Goal: Information Seeking & Learning: Learn about a topic

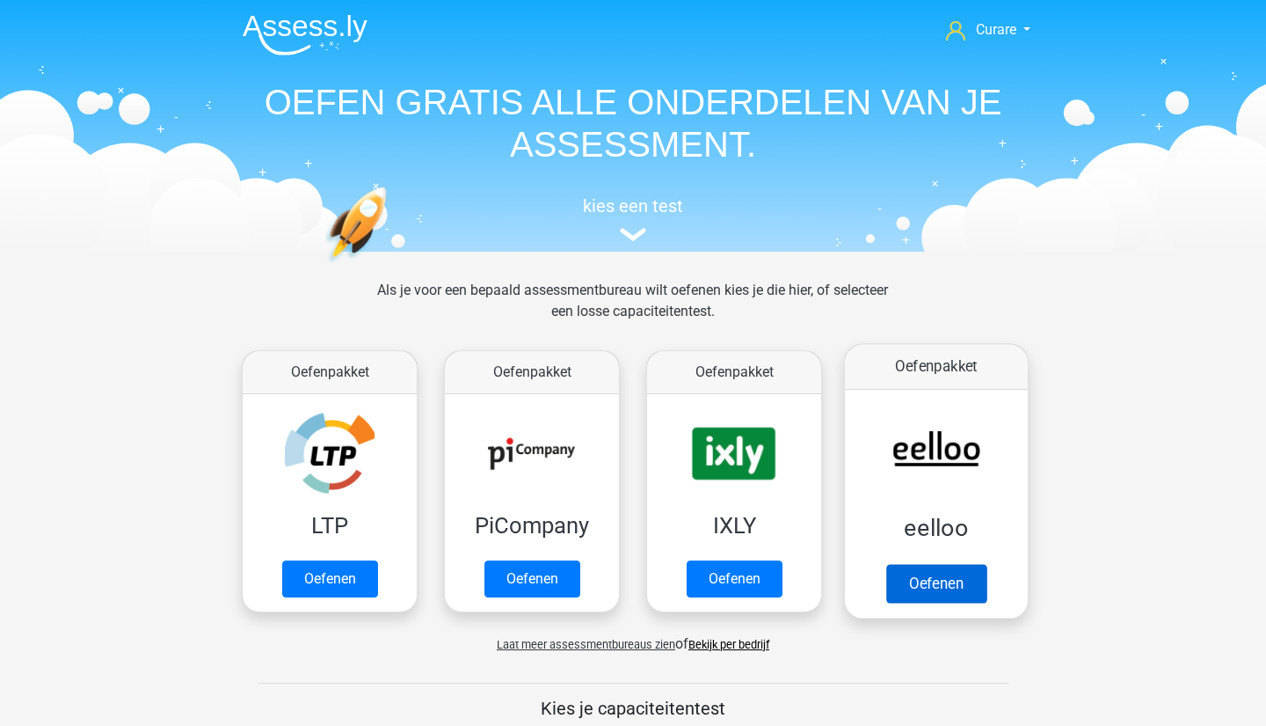
click at [932, 564] on link "Oefenen" at bounding box center [937, 583] width 100 height 39
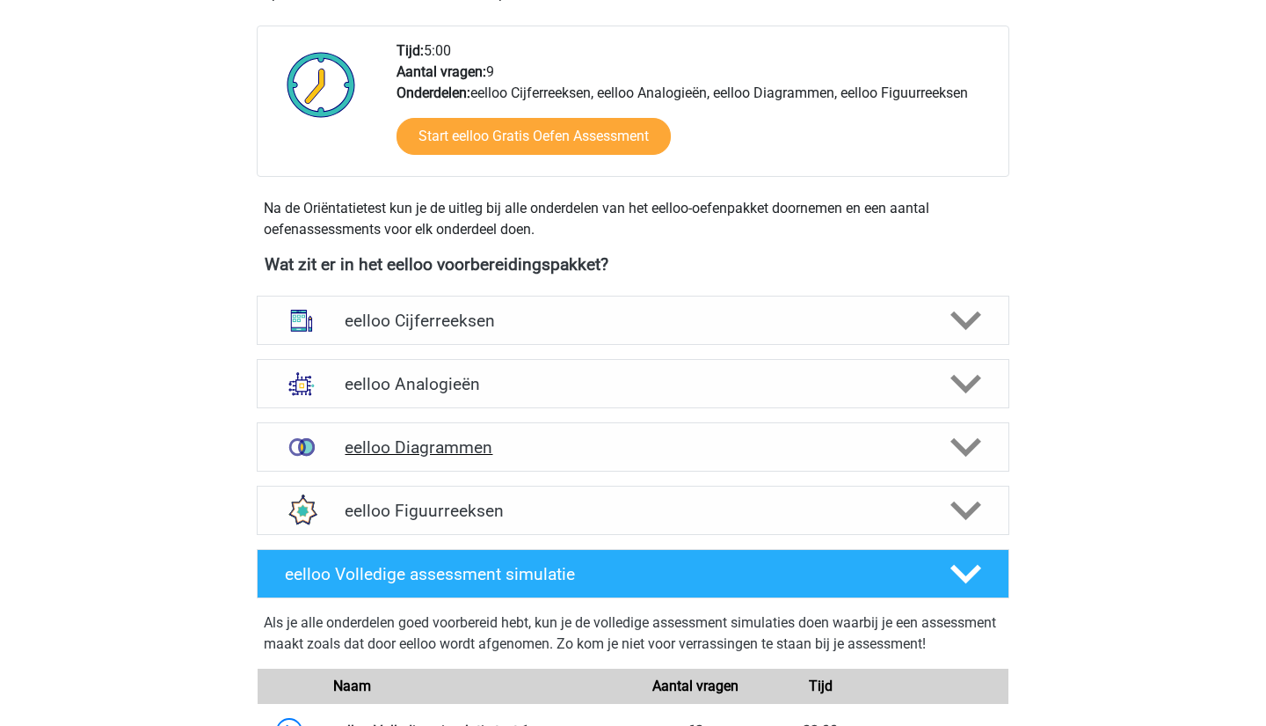
scroll to position [437, 0]
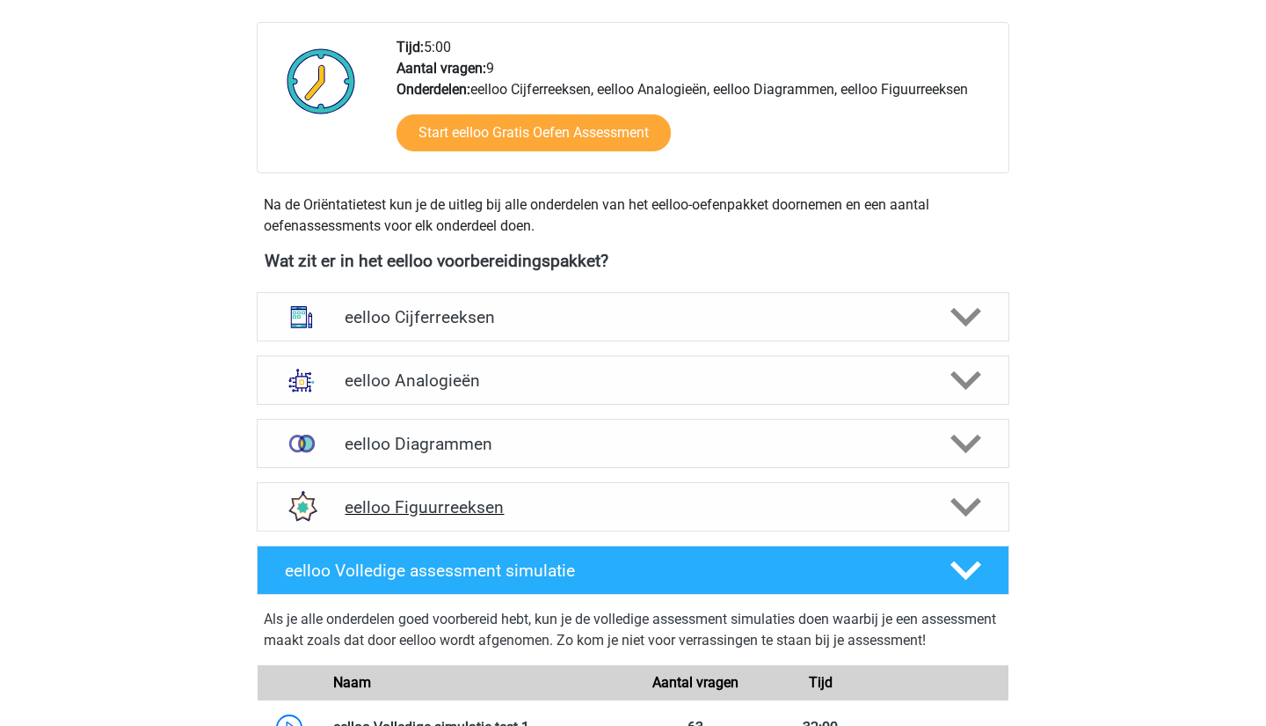
click at [686, 507] on h4 "eelloo Figuurreeksen" at bounding box center [633, 507] width 576 height 20
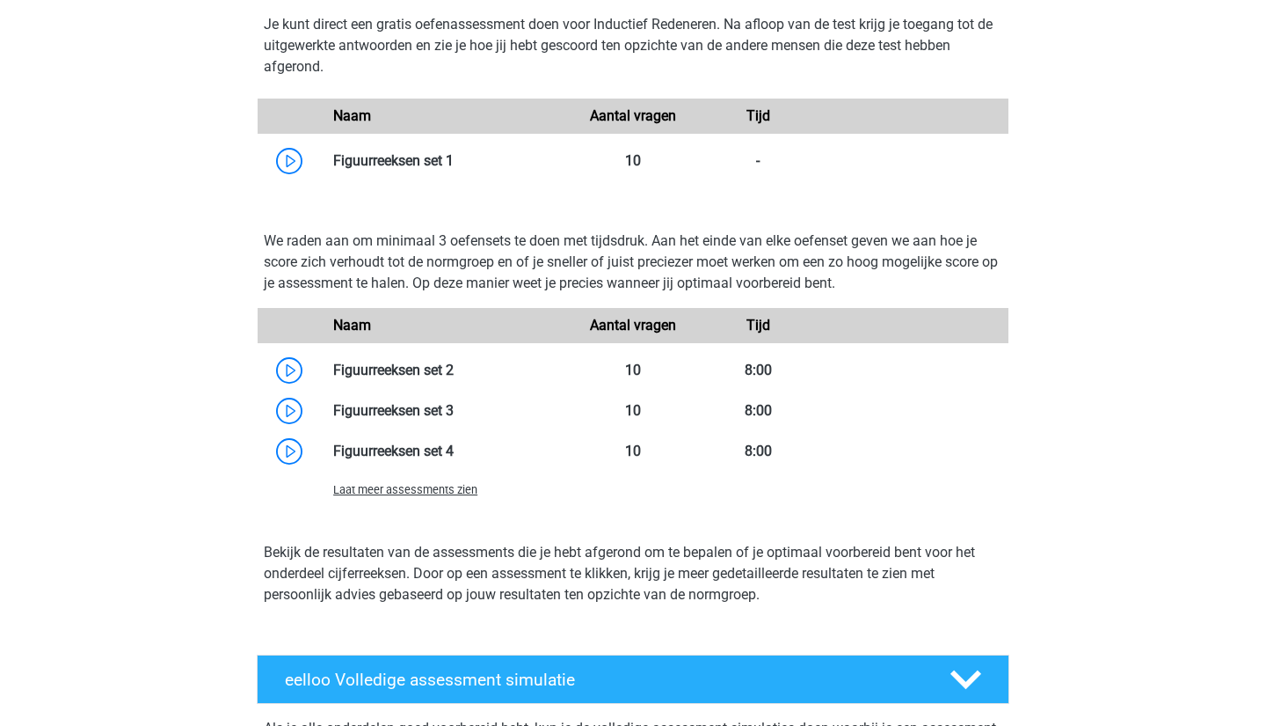
scroll to position [1038, 0]
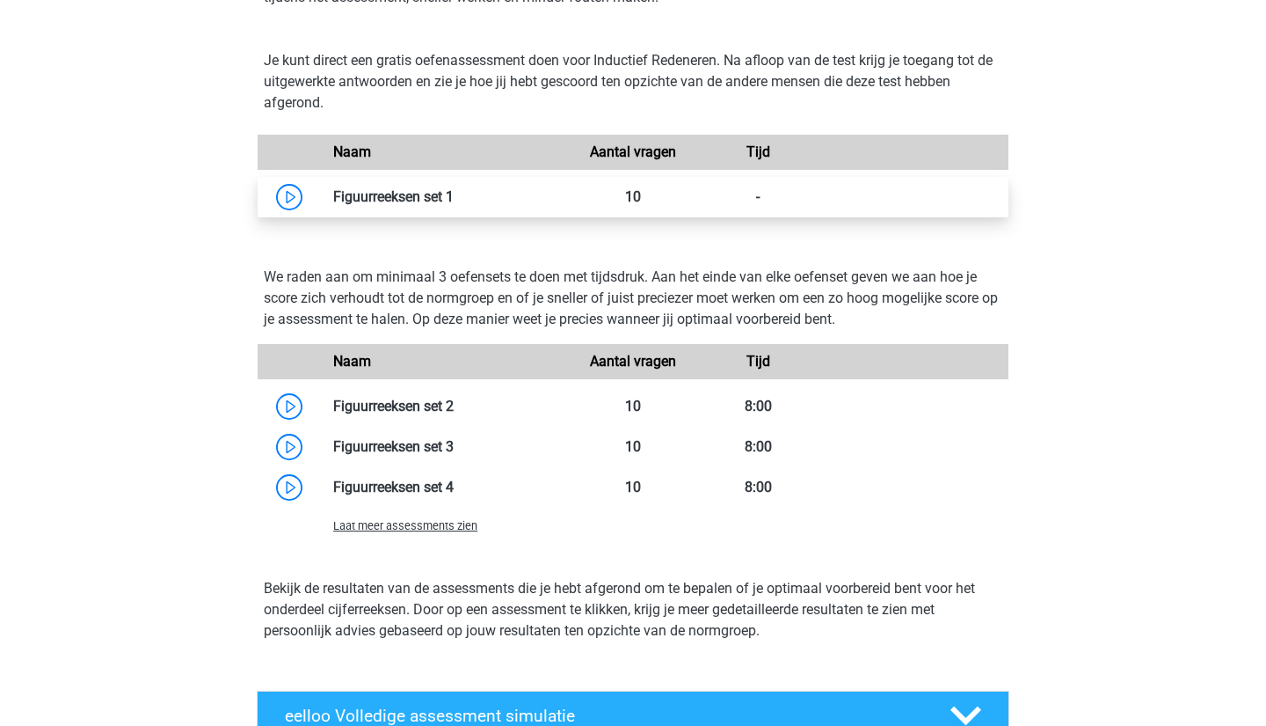
click at [454, 203] on link at bounding box center [454, 196] width 0 height 17
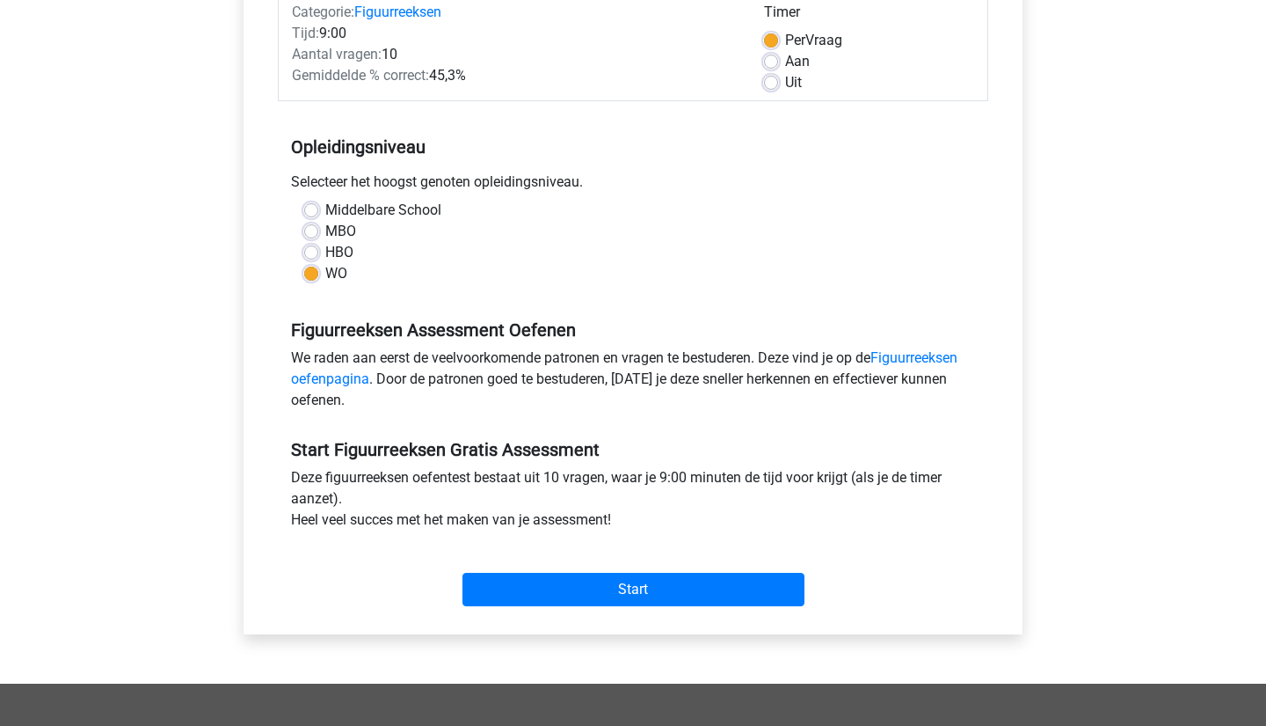
scroll to position [296, 0]
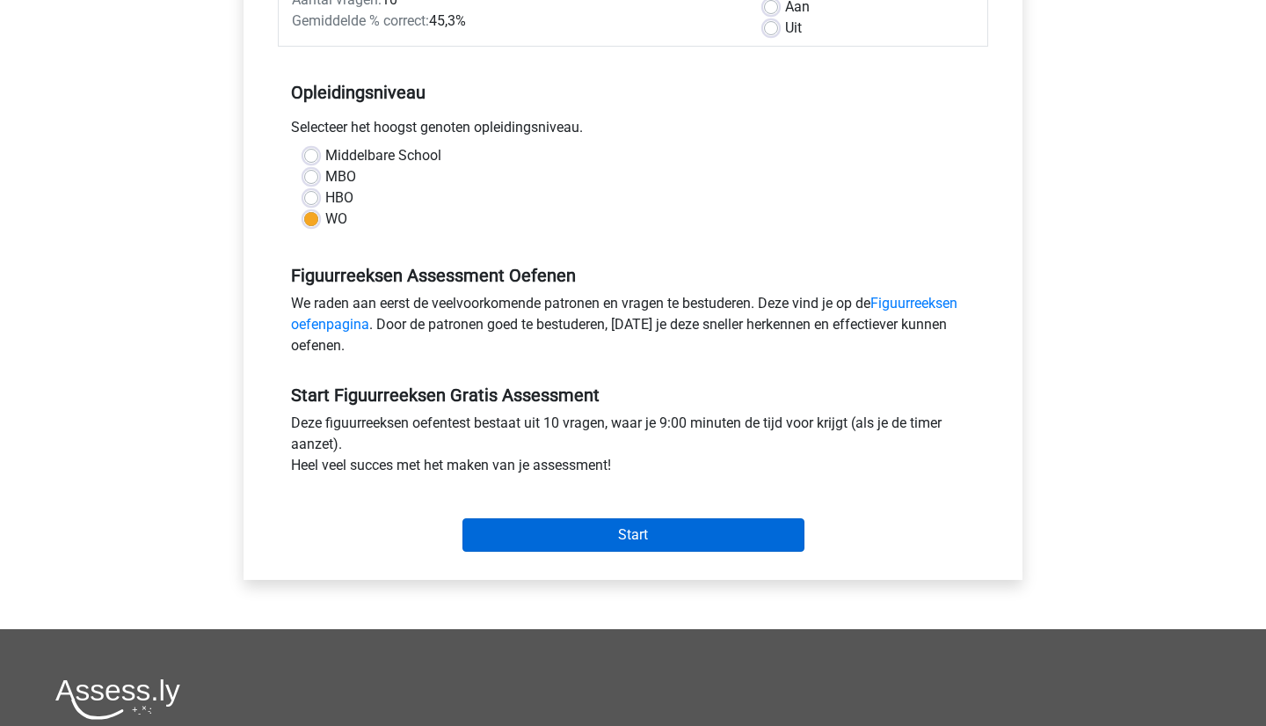
click at [619, 535] on input "Start" at bounding box center [634, 534] width 342 height 33
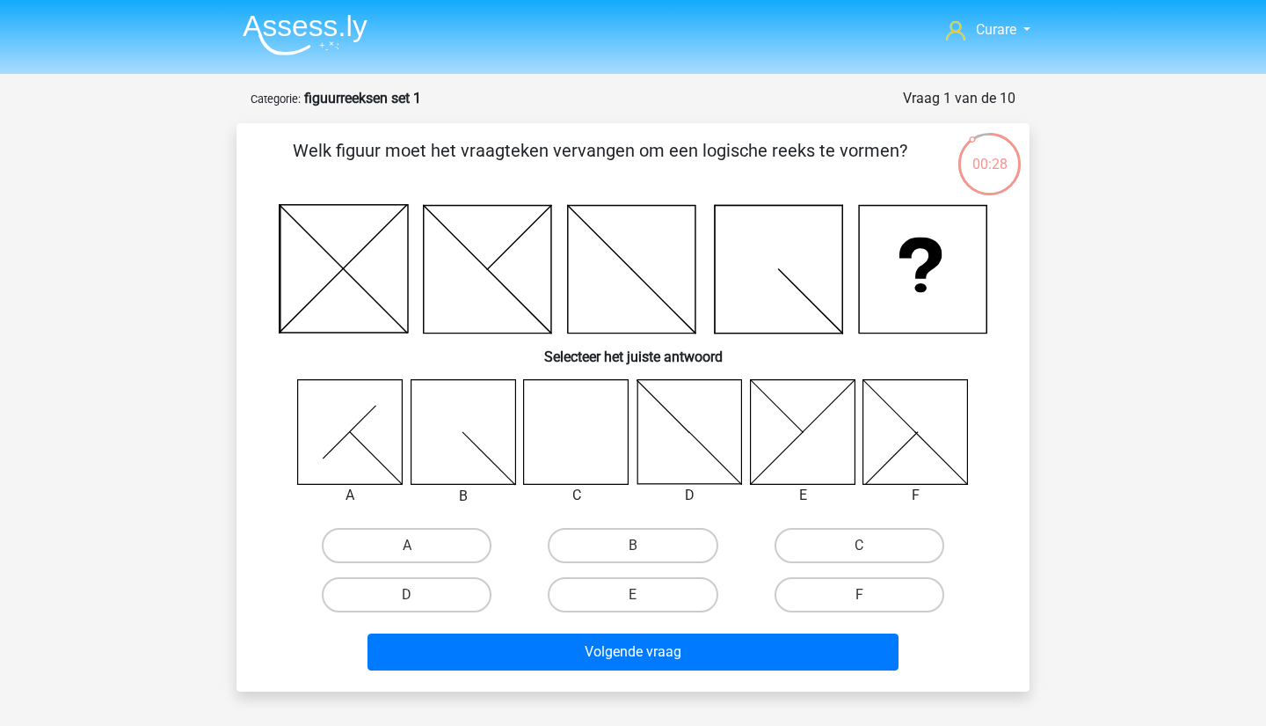
click at [594, 431] on icon at bounding box center [576, 431] width 105 height 105
click at [865, 548] on input "C" at bounding box center [864, 550] width 11 height 11
radio input "true"
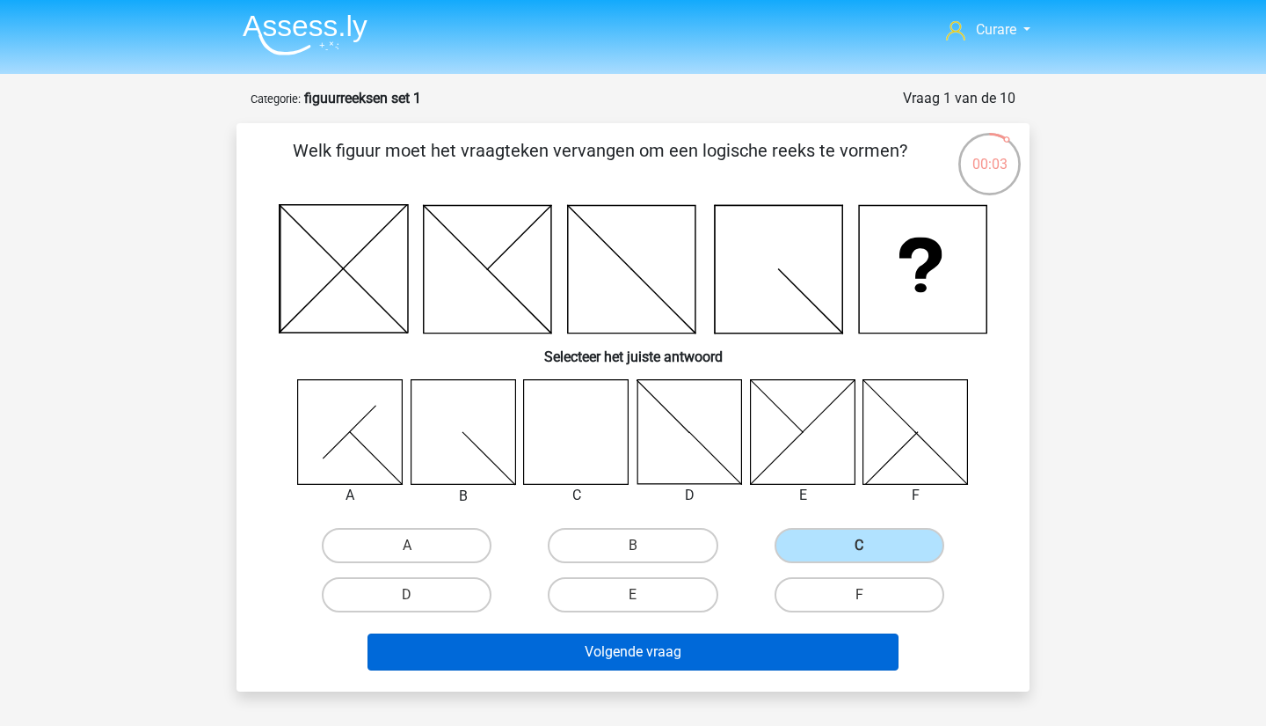
click at [779, 655] on button "Volgende vraag" at bounding box center [634, 651] width 532 height 37
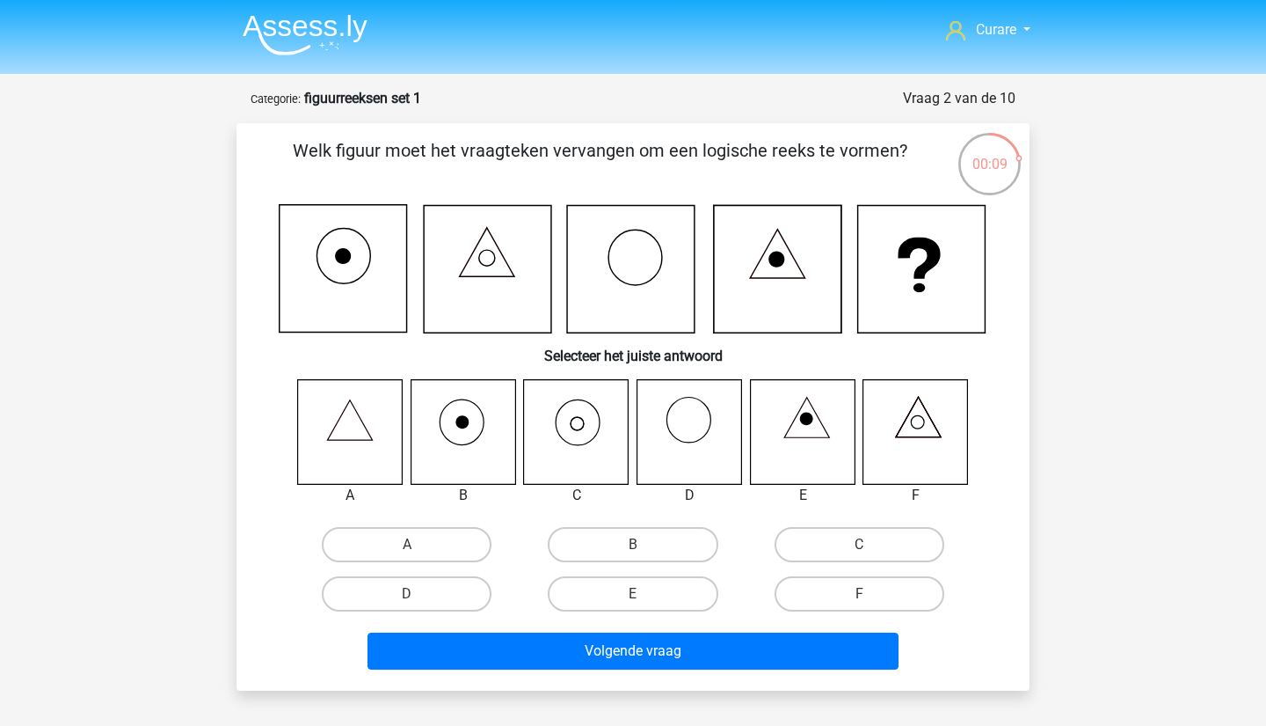
click at [584, 428] on icon at bounding box center [576, 431] width 105 height 105
click at [847, 544] on label "C" at bounding box center [860, 544] width 170 height 35
click at [859, 544] on input "C" at bounding box center [864, 549] width 11 height 11
radio input "true"
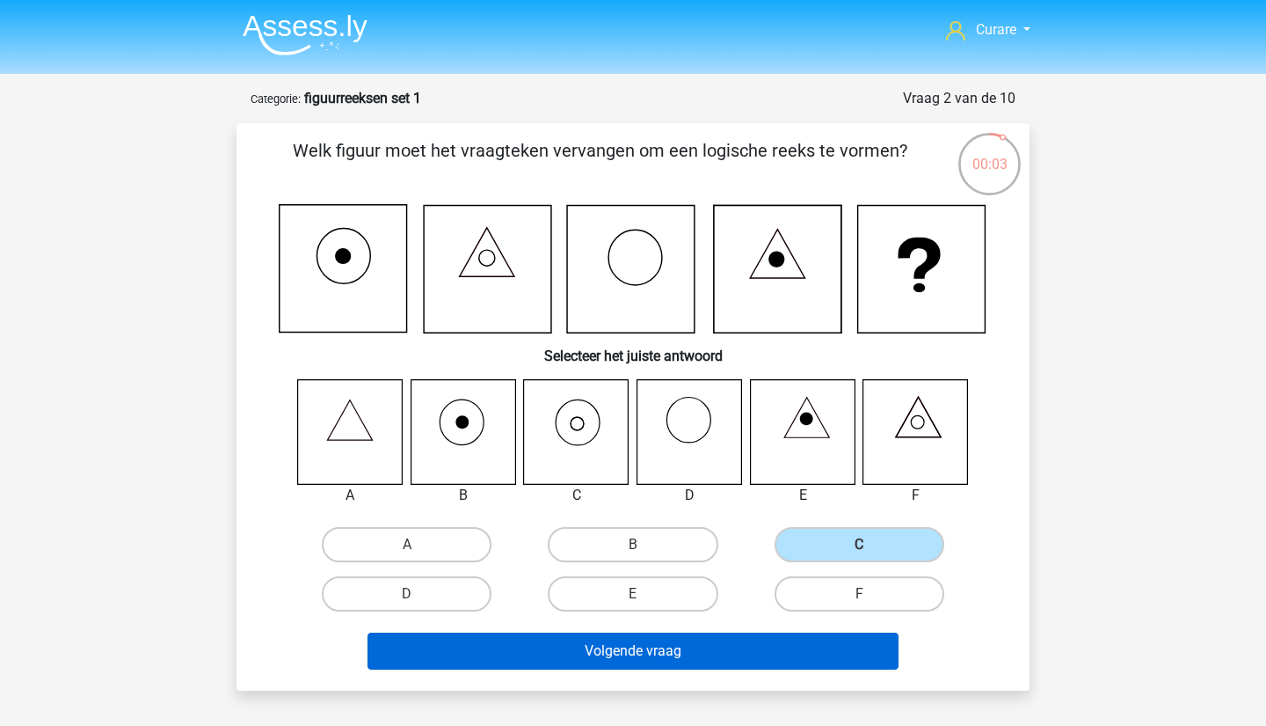
click at [714, 652] on button "Volgende vraag" at bounding box center [634, 650] width 532 height 37
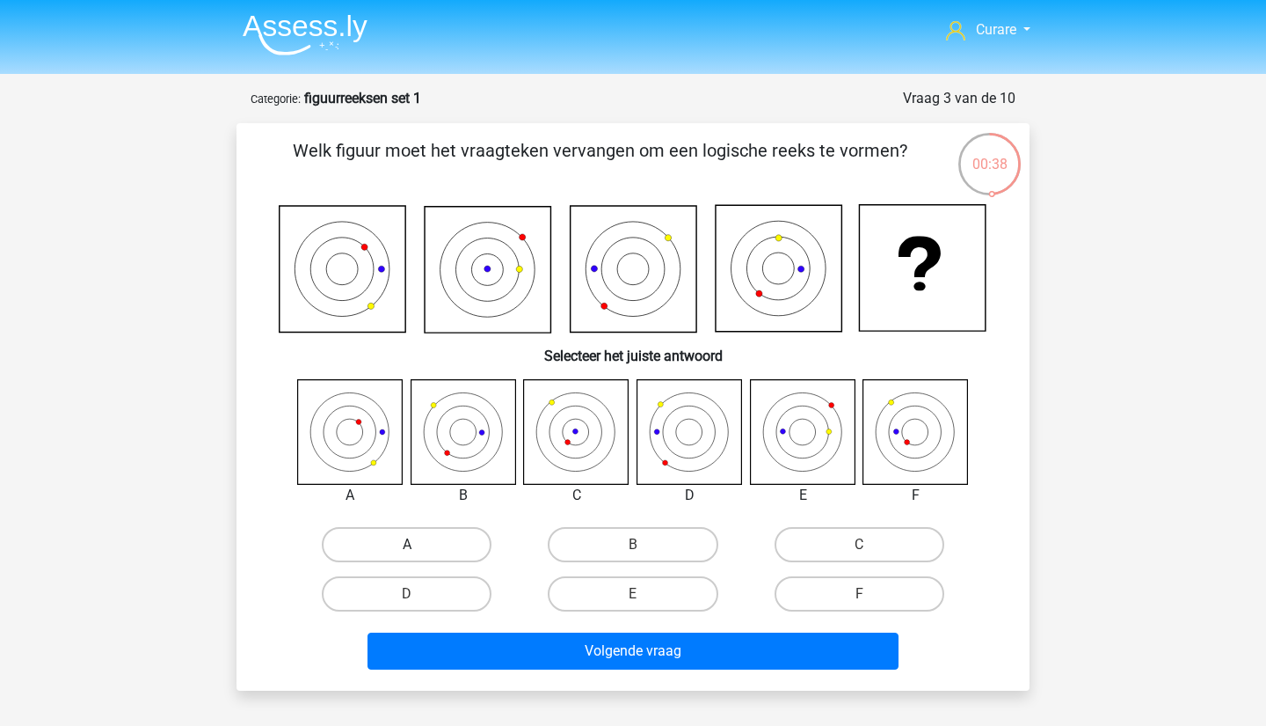
click at [449, 535] on label "A" at bounding box center [407, 544] width 170 height 35
click at [419, 544] on input "A" at bounding box center [412, 549] width 11 height 11
radio input "true"
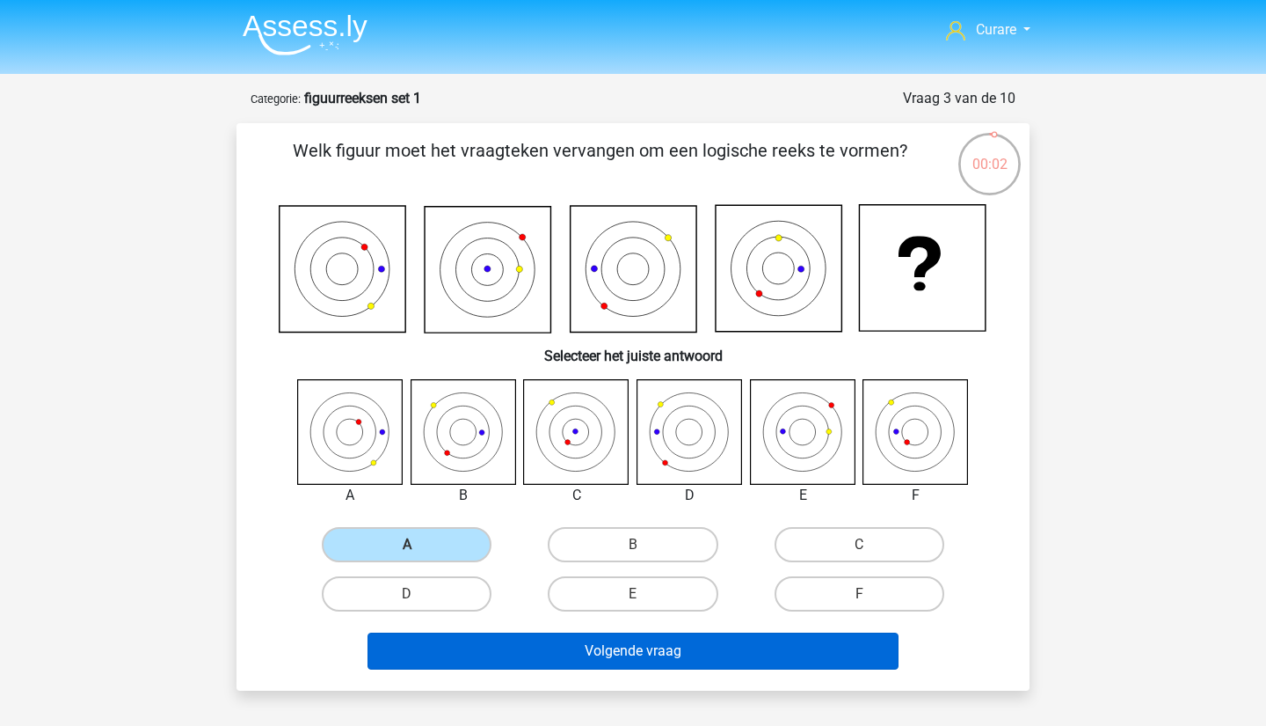
click at [609, 643] on button "Volgende vraag" at bounding box center [634, 650] width 532 height 37
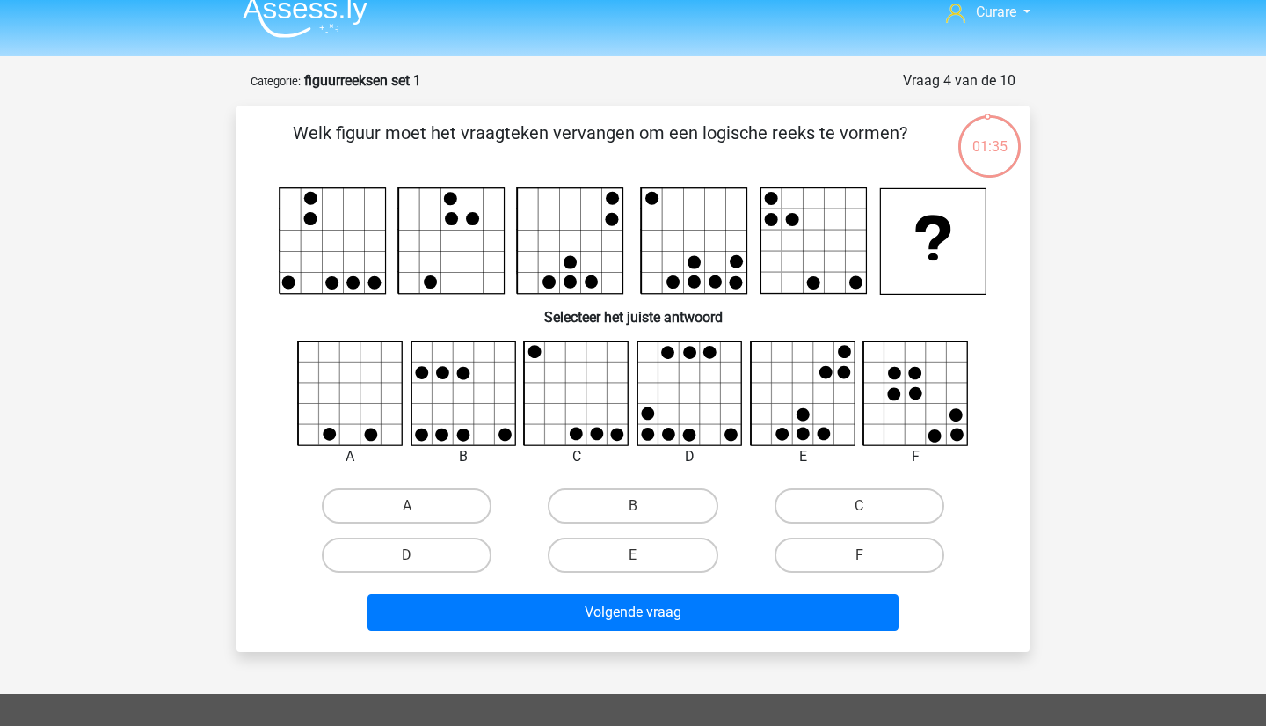
scroll to position [20, 0]
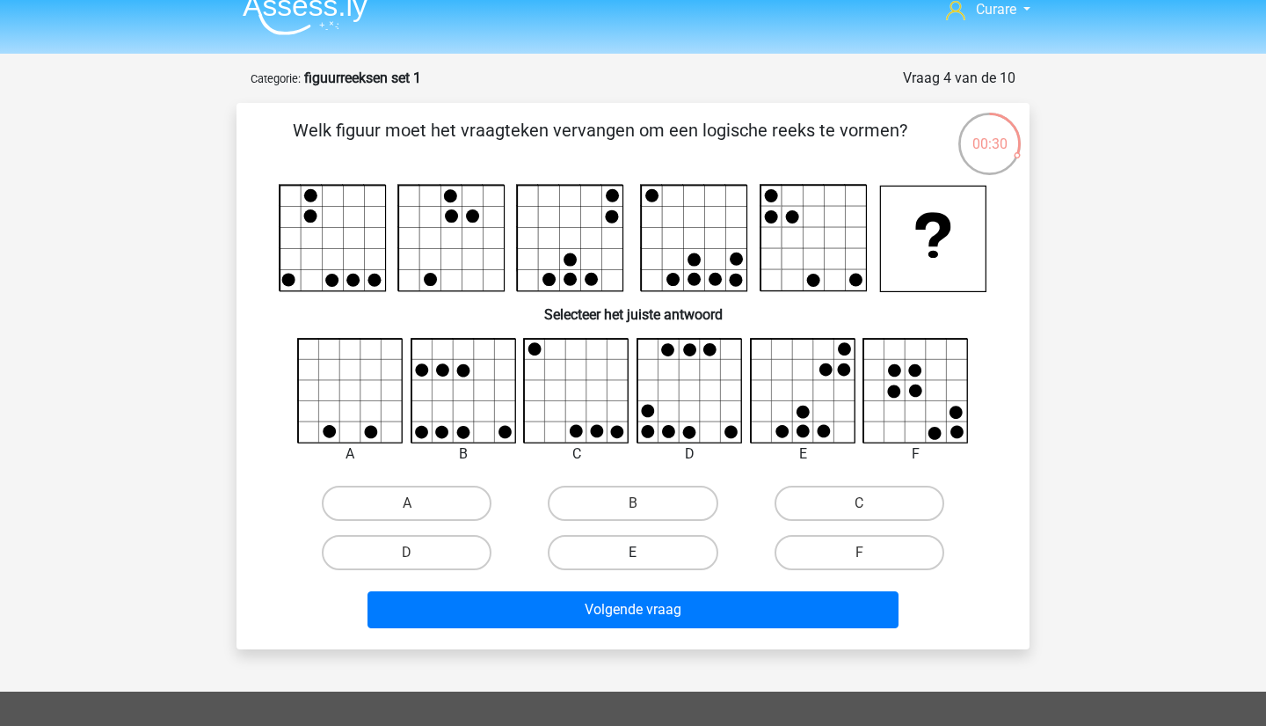
click at [662, 552] on label "E" at bounding box center [633, 552] width 170 height 35
click at [645, 552] on input "E" at bounding box center [638, 557] width 11 height 11
radio input "true"
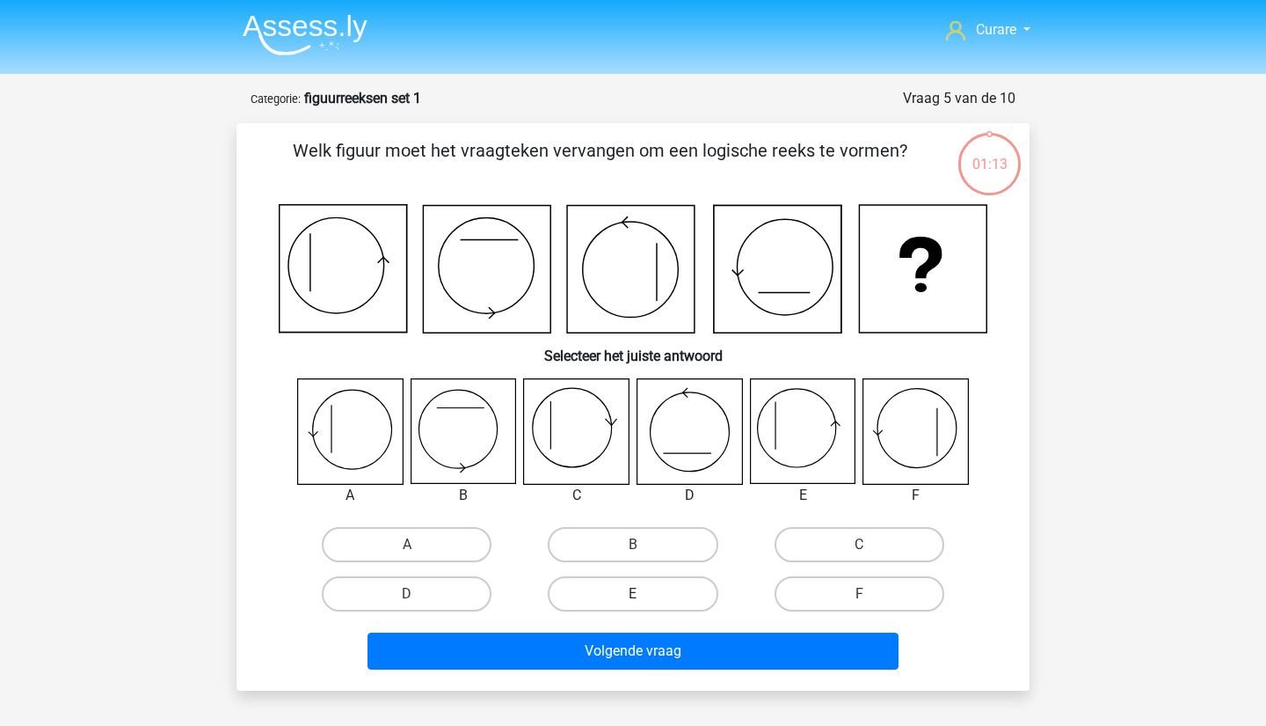
scroll to position [20, 0]
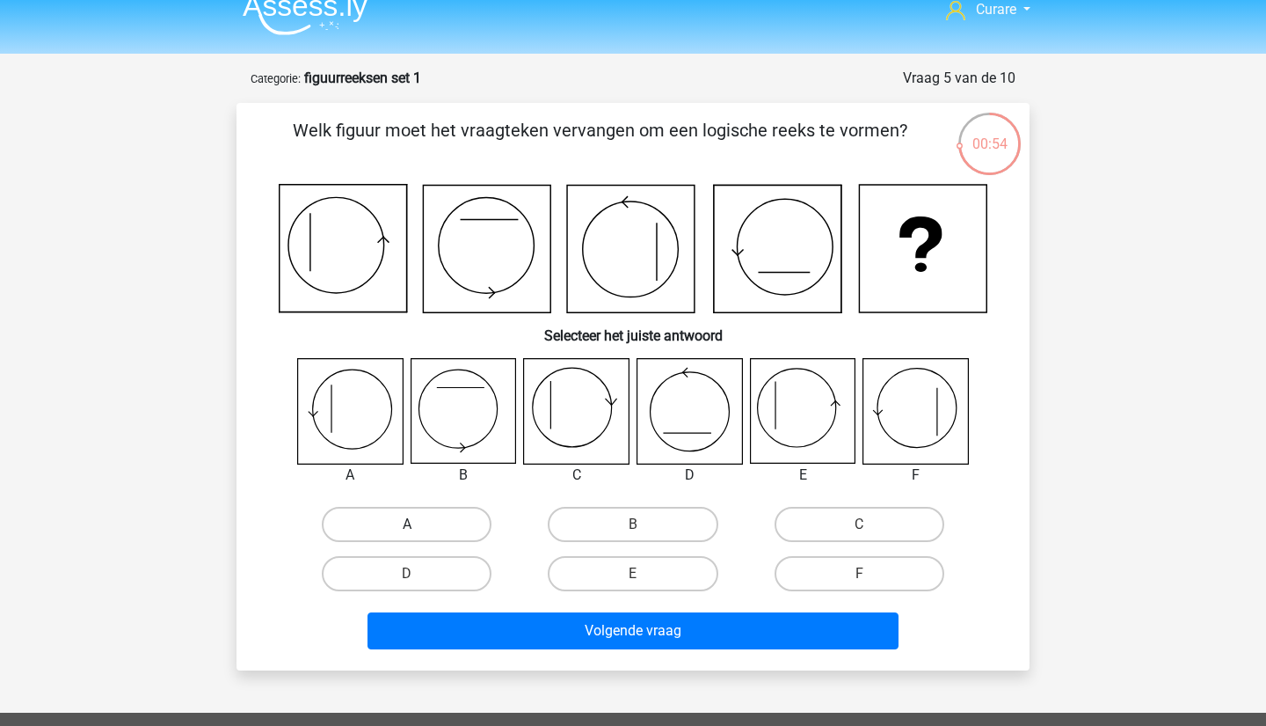
click at [440, 525] on label "A" at bounding box center [407, 524] width 170 height 35
click at [419, 525] on input "A" at bounding box center [412, 529] width 11 height 11
radio input "true"
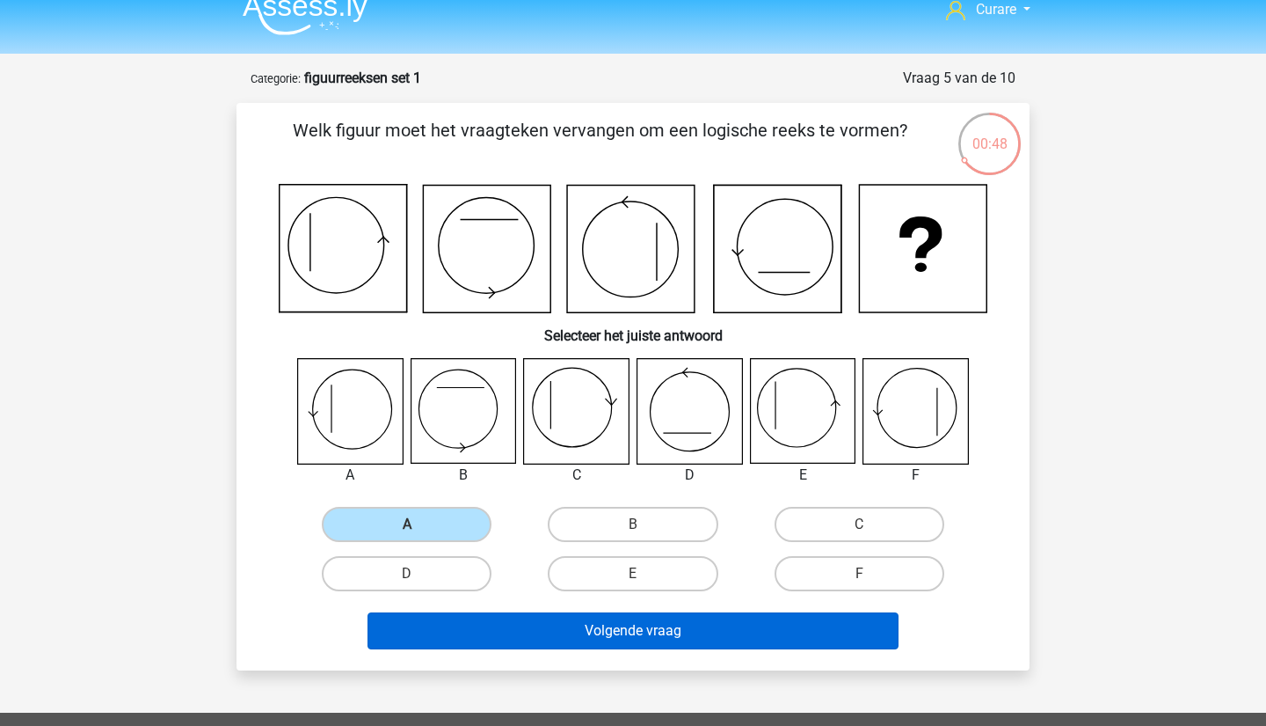
click at [626, 637] on button "Volgende vraag" at bounding box center [634, 630] width 532 height 37
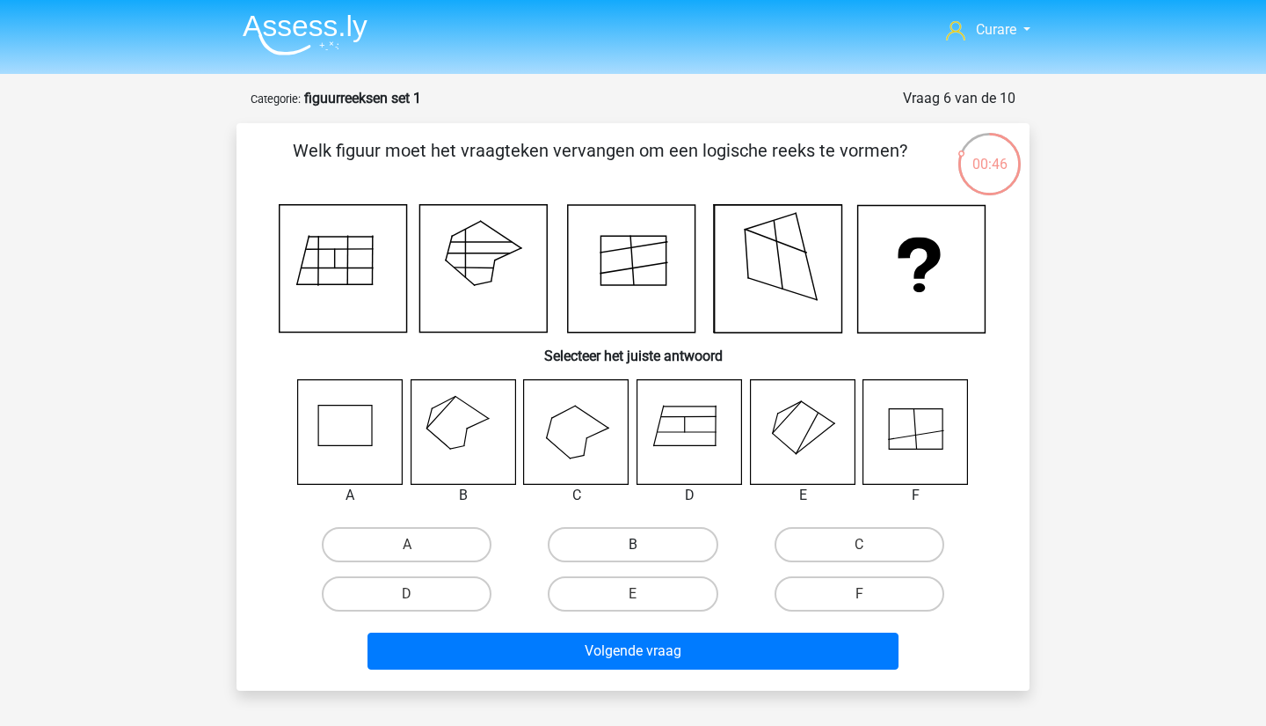
click at [657, 547] on label "B" at bounding box center [633, 544] width 170 height 35
click at [645, 547] on input "B" at bounding box center [638, 549] width 11 height 11
radio input "true"
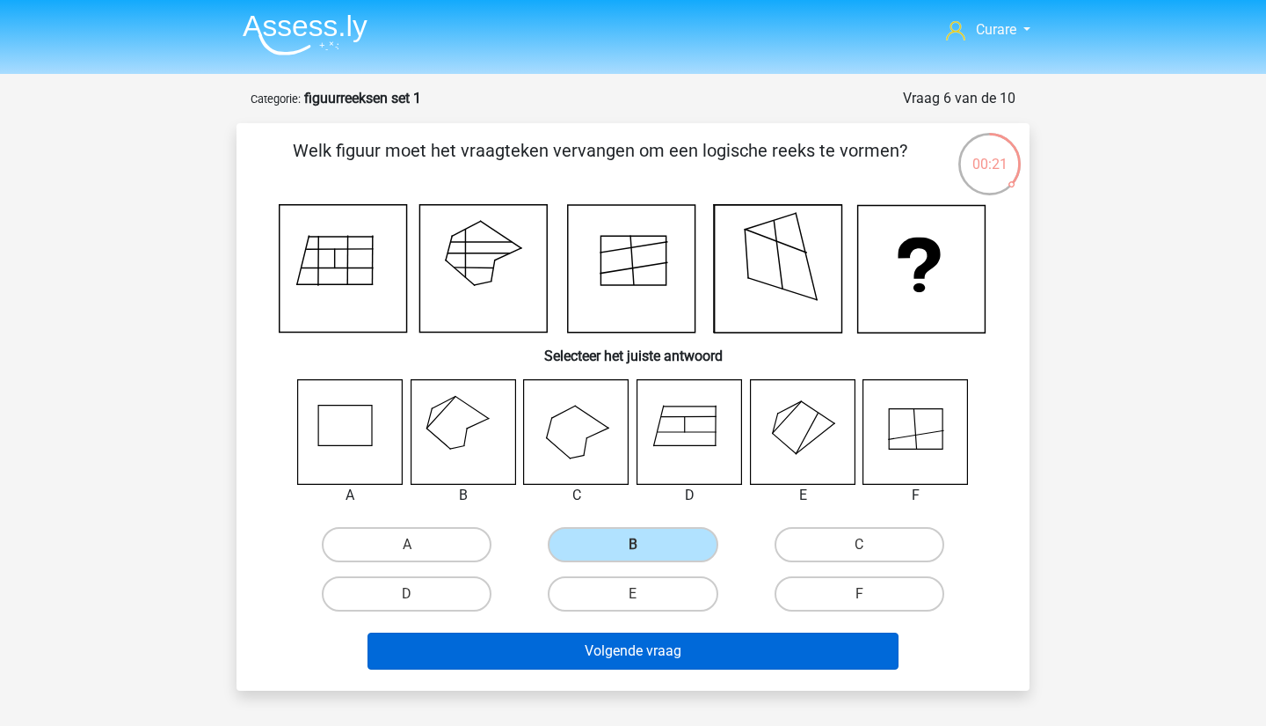
click at [579, 649] on button "Volgende vraag" at bounding box center [634, 650] width 532 height 37
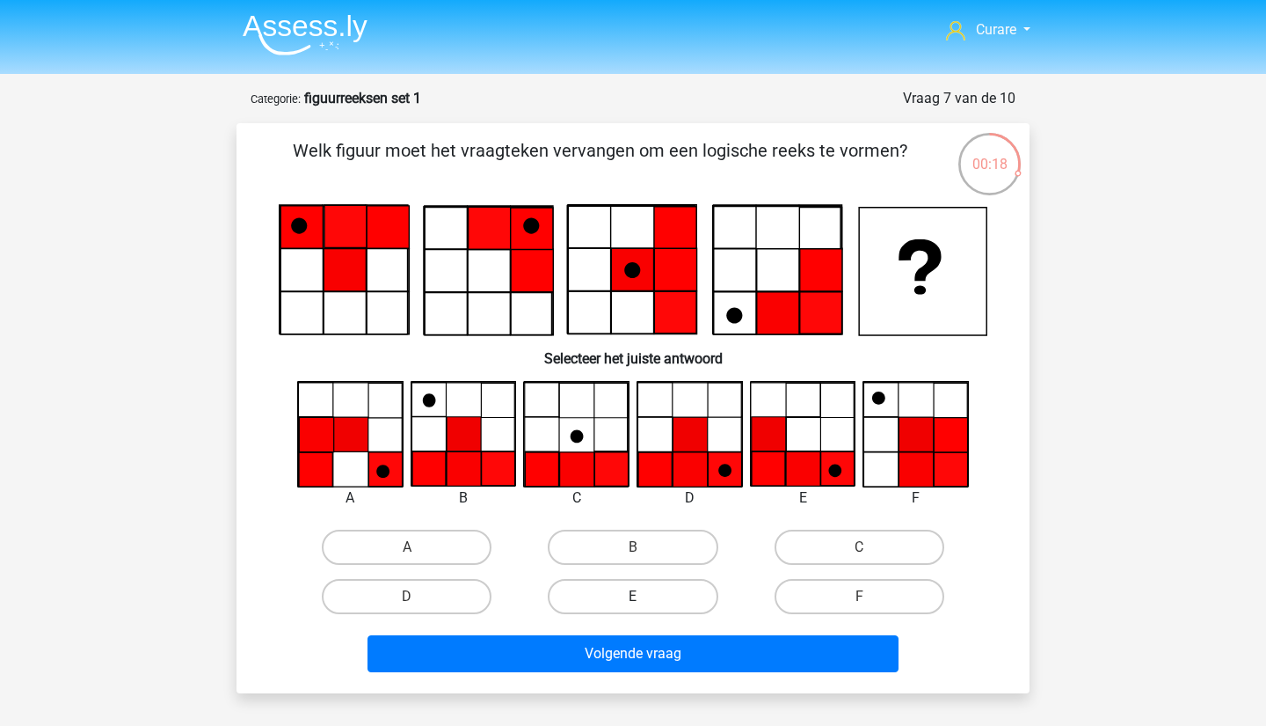
click at [661, 580] on label "E" at bounding box center [633, 596] width 170 height 35
click at [645, 596] on input "E" at bounding box center [638, 601] width 11 height 11
radio input "true"
click at [421, 585] on label "D" at bounding box center [407, 596] width 170 height 35
click at [419, 596] on input "D" at bounding box center [412, 601] width 11 height 11
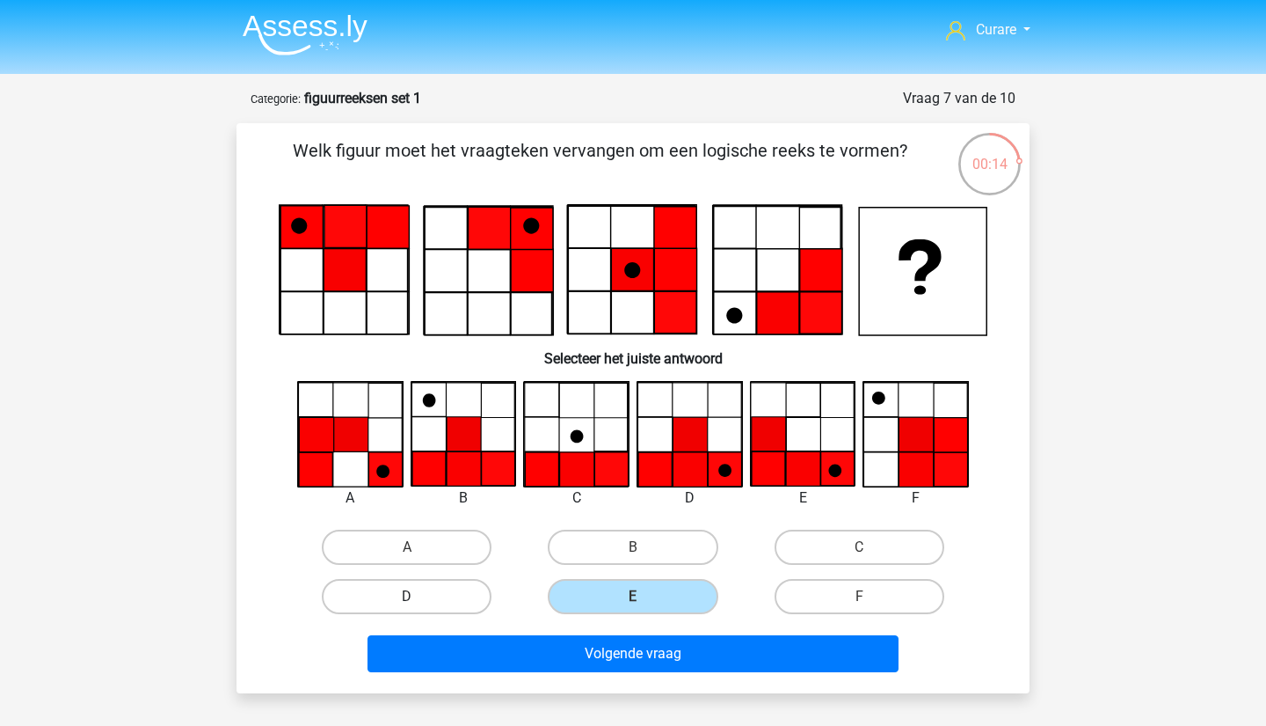
radio input "true"
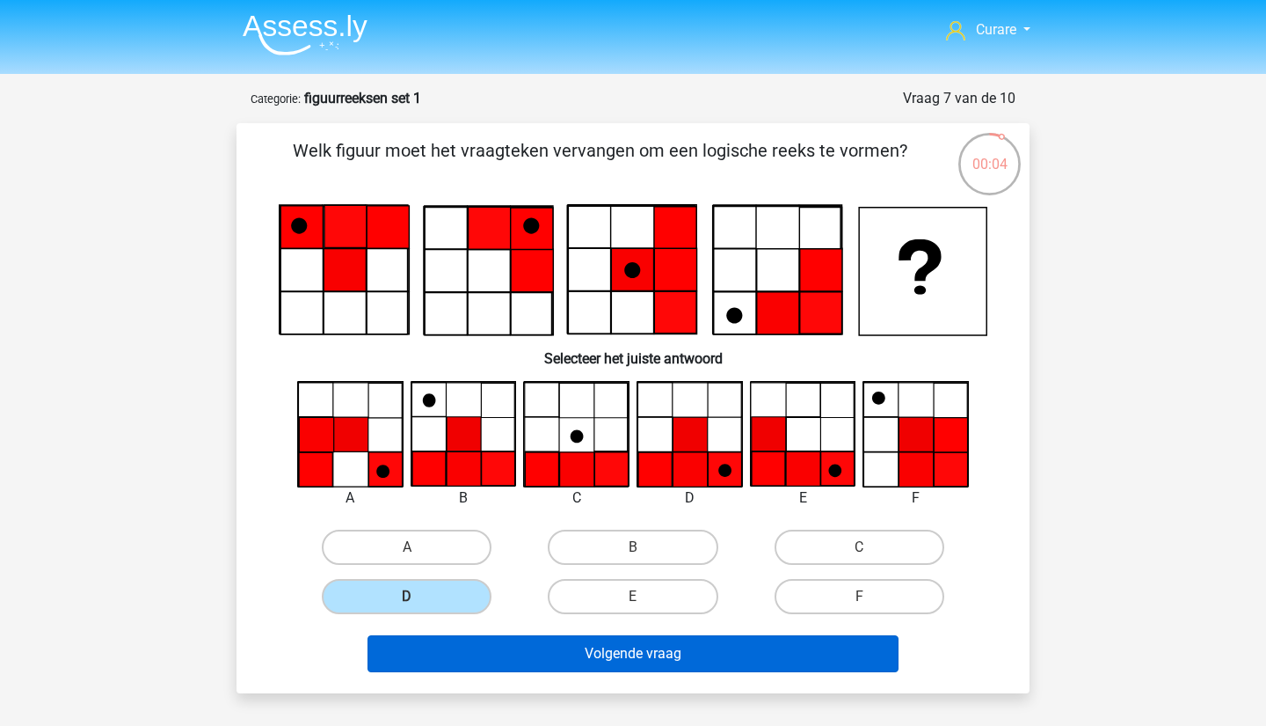
click at [624, 655] on button "Volgende vraag" at bounding box center [634, 653] width 532 height 37
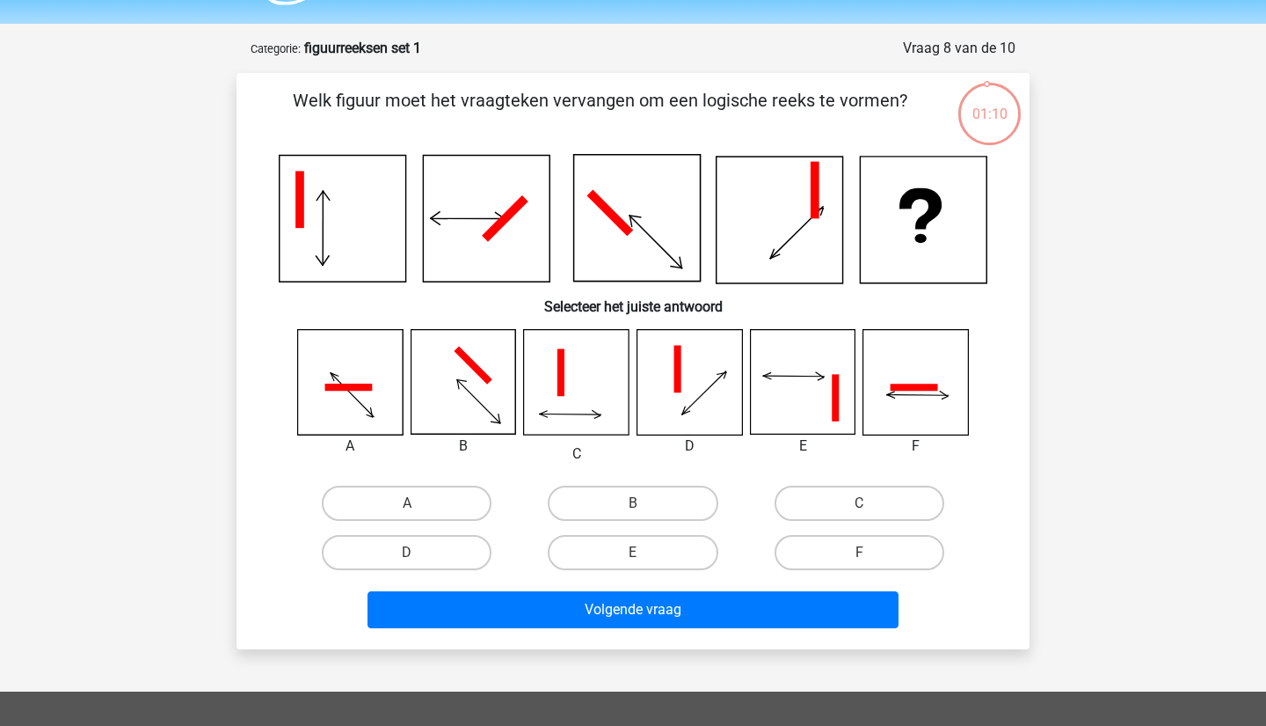
scroll to position [76, 0]
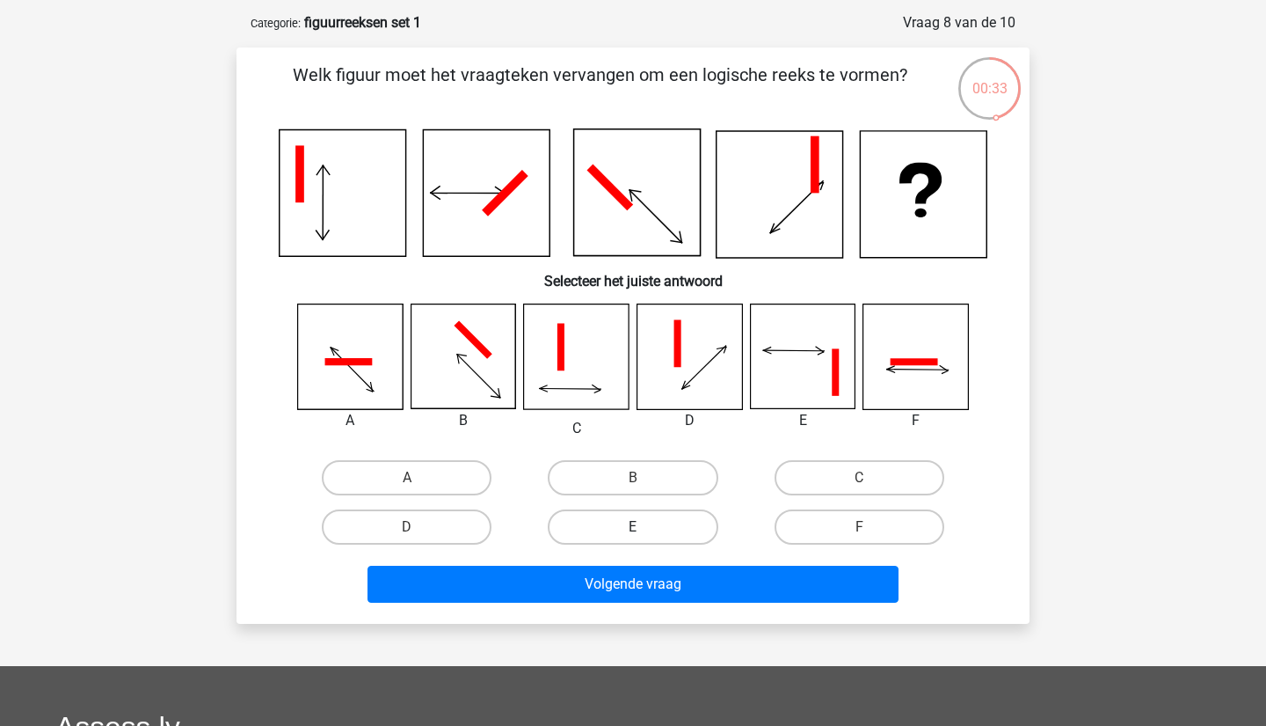
click at [656, 527] on label "E" at bounding box center [633, 526] width 170 height 35
click at [645, 527] on input "E" at bounding box center [638, 532] width 11 height 11
radio input "true"
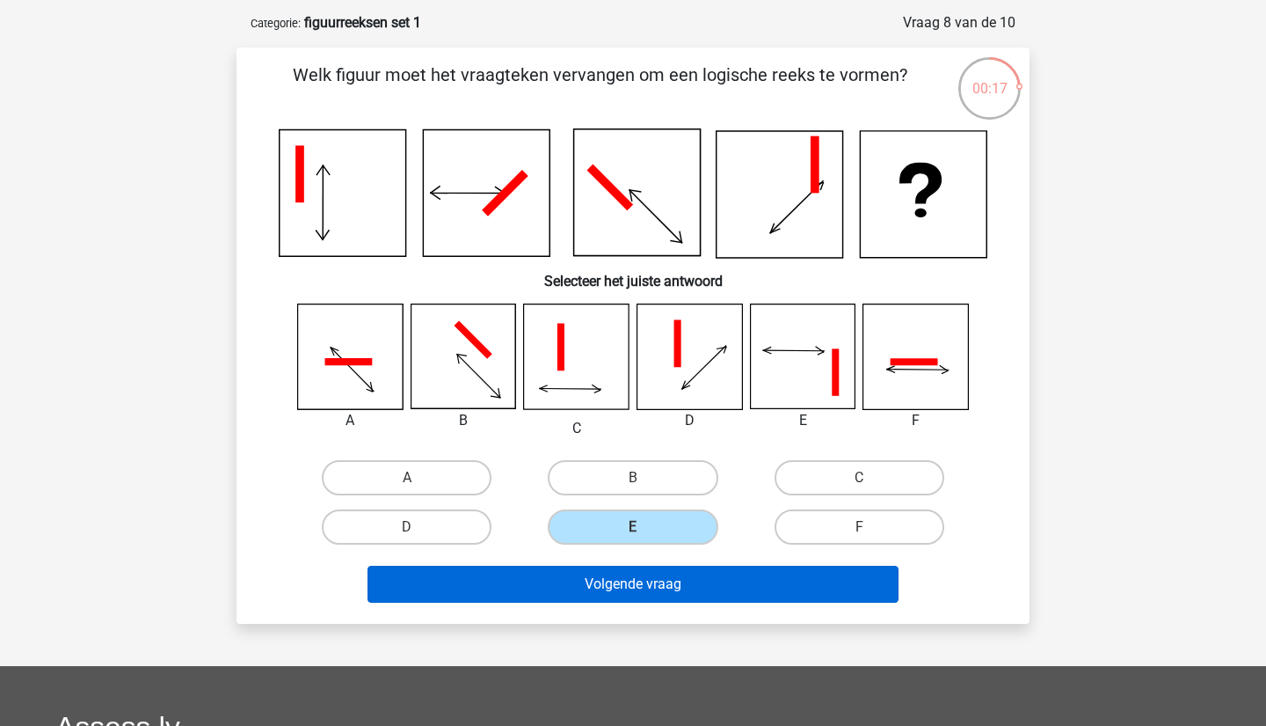
click at [679, 584] on button "Volgende vraag" at bounding box center [634, 584] width 532 height 37
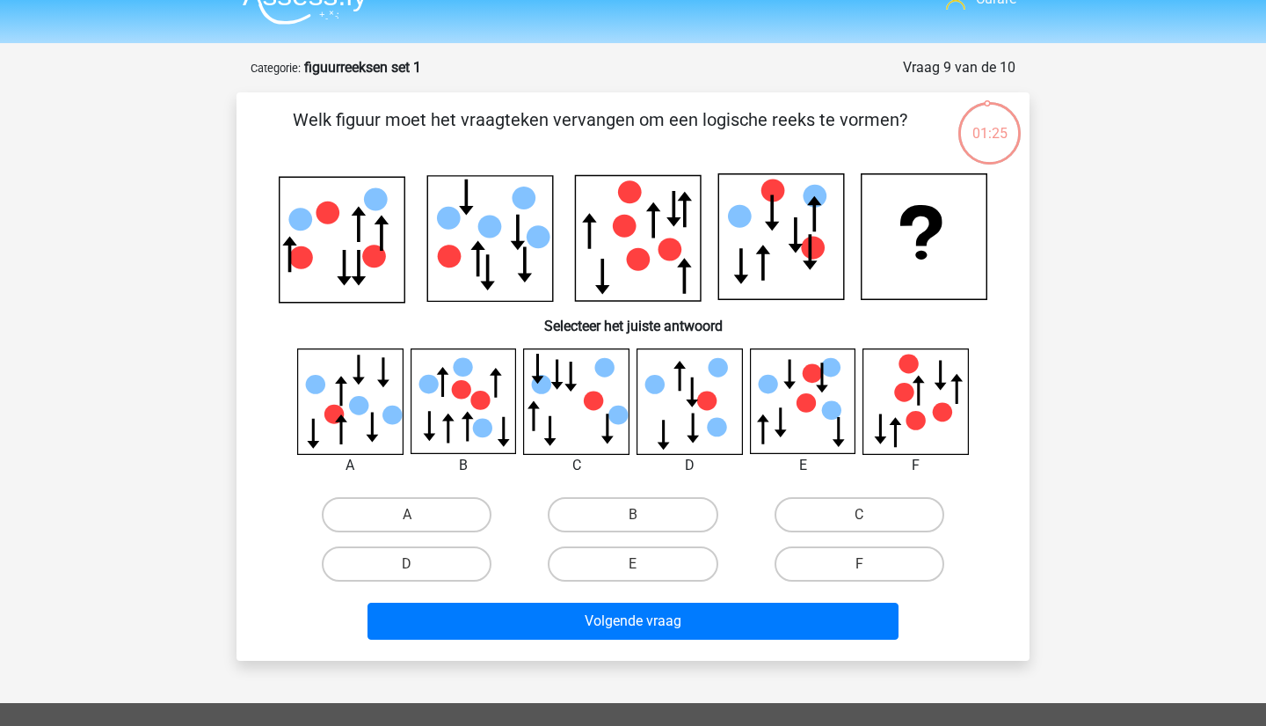
scroll to position [33, 0]
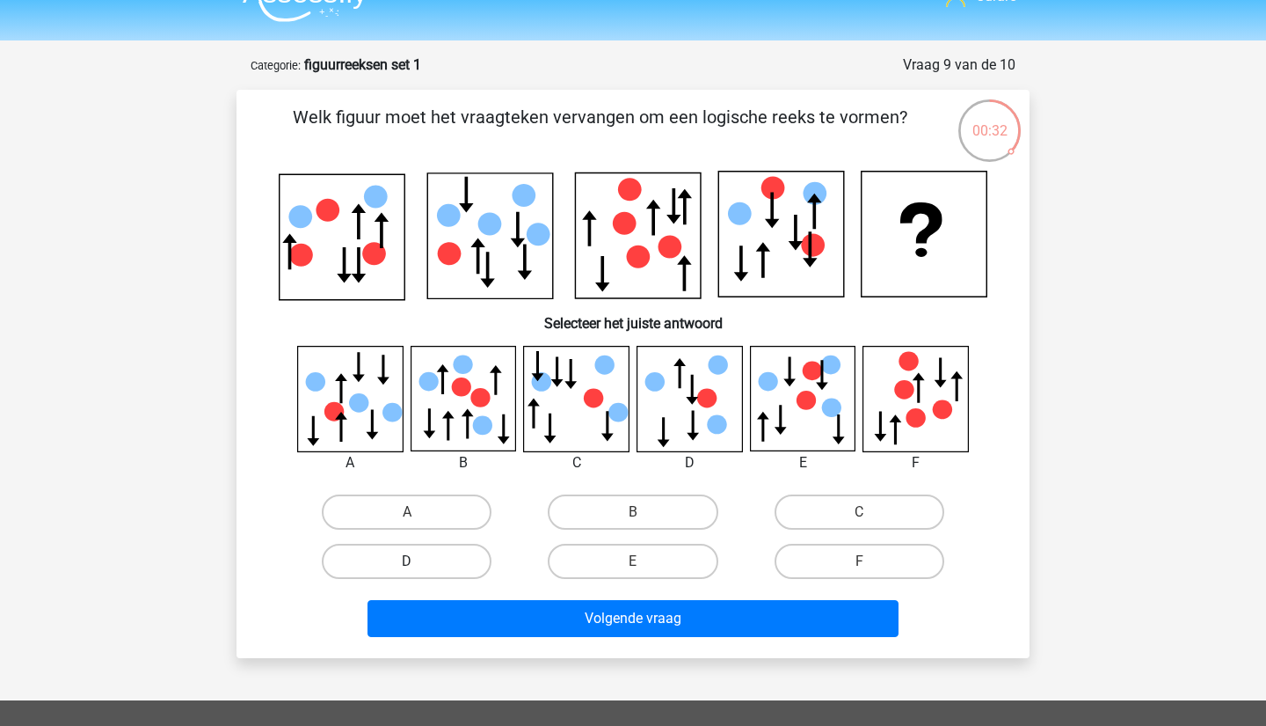
click at [436, 557] on label "D" at bounding box center [407, 561] width 170 height 35
click at [419, 561] on input "D" at bounding box center [412, 566] width 11 height 11
radio input "true"
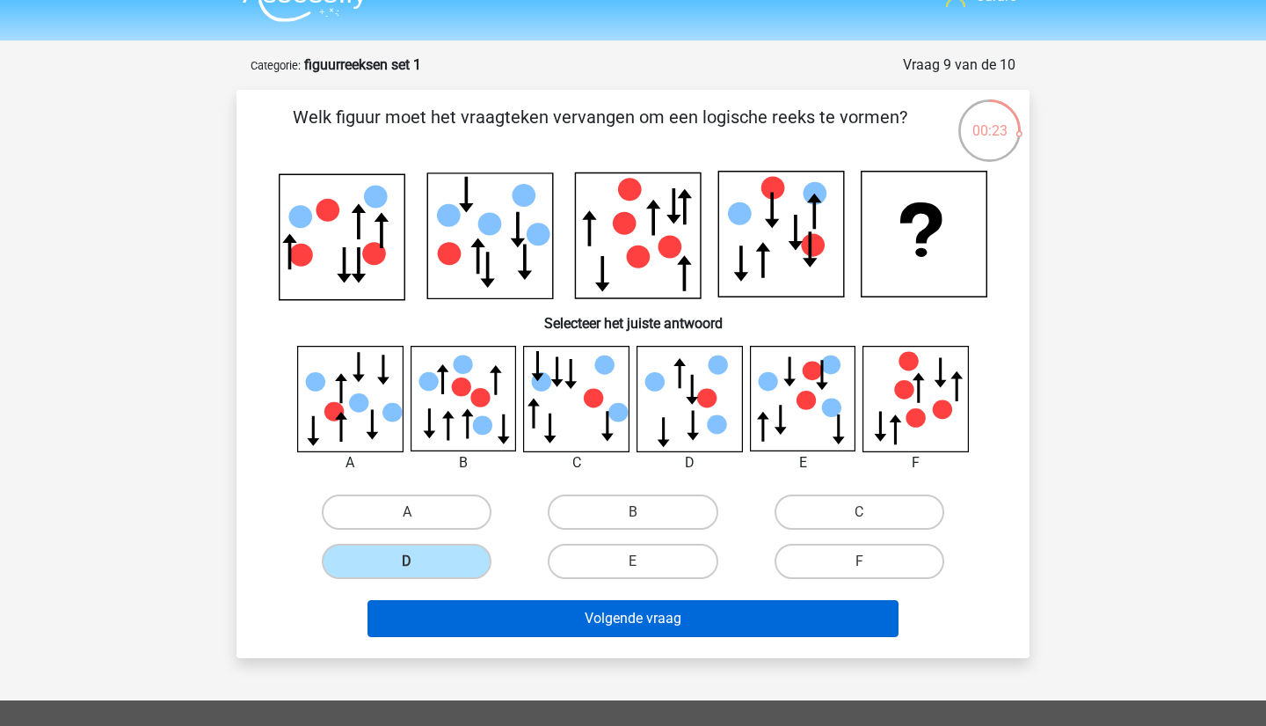
click at [649, 618] on button "Volgende vraag" at bounding box center [634, 618] width 532 height 37
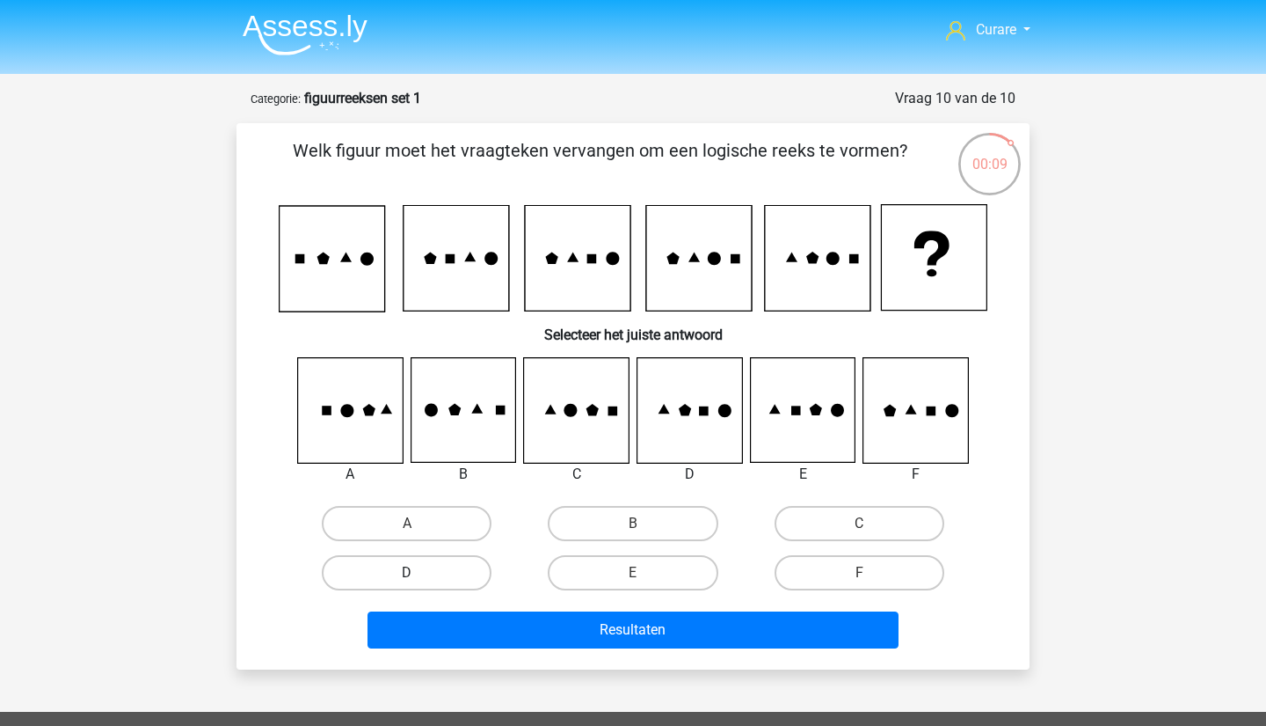
click at [407, 562] on label "D" at bounding box center [407, 572] width 170 height 35
click at [407, 573] on input "D" at bounding box center [412, 578] width 11 height 11
radio input "true"
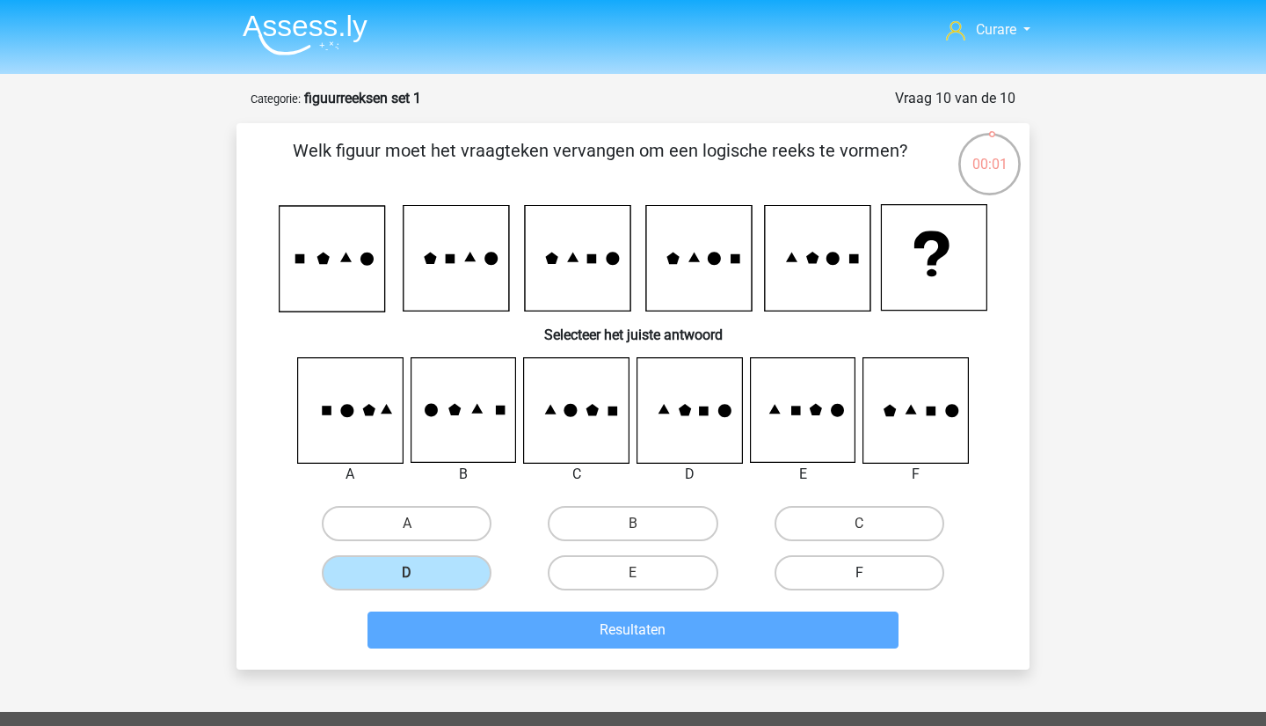
click at [887, 571] on label "F" at bounding box center [860, 572] width 170 height 35
click at [871, 573] on input "F" at bounding box center [864, 578] width 11 height 11
radio input "true"
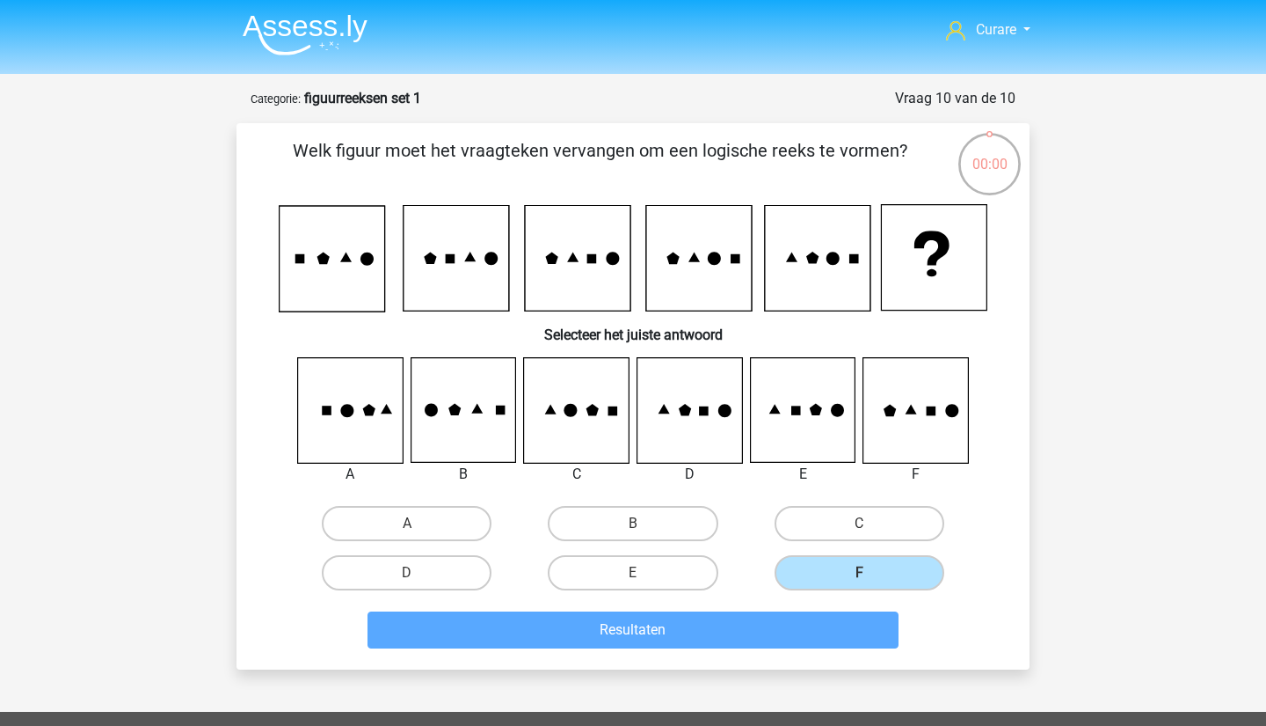
click at [325, 31] on img at bounding box center [305, 34] width 125 height 41
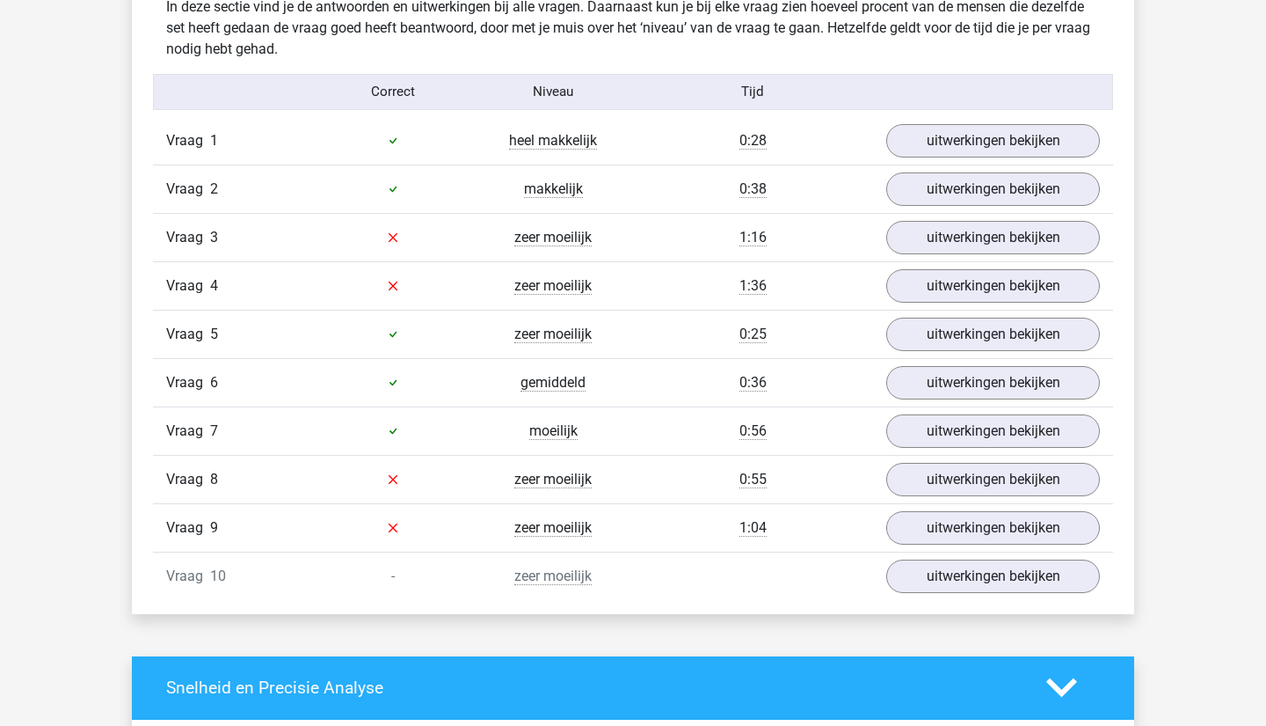
scroll to position [1095, 0]
click at [943, 580] on link "uitwerkingen bekijken" at bounding box center [993, 576] width 245 height 39
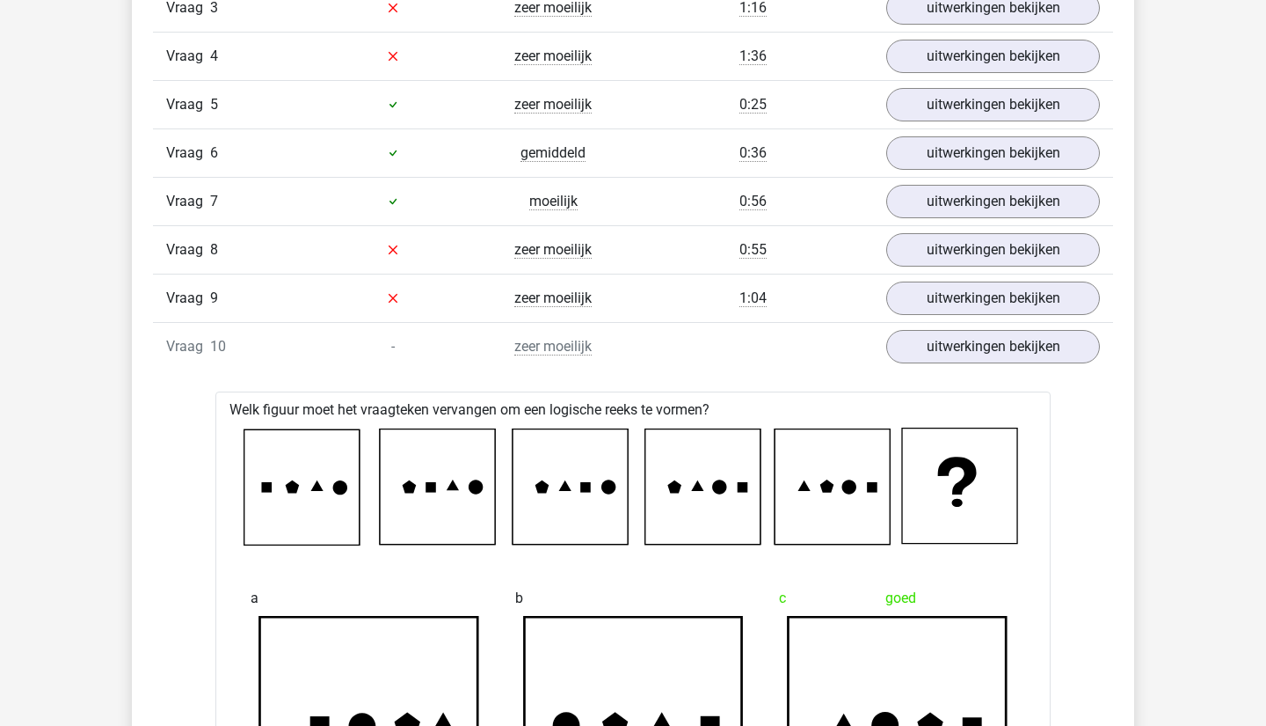
scroll to position [1302, 0]
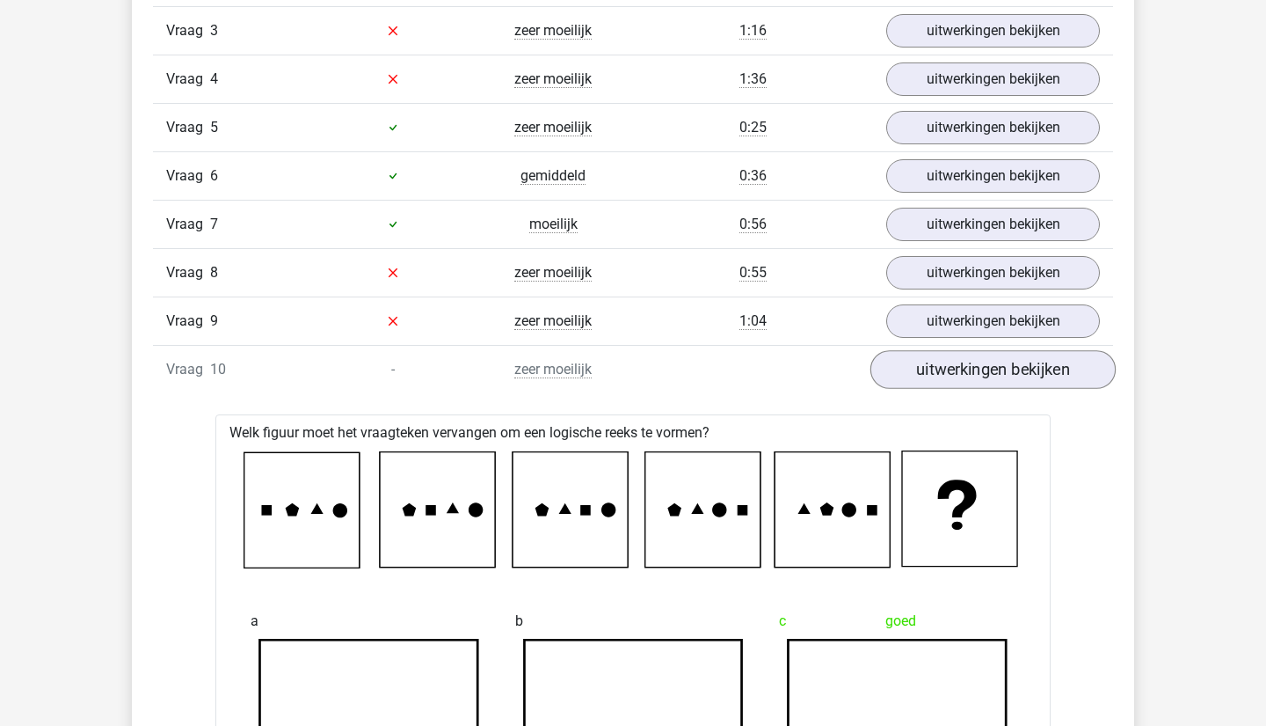
click at [969, 379] on link "uitwerkingen bekijken" at bounding box center [993, 369] width 245 height 39
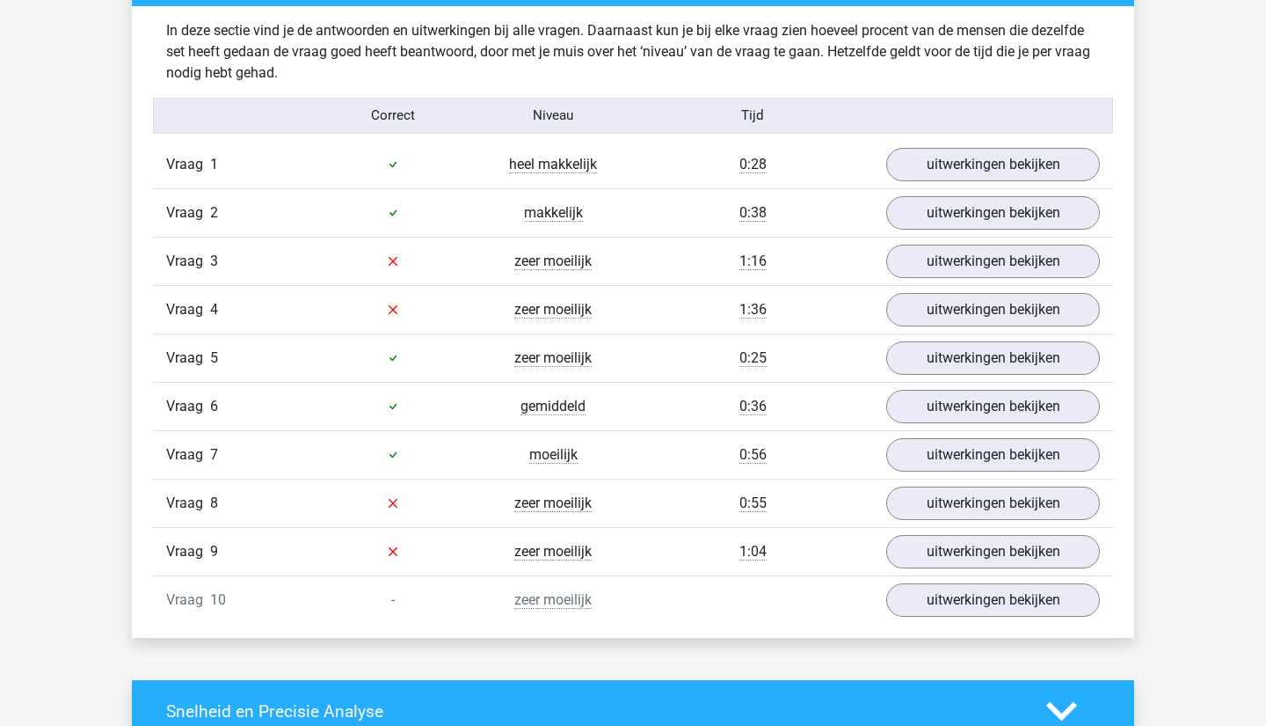
scroll to position [1059, 0]
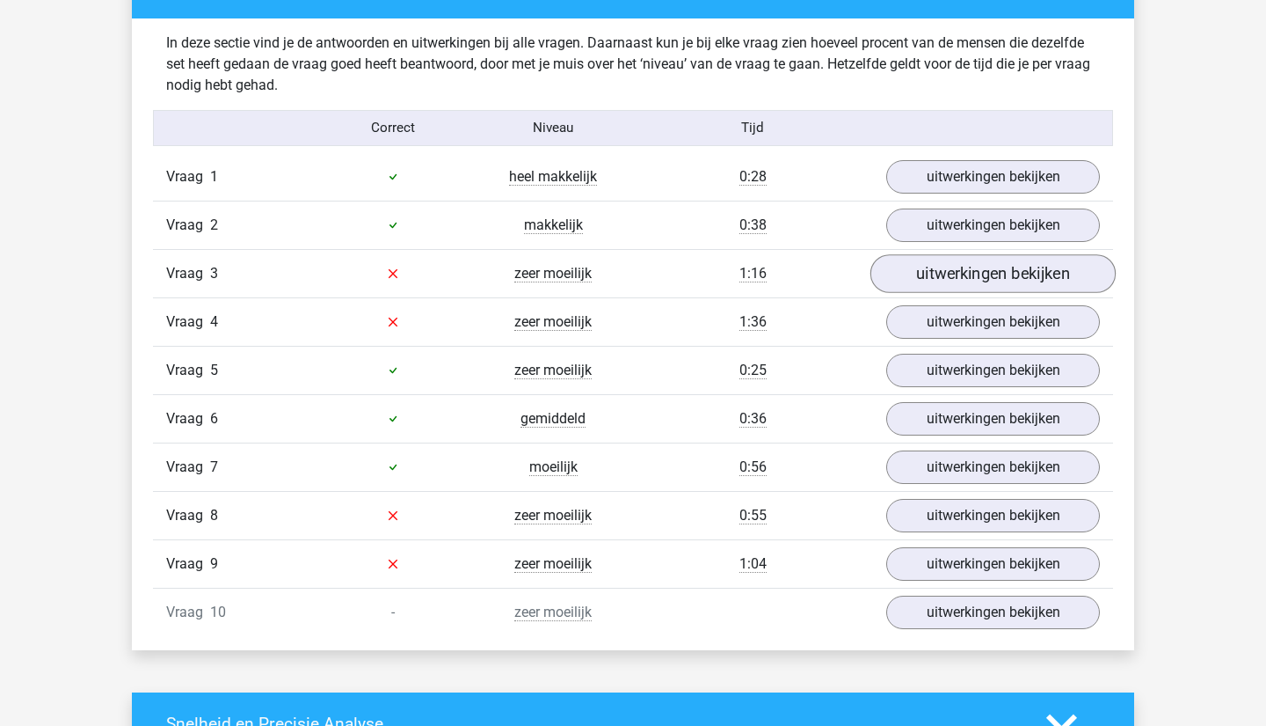
click at [993, 272] on link "uitwerkingen bekijken" at bounding box center [993, 273] width 245 height 39
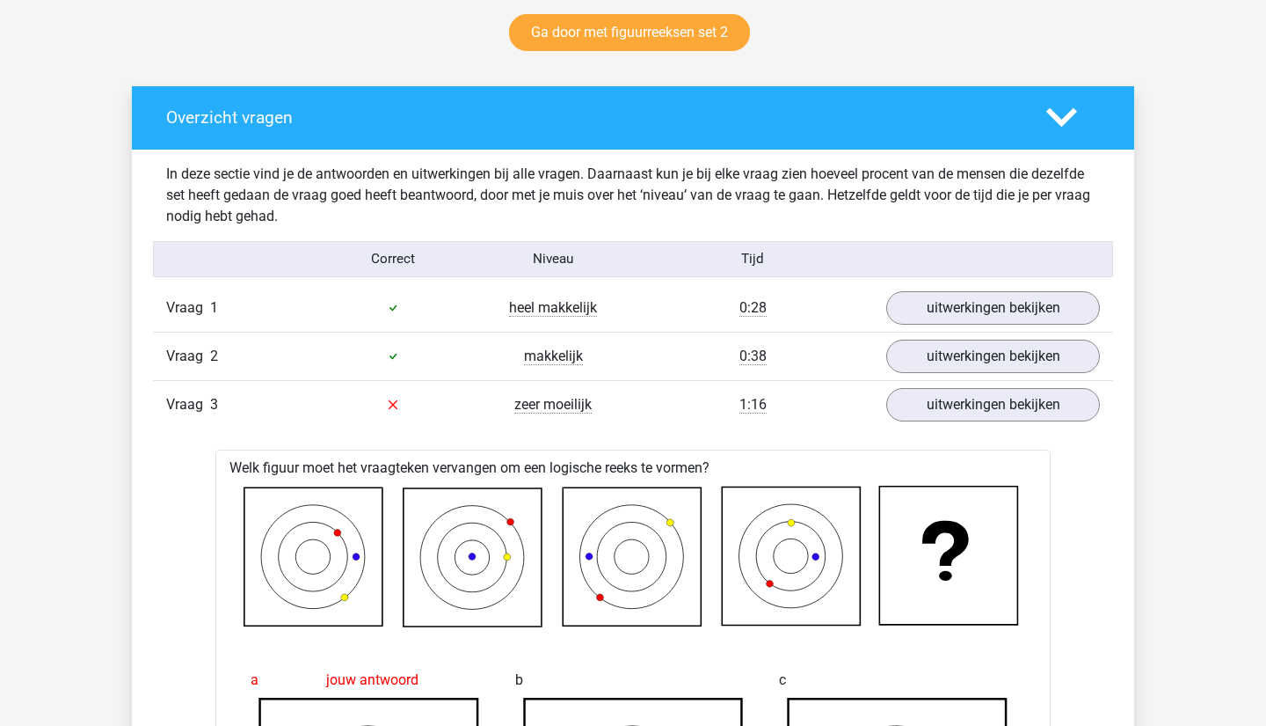
scroll to position [958, 0]
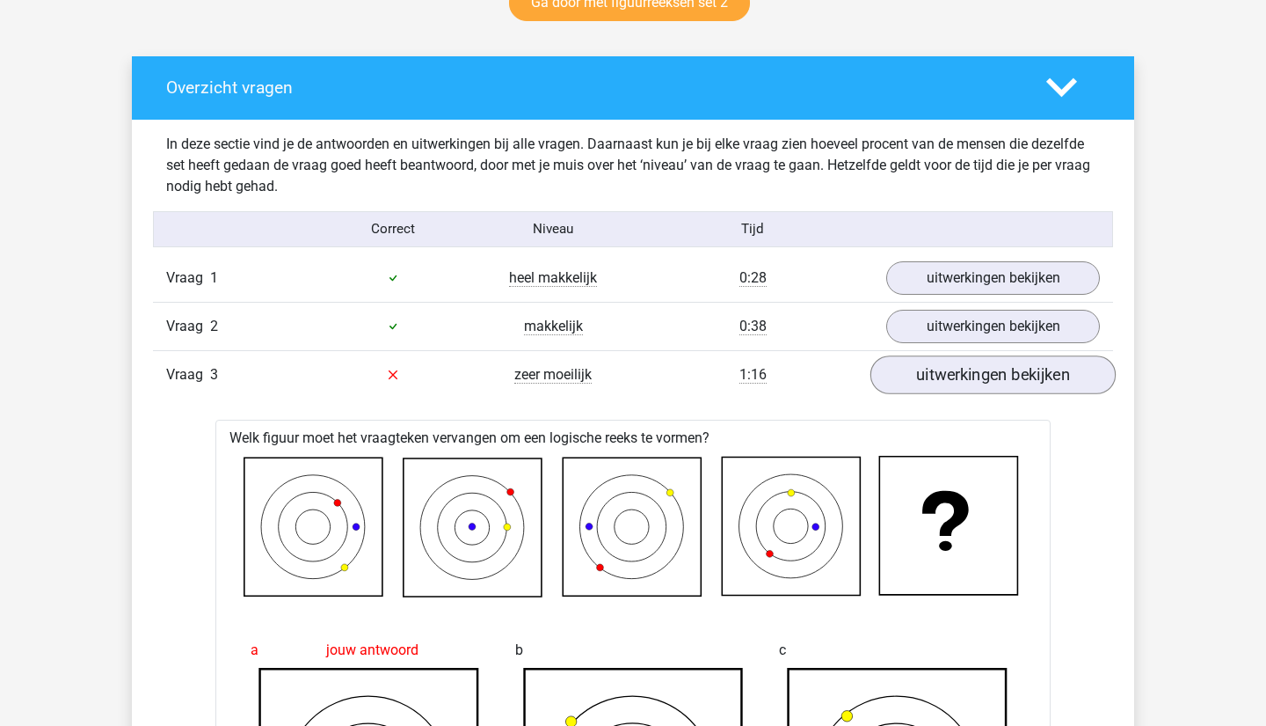
click at [966, 369] on link "uitwerkingen bekijken" at bounding box center [993, 374] width 245 height 39
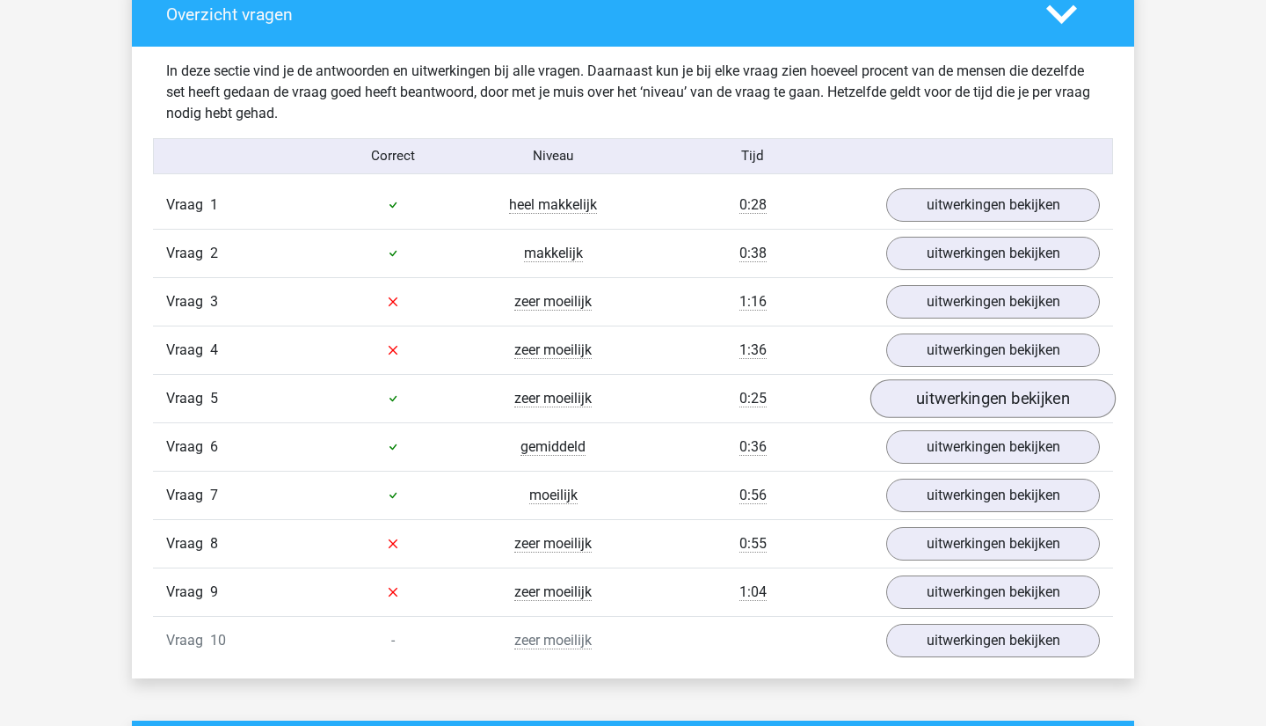
scroll to position [1060, 0]
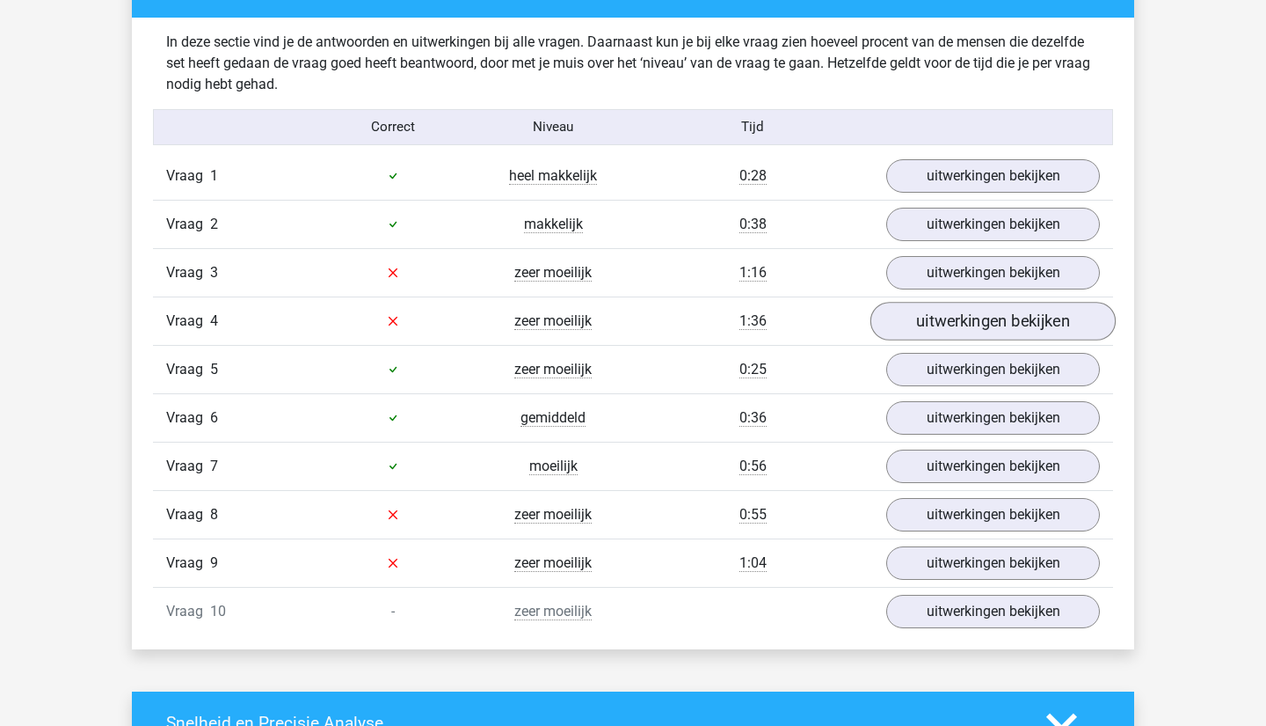
click at [1006, 317] on link "uitwerkingen bekijken" at bounding box center [993, 321] width 245 height 39
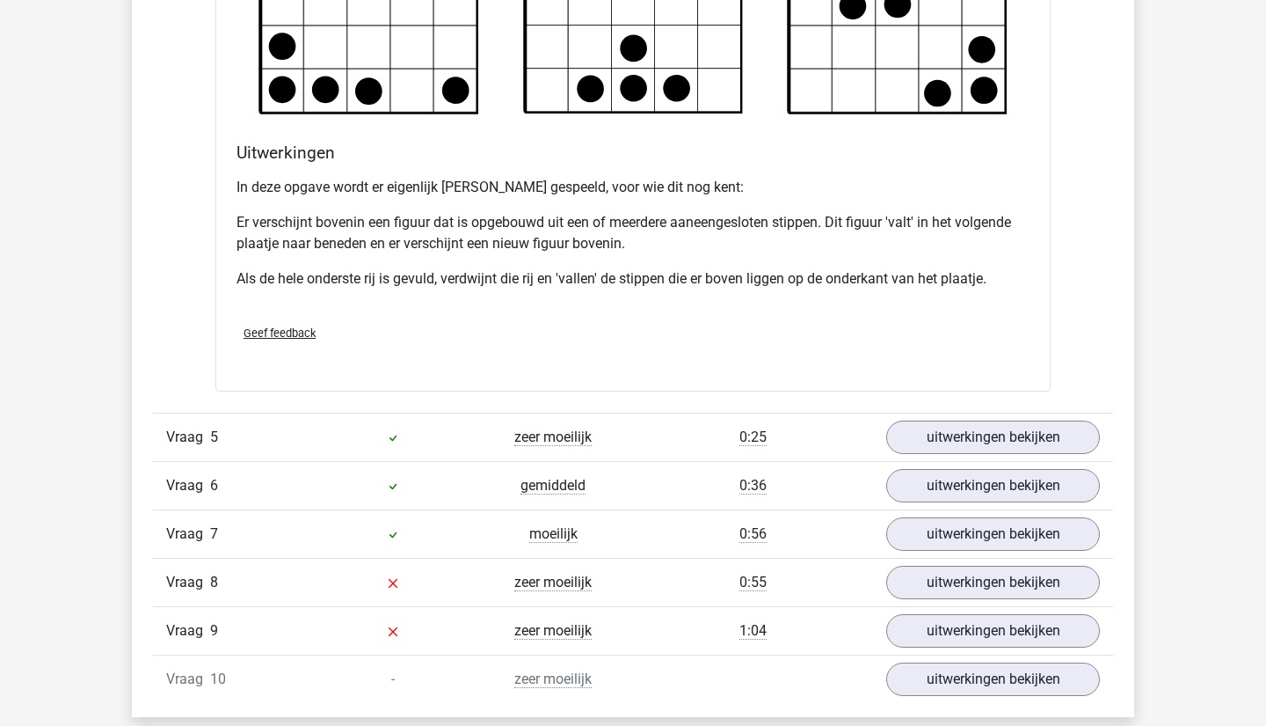
scroll to position [2220, 0]
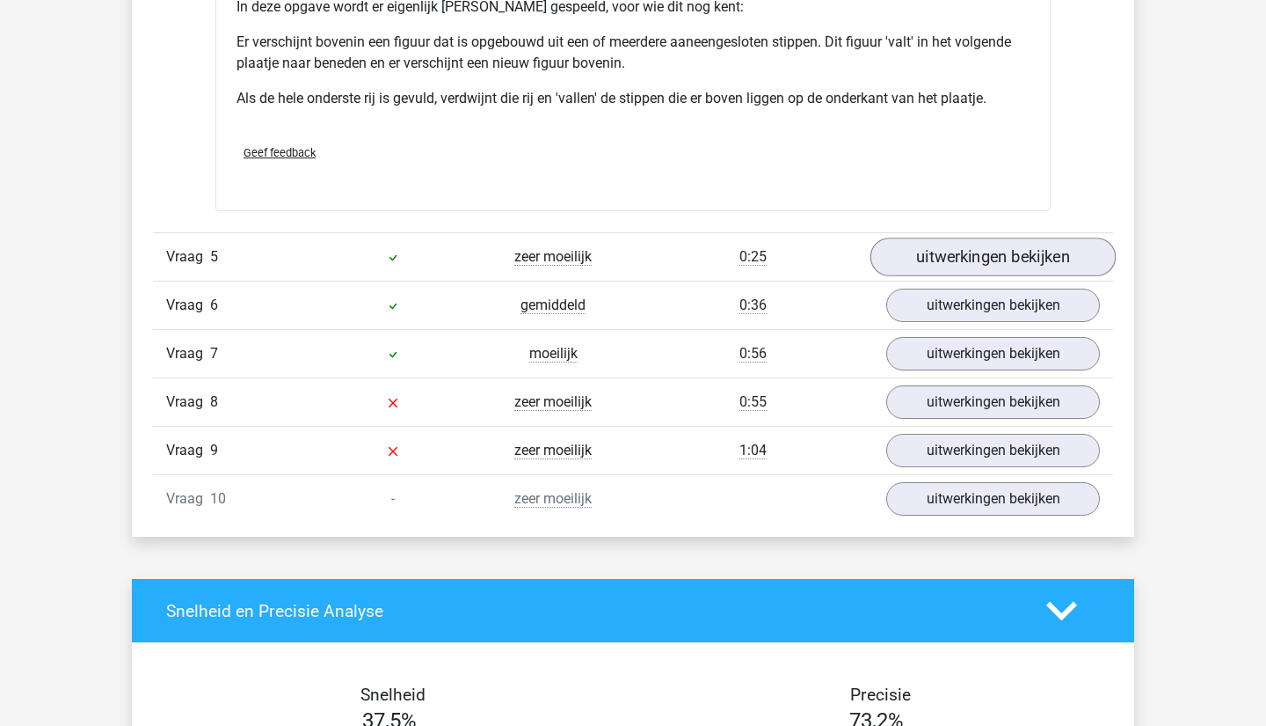
click at [960, 258] on link "uitwerkingen bekijken" at bounding box center [993, 256] width 245 height 39
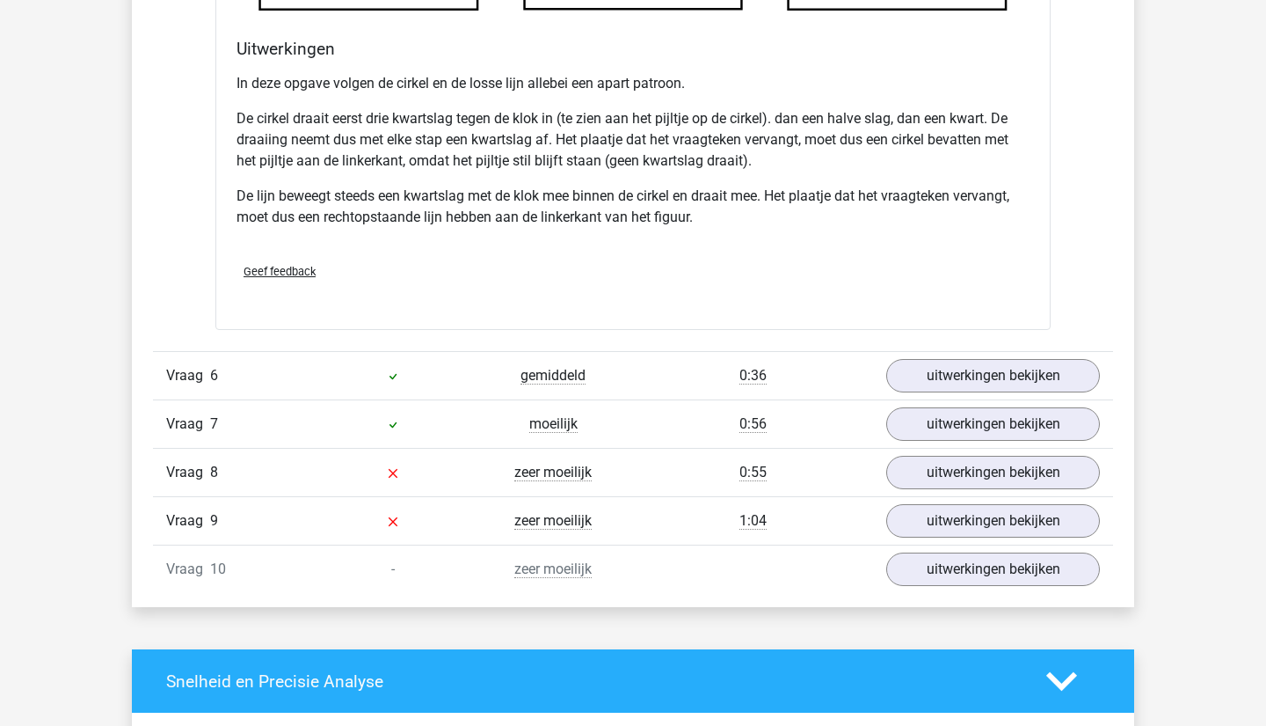
scroll to position [3272, 0]
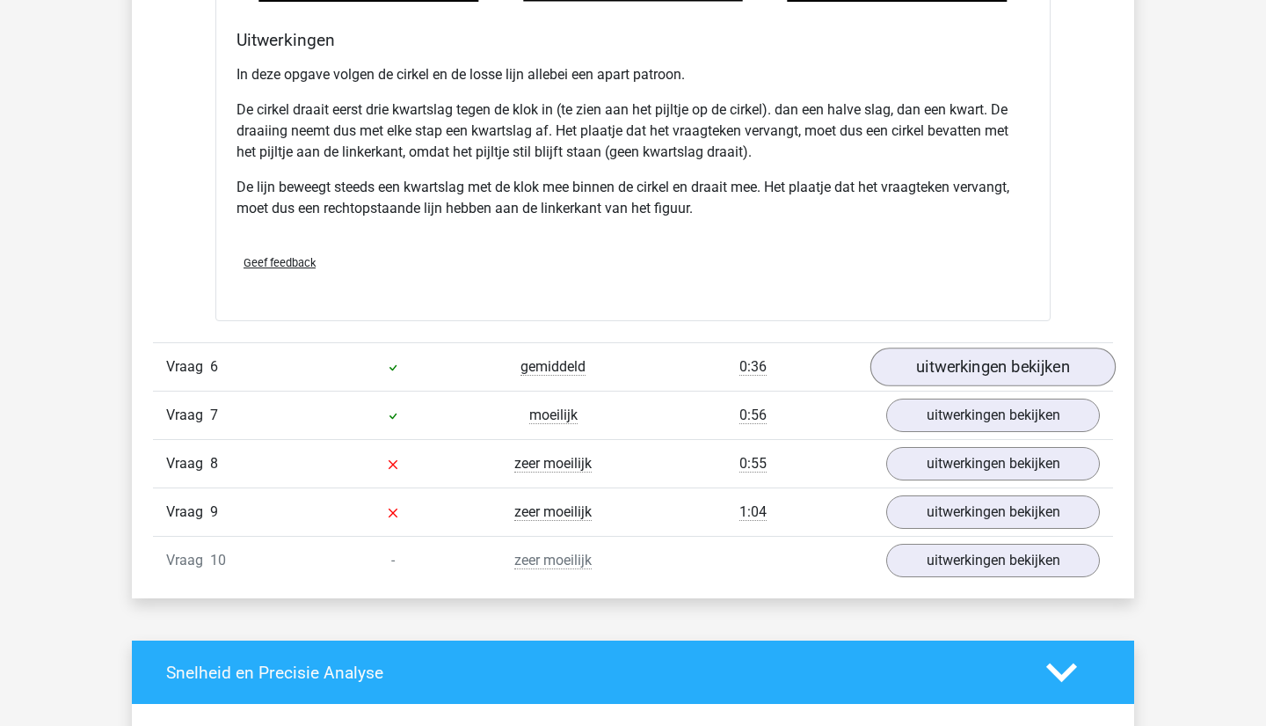
click at [949, 367] on link "uitwerkingen bekijken" at bounding box center [993, 366] width 245 height 39
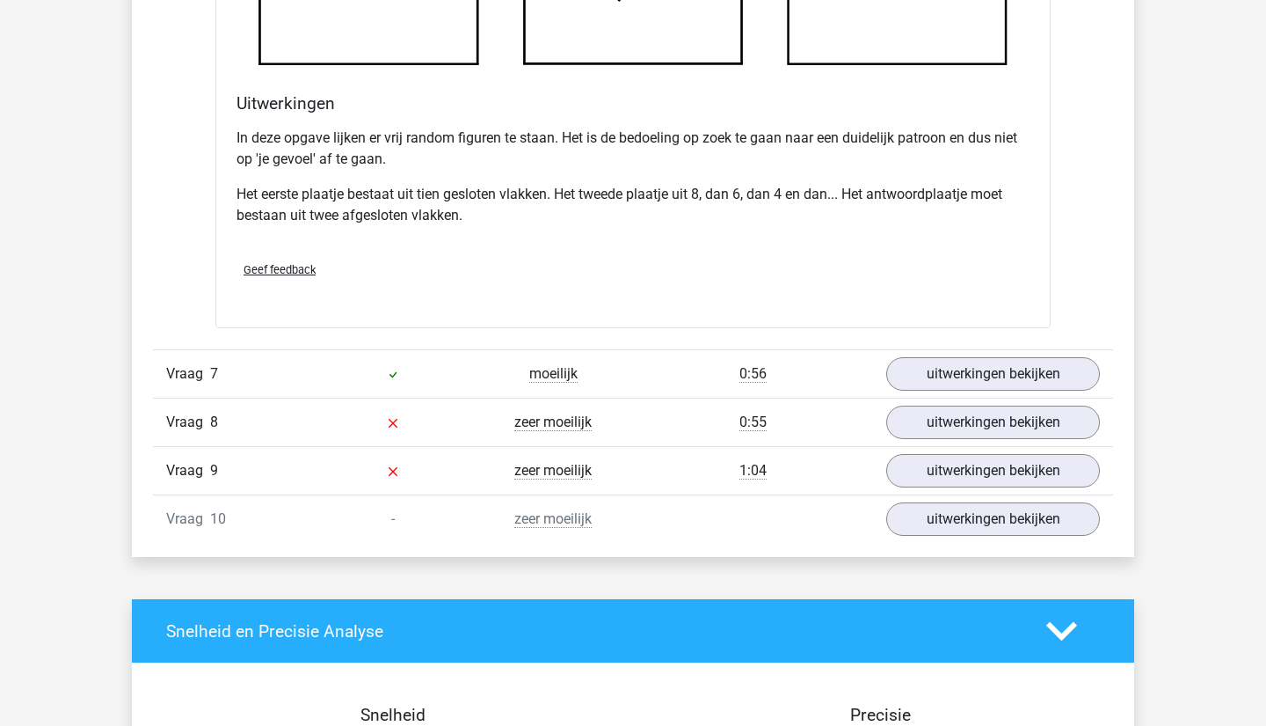
scroll to position [4372, 0]
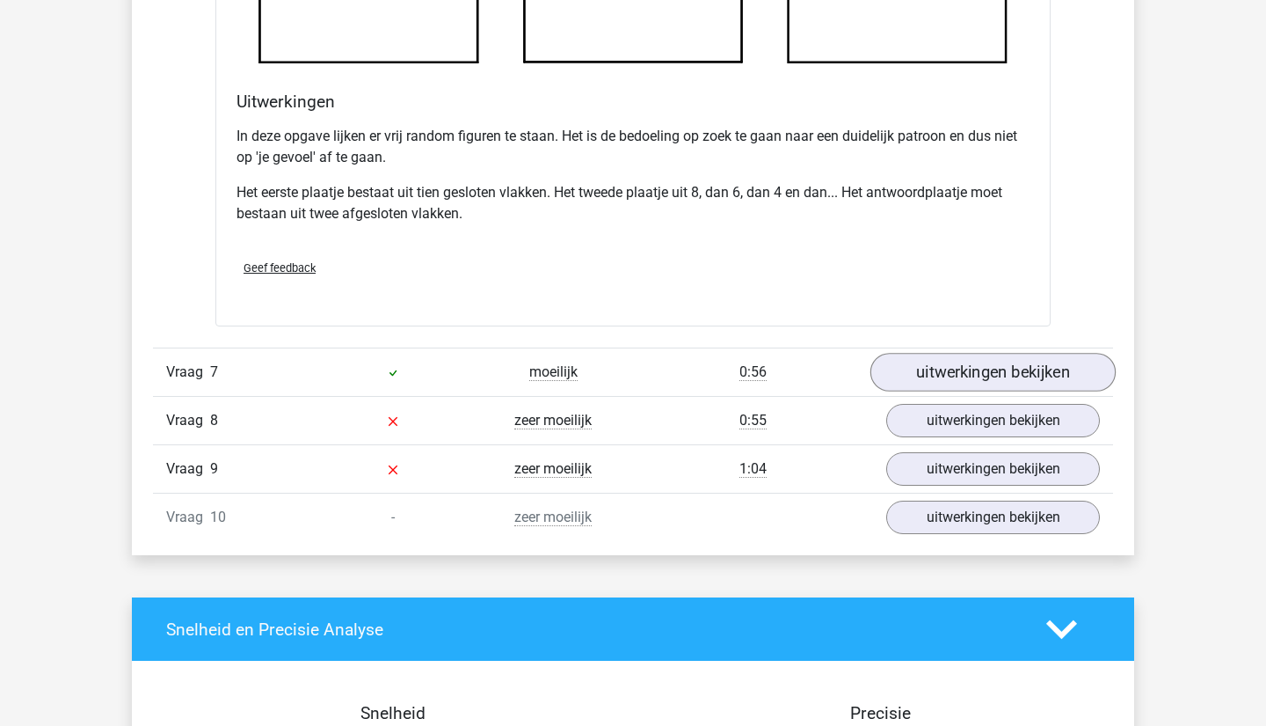
click at [972, 356] on link "uitwerkingen bekijken" at bounding box center [993, 372] width 245 height 39
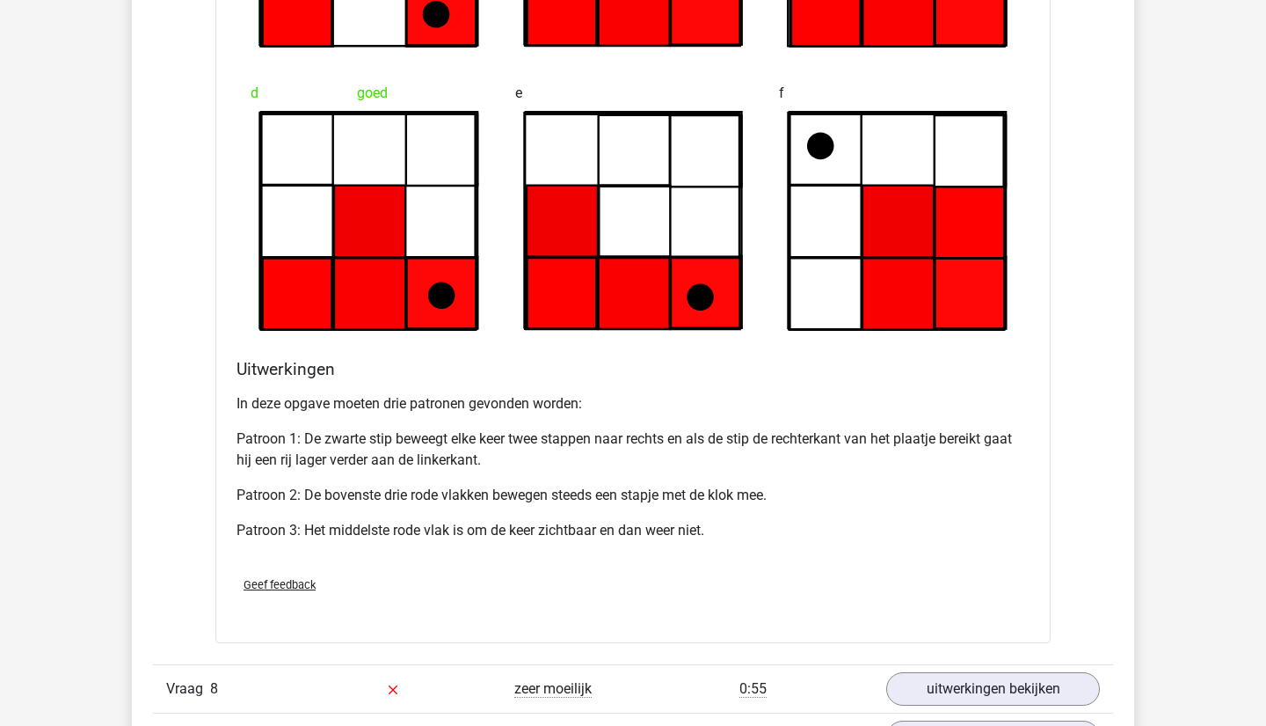
scroll to position [5215, 0]
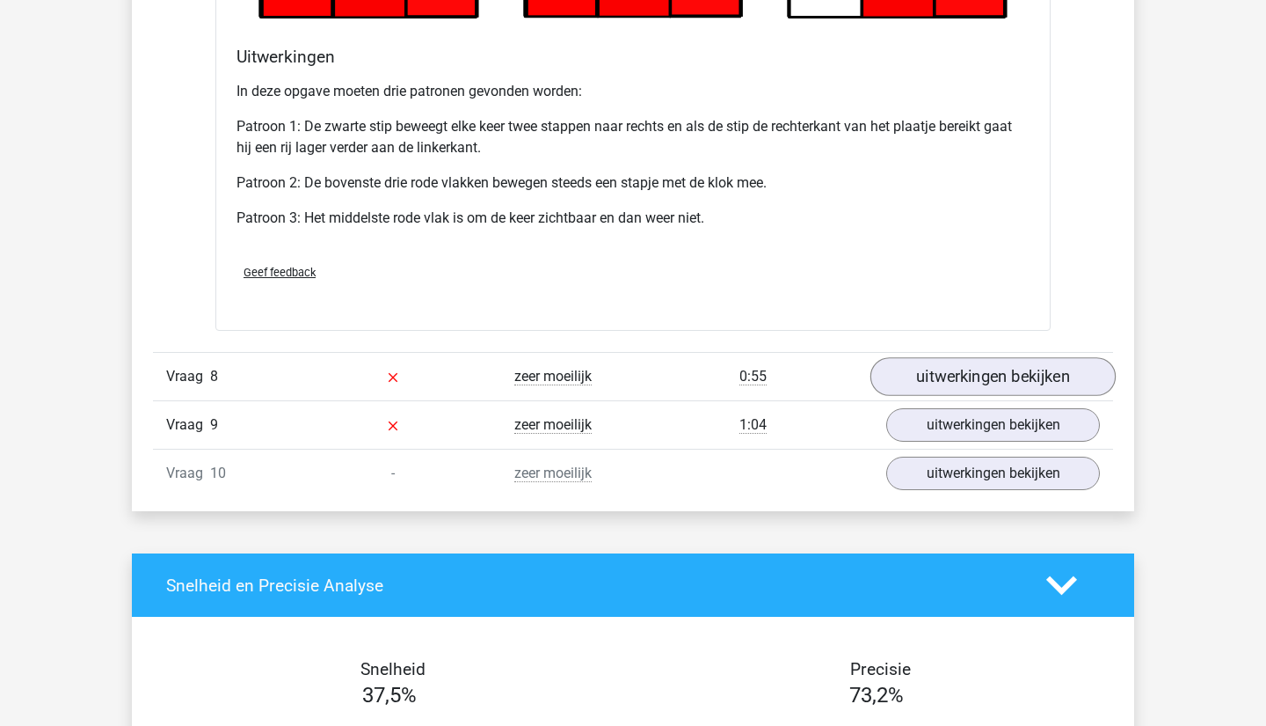
click at [959, 379] on link "uitwerkingen bekijken" at bounding box center [993, 376] width 245 height 39
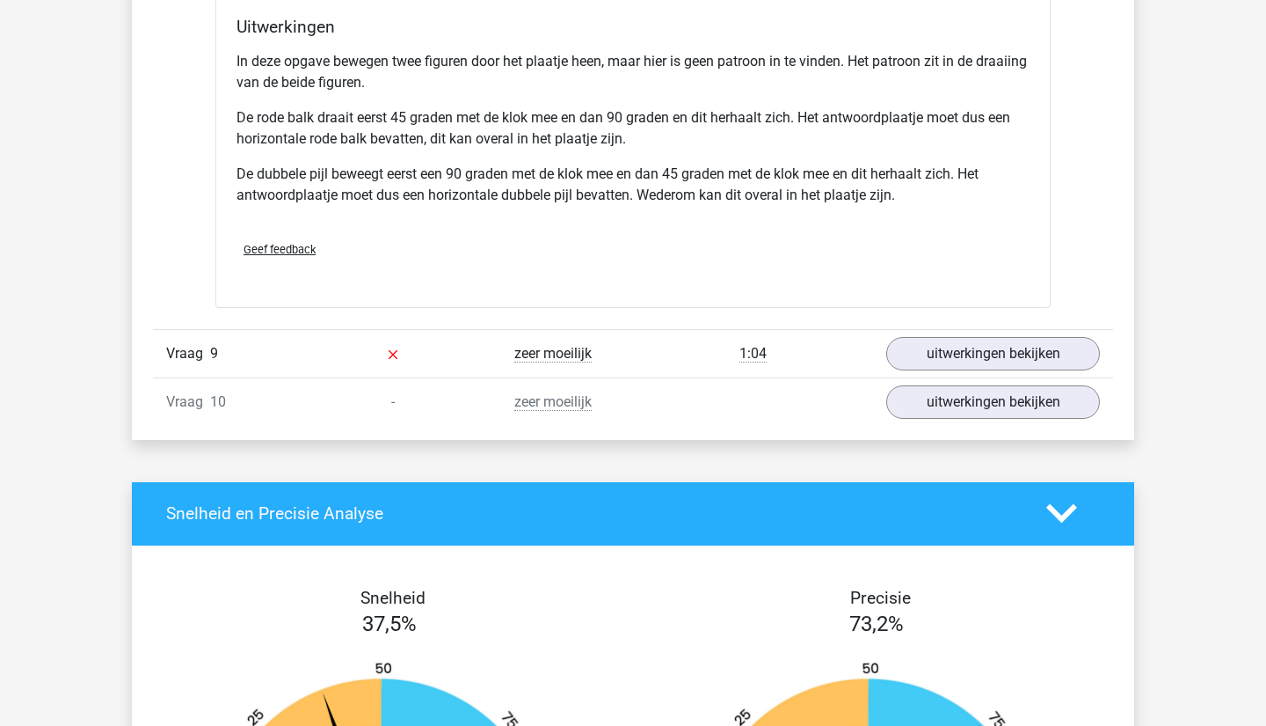
scroll to position [6720, 0]
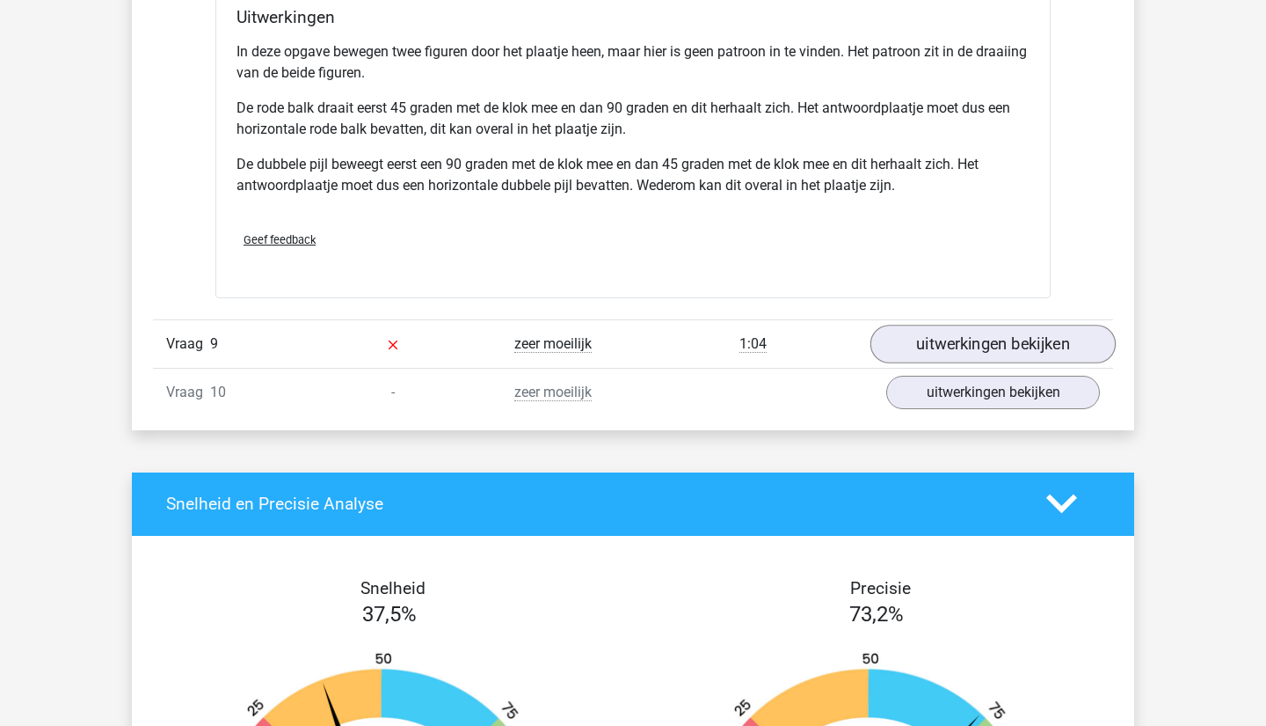
click at [1009, 346] on link "uitwerkingen bekijken" at bounding box center [993, 344] width 245 height 39
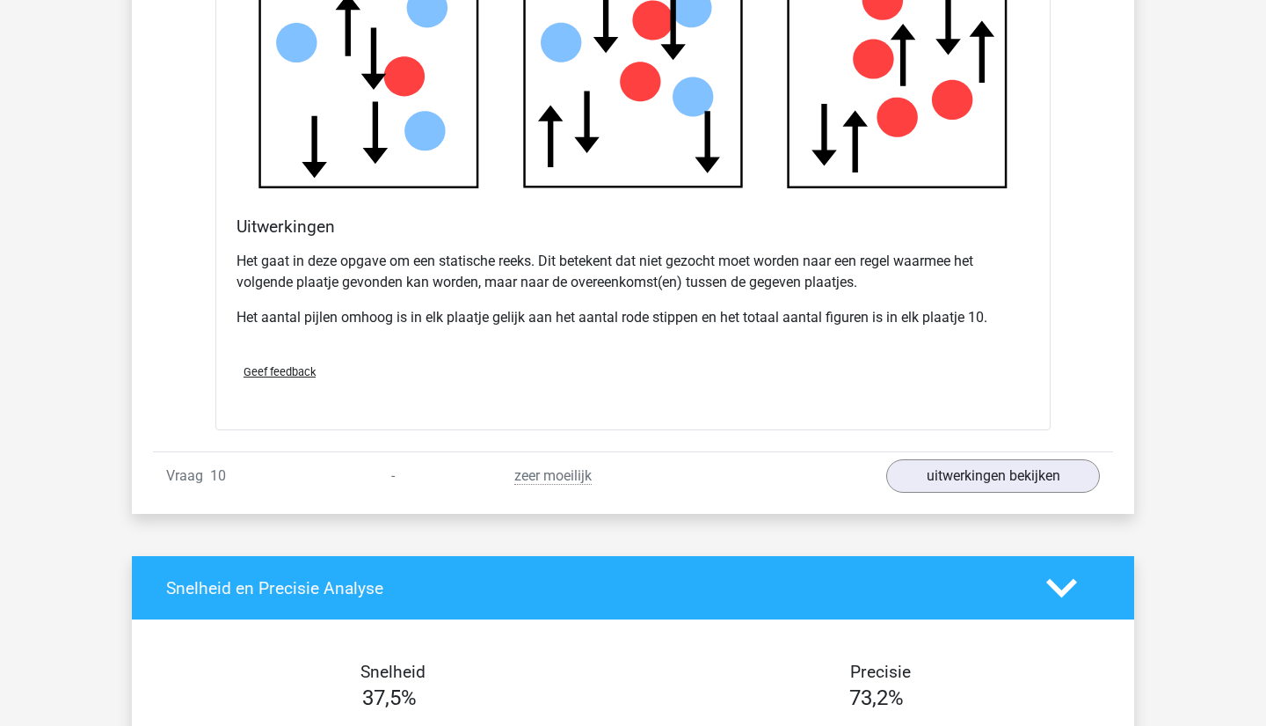
scroll to position [7676, 0]
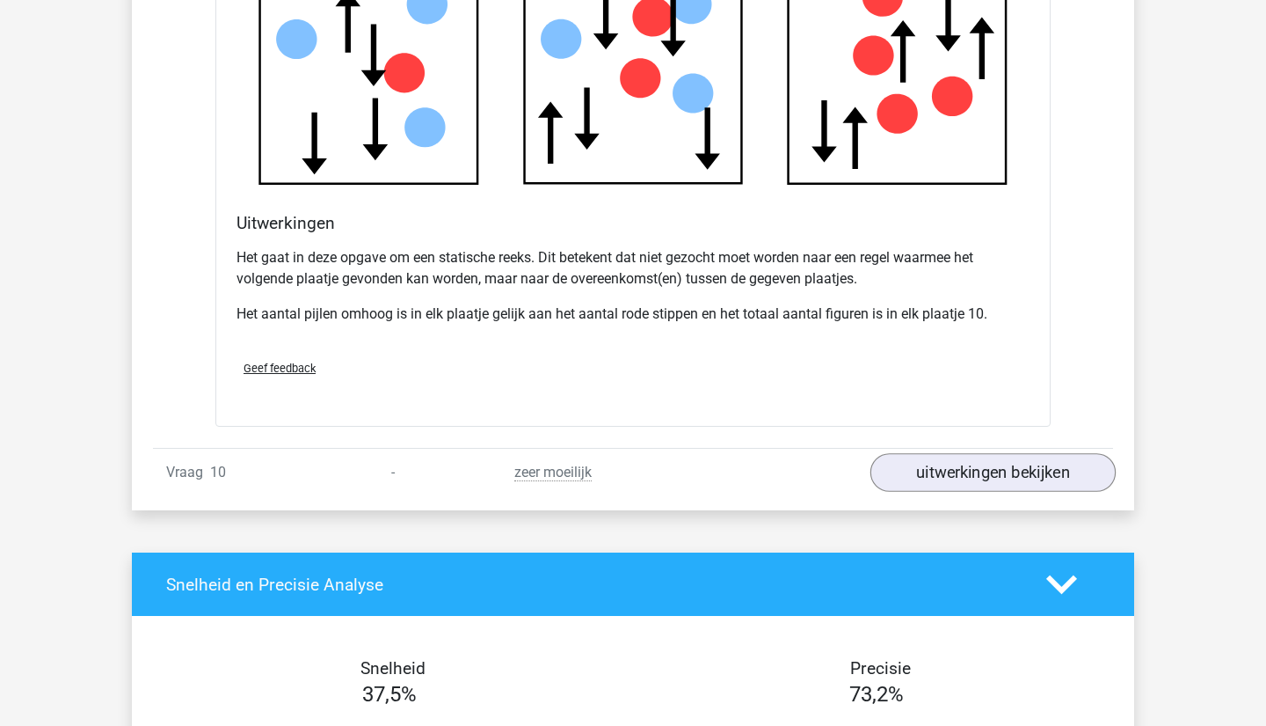
click at [970, 474] on link "uitwerkingen bekijken" at bounding box center [993, 472] width 245 height 39
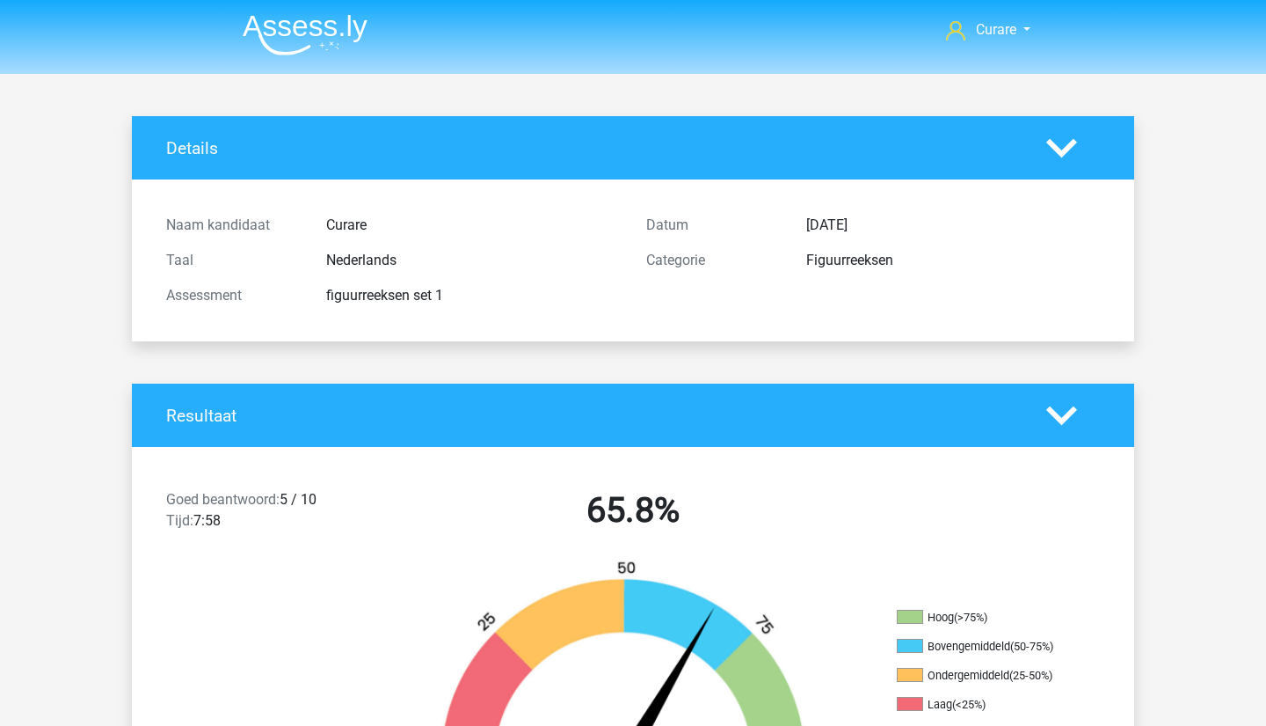
scroll to position [-1, 0]
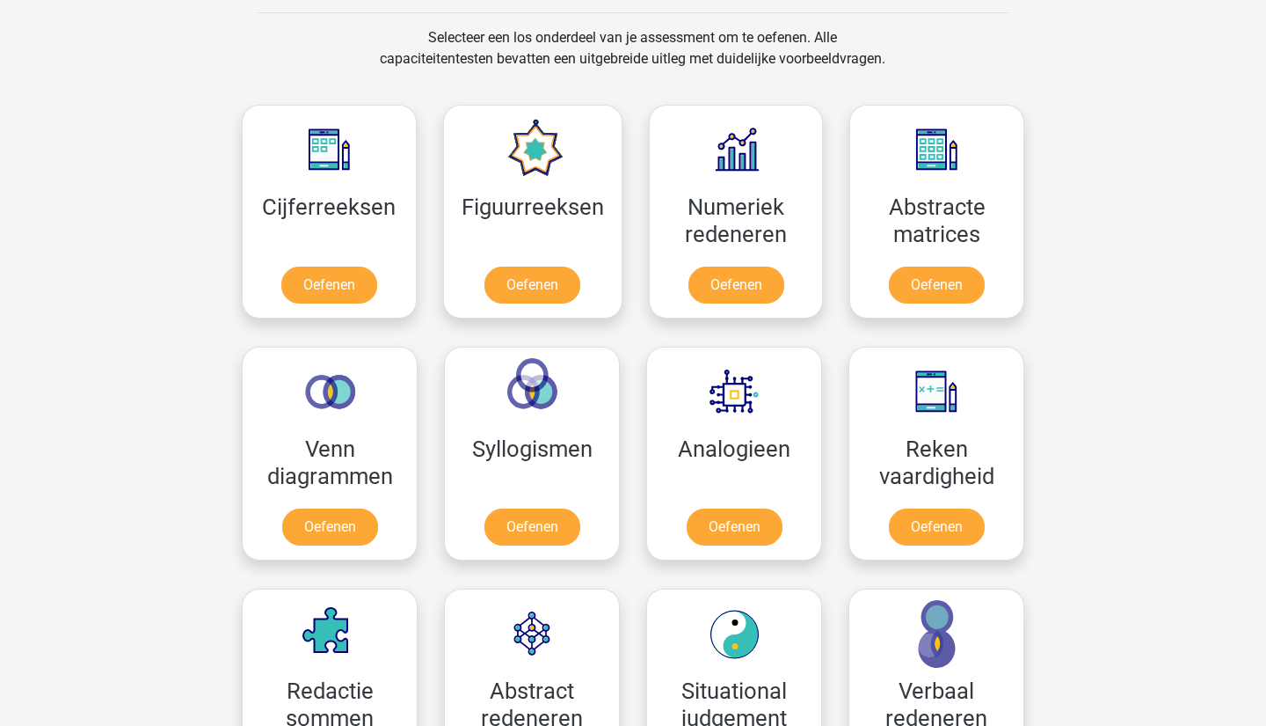
scroll to position [722, 0]
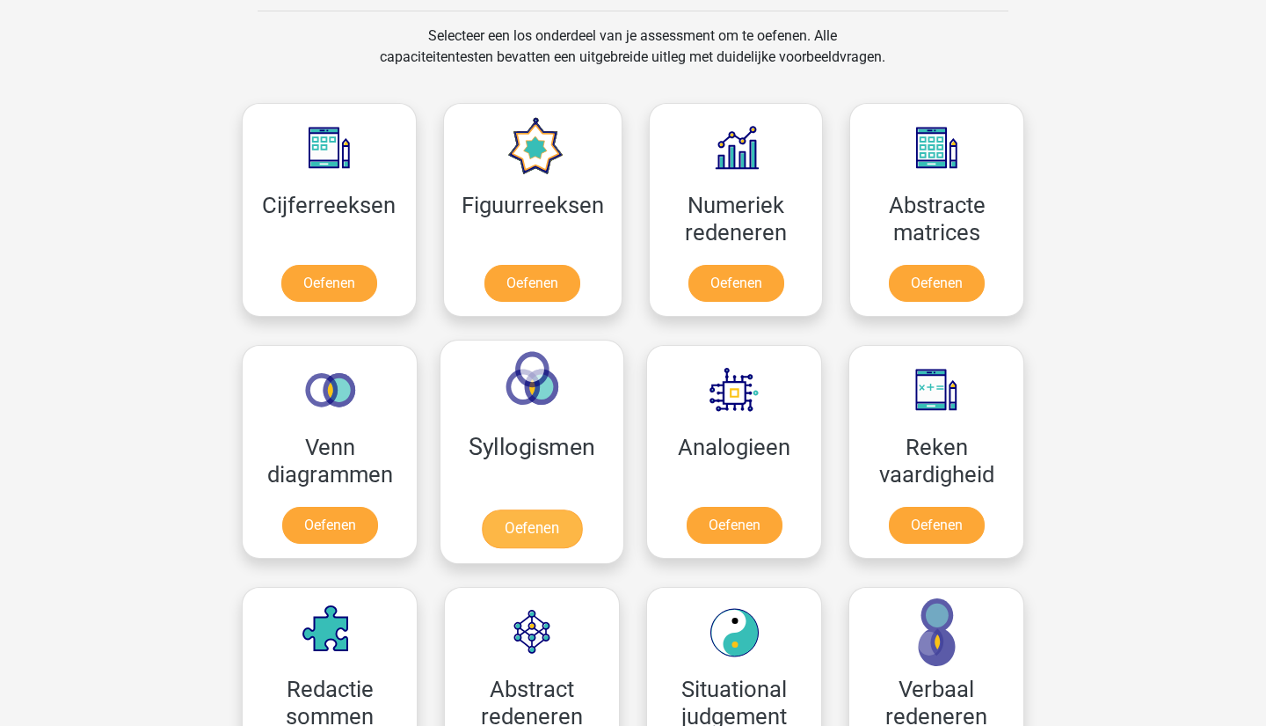
click at [547, 509] on link "Oefenen" at bounding box center [532, 528] width 100 height 39
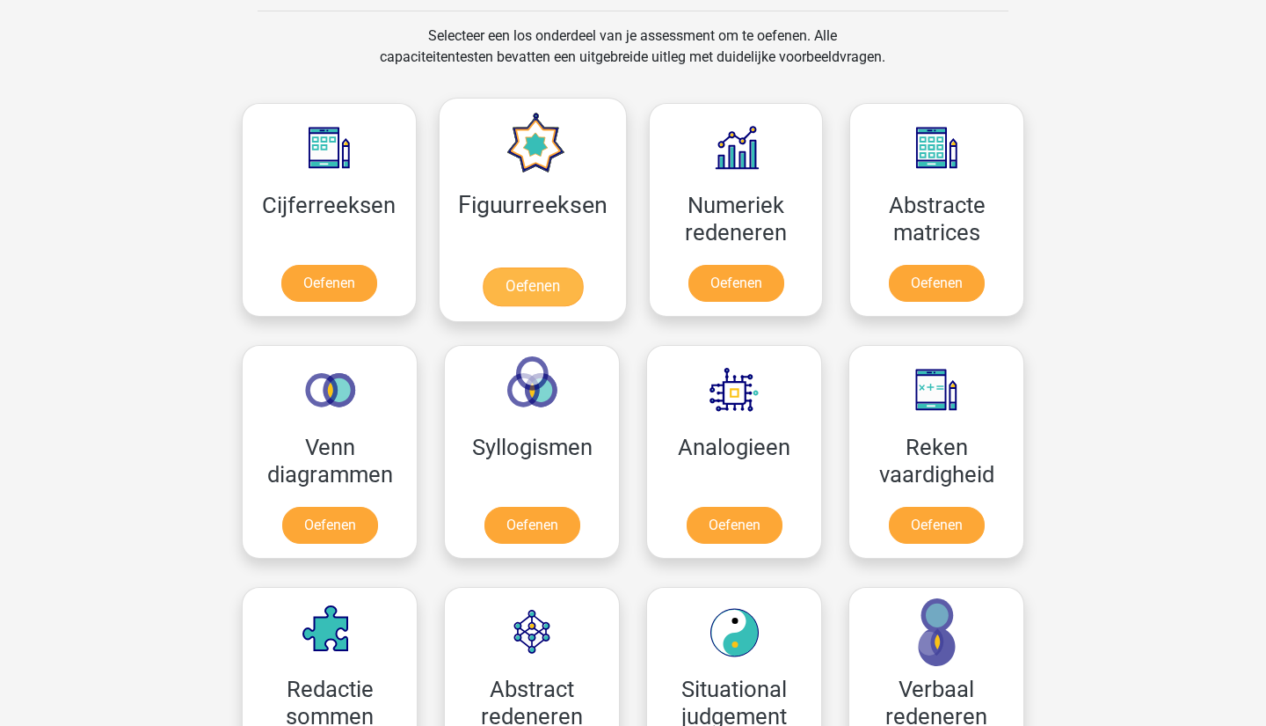
click at [518, 267] on link "Oefenen" at bounding box center [532, 286] width 100 height 39
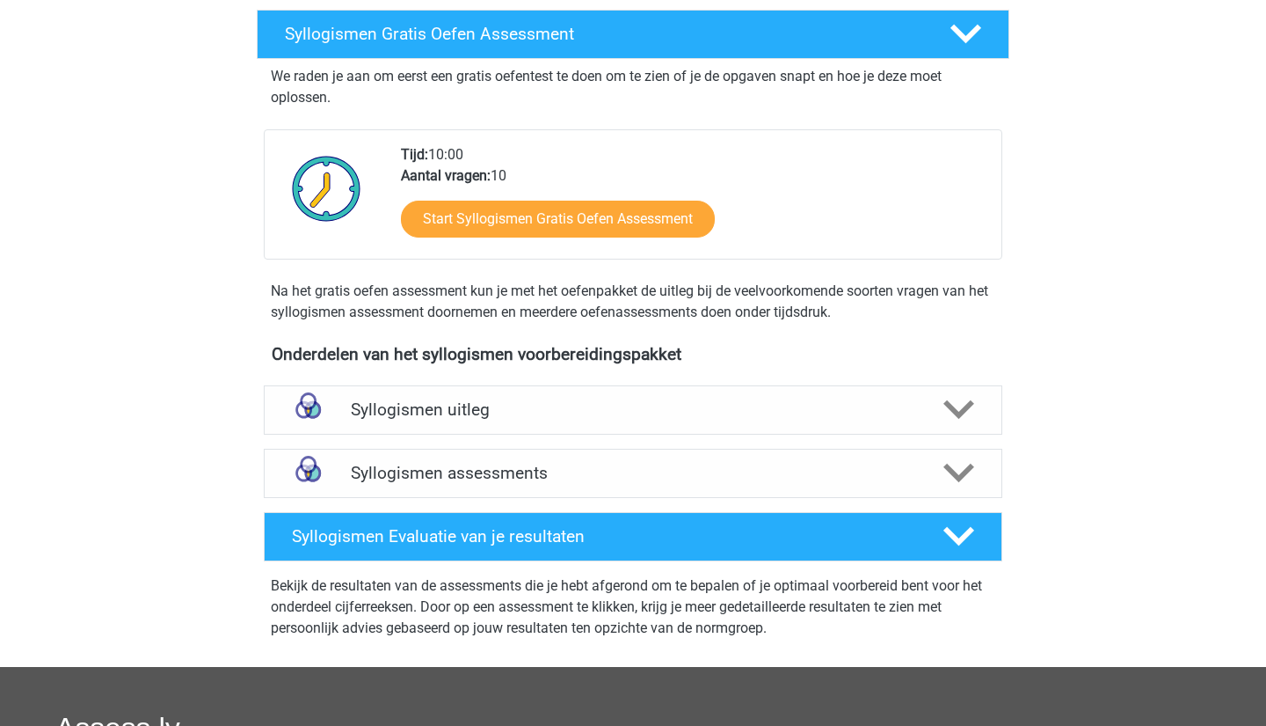
scroll to position [346, 0]
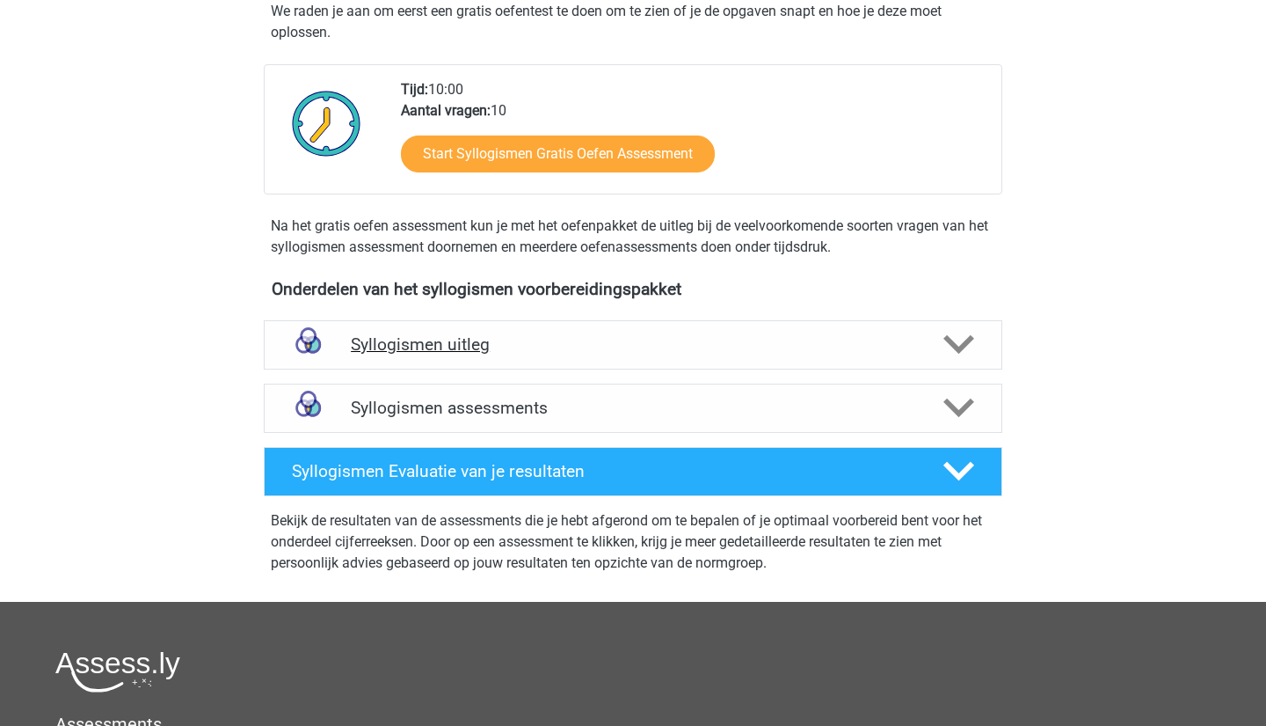
click at [580, 356] on div "Syllogismen uitleg" at bounding box center [633, 344] width 739 height 49
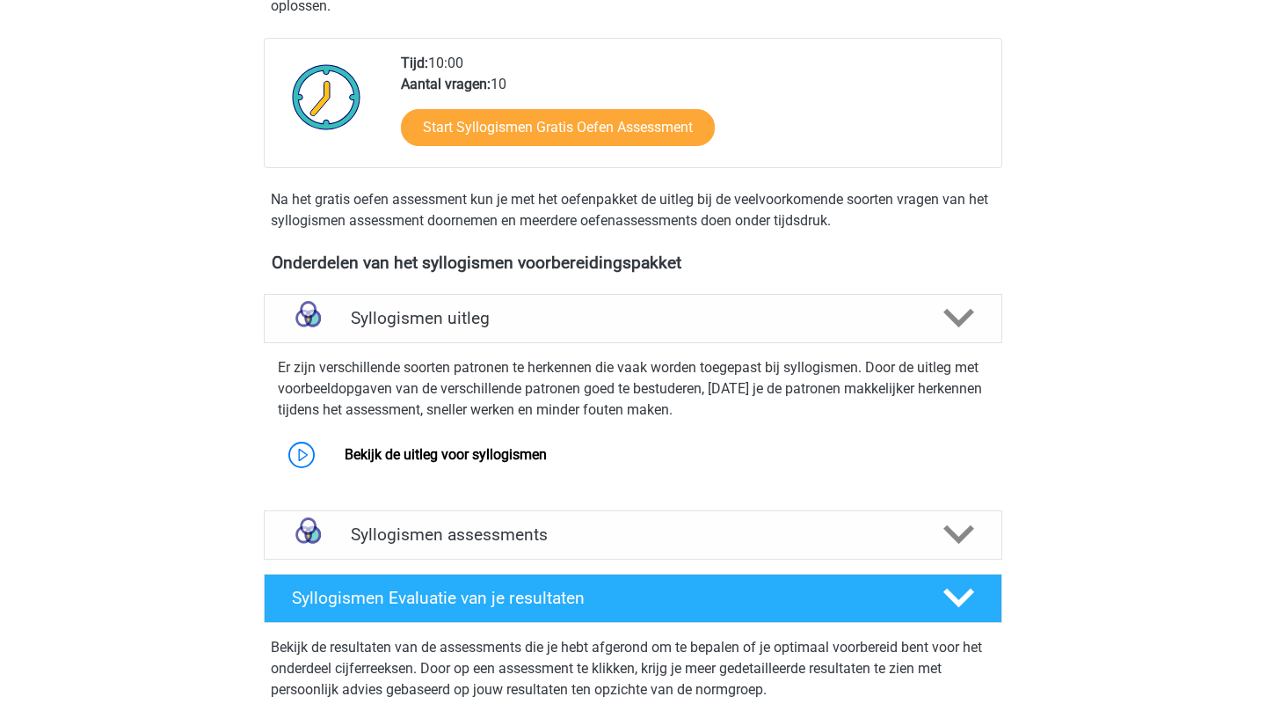
scroll to position [376, 0]
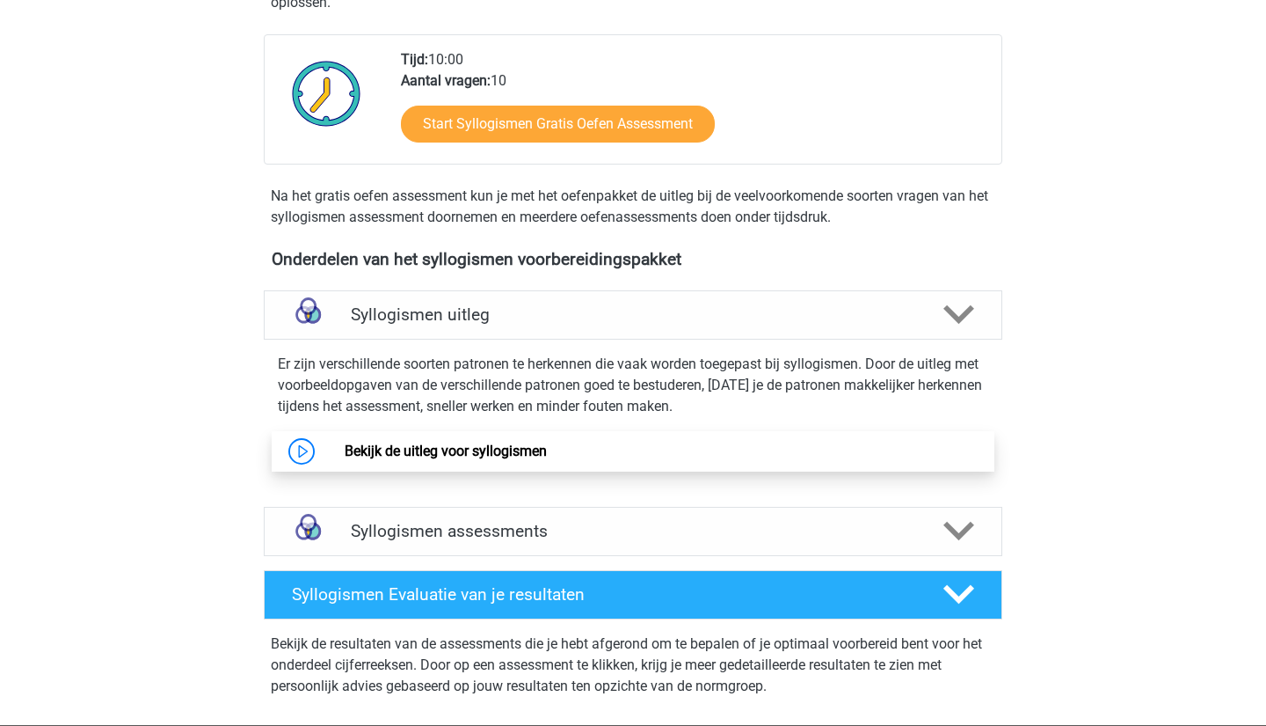
click at [536, 452] on link "Bekijk de uitleg voor syllogismen" at bounding box center [446, 450] width 202 height 17
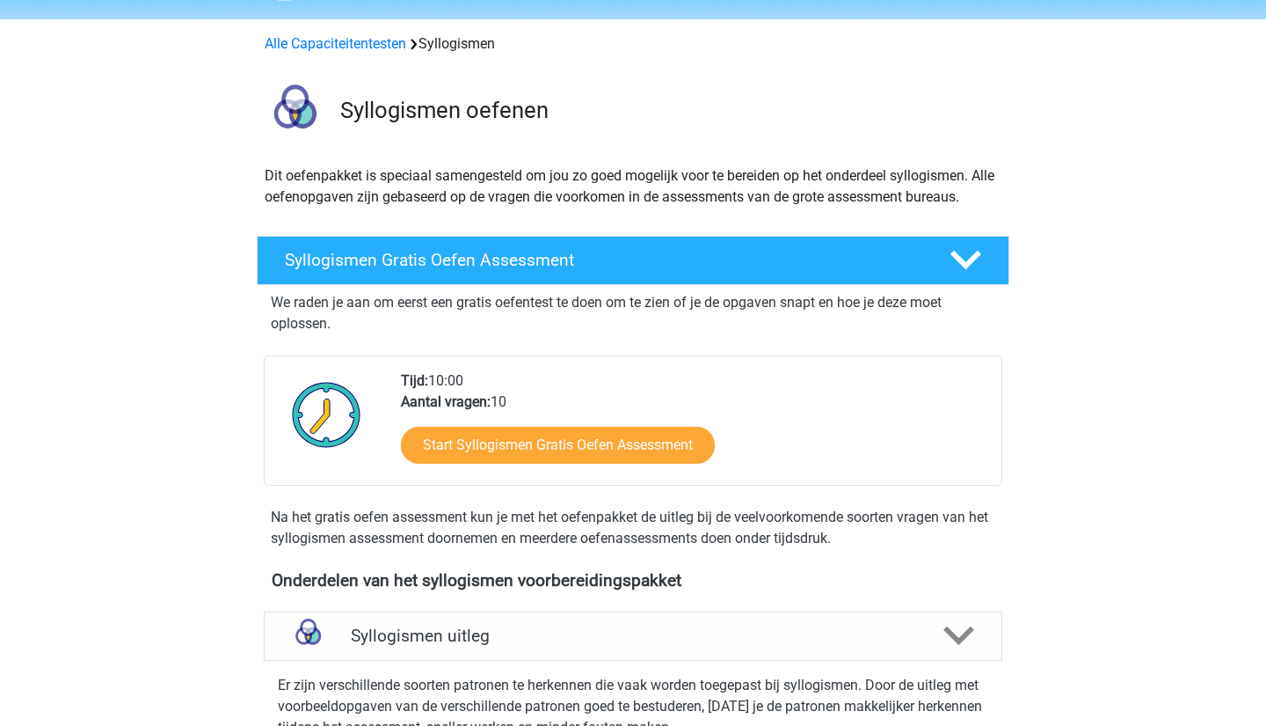
scroll to position [-16, 0]
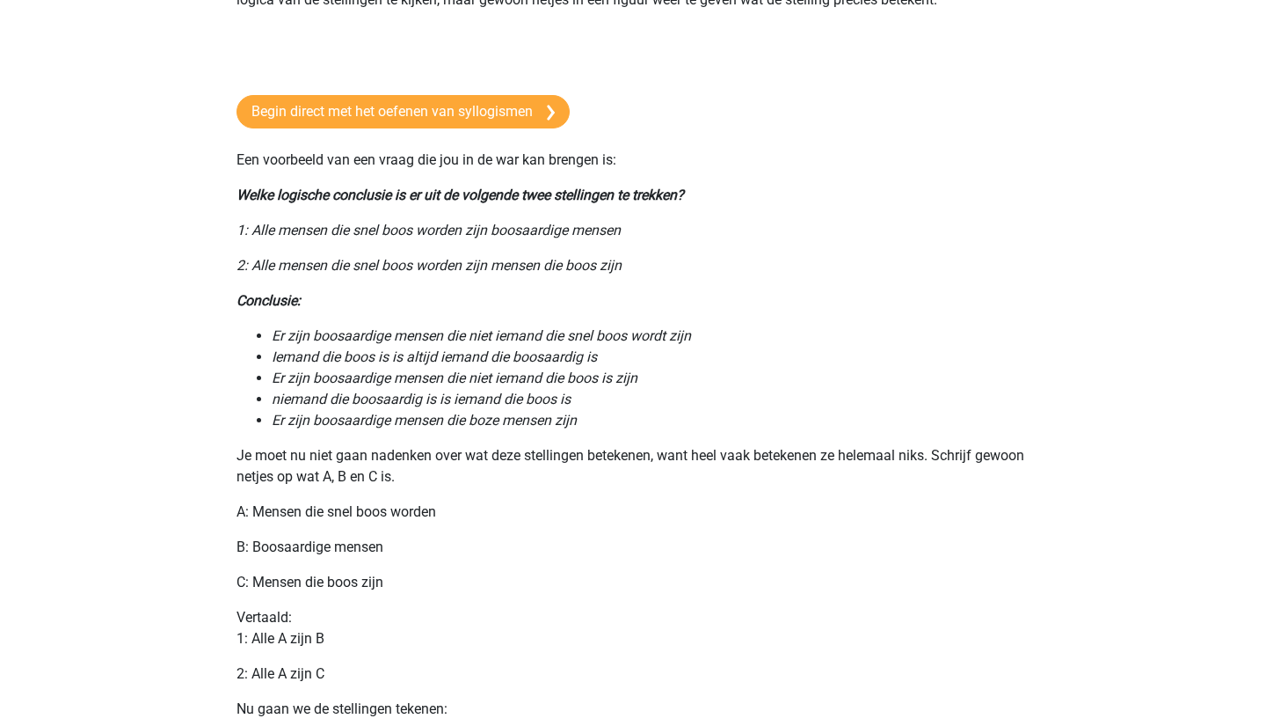
scroll to position [447, 0]
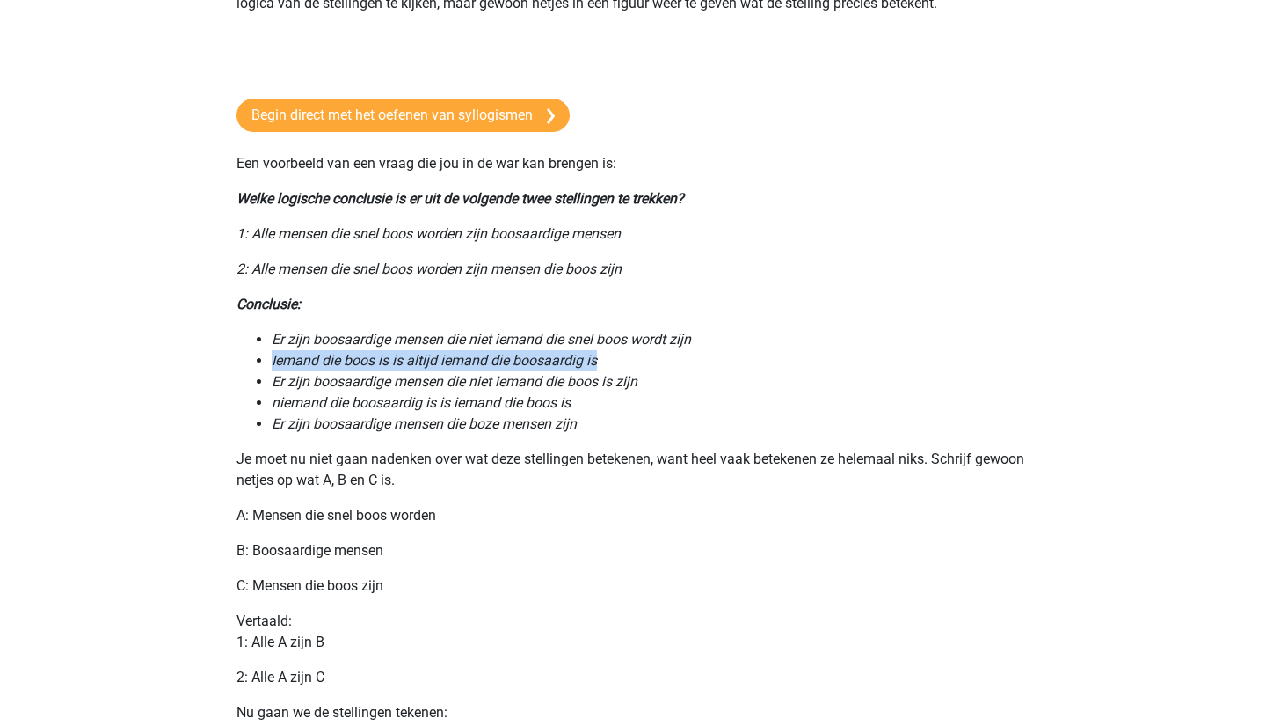
drag, startPoint x: 273, startPoint y: 361, endPoint x: 624, endPoint y: 354, distance: 351.9
click at [625, 356] on li "Iemand die boos is is altijd iemand die boosaardig is" at bounding box center [651, 360] width 758 height 21
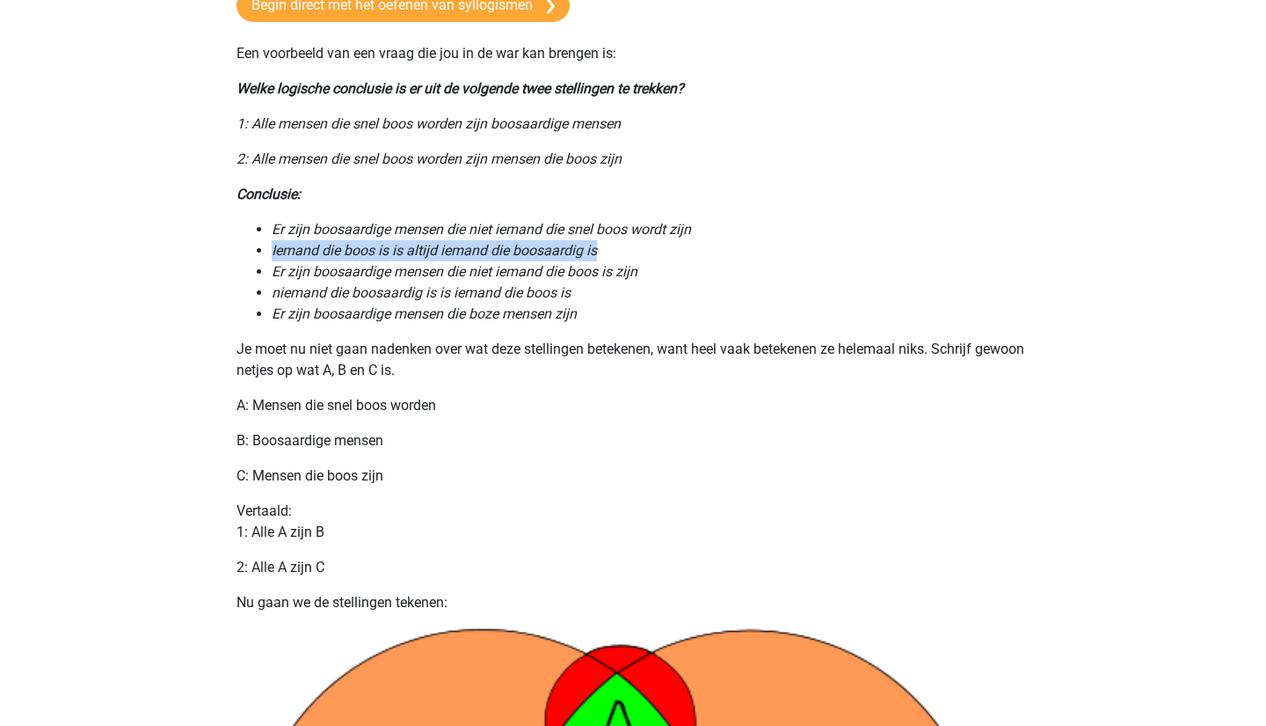
scroll to position [560, 0]
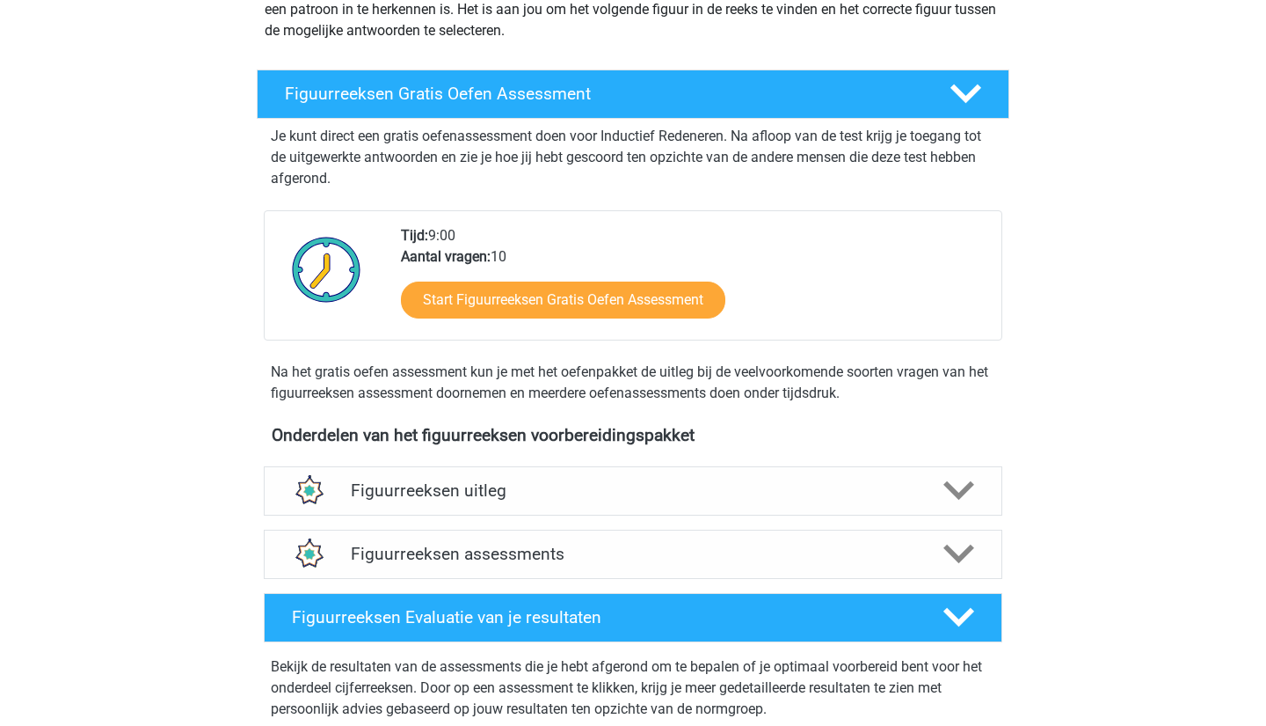
scroll to position [249, 0]
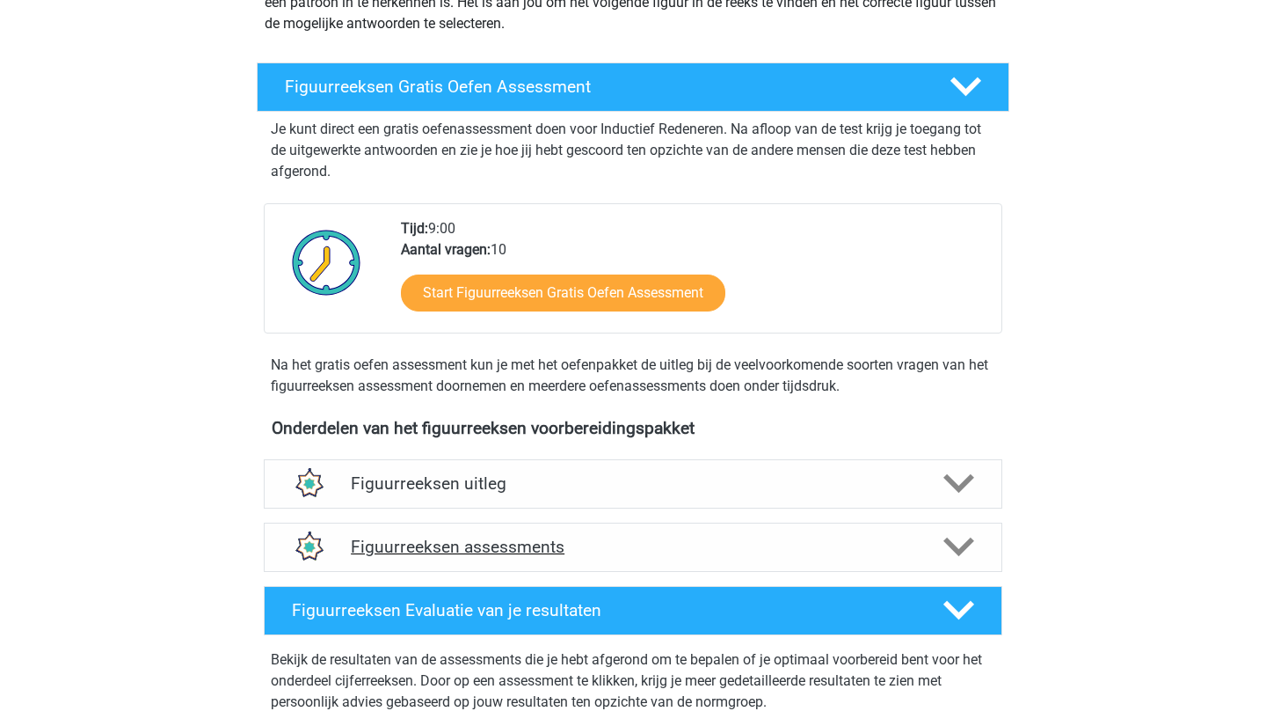
click at [704, 549] on h4 "Figuurreeksen assessments" at bounding box center [633, 546] width 565 height 20
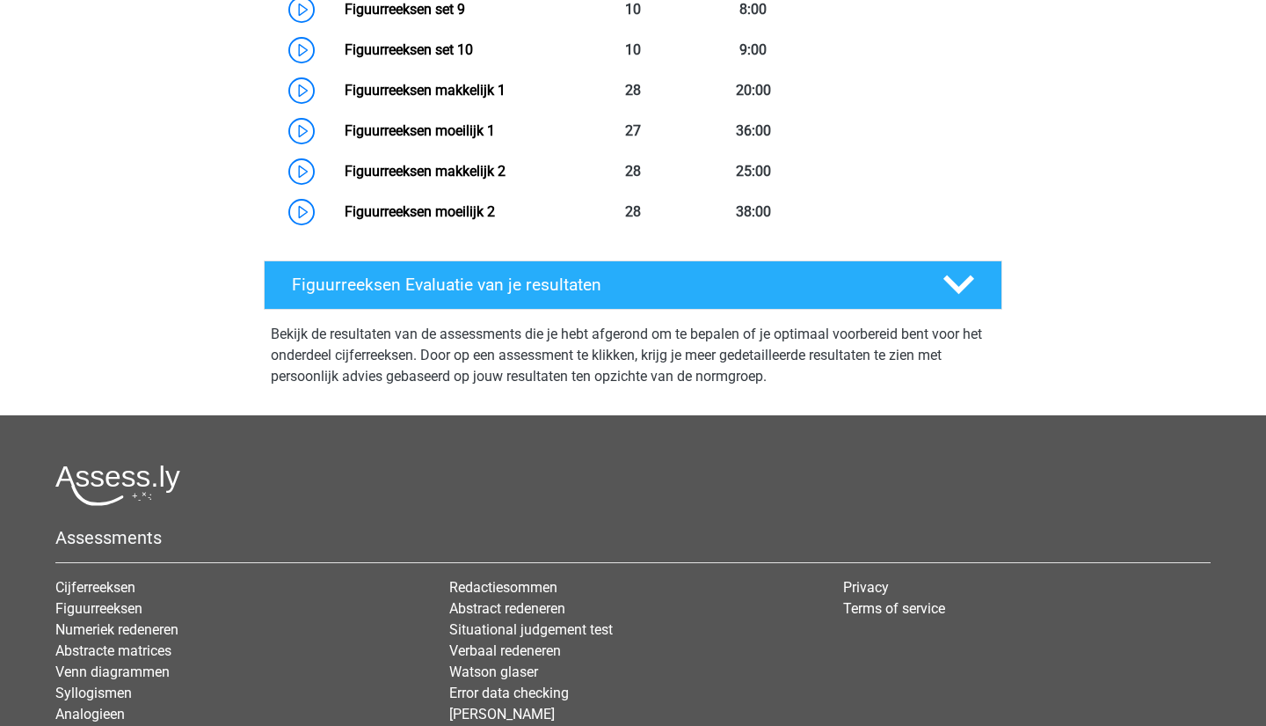
scroll to position [1325, 0]
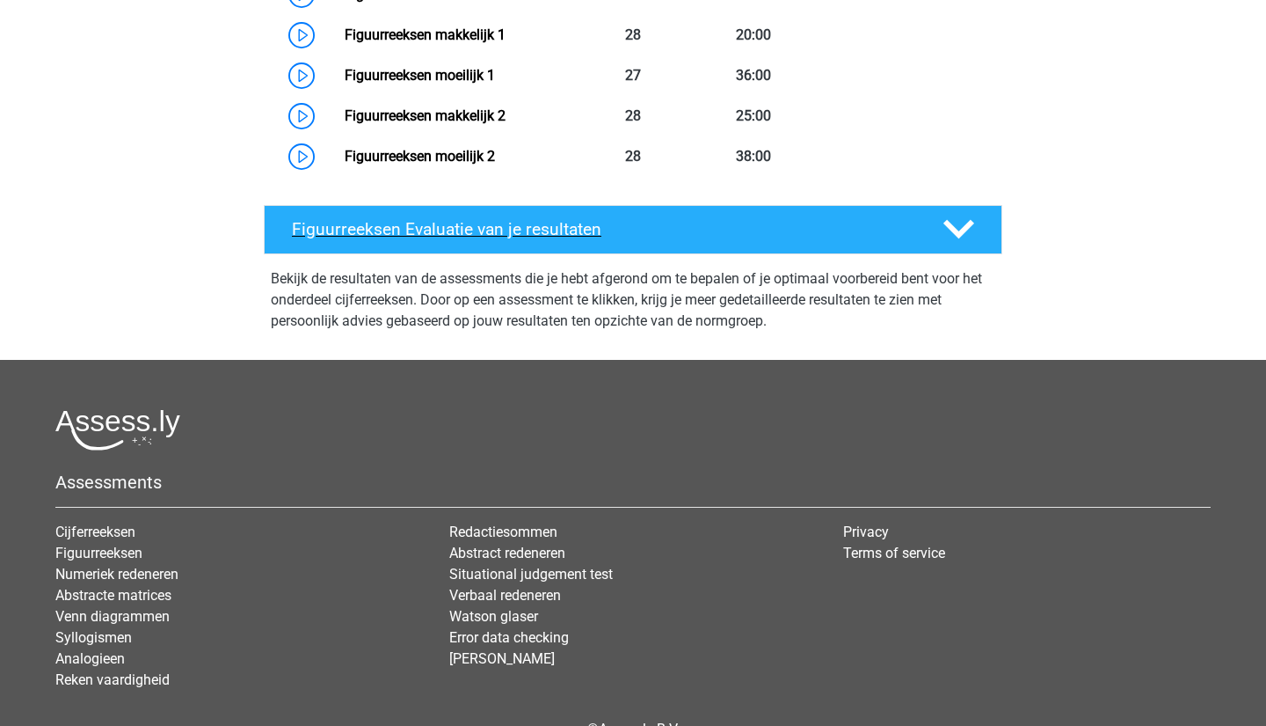
click at [707, 232] on h4 "Figuurreeksen Evaluatie van je resultaten" at bounding box center [604, 229] width 624 height 20
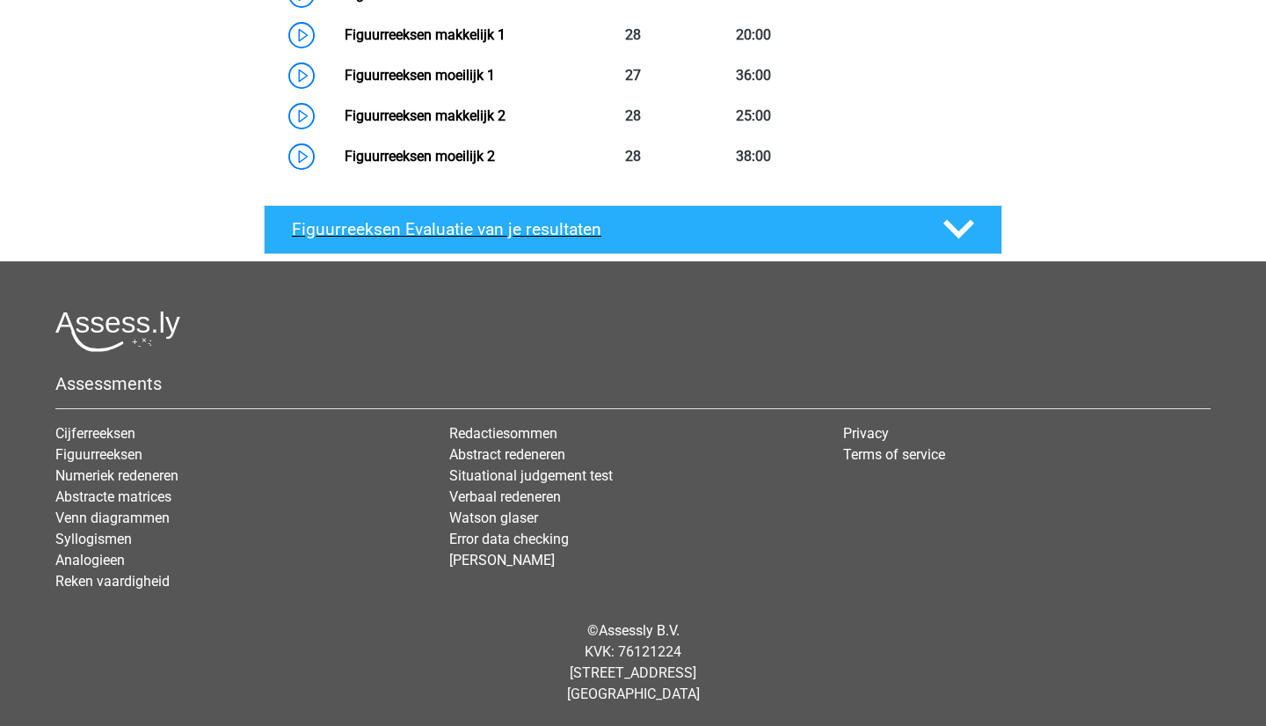
click at [707, 232] on h4 "Figuurreeksen Evaluatie van je resultaten" at bounding box center [604, 229] width 624 height 20
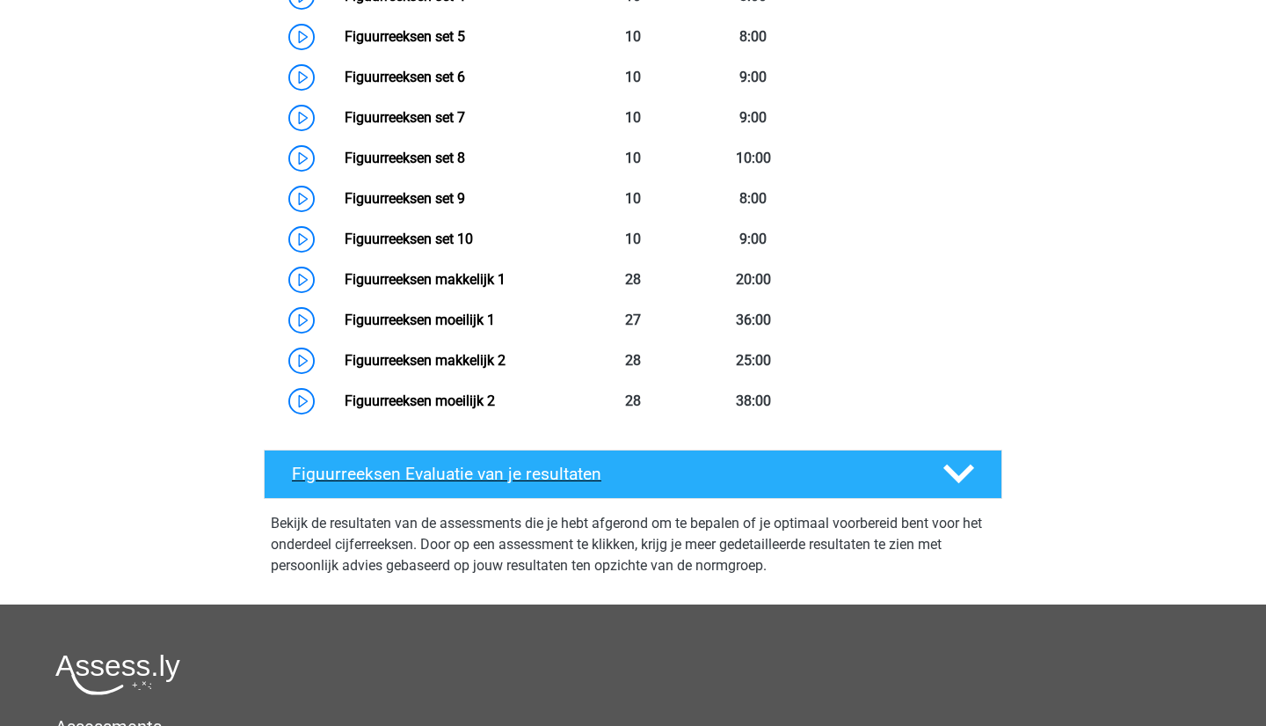
scroll to position [648, 0]
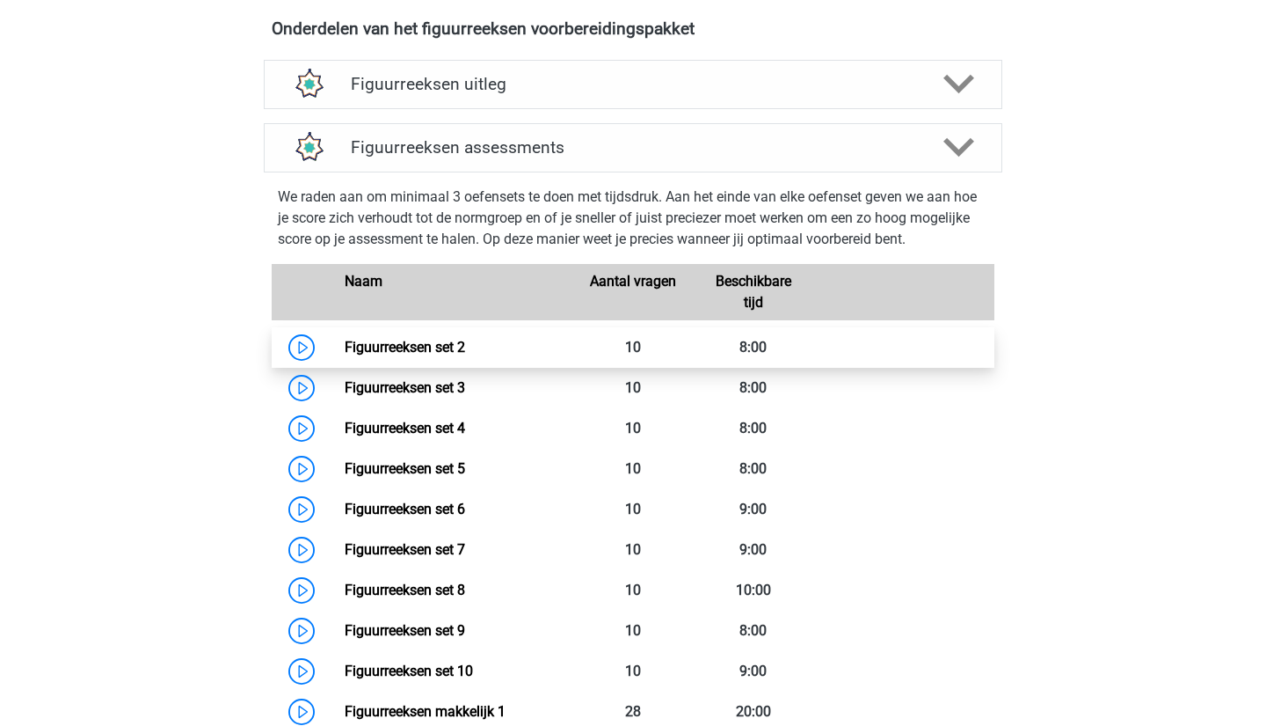
click at [408, 354] on link "Figuurreeksen set 2" at bounding box center [405, 347] width 120 height 17
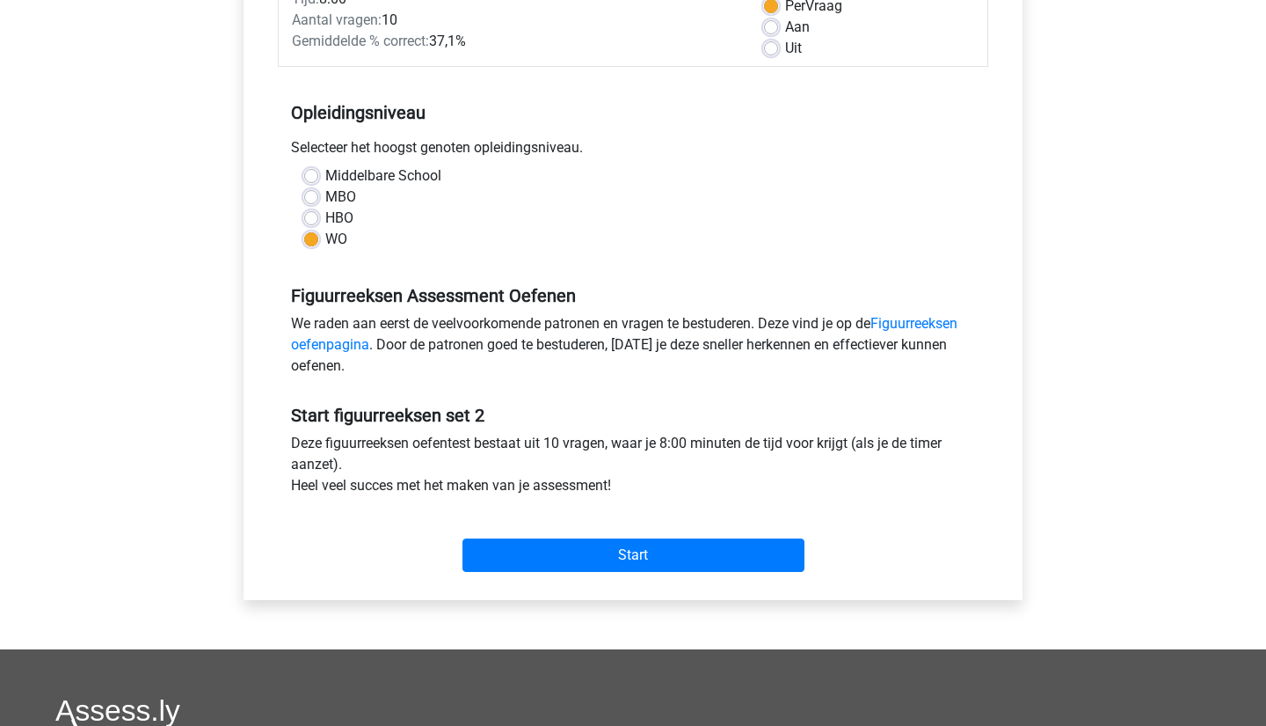
scroll to position [241, 0]
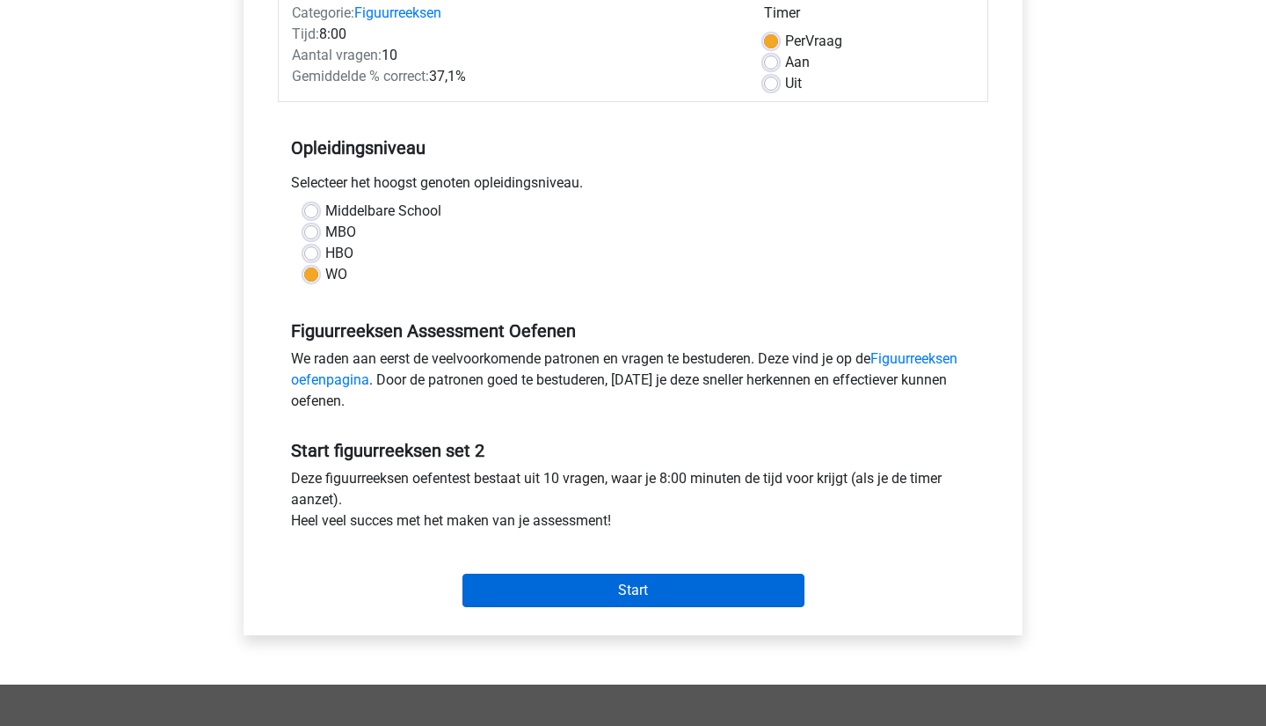
click at [634, 590] on input "Start" at bounding box center [634, 589] width 342 height 33
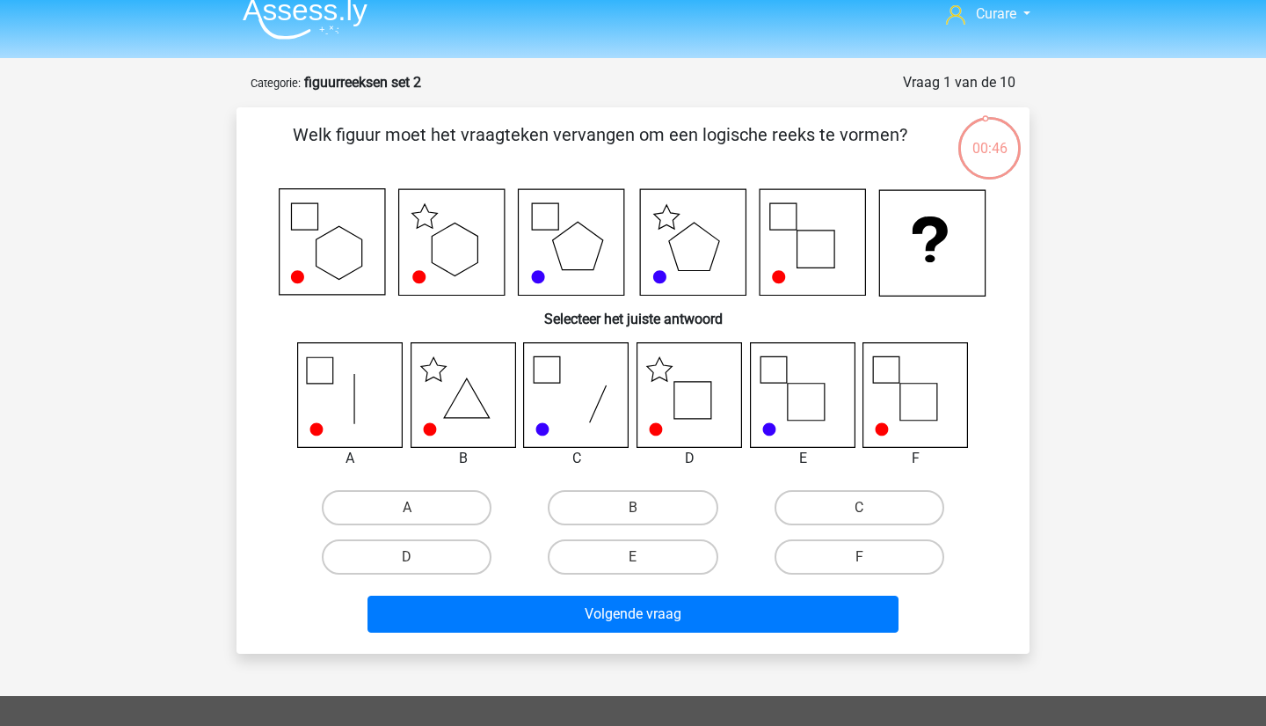
scroll to position [18, 0]
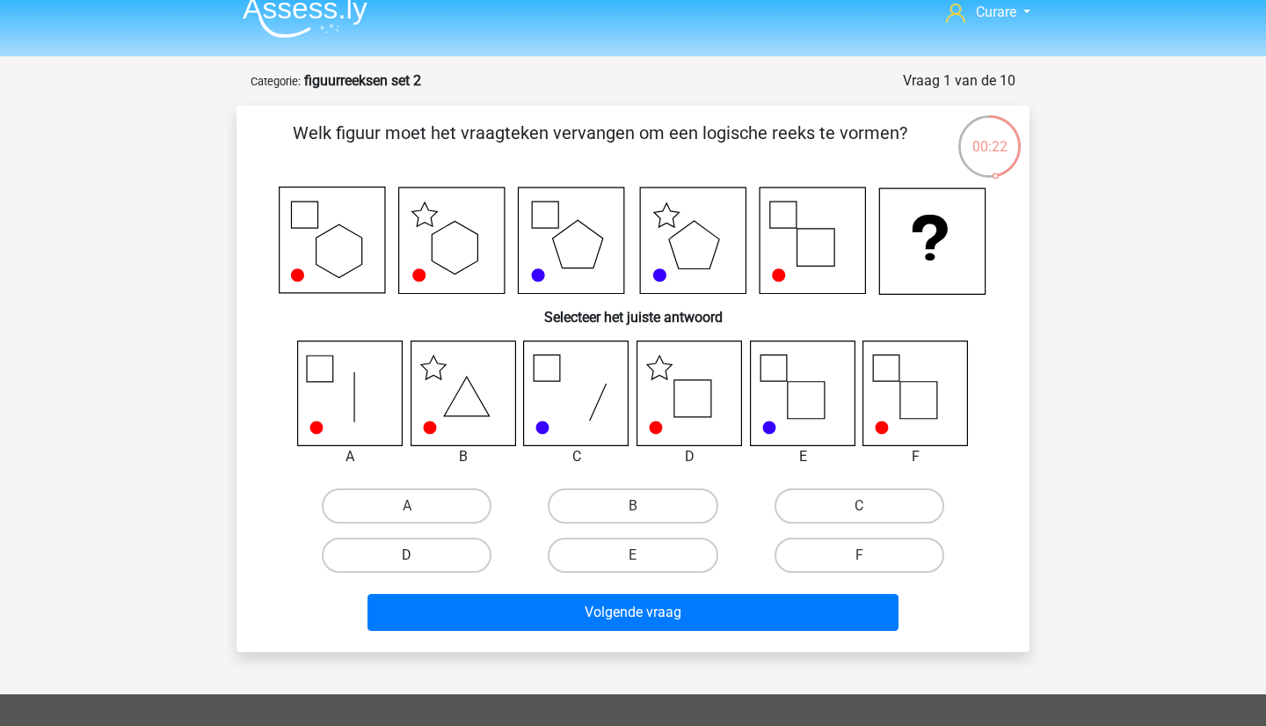
click at [431, 547] on label "D" at bounding box center [407, 554] width 170 height 35
click at [419, 555] on input "D" at bounding box center [412, 560] width 11 height 11
radio input "true"
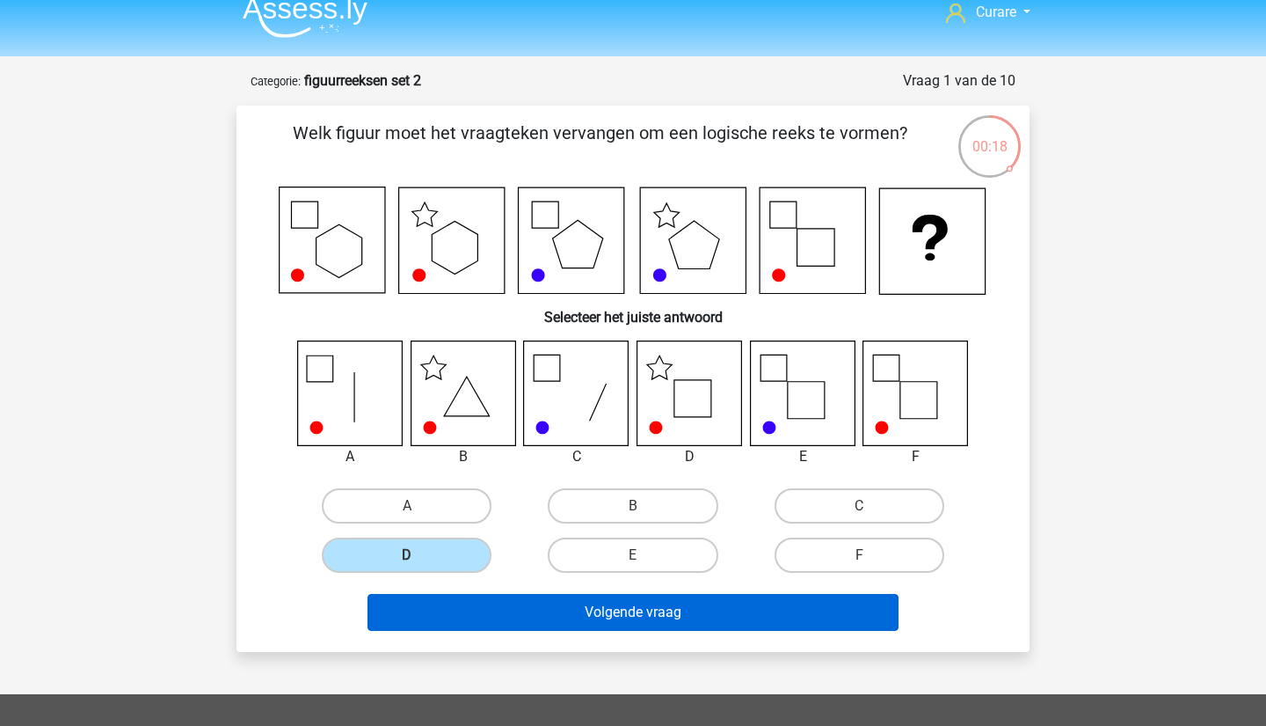
click at [562, 611] on button "Volgende vraag" at bounding box center [634, 612] width 532 height 37
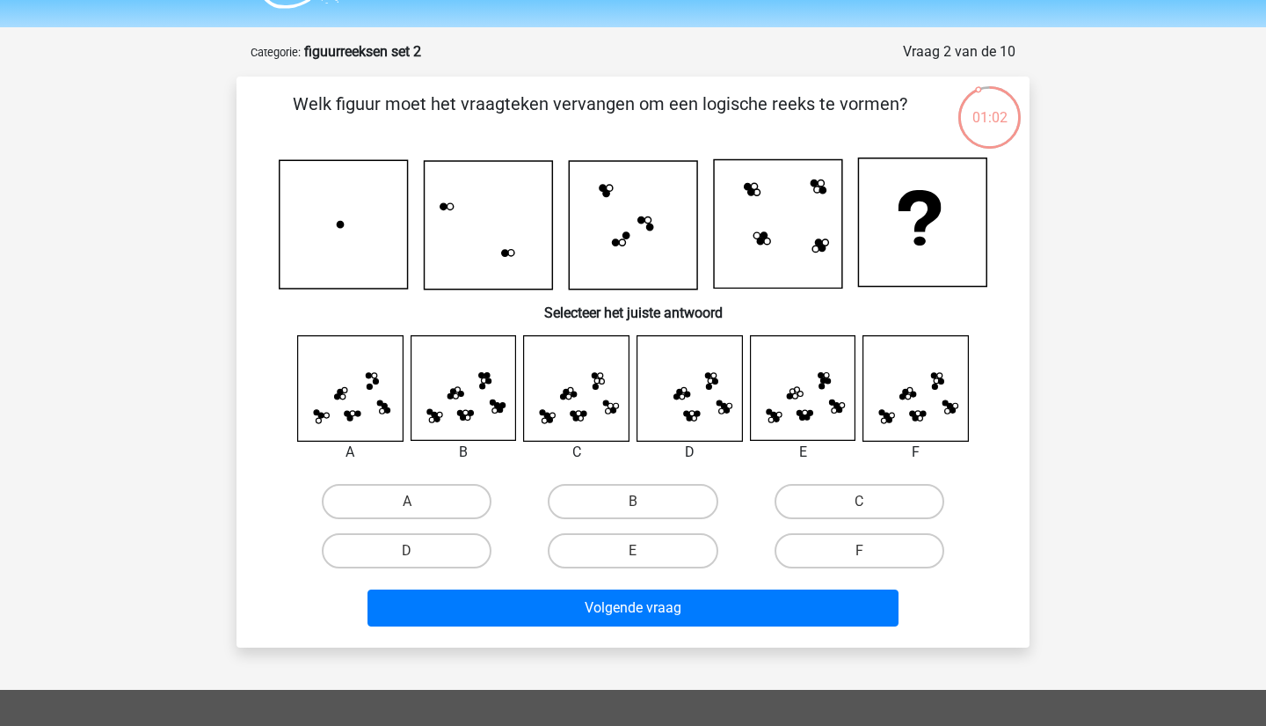
scroll to position [49, 0]
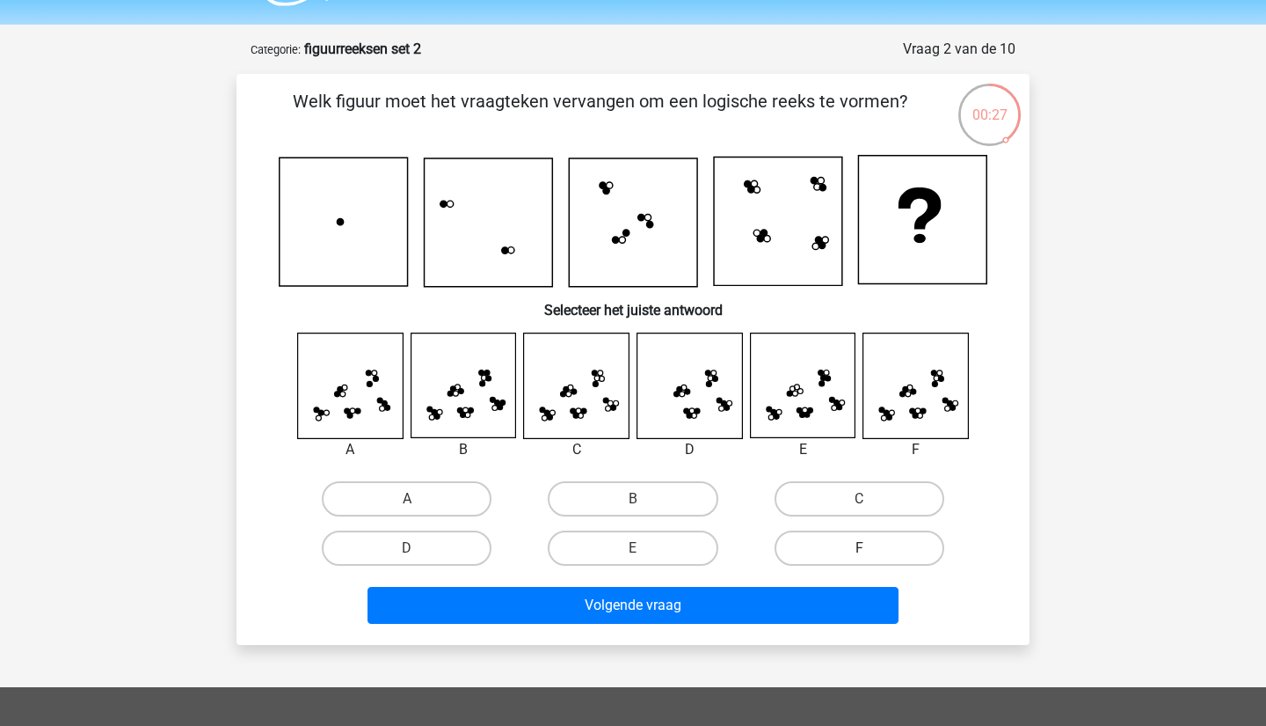
click at [840, 549] on label "F" at bounding box center [860, 547] width 170 height 35
click at [859, 549] on input "F" at bounding box center [864, 553] width 11 height 11
radio input "true"
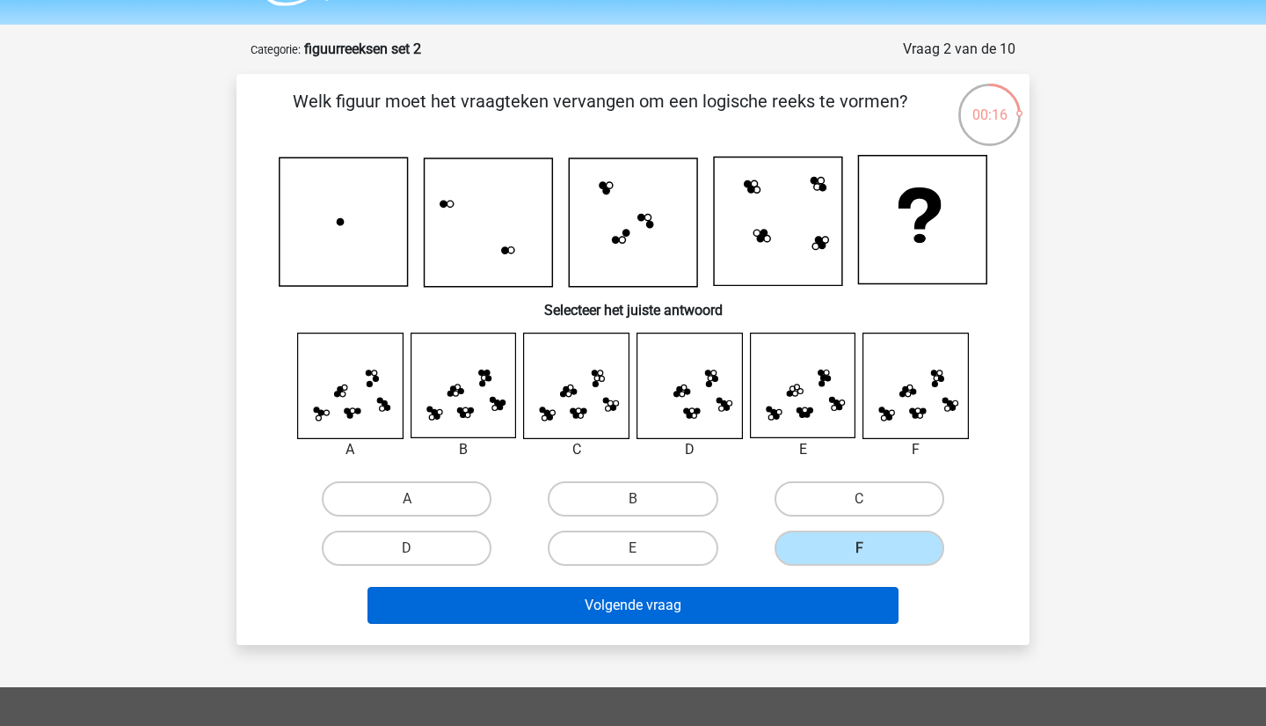
click at [749, 603] on button "Volgende vraag" at bounding box center [634, 605] width 532 height 37
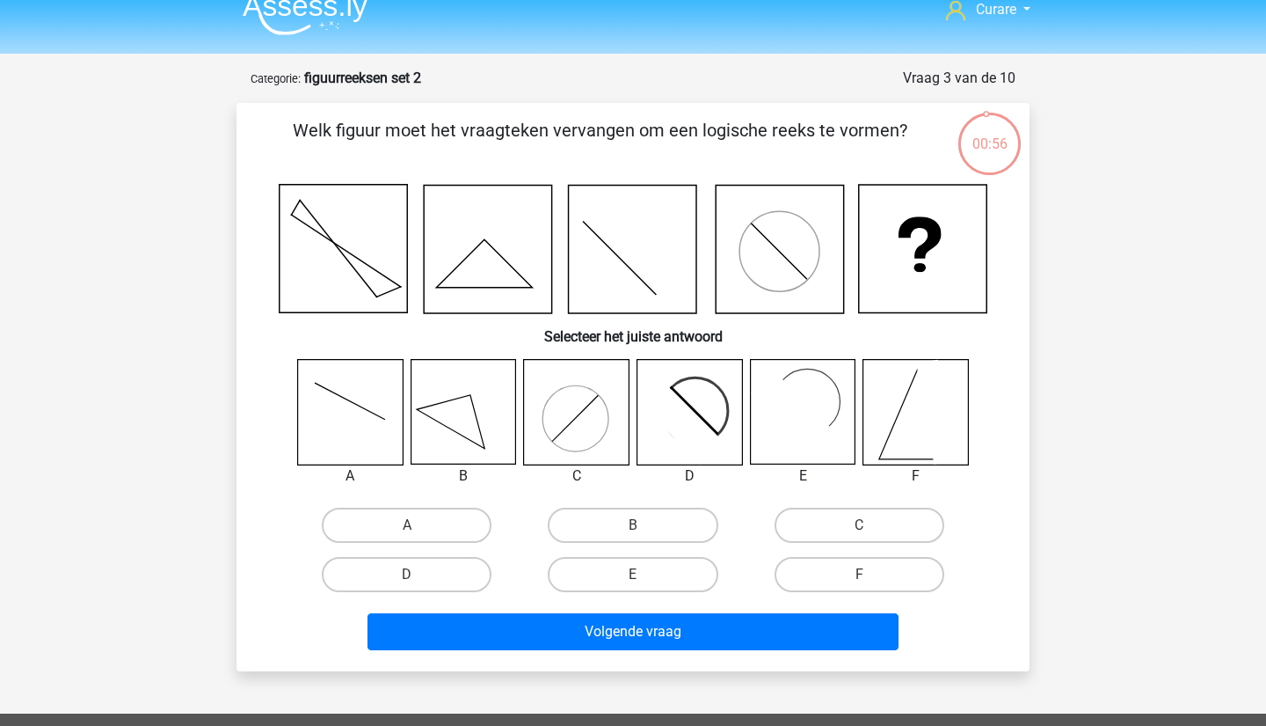
scroll to position [22, 0]
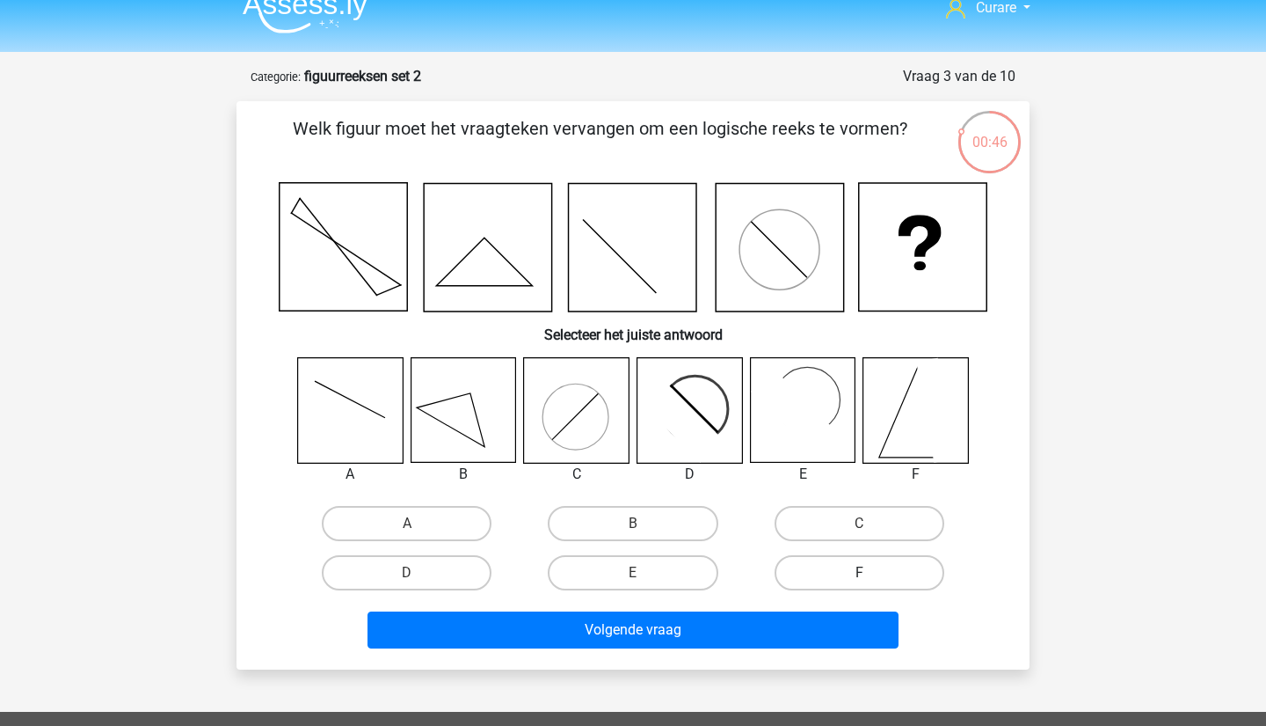
click at [892, 580] on label "F" at bounding box center [860, 572] width 170 height 35
click at [871, 580] on input "F" at bounding box center [864, 578] width 11 height 11
radio input "true"
click at [398, 517] on label "A" at bounding box center [407, 523] width 170 height 35
click at [407, 523] on input "A" at bounding box center [412, 528] width 11 height 11
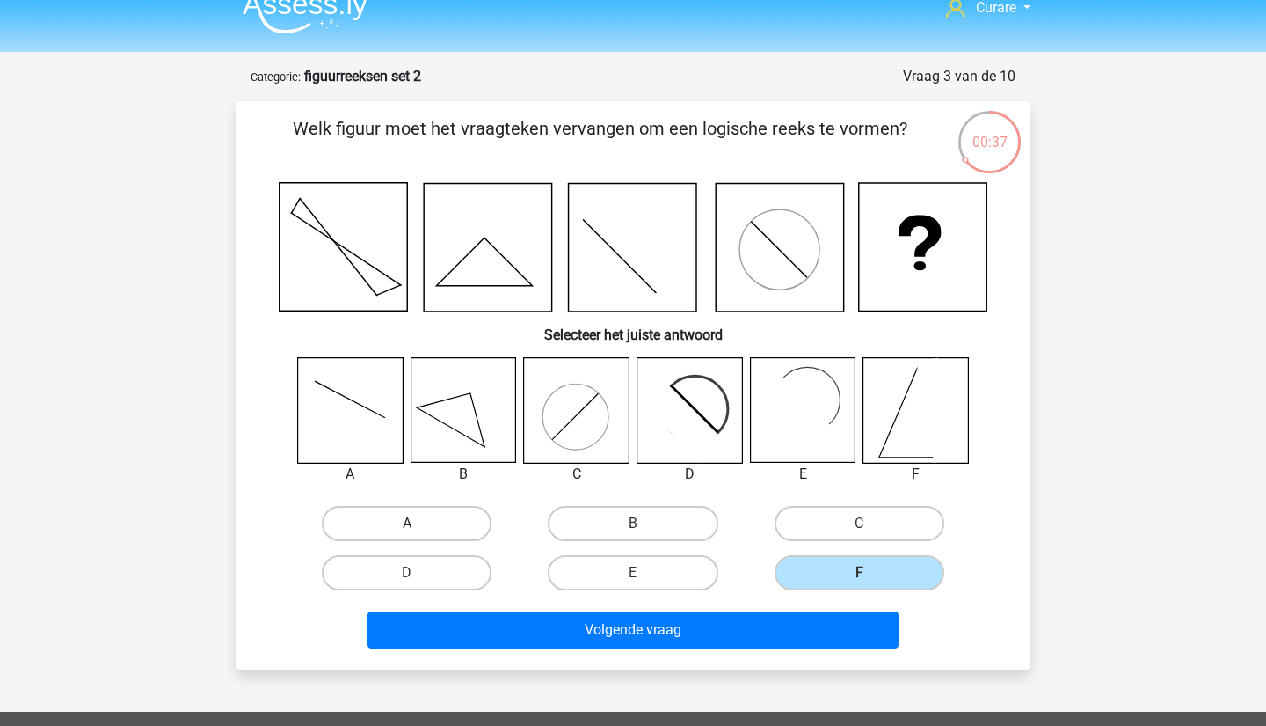
radio input "true"
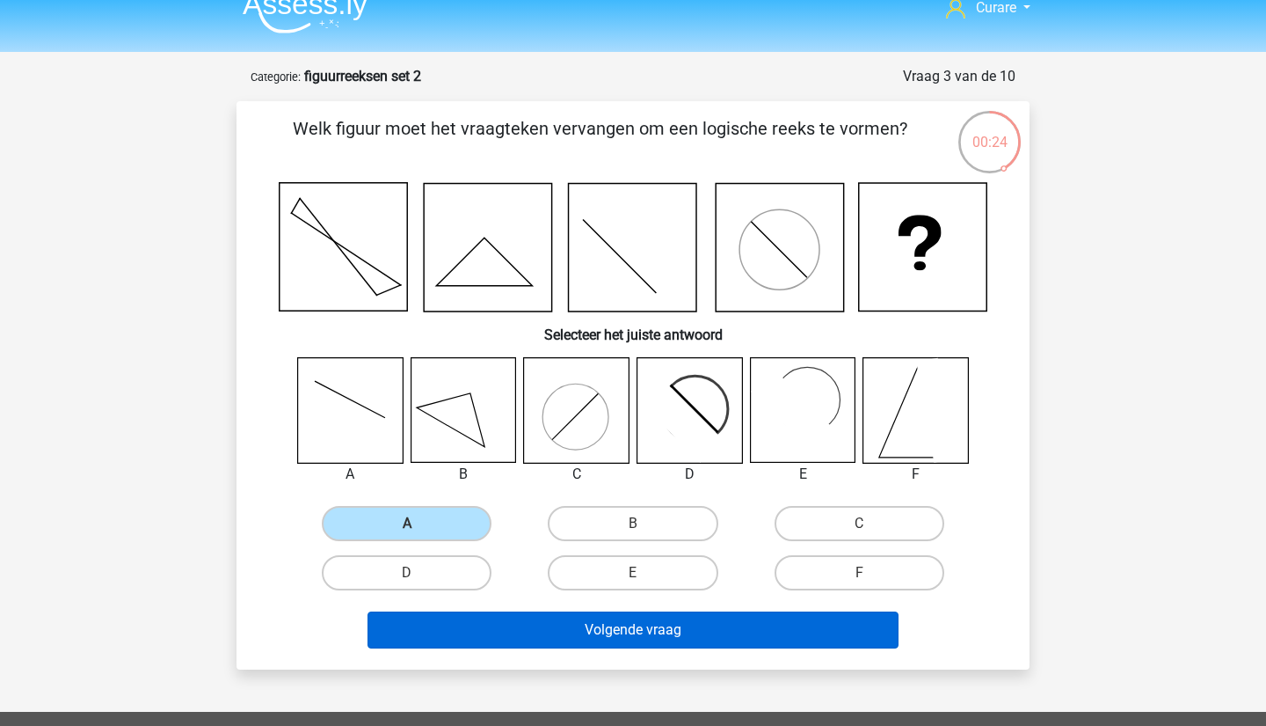
click at [675, 629] on button "Volgende vraag" at bounding box center [634, 629] width 532 height 37
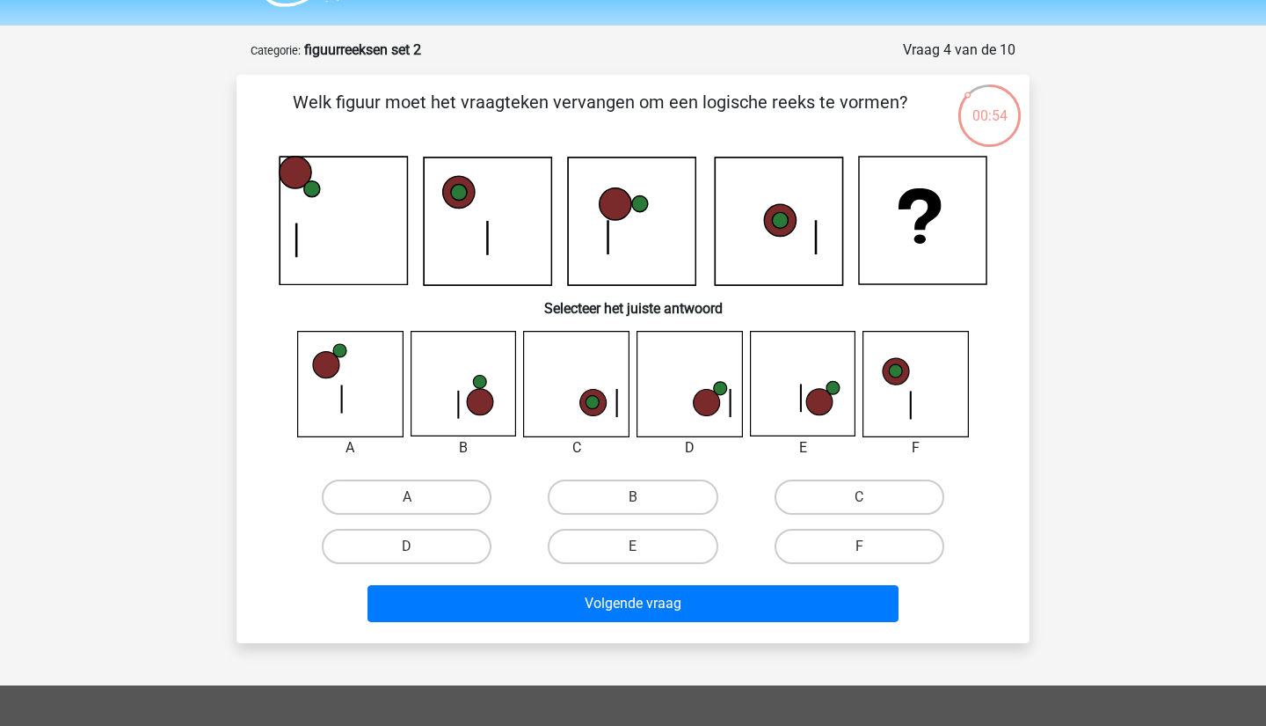
scroll to position [52, 0]
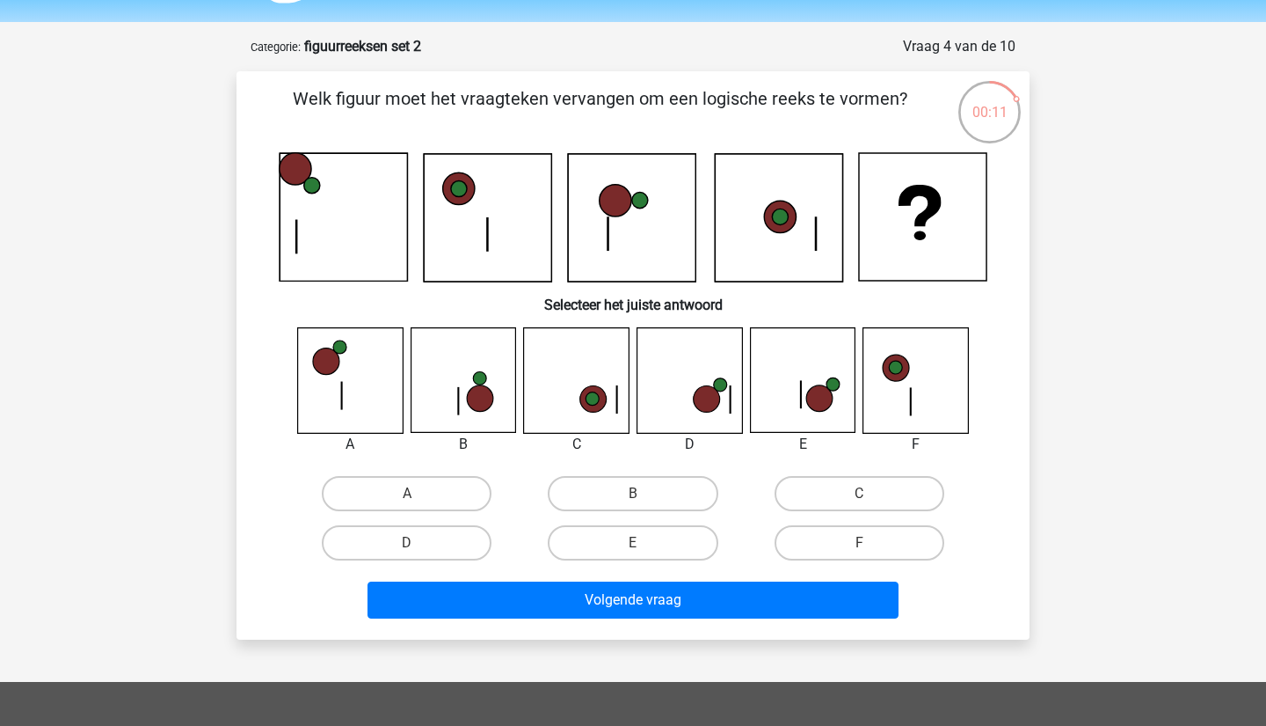
click at [708, 389] on icon at bounding box center [707, 399] width 26 height 26
click at [408, 544] on input "D" at bounding box center [412, 548] width 11 height 11
radio input "true"
click at [663, 571] on div "Volgende vraag" at bounding box center [633, 596] width 737 height 58
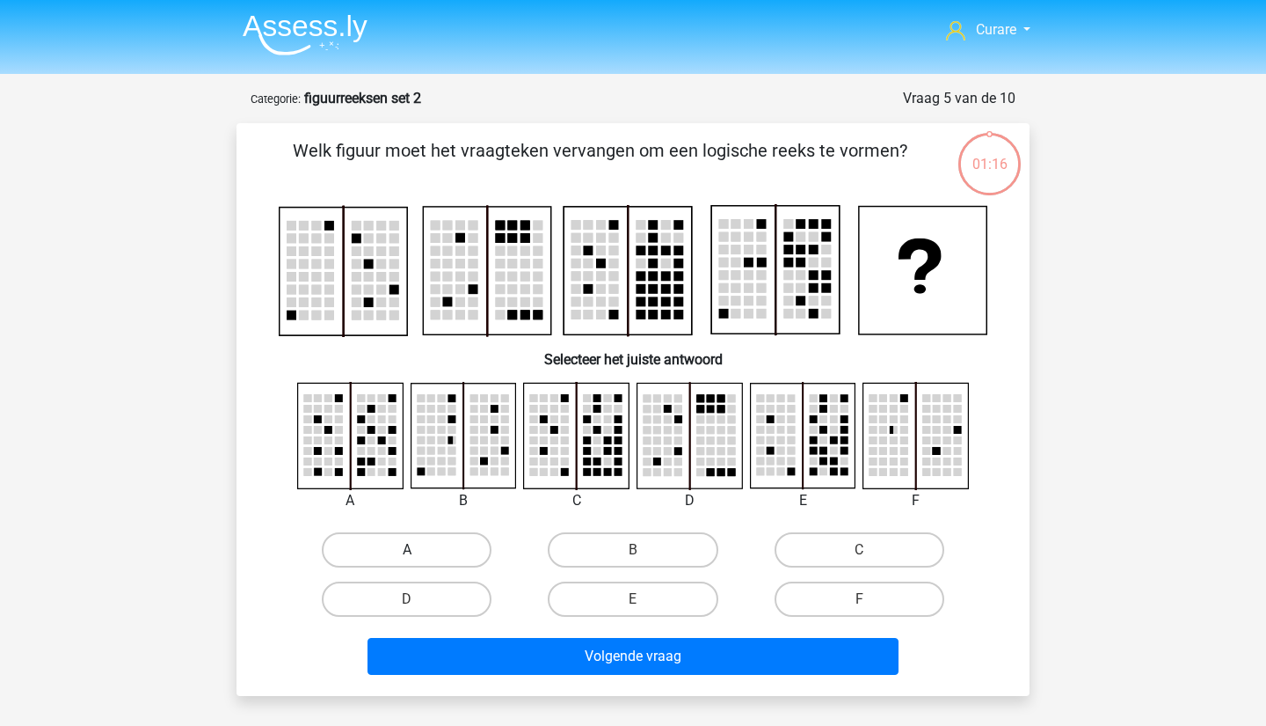
scroll to position [52, 0]
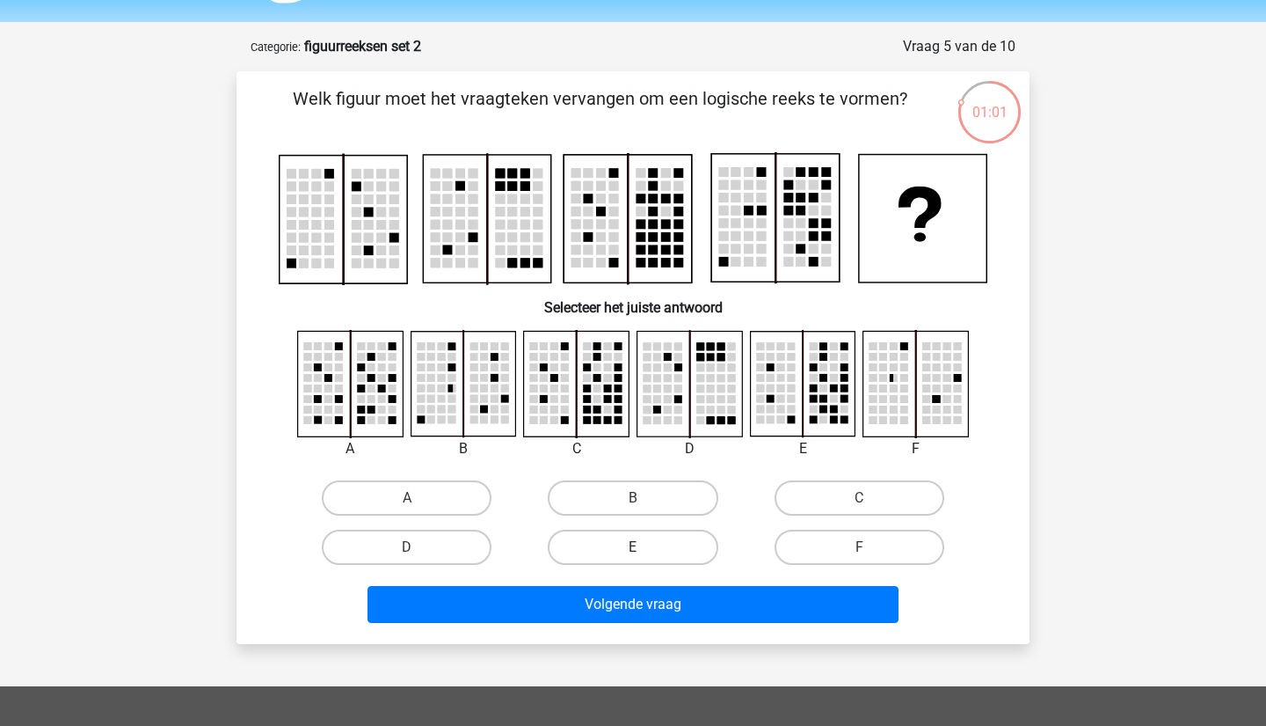
click at [645, 549] on label "E" at bounding box center [633, 546] width 170 height 35
click at [645, 549] on input "E" at bounding box center [638, 552] width 11 height 11
radio input "true"
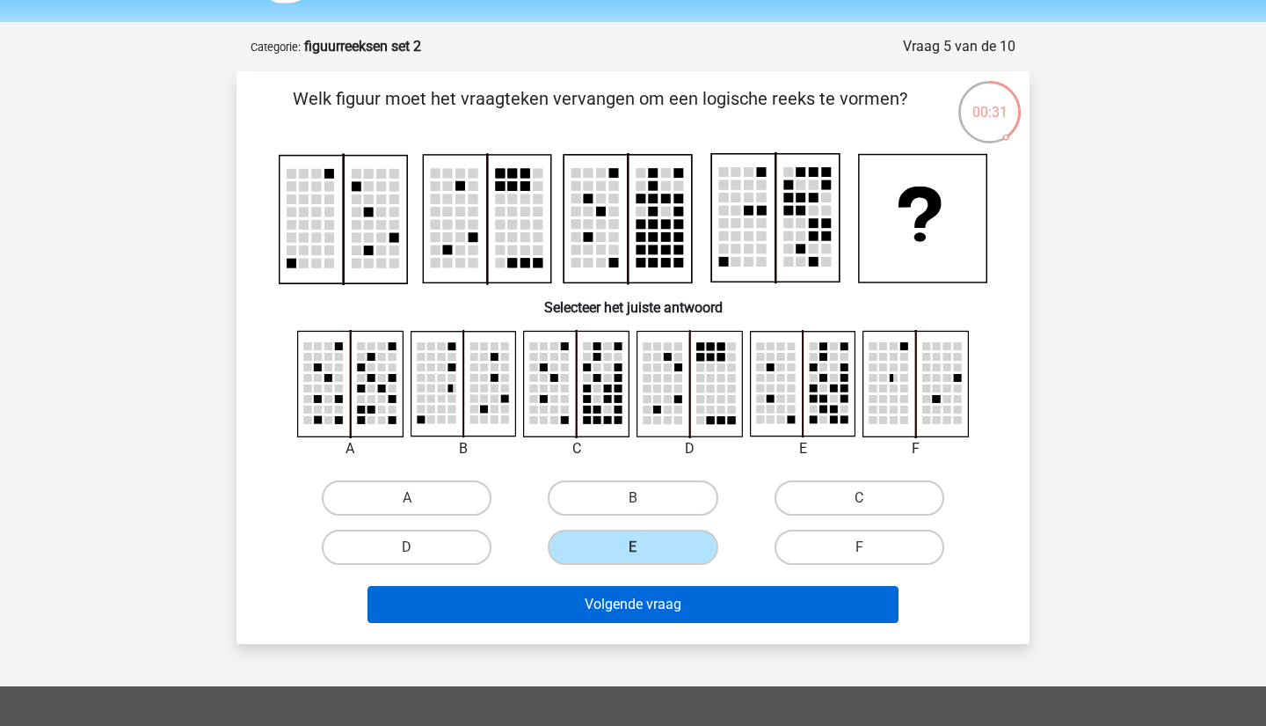
click at [712, 602] on button "Volgende vraag" at bounding box center [634, 604] width 532 height 37
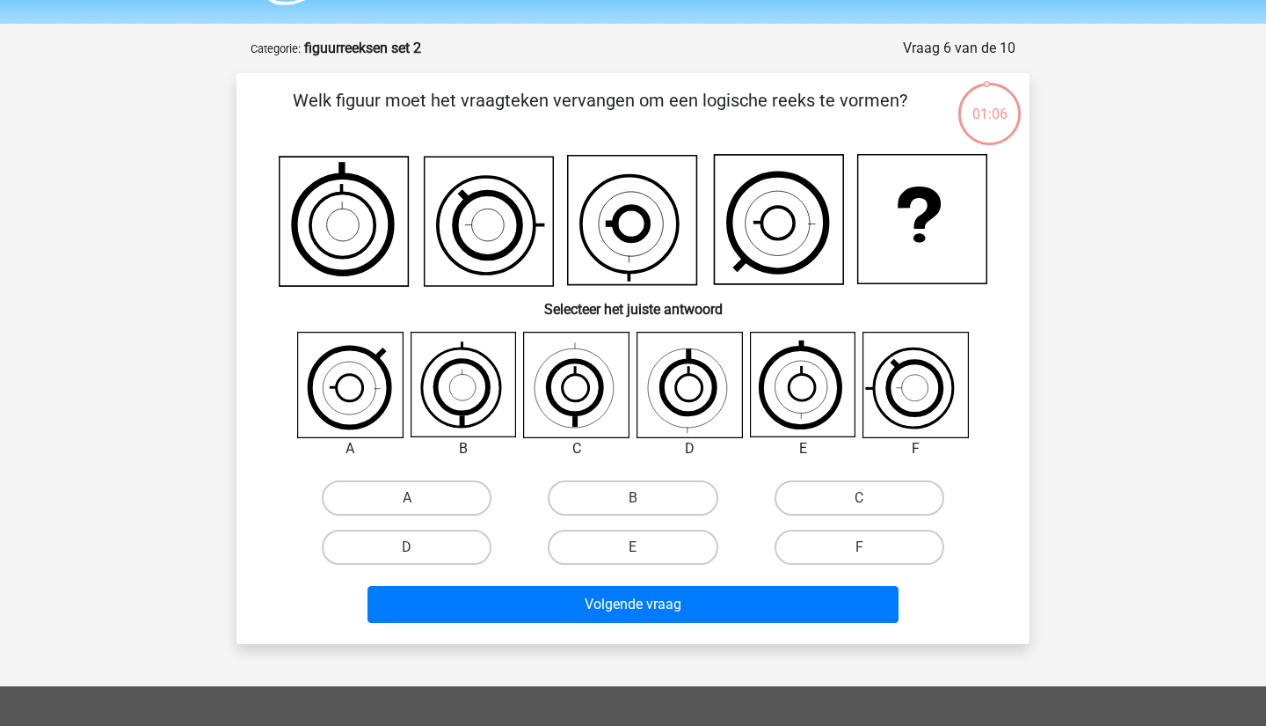
scroll to position [54, 0]
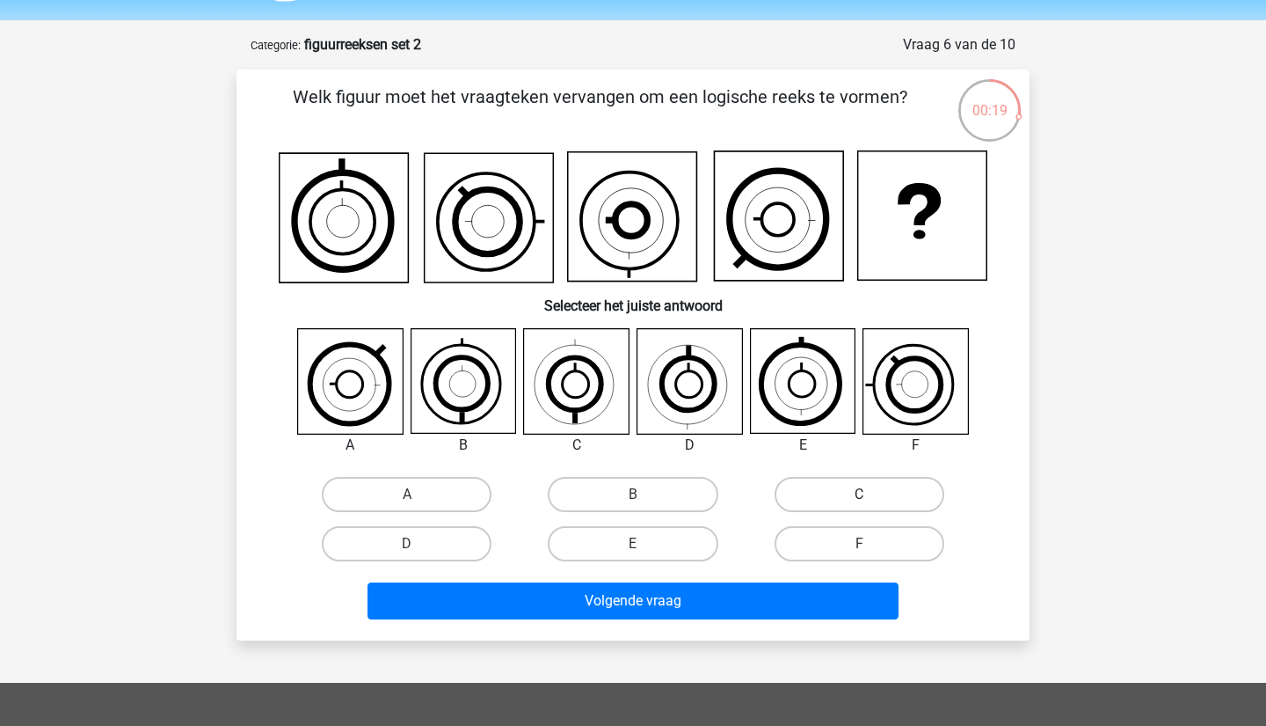
click at [918, 500] on label "C" at bounding box center [860, 494] width 170 height 35
click at [871, 500] on input "C" at bounding box center [864, 499] width 11 height 11
radio input "true"
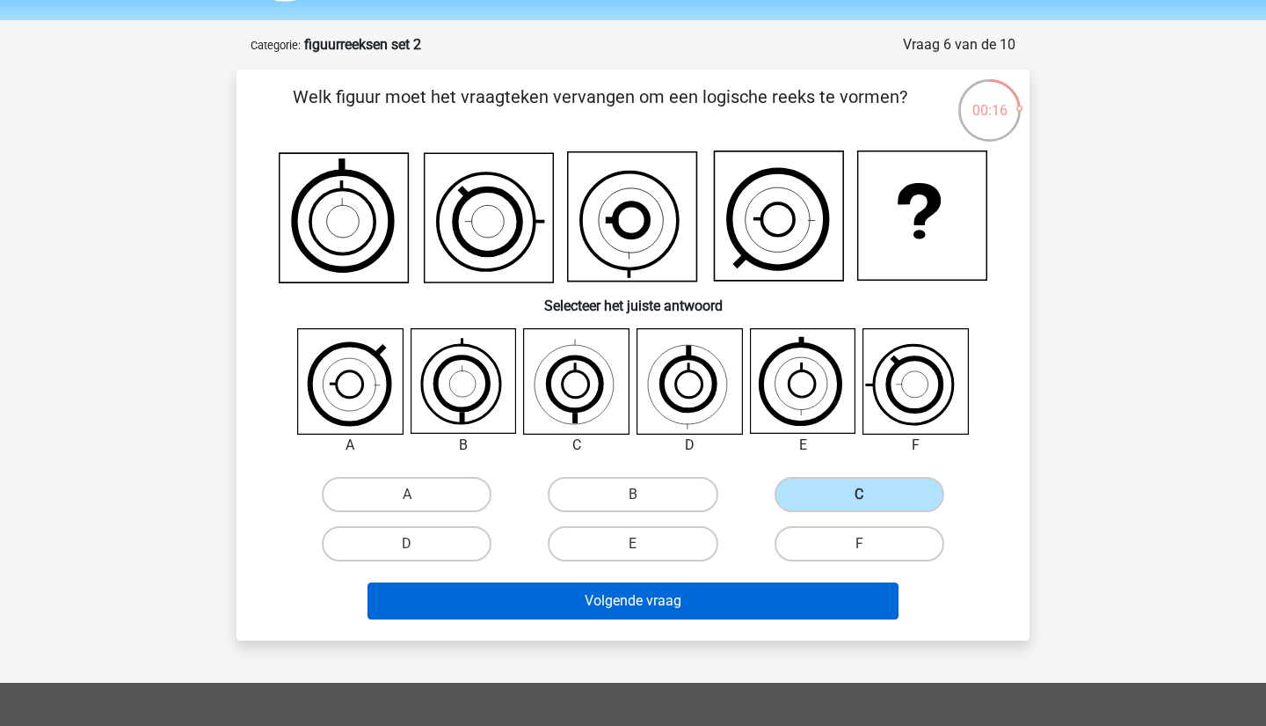
click at [629, 602] on button "Volgende vraag" at bounding box center [634, 600] width 532 height 37
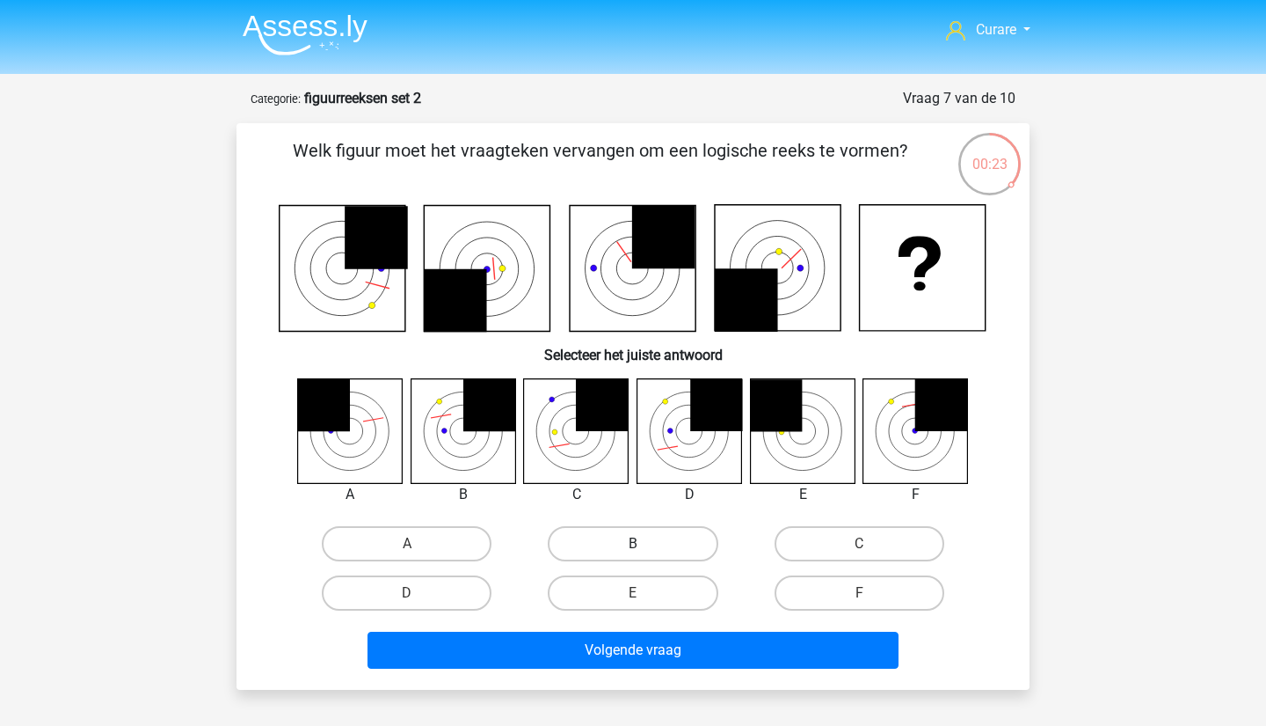
click at [684, 547] on label "B" at bounding box center [633, 543] width 170 height 35
click at [645, 547] on input "B" at bounding box center [638, 549] width 11 height 11
radio input "true"
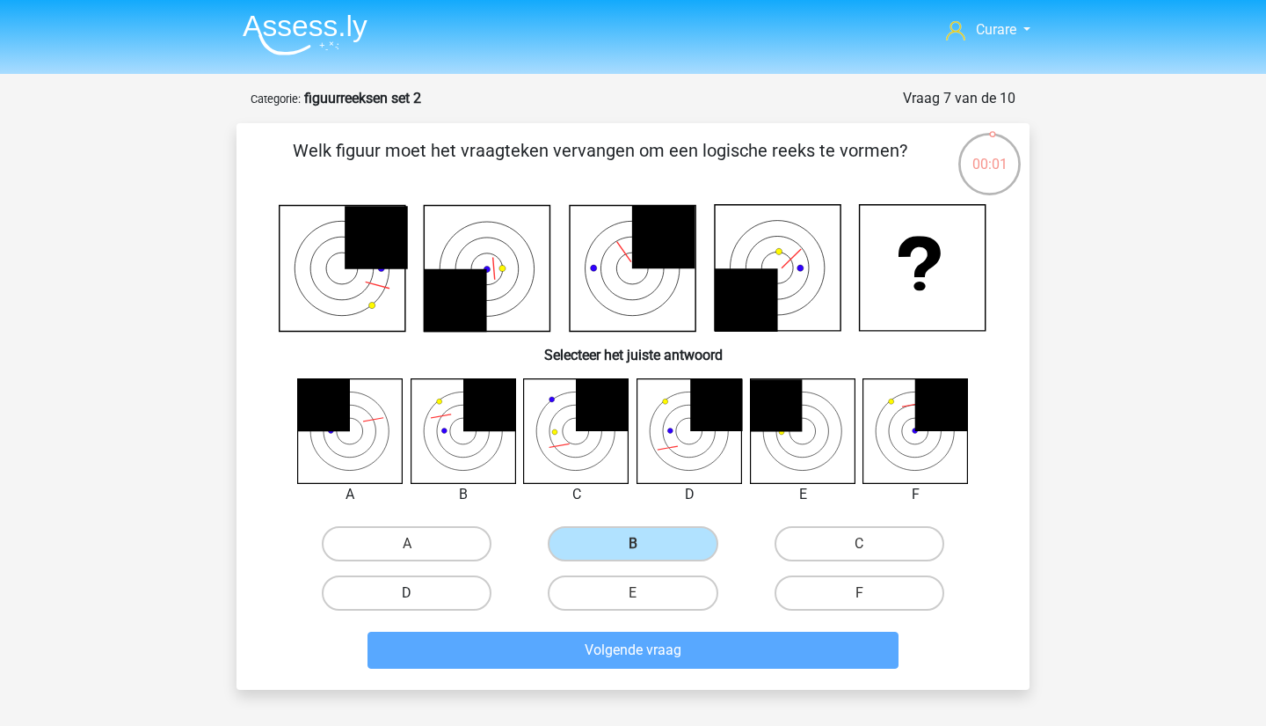
click at [443, 592] on label "D" at bounding box center [407, 592] width 170 height 35
click at [419, 593] on input "D" at bounding box center [412, 598] width 11 height 11
radio input "true"
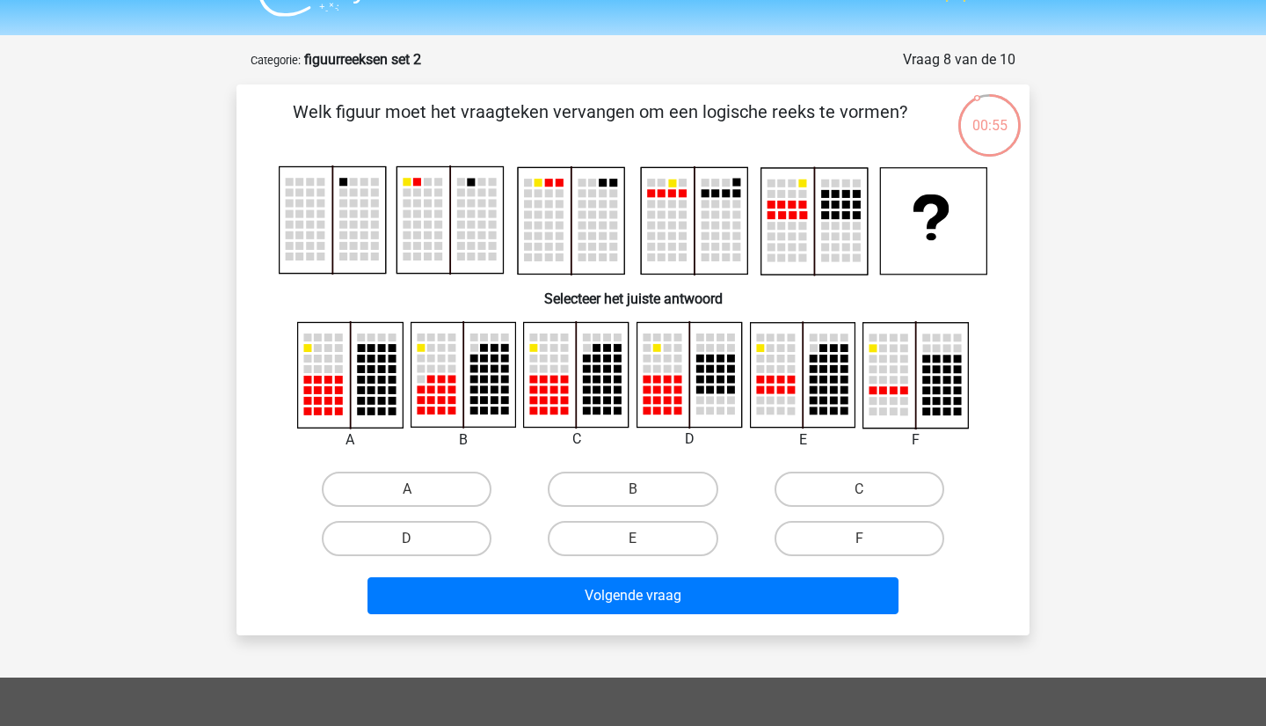
scroll to position [40, 0]
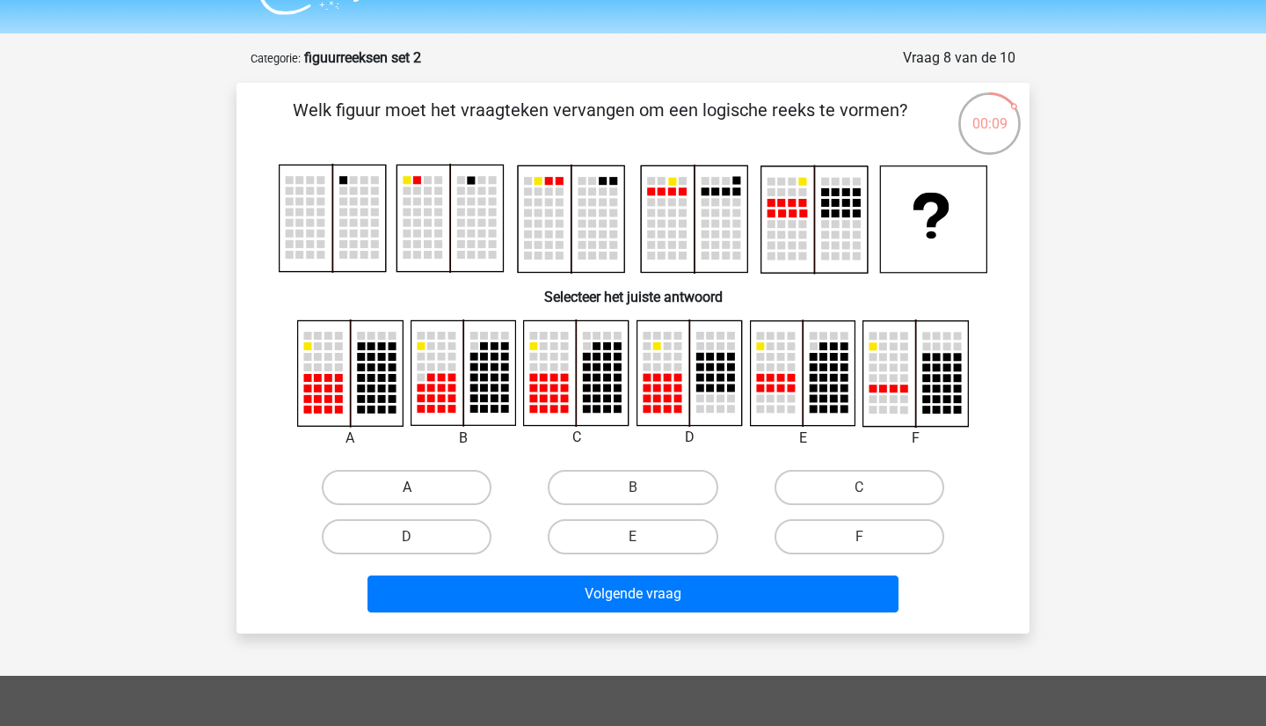
click at [433, 486] on label "A" at bounding box center [407, 487] width 170 height 35
click at [419, 487] on input "A" at bounding box center [412, 492] width 11 height 11
radio input "true"
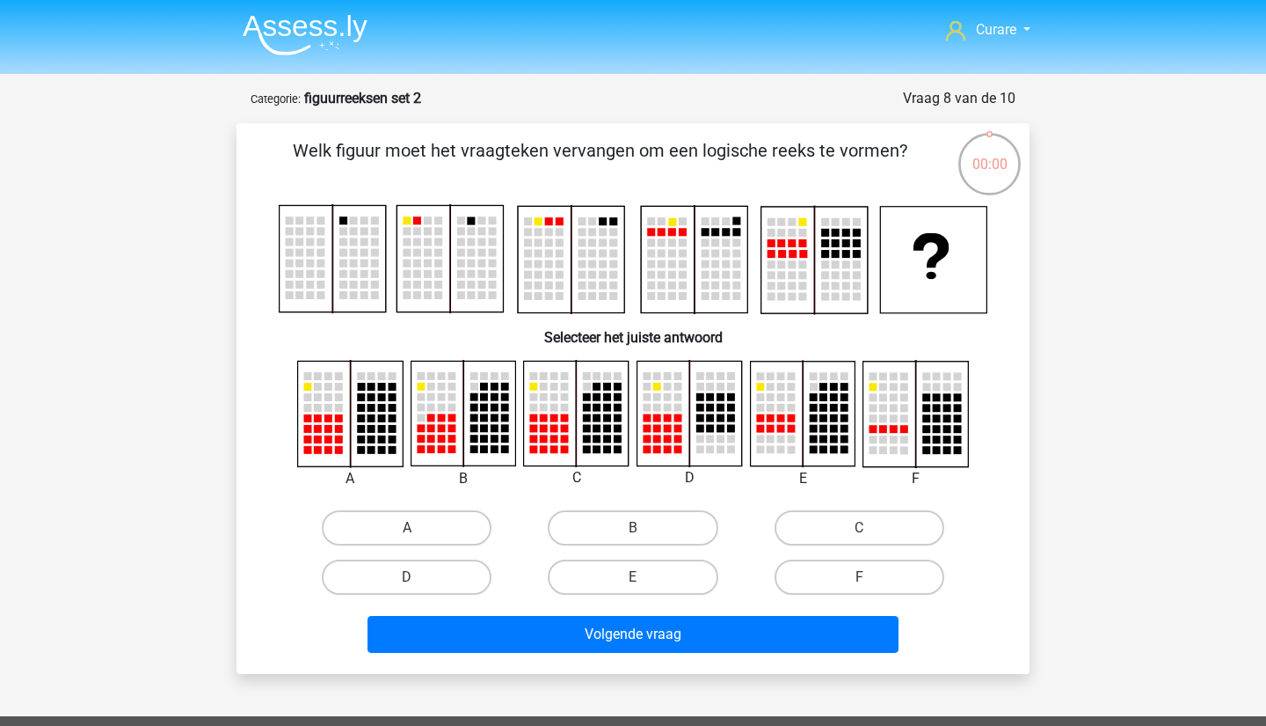
scroll to position [40, 0]
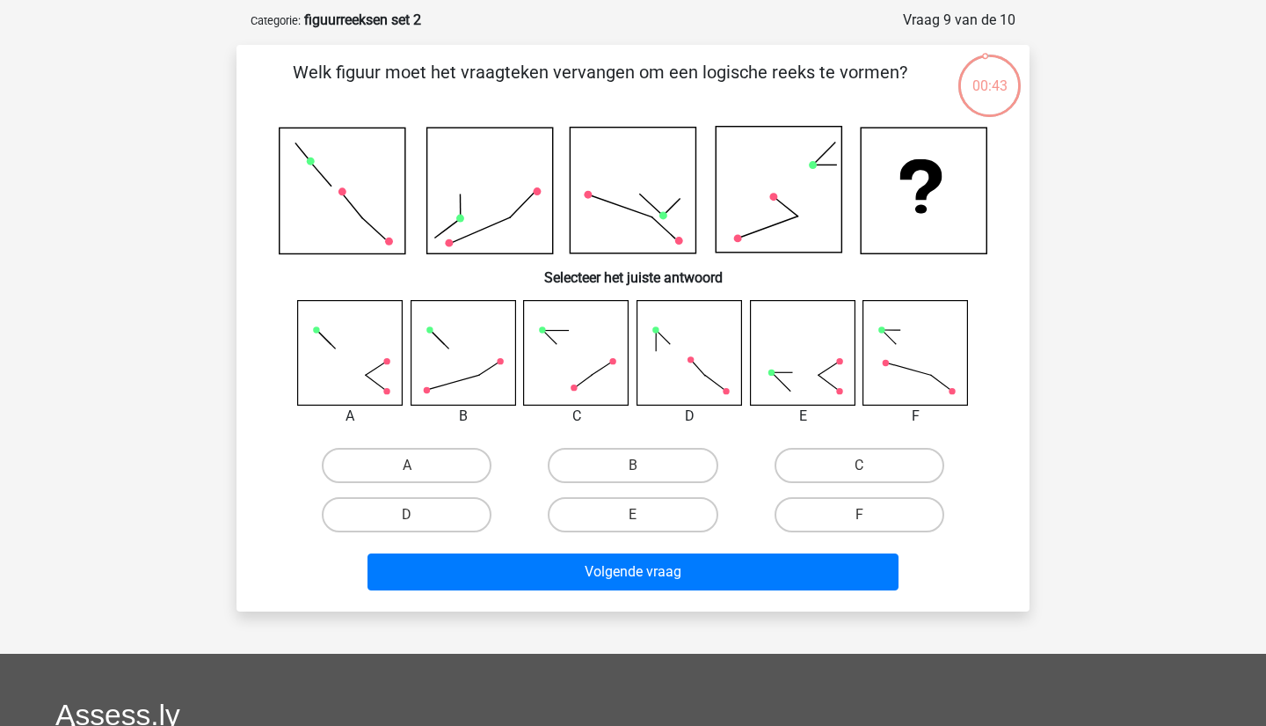
scroll to position [79, 0]
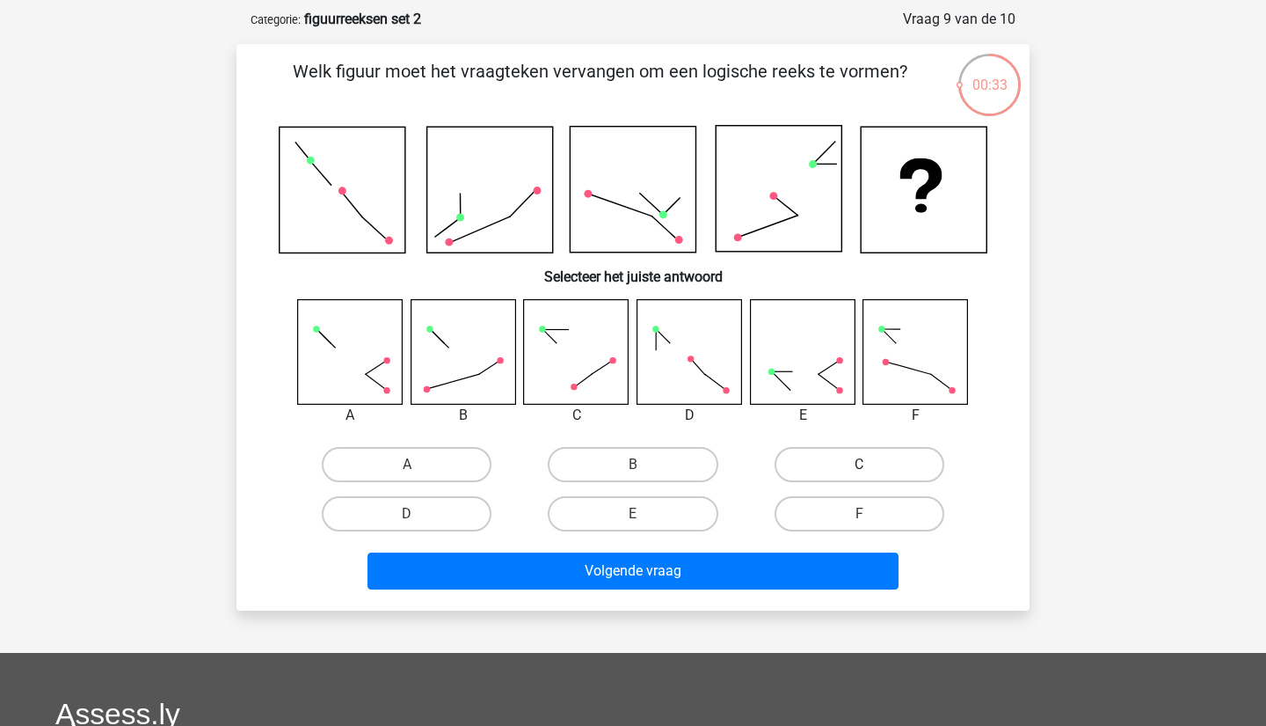
click at [833, 468] on label "C" at bounding box center [860, 464] width 170 height 35
click at [859, 468] on input "C" at bounding box center [864, 469] width 11 height 11
radio input "true"
click at [843, 508] on label "F" at bounding box center [860, 513] width 170 height 35
click at [859, 514] on input "F" at bounding box center [864, 519] width 11 height 11
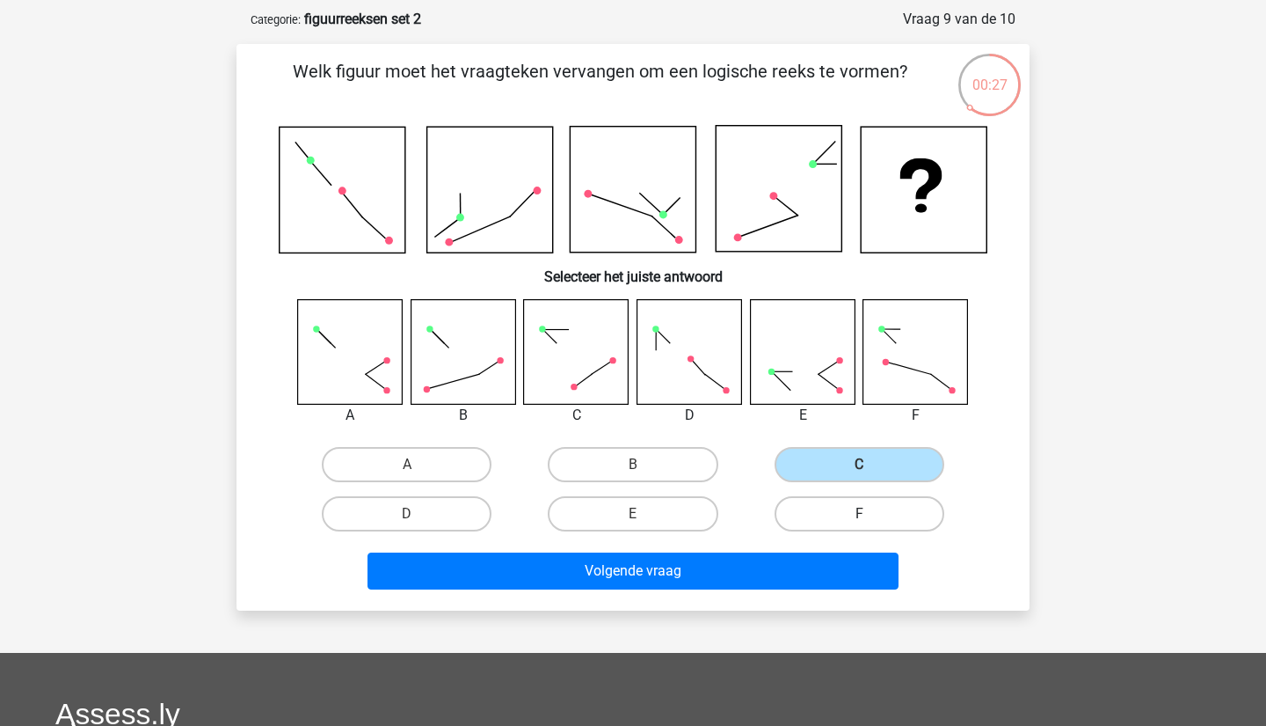
radio input "true"
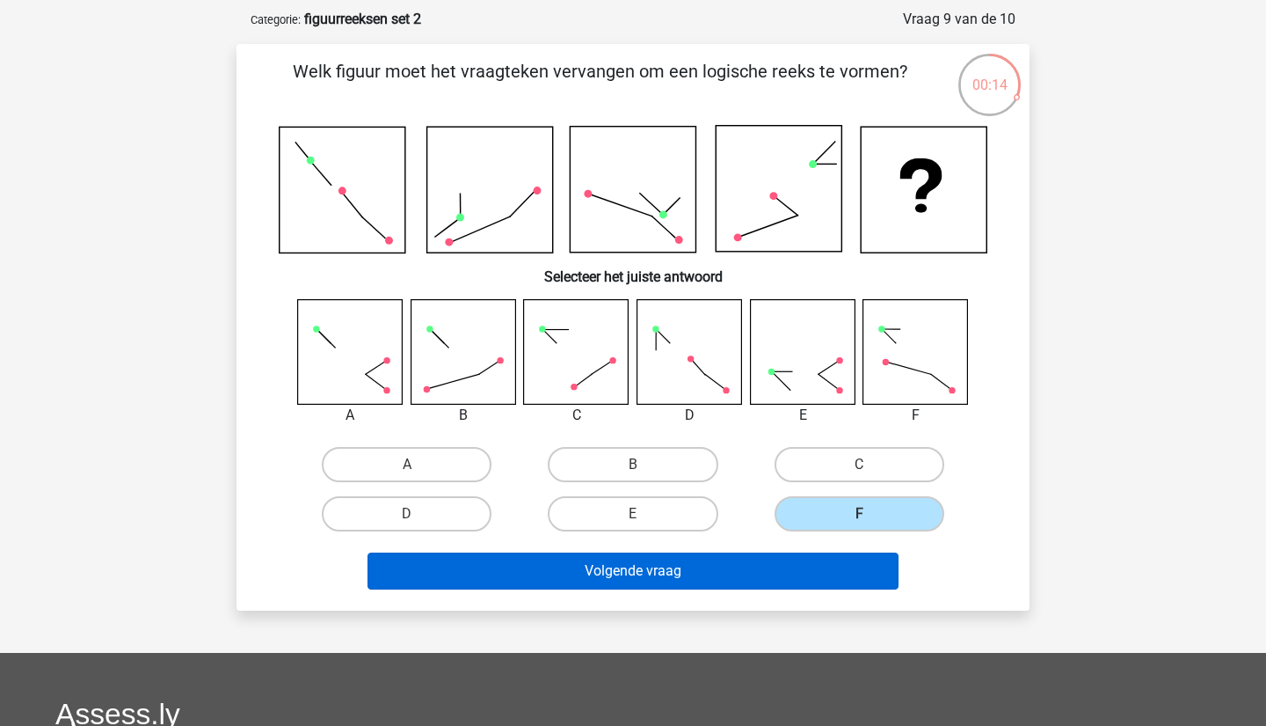
click at [748, 564] on button "Volgende vraag" at bounding box center [634, 570] width 532 height 37
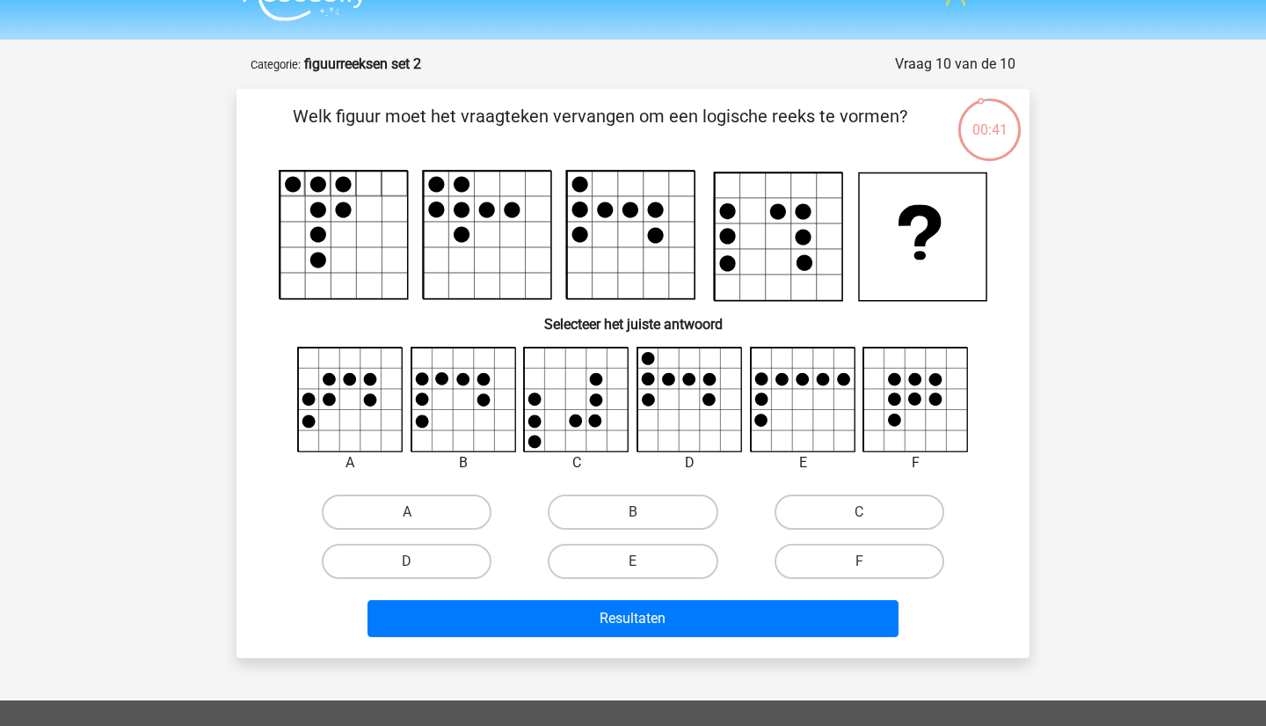
scroll to position [38, 0]
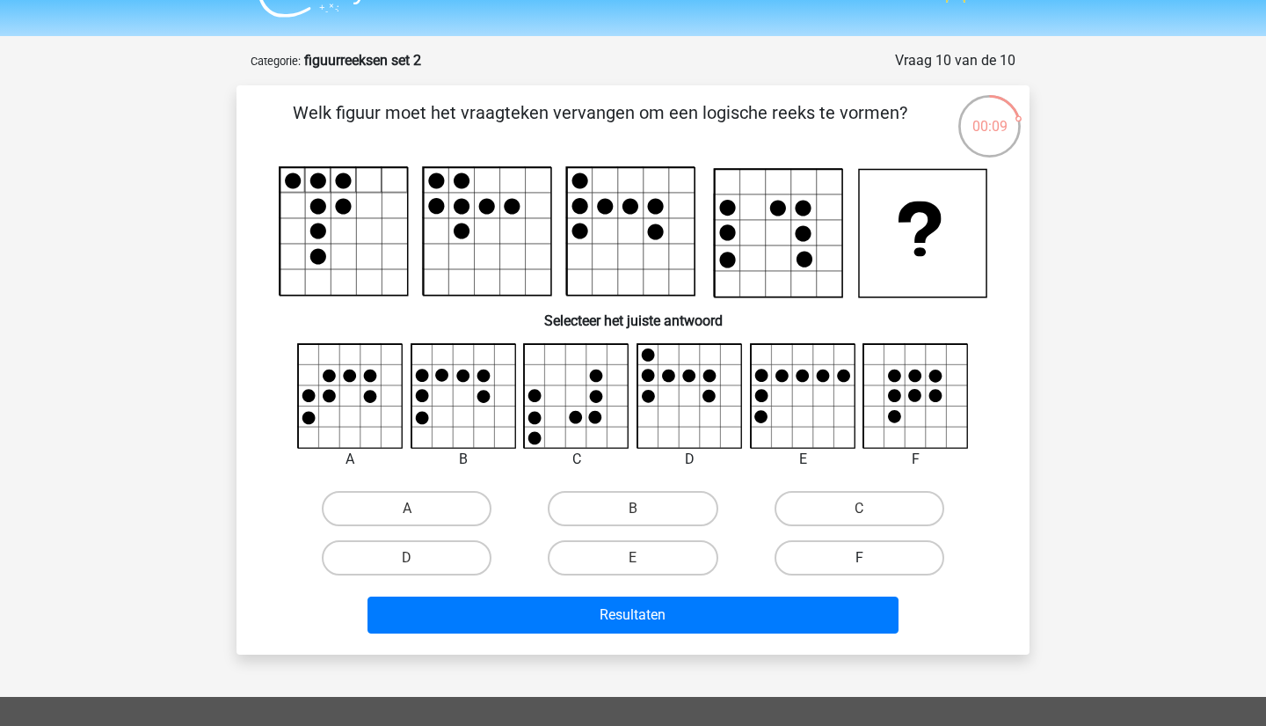
click at [864, 557] on label "F" at bounding box center [860, 557] width 170 height 35
click at [864, 558] on input "F" at bounding box center [864, 563] width 11 height 11
radio input "true"
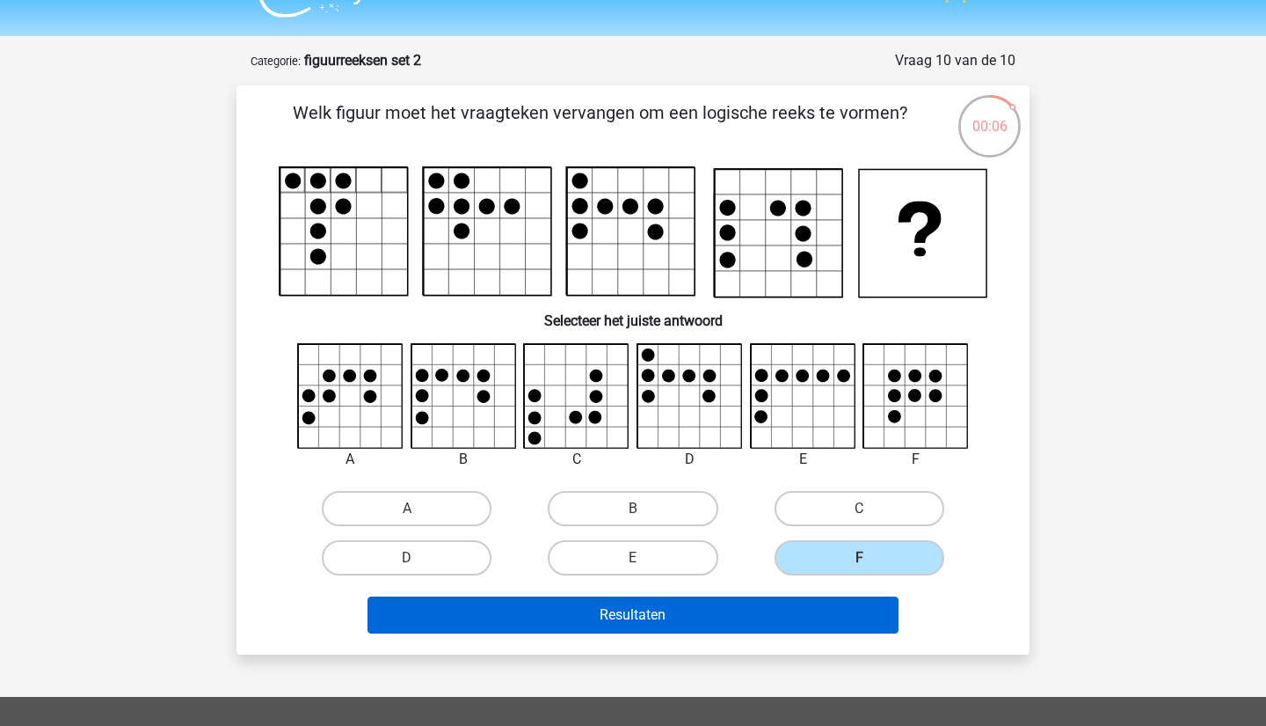
click at [724, 627] on button "Resultaten" at bounding box center [634, 614] width 532 height 37
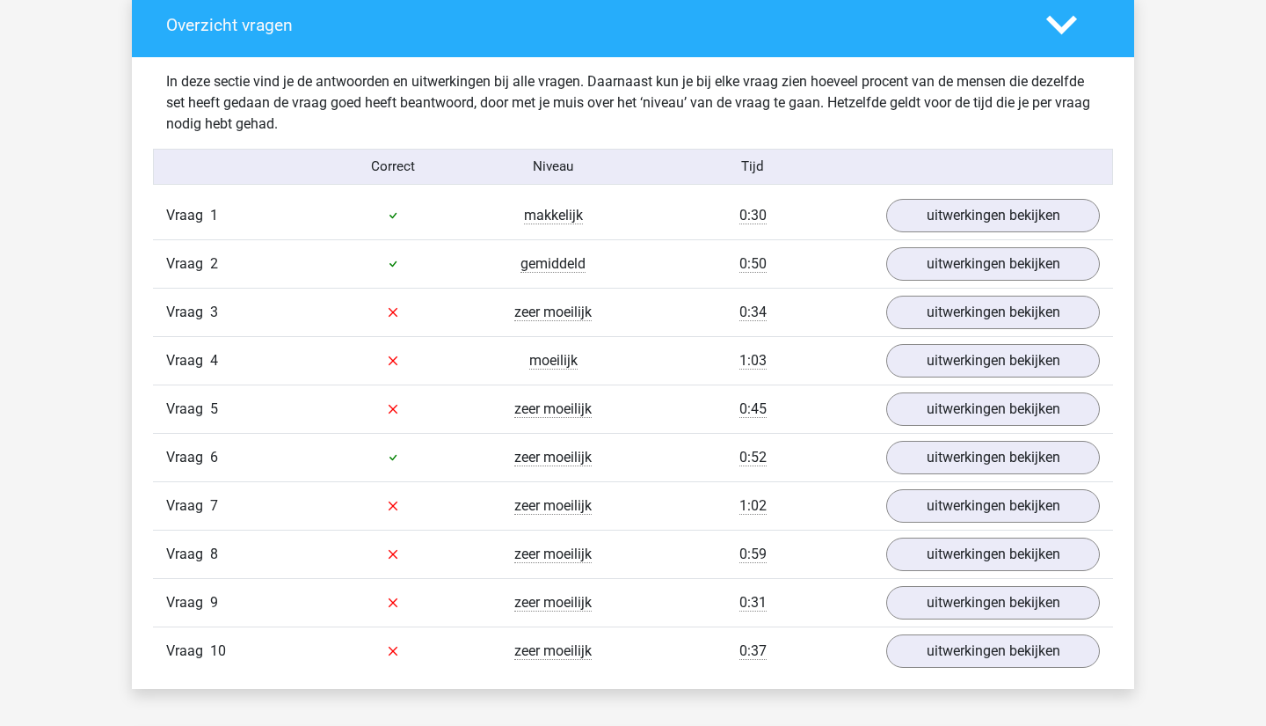
scroll to position [1045, 0]
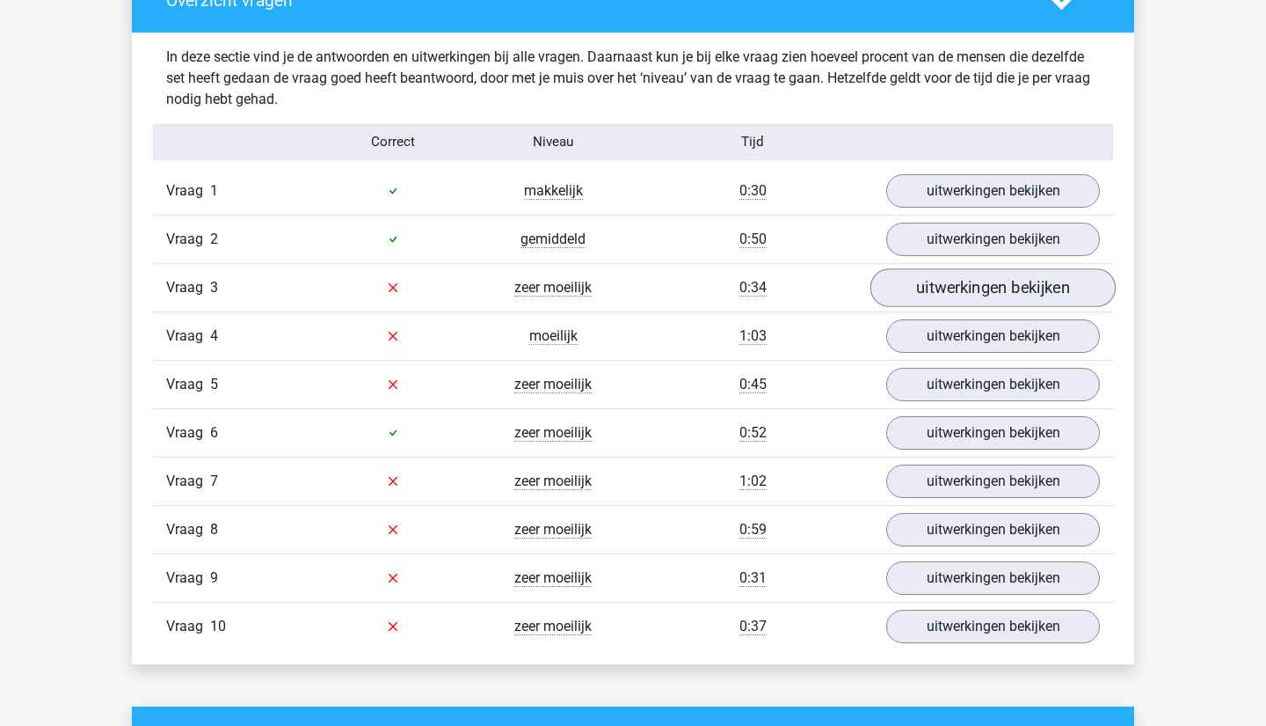
click at [989, 292] on link "uitwerkingen bekijken" at bounding box center [993, 287] width 245 height 39
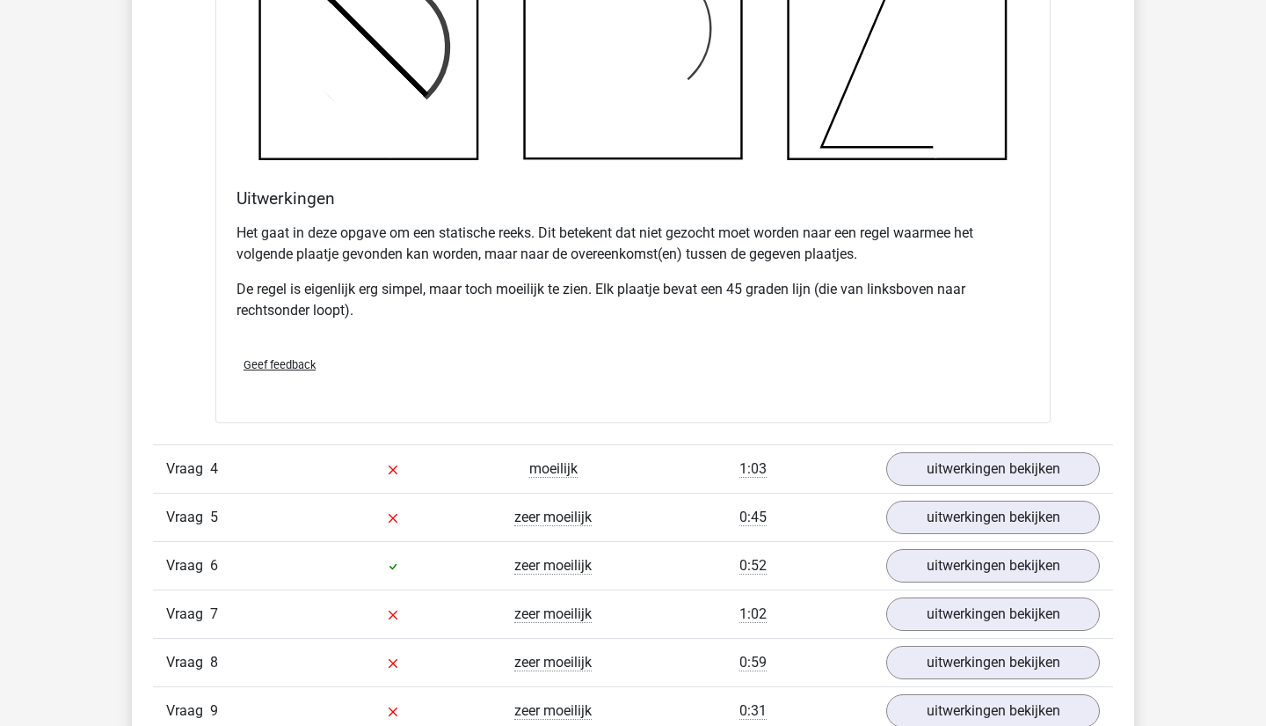
scroll to position [1974, 0]
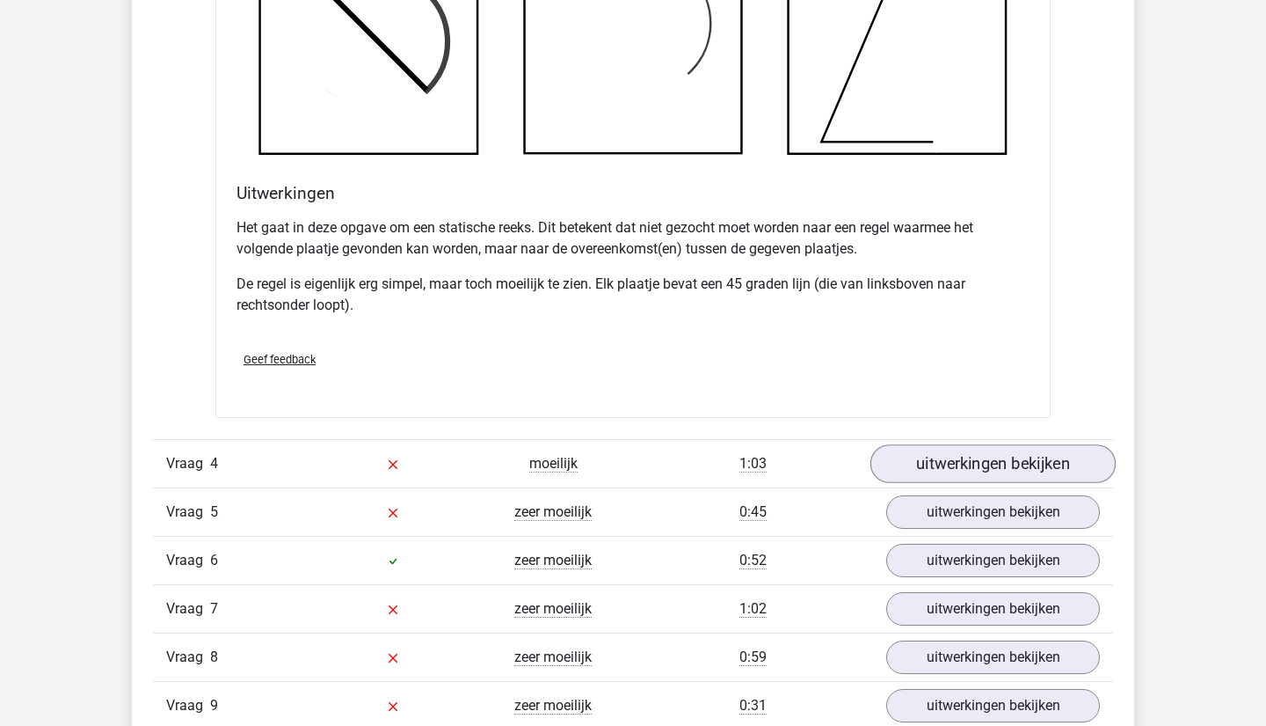
click at [960, 460] on link "uitwerkingen bekijken" at bounding box center [993, 463] width 245 height 39
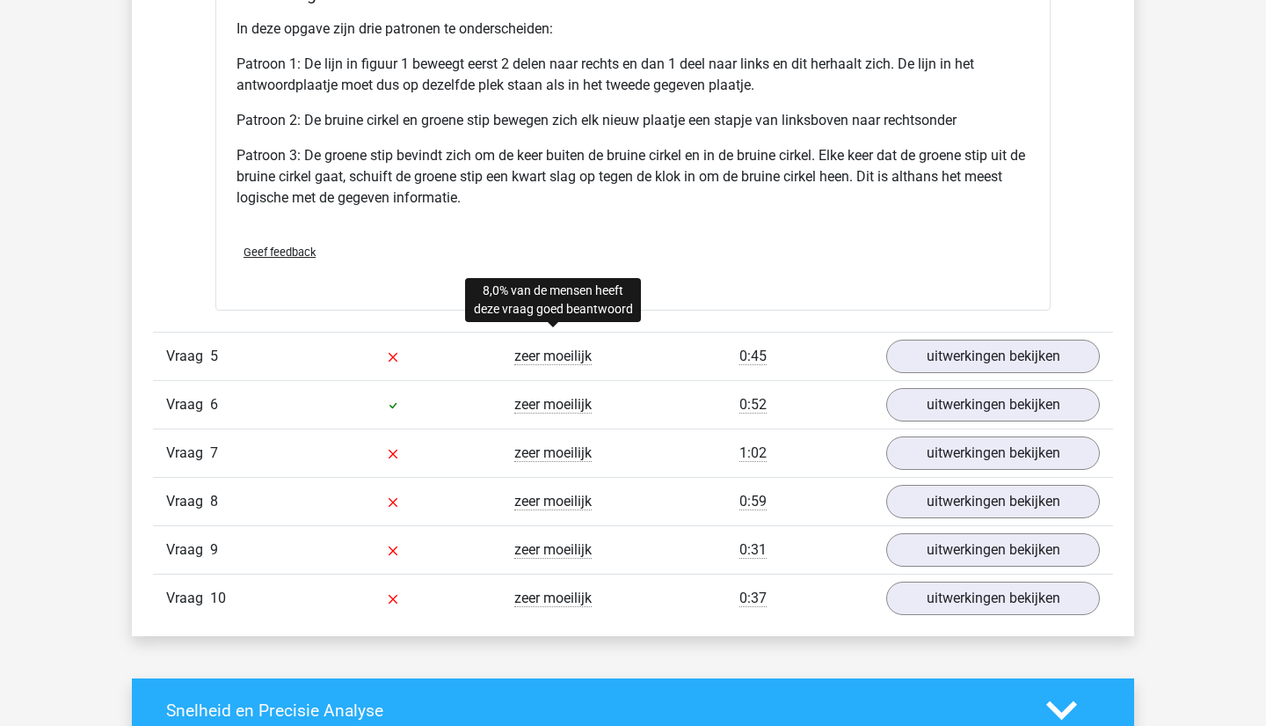
scroll to position [3292, 0]
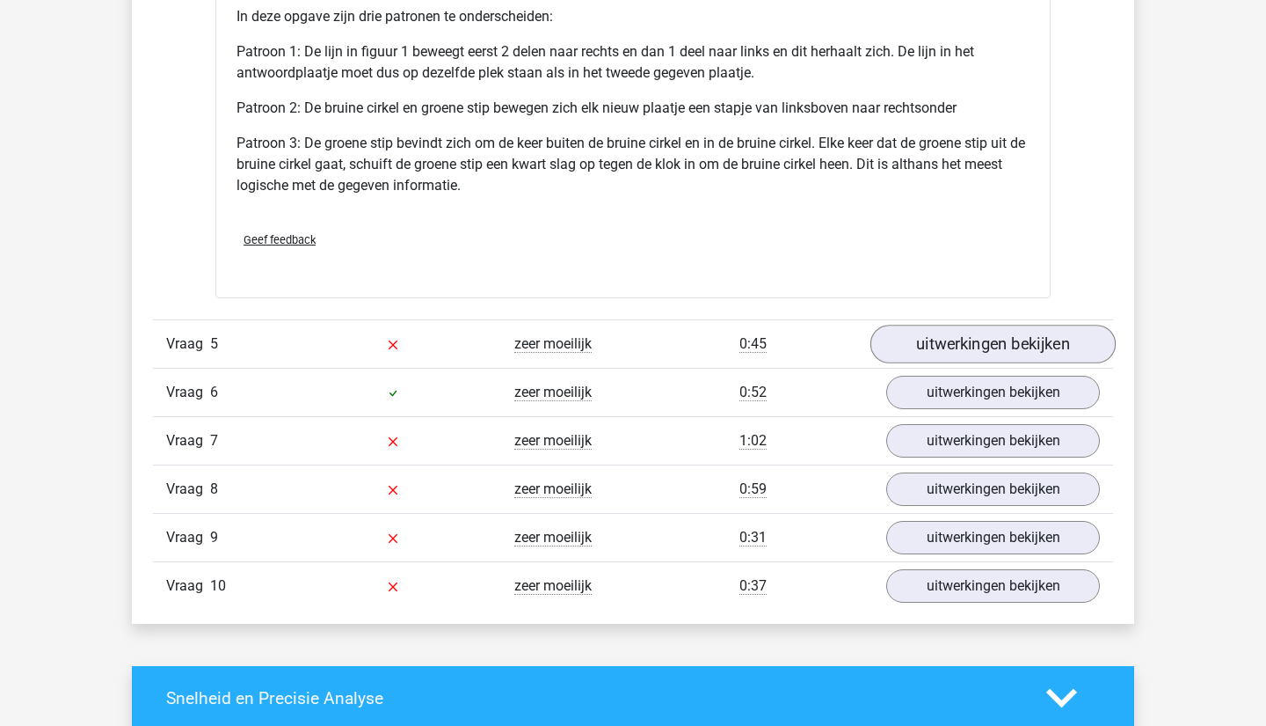
click at [978, 334] on link "uitwerkingen bekijken" at bounding box center [993, 344] width 245 height 39
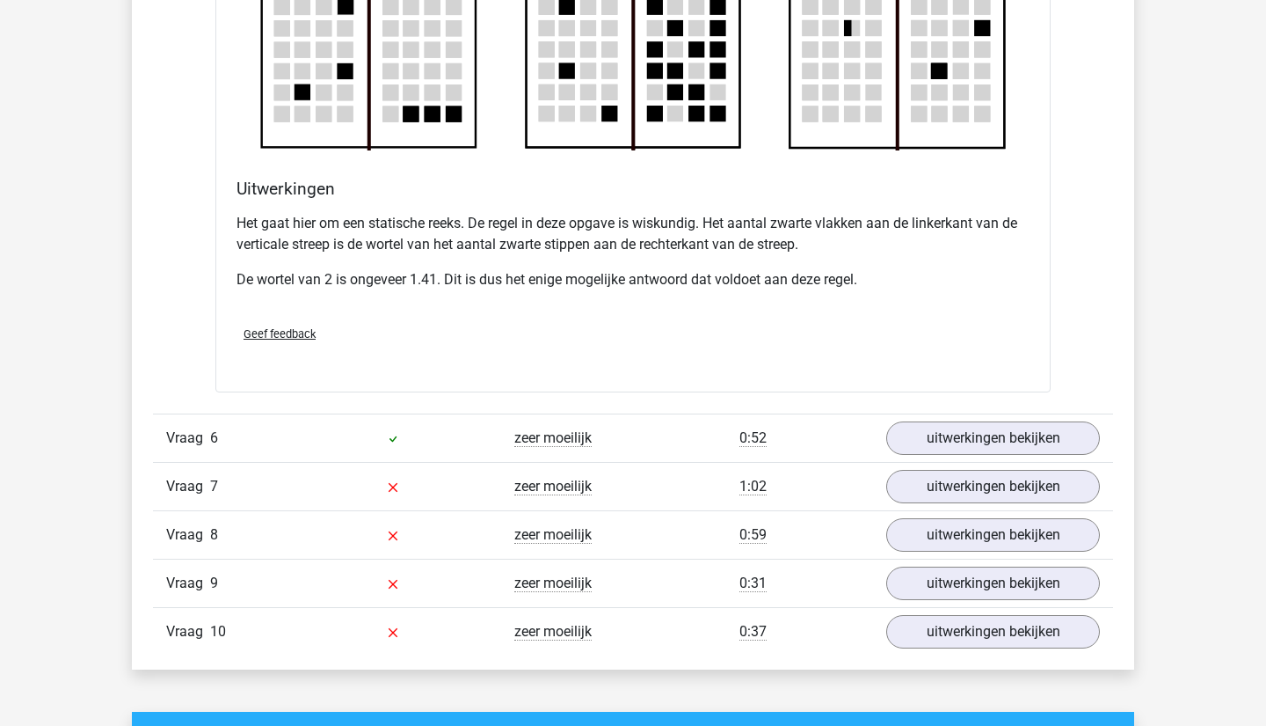
scroll to position [4301, 0]
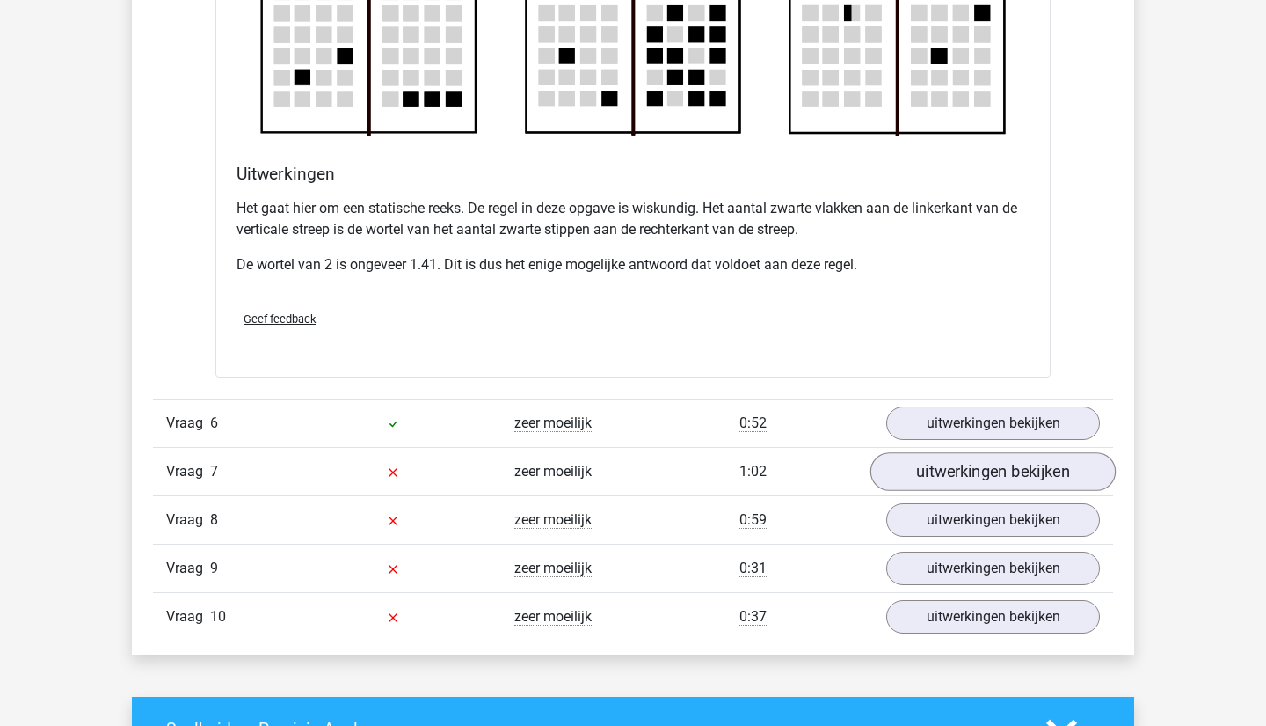
click at [939, 474] on link "uitwerkingen bekijken" at bounding box center [993, 471] width 245 height 39
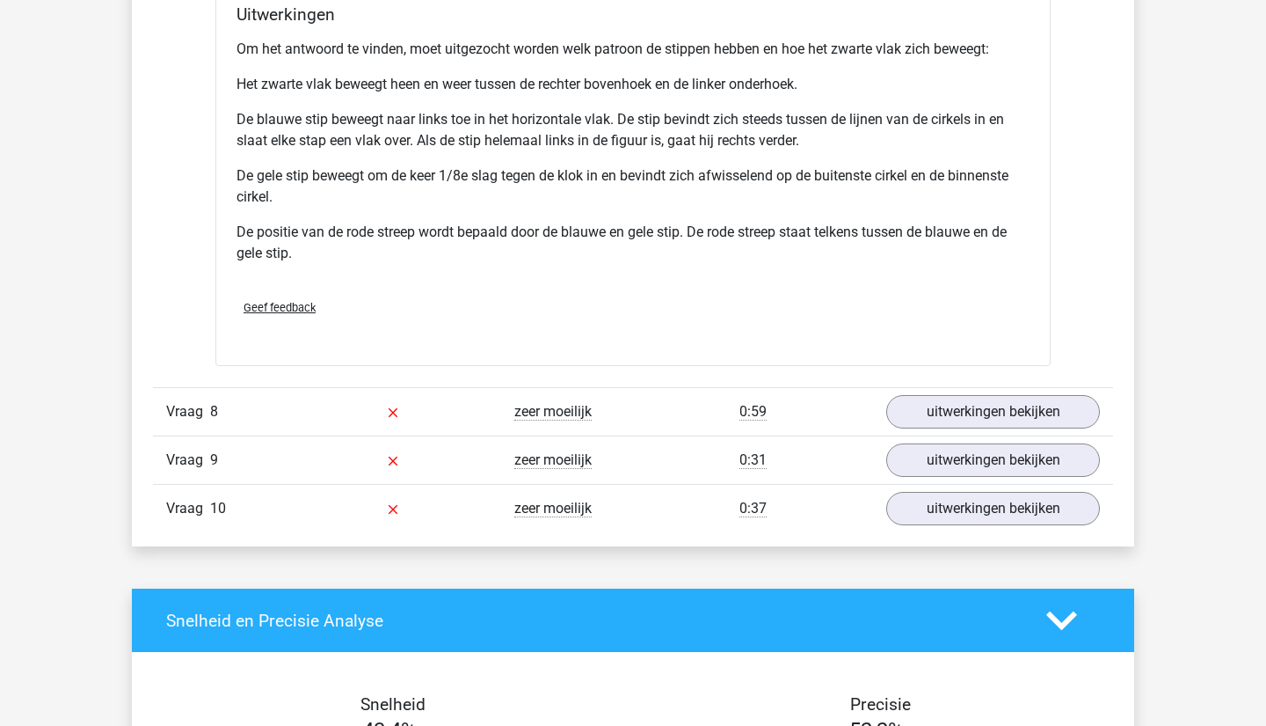
scroll to position [5645, 0]
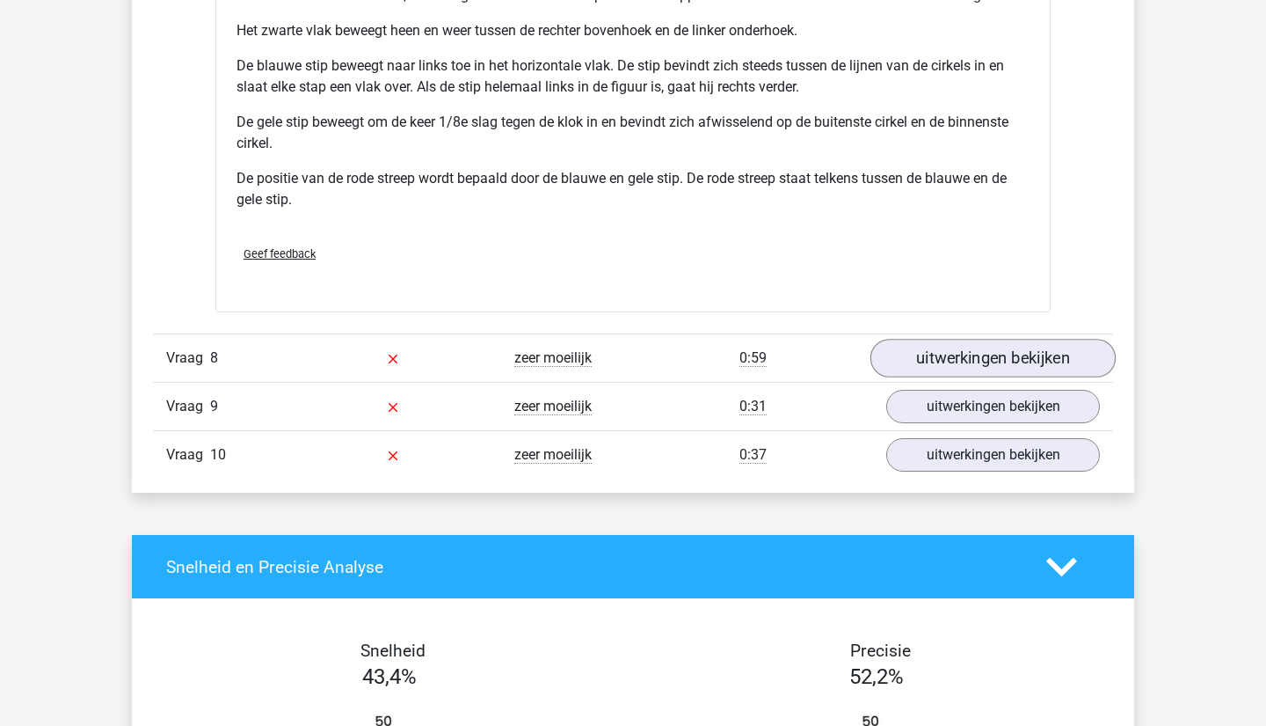
click at [945, 370] on link "uitwerkingen bekijken" at bounding box center [993, 358] width 245 height 39
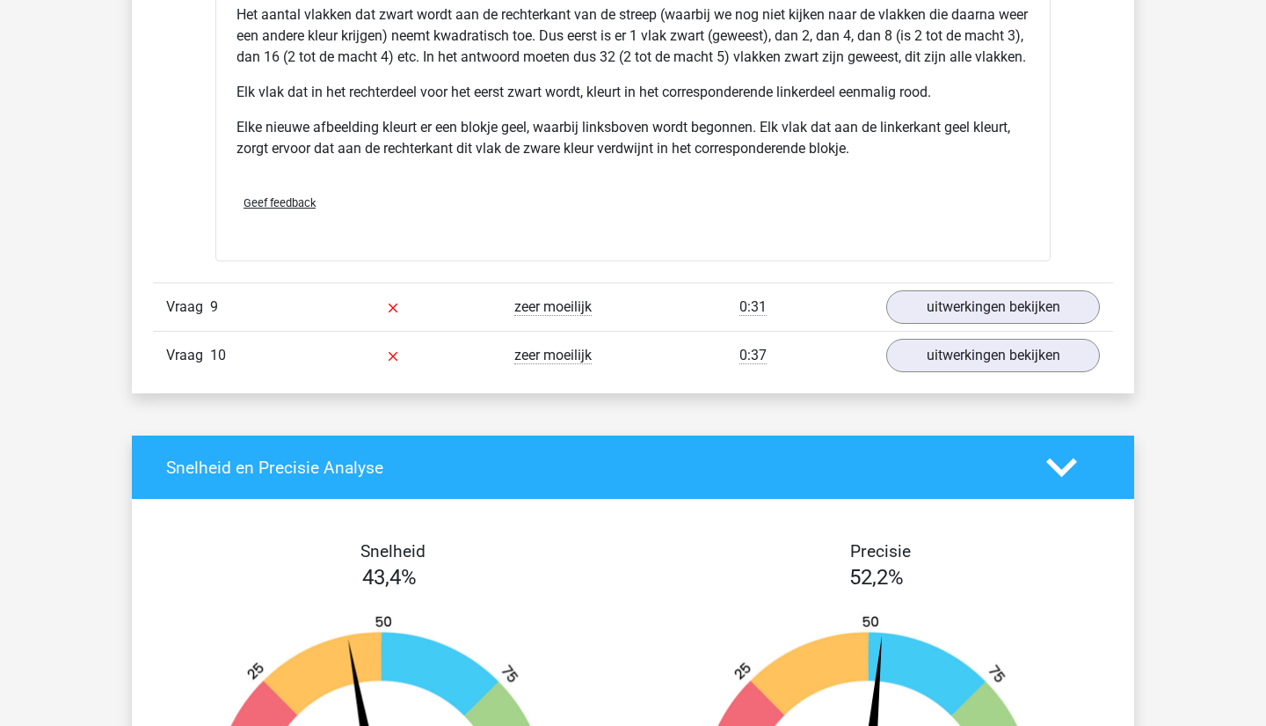
scroll to position [6911, 0]
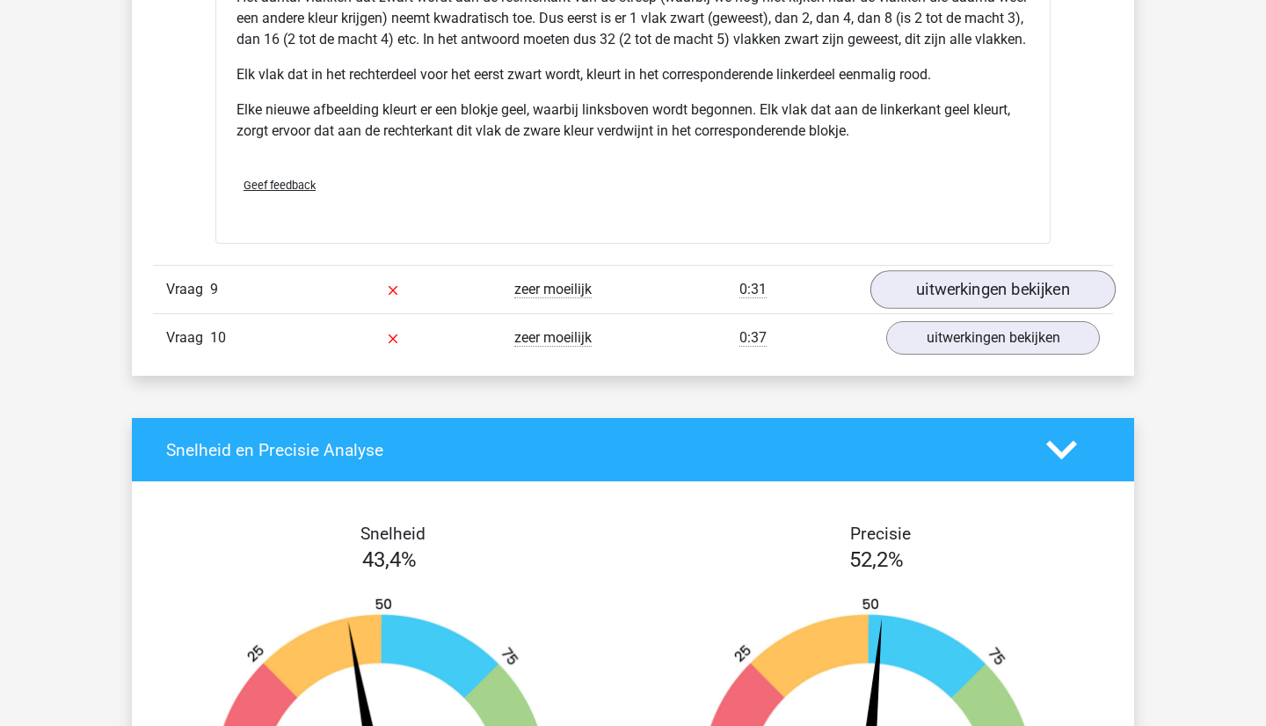
click at [937, 310] on link "uitwerkingen bekijken" at bounding box center [993, 290] width 245 height 39
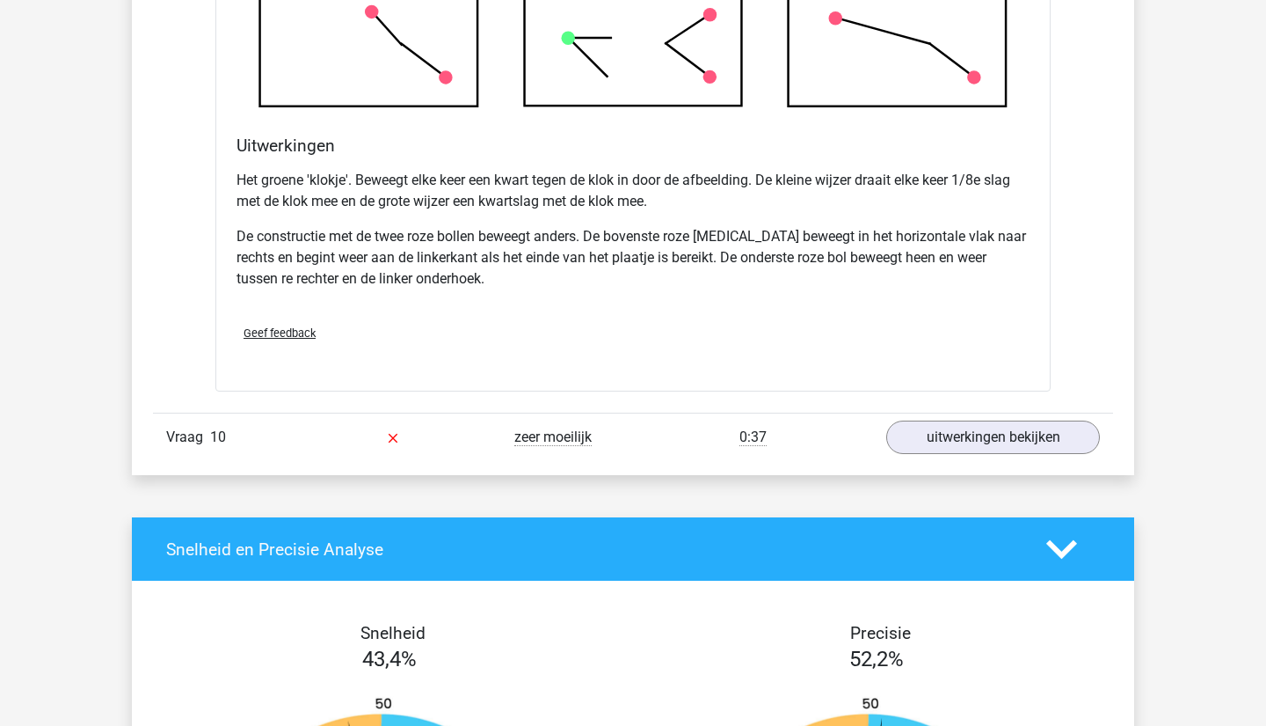
scroll to position [7923, 0]
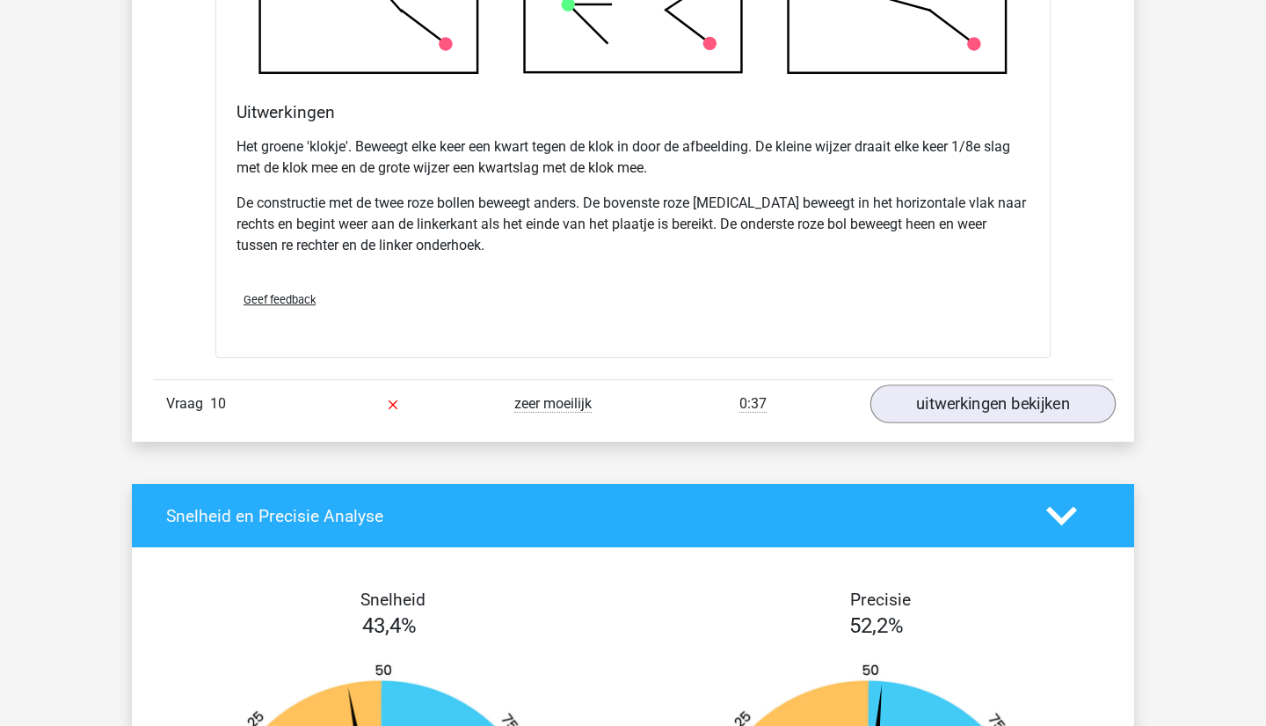
click at [963, 420] on link "uitwerkingen bekijken" at bounding box center [993, 404] width 245 height 39
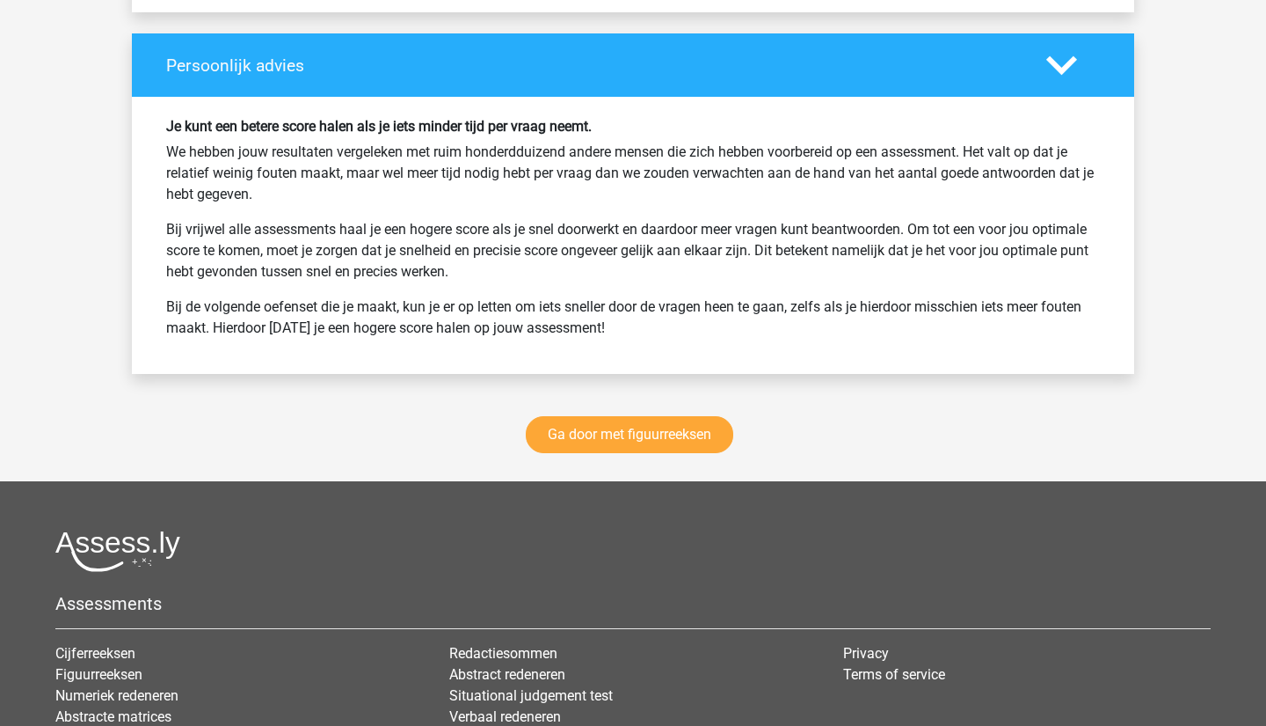
scroll to position [10223, 0]
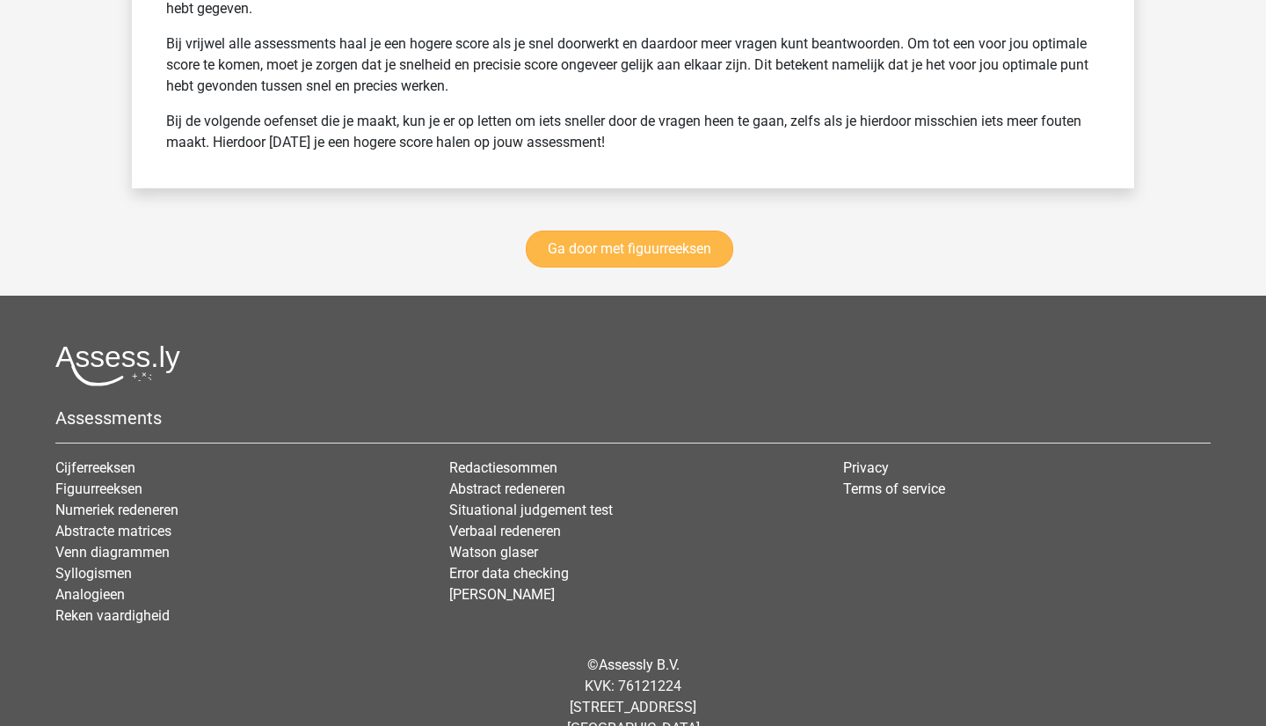
click at [654, 267] on link "Ga door met figuurreeksen" at bounding box center [630, 248] width 208 height 37
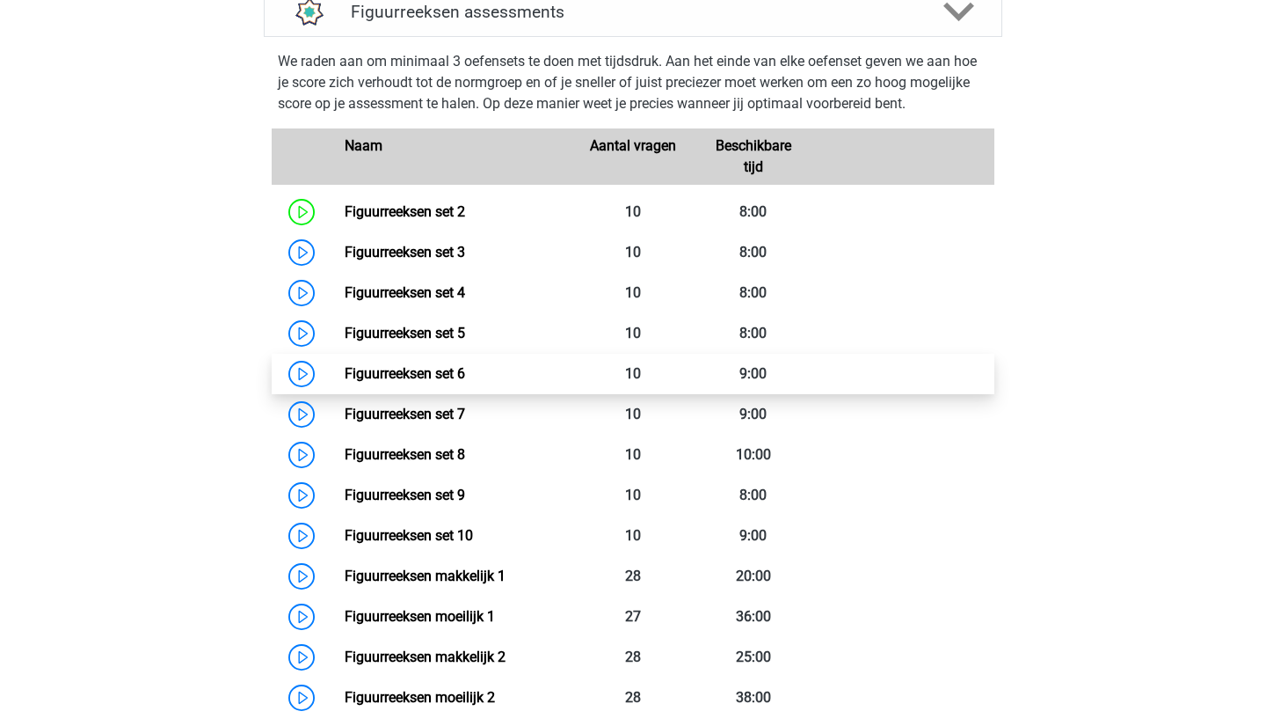
scroll to position [785, 0]
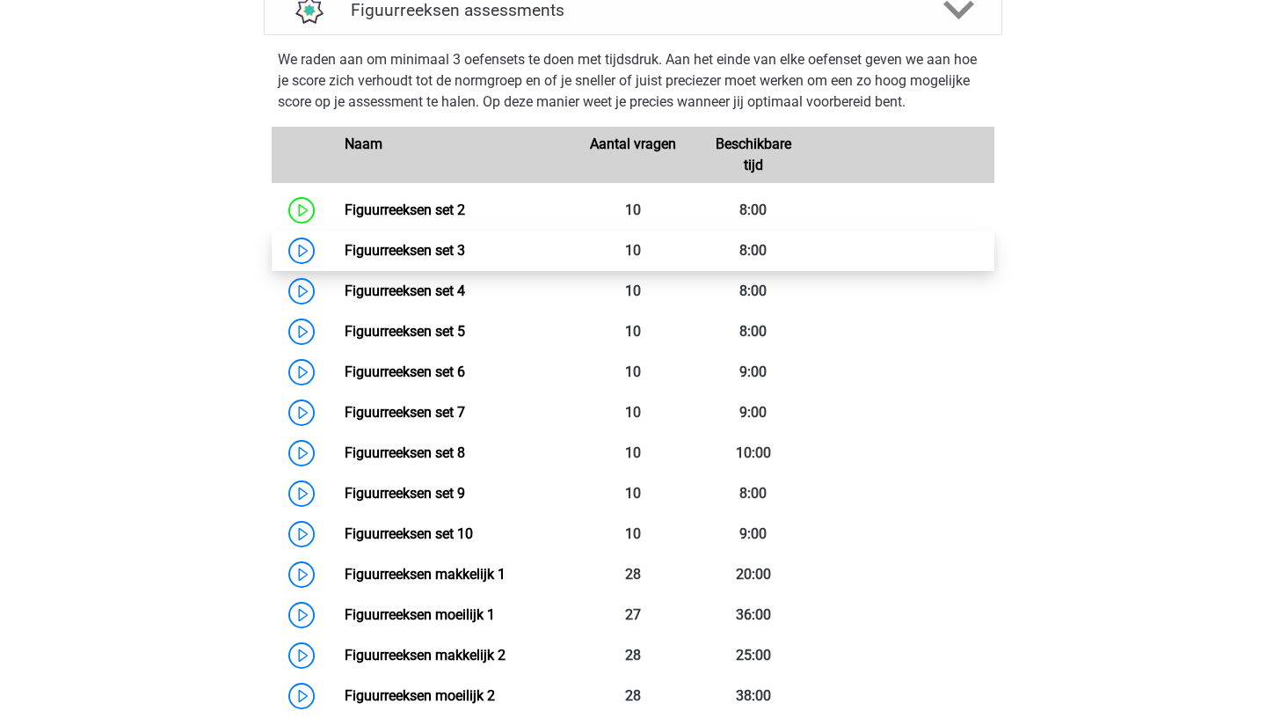
click at [465, 252] on link "Figuurreeksen set 3" at bounding box center [405, 250] width 120 height 17
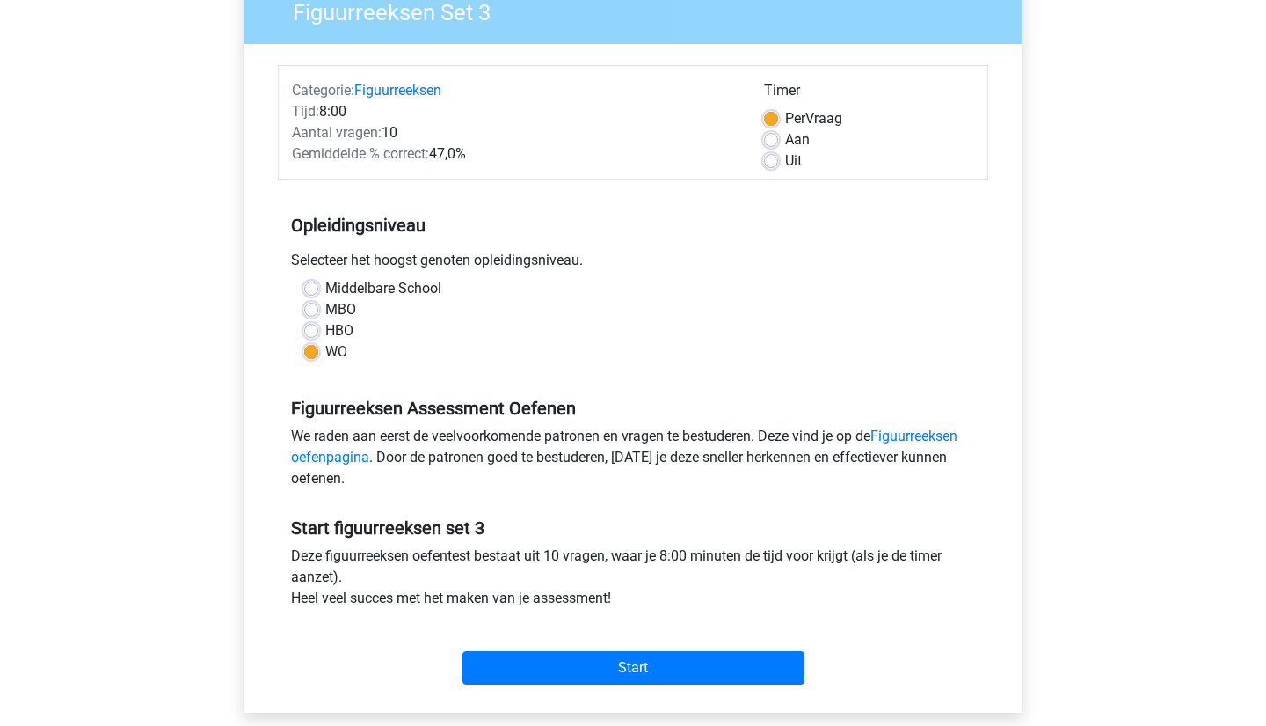
scroll to position [172, 0]
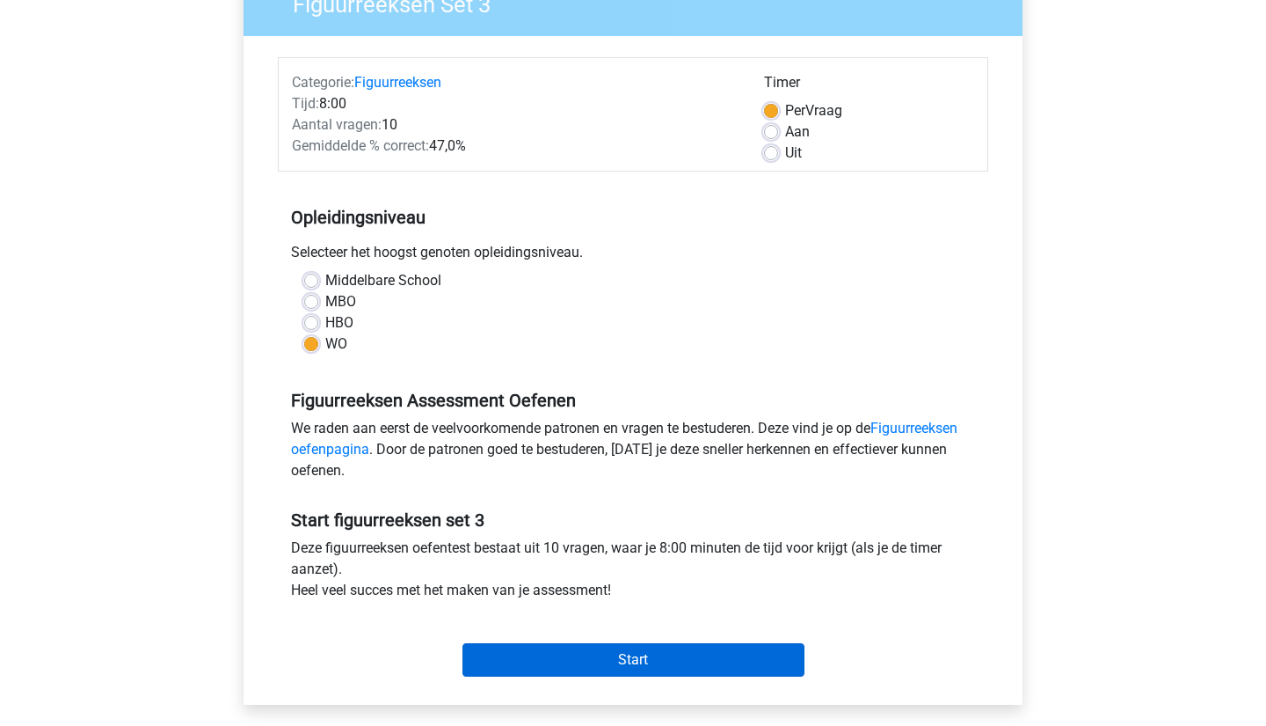
click at [643, 653] on input "Start" at bounding box center [634, 659] width 342 height 33
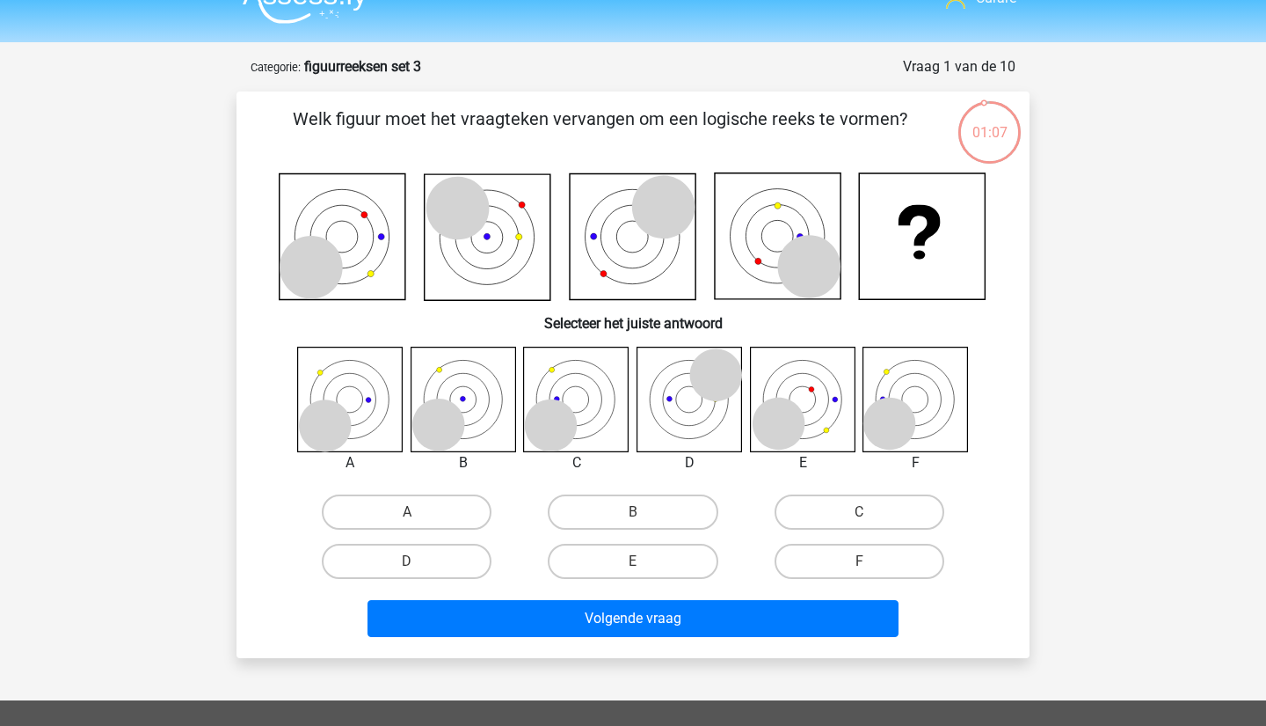
scroll to position [35, 0]
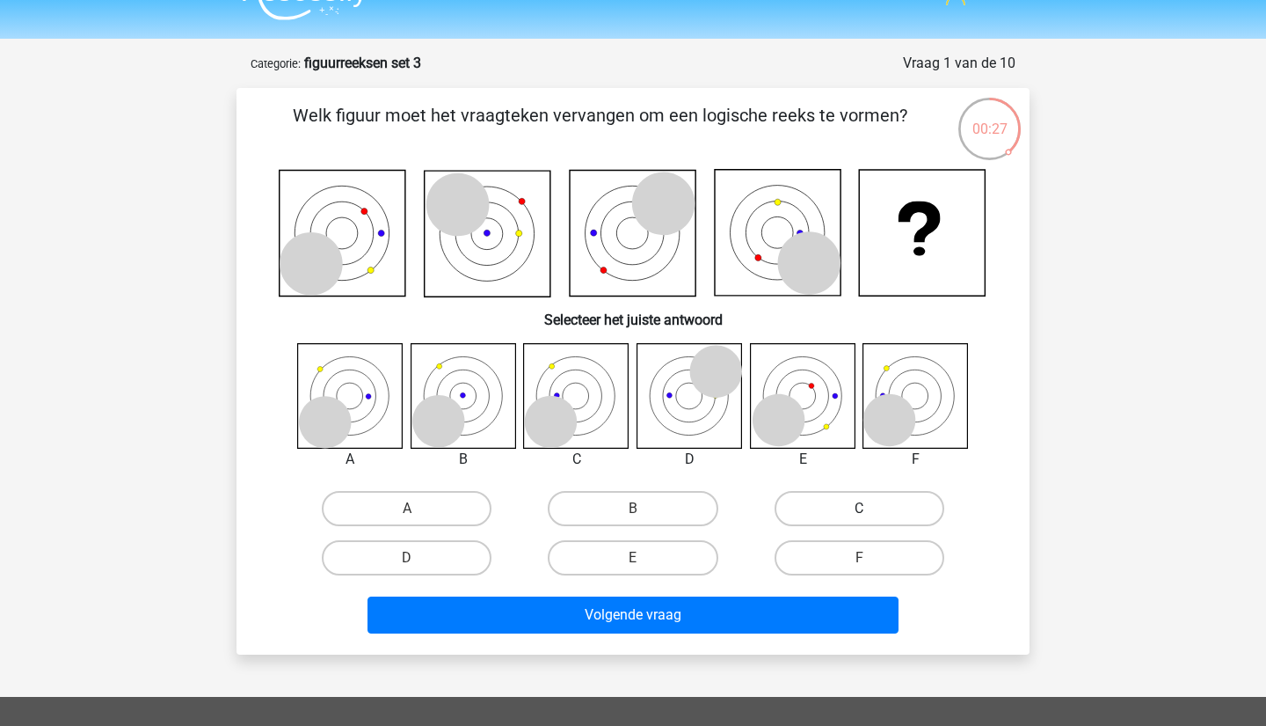
click at [878, 509] on label "C" at bounding box center [860, 508] width 170 height 35
click at [871, 509] on input "C" at bounding box center [864, 513] width 11 height 11
radio input "true"
click at [411, 551] on label "D" at bounding box center [407, 557] width 170 height 35
click at [411, 558] on input "D" at bounding box center [412, 563] width 11 height 11
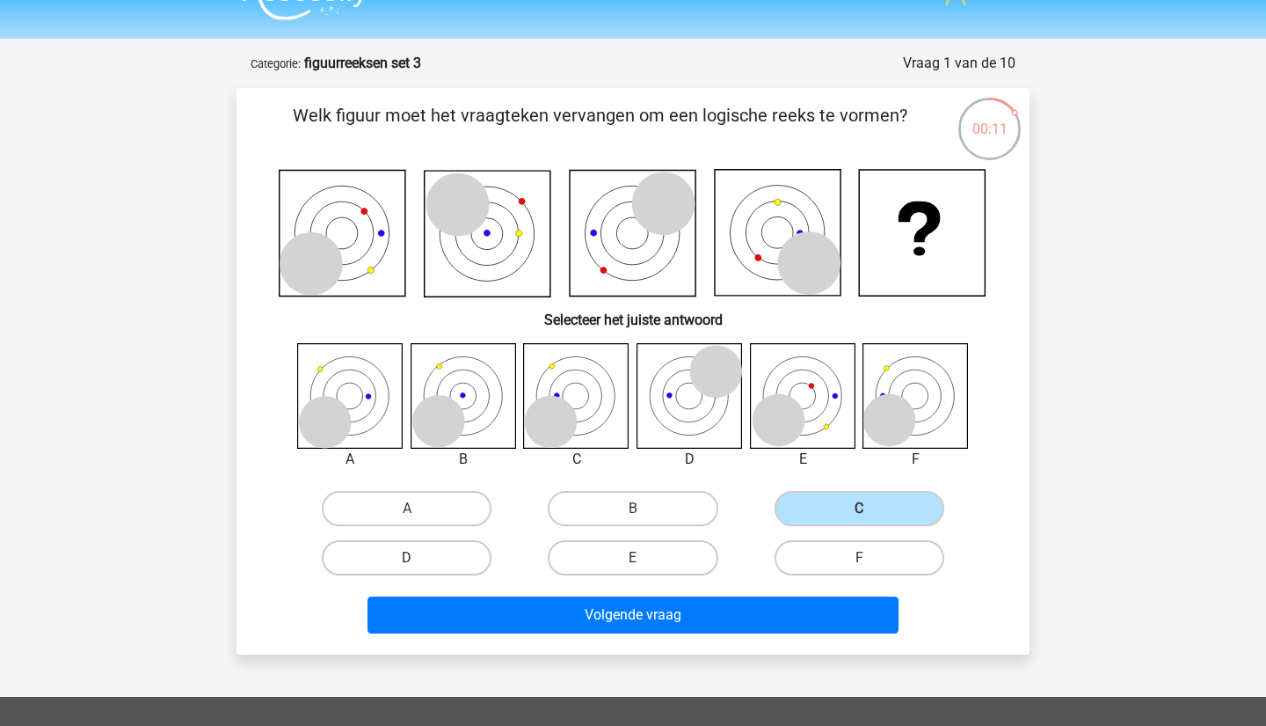
radio input "true"
click at [858, 501] on label "C" at bounding box center [860, 508] width 170 height 35
click at [859, 508] on input "C" at bounding box center [864, 513] width 11 height 11
radio input "true"
click at [617, 560] on label "E" at bounding box center [633, 557] width 170 height 35
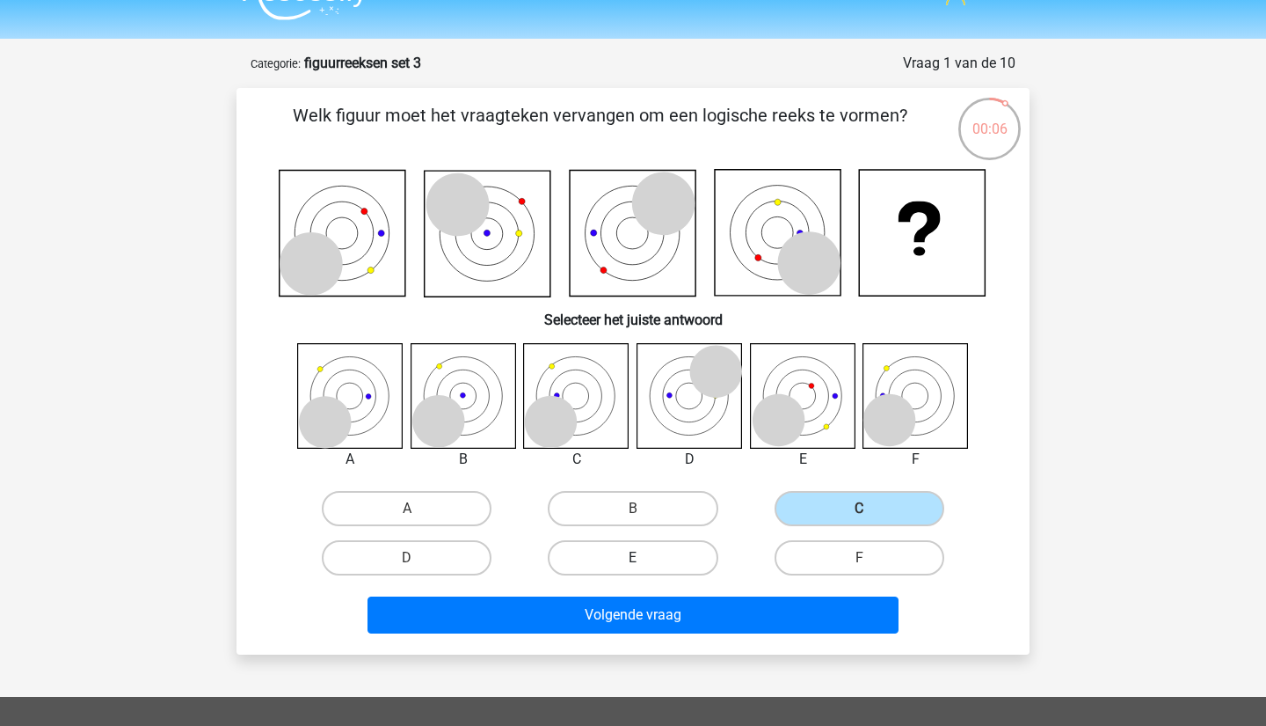
click at [633, 560] on input "E" at bounding box center [638, 563] width 11 height 11
radio input "true"
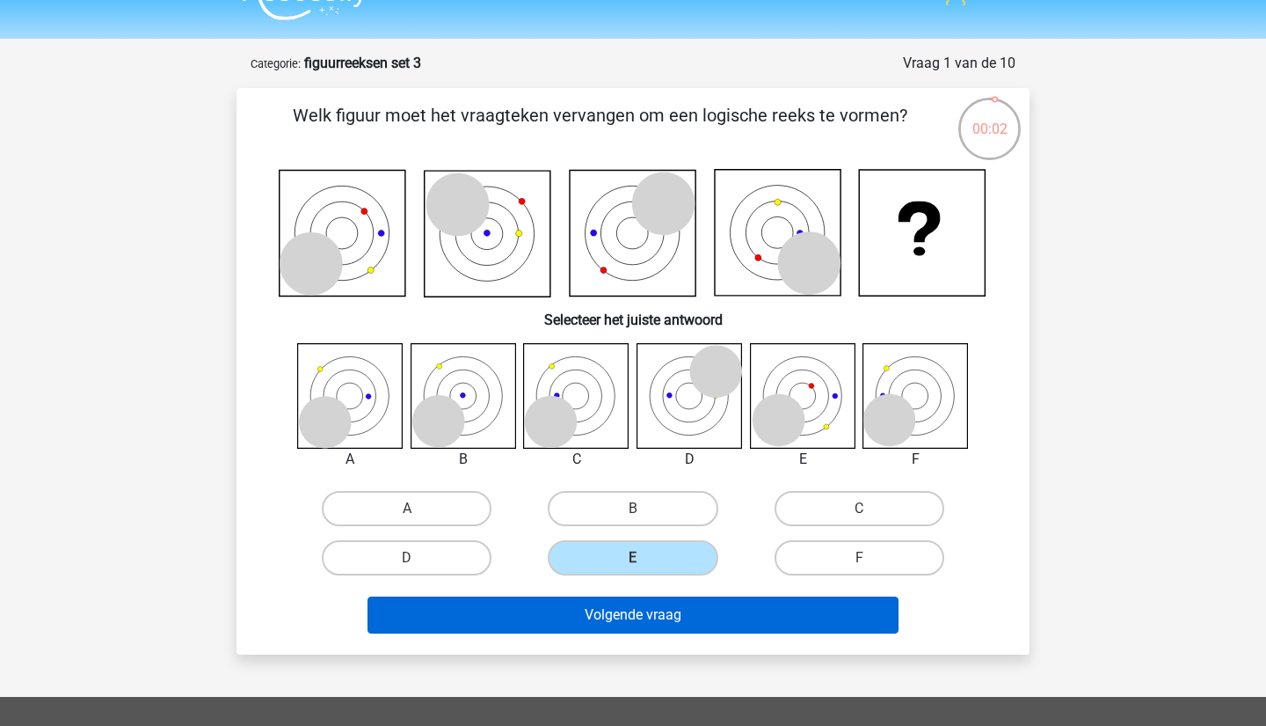
click at [690, 617] on button "Volgende vraag" at bounding box center [634, 614] width 532 height 37
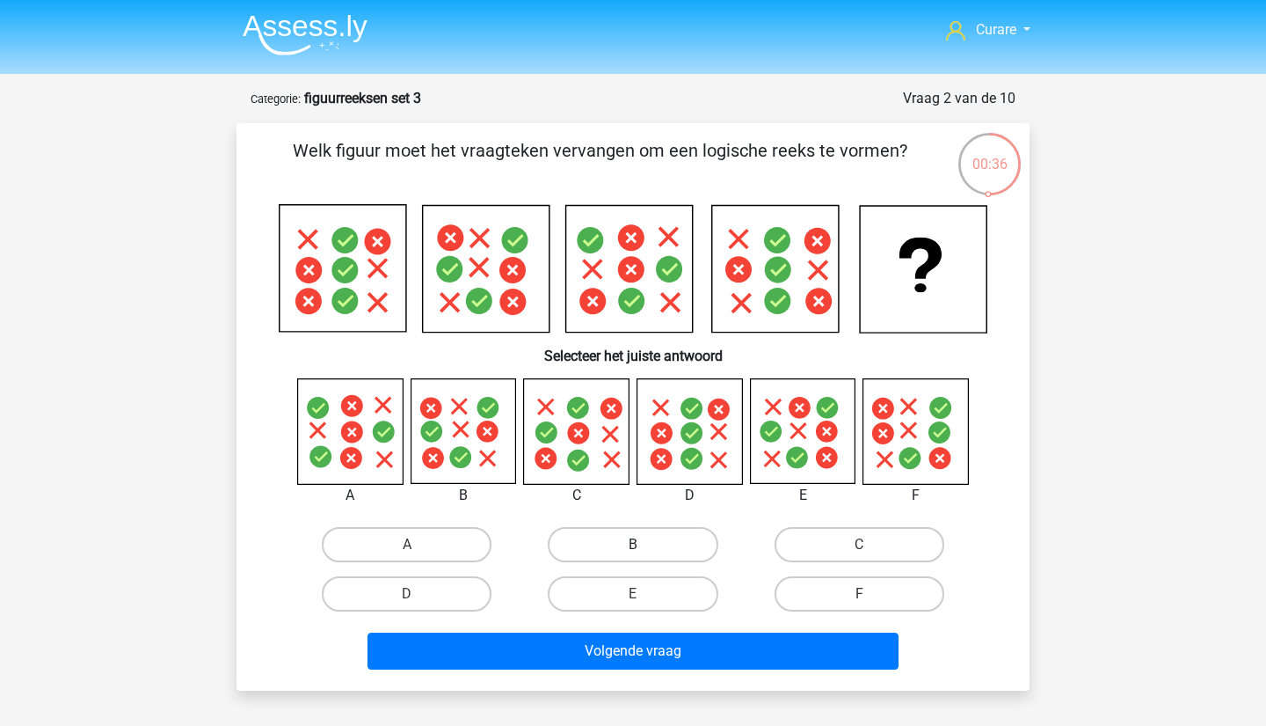
click at [701, 543] on label "B" at bounding box center [633, 544] width 170 height 35
click at [645, 544] on input "B" at bounding box center [638, 549] width 11 height 11
radio input "true"
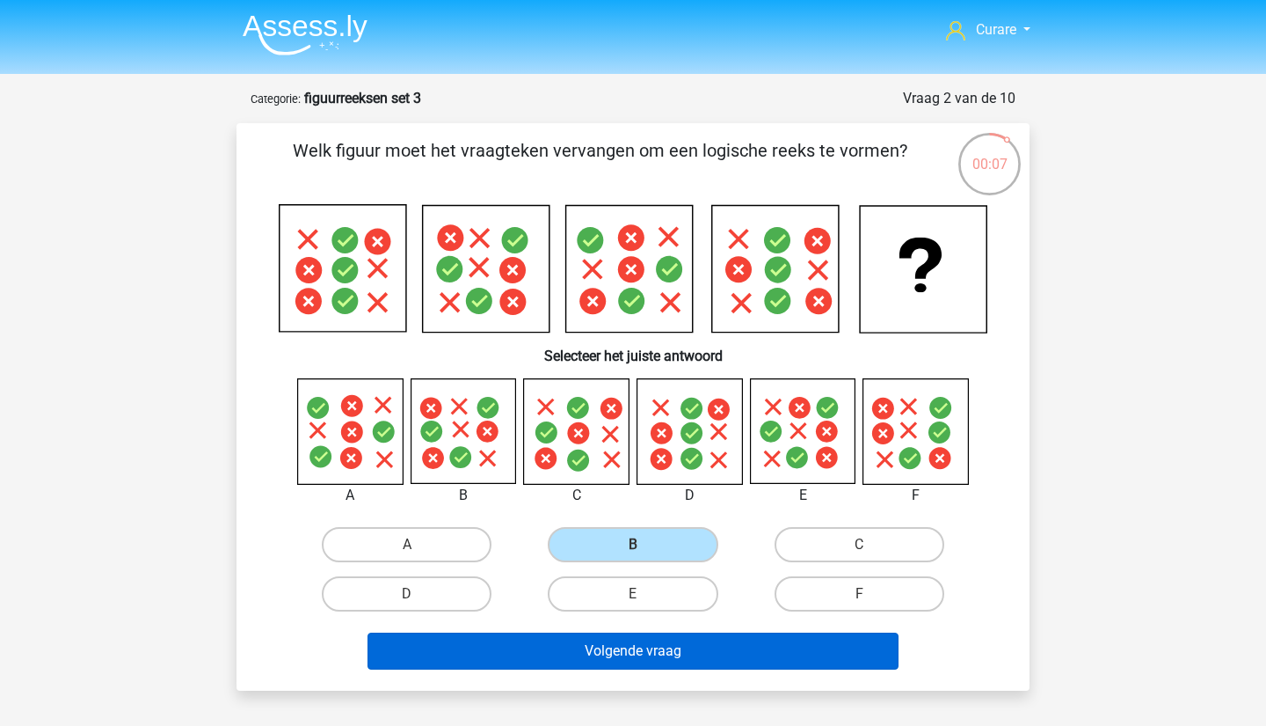
click at [641, 640] on button "Volgende vraag" at bounding box center [634, 650] width 532 height 37
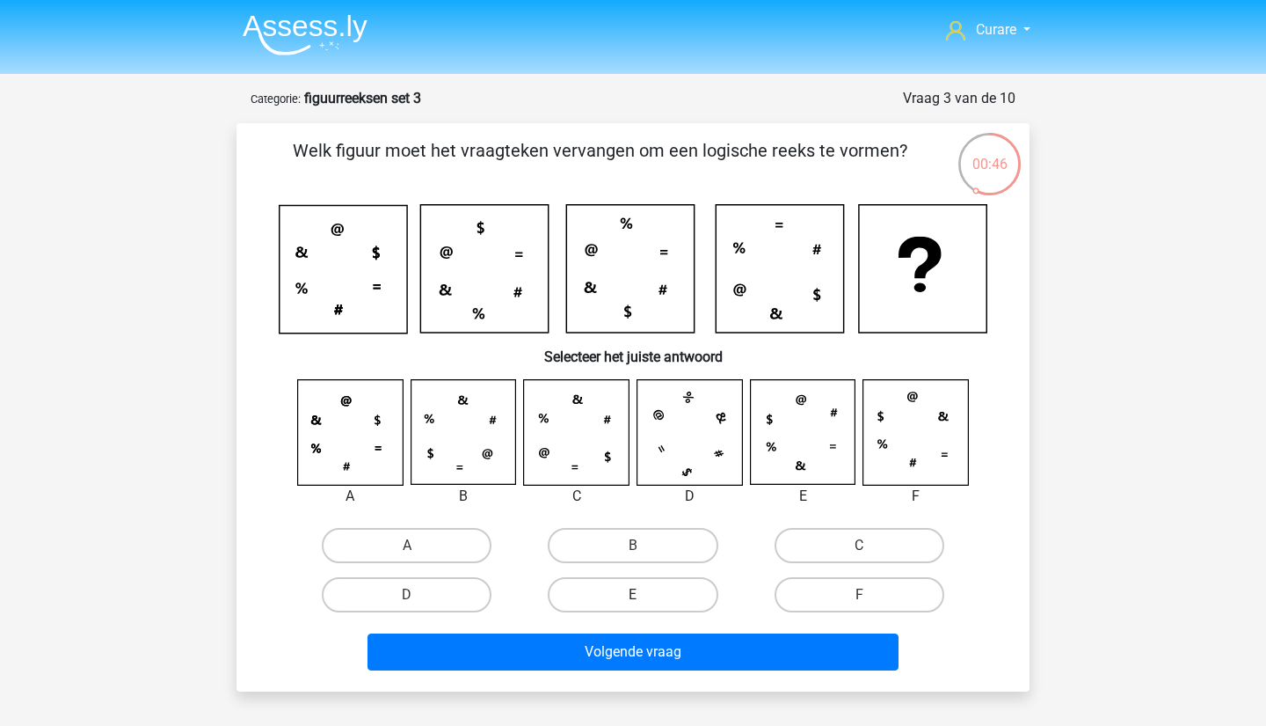
click at [640, 590] on label "E" at bounding box center [633, 594] width 170 height 35
click at [640, 595] on input "E" at bounding box center [638, 600] width 11 height 11
radio input "true"
click at [832, 540] on label "C" at bounding box center [860, 545] width 170 height 35
click at [859, 545] on input "C" at bounding box center [864, 550] width 11 height 11
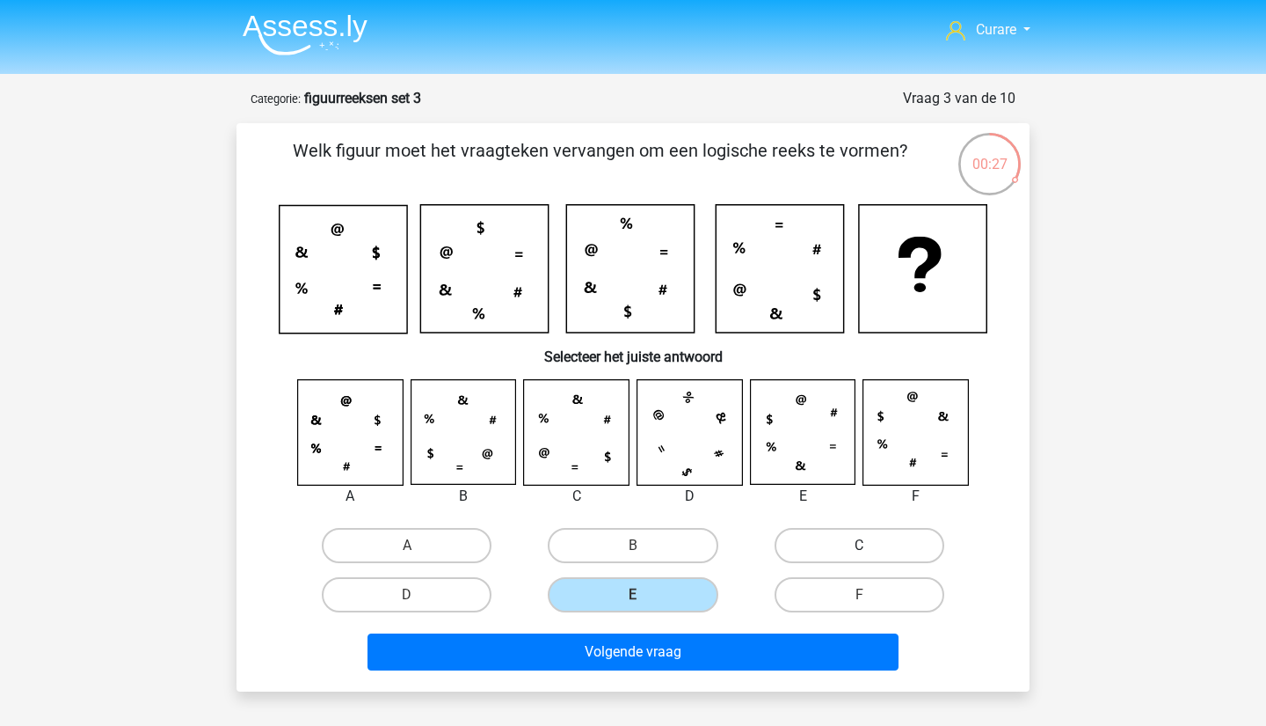
radio input "true"
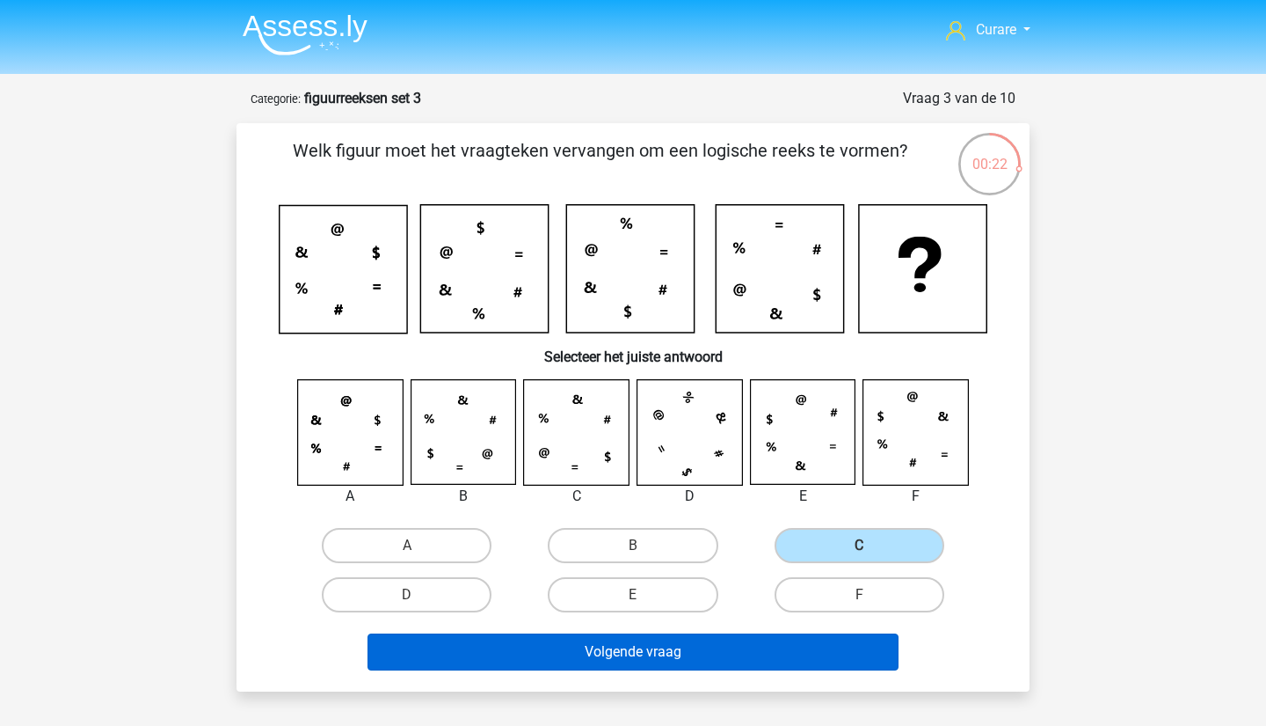
click at [704, 656] on button "Volgende vraag" at bounding box center [634, 651] width 532 height 37
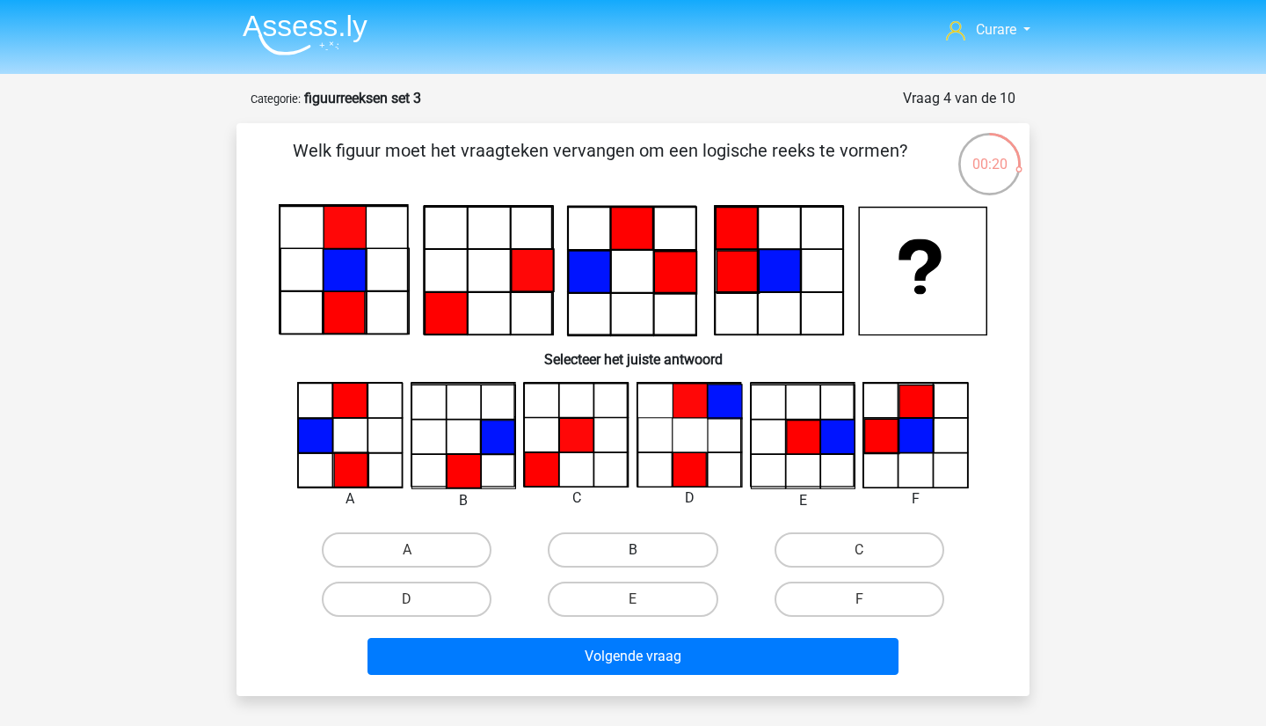
click at [690, 552] on label "B" at bounding box center [633, 549] width 170 height 35
click at [645, 552] on input "B" at bounding box center [638, 555] width 11 height 11
radio input "true"
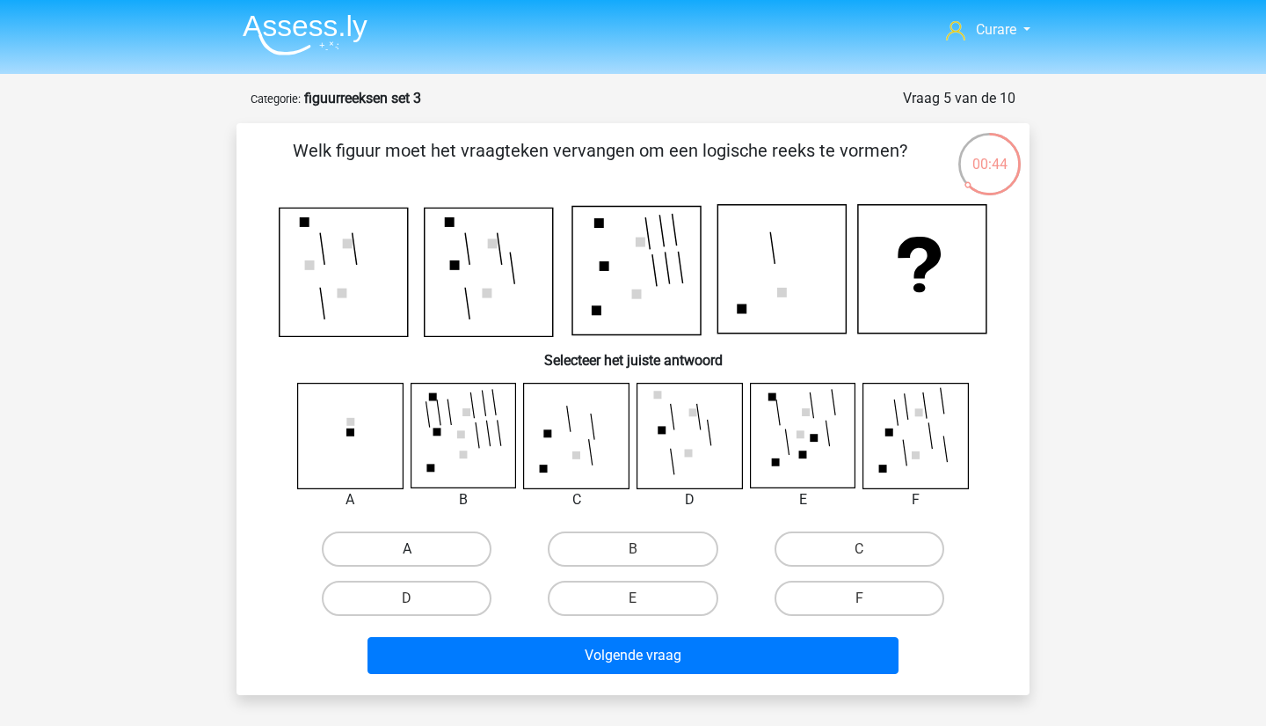
click at [433, 546] on label "A" at bounding box center [407, 548] width 170 height 35
click at [419, 549] on input "A" at bounding box center [412, 554] width 11 height 11
radio input "true"
click at [443, 588] on label "D" at bounding box center [407, 597] width 170 height 35
click at [419, 598] on input "D" at bounding box center [412, 603] width 11 height 11
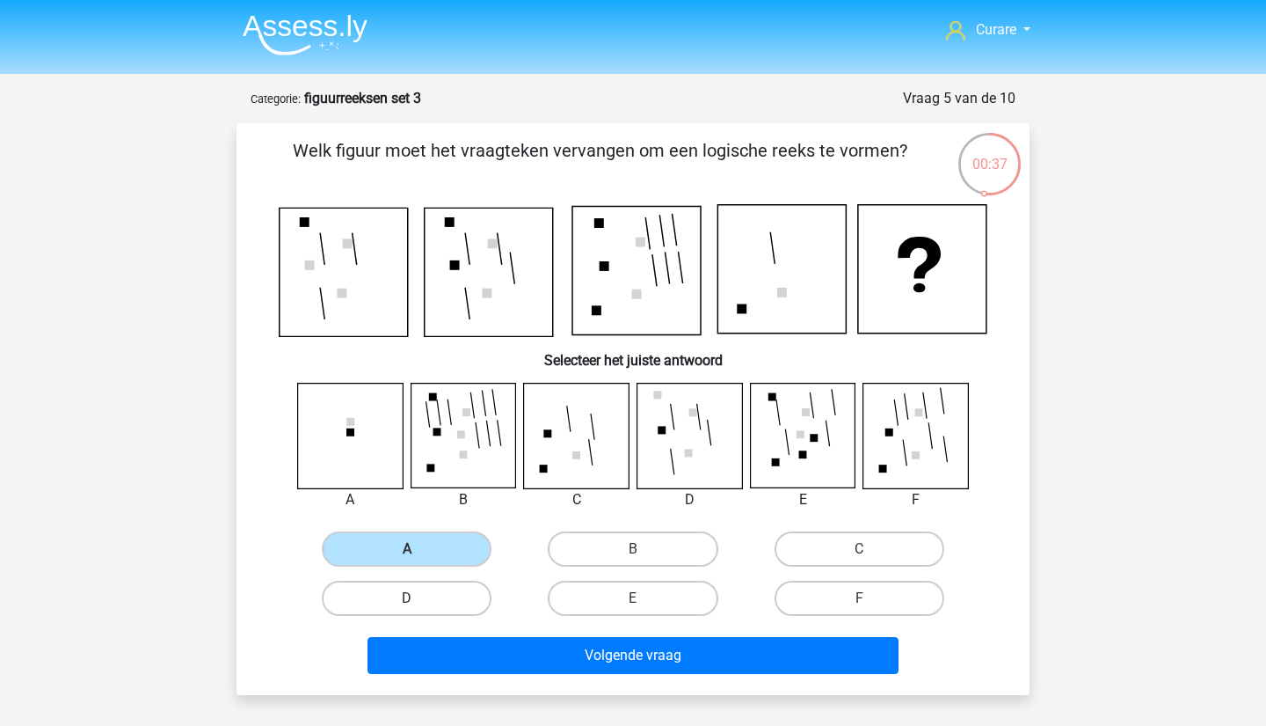
radio input "true"
click at [440, 551] on label "A" at bounding box center [407, 548] width 170 height 35
click at [419, 551] on input "A" at bounding box center [412, 554] width 11 height 11
radio input "true"
click at [658, 562] on label "B" at bounding box center [633, 548] width 170 height 35
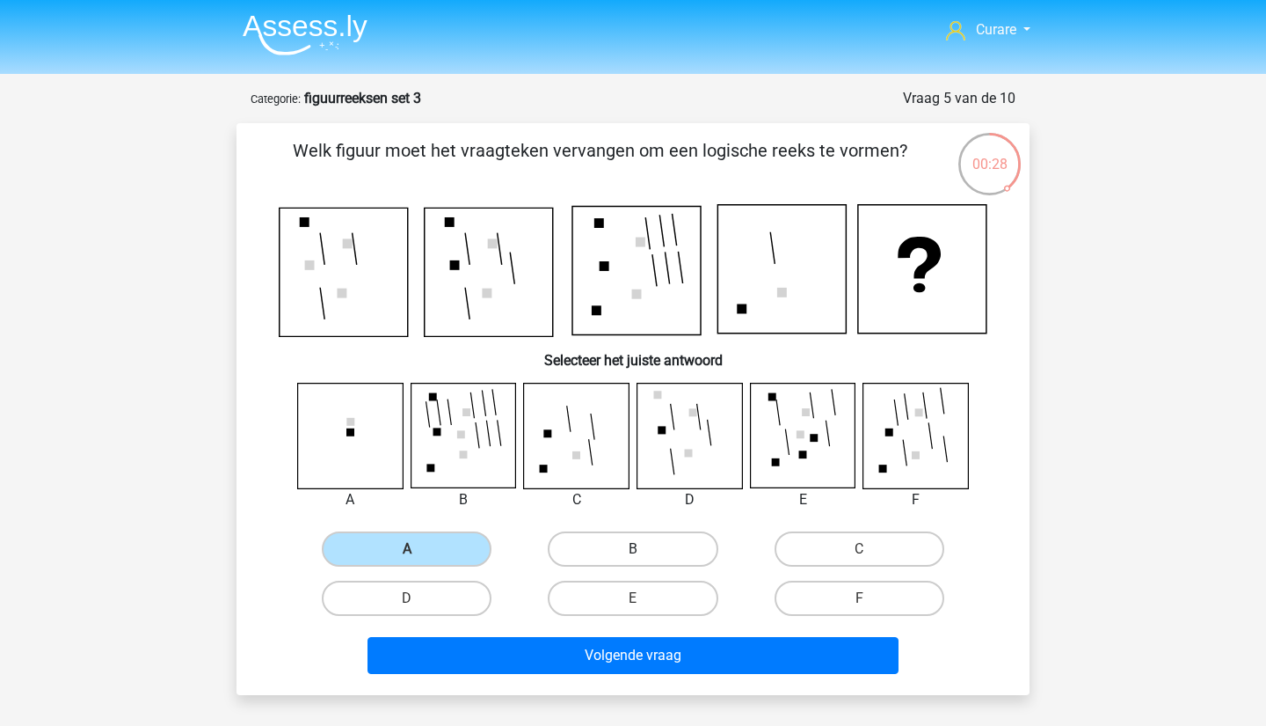
click at [645, 560] on input "B" at bounding box center [638, 554] width 11 height 11
radio input "true"
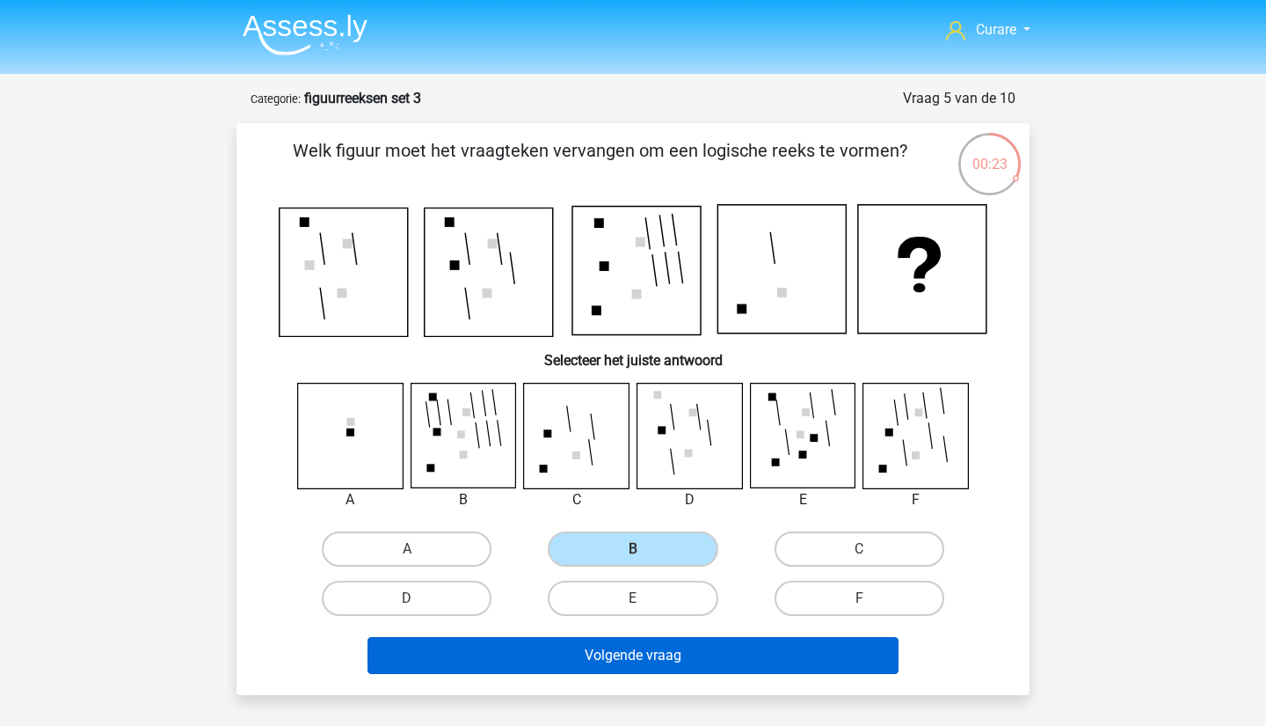
click at [593, 661] on button "Volgende vraag" at bounding box center [634, 655] width 532 height 37
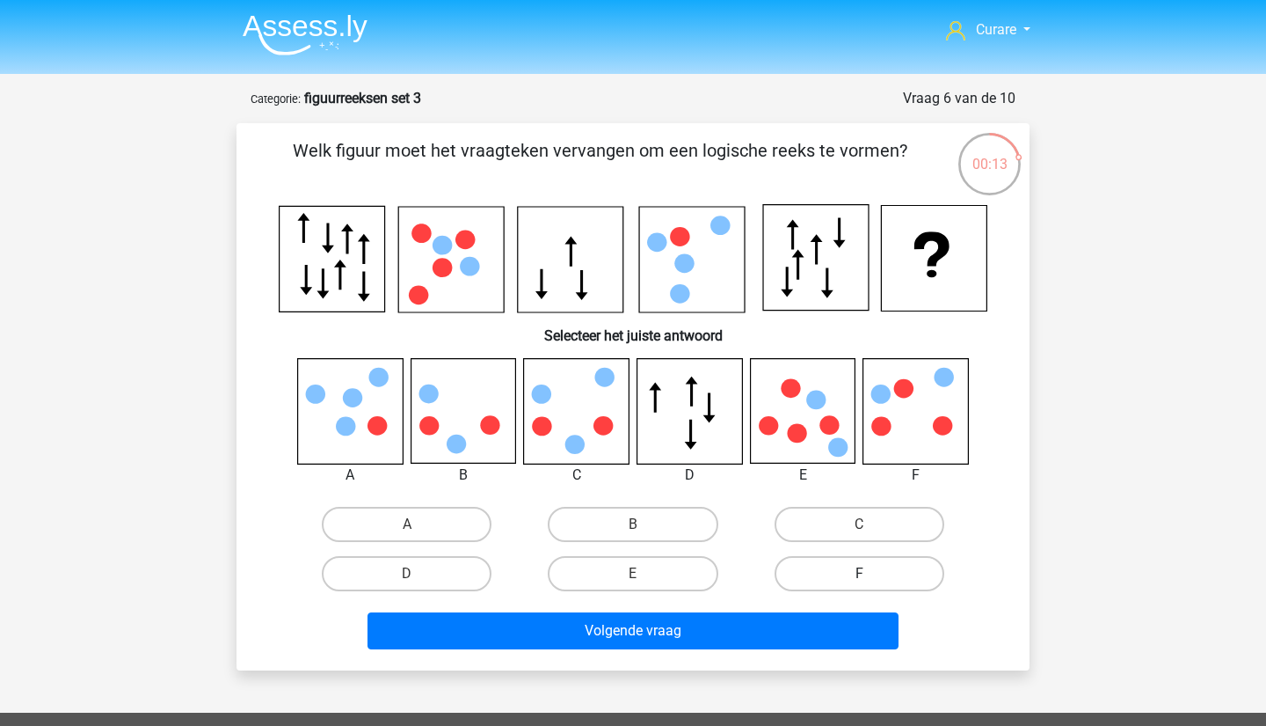
click at [879, 573] on label "F" at bounding box center [860, 573] width 170 height 35
click at [871, 573] on input "F" at bounding box center [864, 578] width 11 height 11
radio input "true"
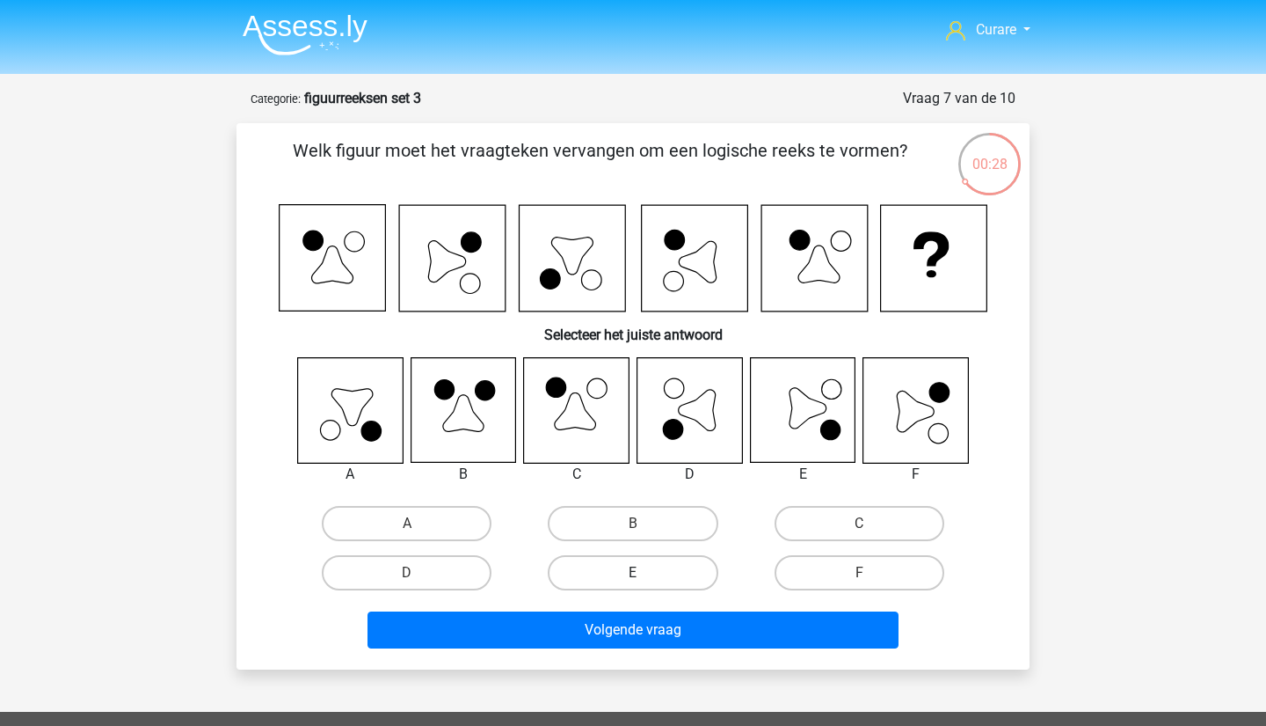
click at [686, 567] on label "E" at bounding box center [633, 572] width 170 height 35
click at [645, 573] on input "E" at bounding box center [638, 578] width 11 height 11
radio input "true"
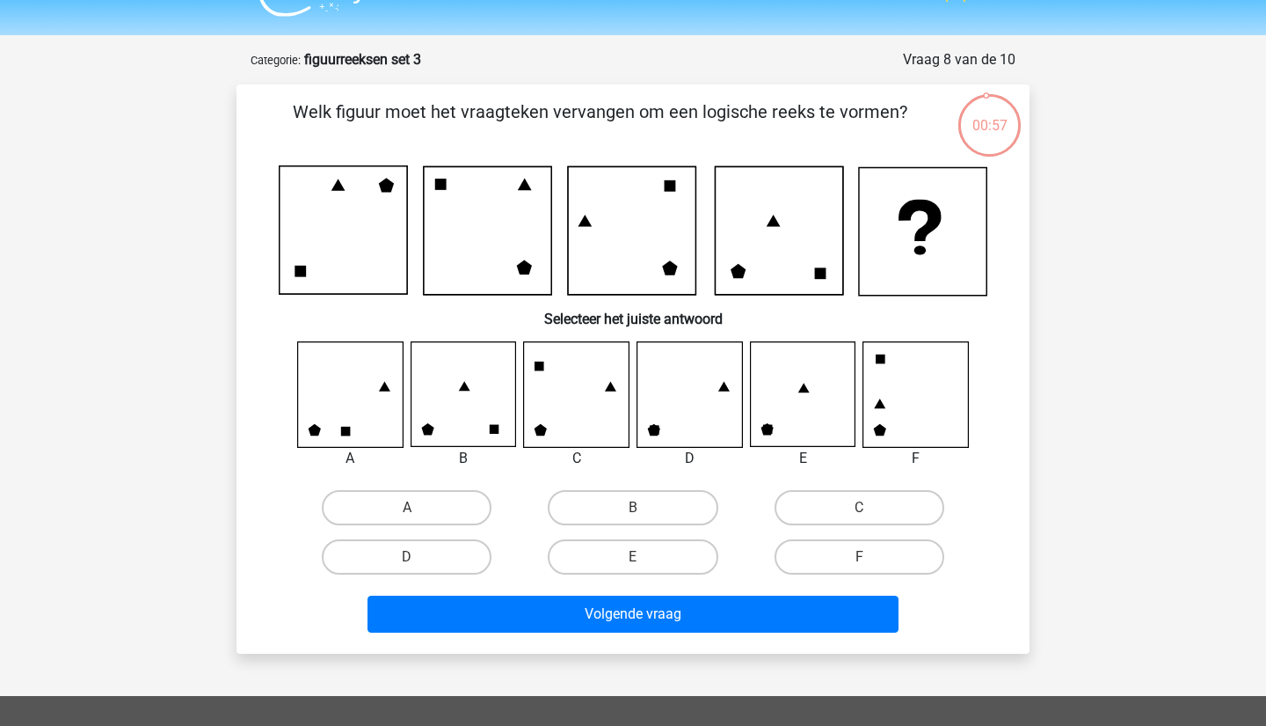
scroll to position [40, 0]
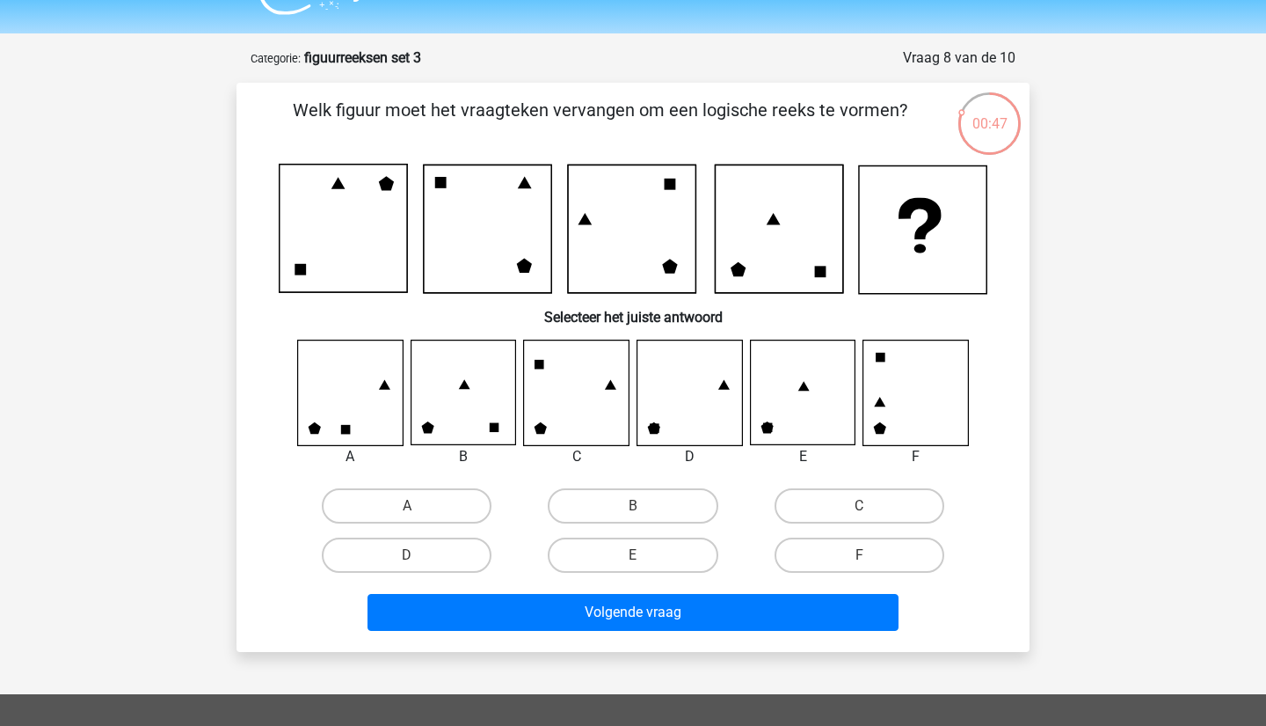
click at [416, 558] on input "D" at bounding box center [412, 560] width 11 height 11
radio input "true"
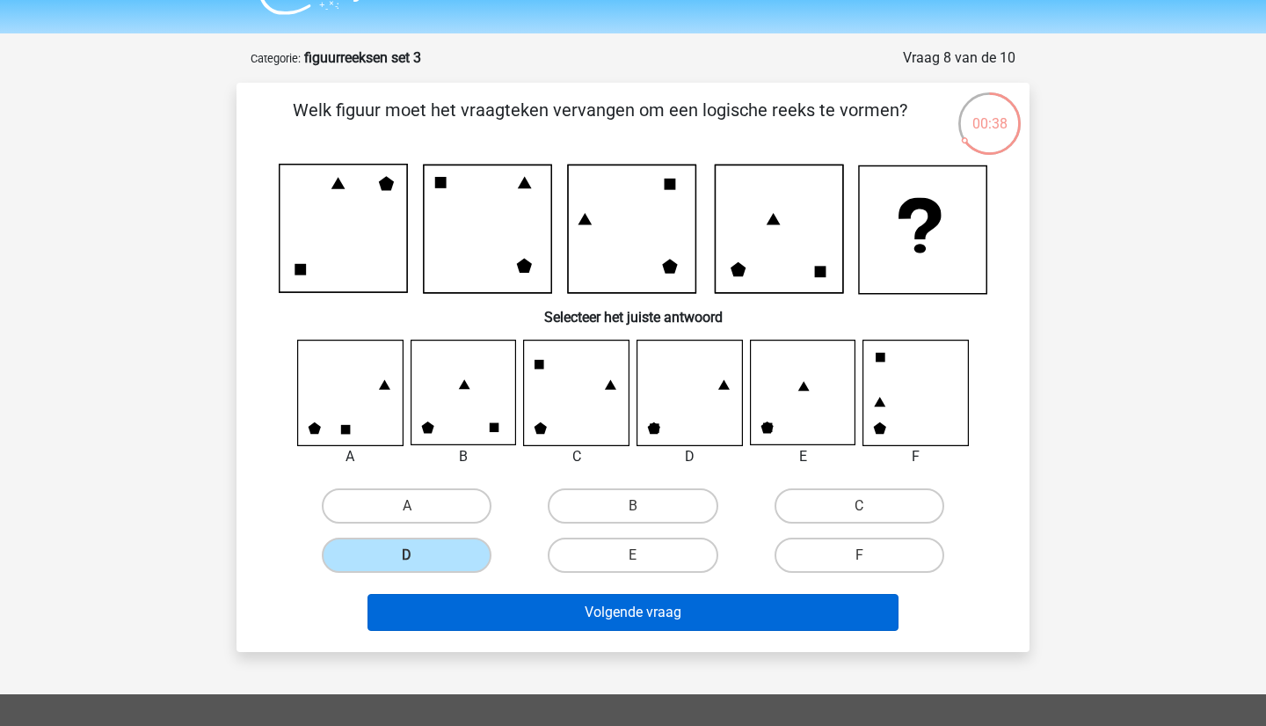
click at [674, 620] on button "Volgende vraag" at bounding box center [634, 612] width 532 height 37
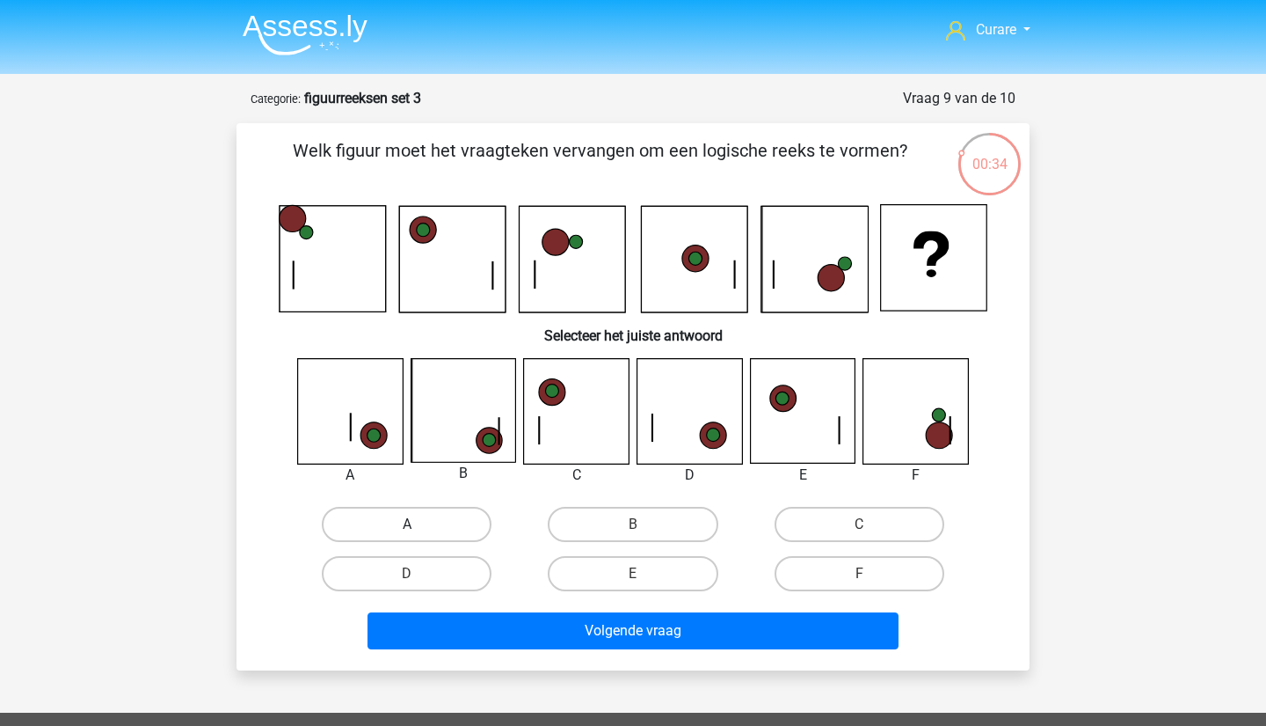
click at [438, 526] on label "A" at bounding box center [407, 524] width 170 height 35
click at [419, 526] on input "A" at bounding box center [412, 529] width 11 height 11
radio input "true"
click at [668, 529] on label "B" at bounding box center [633, 524] width 170 height 35
click at [645, 529] on input "B" at bounding box center [638, 529] width 11 height 11
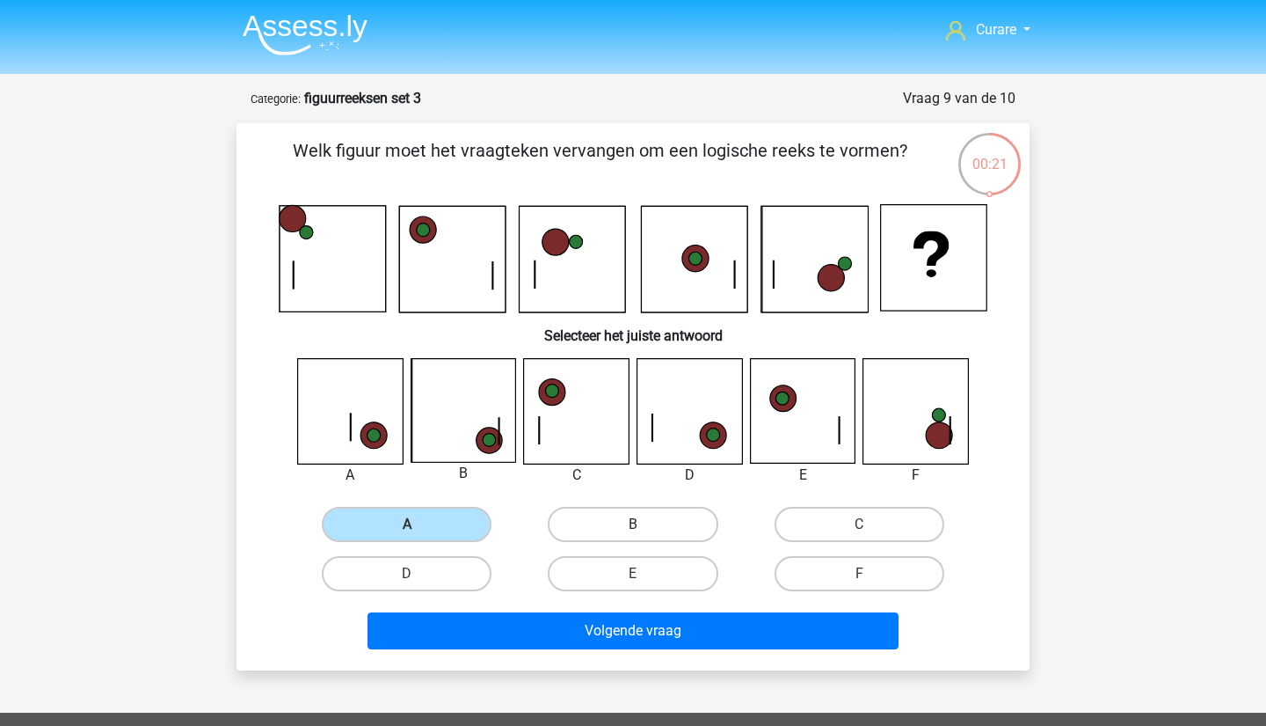
radio input "true"
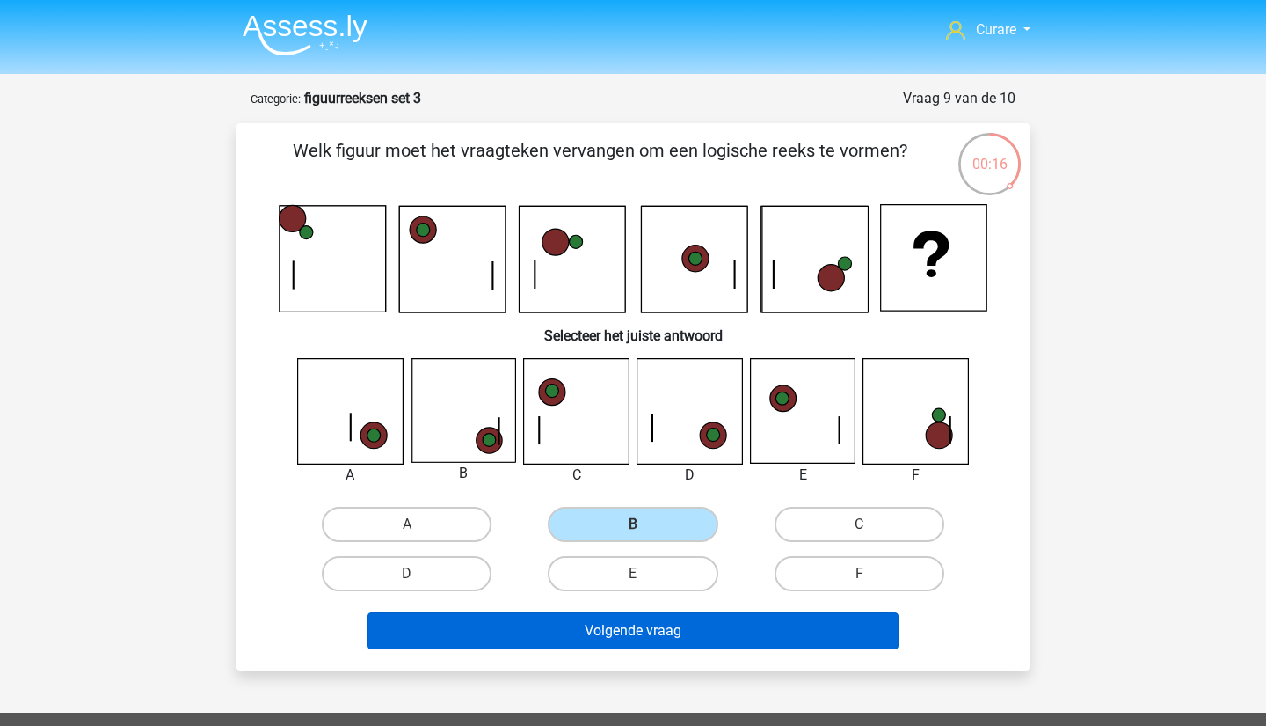
click at [736, 624] on button "Volgende vraag" at bounding box center [634, 630] width 532 height 37
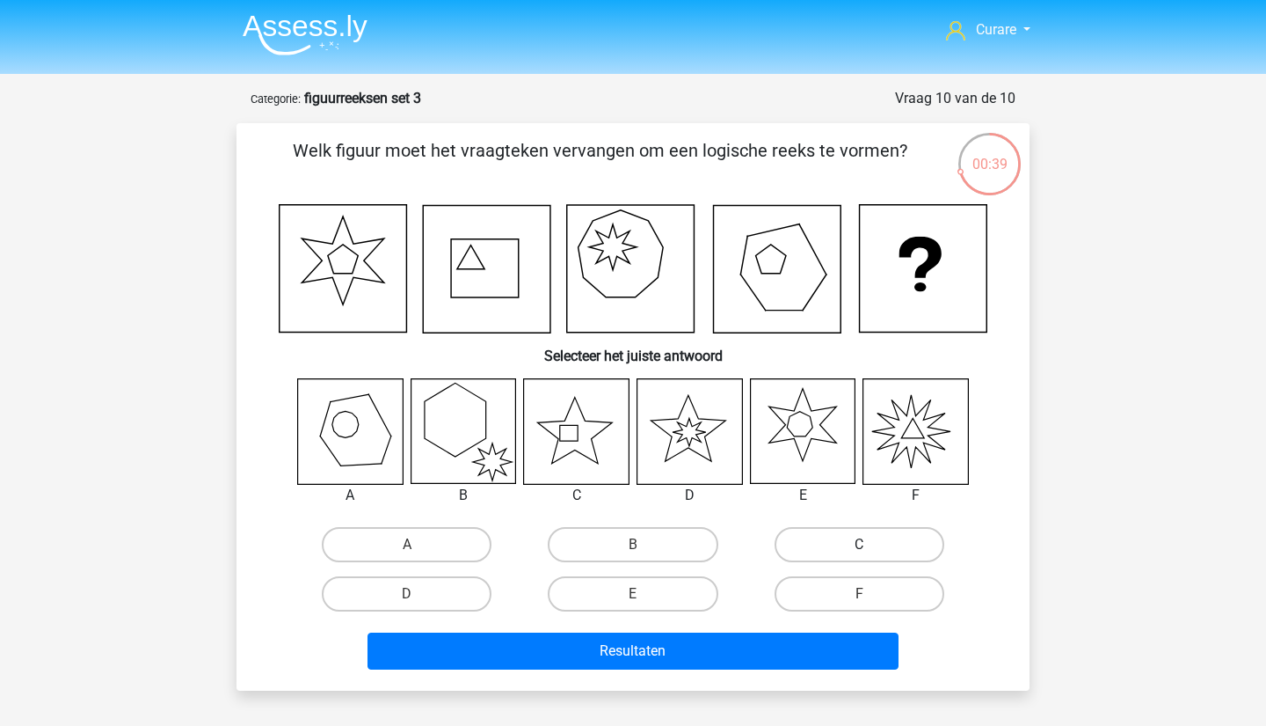
click at [887, 551] on label "C" at bounding box center [860, 544] width 170 height 35
click at [871, 551] on input "C" at bounding box center [864, 549] width 11 height 11
radio input "true"
click at [691, 590] on label "E" at bounding box center [633, 593] width 170 height 35
click at [645, 594] on input "E" at bounding box center [638, 599] width 11 height 11
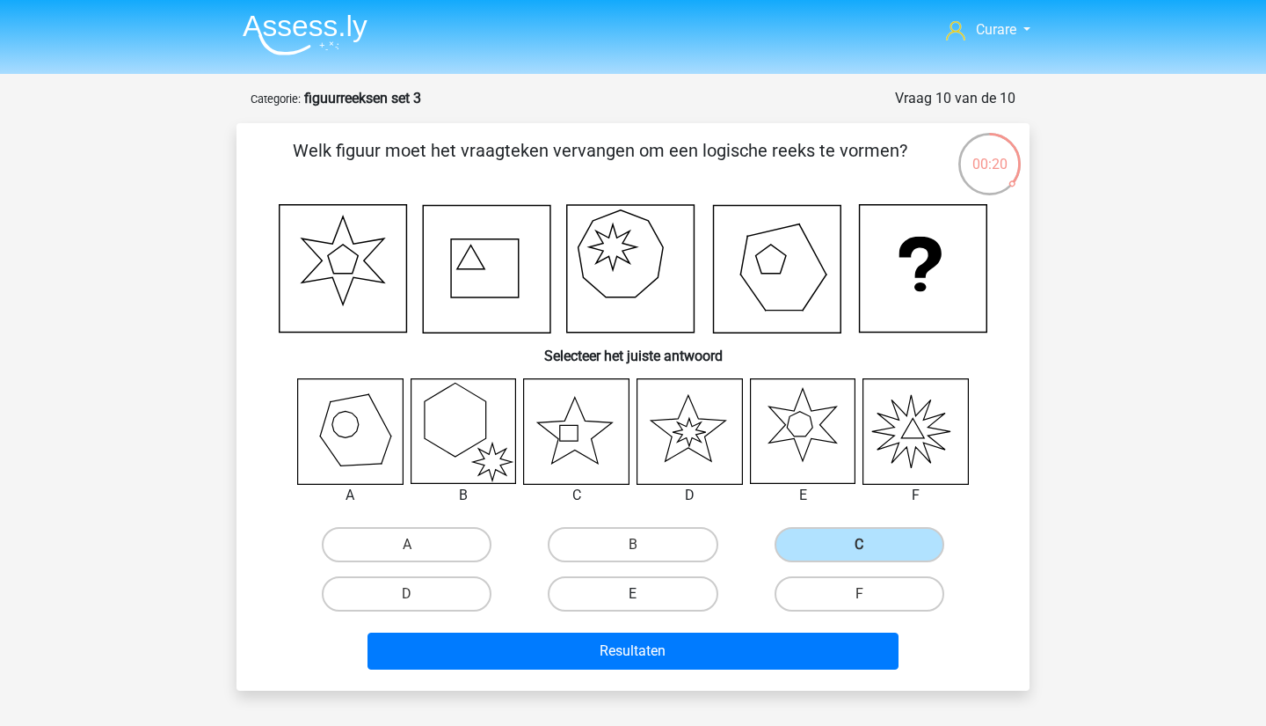
radio input "true"
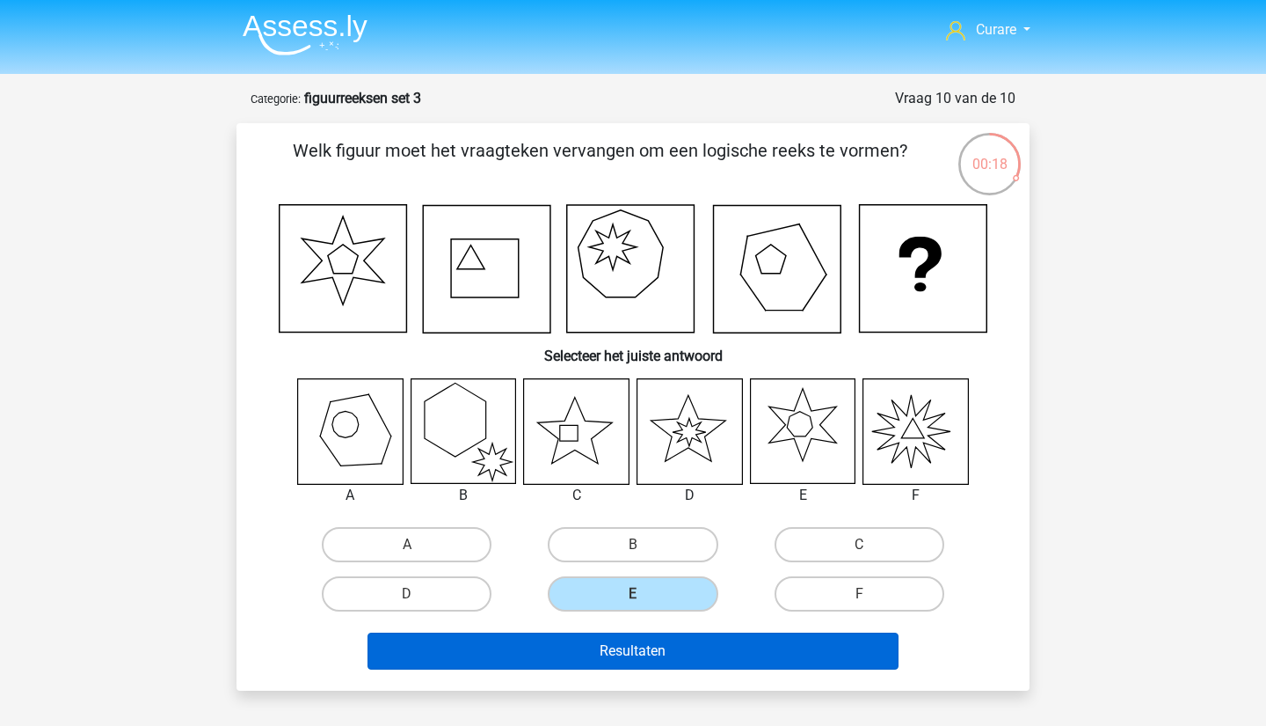
click at [658, 656] on button "Resultaten" at bounding box center [634, 650] width 532 height 37
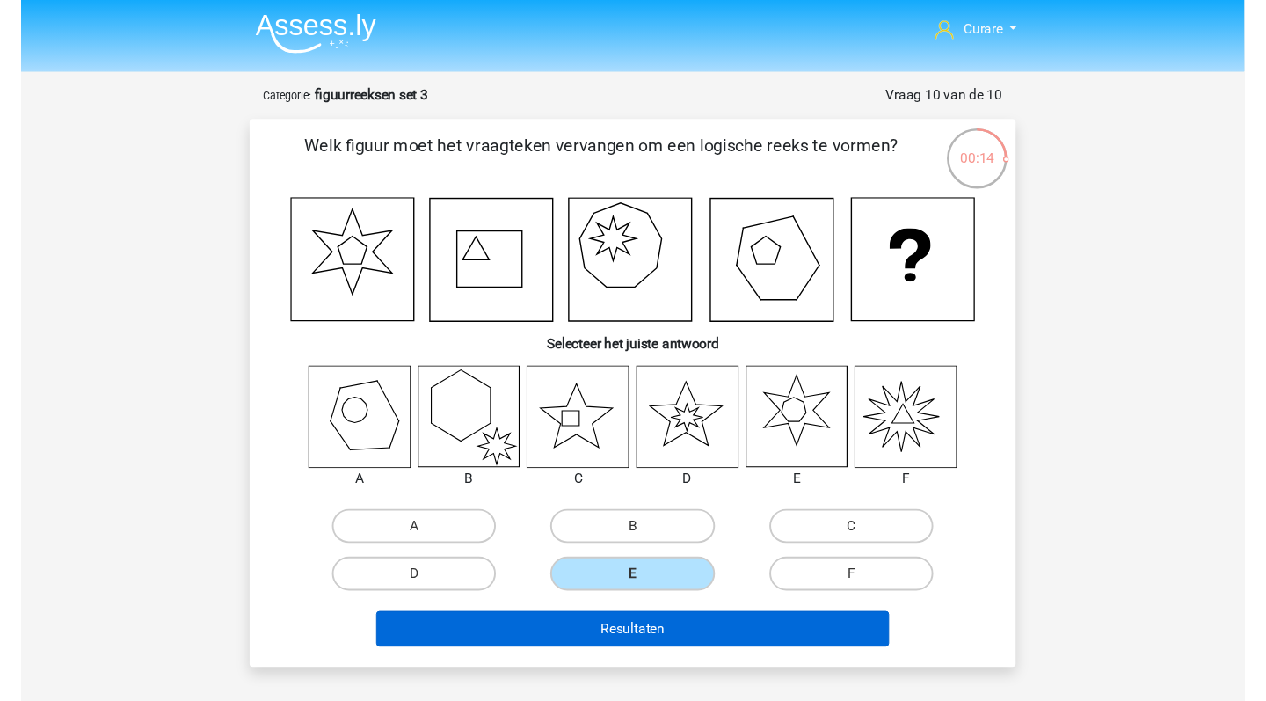
scroll to position [55, 0]
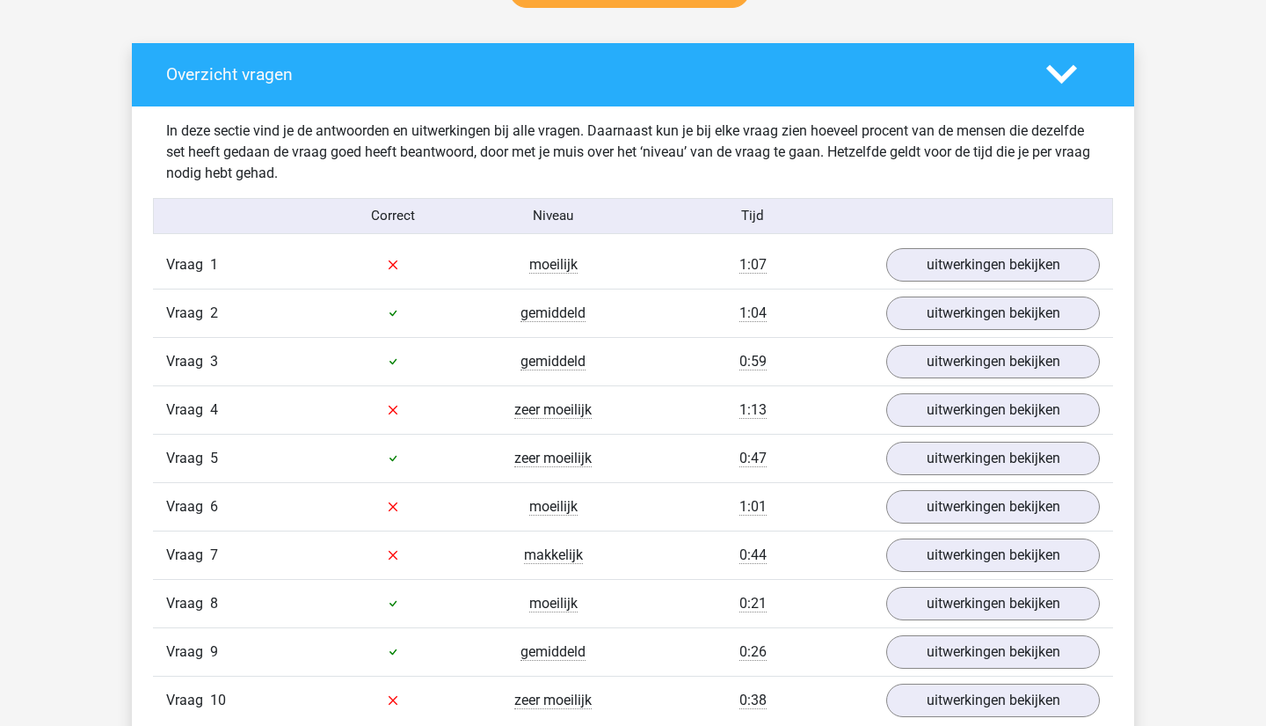
scroll to position [1050, 0]
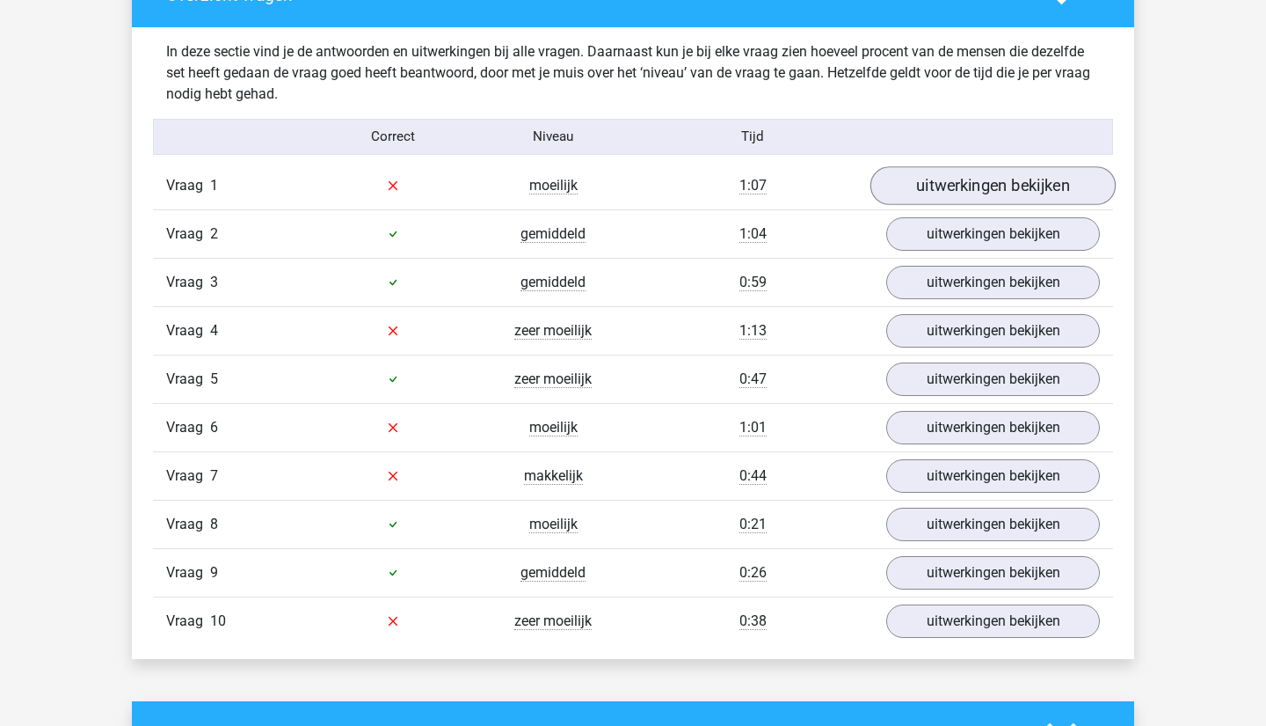
click at [996, 181] on link "uitwerkingen bekijken" at bounding box center [993, 185] width 245 height 39
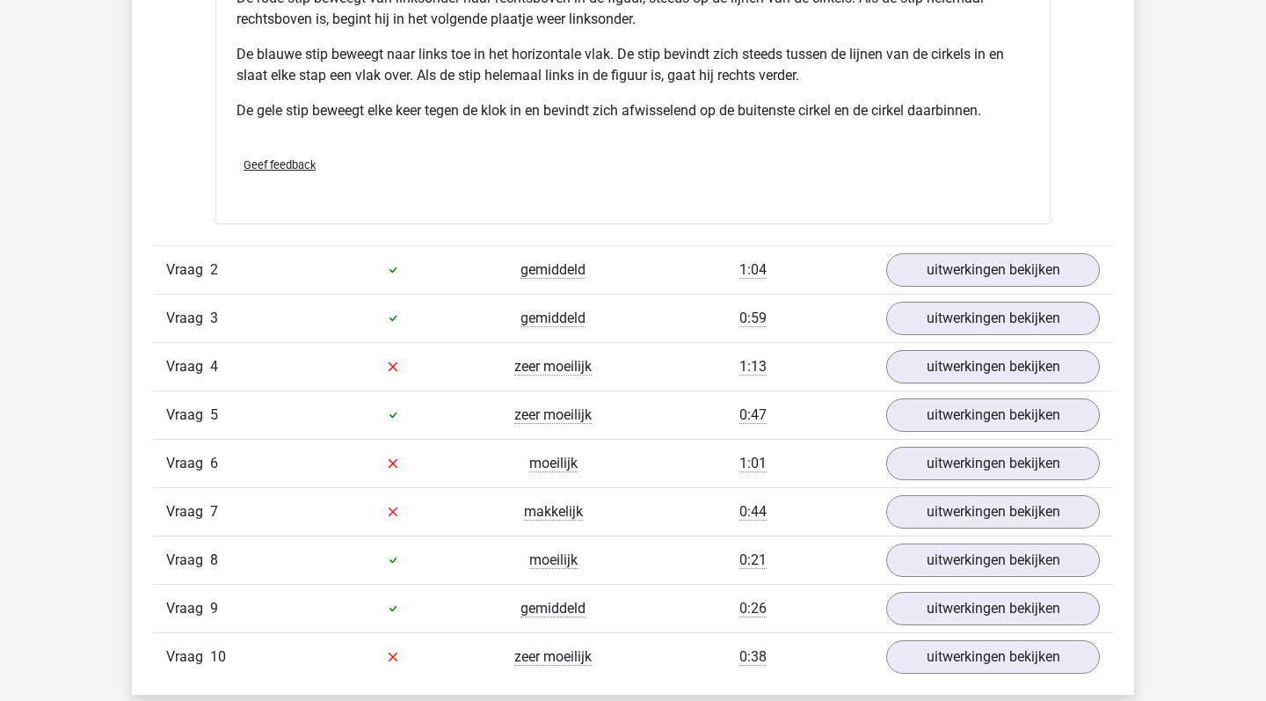
scroll to position [2449, 0]
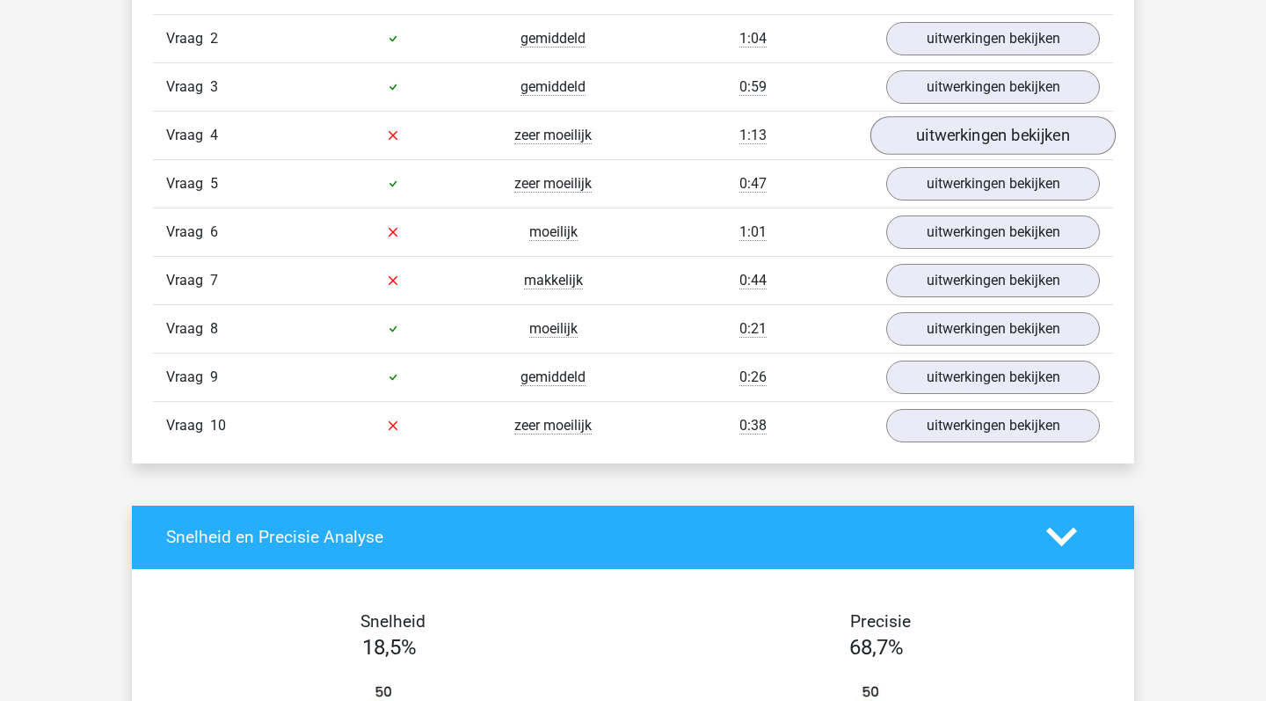
click at [973, 141] on link "uitwerkingen bekijken" at bounding box center [993, 135] width 245 height 39
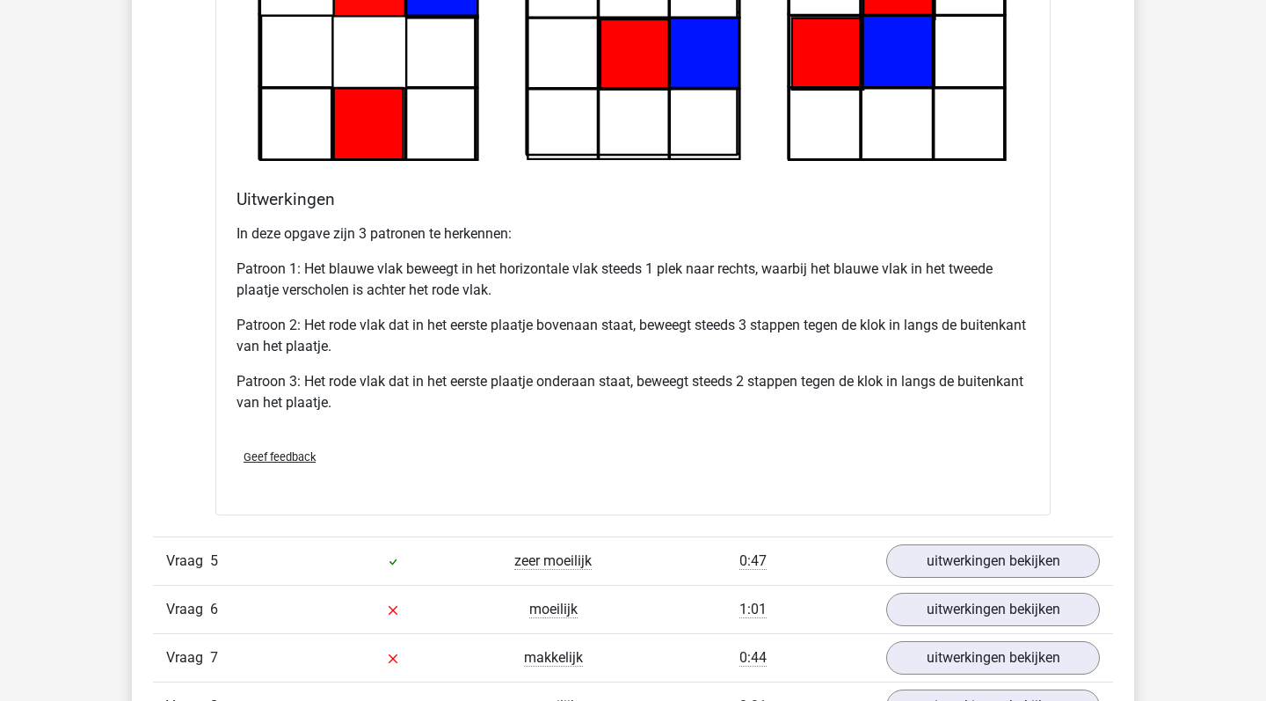
scroll to position [3630, 0]
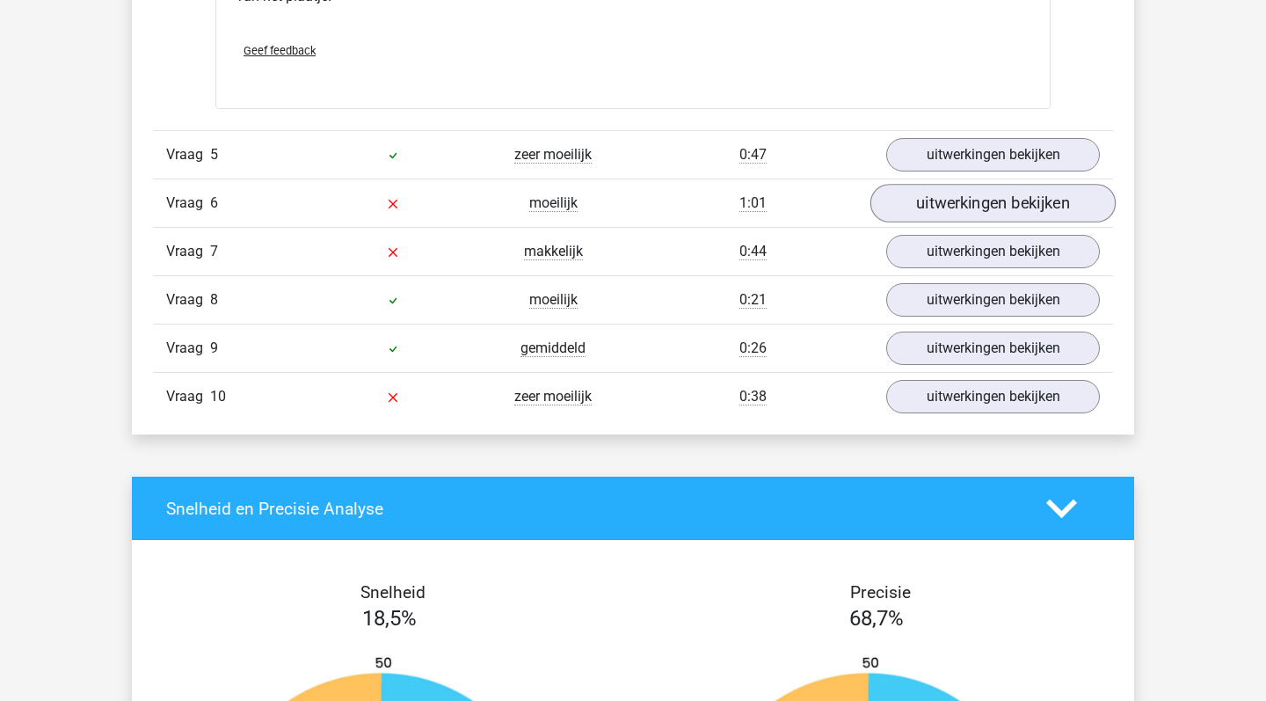
click at [1003, 202] on link "uitwerkingen bekijken" at bounding box center [993, 203] width 245 height 39
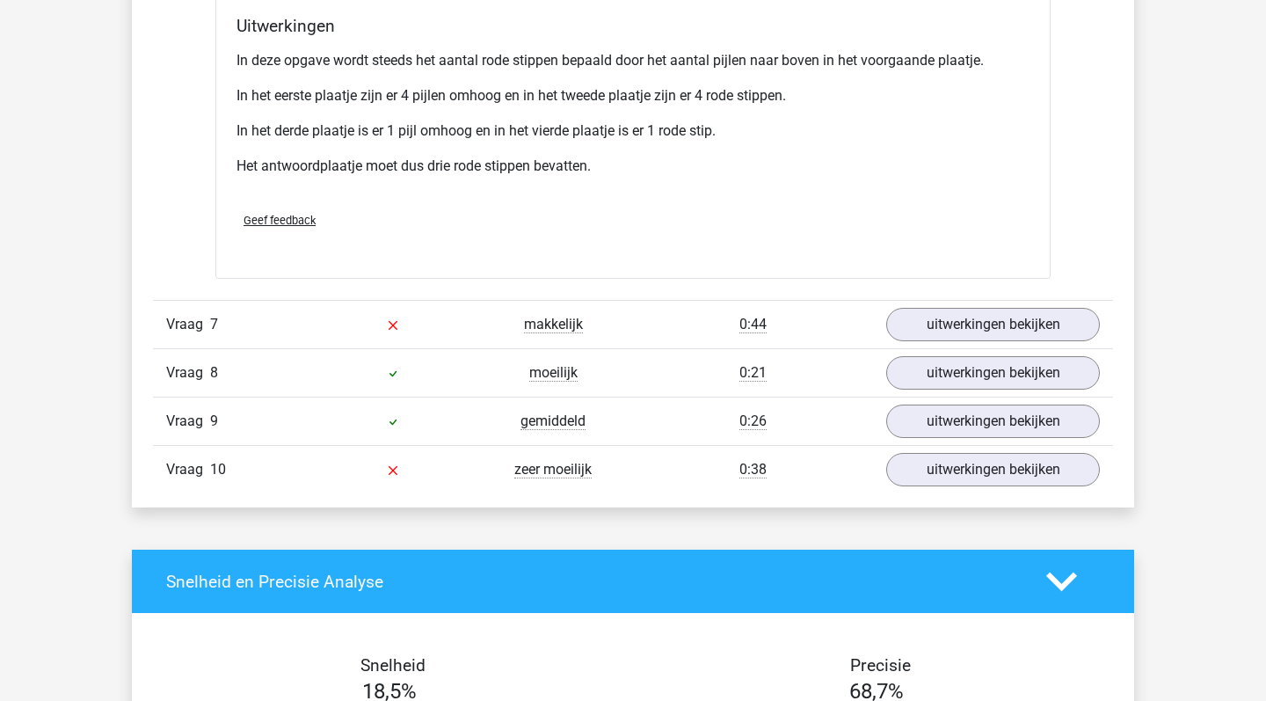
scroll to position [4746, 0]
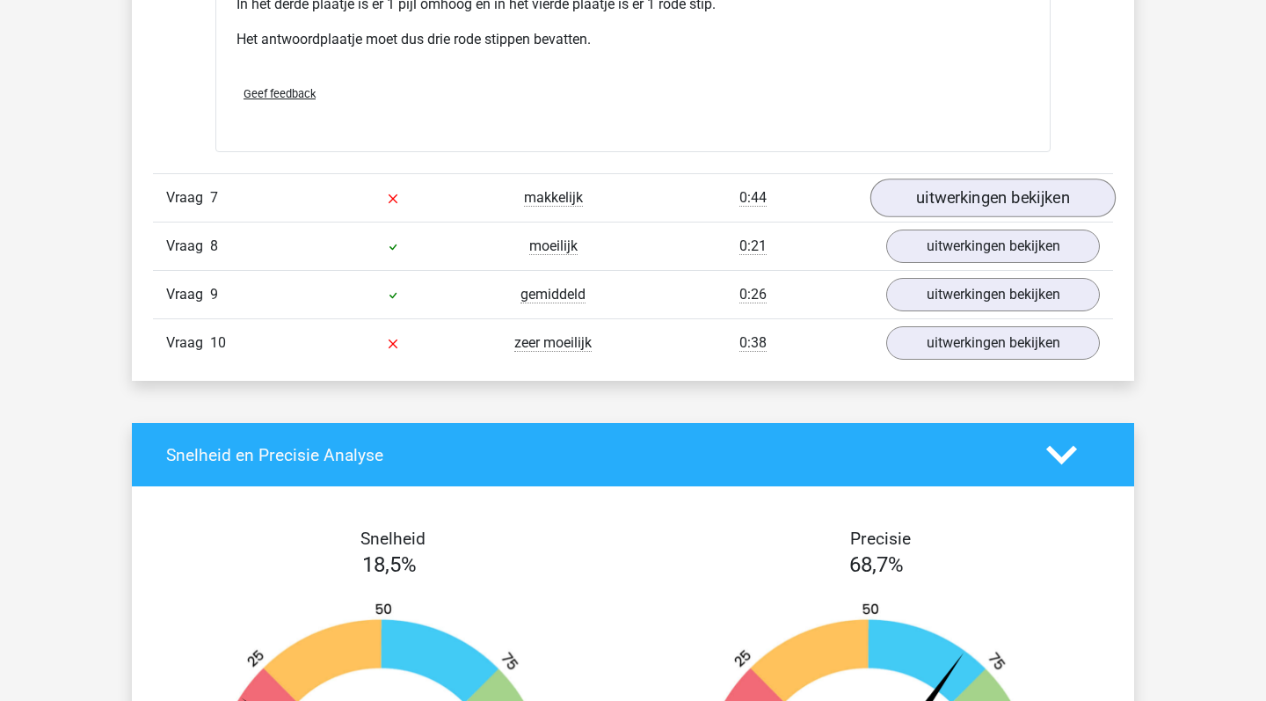
click at [951, 207] on link "uitwerkingen bekijken" at bounding box center [993, 198] width 245 height 39
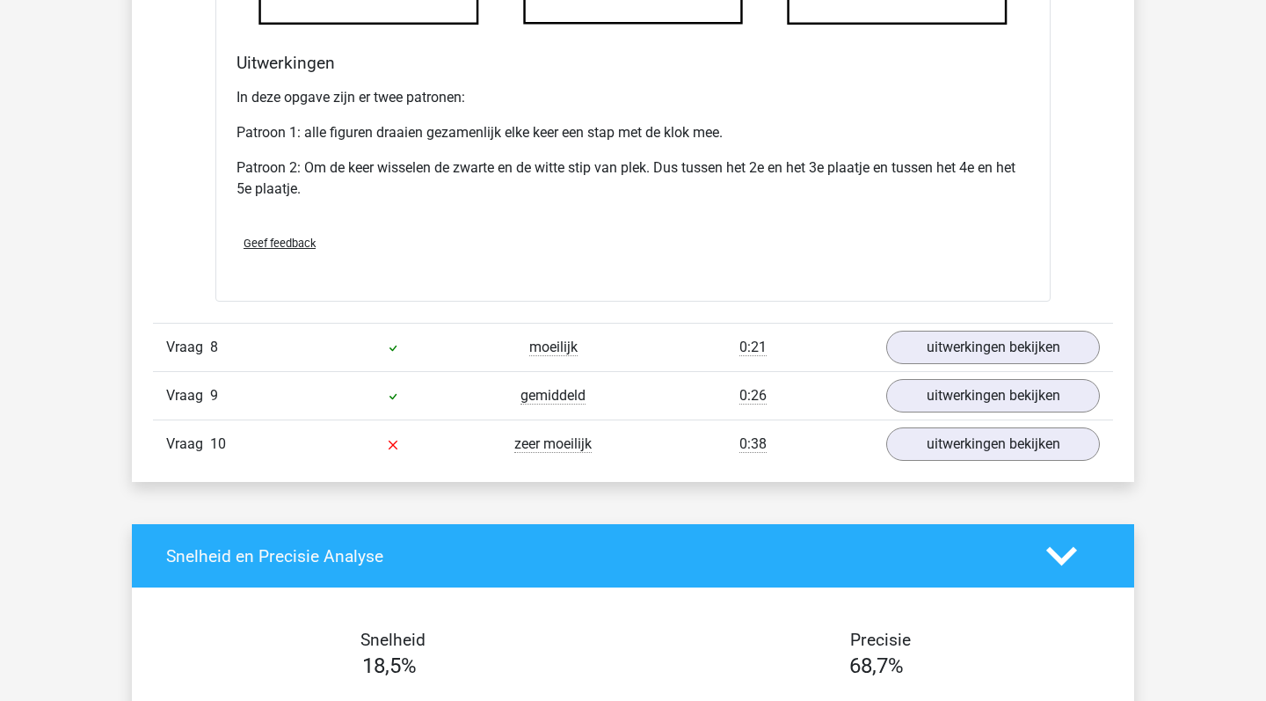
scroll to position [5700, 0]
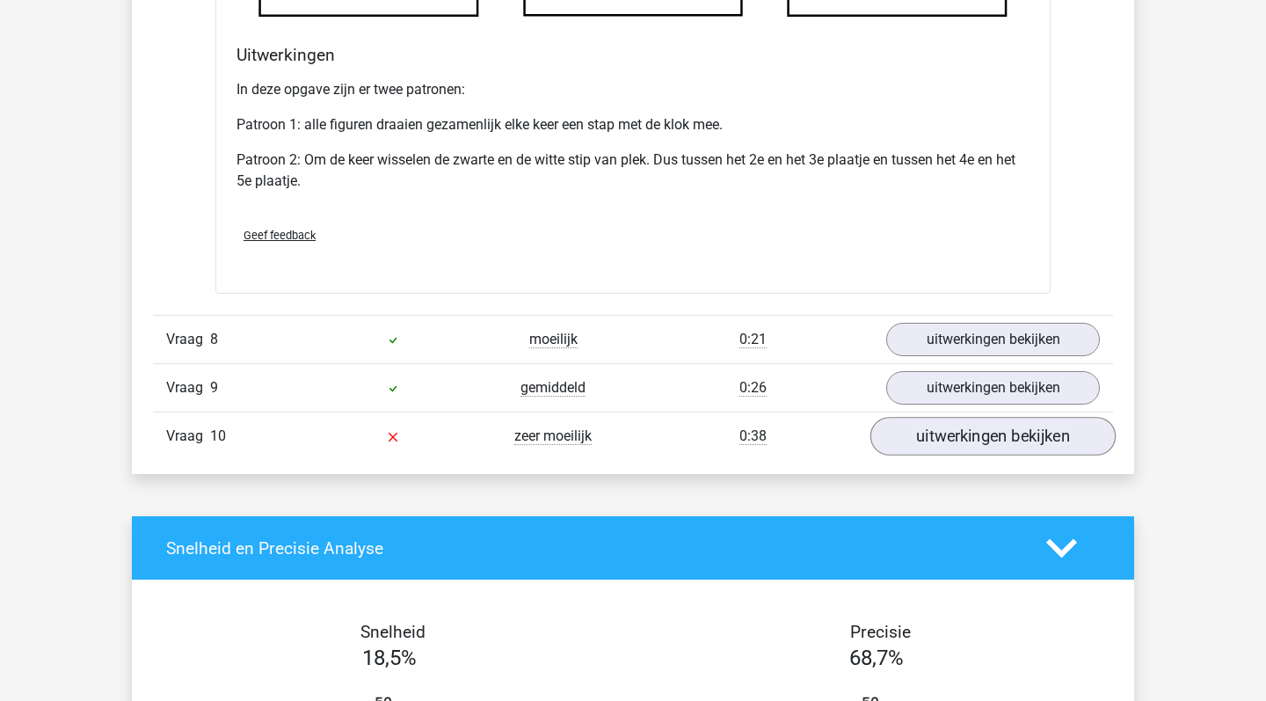
click at [963, 447] on link "uitwerkingen bekijken" at bounding box center [993, 436] width 245 height 39
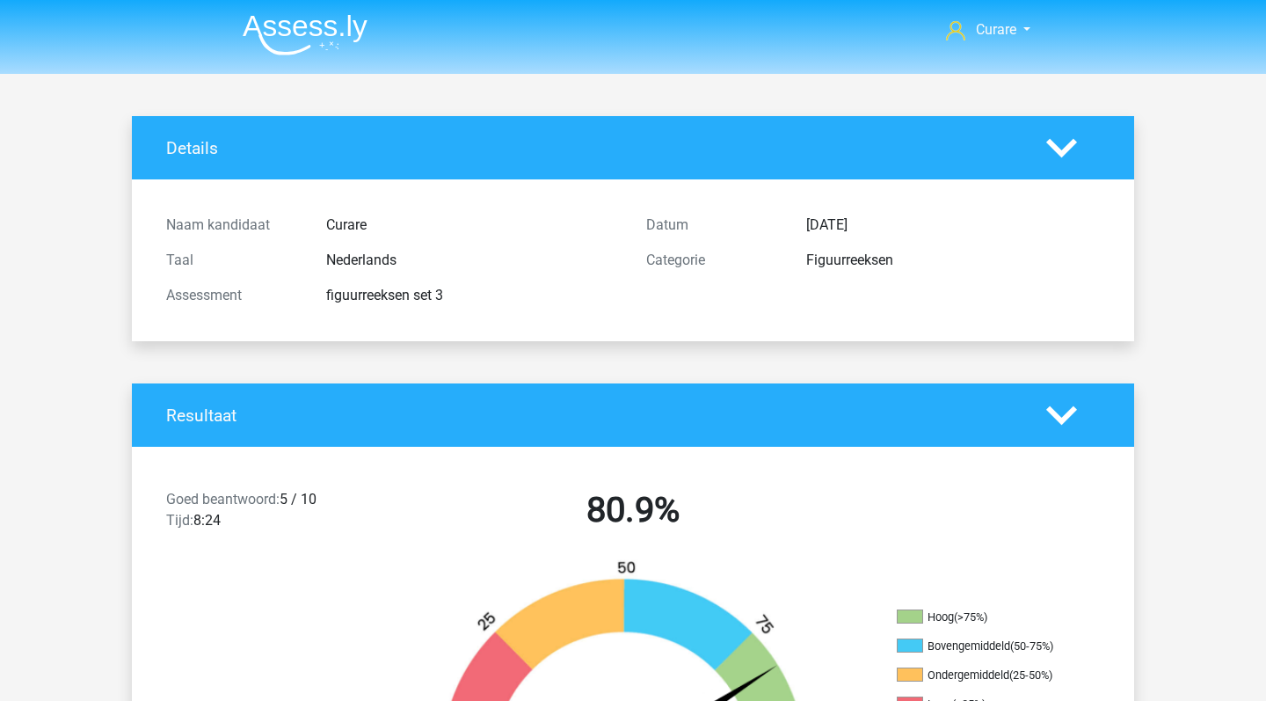
scroll to position [0, 0]
click at [317, 40] on img at bounding box center [305, 34] width 125 height 41
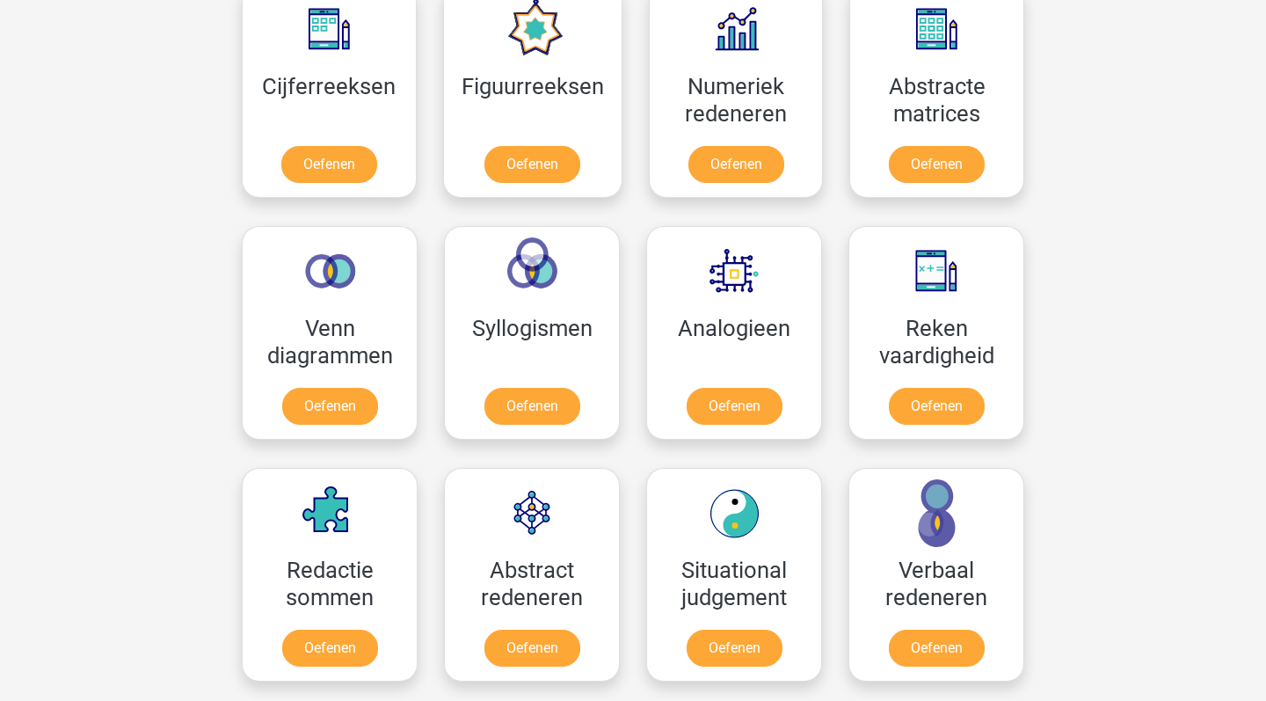
scroll to position [844, 0]
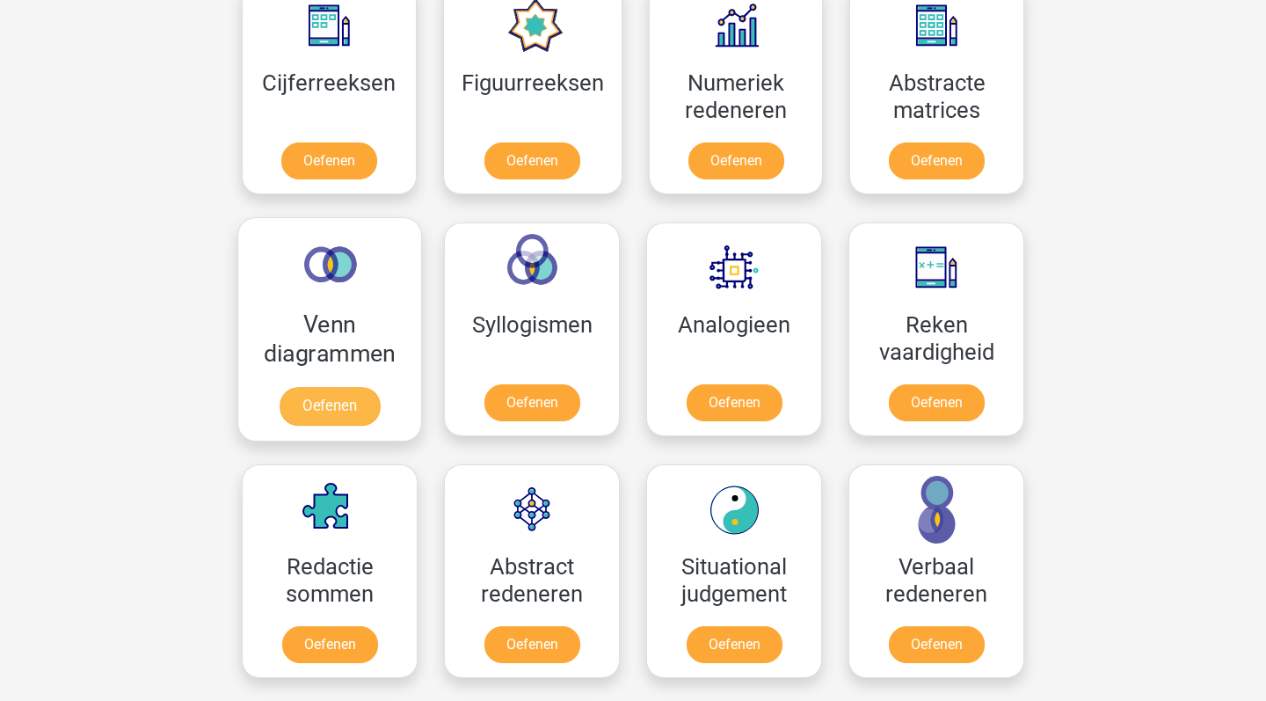
click at [315, 401] on link "Oefenen" at bounding box center [330, 406] width 100 height 39
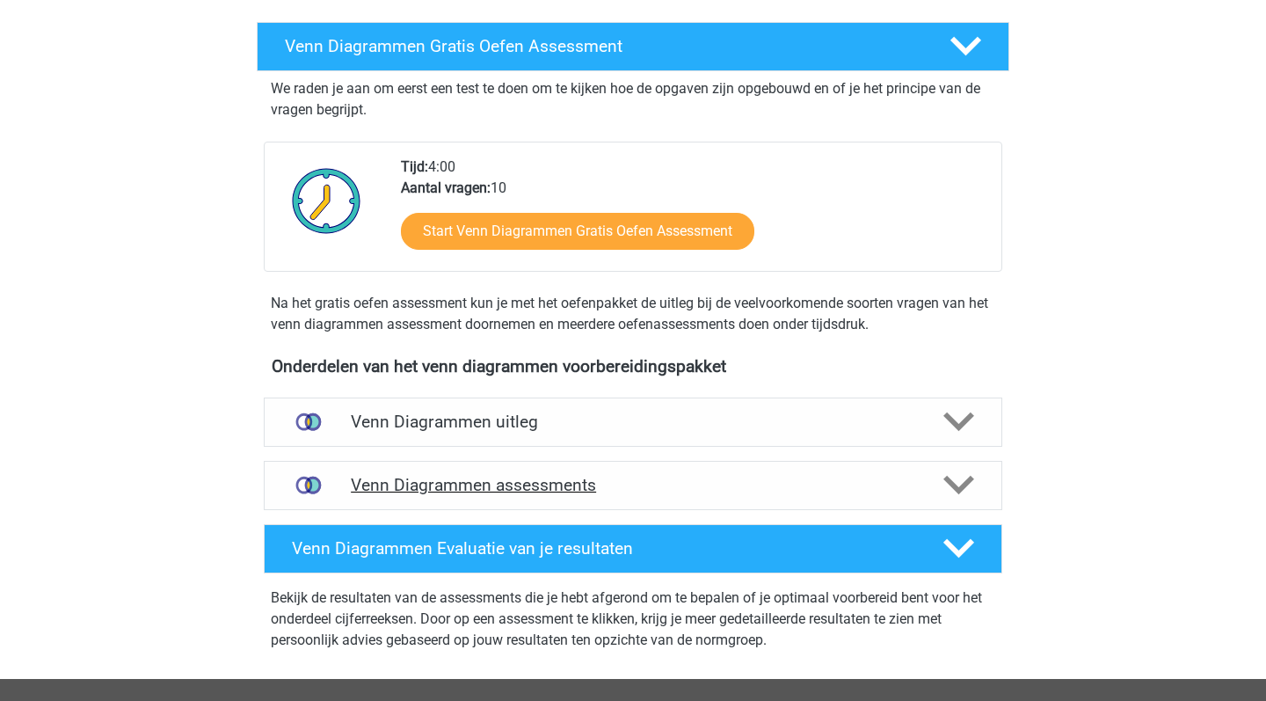
scroll to position [289, 0]
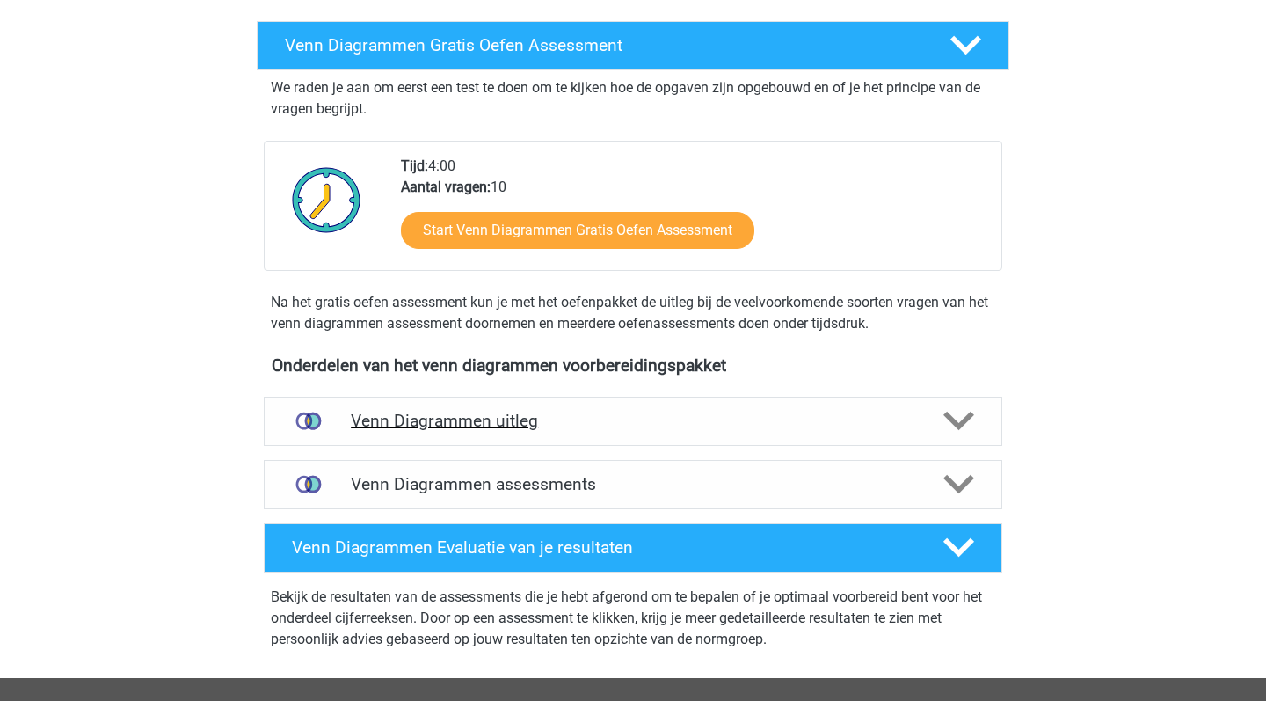
click at [652, 434] on div "Venn Diagrammen uitleg" at bounding box center [633, 421] width 739 height 49
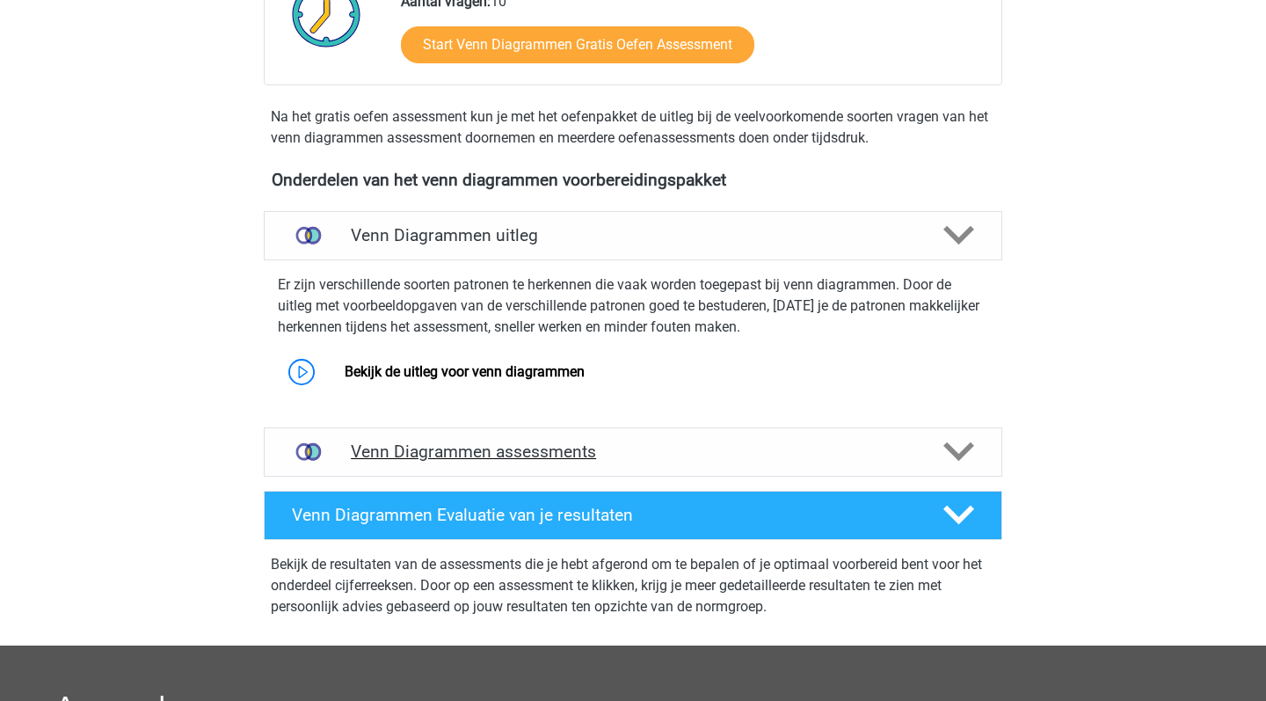
scroll to position [478, 0]
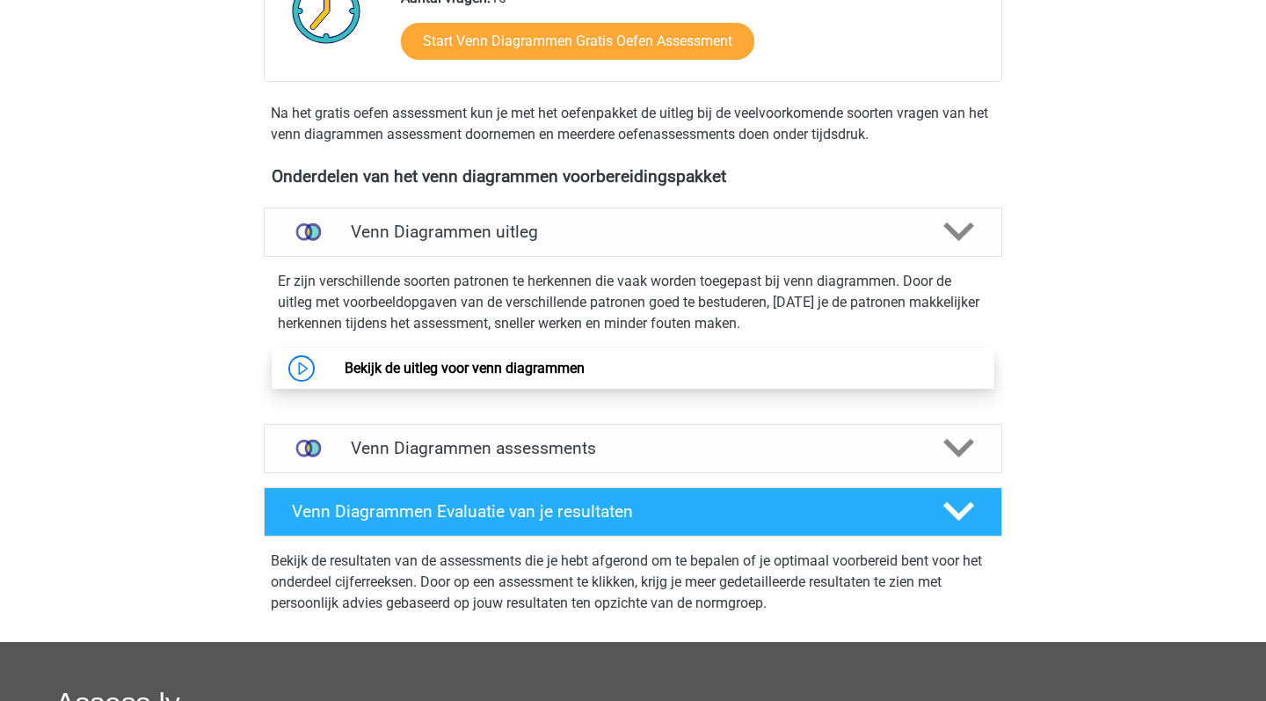
click at [585, 373] on link "Bekijk de uitleg voor venn diagrammen" at bounding box center [465, 368] width 240 height 17
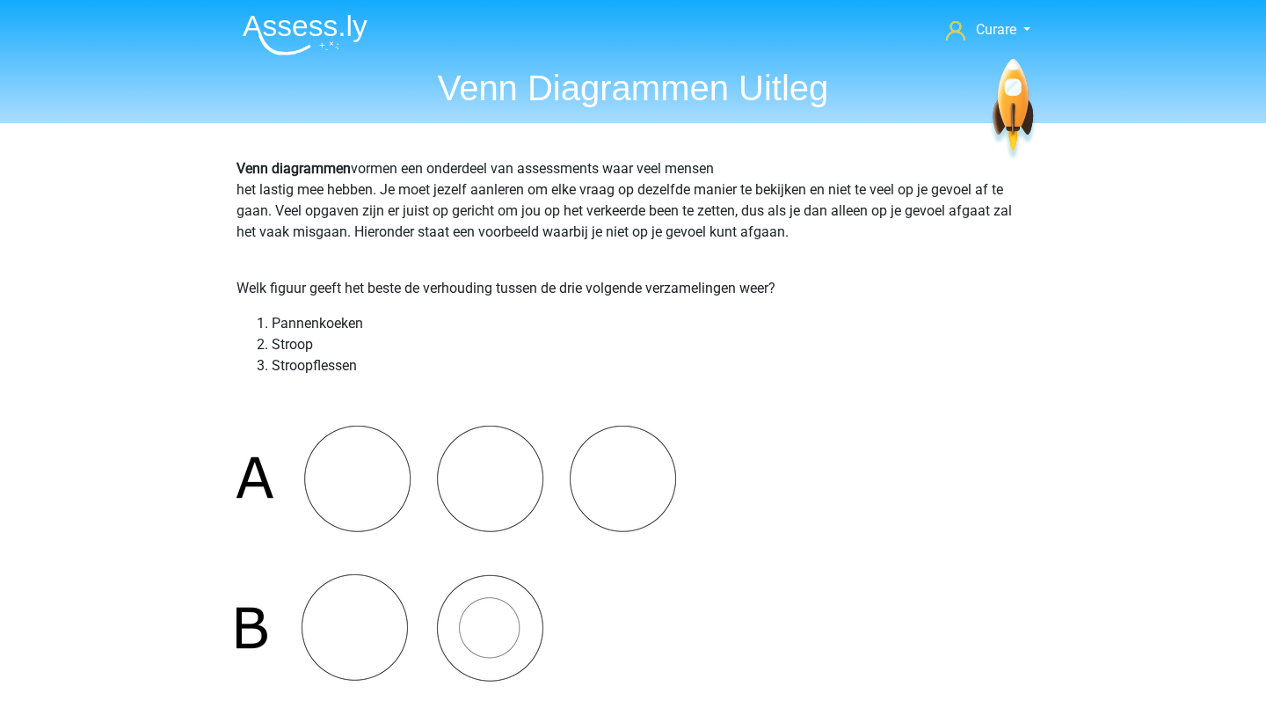
click at [333, 33] on img at bounding box center [305, 34] width 125 height 41
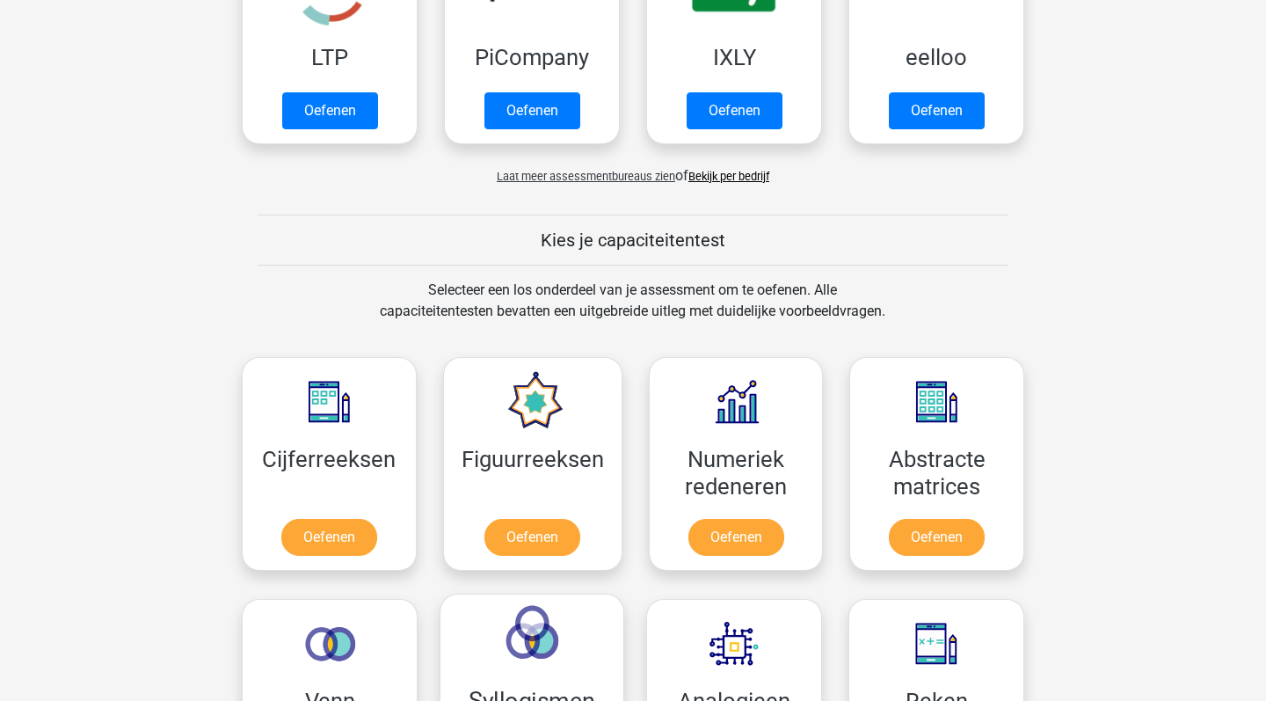
scroll to position [618, 0]
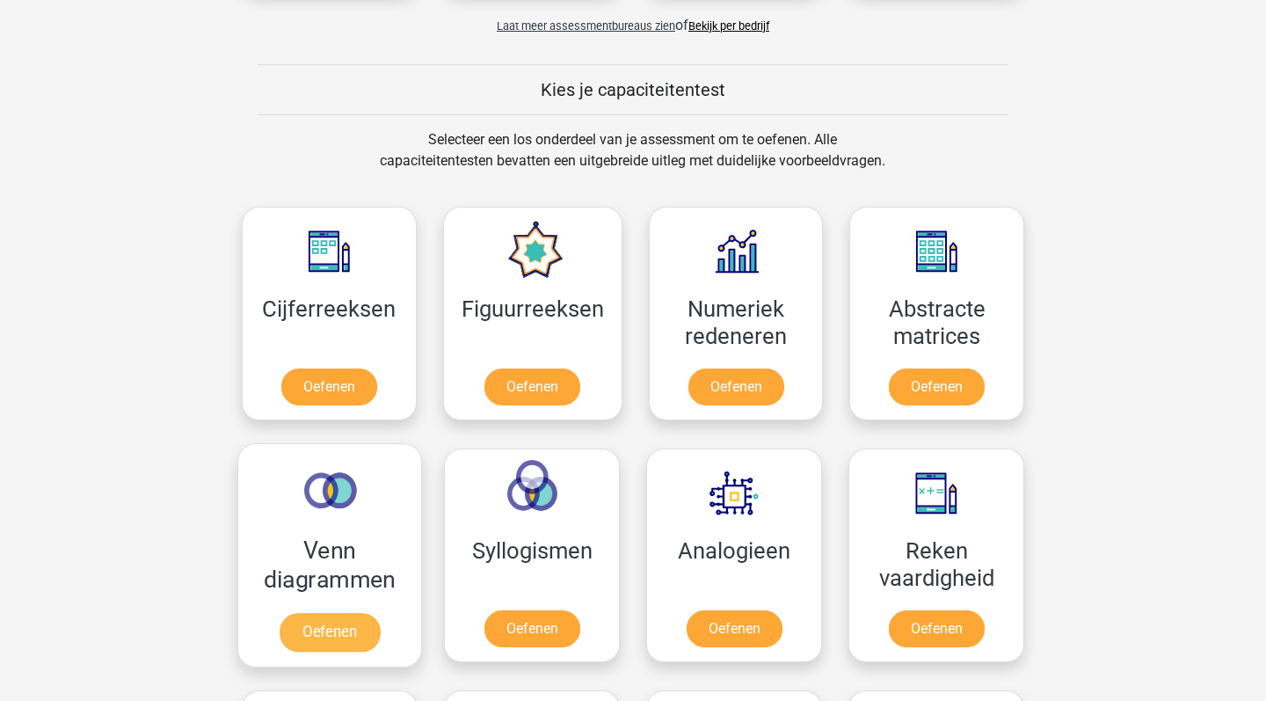
click at [349, 613] on link "Oefenen" at bounding box center [330, 632] width 100 height 39
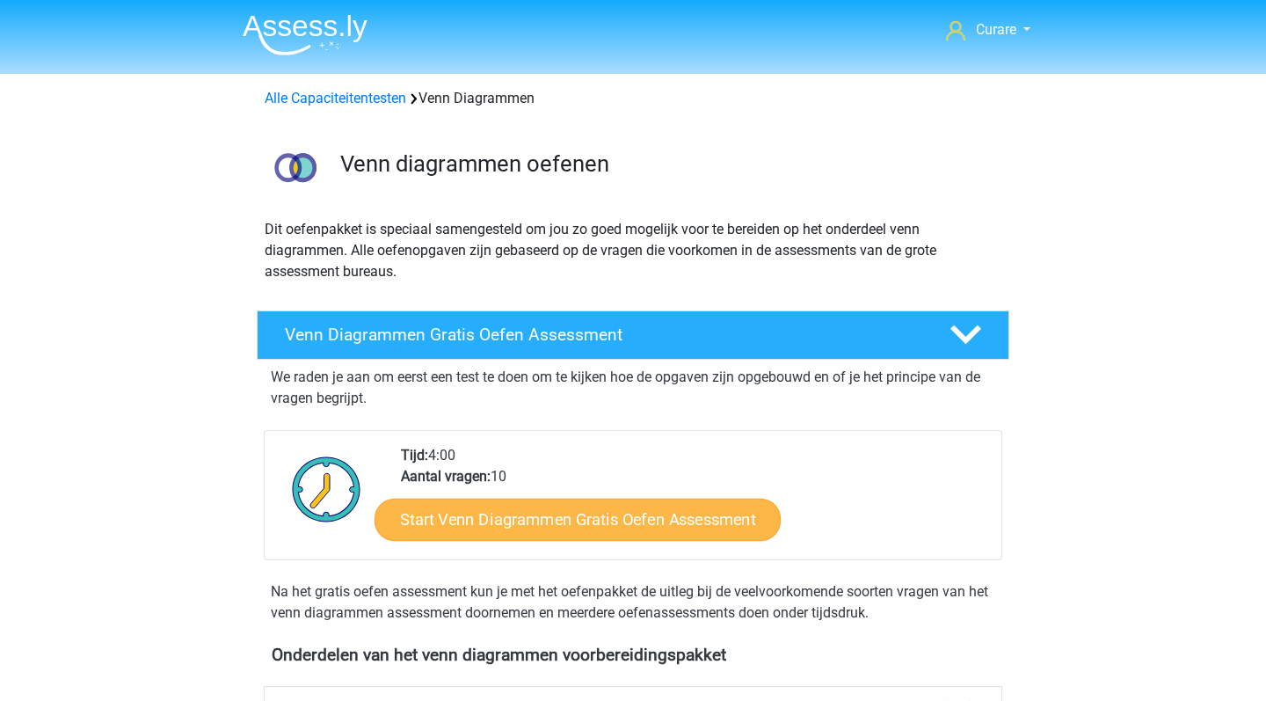
click at [539, 522] on link "Start Venn Diagrammen Gratis Oefen Assessment" at bounding box center [578, 520] width 406 height 42
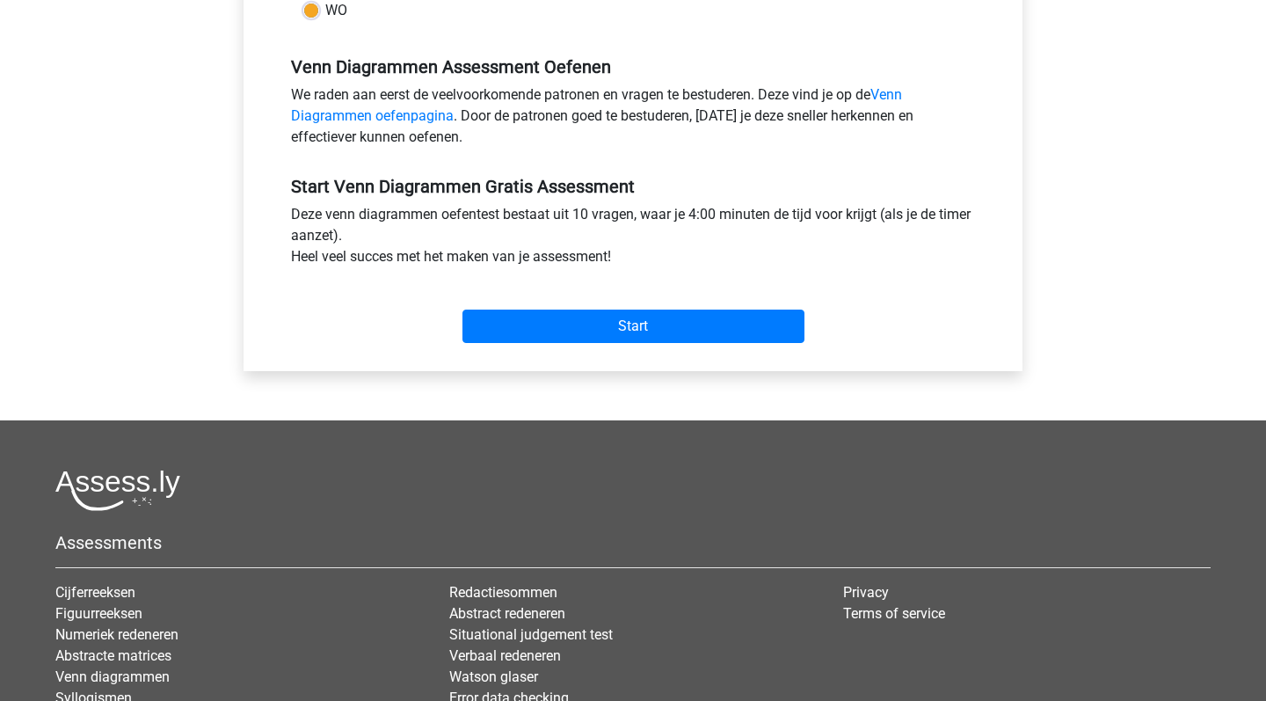
scroll to position [379, 0]
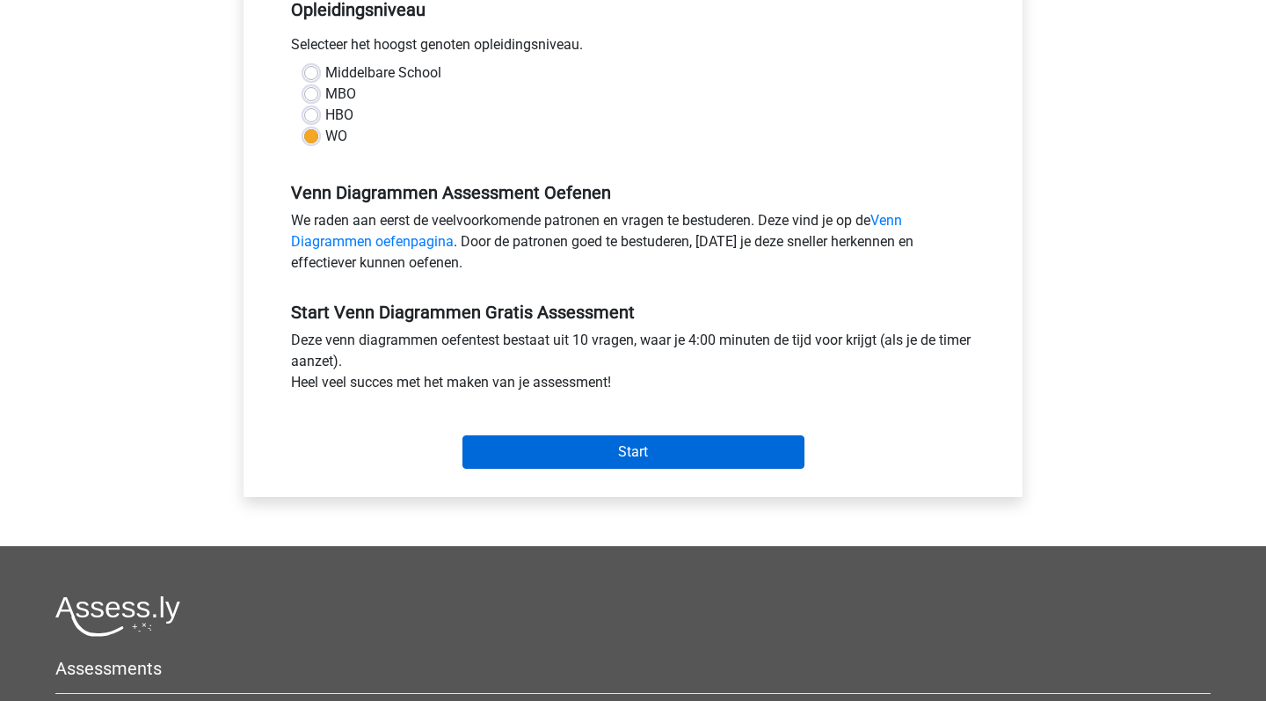
click at [640, 459] on input "Start" at bounding box center [634, 451] width 342 height 33
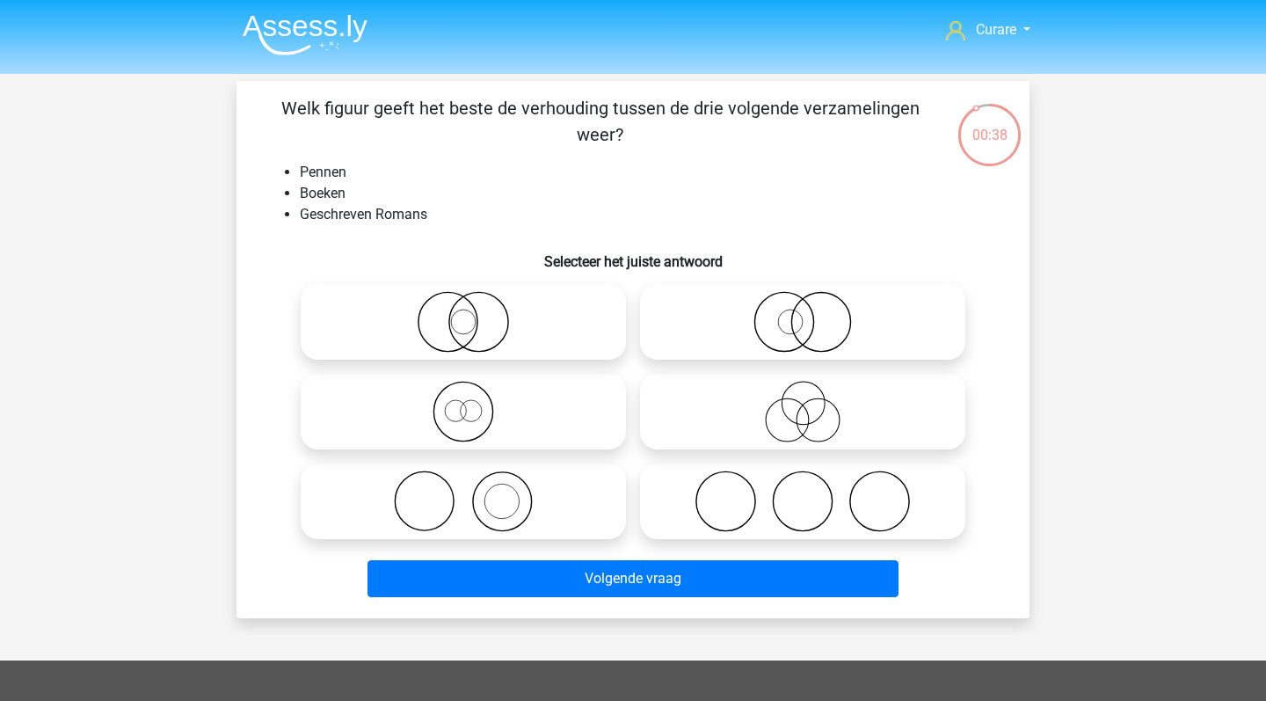
click at [851, 505] on icon at bounding box center [802, 502] width 311 height 62
click at [814, 493] on input "radio" at bounding box center [808, 486] width 11 height 11
radio input "true"
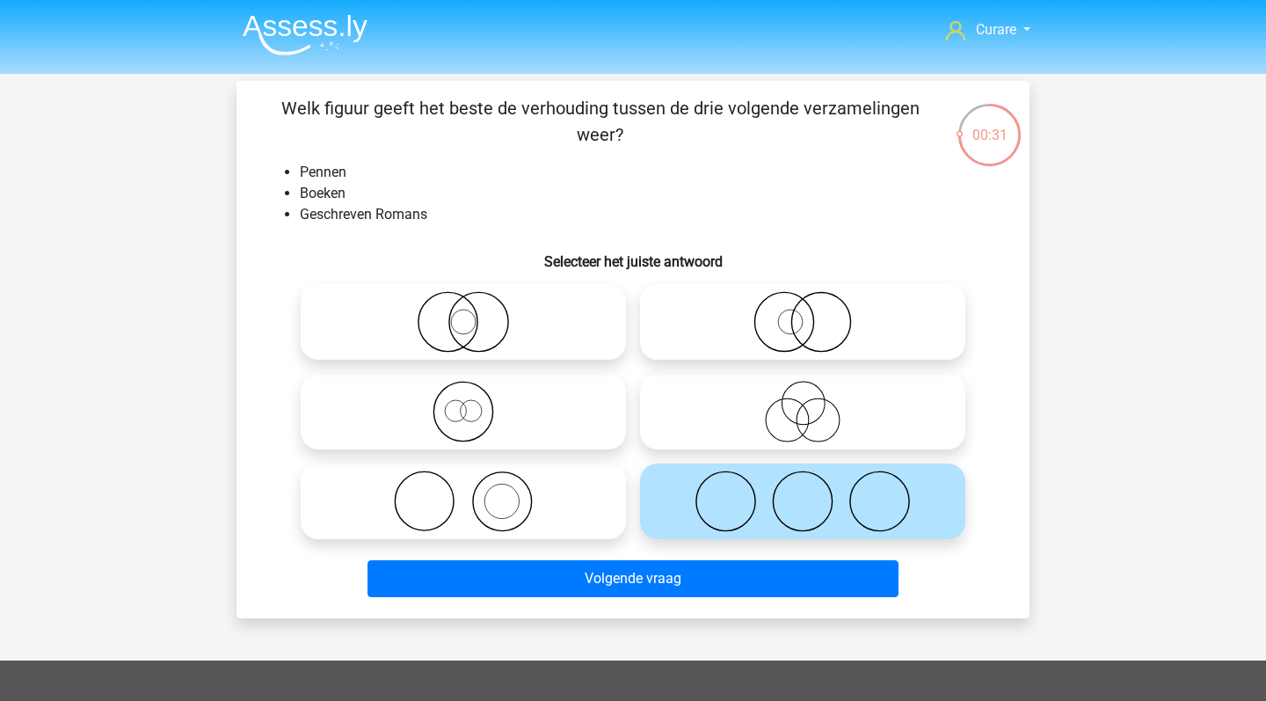
click at [484, 502] on icon at bounding box center [463, 502] width 311 height 62
click at [475, 493] on input "radio" at bounding box center [468, 486] width 11 height 11
radio input "true"
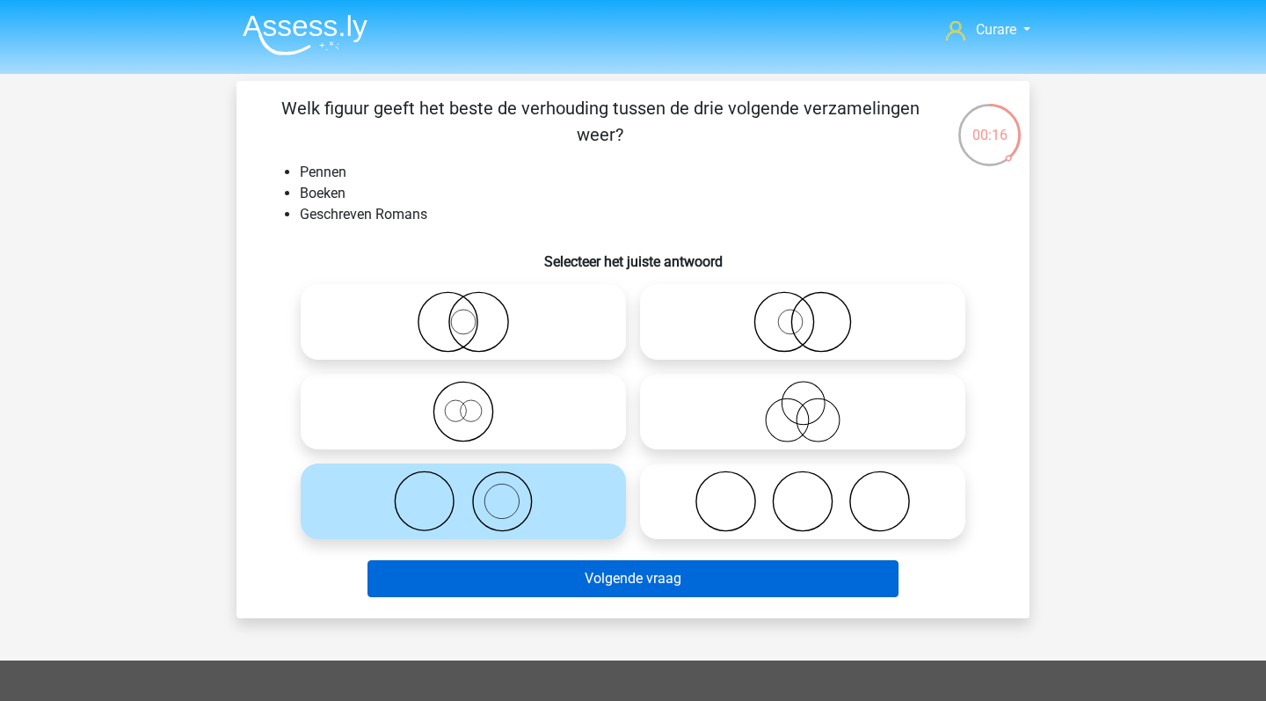
click at [572, 582] on button "Volgende vraag" at bounding box center [634, 578] width 532 height 37
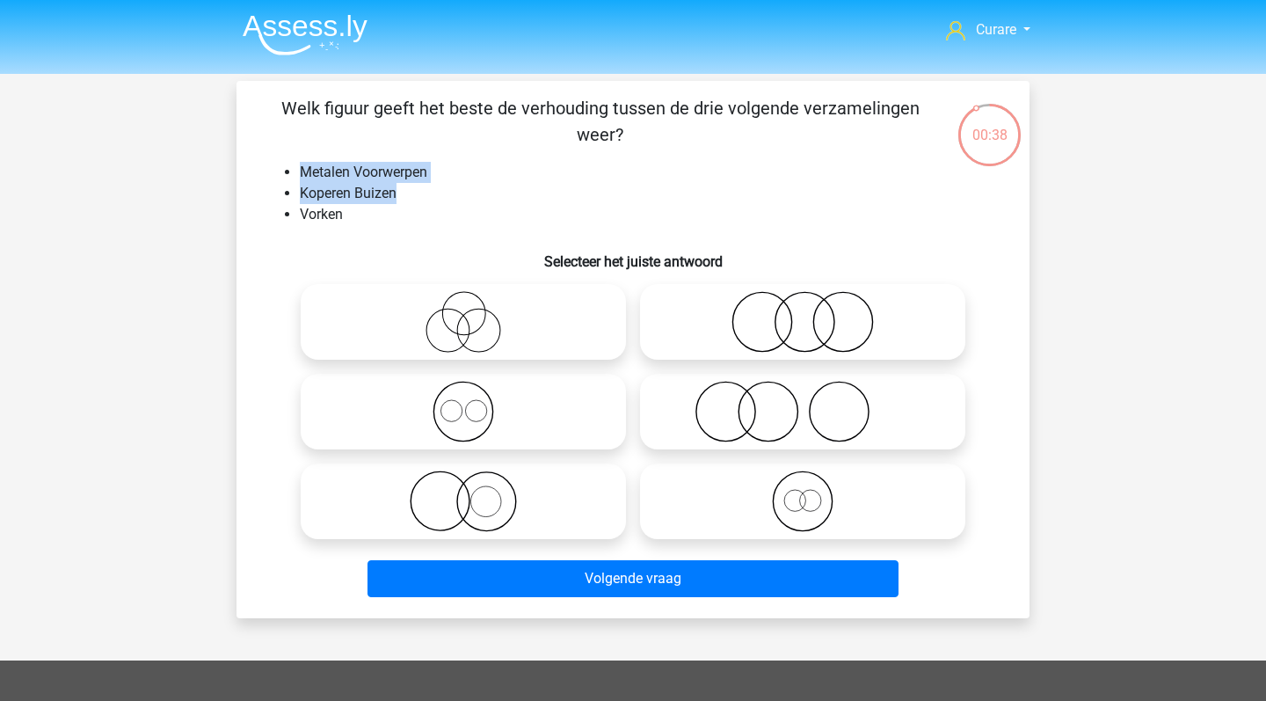
drag, startPoint x: 303, startPoint y: 171, endPoint x: 420, endPoint y: 194, distance: 119.4
click at [420, 194] on ul "Metalen Voorwerpen Koperen Buizen Vorken" at bounding box center [633, 193] width 737 height 63
click at [394, 190] on li "Koperen Buizen" at bounding box center [651, 193] width 702 height 21
click at [470, 420] on icon at bounding box center [463, 412] width 311 height 62
click at [470, 403] on input "radio" at bounding box center [468, 396] width 11 height 11
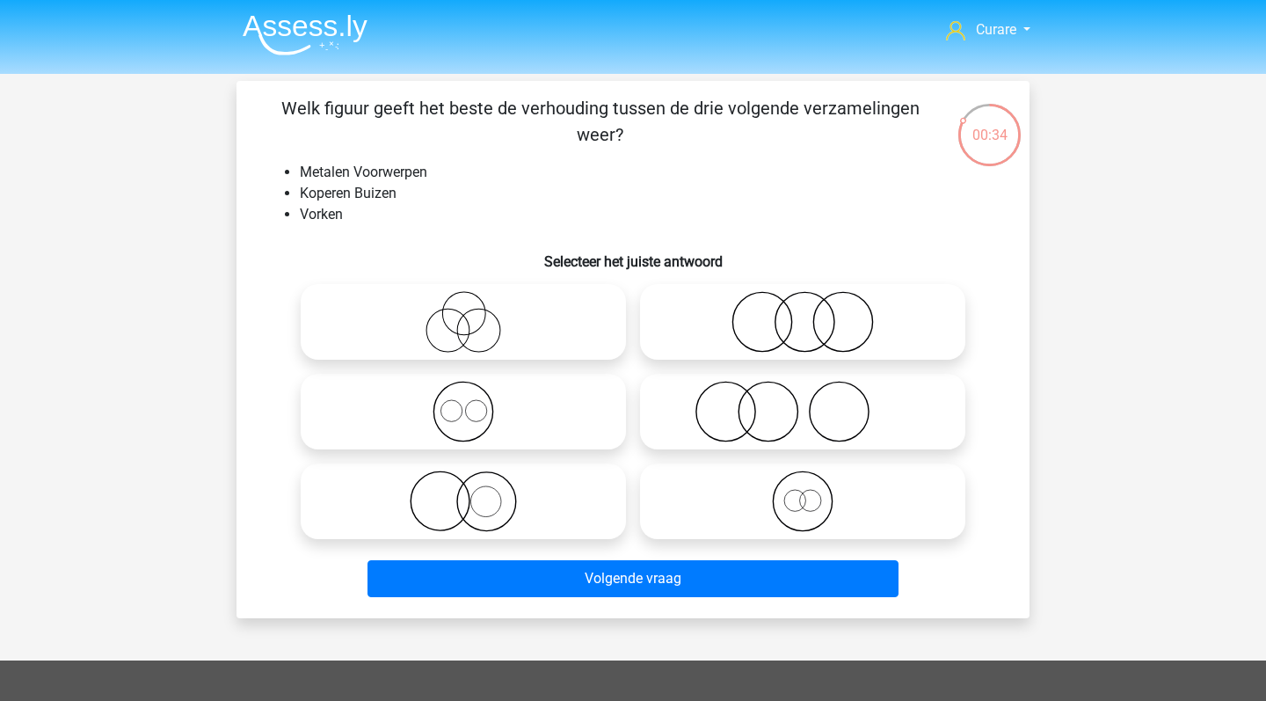
radio input "true"
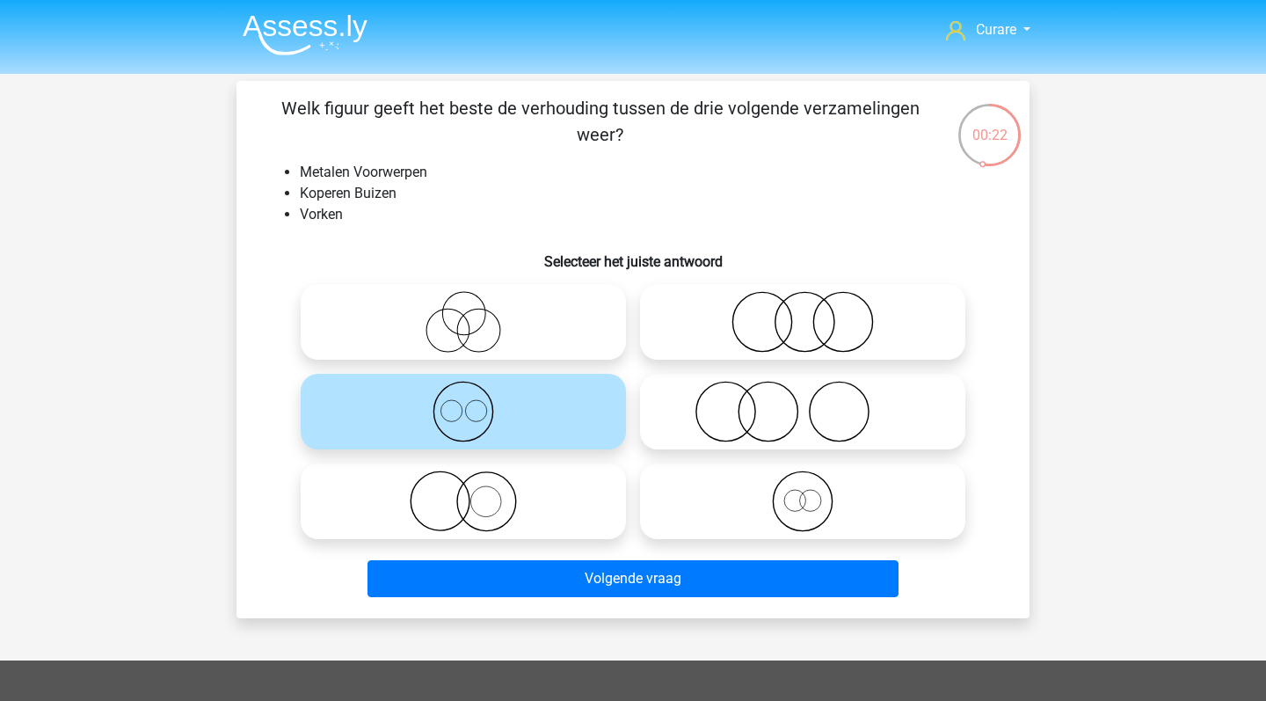
click at [509, 507] on icon at bounding box center [463, 502] width 311 height 62
click at [475, 493] on input "radio" at bounding box center [468, 486] width 11 height 11
radio input "true"
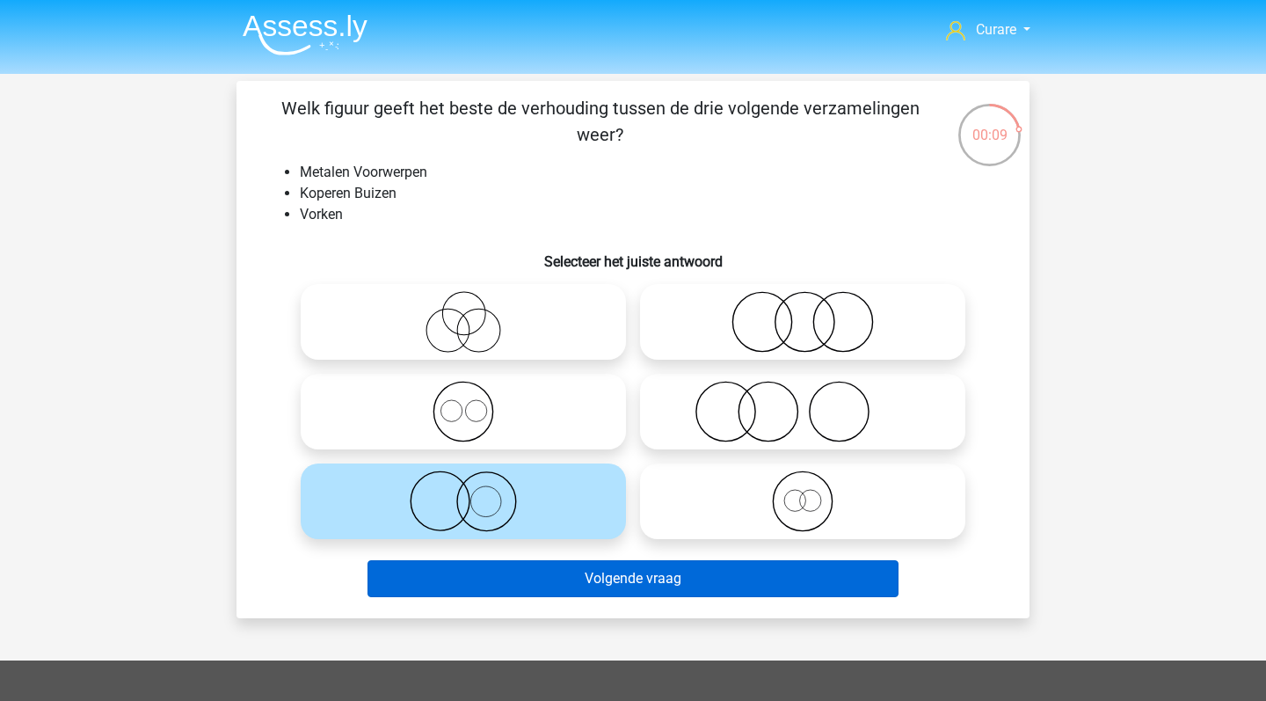
click at [655, 584] on button "Volgende vraag" at bounding box center [634, 578] width 532 height 37
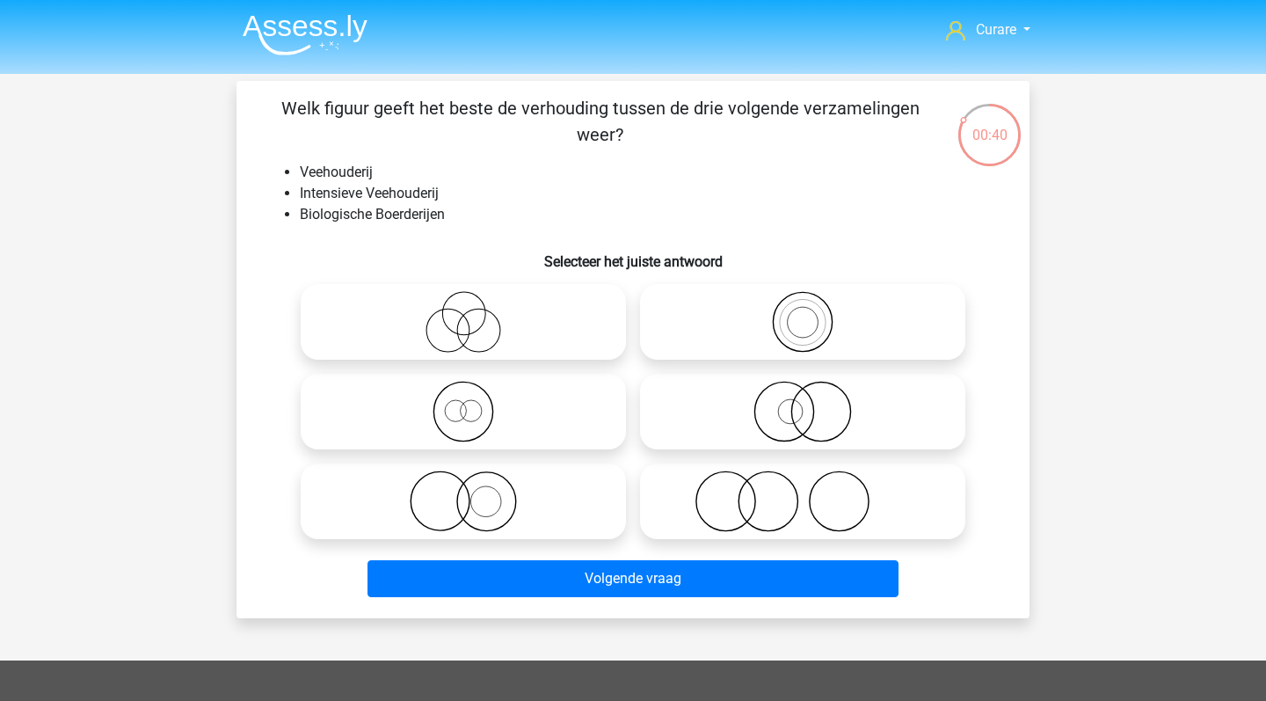
click at [536, 416] on icon at bounding box center [463, 412] width 311 height 62
click at [475, 403] on input "radio" at bounding box center [468, 396] width 11 height 11
radio input "true"
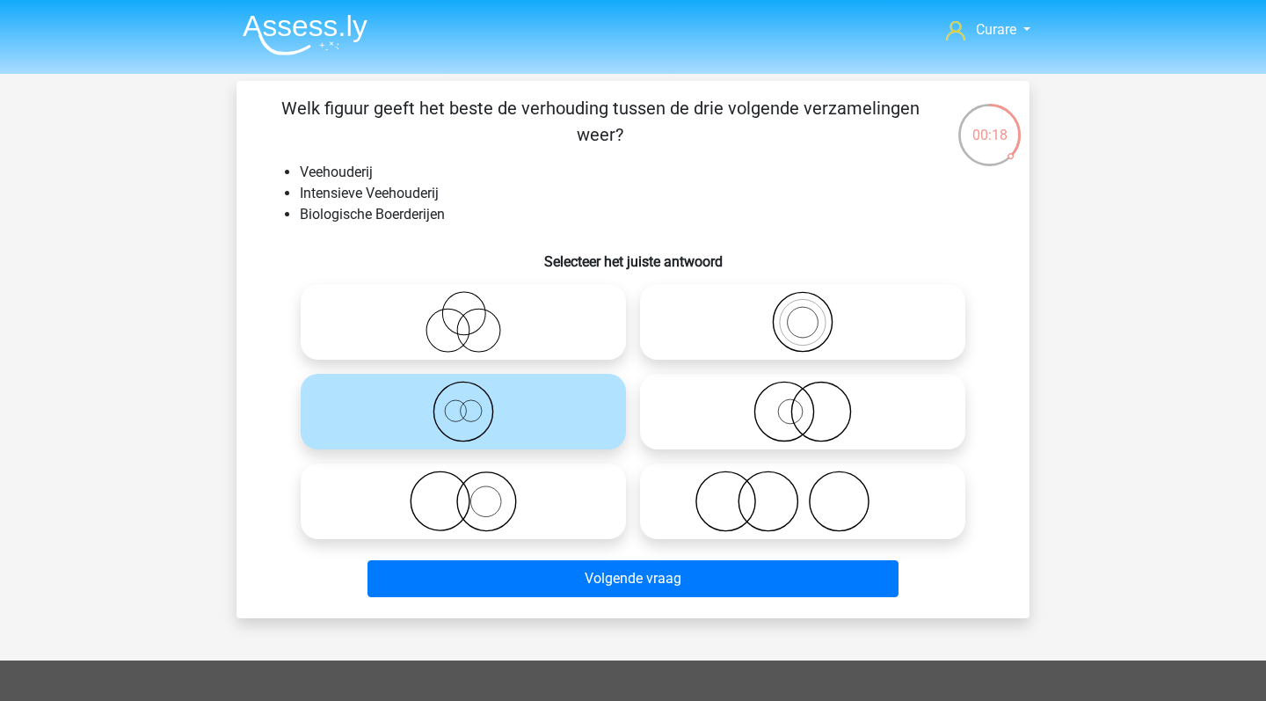
click at [808, 394] on input "radio" at bounding box center [808, 396] width 11 height 11
radio input "true"
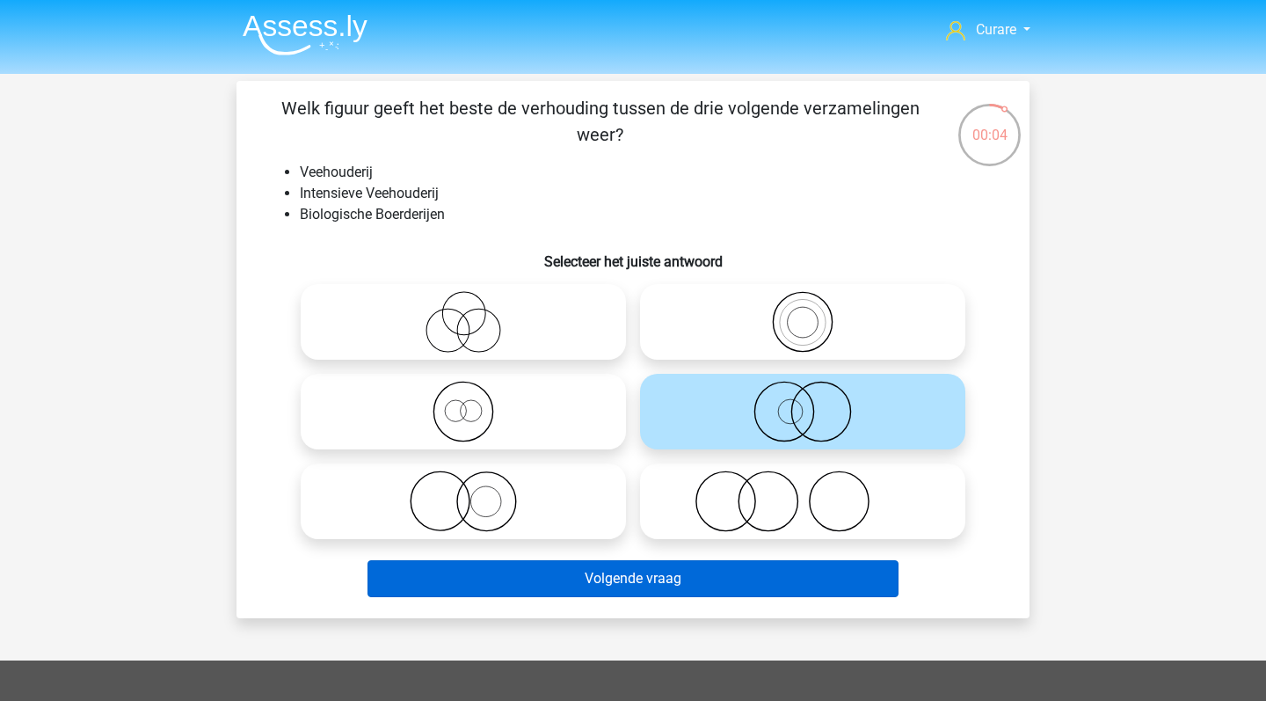
click at [646, 578] on button "Volgende vraag" at bounding box center [634, 578] width 532 height 37
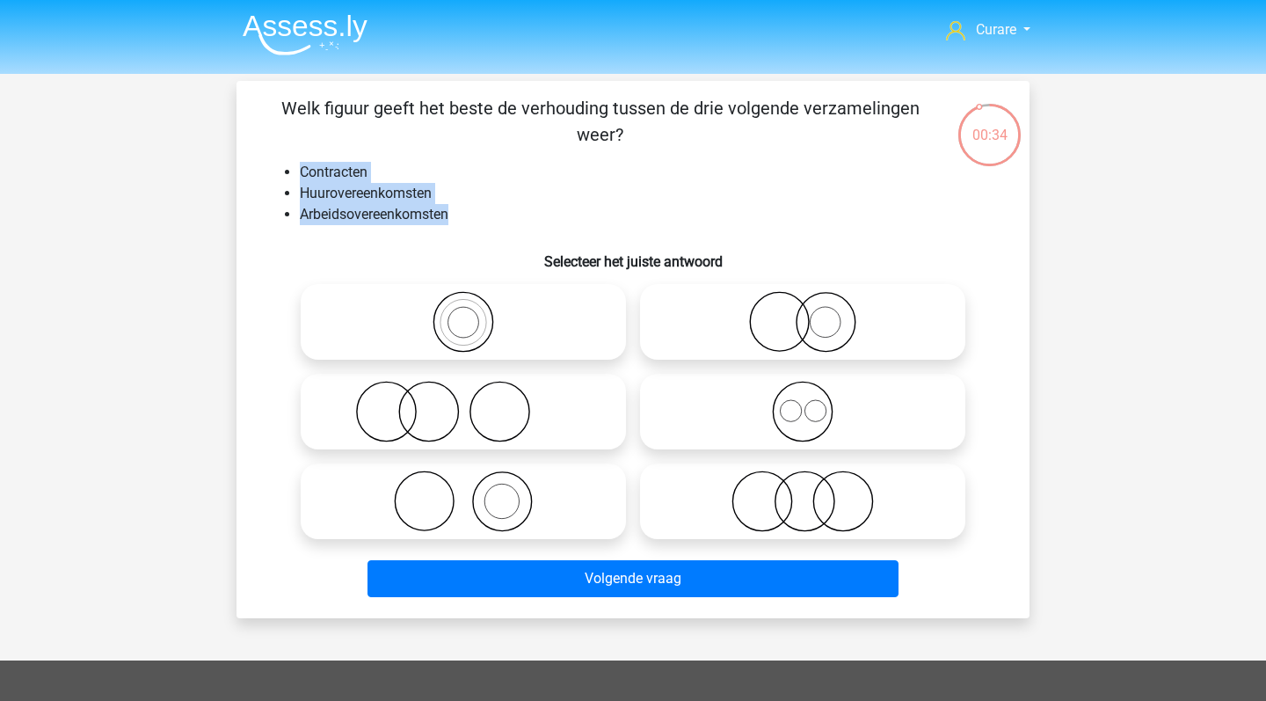
drag, startPoint x: 300, startPoint y: 174, endPoint x: 462, endPoint y: 218, distance: 167.7
click at [462, 218] on ul "Contracten Huurovereenkomsten Arbeidsovereenkomsten" at bounding box center [633, 193] width 737 height 63
click at [494, 208] on li "Arbeidsovereenkomsten" at bounding box center [651, 214] width 702 height 21
drag, startPoint x: 303, startPoint y: 192, endPoint x: 495, endPoint y: 205, distance: 193.1
click at [497, 206] on ul "Contracten Huurovereenkomsten Arbeidsovereenkomsten" at bounding box center [633, 193] width 737 height 63
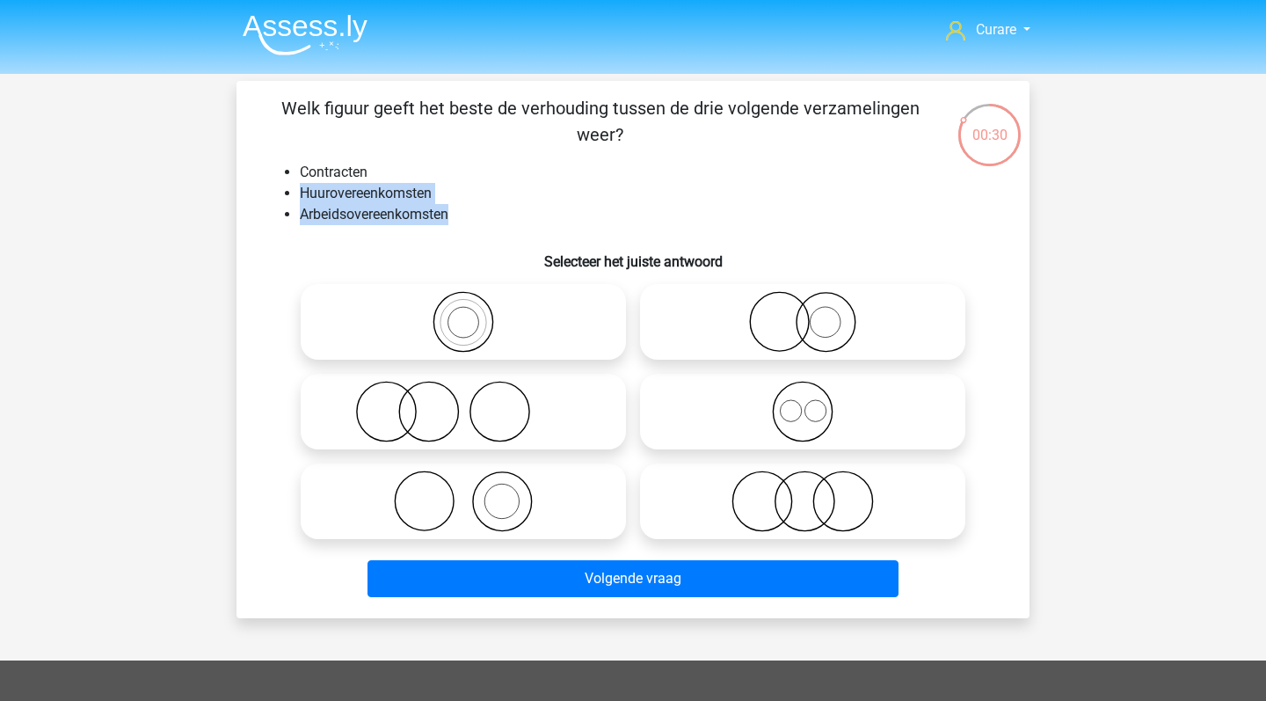
click at [495, 205] on li "Arbeidsovereenkomsten" at bounding box center [651, 214] width 702 height 21
click at [840, 420] on icon at bounding box center [802, 412] width 311 height 62
click at [814, 403] on input "radio" at bounding box center [808, 396] width 11 height 11
radio input "true"
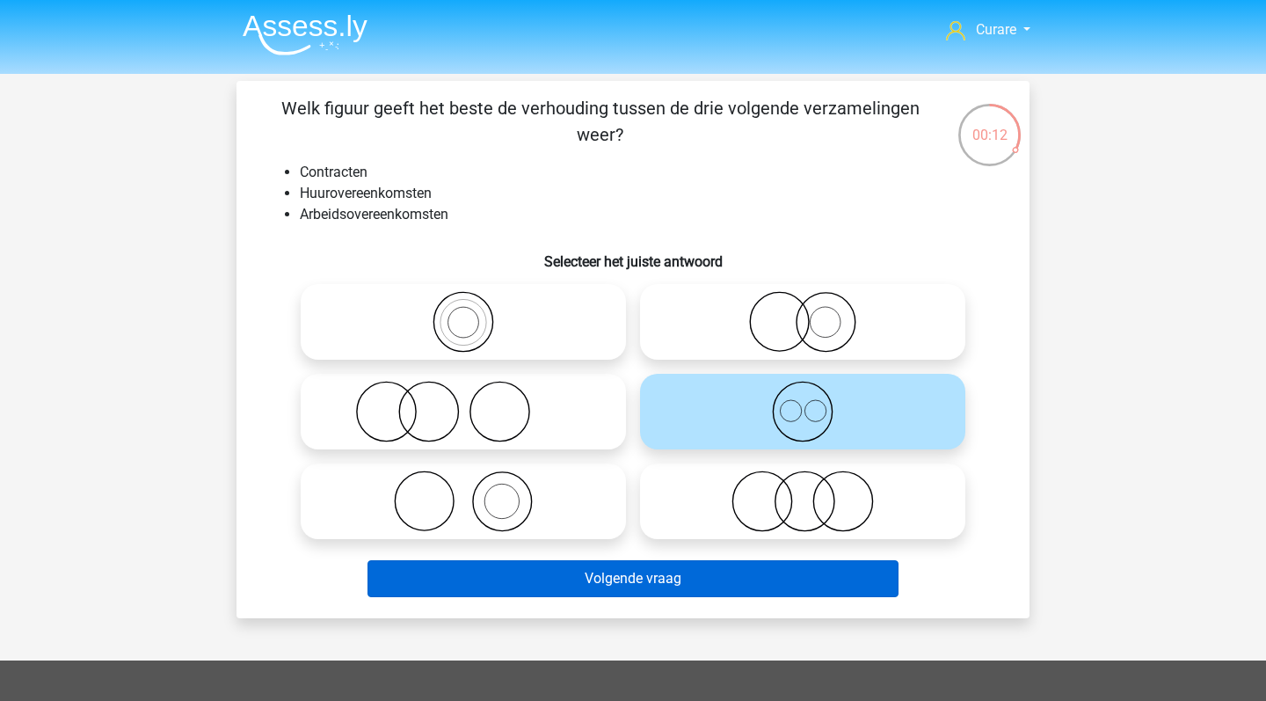
click at [593, 588] on button "Volgende vraag" at bounding box center [634, 578] width 532 height 37
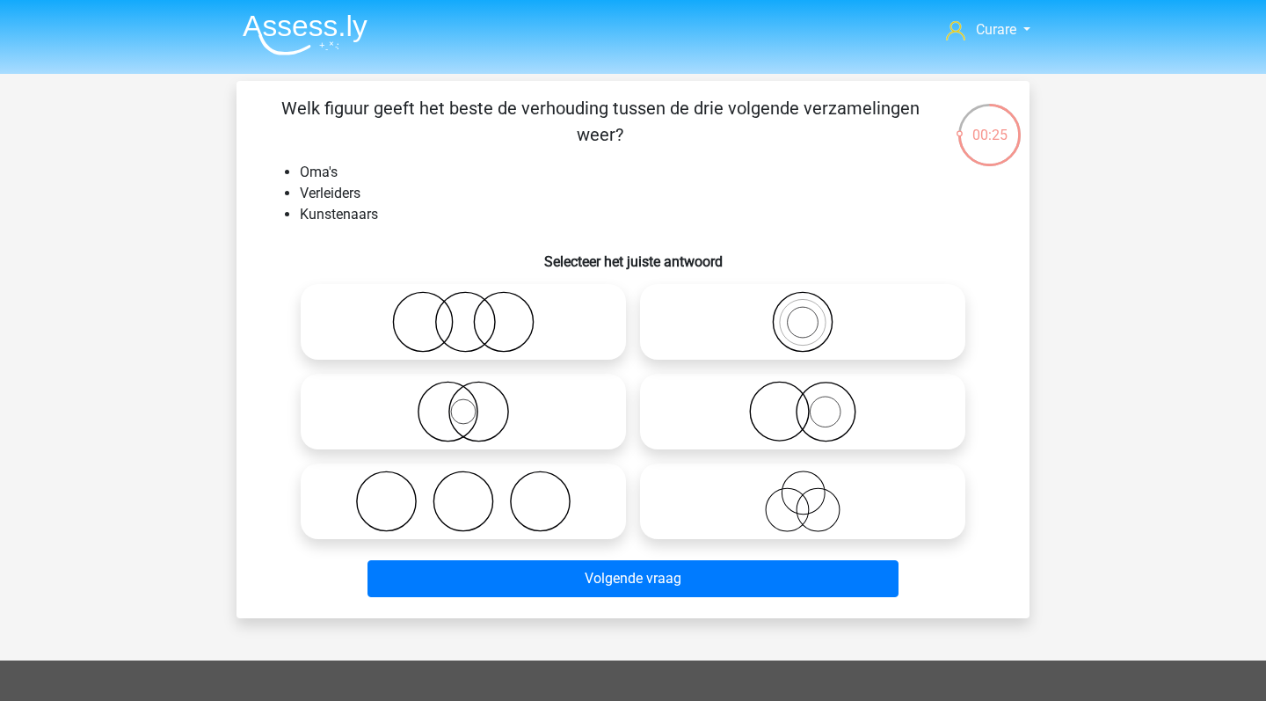
click at [821, 500] on icon at bounding box center [802, 502] width 311 height 62
click at [814, 493] on input "radio" at bounding box center [808, 486] width 11 height 11
radio input "true"
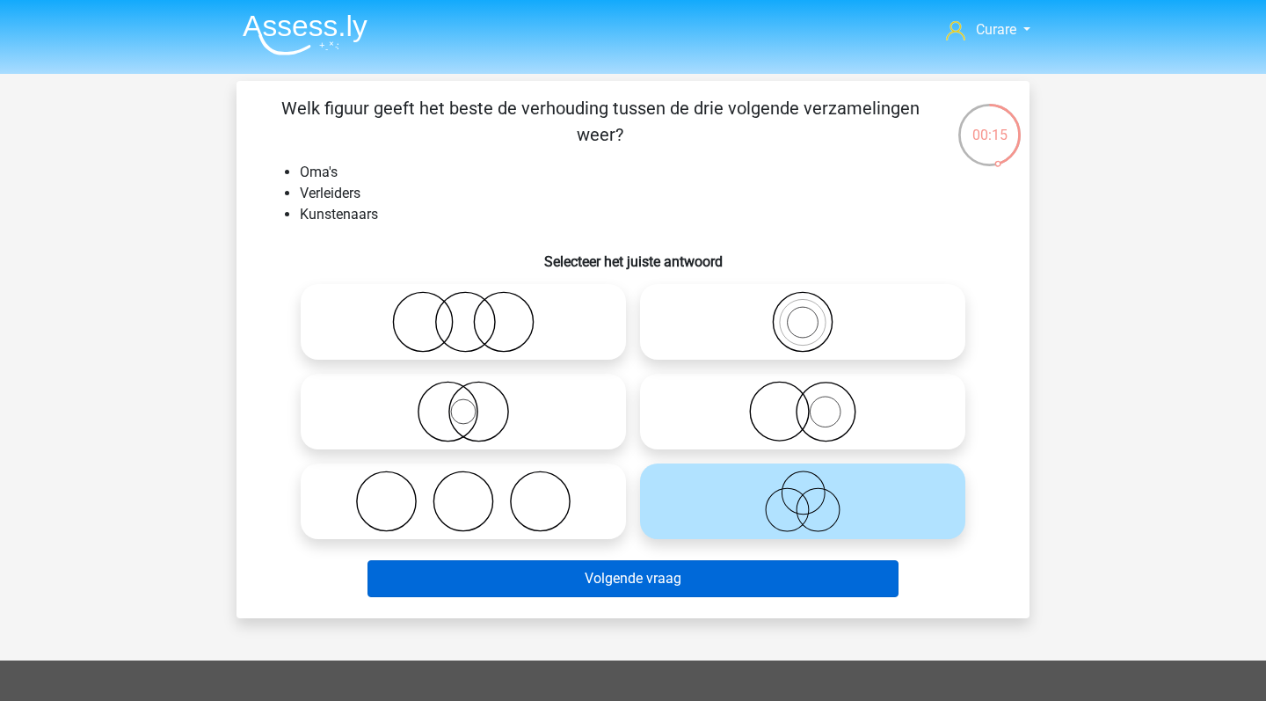
click at [646, 583] on button "Volgende vraag" at bounding box center [634, 578] width 532 height 37
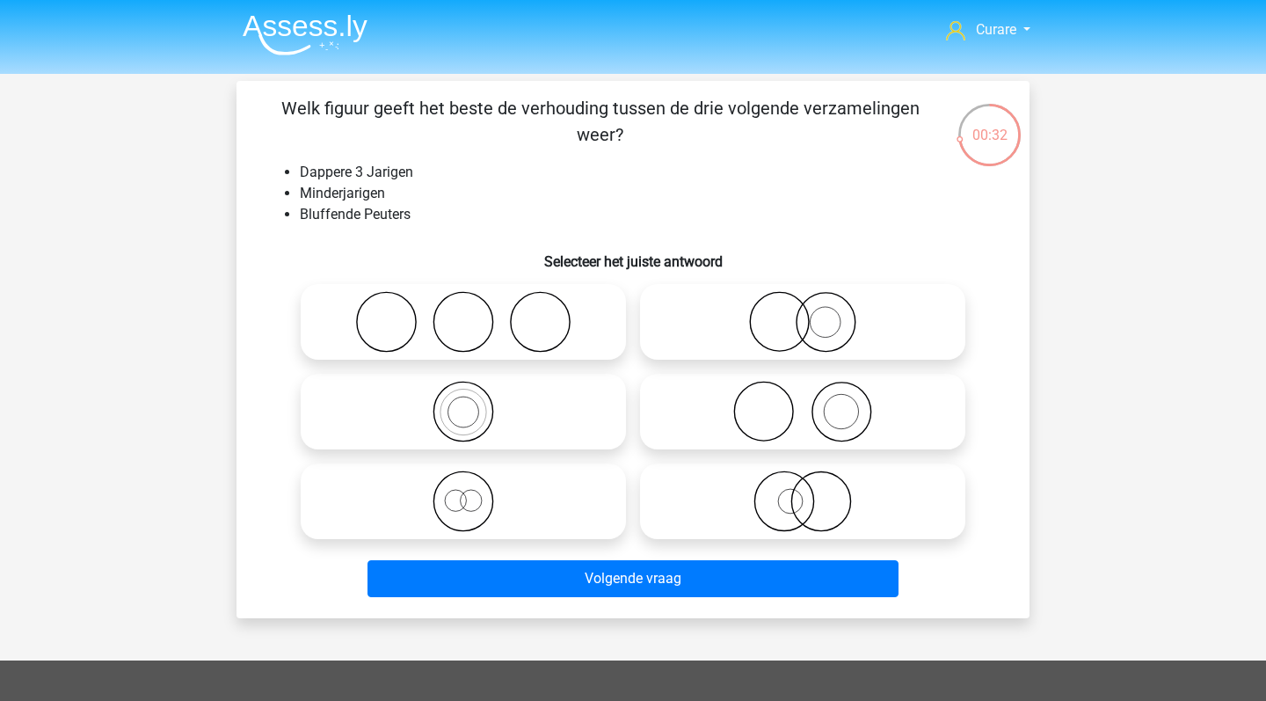
click at [545, 496] on icon at bounding box center [463, 502] width 311 height 62
click at [475, 493] on input "radio" at bounding box center [468, 486] width 11 height 11
radio input "true"
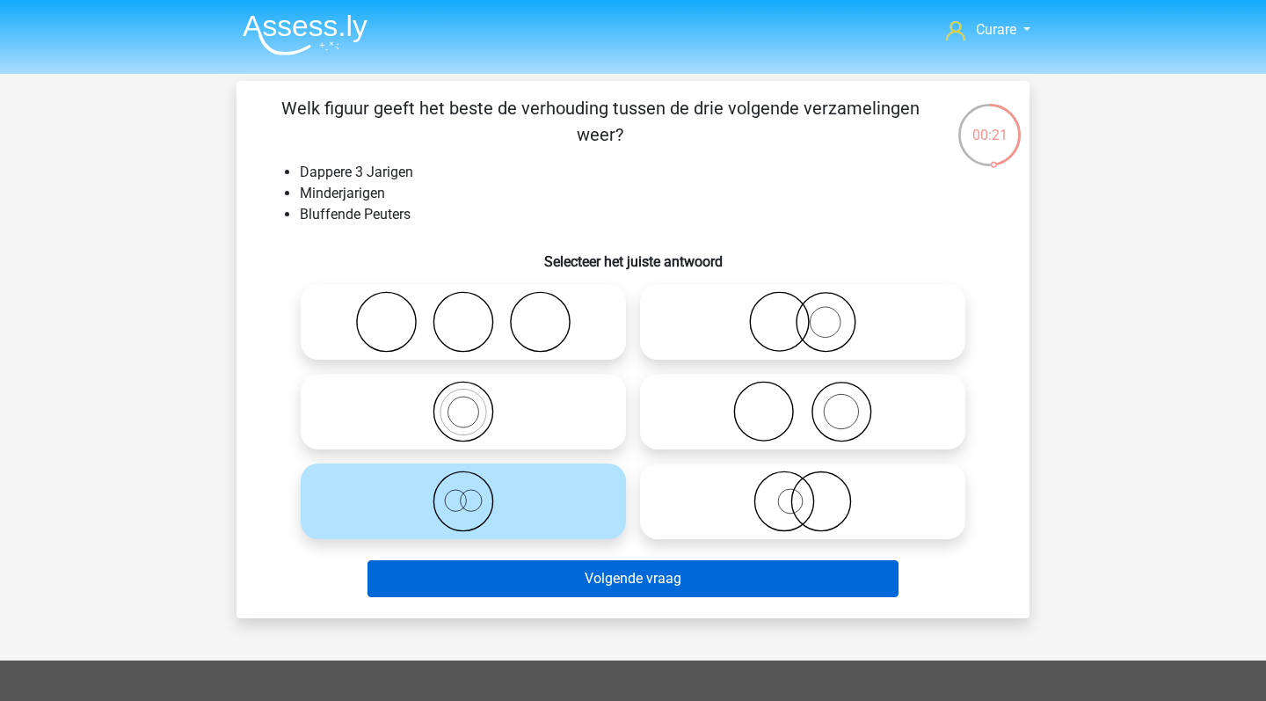
click at [657, 585] on button "Volgende vraag" at bounding box center [634, 578] width 532 height 37
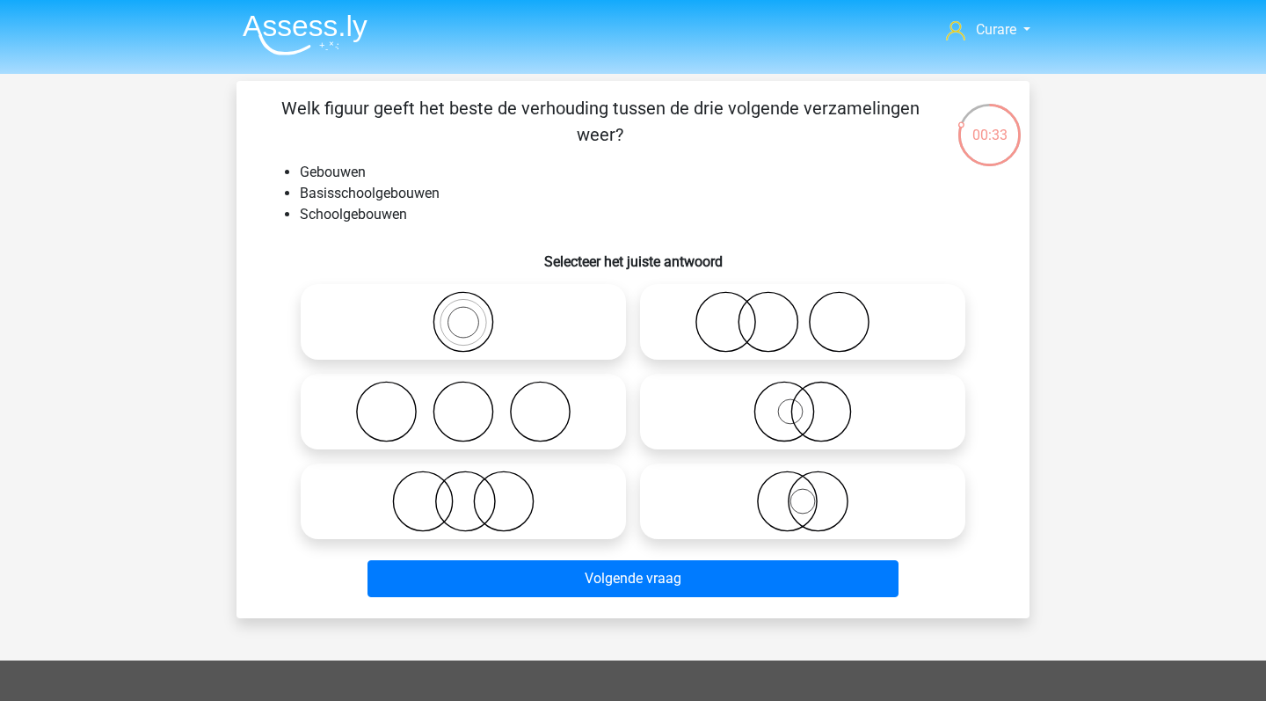
click at [517, 337] on icon at bounding box center [463, 322] width 311 height 62
click at [475, 313] on input "radio" at bounding box center [468, 307] width 11 height 11
radio input "true"
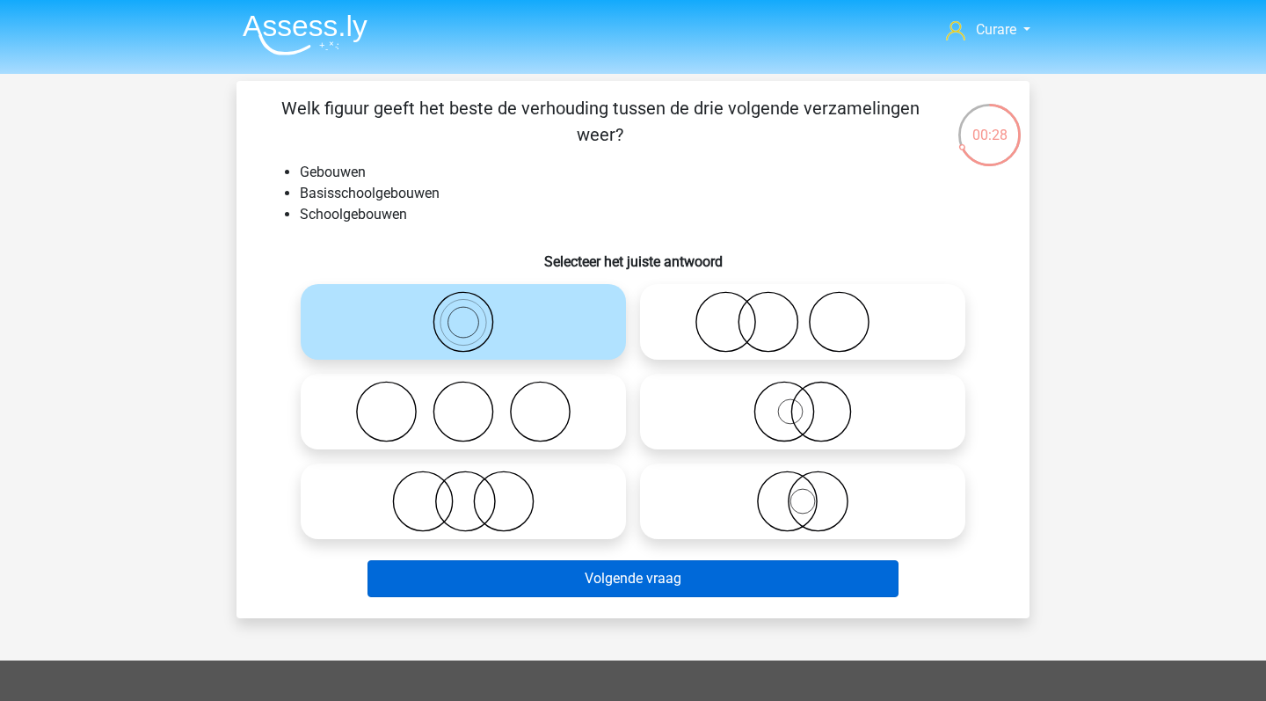
click at [609, 590] on button "Volgende vraag" at bounding box center [634, 578] width 532 height 37
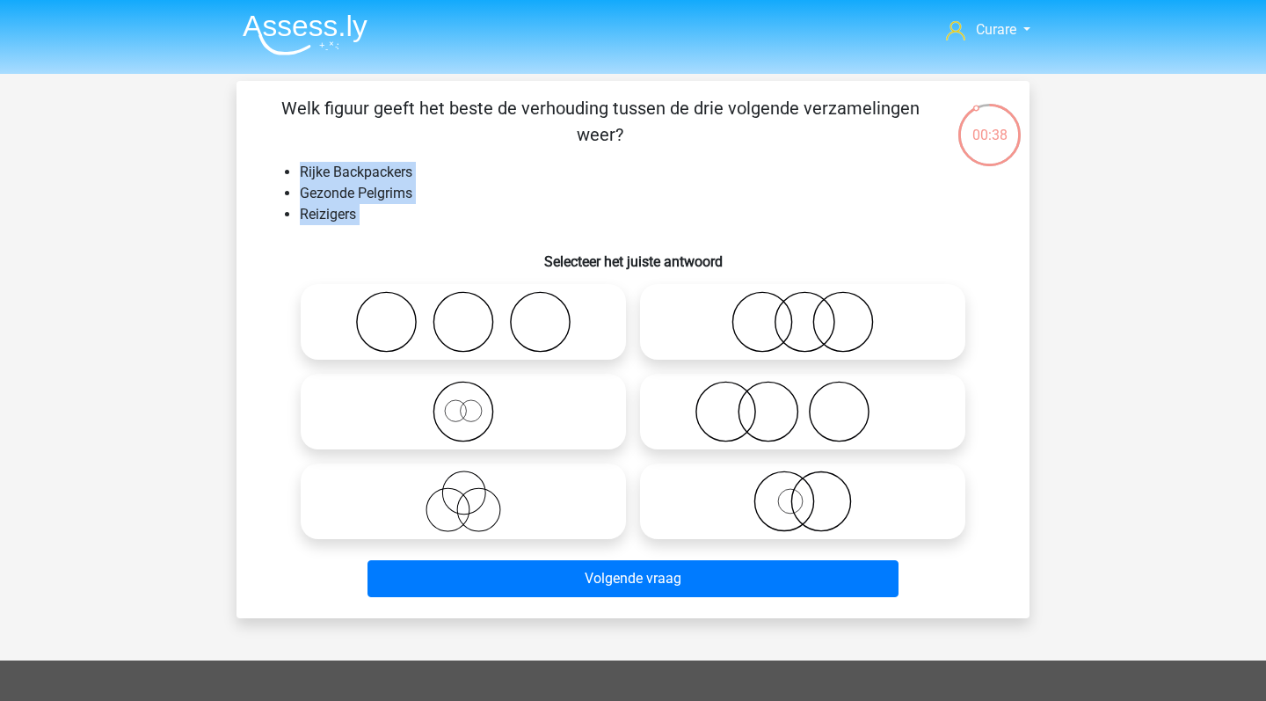
drag, startPoint x: 302, startPoint y: 172, endPoint x: 432, endPoint y: 230, distance: 142.5
click at [432, 230] on div "Welk figuur geeft het beste de verhouding tussen de drie volgende verzamelingen…" at bounding box center [633, 349] width 779 height 509
click at [423, 198] on li "Gezonde Pelgrims" at bounding box center [651, 193] width 702 height 21
drag, startPoint x: 365, startPoint y: 214, endPoint x: 265, endPoint y: 162, distance: 112.9
click at [265, 162] on ul "Rijke Backpackers Gezonde Pelgrims Reizigers" at bounding box center [633, 193] width 737 height 63
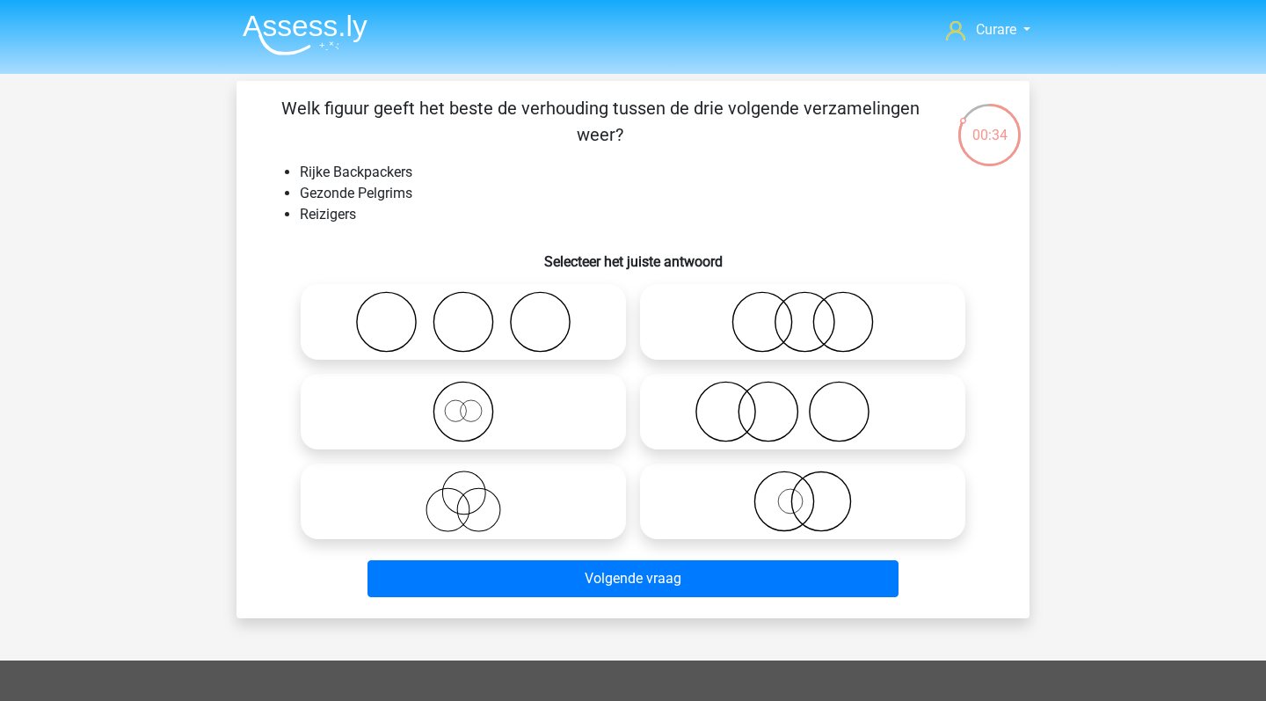
click at [325, 179] on li "Rijke Backpackers" at bounding box center [651, 172] width 702 height 21
drag, startPoint x: 411, startPoint y: 195, endPoint x: 309, endPoint y: 181, distance: 103.0
click at [309, 181] on ul "Rijke Backpackers Gezonde Pelgrims Reizigers" at bounding box center [633, 193] width 737 height 63
click at [354, 186] on li "Gezonde Pelgrims" at bounding box center [651, 193] width 702 height 21
drag, startPoint x: 363, startPoint y: 212, endPoint x: 288, endPoint y: 162, distance: 90.7
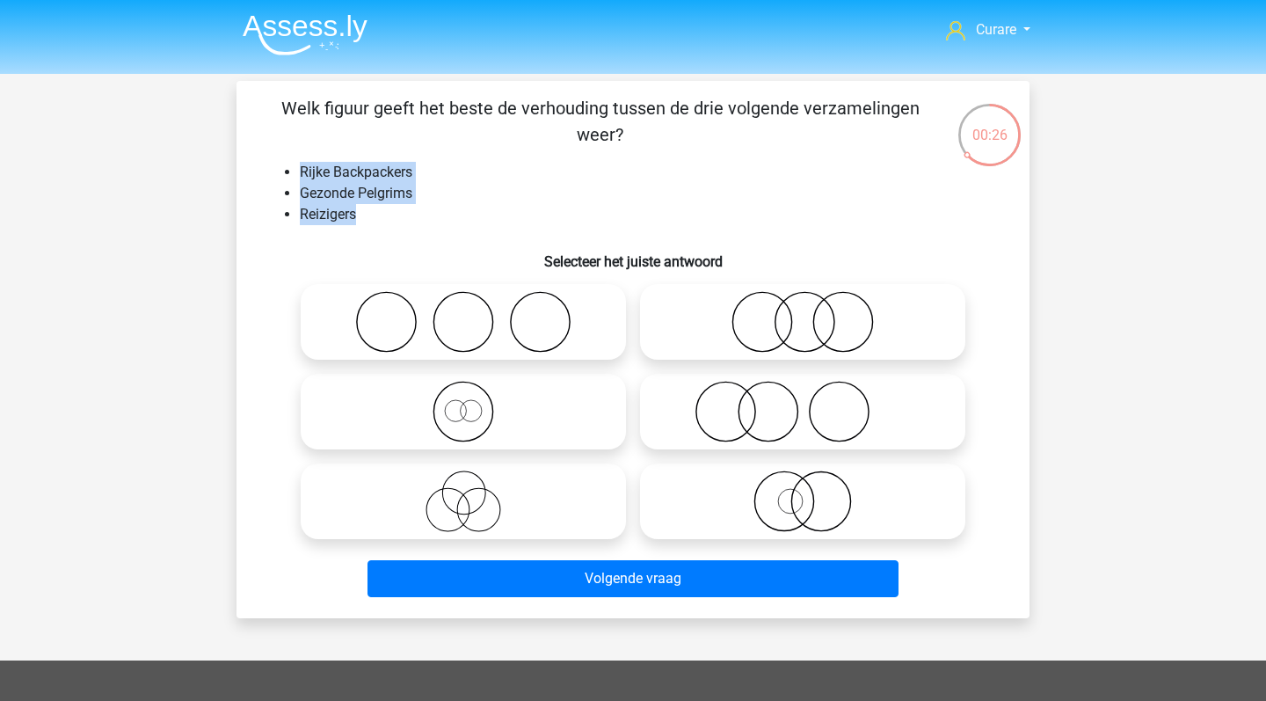
click at [288, 162] on ul "Rijke Backpackers Gezonde Pelgrims Reizigers" at bounding box center [633, 193] width 737 height 63
click at [331, 184] on li "Gezonde Pelgrims" at bounding box center [651, 193] width 702 height 21
click at [806, 332] on icon at bounding box center [802, 322] width 311 height 62
click at [806, 313] on input "radio" at bounding box center [808, 307] width 11 height 11
radio input "true"
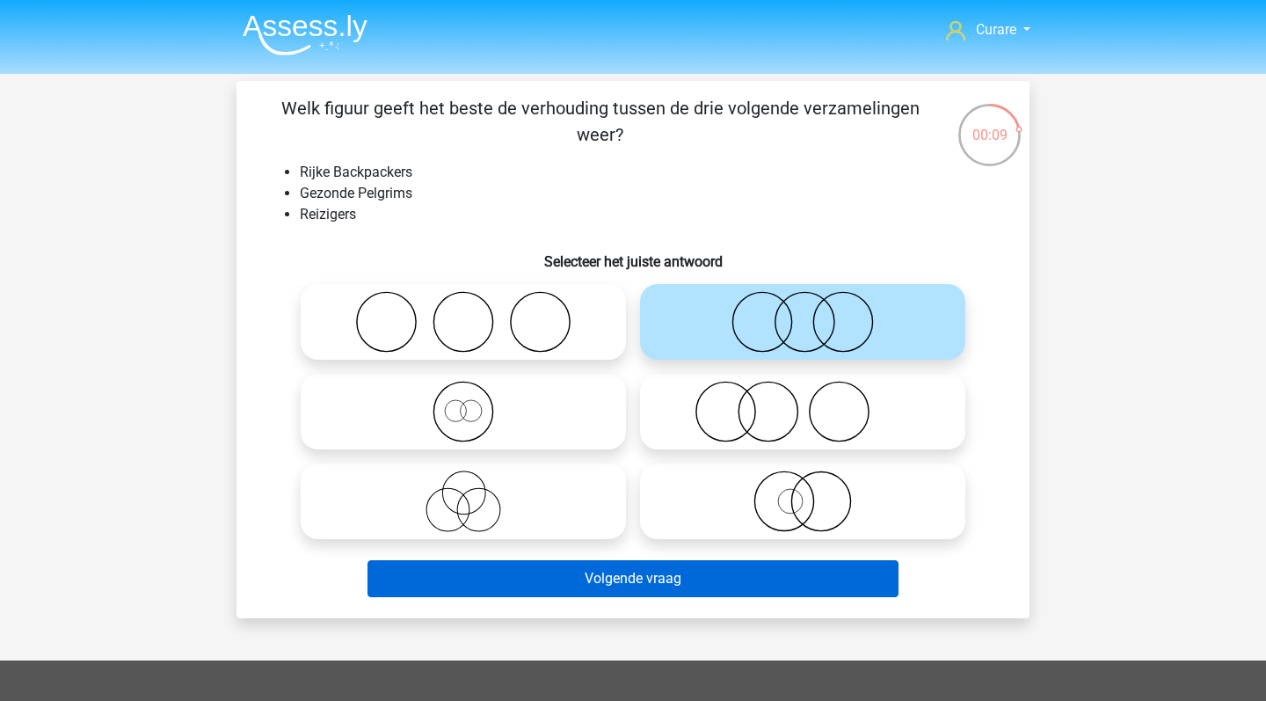
click at [606, 584] on button "Volgende vraag" at bounding box center [634, 578] width 532 height 37
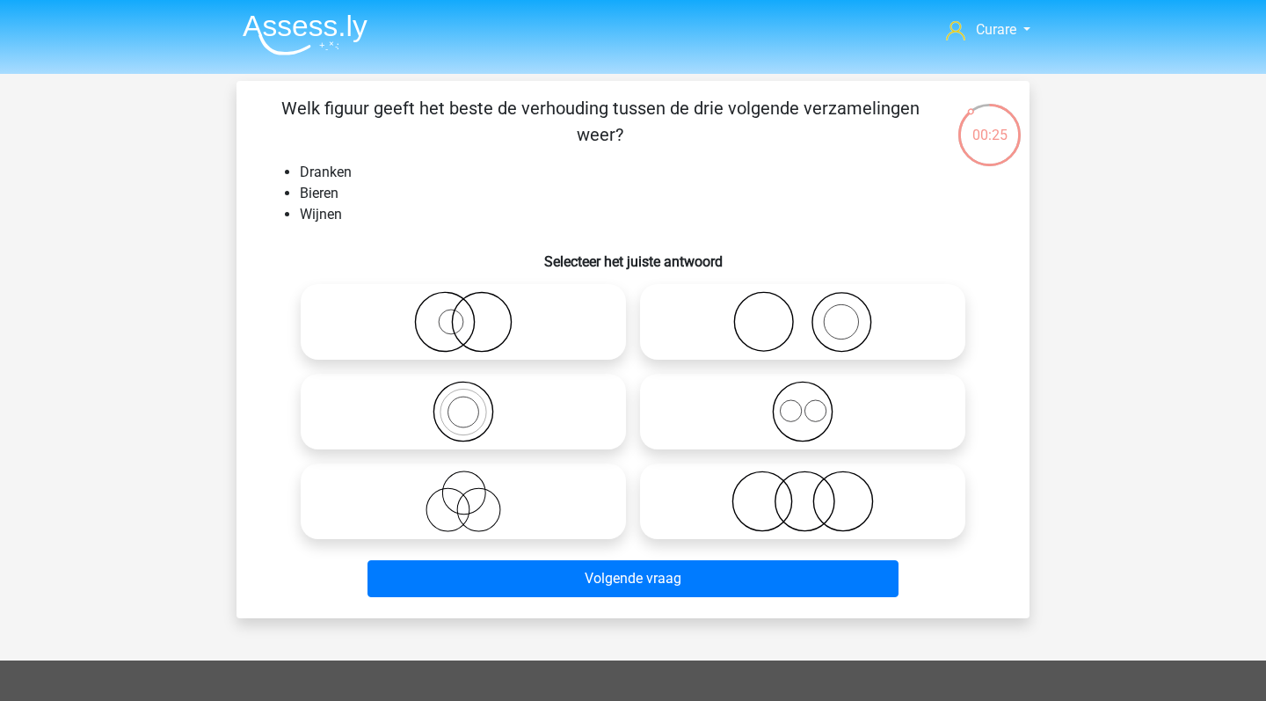
click at [849, 390] on icon at bounding box center [802, 412] width 311 height 62
click at [814, 391] on input "radio" at bounding box center [808, 396] width 11 height 11
radio input "true"
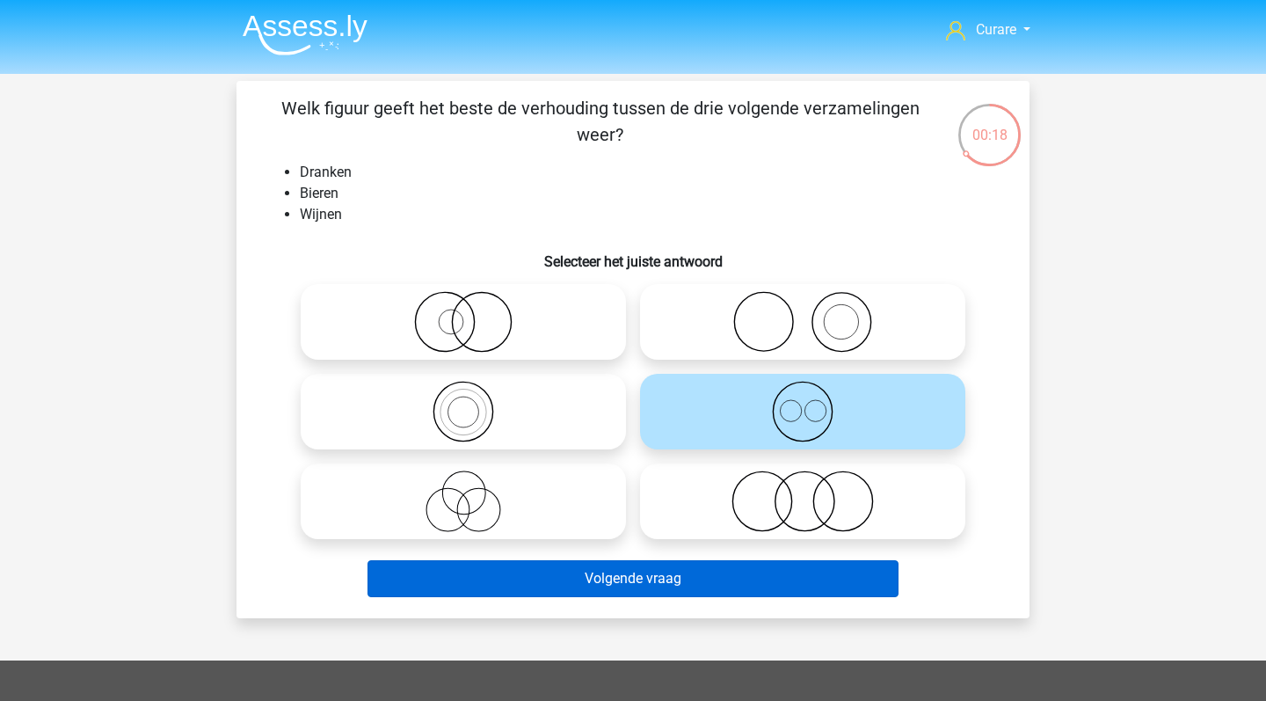
click at [633, 586] on button "Volgende vraag" at bounding box center [634, 578] width 532 height 37
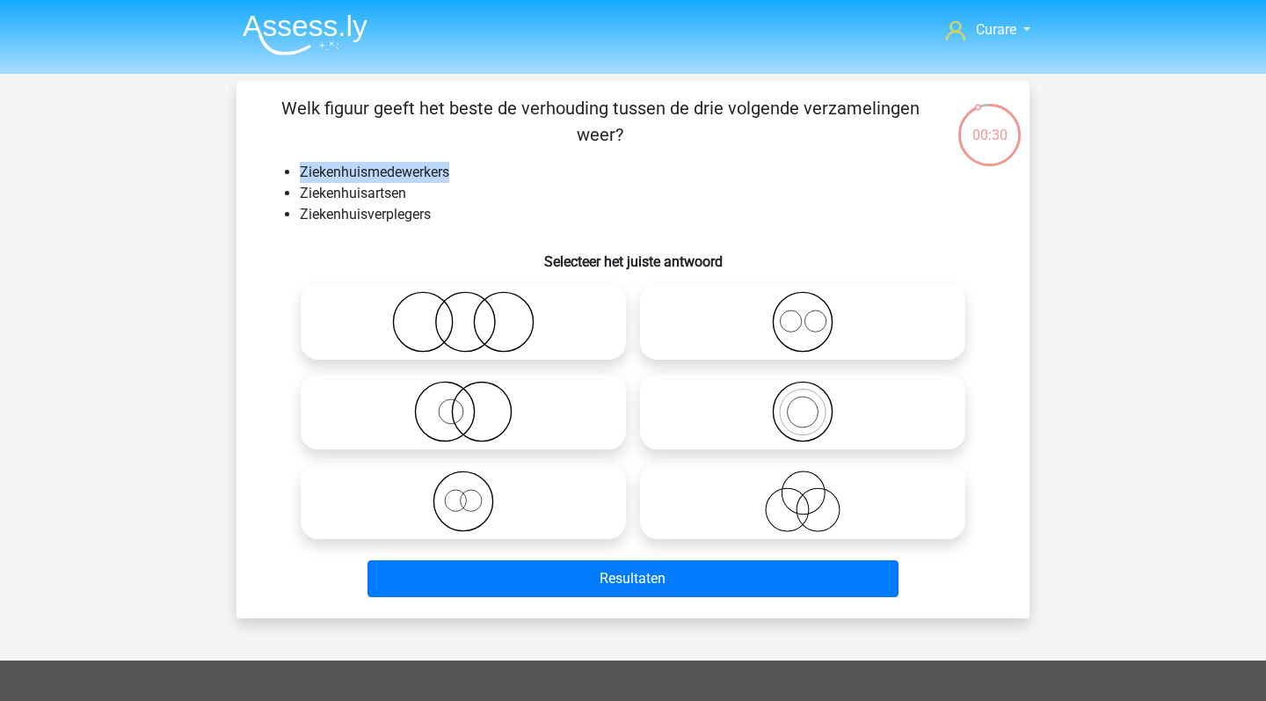
drag, startPoint x: 296, startPoint y: 172, endPoint x: 460, endPoint y: 170, distance: 164.5
click at [460, 170] on ul "Ziekenhuismedewerkers Ziekenhuisartsen Ziekenhuisverplegers" at bounding box center [633, 193] width 737 height 63
click at [461, 192] on li "Ziekenhuisartsen" at bounding box center [651, 193] width 702 height 21
drag, startPoint x: 369, startPoint y: 187, endPoint x: 421, endPoint y: 187, distance: 52.8
click at [421, 187] on li "Ziekenhuisartsen" at bounding box center [651, 193] width 702 height 21
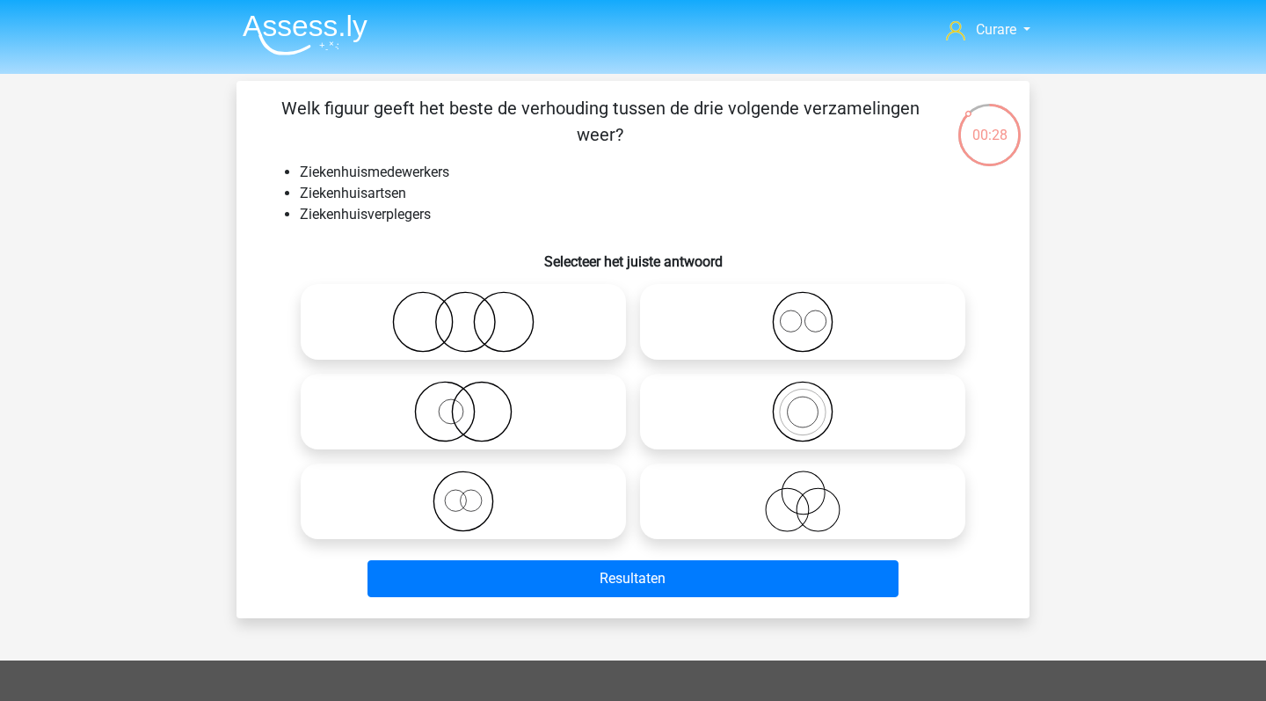
click at [422, 229] on div "Welk figuur geeft het beste de verhouding tussen de drie volgende verzamelingen…" at bounding box center [633, 349] width 779 height 509
drag, startPoint x: 310, startPoint y: 199, endPoint x: 434, endPoint y: 223, distance: 126.3
click at [435, 223] on ul "Ziekenhuismedewerkers Ziekenhuisartsen Ziekenhuisverplegers" at bounding box center [633, 193] width 737 height 63
click at [739, 345] on icon at bounding box center [802, 322] width 311 height 62
click at [803, 313] on input "radio" at bounding box center [808, 307] width 11 height 11
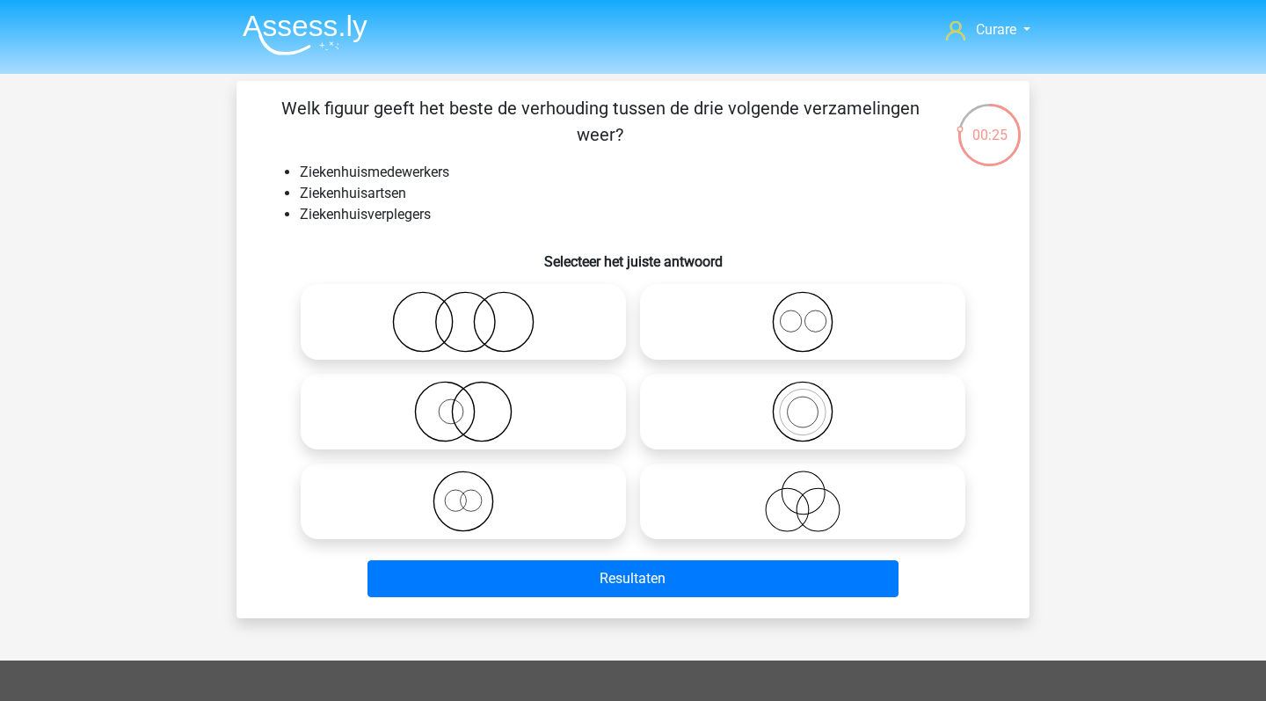
radio input "true"
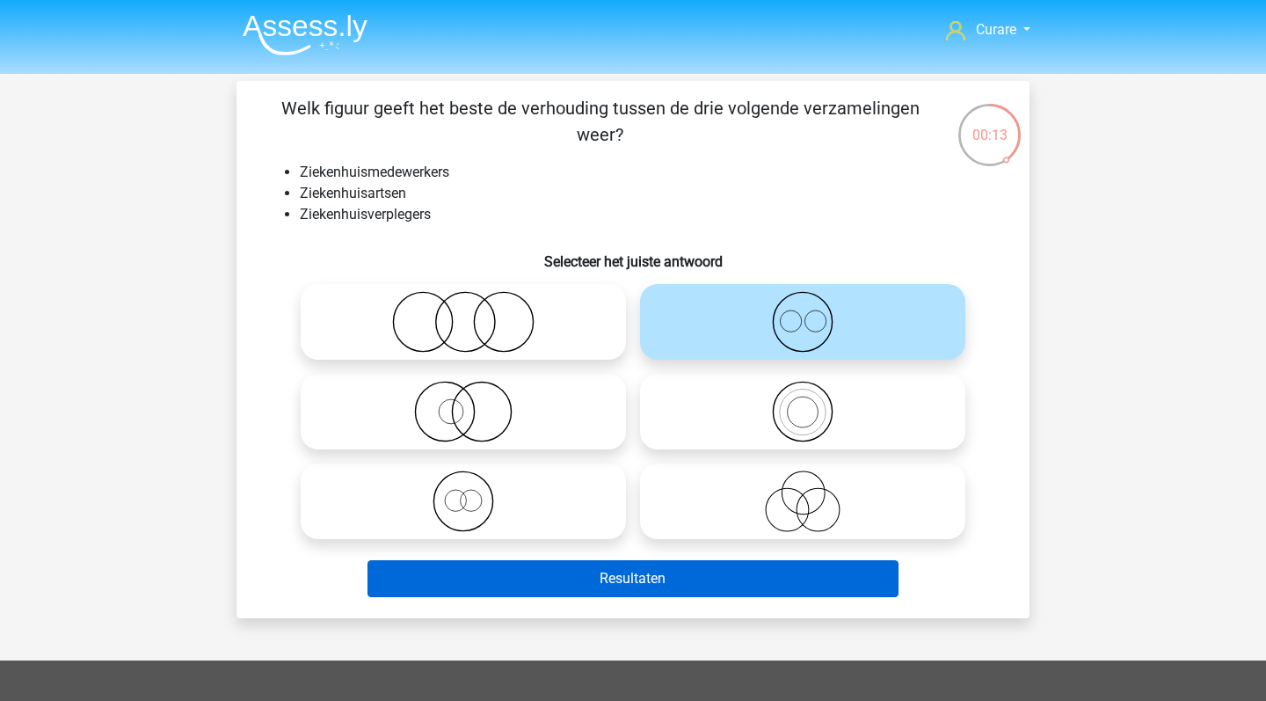
click at [624, 580] on button "Resultaten" at bounding box center [634, 578] width 532 height 37
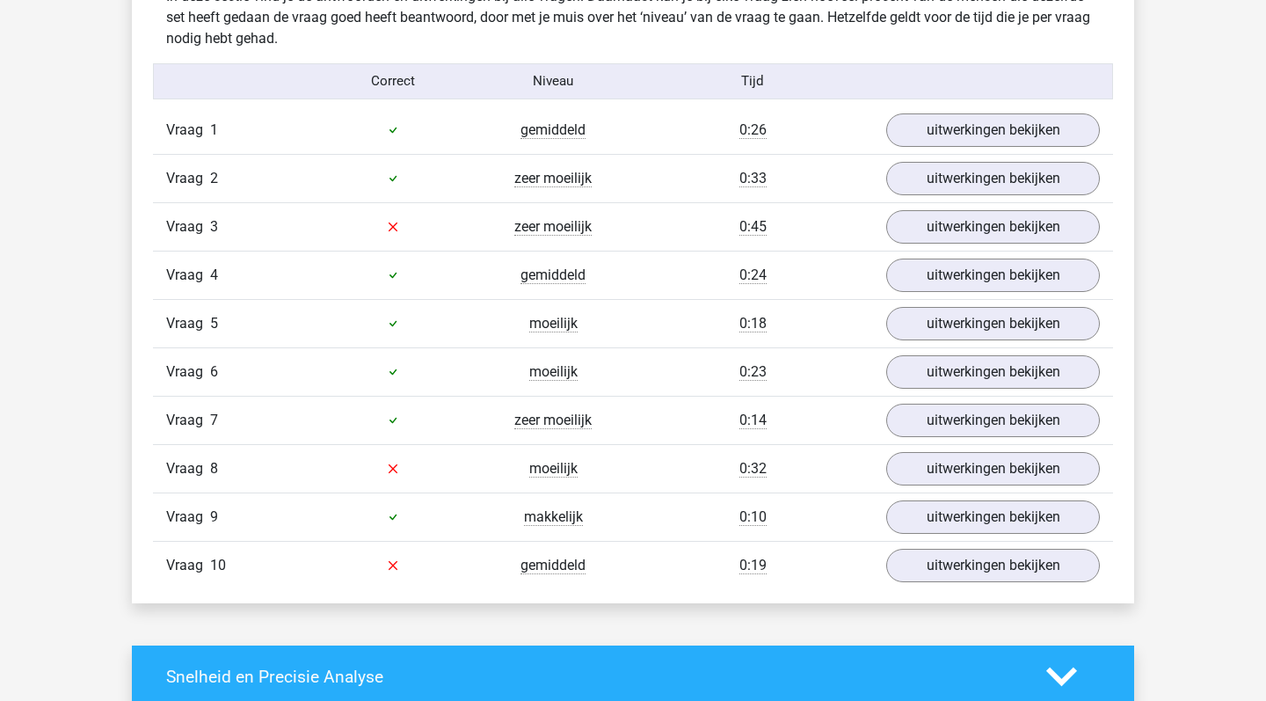
scroll to position [1106, 0]
click at [992, 231] on link "uitwerkingen bekijken" at bounding box center [993, 227] width 245 height 39
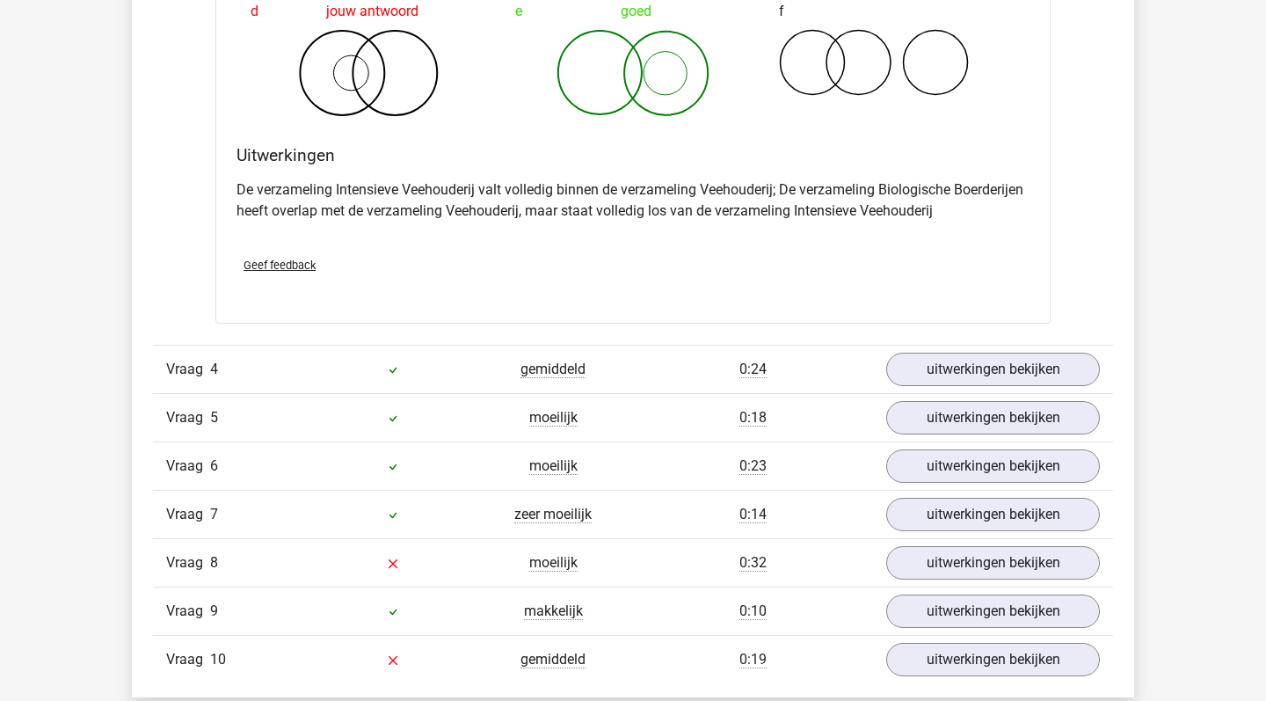
scroll to position [1907, 0]
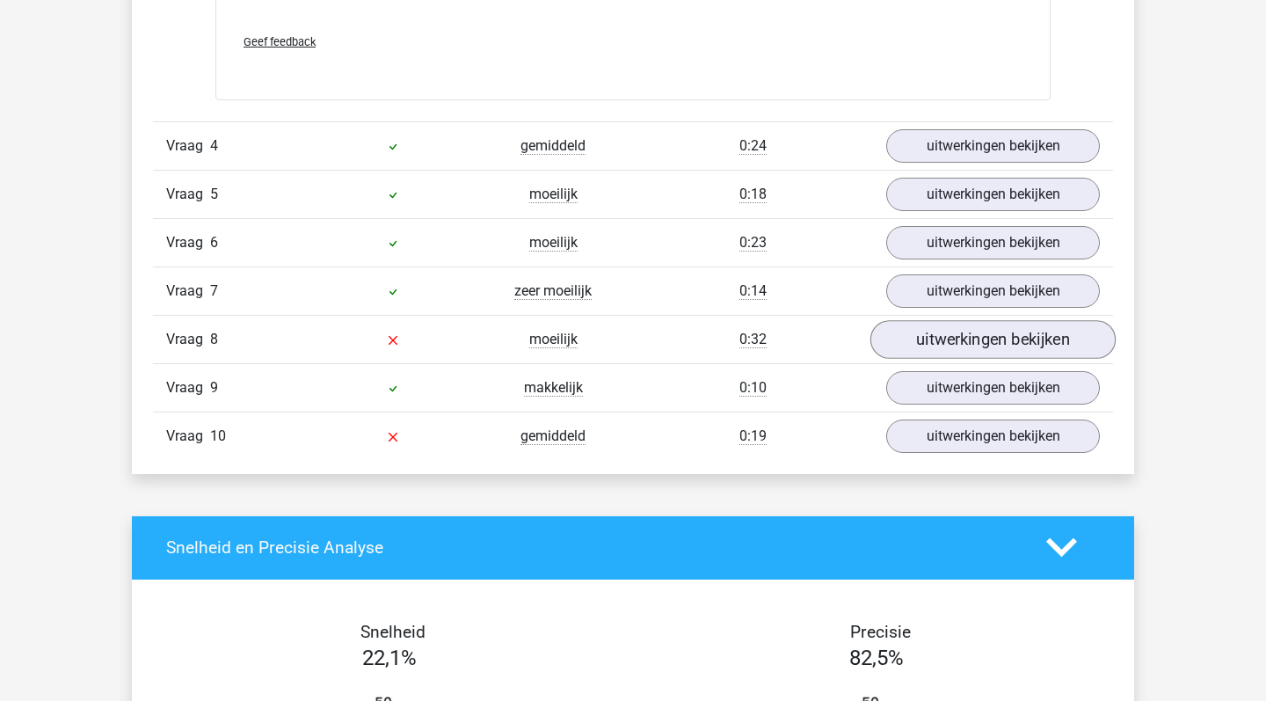
click at [989, 340] on link "uitwerkingen bekijken" at bounding box center [993, 339] width 245 height 39
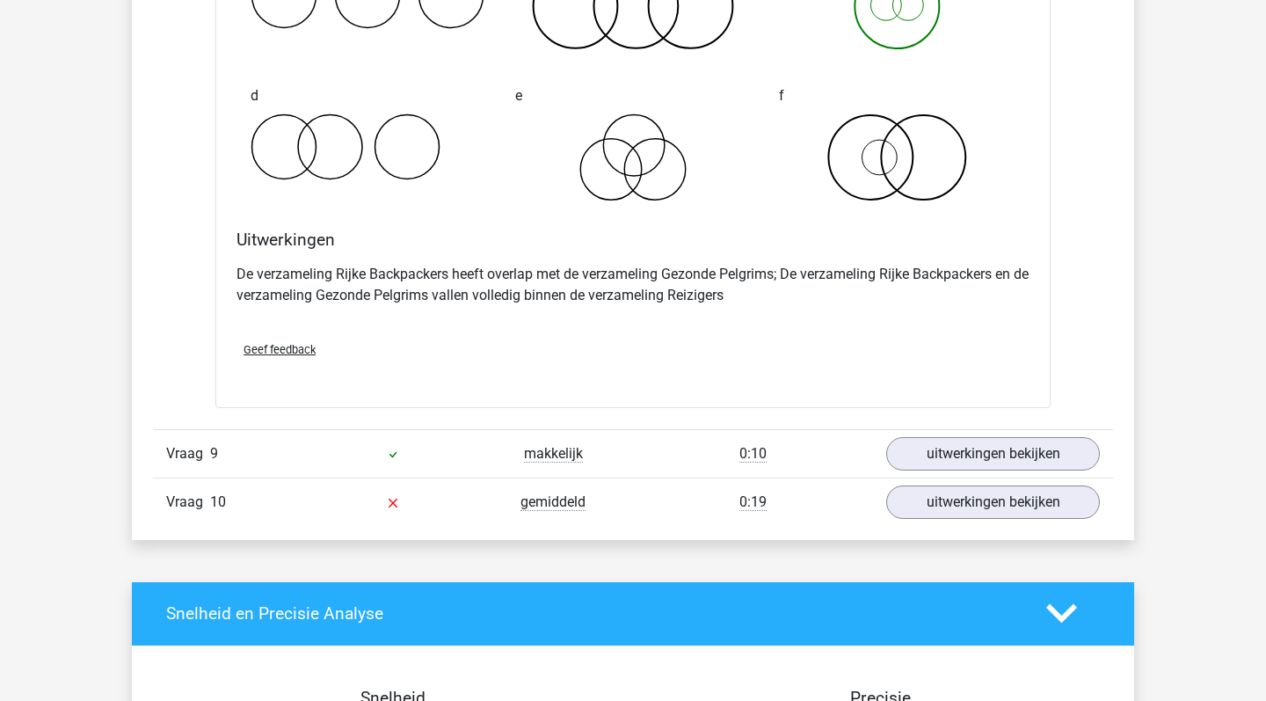
scroll to position [2678, 0]
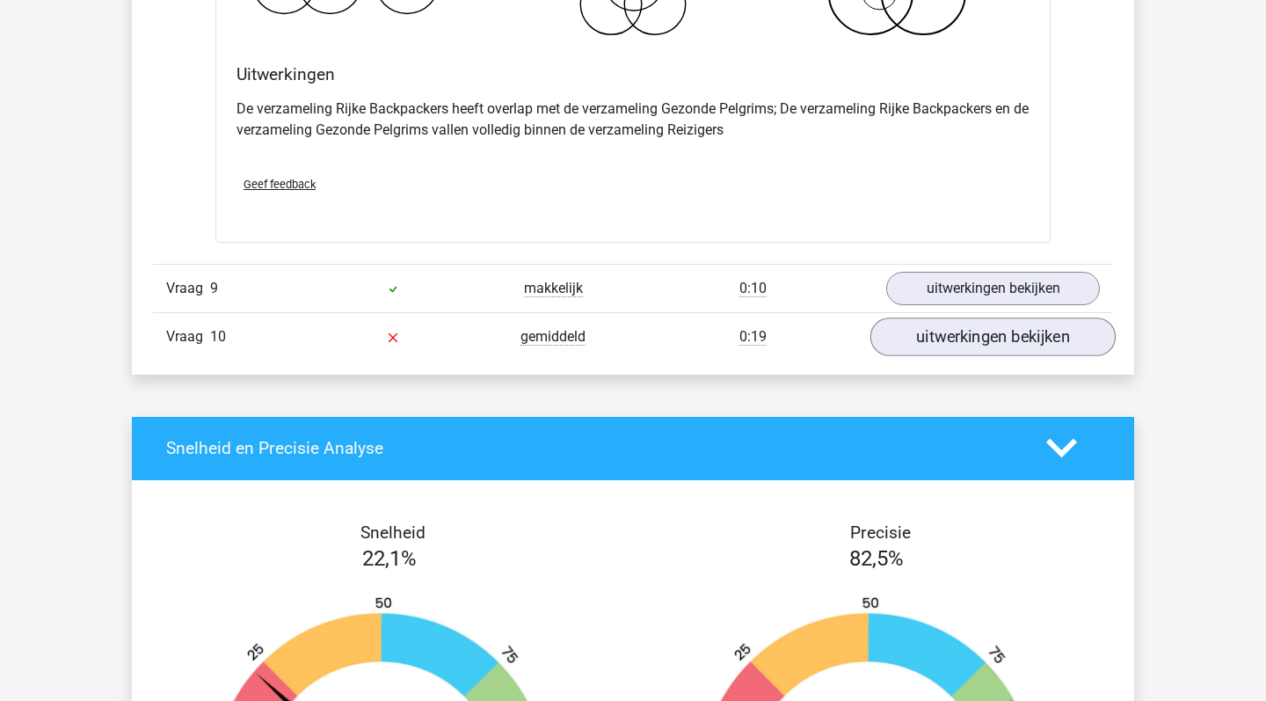
click at [972, 335] on link "uitwerkingen bekijken" at bounding box center [993, 336] width 245 height 39
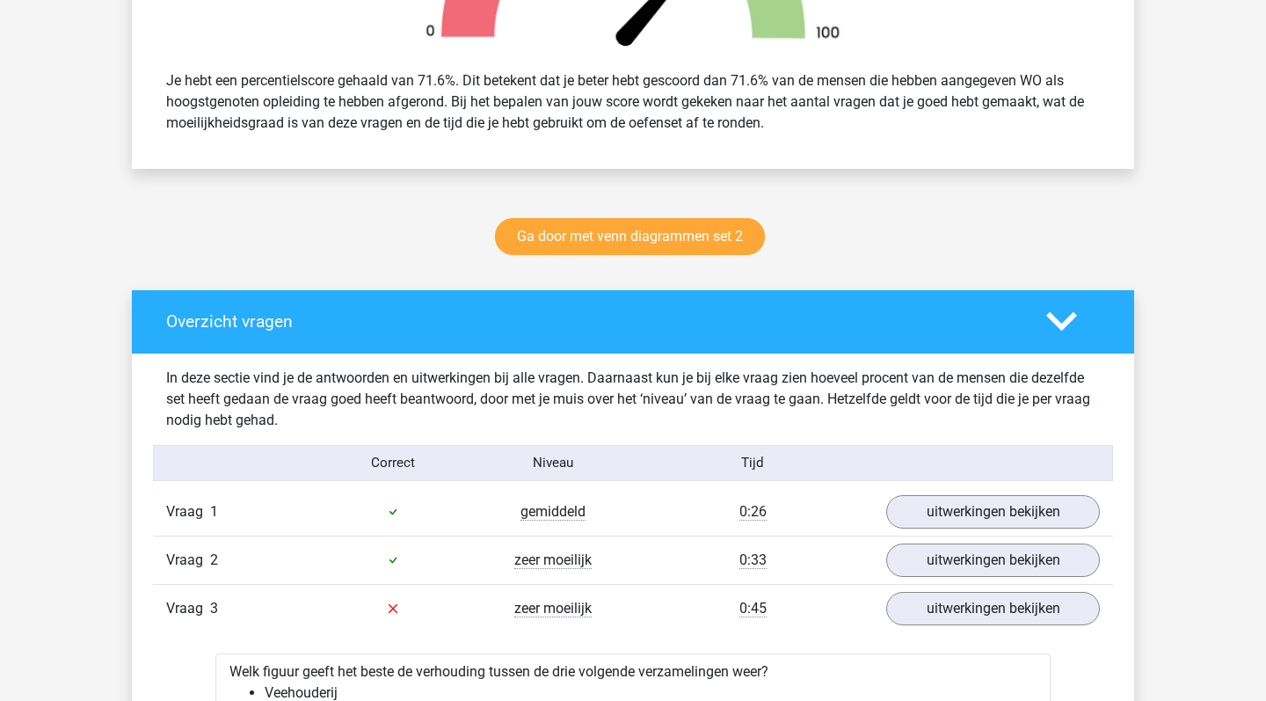
scroll to position [726, 0]
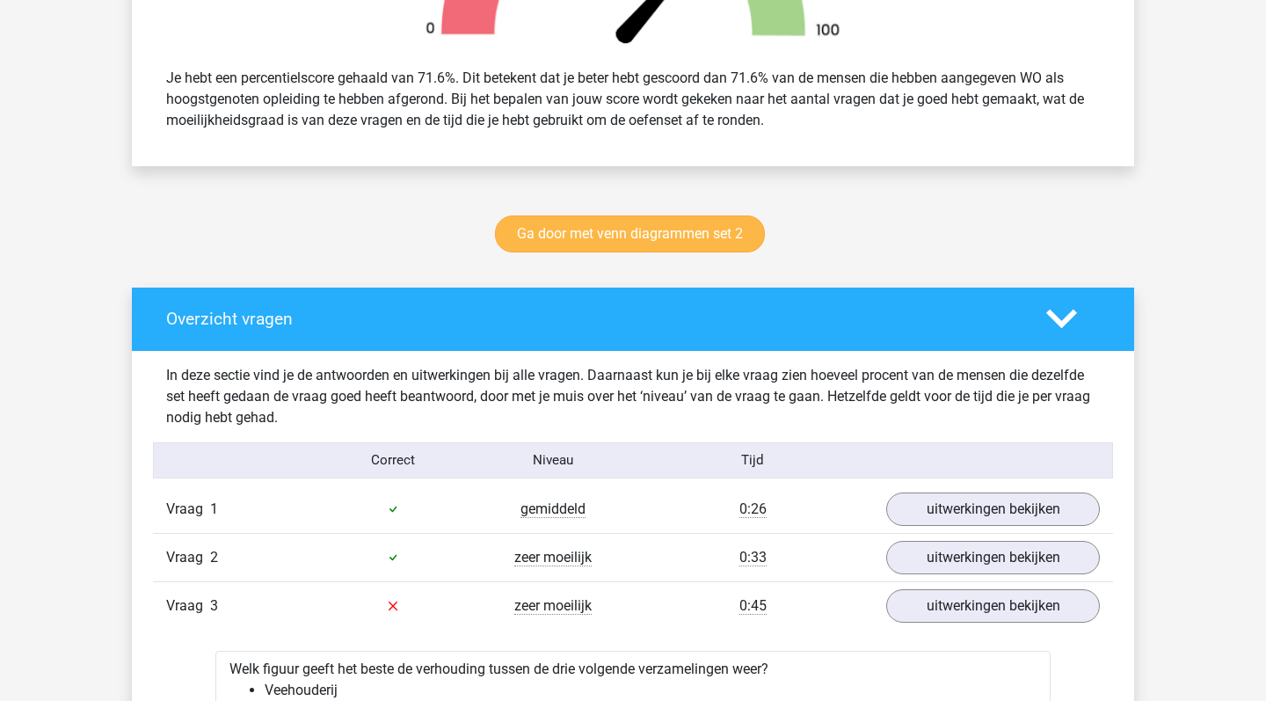
click at [650, 237] on link "Ga door met venn diagrammen set 2" at bounding box center [630, 233] width 270 height 37
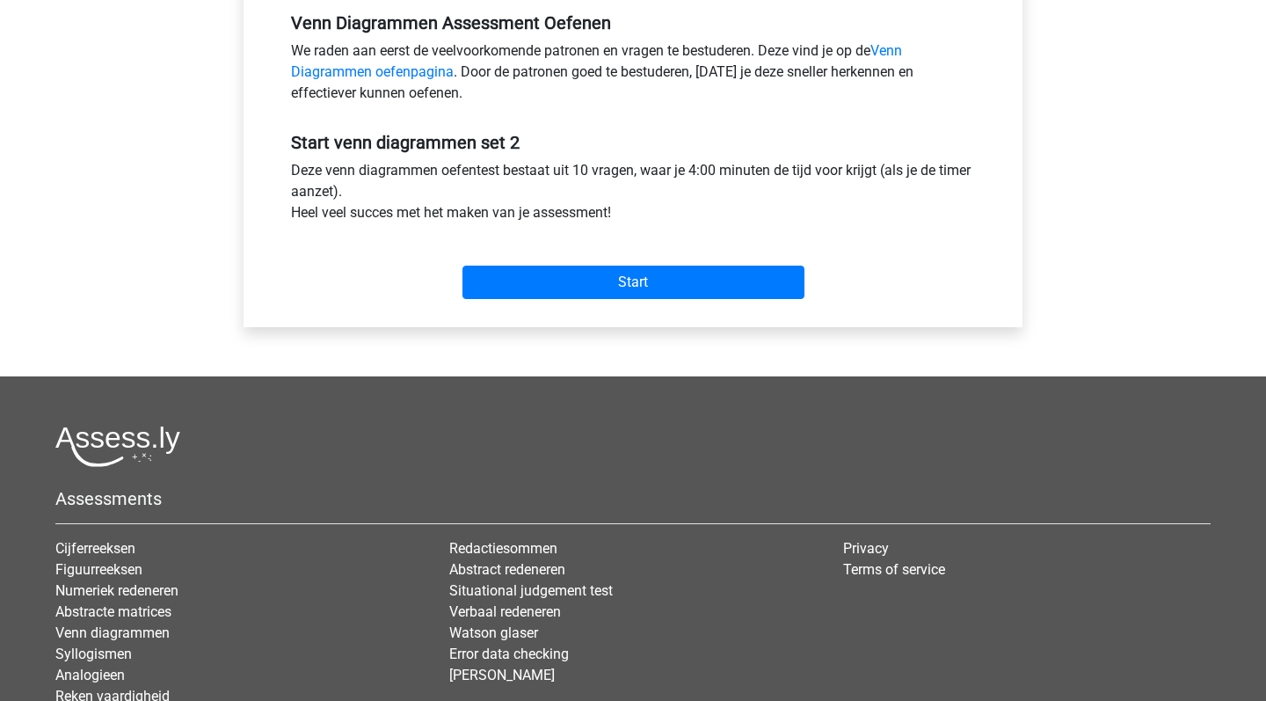
scroll to position [683, 0]
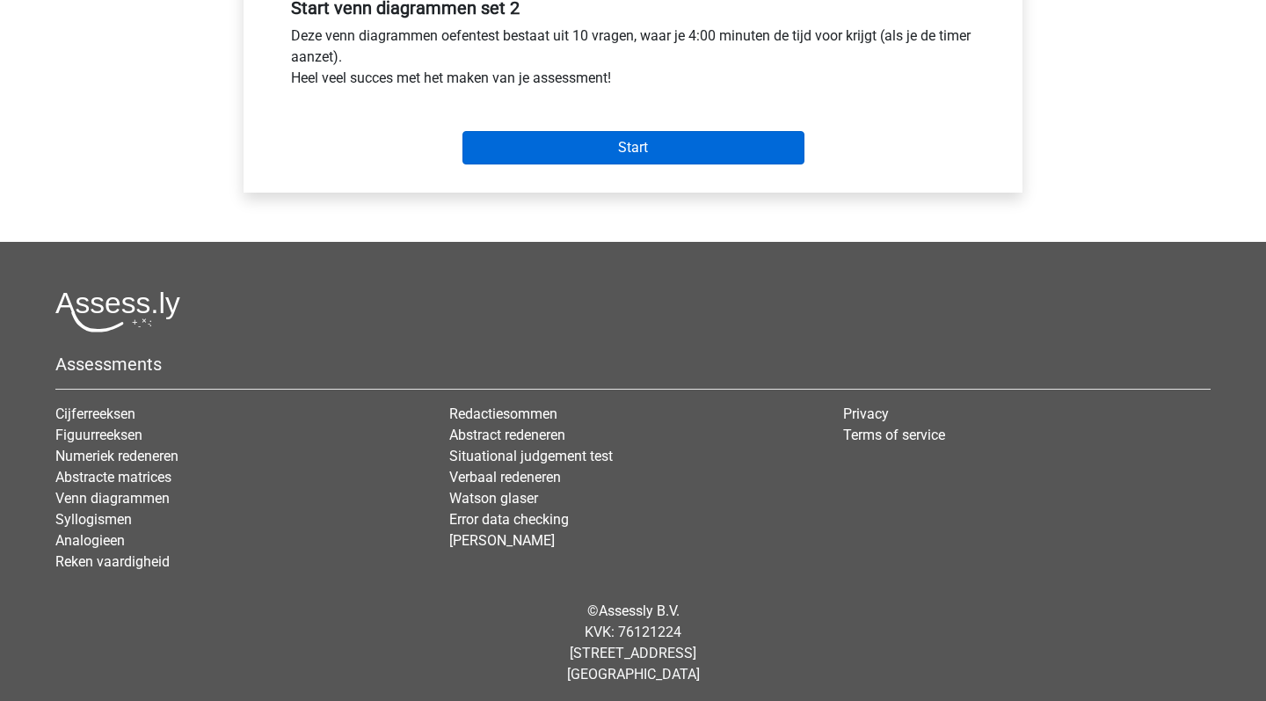
click at [660, 148] on input "Start" at bounding box center [634, 147] width 342 height 33
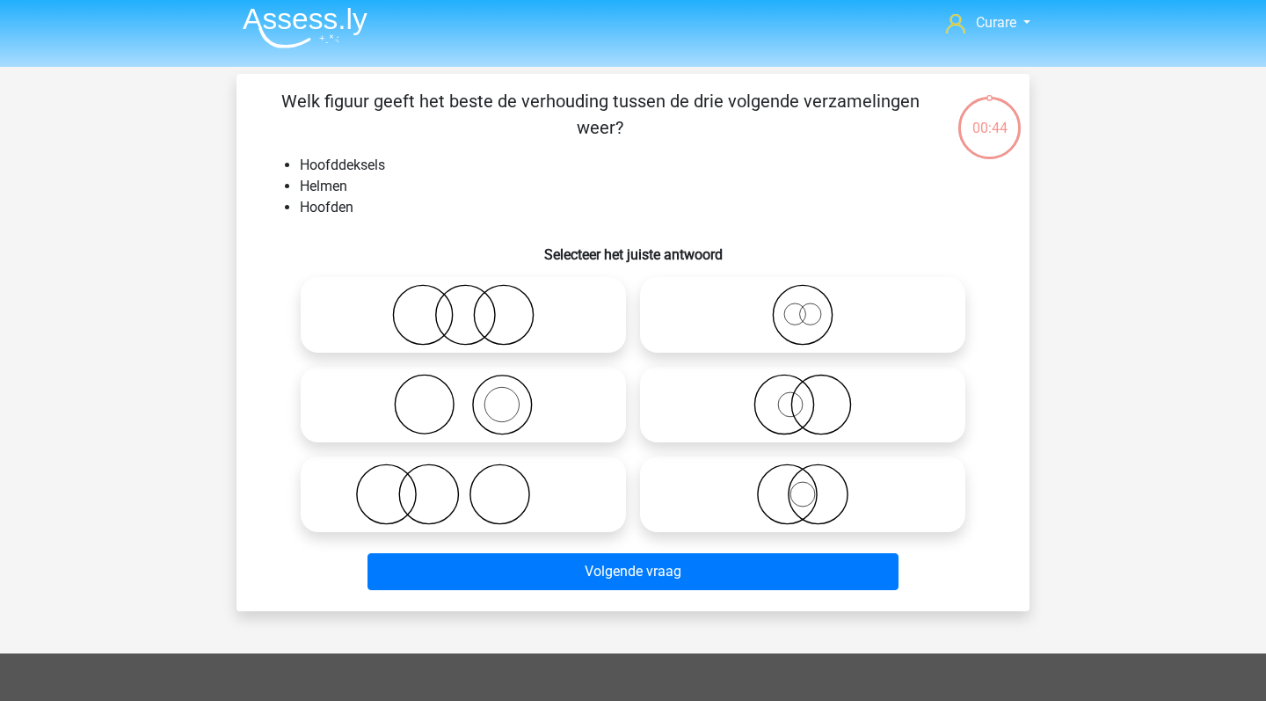
scroll to position [14, 0]
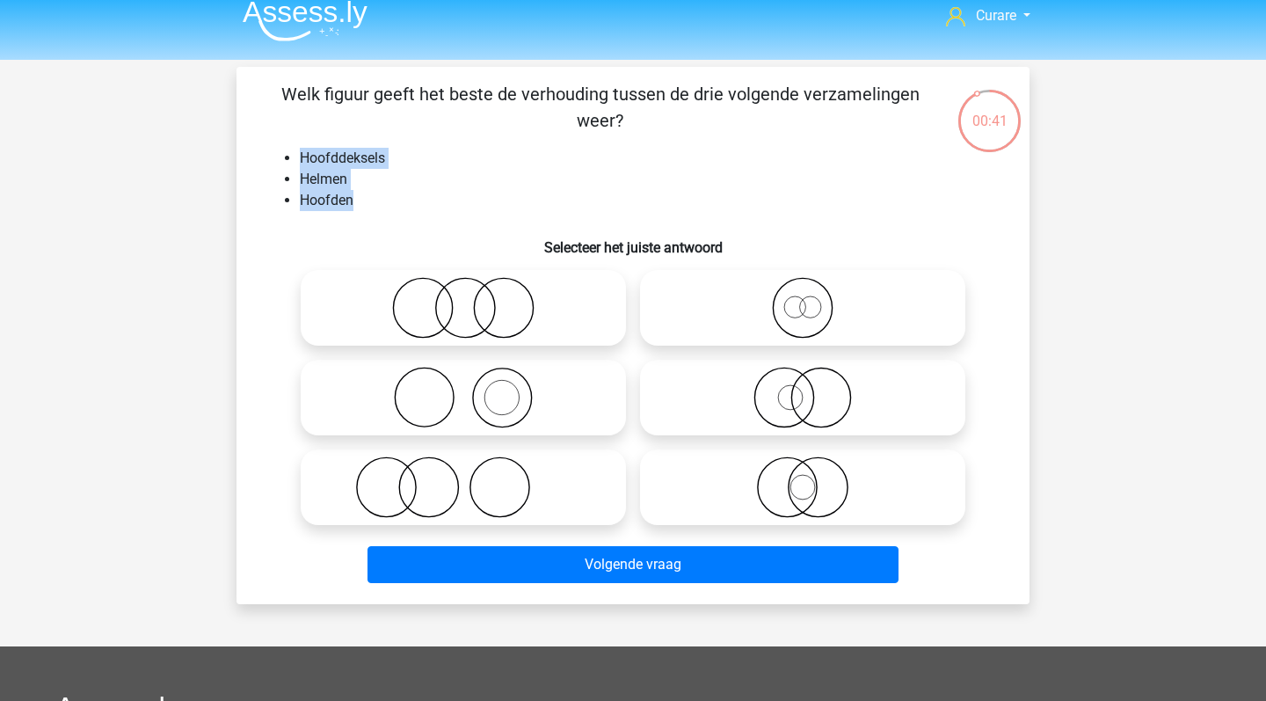
drag, startPoint x: 300, startPoint y: 155, endPoint x: 357, endPoint y: 199, distance: 72.1
click at [357, 199] on ul "Hoofddeksels Helmen Hoofden" at bounding box center [633, 179] width 737 height 63
click at [370, 200] on li "Hoofden" at bounding box center [651, 200] width 702 height 21
click at [482, 379] on icon at bounding box center [463, 398] width 311 height 62
click at [475, 379] on input "radio" at bounding box center [468, 382] width 11 height 11
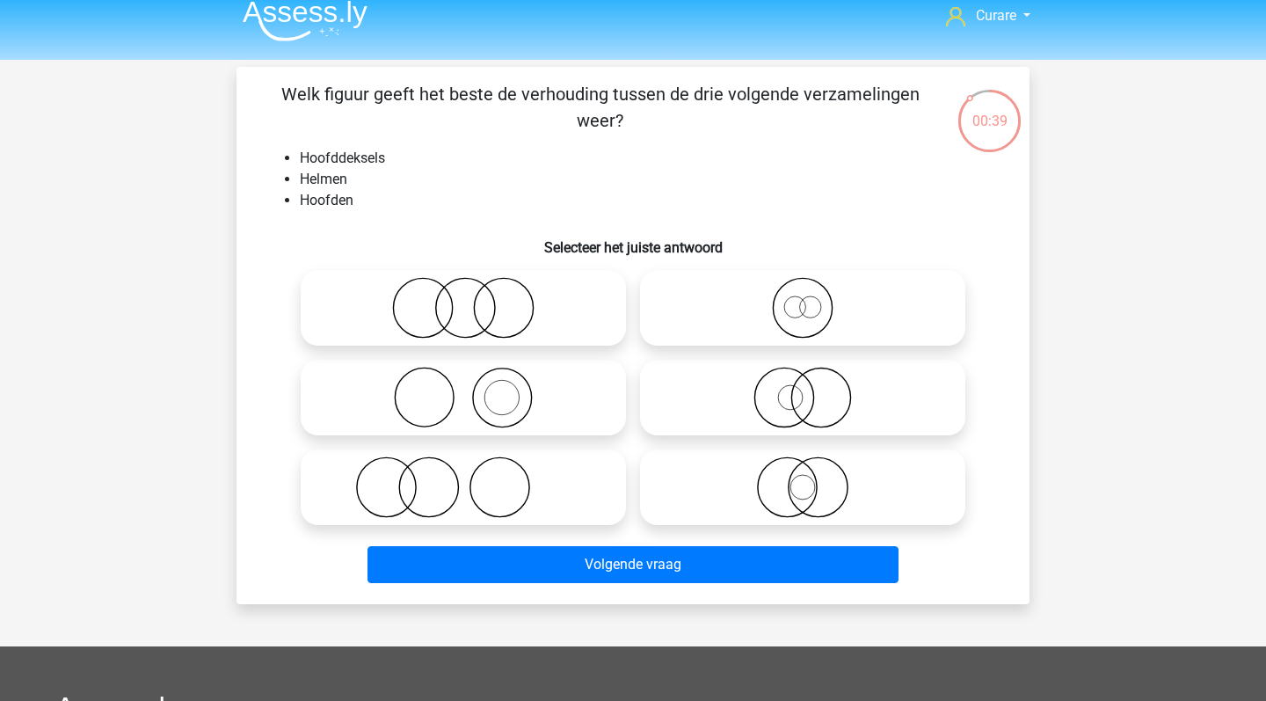
radio input "true"
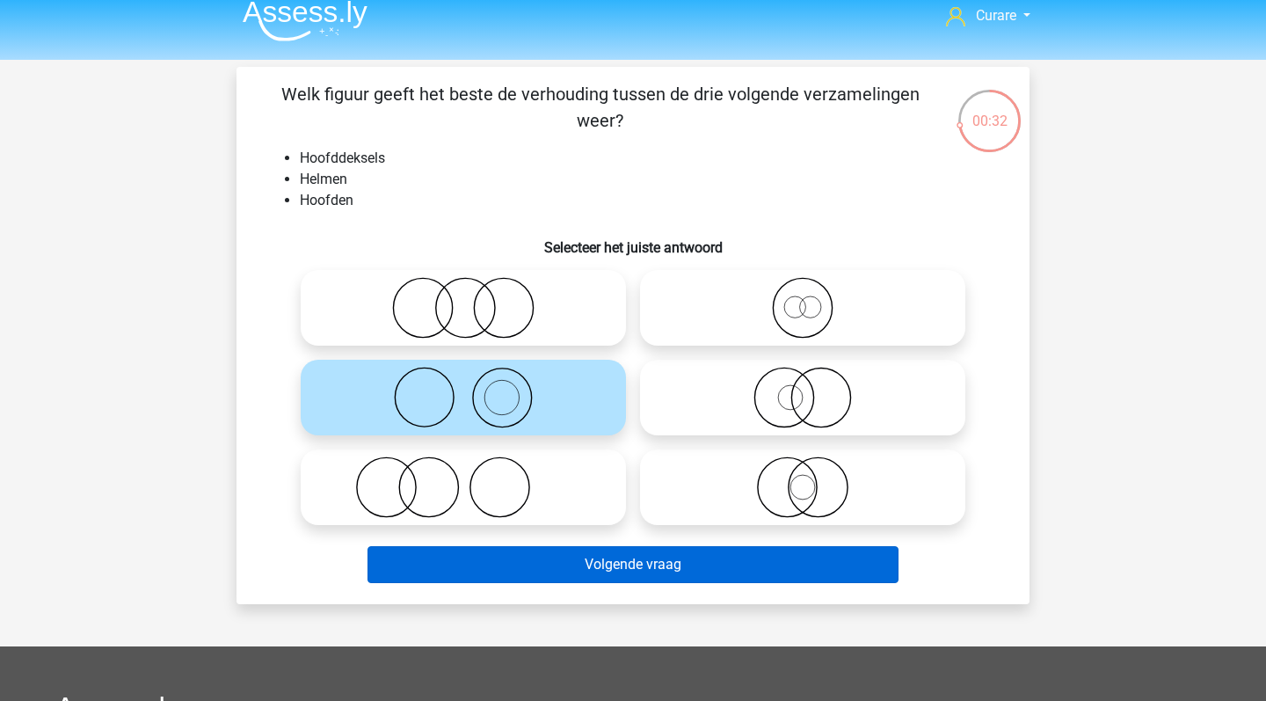
click at [555, 569] on button "Volgende vraag" at bounding box center [634, 564] width 532 height 37
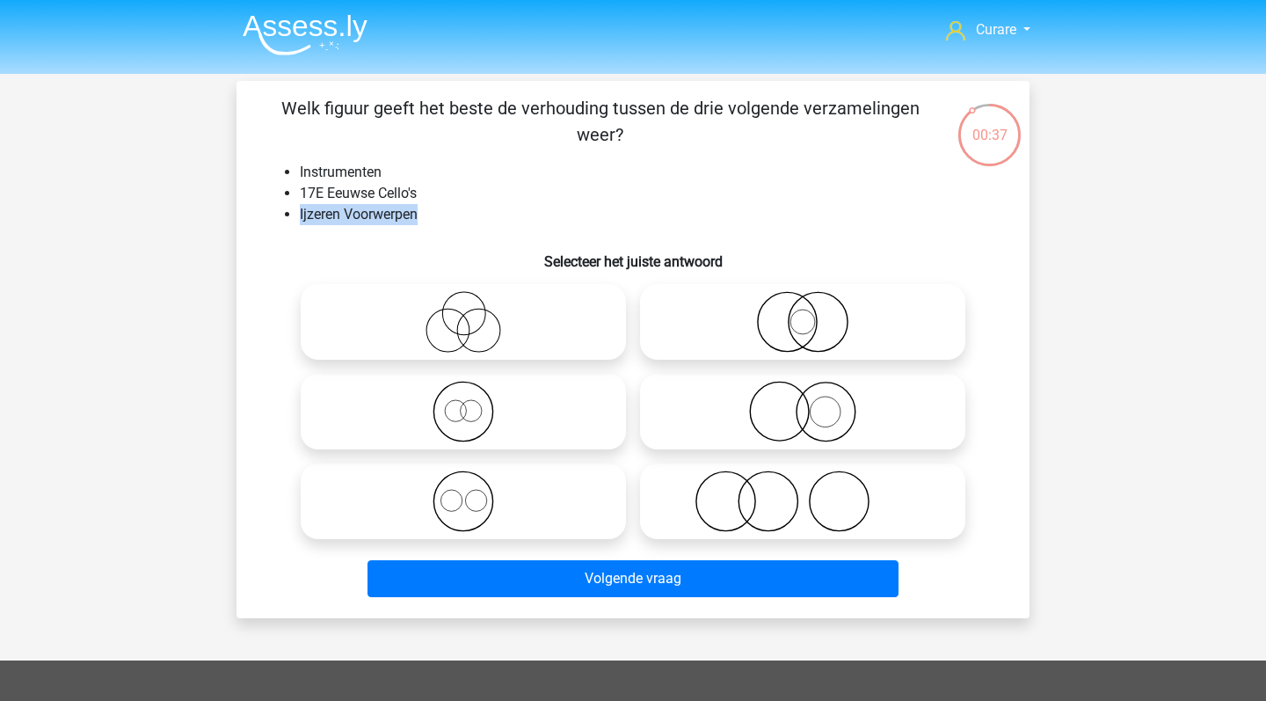
drag, startPoint x: 299, startPoint y: 214, endPoint x: 428, endPoint y: 213, distance: 129.3
click at [428, 213] on ul "Instrumenten 17E Eeuwse Cello's Ijzeren Voorwerpen" at bounding box center [633, 193] width 737 height 63
click at [427, 213] on li "Ijzeren Voorwerpen" at bounding box center [651, 214] width 702 height 21
drag, startPoint x: 300, startPoint y: 193, endPoint x: 448, endPoint y: 193, distance: 147.8
click at [448, 193] on li "17E Eeuwse Cello's" at bounding box center [651, 193] width 702 height 21
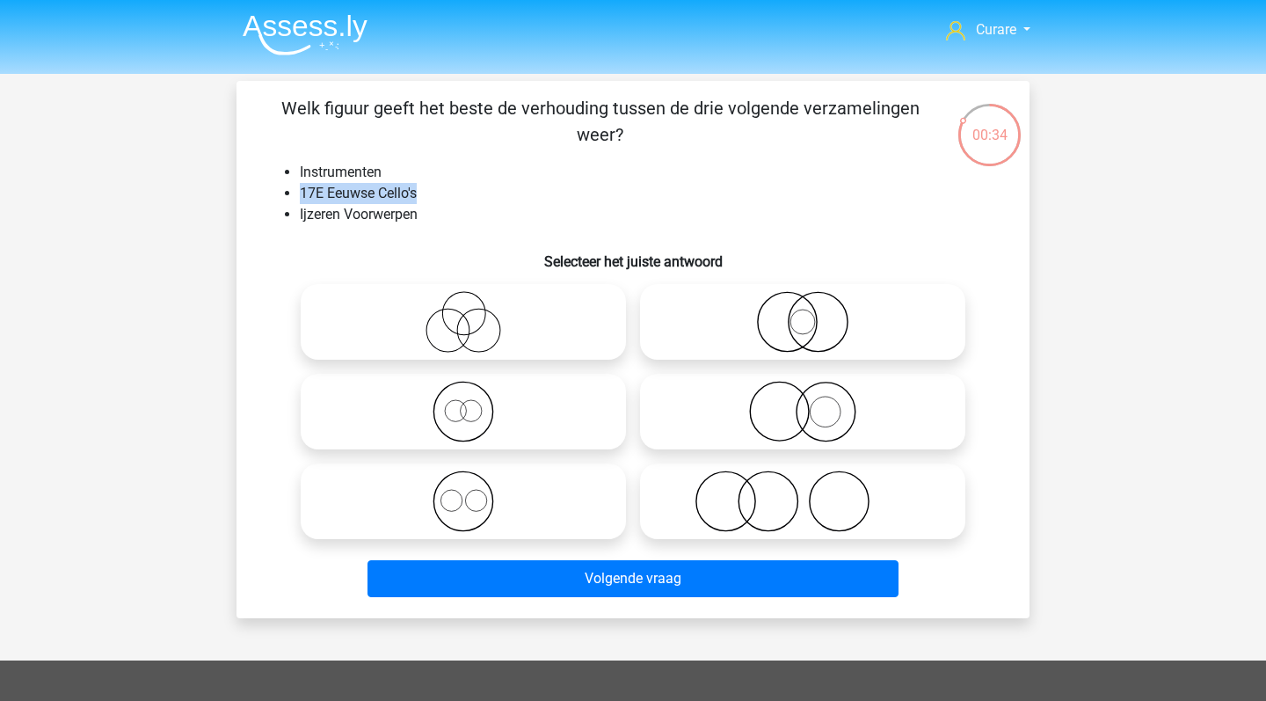
click at [448, 193] on li "17E Eeuwse Cello's" at bounding box center [651, 193] width 702 height 21
click at [507, 504] on icon at bounding box center [463, 502] width 311 height 62
click at [475, 493] on input "radio" at bounding box center [468, 486] width 11 height 11
radio input "true"
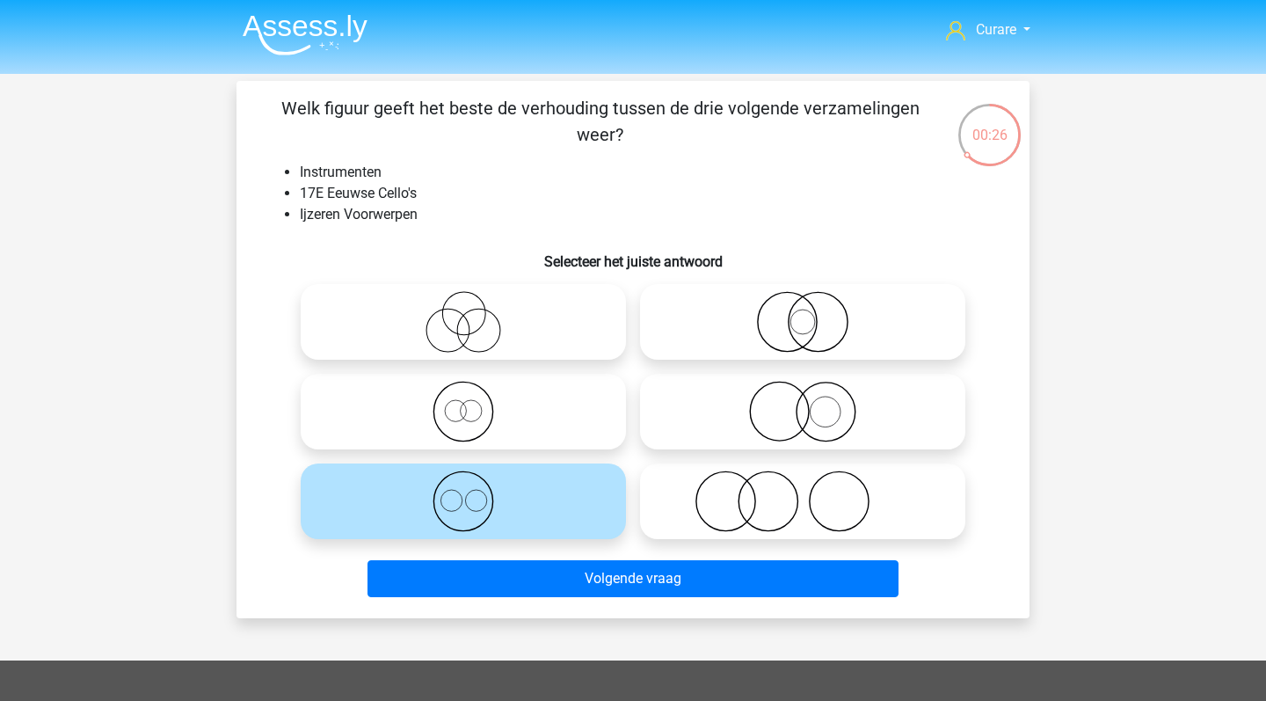
click at [845, 423] on icon at bounding box center [802, 412] width 311 height 62
click at [814, 403] on input "radio" at bounding box center [808, 396] width 11 height 11
radio input "true"
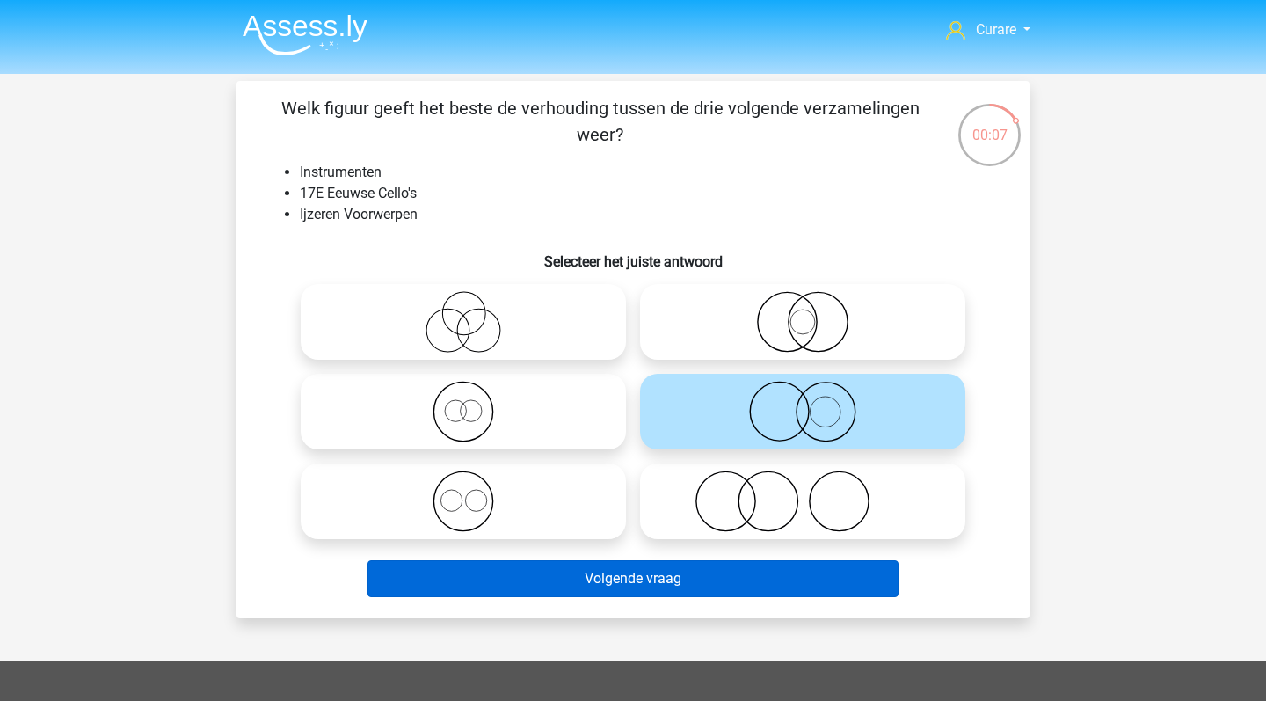
click at [721, 582] on button "Volgende vraag" at bounding box center [634, 578] width 532 height 37
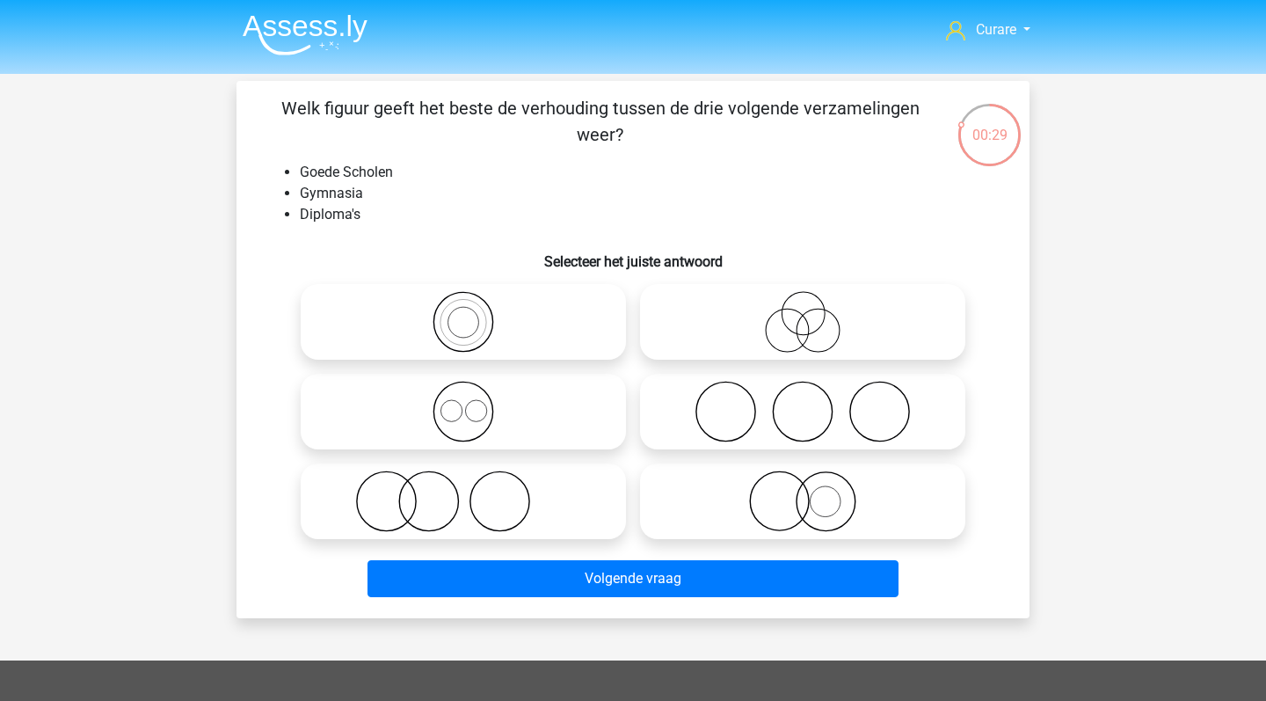
click at [466, 511] on icon at bounding box center [463, 502] width 311 height 62
click at [466, 493] on input "radio" at bounding box center [468, 486] width 11 height 11
radio input "true"
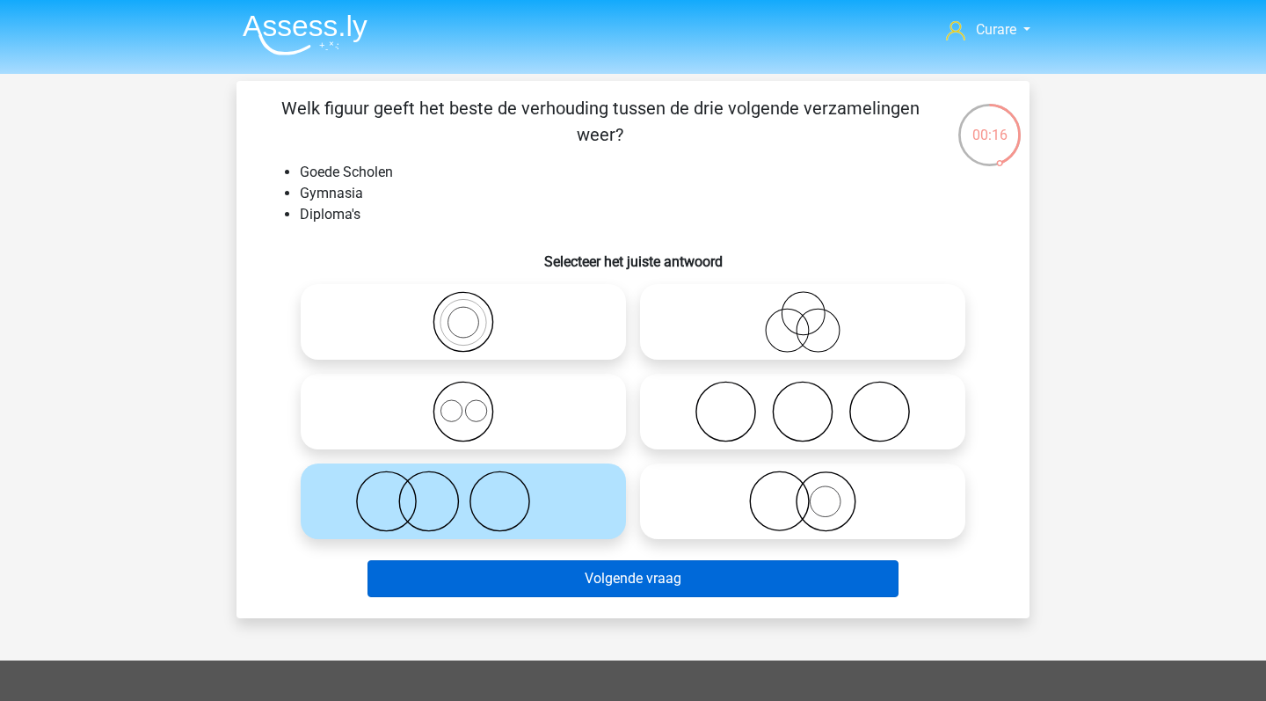
click at [620, 577] on button "Volgende vraag" at bounding box center [634, 578] width 532 height 37
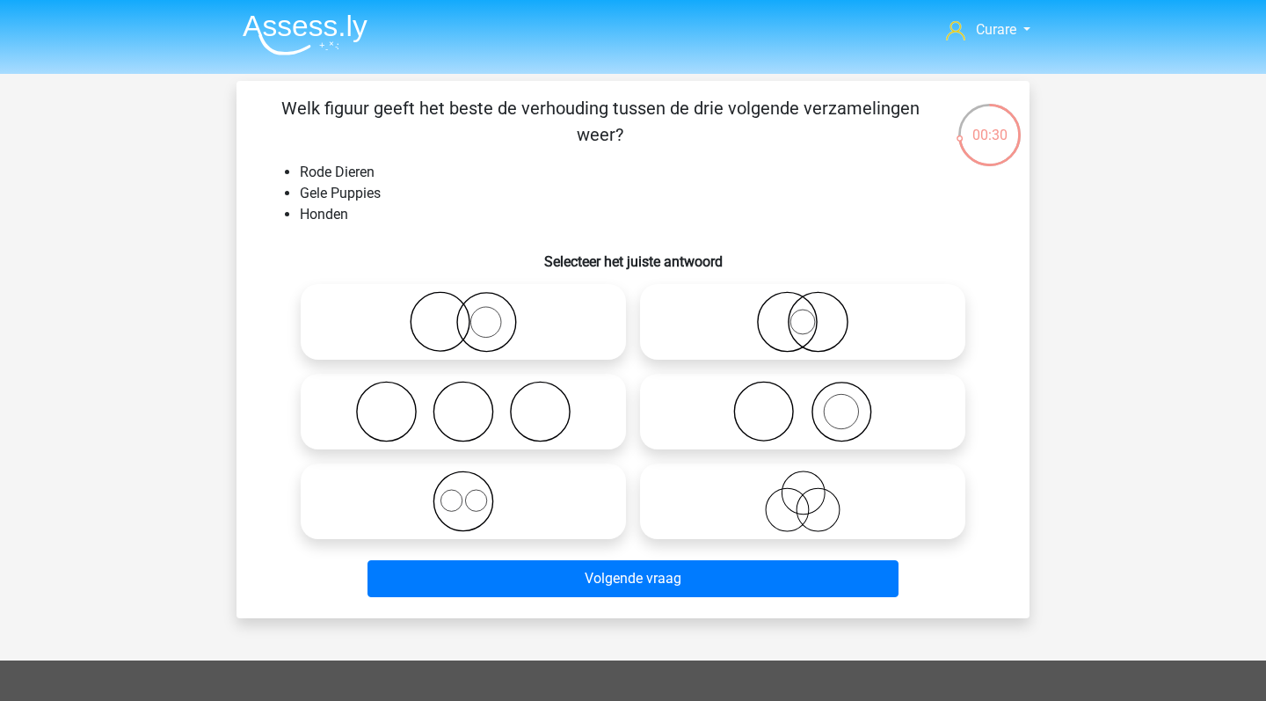
click at [837, 419] on icon at bounding box center [802, 412] width 311 height 62
click at [814, 403] on input "radio" at bounding box center [808, 396] width 11 height 11
radio input "true"
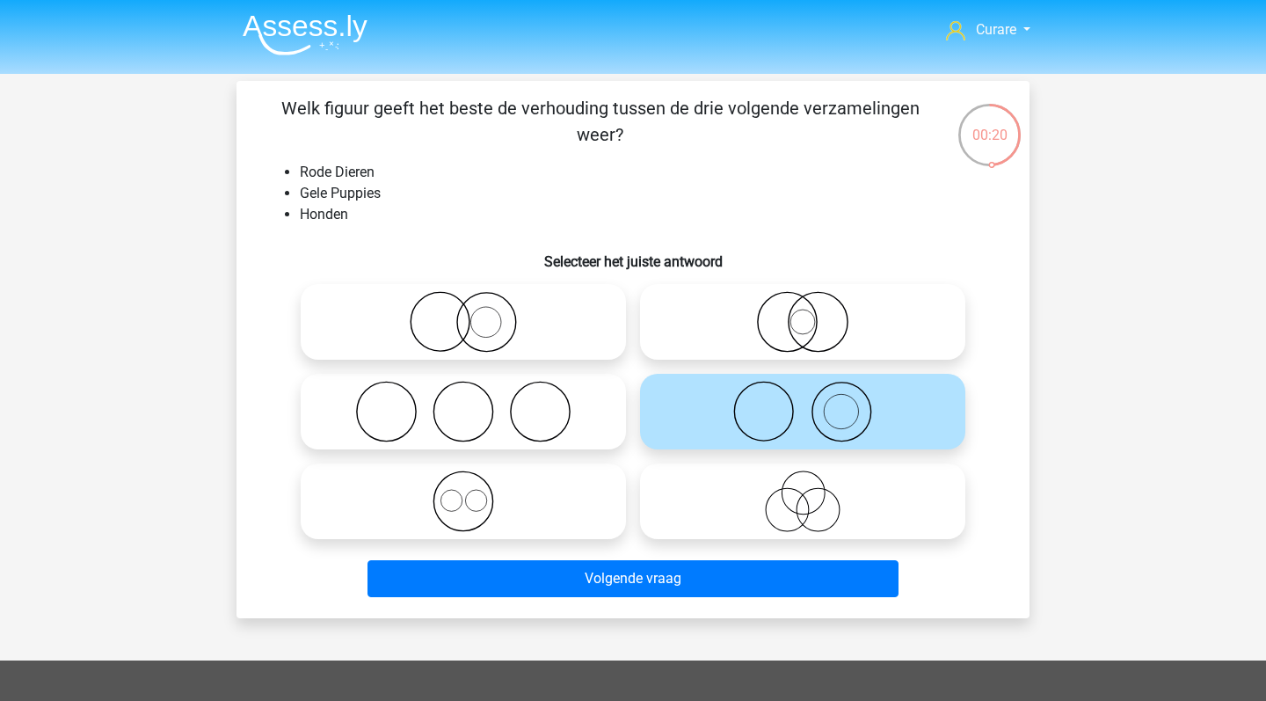
click at [517, 343] on icon at bounding box center [463, 322] width 311 height 62
click at [475, 313] on input "radio" at bounding box center [468, 307] width 11 height 11
radio input "true"
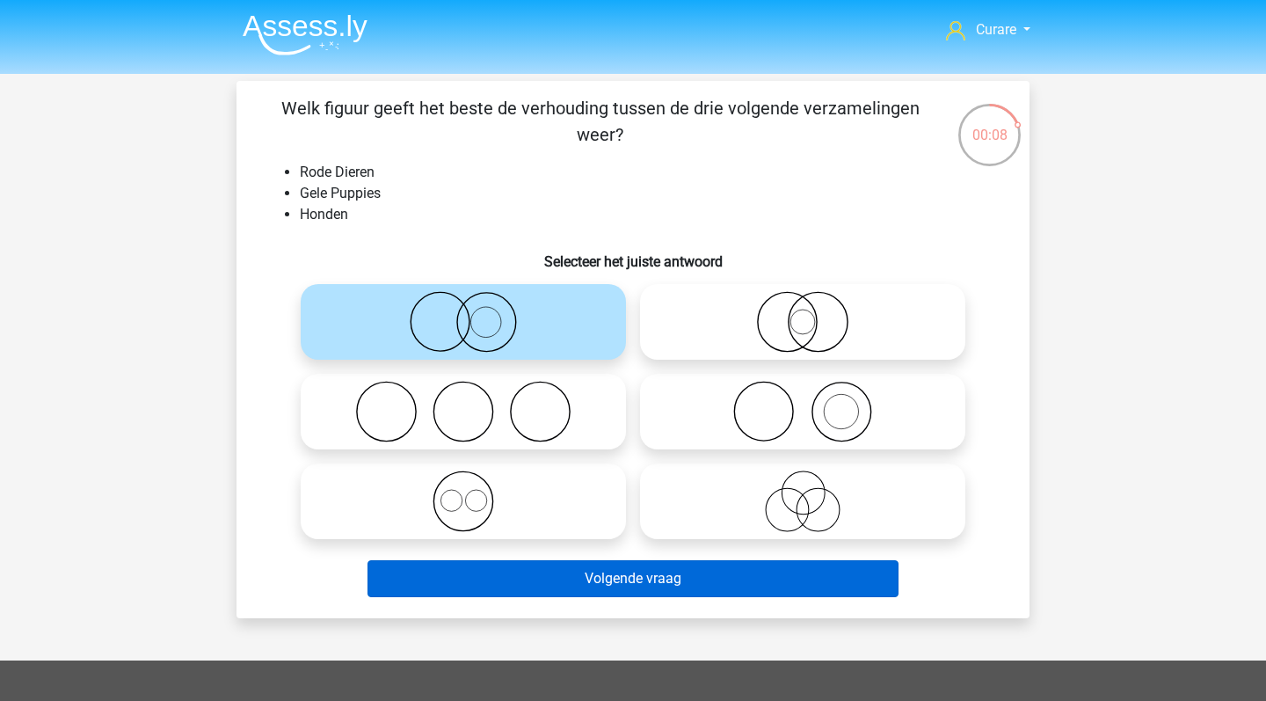
click at [689, 583] on button "Volgende vraag" at bounding box center [634, 578] width 532 height 37
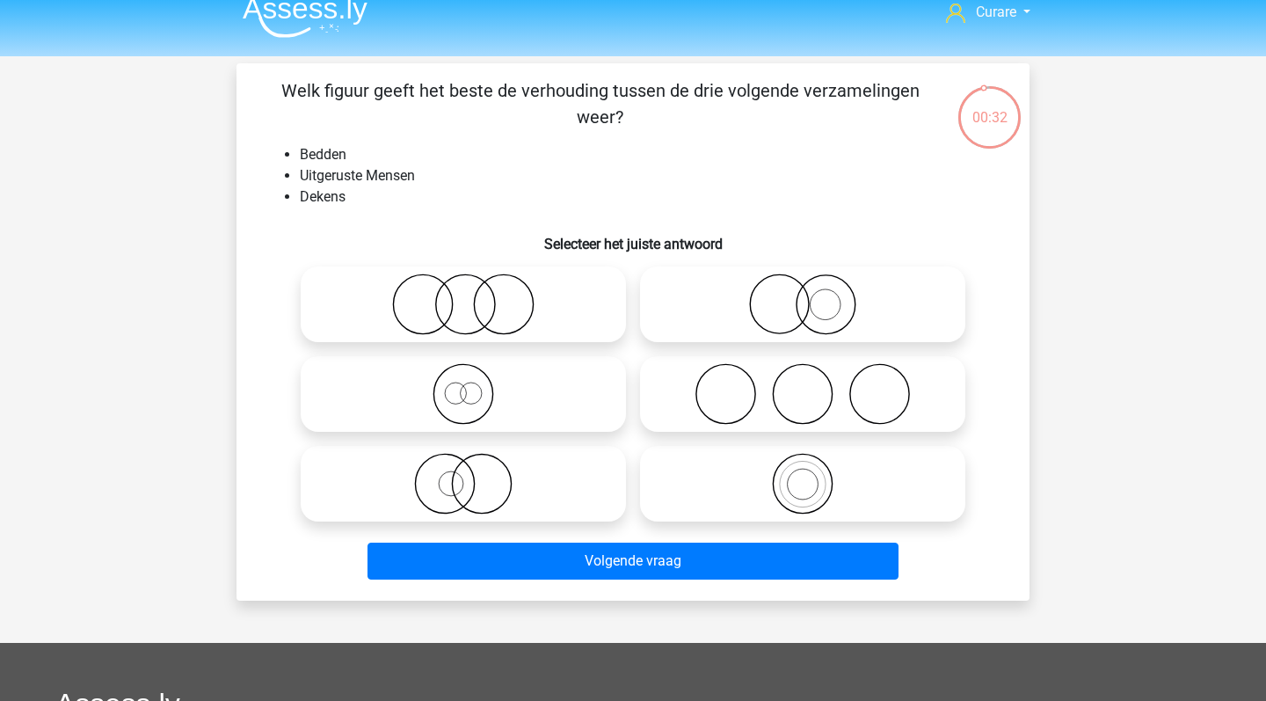
scroll to position [19, 0]
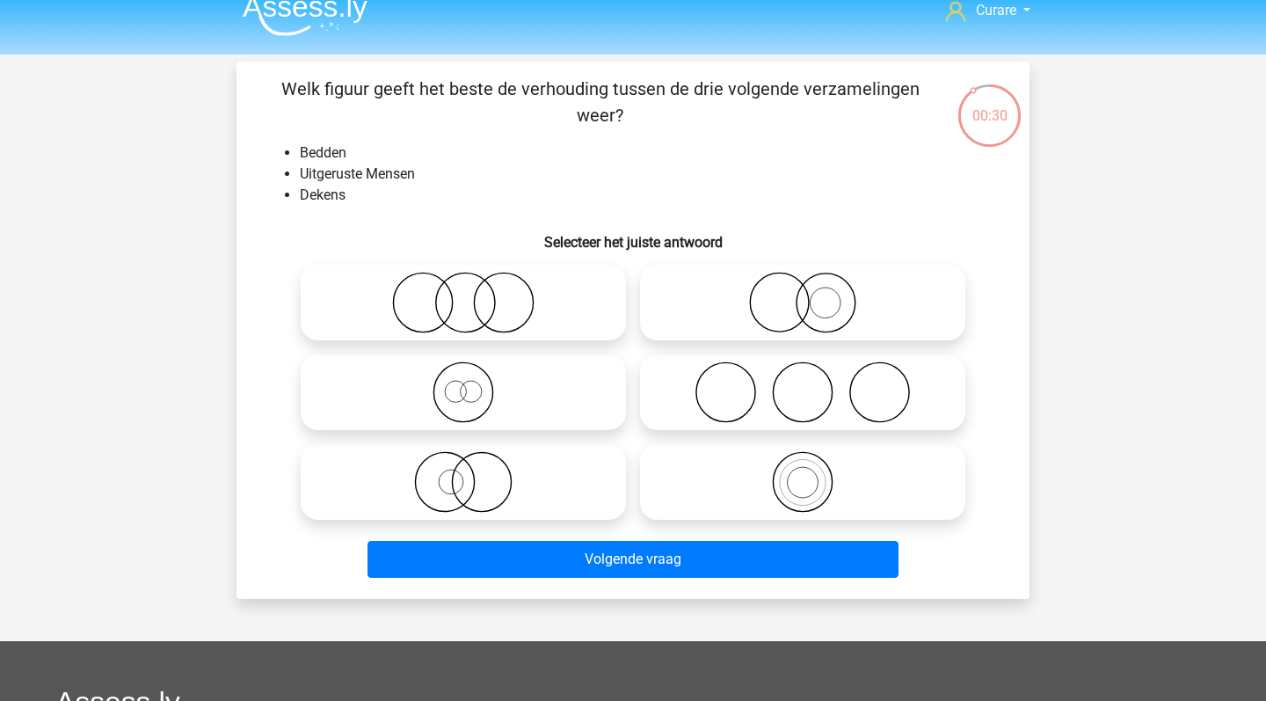
click at [838, 398] on icon at bounding box center [802, 392] width 311 height 62
click at [814, 383] on input "radio" at bounding box center [808, 377] width 11 height 11
radio input "true"
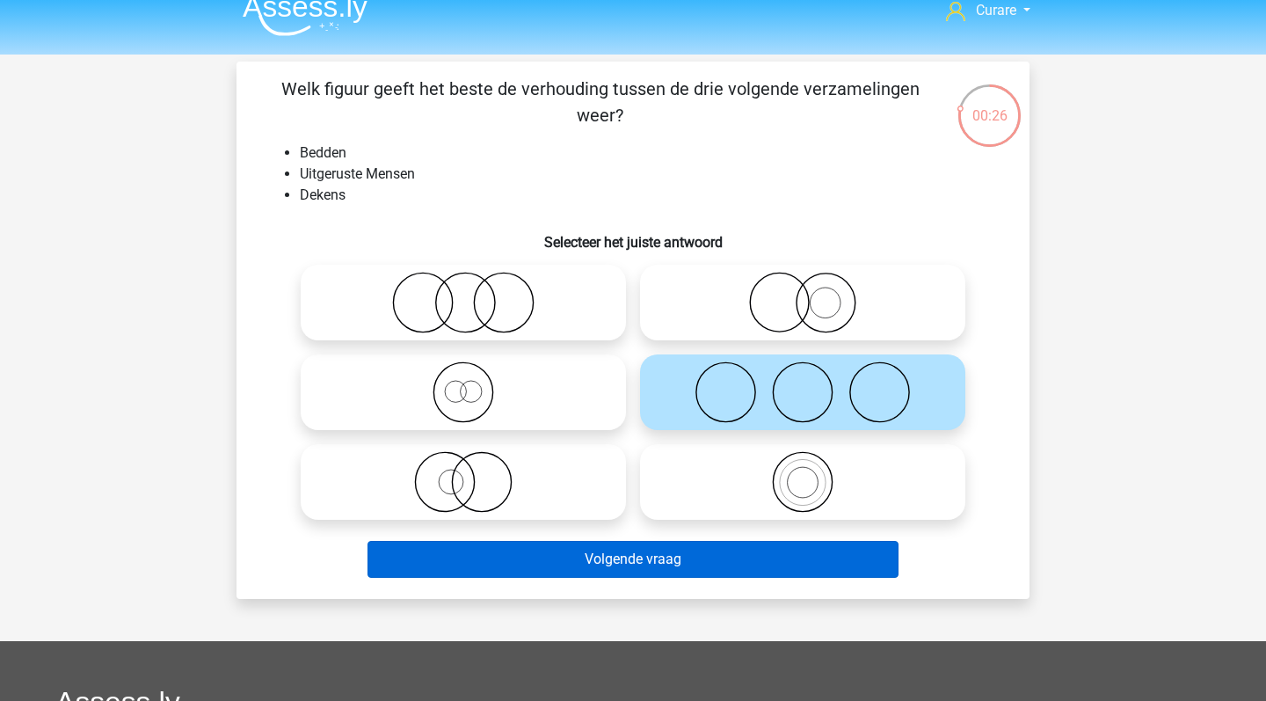
click at [596, 560] on button "Volgende vraag" at bounding box center [634, 559] width 532 height 37
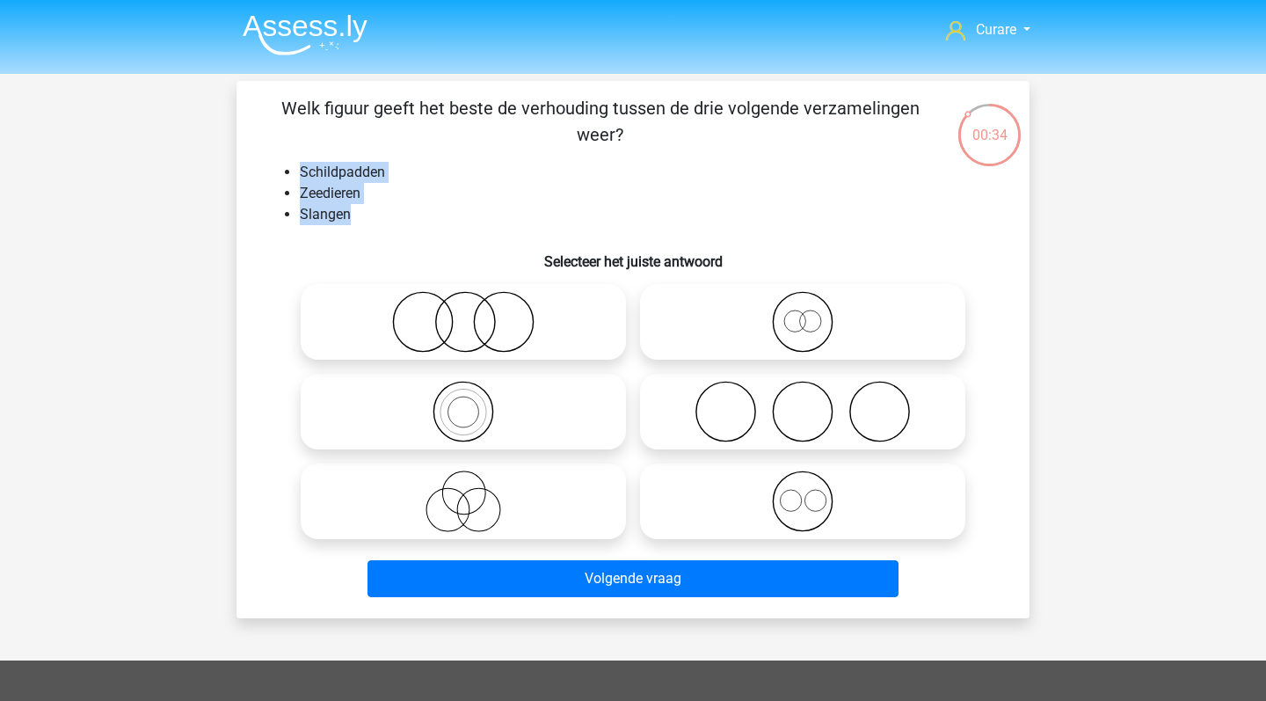
drag, startPoint x: 302, startPoint y: 172, endPoint x: 367, endPoint y: 215, distance: 77.6
click at [367, 215] on ul "Schildpadden Zeedieren Slangen" at bounding box center [633, 193] width 737 height 63
click at [367, 215] on li "Slangen" at bounding box center [651, 214] width 702 height 21
drag, startPoint x: 301, startPoint y: 171, endPoint x: 357, endPoint y: 215, distance: 72.0
click at [357, 215] on ul "Schildpadden Zeedieren Slangen" at bounding box center [633, 193] width 737 height 63
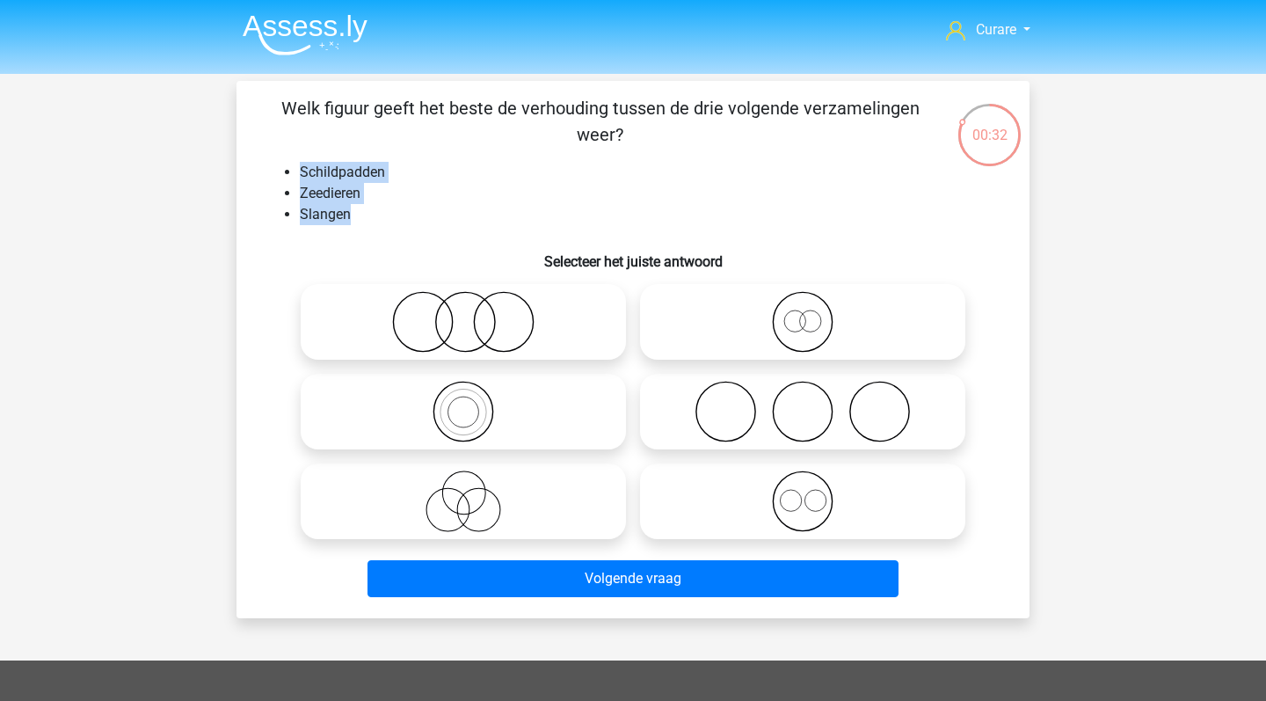
click at [357, 215] on li "Slangen" at bounding box center [651, 214] width 702 height 21
drag, startPoint x: 344, startPoint y: 217, endPoint x: 305, endPoint y: 178, distance: 55.4
click at [305, 178] on ul "Schildpadden Zeedieren Slangen" at bounding box center [633, 193] width 737 height 63
click at [362, 225] on li "Slangen" at bounding box center [651, 214] width 702 height 21
click at [464, 330] on icon at bounding box center [463, 322] width 311 height 62
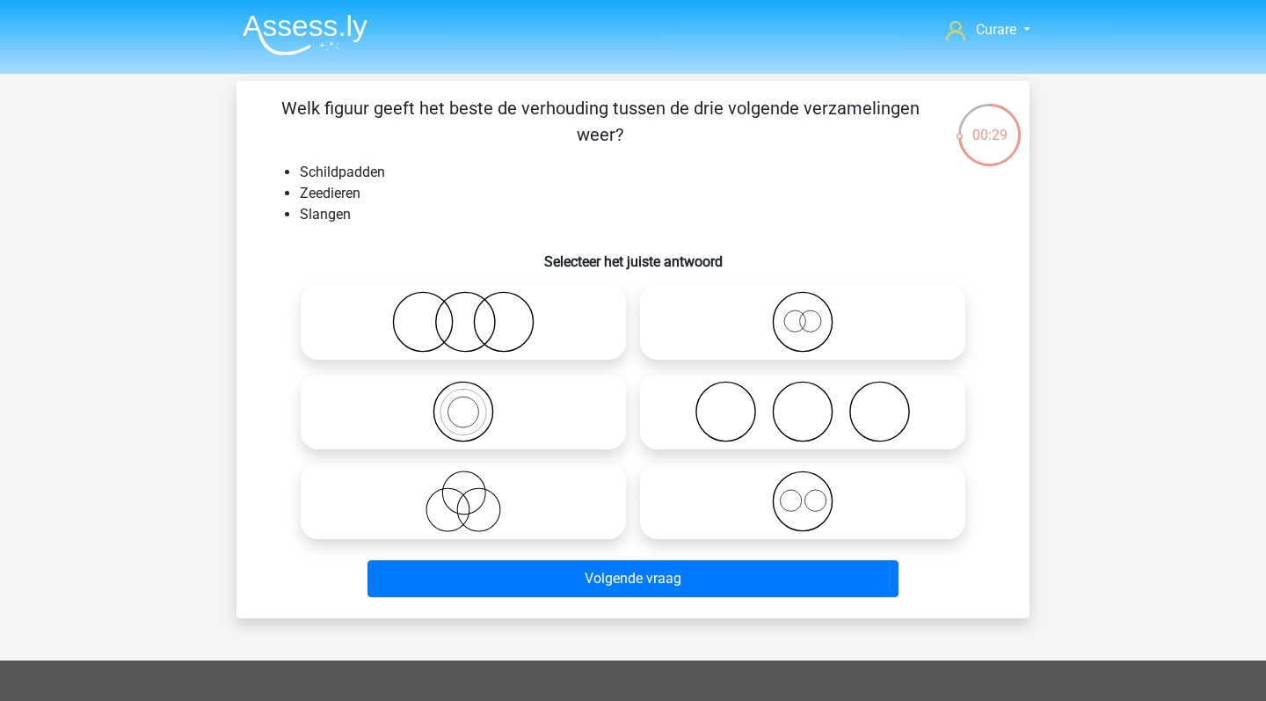
click at [464, 313] on input "radio" at bounding box center [468, 307] width 11 height 11
radio input "true"
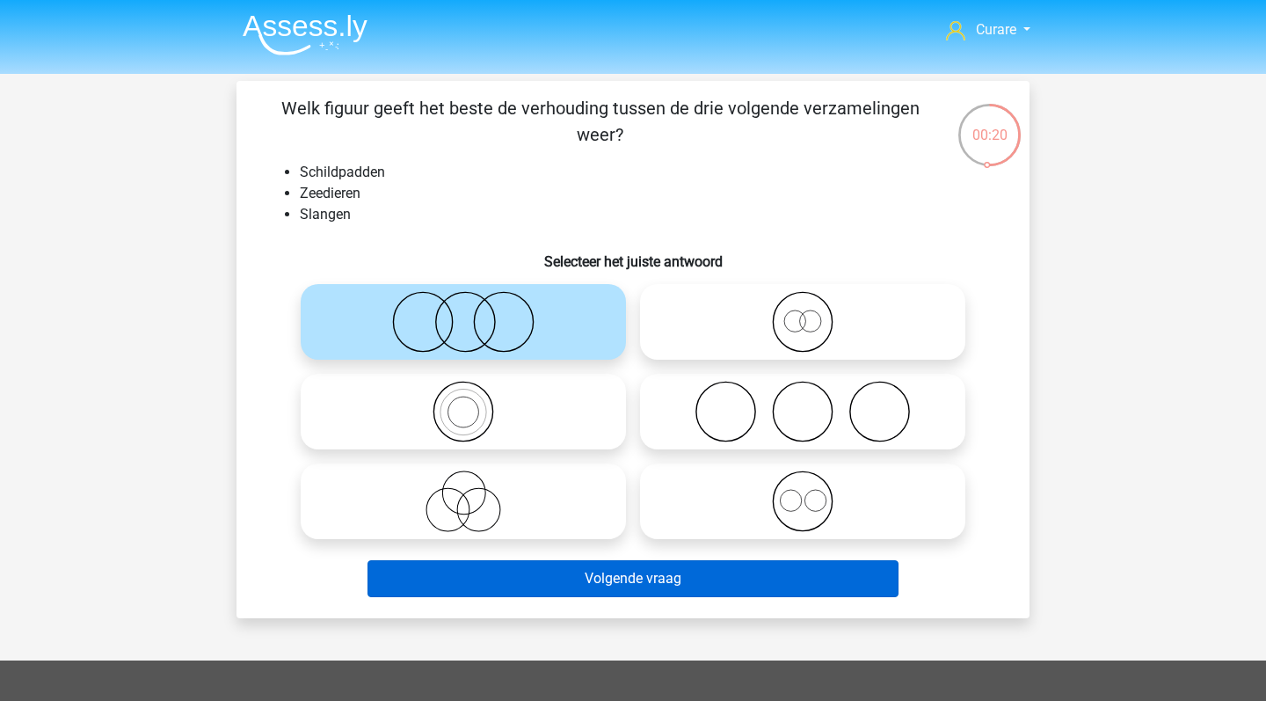
click at [592, 582] on button "Volgende vraag" at bounding box center [634, 578] width 532 height 37
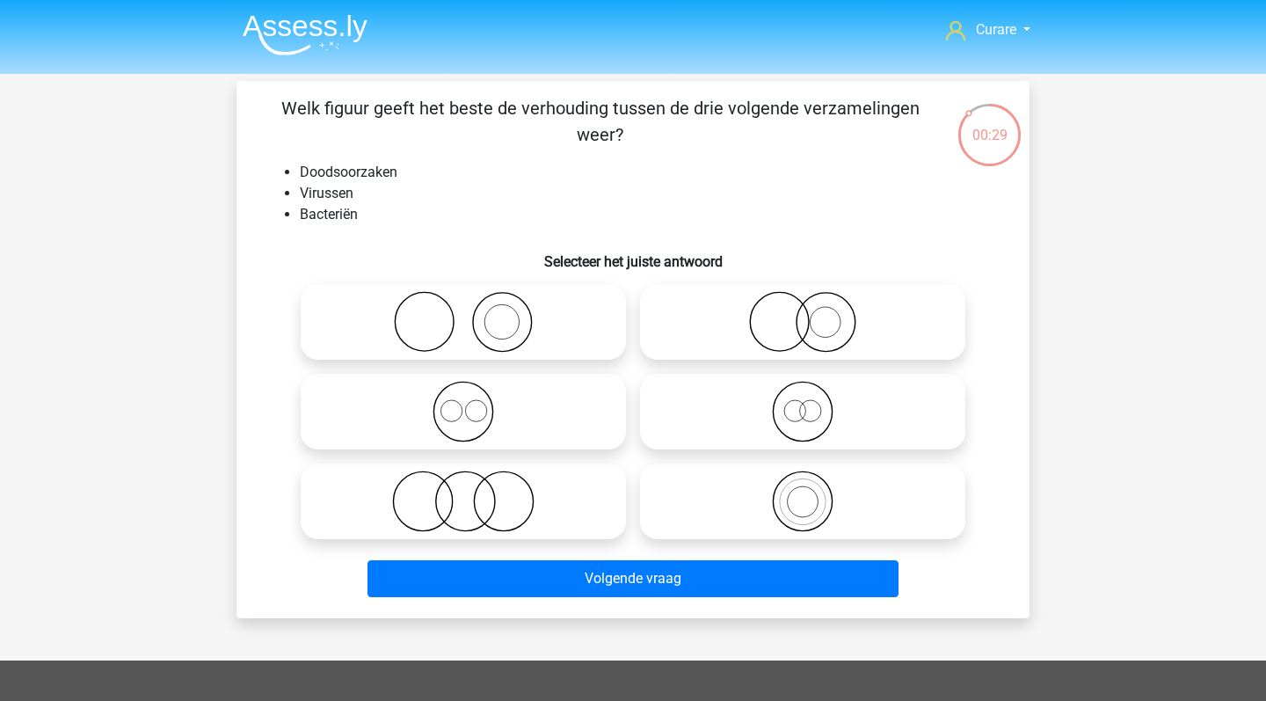
click at [530, 303] on icon at bounding box center [463, 322] width 311 height 62
click at [475, 303] on input "radio" at bounding box center [468, 307] width 11 height 11
radio input "true"
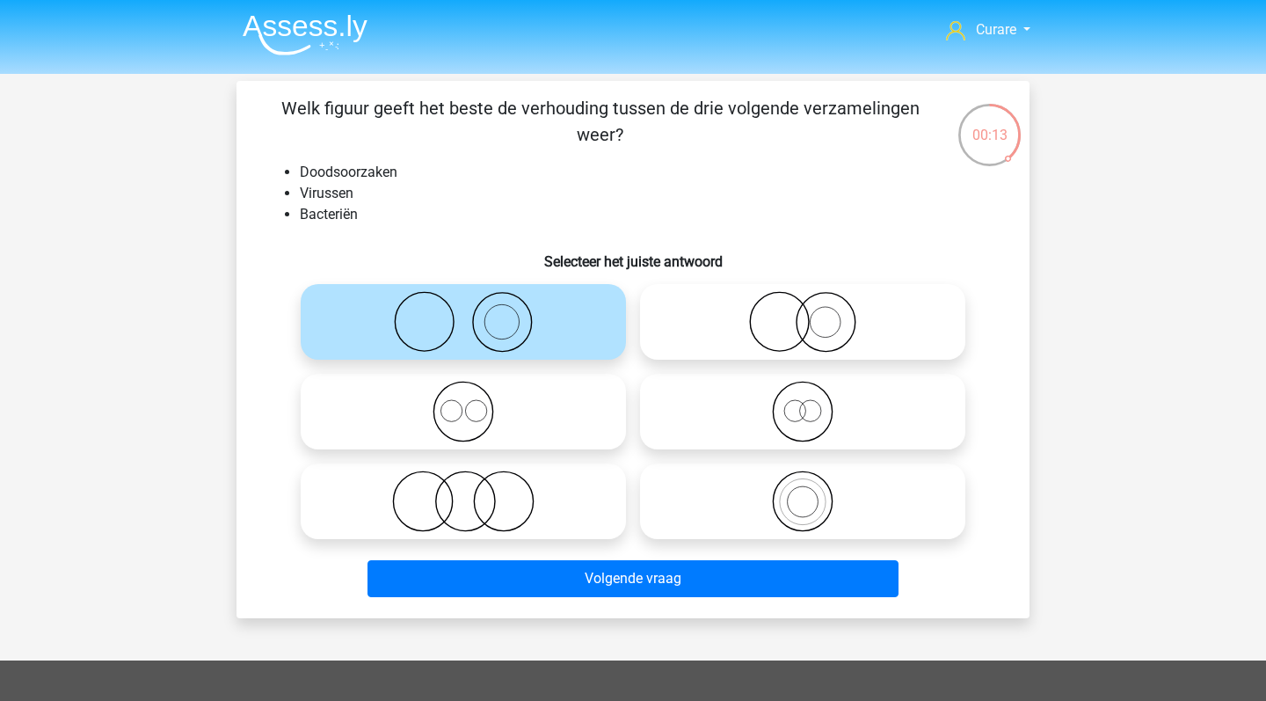
click at [546, 430] on icon at bounding box center [463, 412] width 311 height 62
click at [475, 403] on input "radio" at bounding box center [468, 396] width 11 height 11
radio input "true"
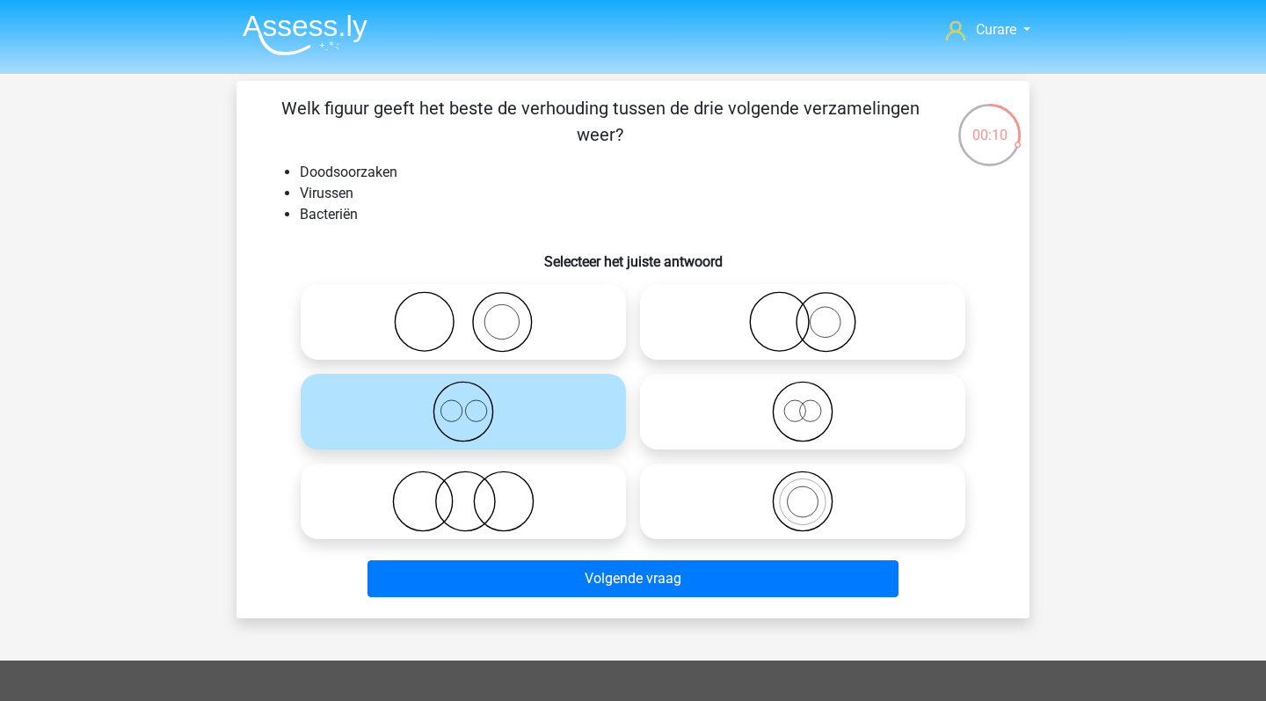
click at [838, 419] on icon at bounding box center [802, 412] width 311 height 62
click at [814, 403] on input "radio" at bounding box center [808, 396] width 11 height 11
radio input "true"
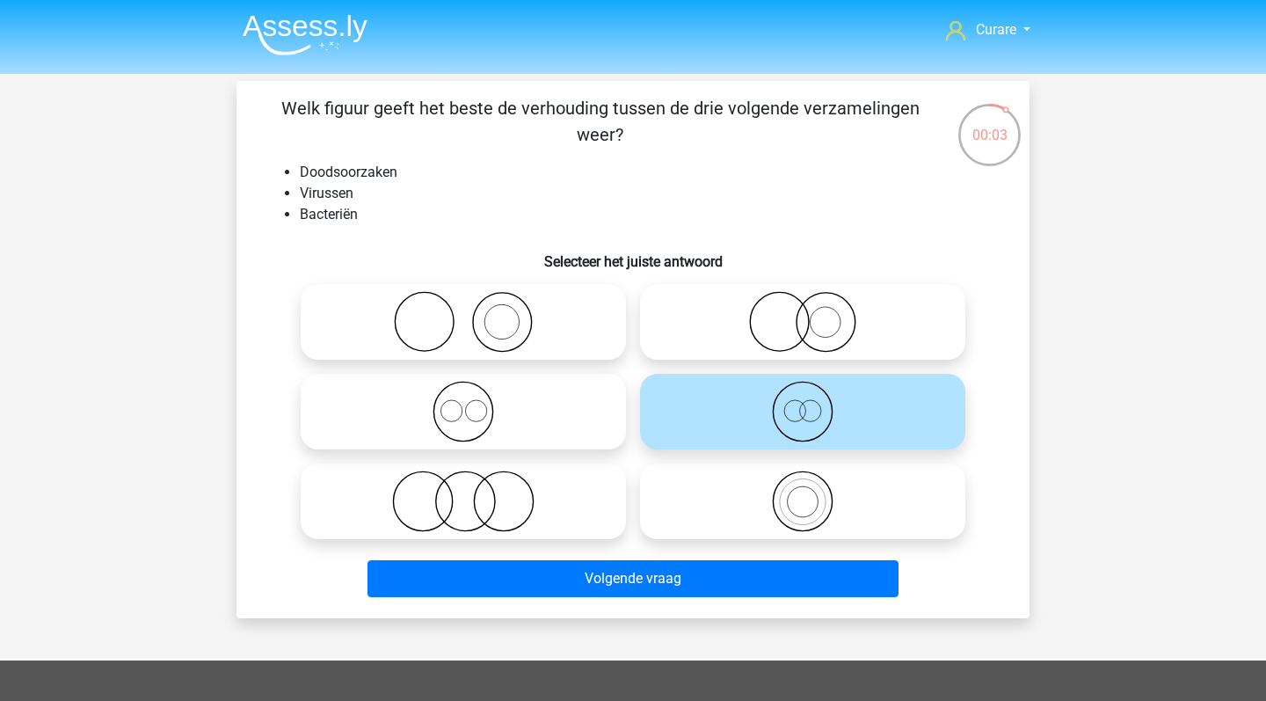
click at [510, 507] on icon at bounding box center [463, 502] width 311 height 62
click at [475, 493] on input "radio" at bounding box center [468, 486] width 11 height 11
radio input "true"
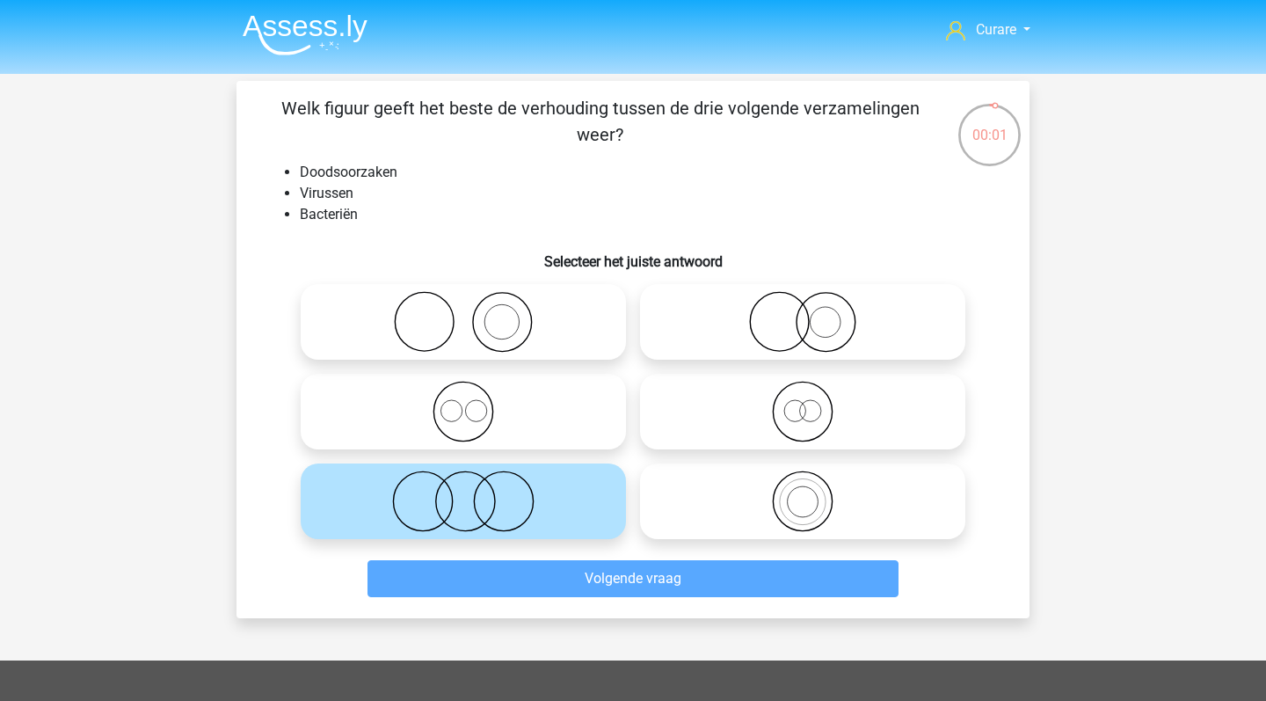
click at [536, 342] on icon at bounding box center [463, 322] width 311 height 62
click at [475, 313] on input "radio" at bounding box center [468, 307] width 11 height 11
radio input "true"
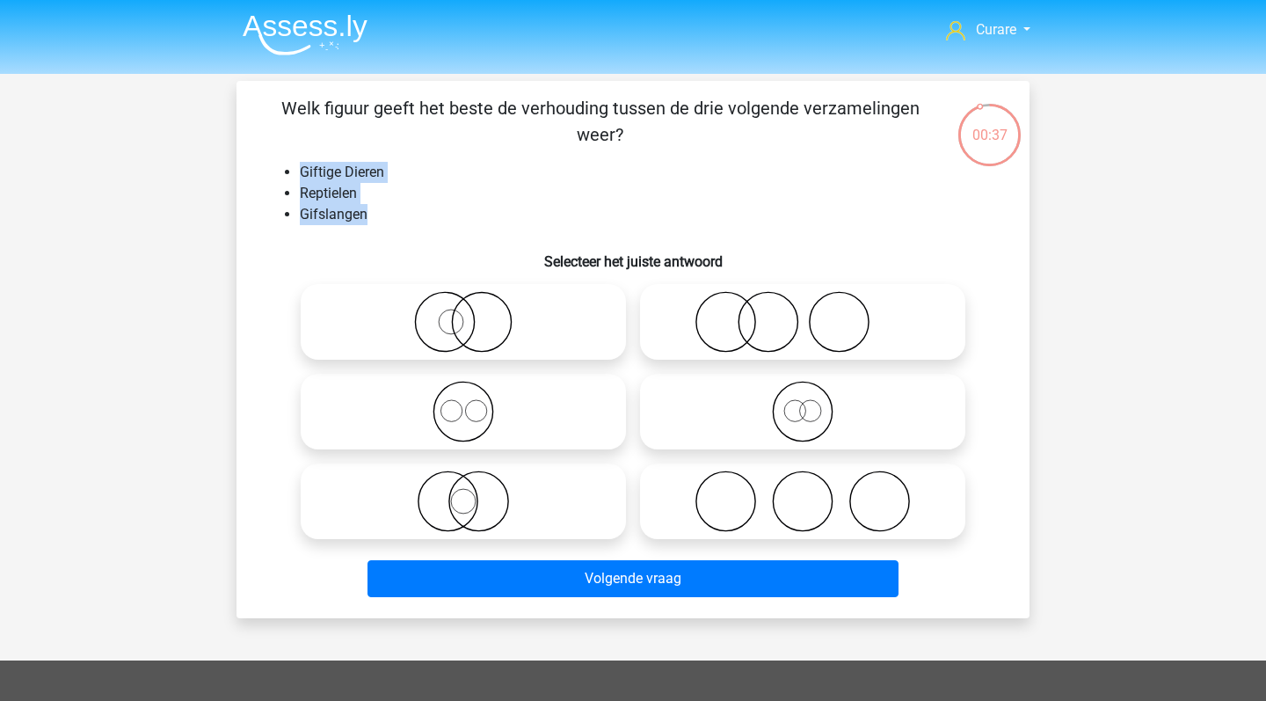
drag, startPoint x: 303, startPoint y: 173, endPoint x: 387, endPoint y: 208, distance: 91.5
click at [387, 208] on ul "Giftige Dieren Reptielen Gifslangen" at bounding box center [633, 193] width 737 height 63
click at [387, 208] on li "Gifslangen" at bounding box center [651, 214] width 702 height 21
drag, startPoint x: 360, startPoint y: 190, endPoint x: 284, endPoint y: 191, distance: 75.6
click at [300, 190] on li "Reptielen" at bounding box center [651, 193] width 702 height 21
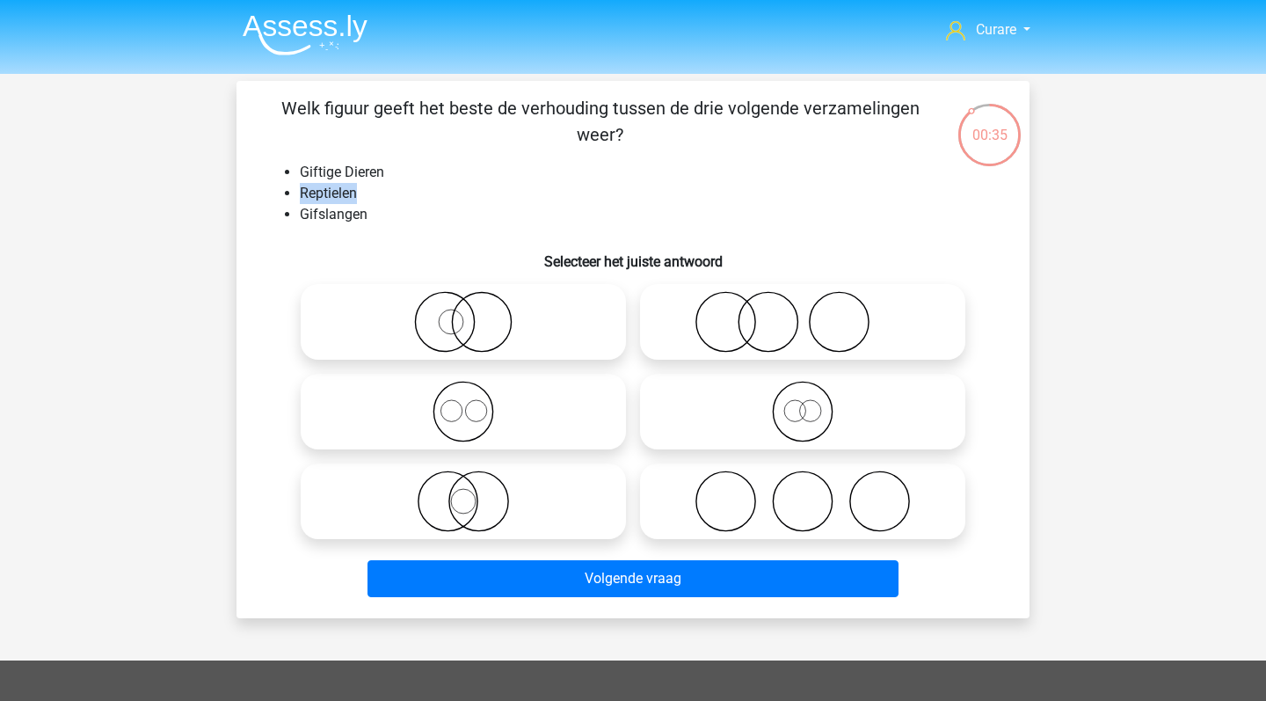
click at [343, 191] on li "Reptielen" at bounding box center [651, 193] width 702 height 21
drag, startPoint x: 300, startPoint y: 193, endPoint x: 367, endPoint y: 193, distance: 66.8
click at [367, 193] on li "Reptielen" at bounding box center [651, 193] width 702 height 21
click at [463, 321] on circle at bounding box center [451, 322] width 25 height 25
click at [463, 313] on input "radio" at bounding box center [468, 307] width 11 height 11
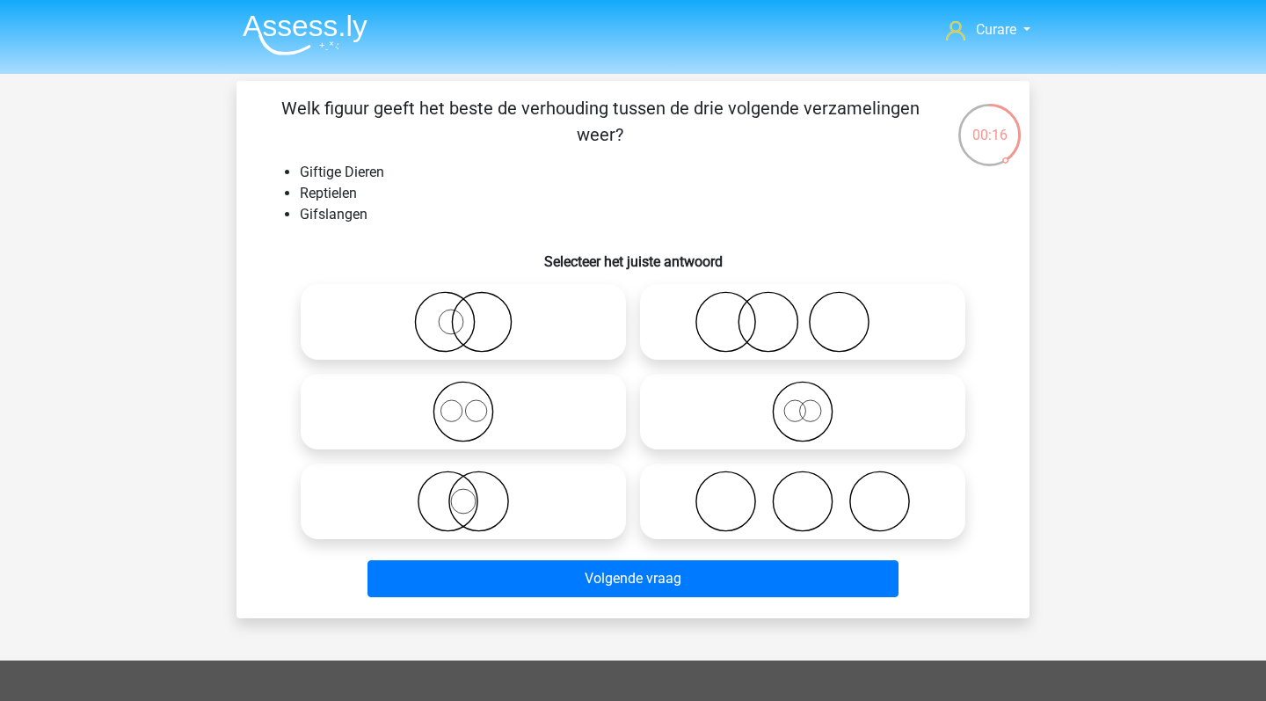
radio input "true"
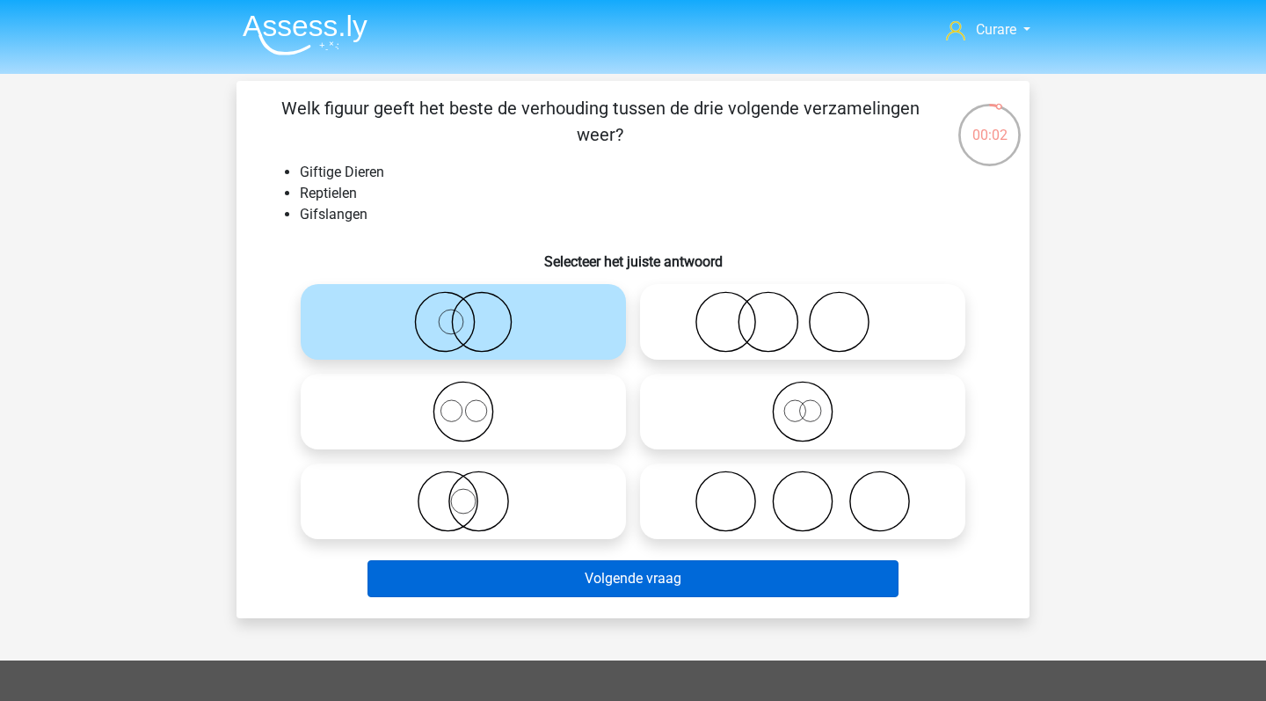
click at [577, 568] on button "Volgende vraag" at bounding box center [634, 578] width 532 height 37
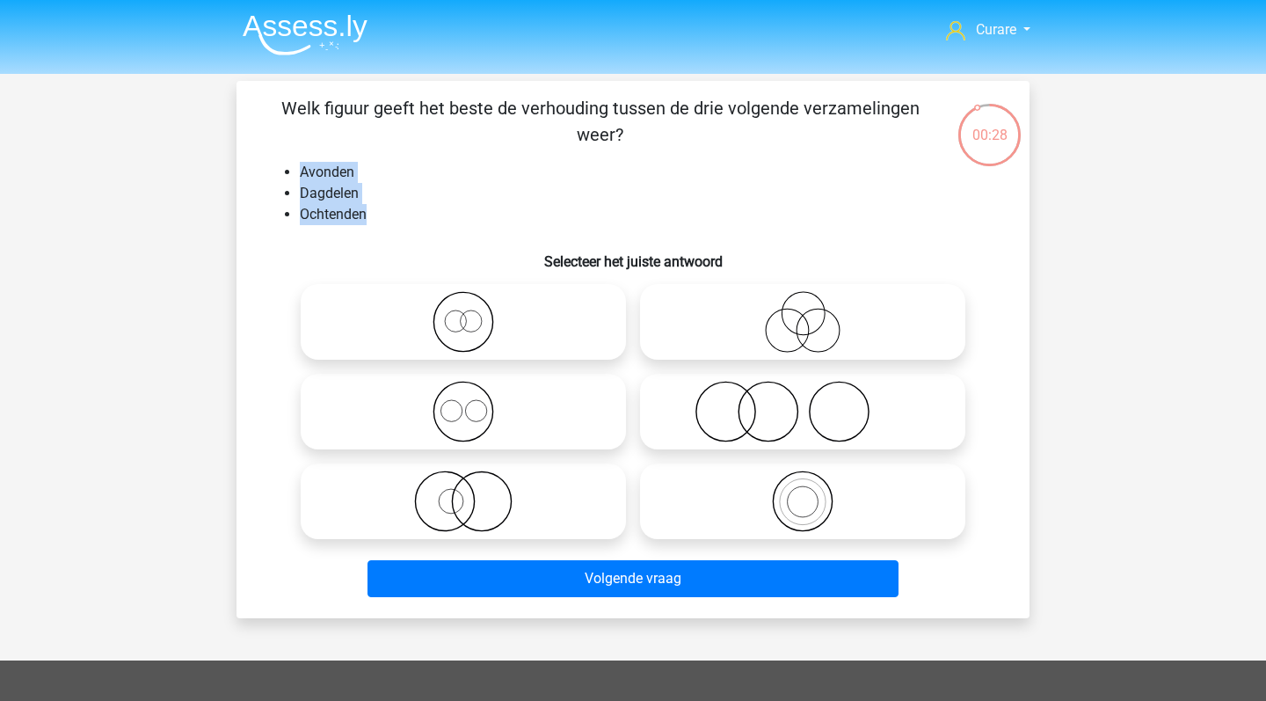
drag, startPoint x: 301, startPoint y: 169, endPoint x: 383, endPoint y: 221, distance: 96.9
click at [383, 222] on ul "Avonden Dagdelen Ochtenden" at bounding box center [633, 193] width 737 height 63
click at [383, 221] on li "Ochtenden" at bounding box center [651, 214] width 702 height 21
click at [507, 426] on icon at bounding box center [463, 412] width 311 height 62
click at [475, 403] on input "radio" at bounding box center [468, 396] width 11 height 11
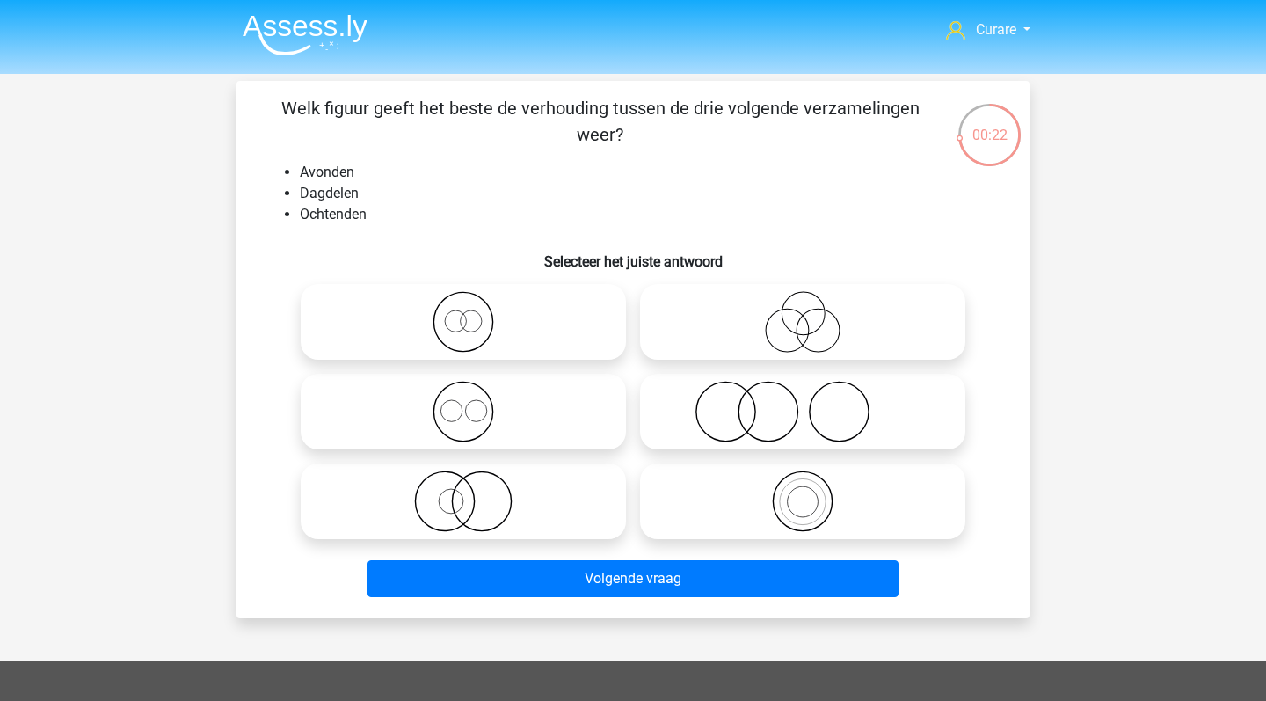
radio input "true"
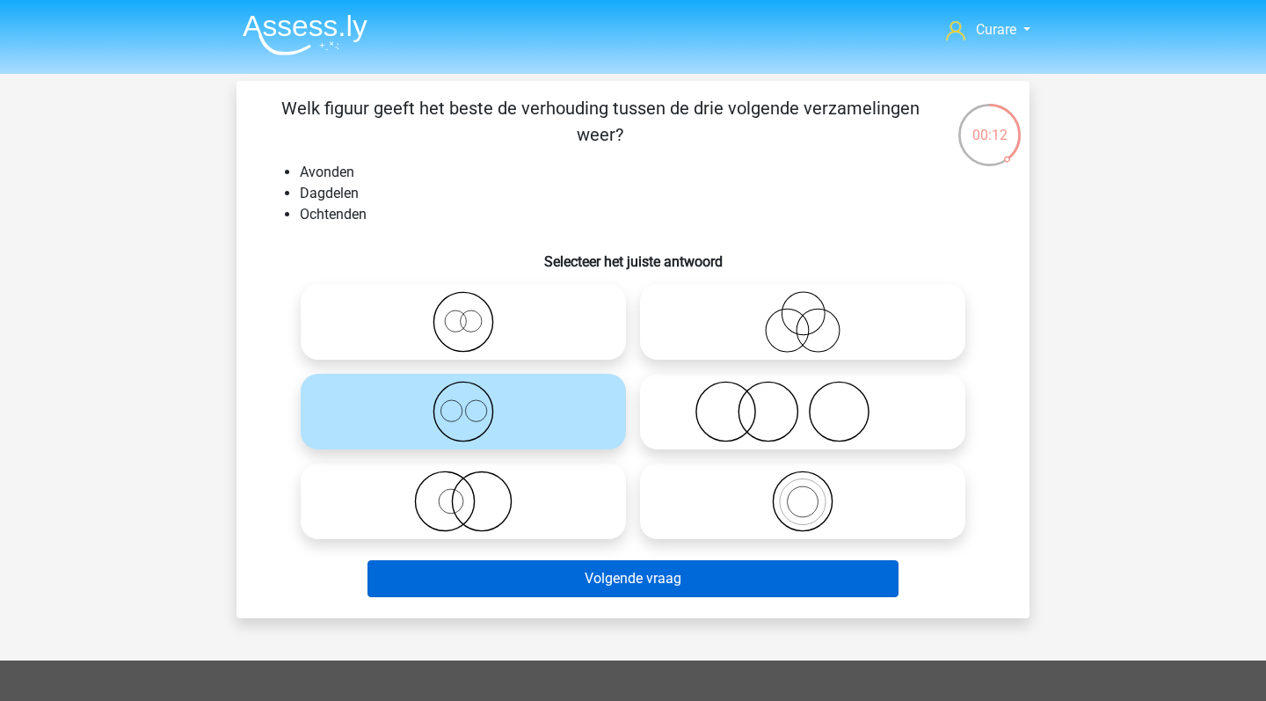
click at [651, 586] on button "Volgende vraag" at bounding box center [634, 578] width 532 height 37
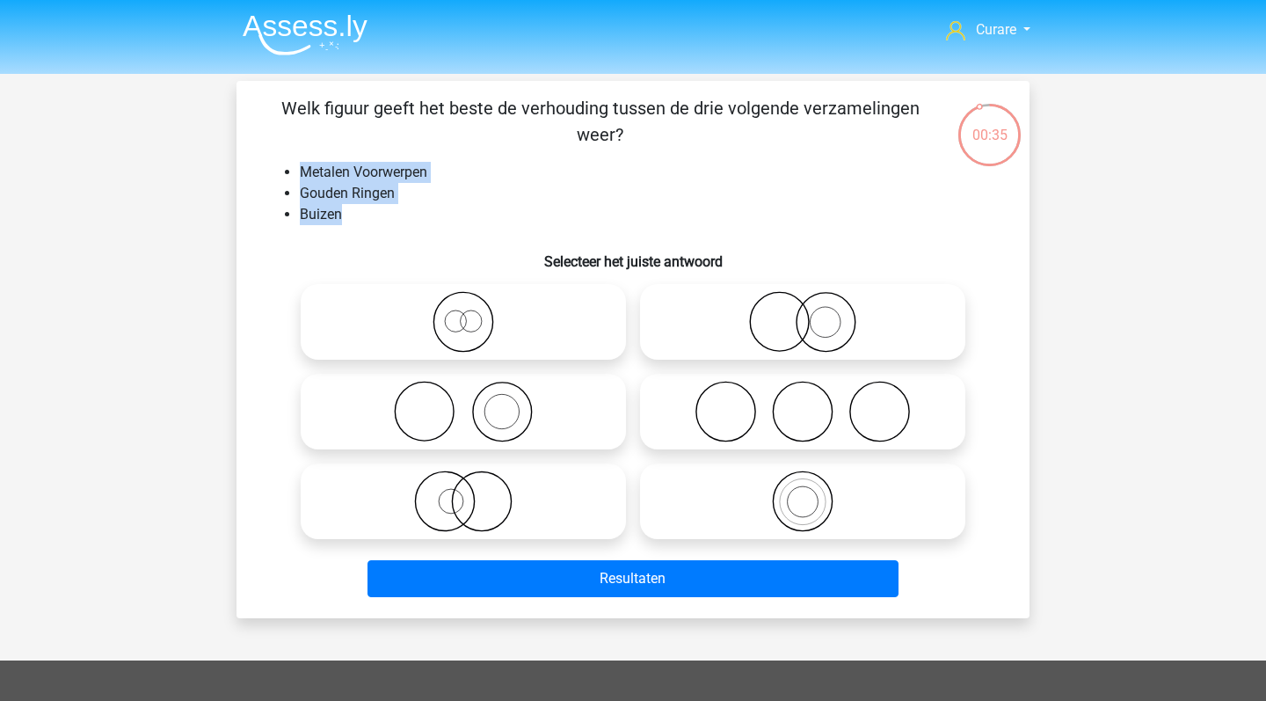
drag, startPoint x: 303, startPoint y: 170, endPoint x: 411, endPoint y: 208, distance: 114.9
click at [411, 208] on ul "Metalen Voorwerpen Gouden Ringen Buizen" at bounding box center [633, 193] width 737 height 63
click at [411, 208] on li "Buizen" at bounding box center [651, 214] width 702 height 21
drag, startPoint x: 301, startPoint y: 170, endPoint x: 347, endPoint y: 234, distance: 79.3
click at [347, 234] on div "Welk figuur geeft het beste de verhouding tussen de drie volgende verzamelingen…" at bounding box center [633, 349] width 779 height 509
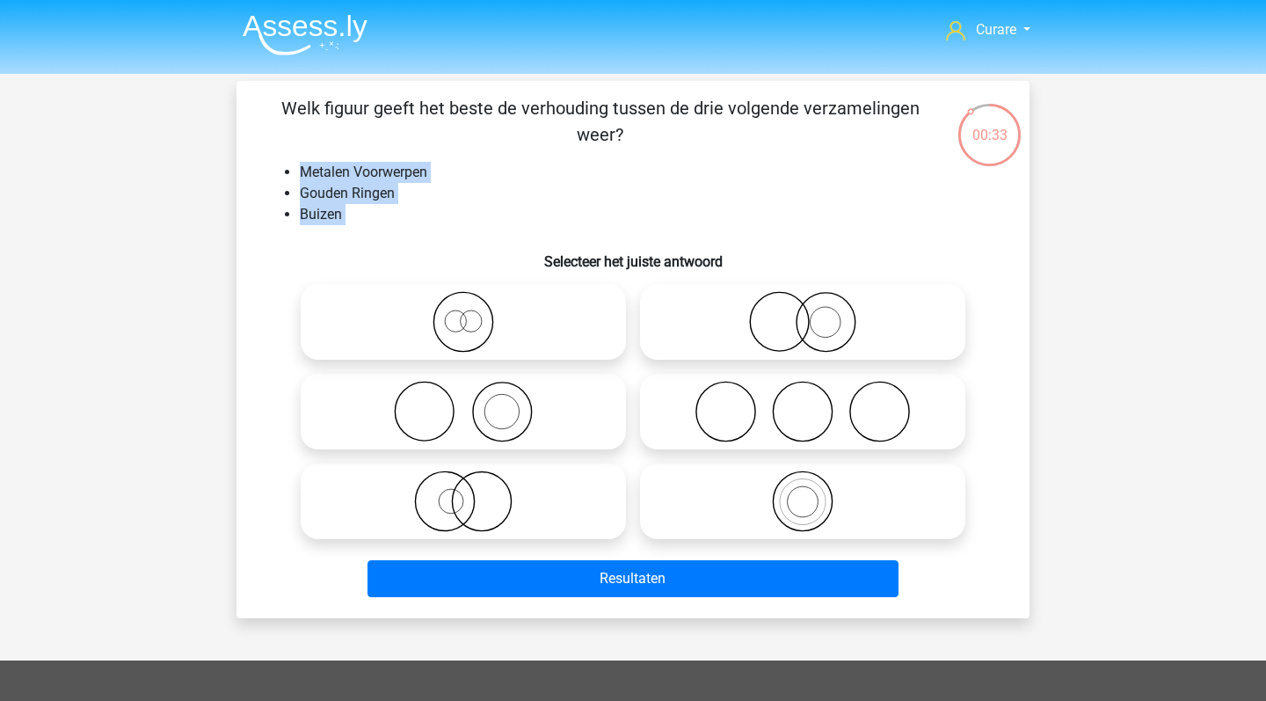
click at [361, 217] on li "Buizen" at bounding box center [651, 214] width 702 height 21
click at [884, 317] on icon at bounding box center [802, 322] width 311 height 62
click at [814, 313] on input "radio" at bounding box center [808, 307] width 11 height 11
radio input "true"
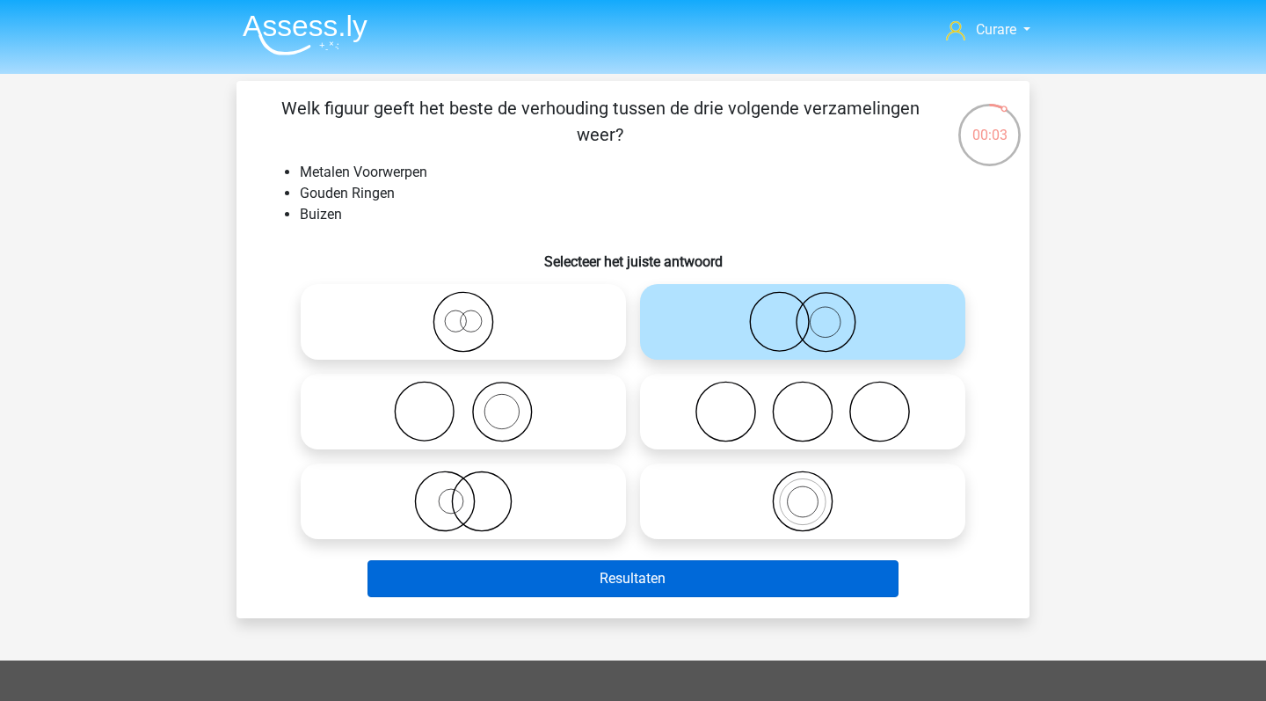
click at [670, 577] on button "Resultaten" at bounding box center [634, 578] width 532 height 37
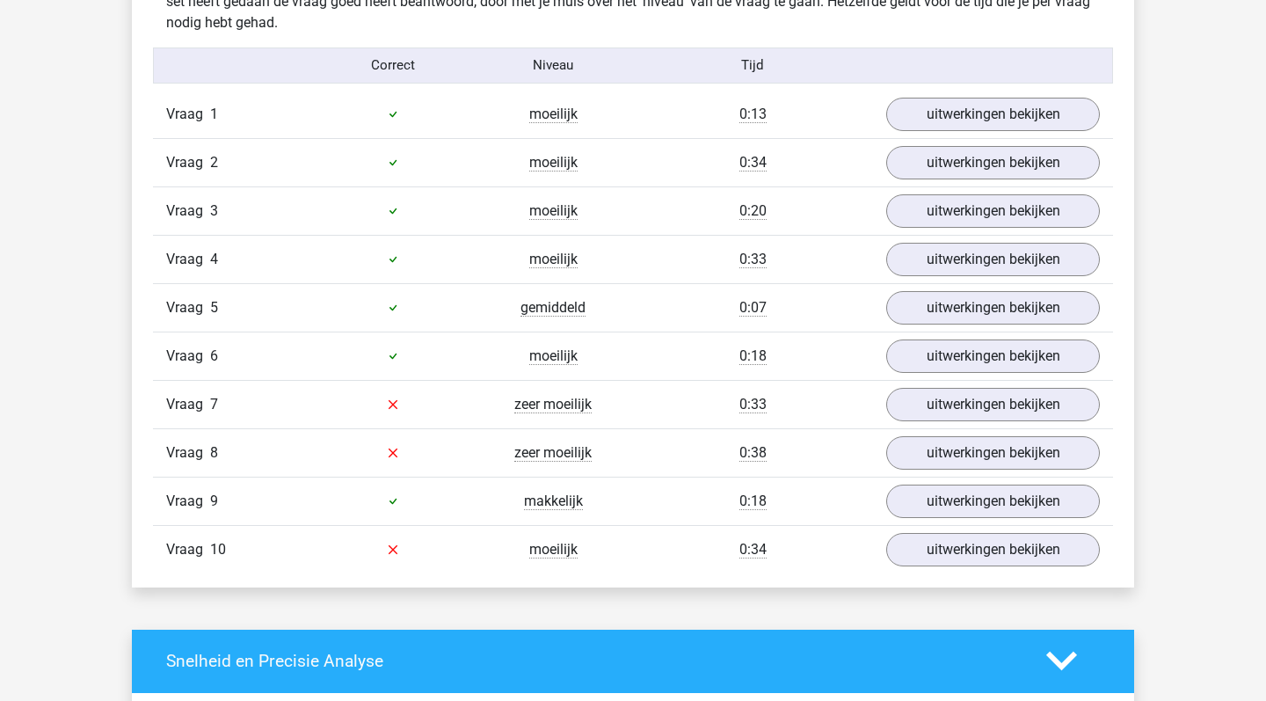
scroll to position [1121, 0]
click at [991, 409] on link "uitwerkingen bekijken" at bounding box center [993, 404] width 245 height 39
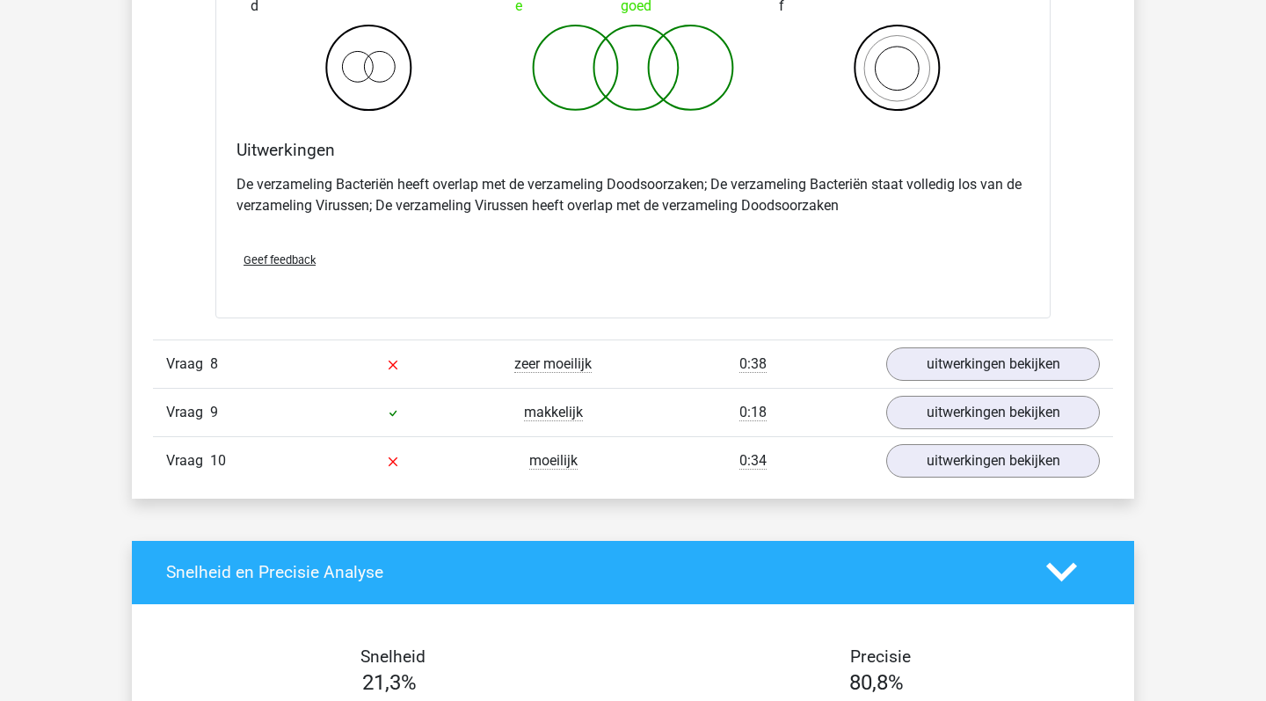
scroll to position [1919, 0]
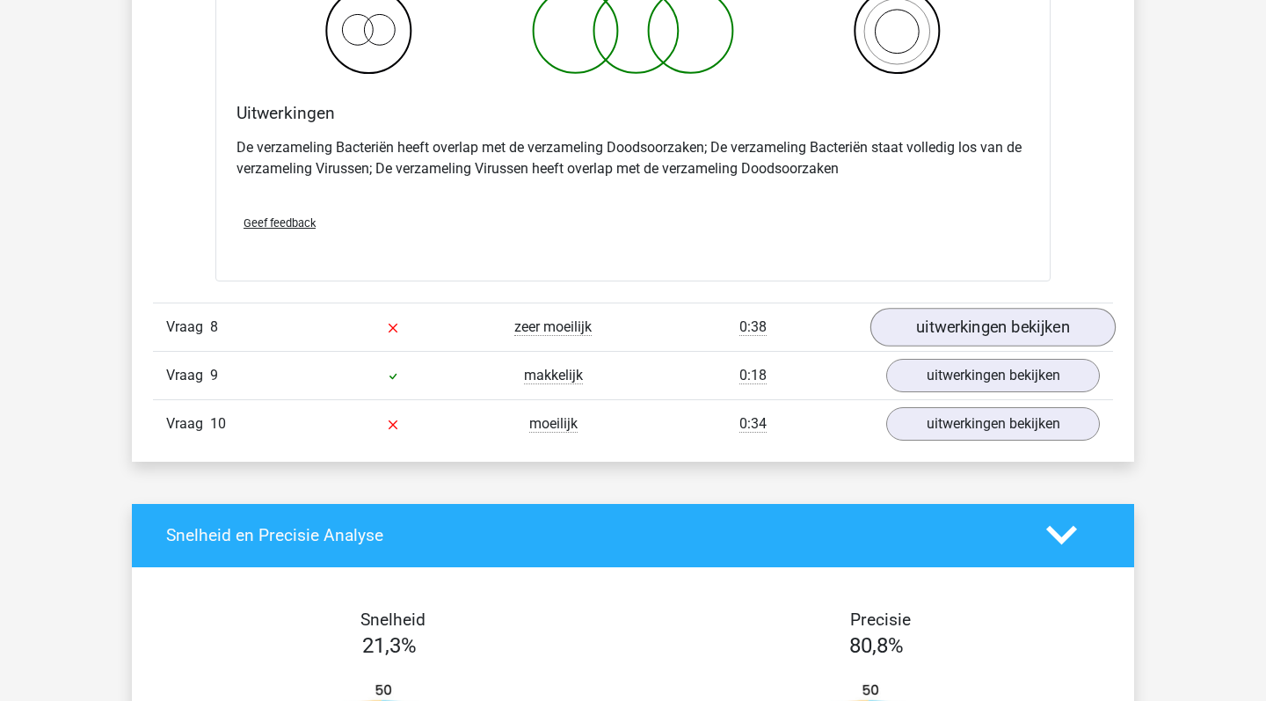
click at [1007, 325] on link "uitwerkingen bekijken" at bounding box center [993, 327] width 245 height 39
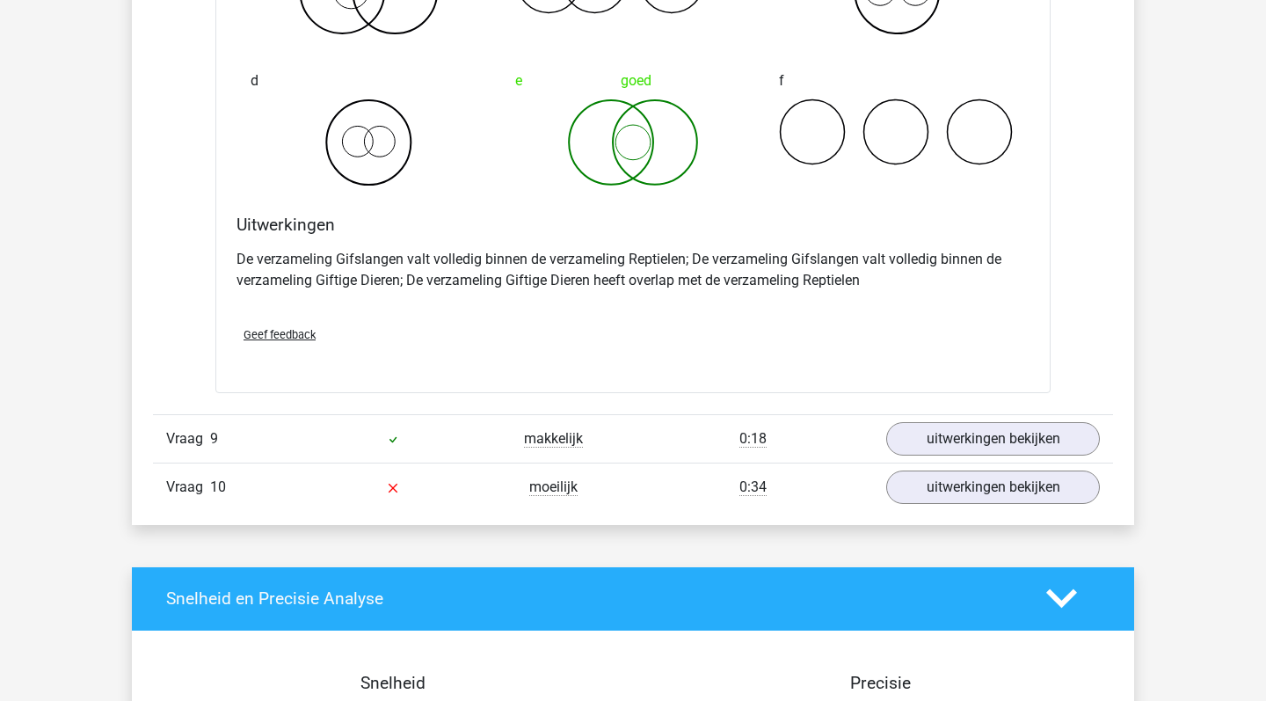
scroll to position [2533, 0]
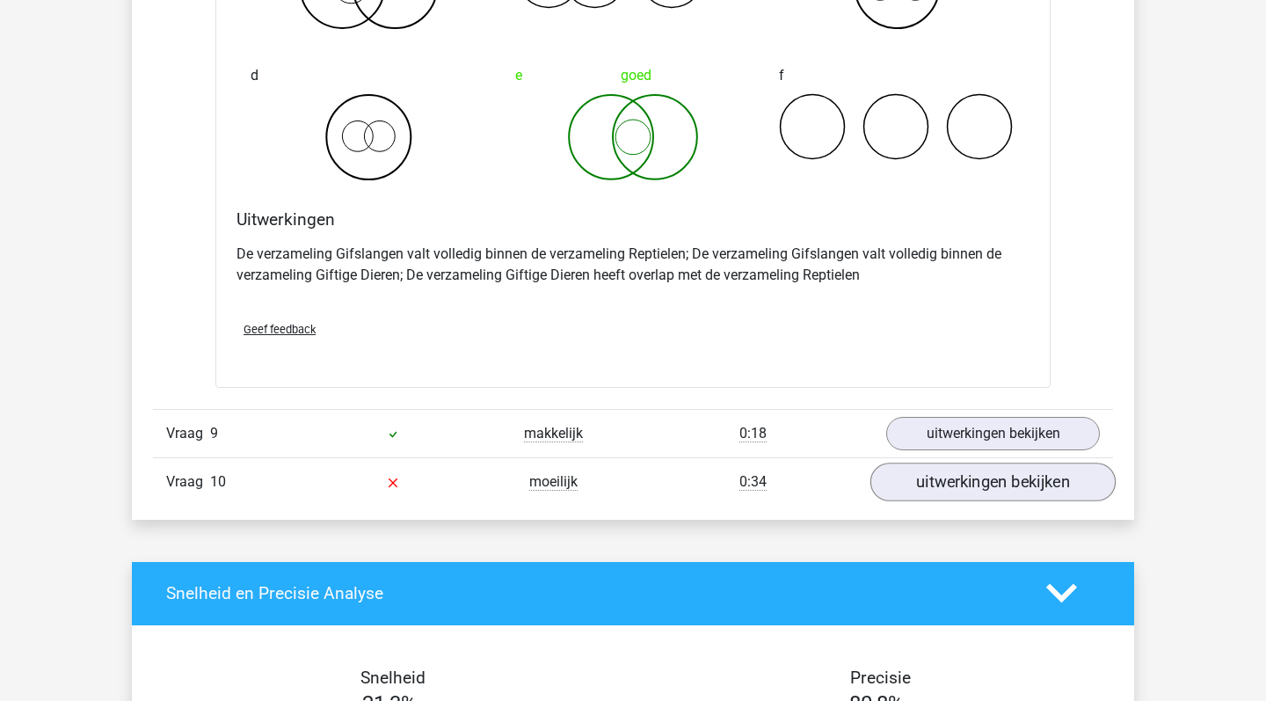
click at [973, 490] on link "uitwerkingen bekijken" at bounding box center [993, 482] width 245 height 39
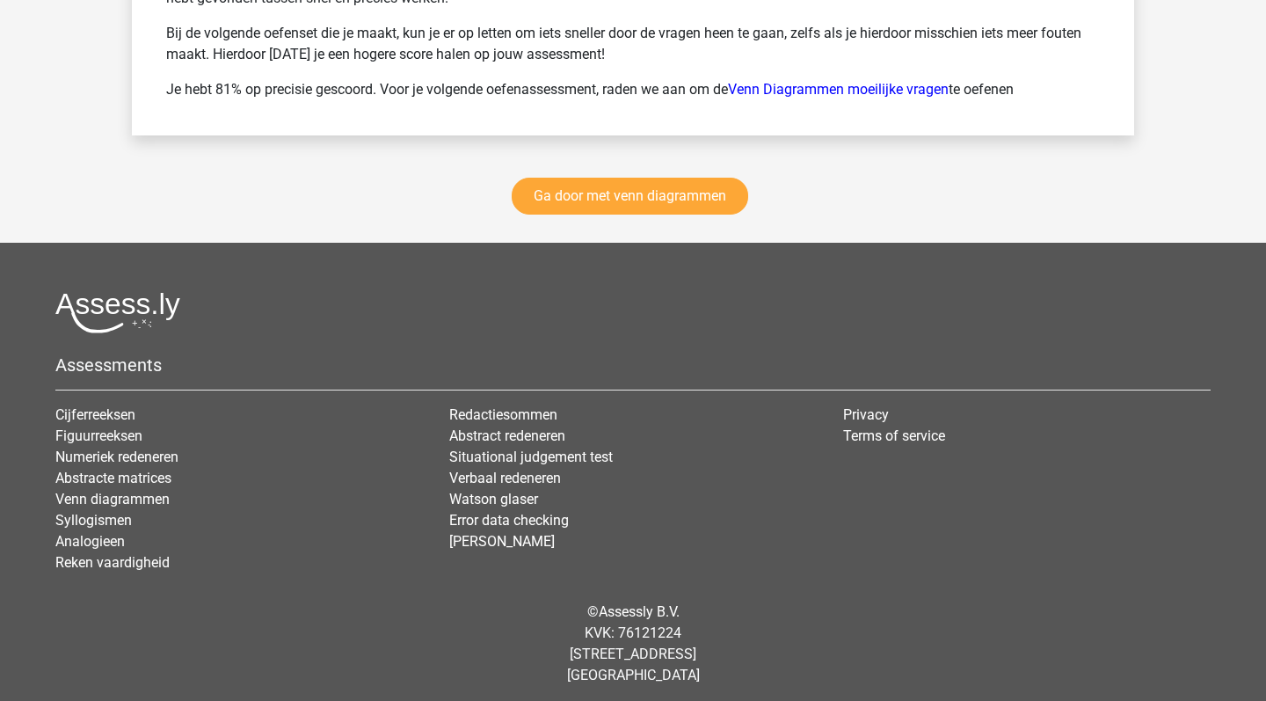
scroll to position [4478, 0]
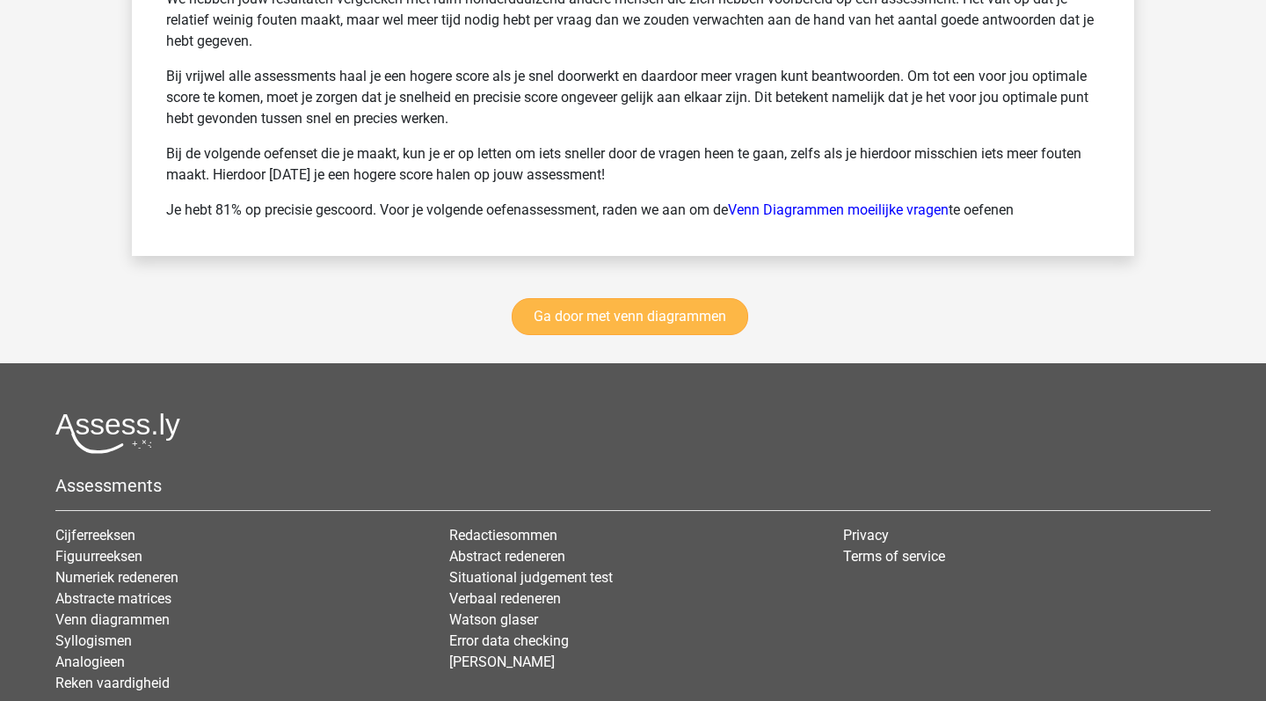
click at [663, 320] on link "Ga door met venn diagrammen" at bounding box center [630, 316] width 237 height 37
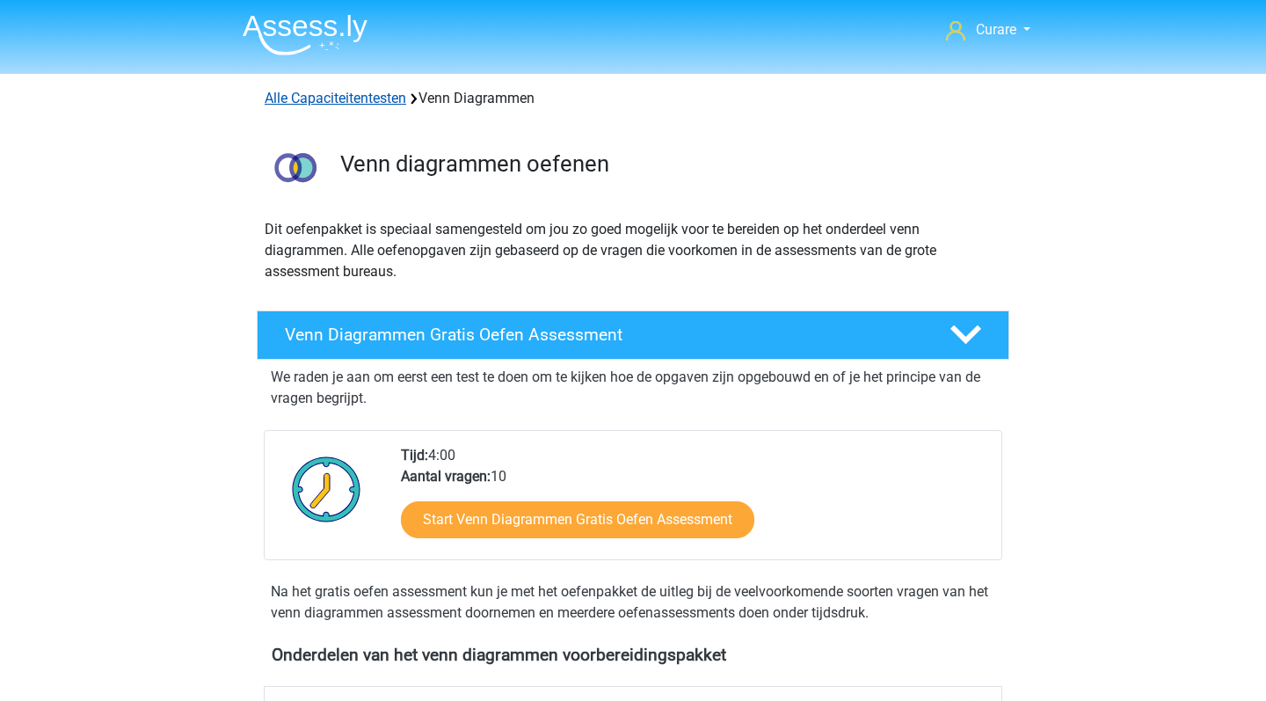
click at [339, 94] on link "Alle Capaciteitentesten" at bounding box center [336, 98] width 142 height 17
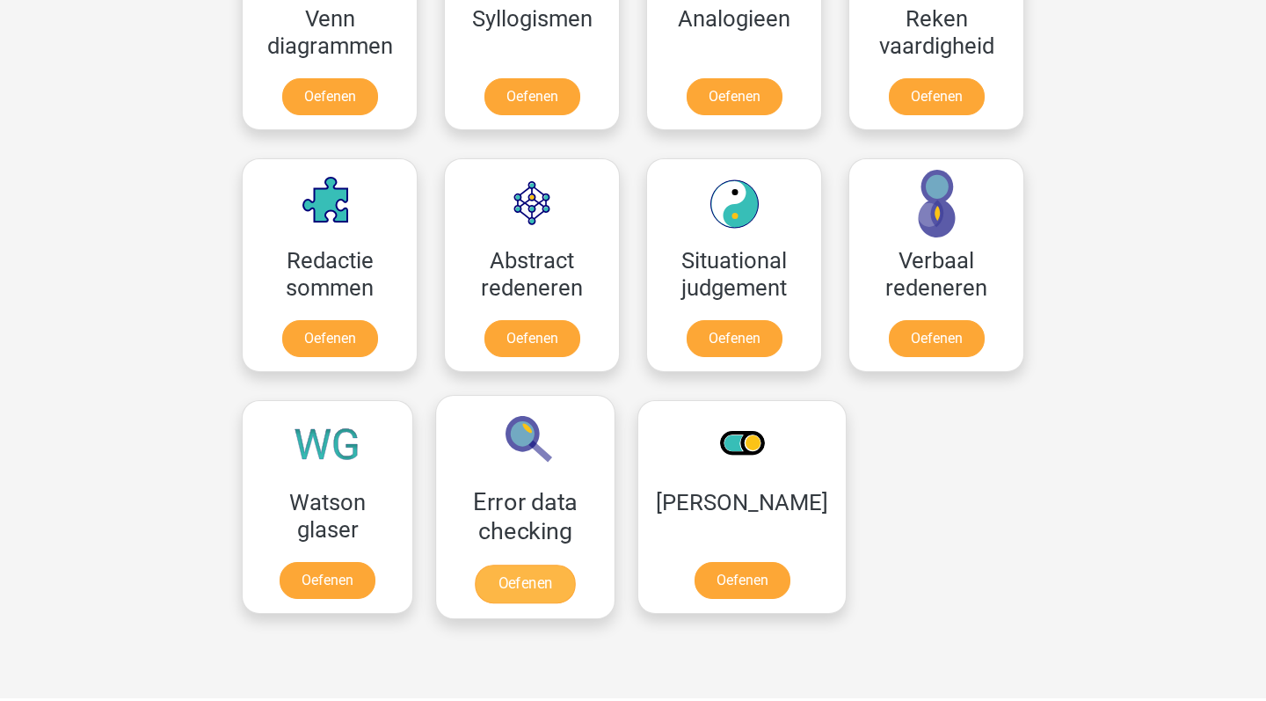
scroll to position [1162, 0]
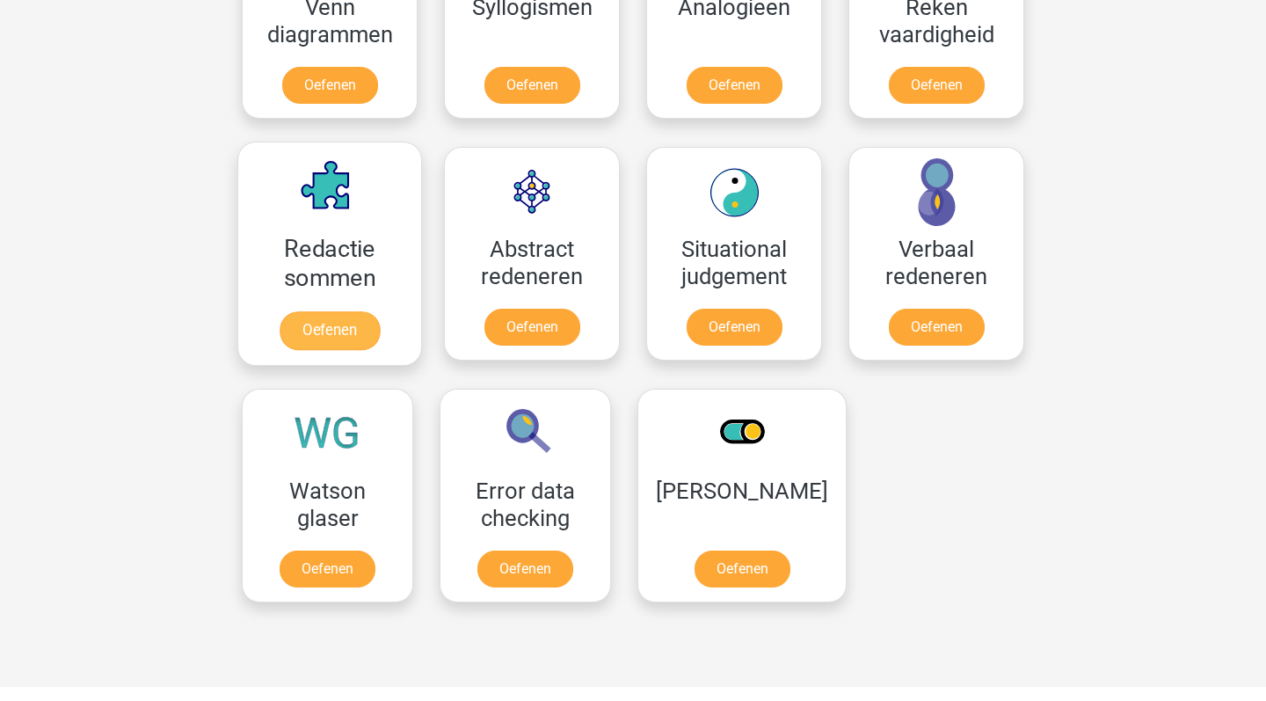
click at [332, 311] on link "Oefenen" at bounding box center [330, 330] width 100 height 39
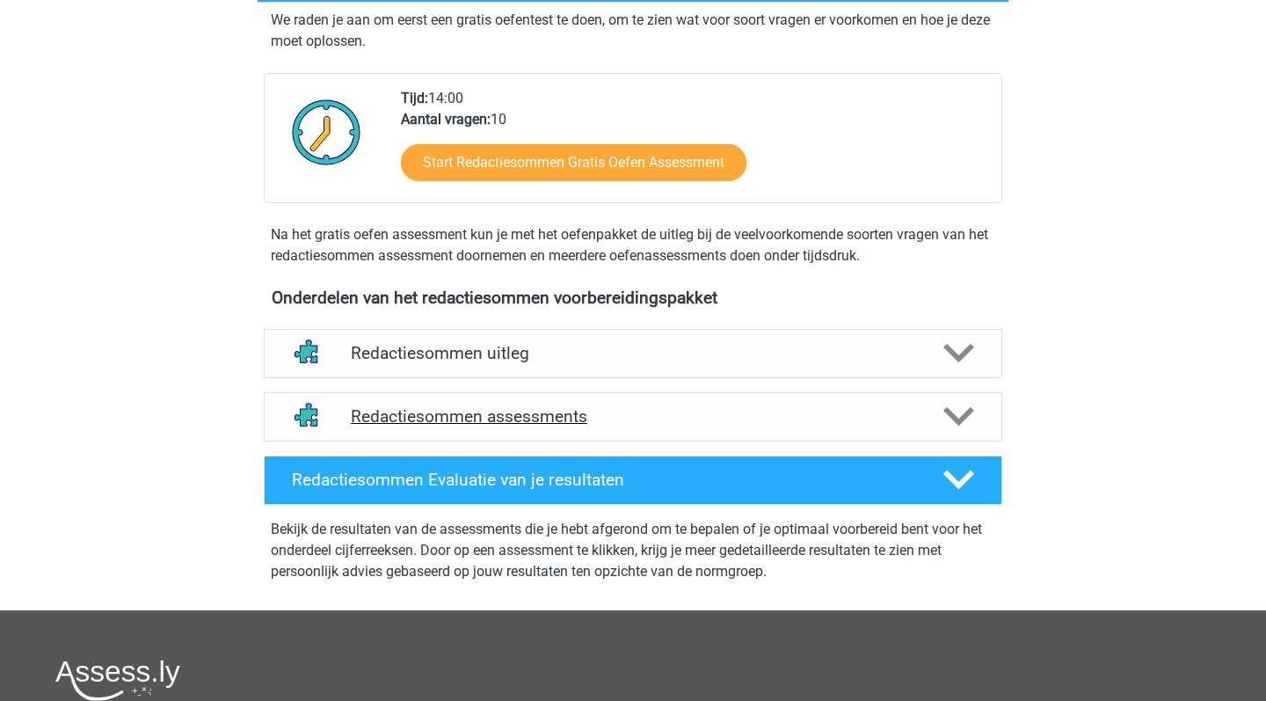
scroll to position [343, 0]
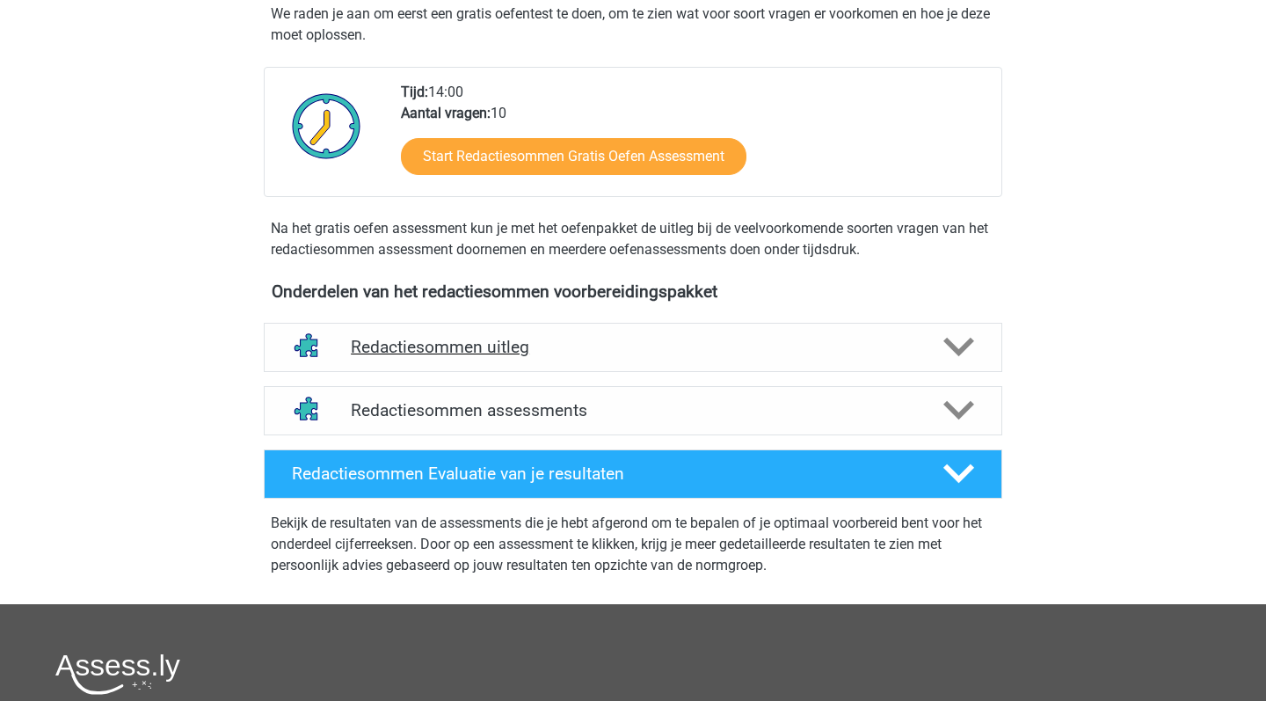
click at [698, 357] on h4 "Redactiesommen uitleg" at bounding box center [633, 347] width 565 height 20
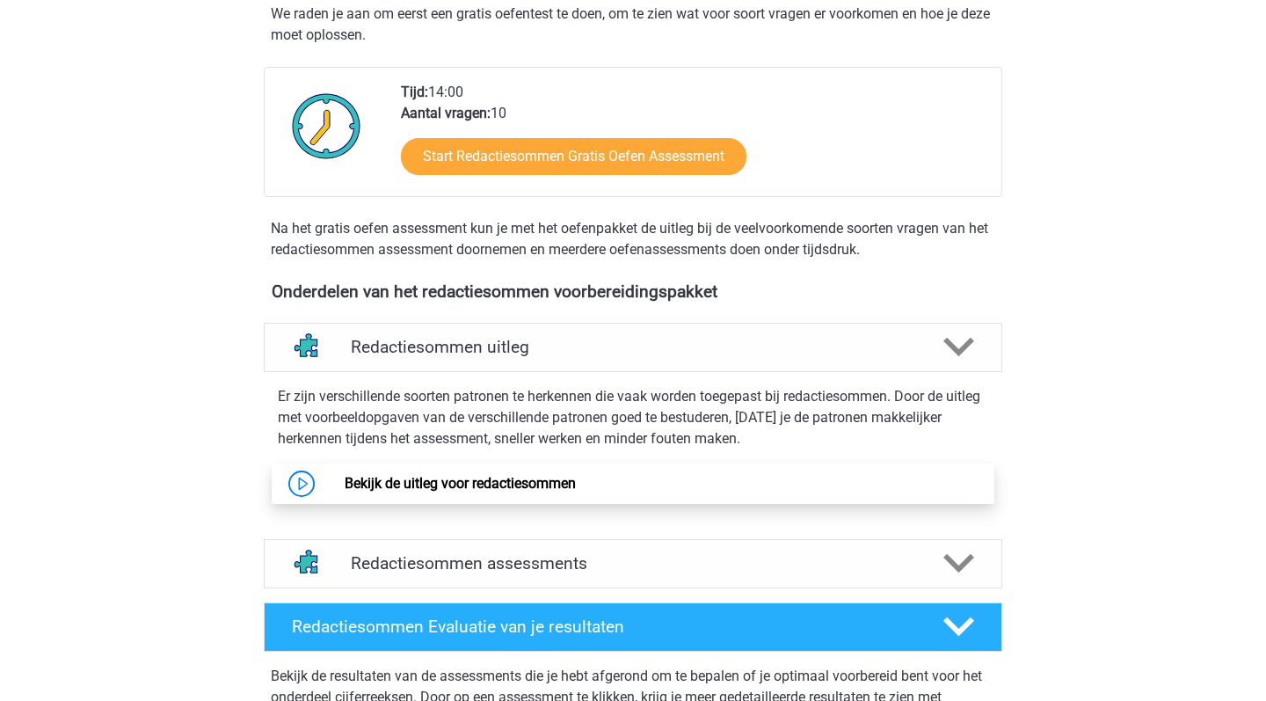
click at [576, 492] on link "Bekijk de uitleg voor redactiesommen" at bounding box center [460, 483] width 231 height 17
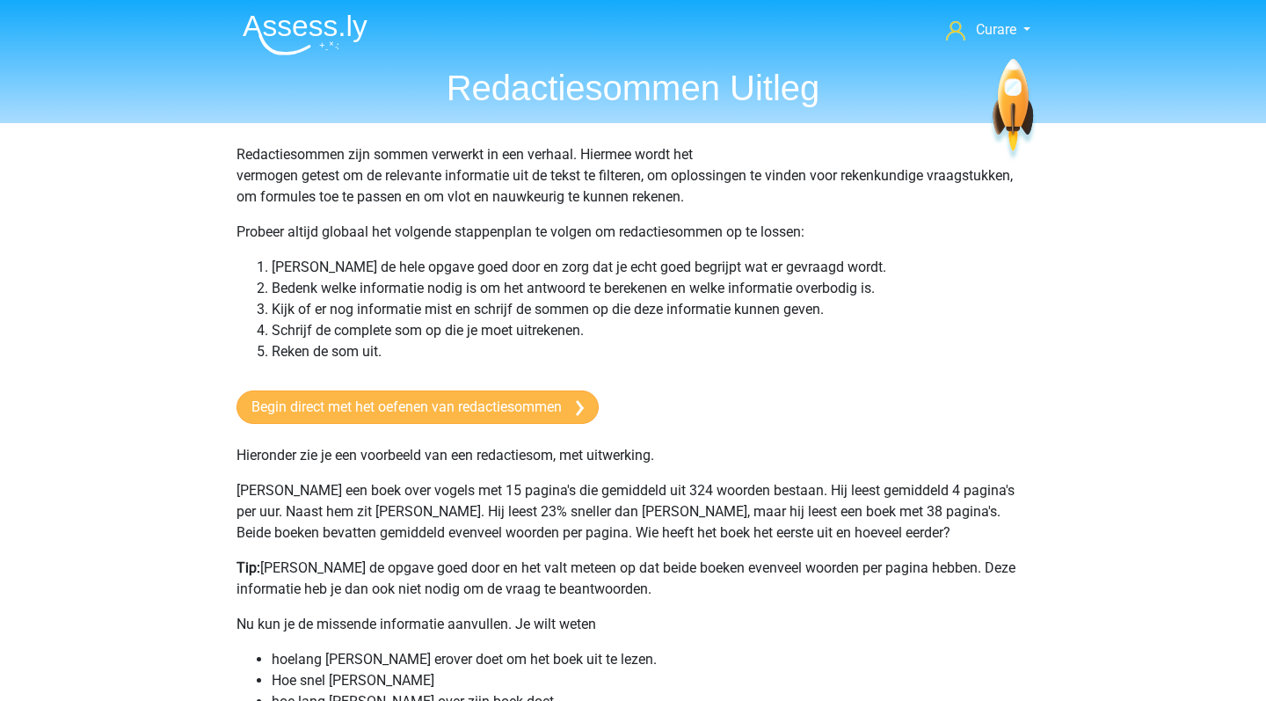
click at [369, 411] on link "Begin direct met het oefenen van redactiesommen" at bounding box center [418, 406] width 362 height 33
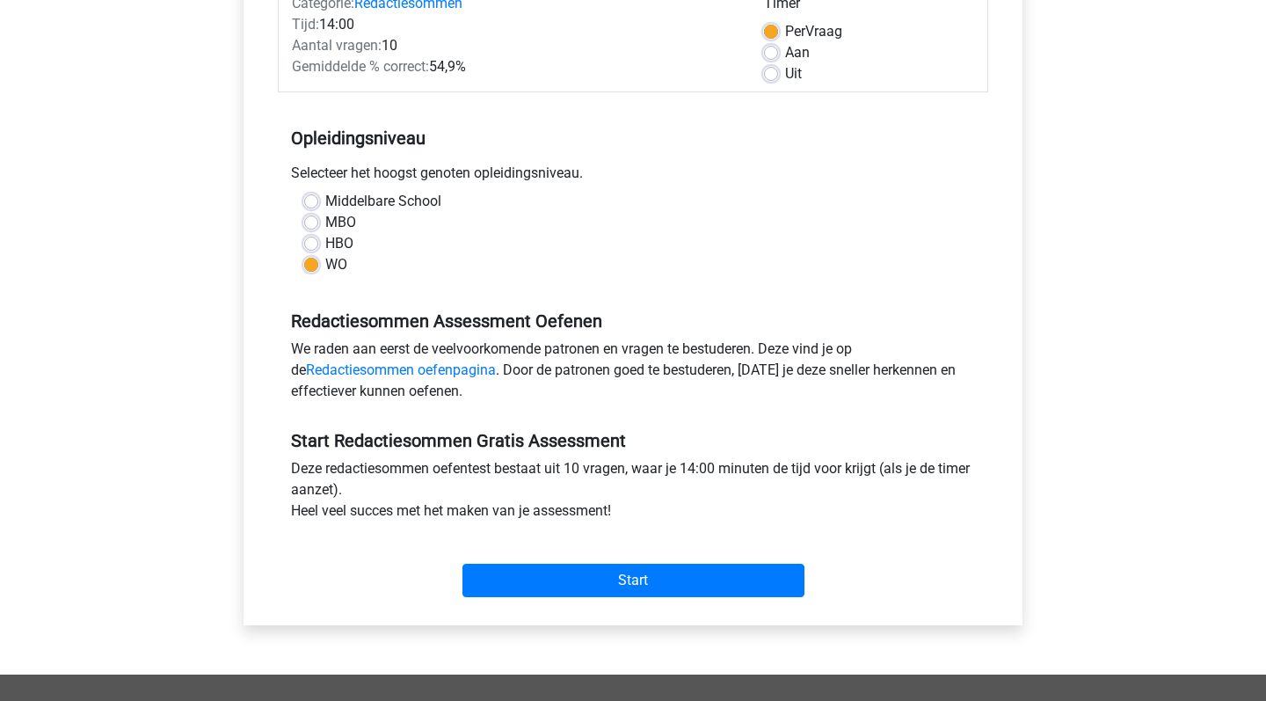
scroll to position [269, 0]
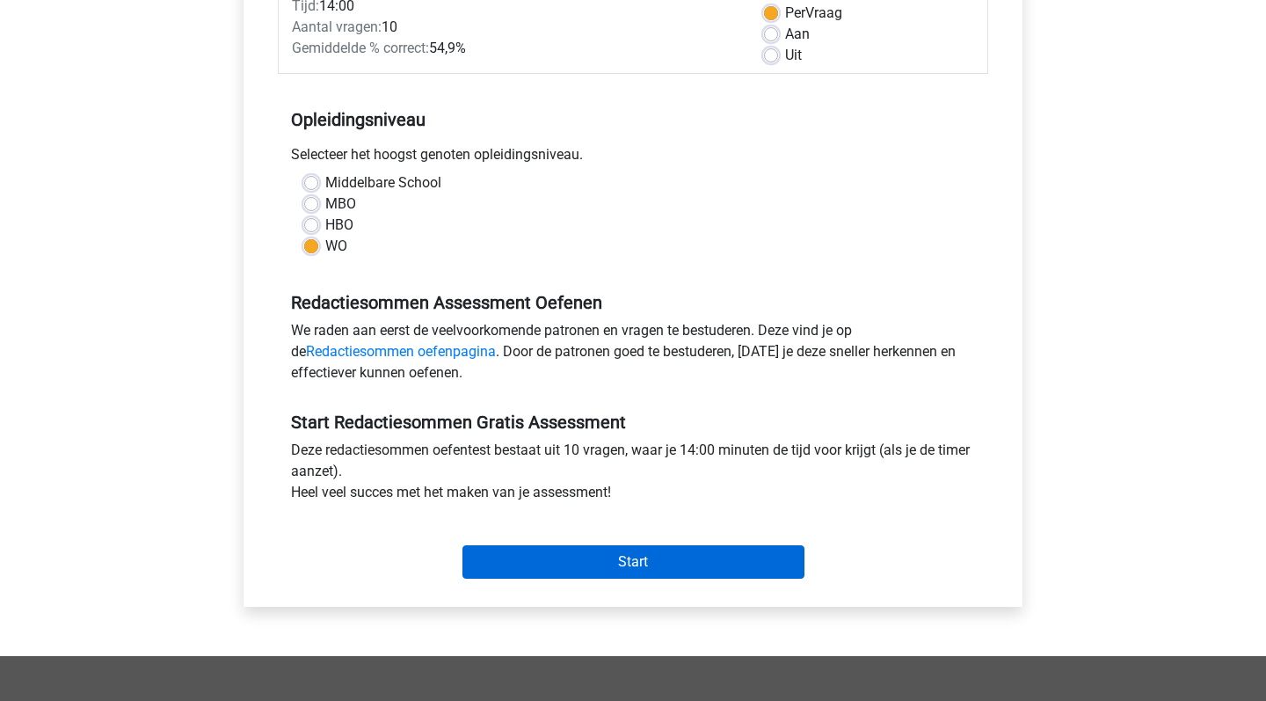
click at [639, 557] on input "Start" at bounding box center [634, 561] width 342 height 33
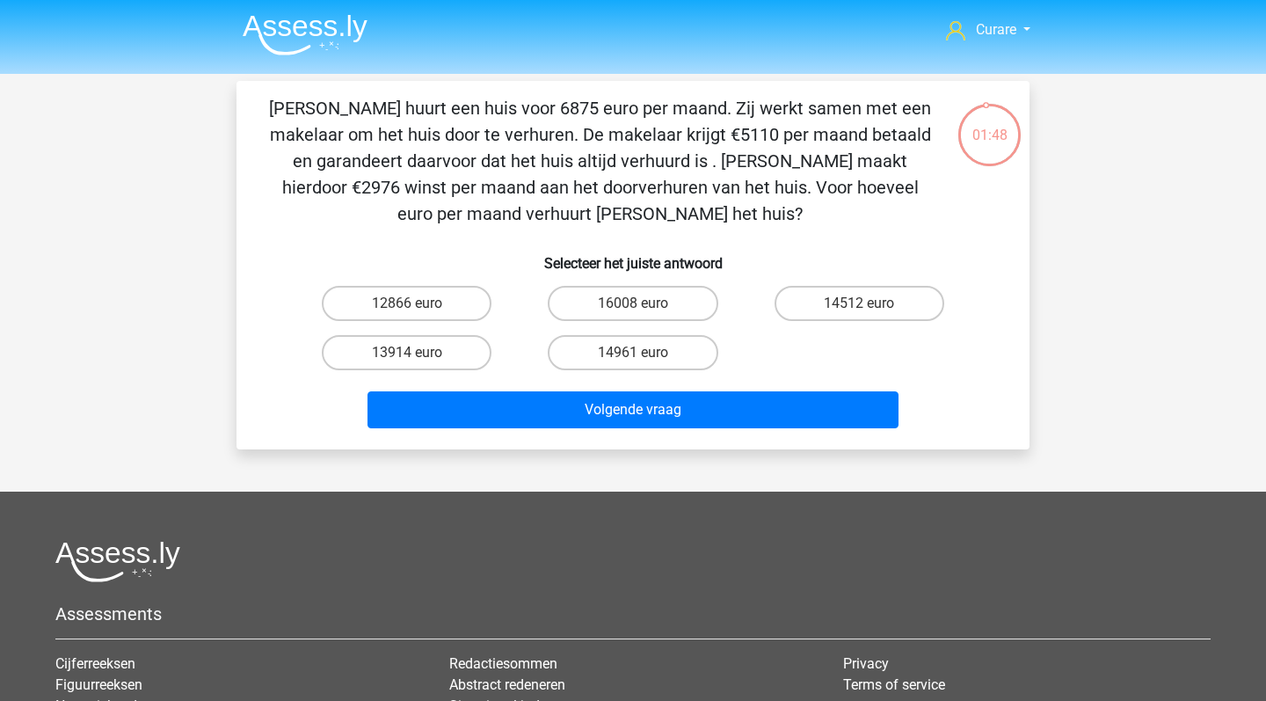
drag, startPoint x: 271, startPoint y: 106, endPoint x: 777, endPoint y: 217, distance: 518.8
click at [777, 218] on p "Clarissa huurt een huis voor 6875 euro per maand. Zij werkt samen met een makel…" at bounding box center [600, 161] width 671 height 132
copy p "Clarissa huurt een huis voor 6875 euro per maand. Zij werkt samen met een makel…"
click at [743, 219] on p "Clarissa huurt een huis voor 6875 euro per maand. Zij werkt samen met een makel…" at bounding box center [600, 161] width 671 height 132
click at [652, 354] on label "14961 euro" at bounding box center [633, 352] width 170 height 35
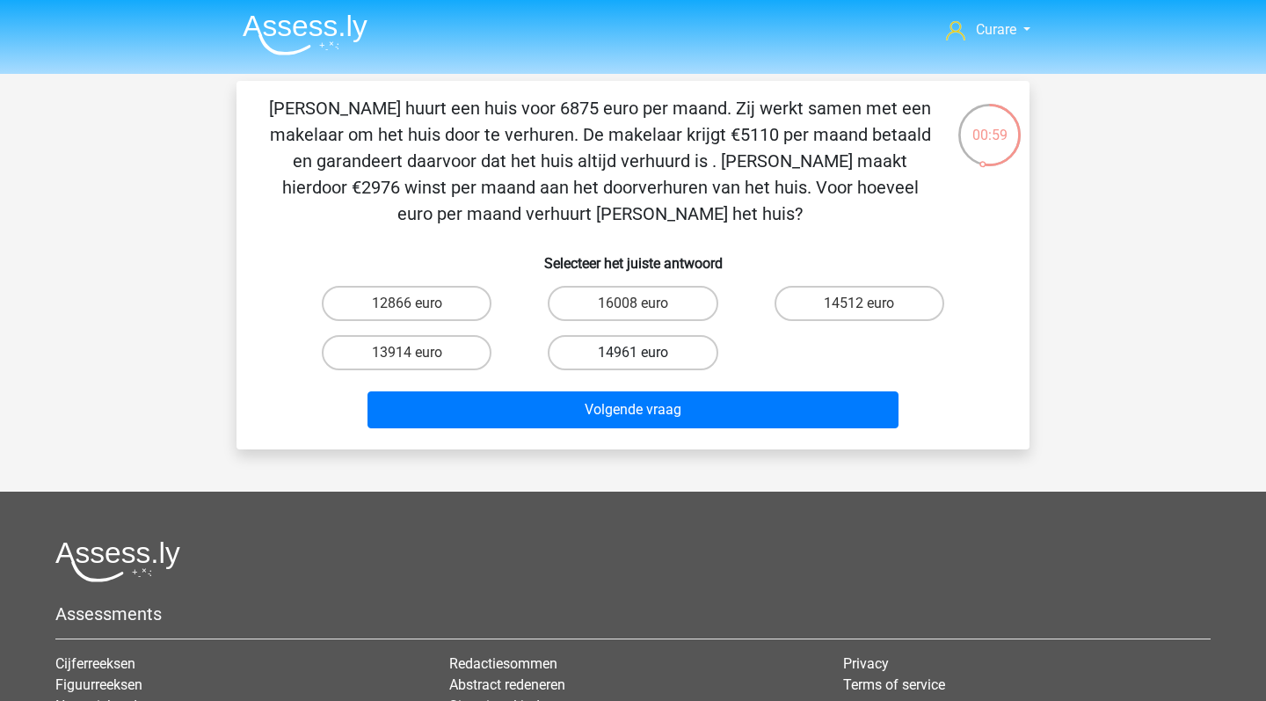
click at [645, 354] on input "14961 euro" at bounding box center [638, 358] width 11 height 11
radio input "true"
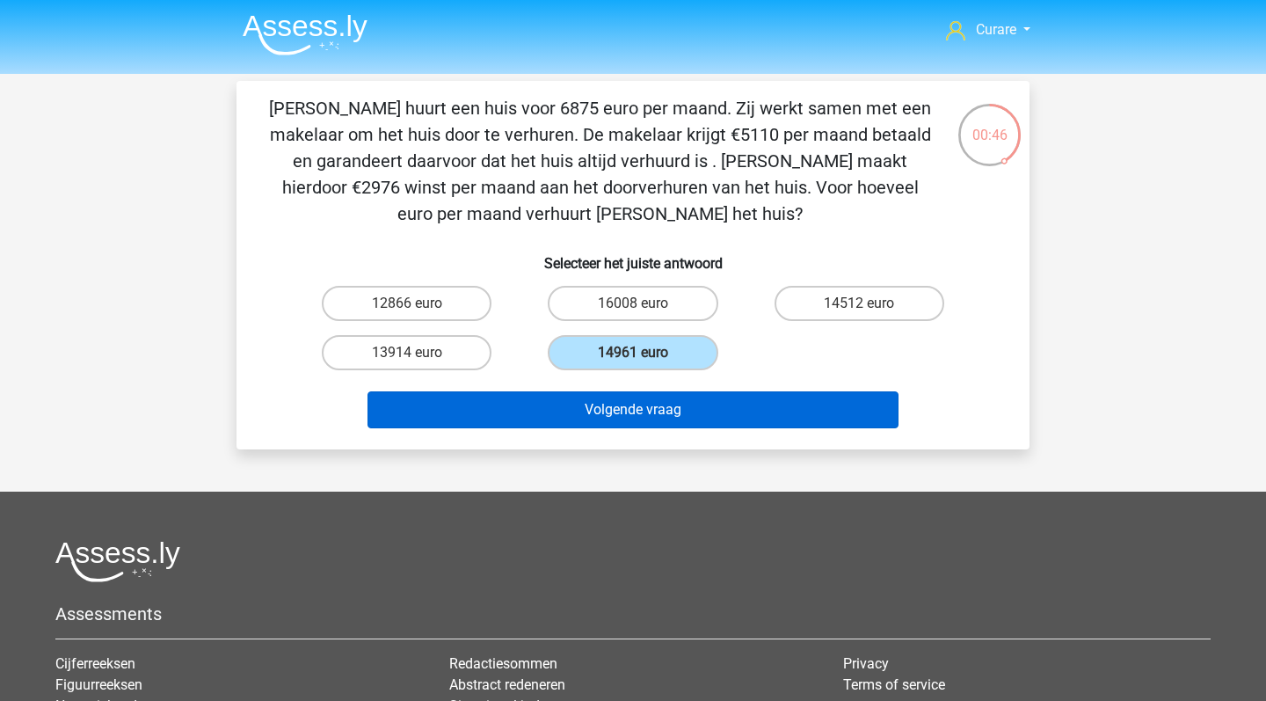
click at [675, 412] on button "Volgende vraag" at bounding box center [634, 409] width 532 height 37
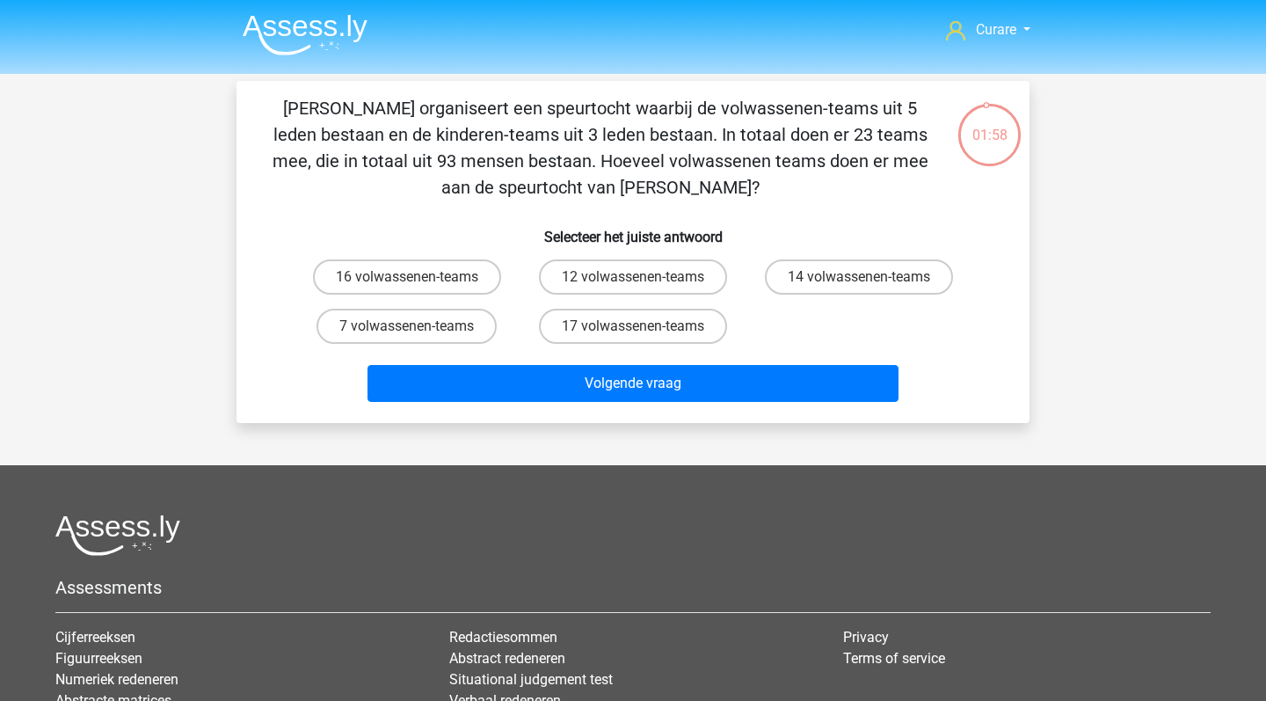
drag, startPoint x: 276, startPoint y: 106, endPoint x: 727, endPoint y: 190, distance: 459.0
click at [727, 190] on p "[PERSON_NAME] organiseert een speurtocht waarbij de volwassenen-teams uit 5 led…" at bounding box center [600, 148] width 671 height 106
copy p "[PERSON_NAME] organiseert een speurtocht waarbij de volwassenen-teams uit 5 led…"
click at [398, 167] on p "[PERSON_NAME] organiseert een speurtocht waarbij de volwassenen-teams uit 5 led…" at bounding box center [600, 148] width 671 height 106
click at [595, 281] on label "12 volwassenen-teams" at bounding box center [633, 276] width 188 height 35
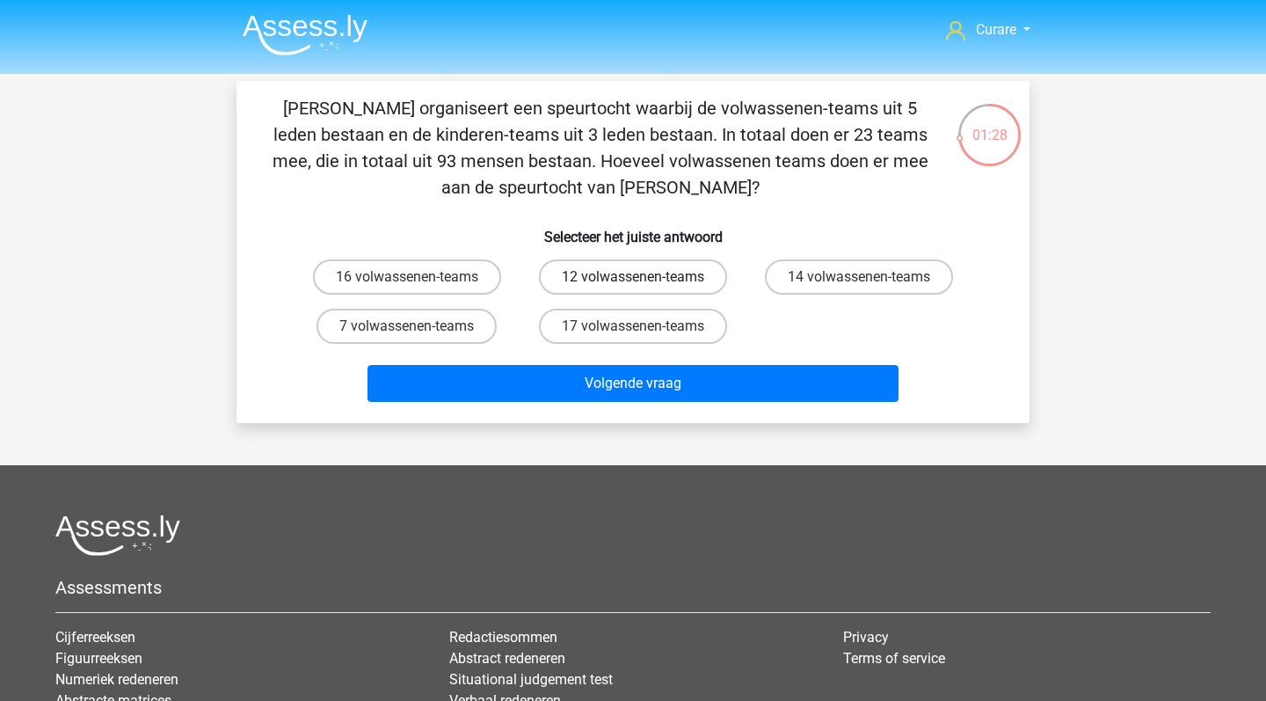
click at [633, 281] on input "12 volwassenen-teams" at bounding box center [638, 282] width 11 height 11
radio input "true"
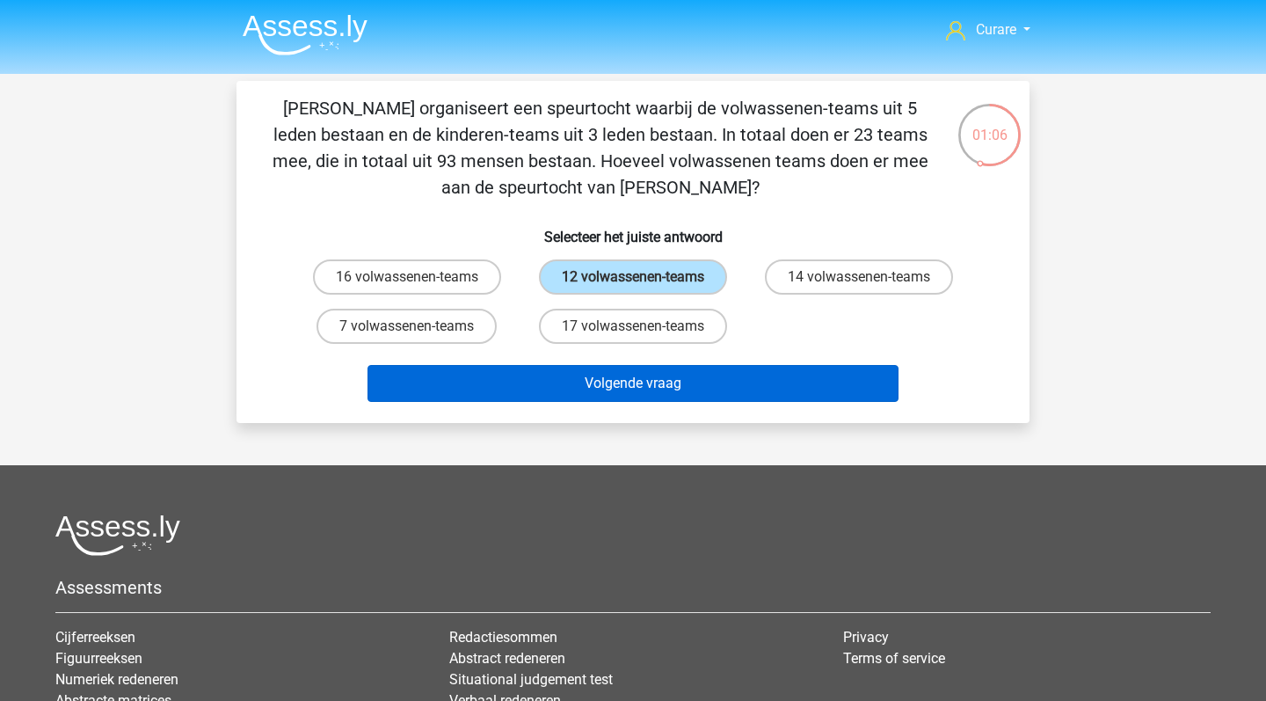
click at [660, 383] on button "Volgende vraag" at bounding box center [634, 383] width 532 height 37
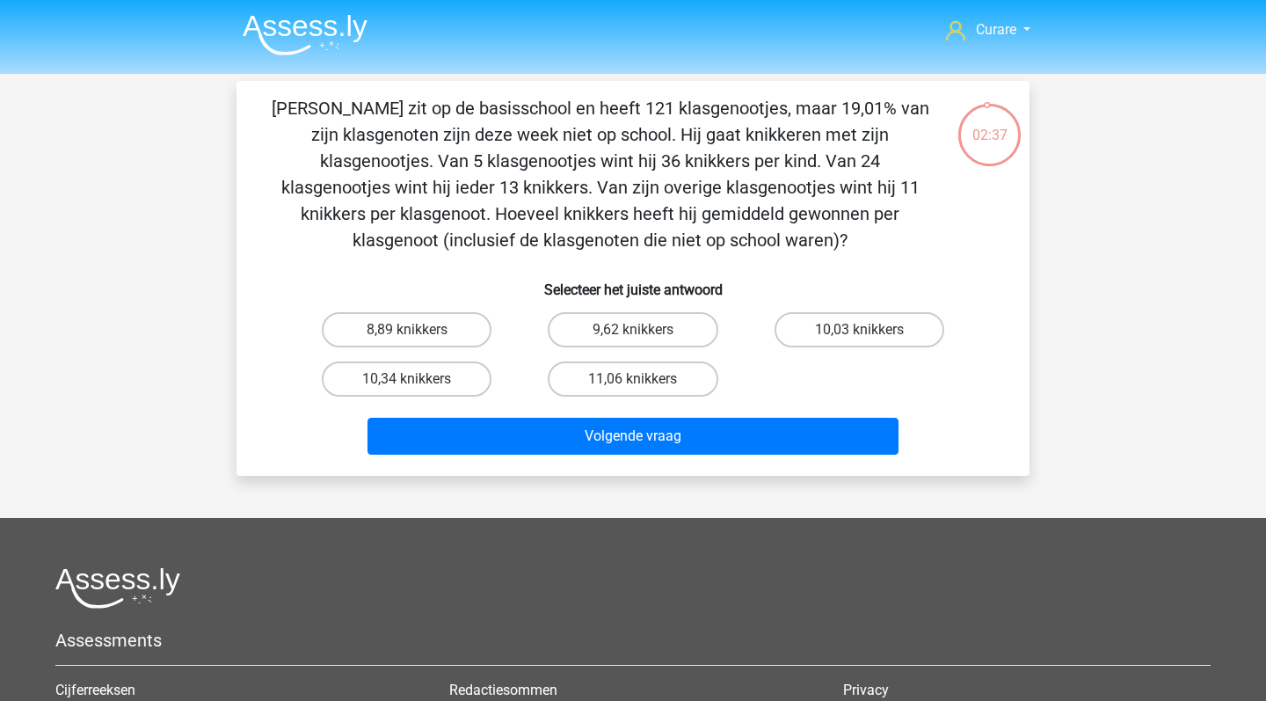
drag, startPoint x: 289, startPoint y: 109, endPoint x: 793, endPoint y: 243, distance: 521.4
click at [793, 243] on p "Jacques zit op de basisschool en heeft 121 klasgenootjes, maar 19,01% van zijn …" at bounding box center [600, 174] width 671 height 158
copy p "Jacques zit op de basisschool en heeft 121 klasgenootjes, maar 19,01% van zijn …"
click at [537, 186] on p "Jacques zit op de basisschool en heeft 121 klasgenootjes, maar 19,01% van zijn …" at bounding box center [600, 174] width 671 height 158
click at [412, 387] on input "10,34 knikkers" at bounding box center [412, 384] width 11 height 11
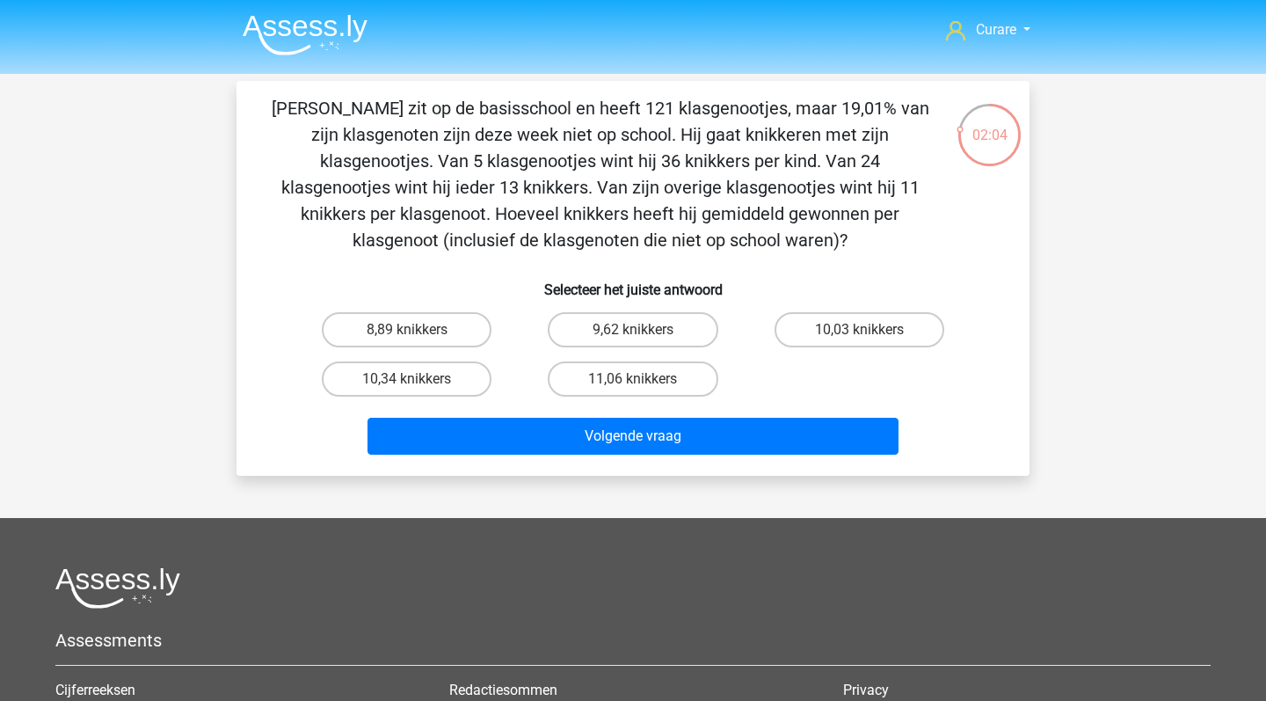
radio input "true"
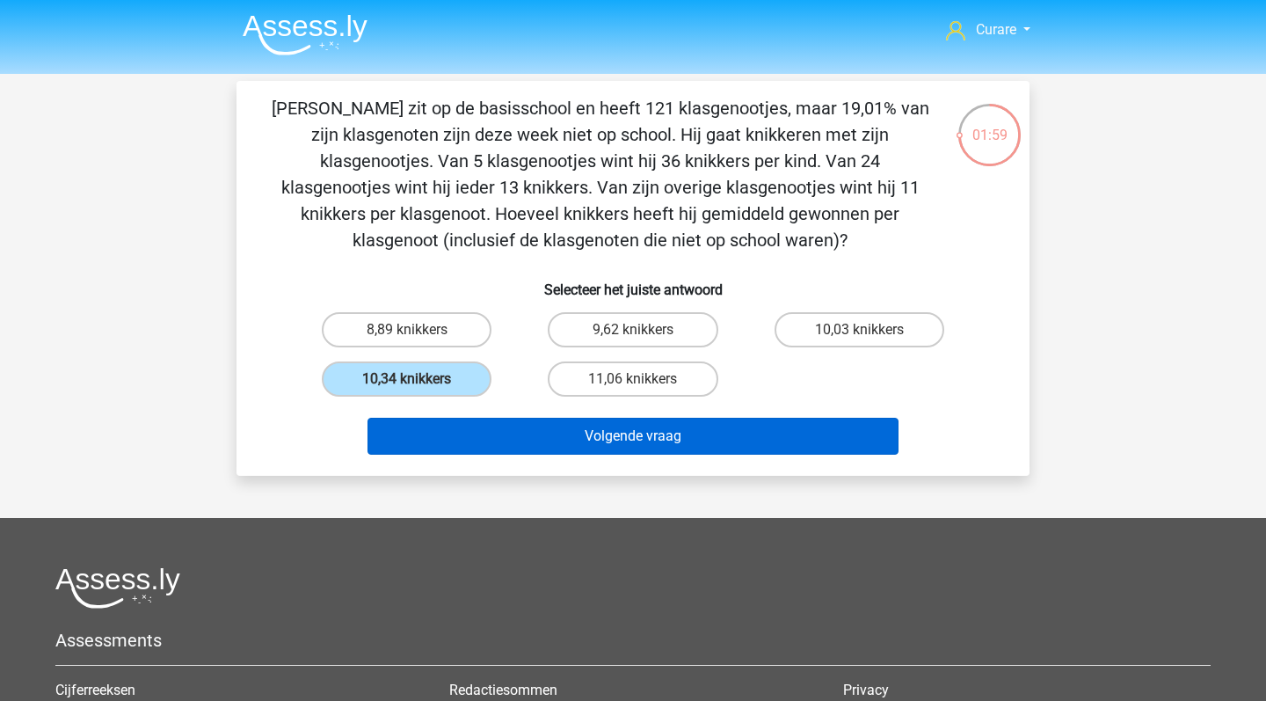
click at [653, 431] on button "Volgende vraag" at bounding box center [634, 436] width 532 height 37
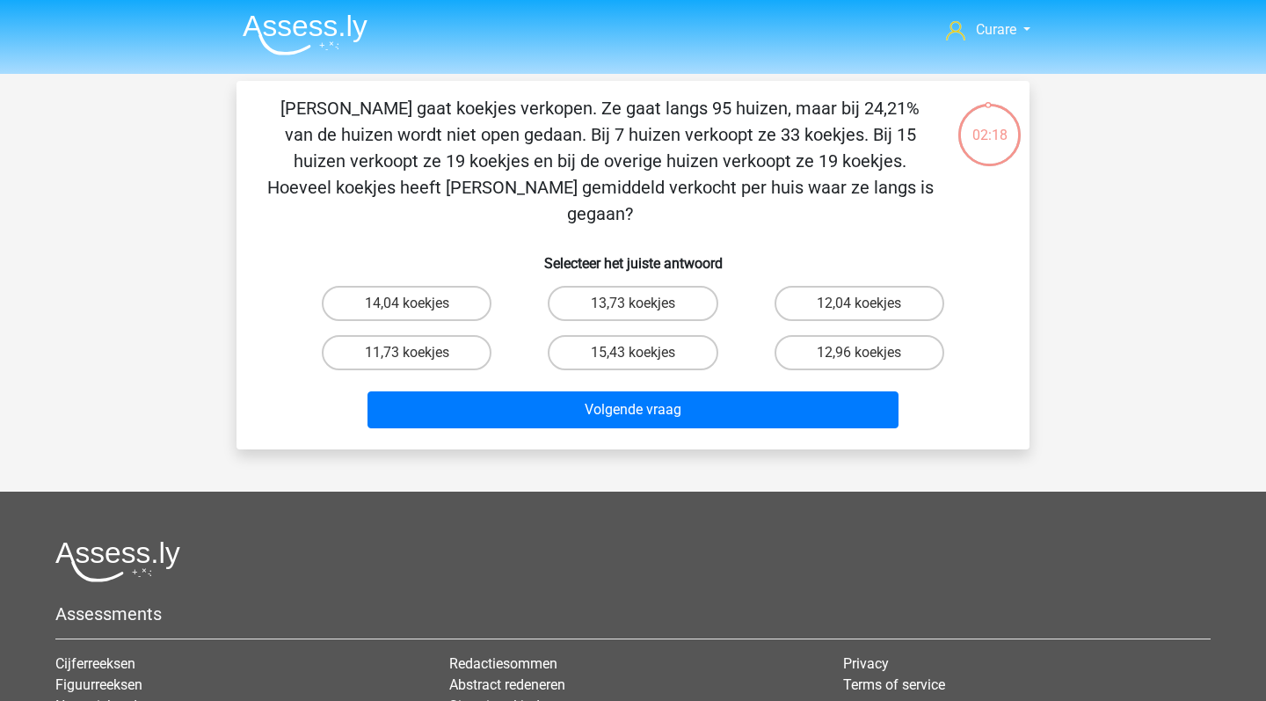
drag, startPoint x: 274, startPoint y: 106, endPoint x: 855, endPoint y: 189, distance: 586.4
click at [855, 189] on p "Anne gaat koekjes verkopen. Ze gaat langs 95 huizen, maar bij 24,21% van de hui…" at bounding box center [600, 161] width 671 height 132
copy p "Anne gaat koekjes verkopen. Ze gaat langs 95 huizen, maar bij 24,21% van de hui…"
click at [635, 335] on label "15,43 koekjes" at bounding box center [633, 352] width 170 height 35
click at [635, 353] on input "15,43 koekjes" at bounding box center [638, 358] width 11 height 11
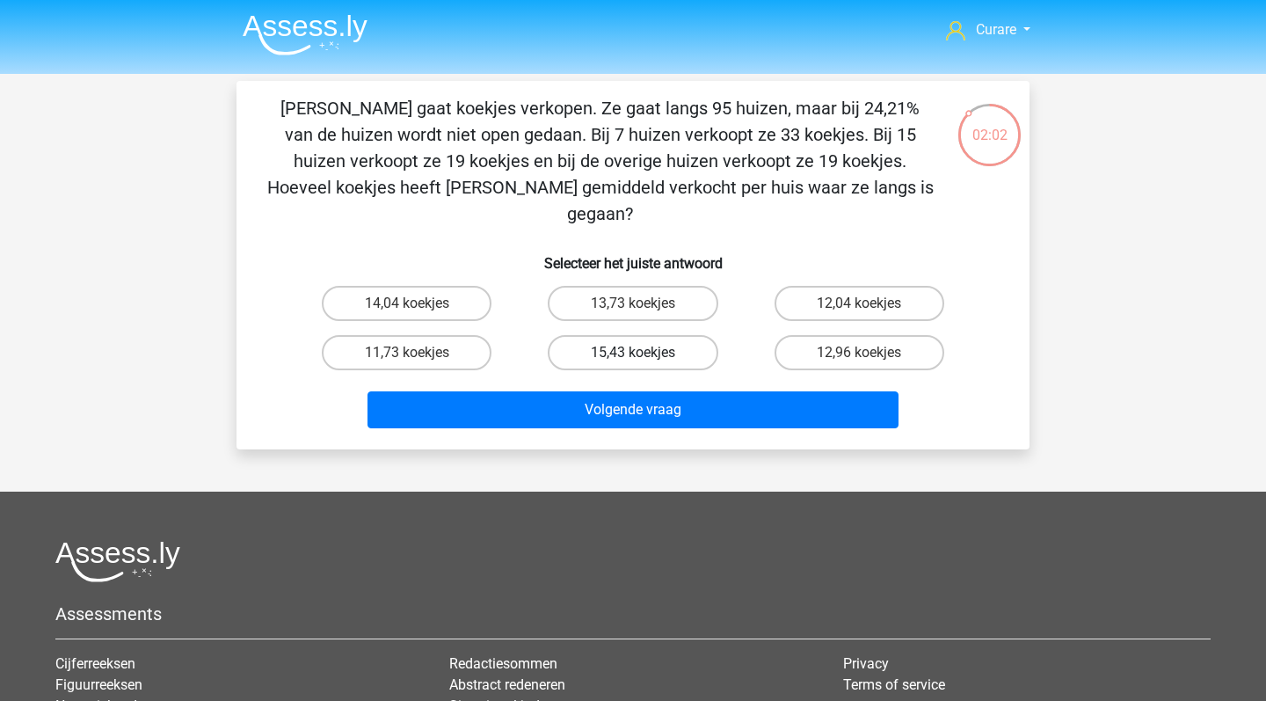
radio input "true"
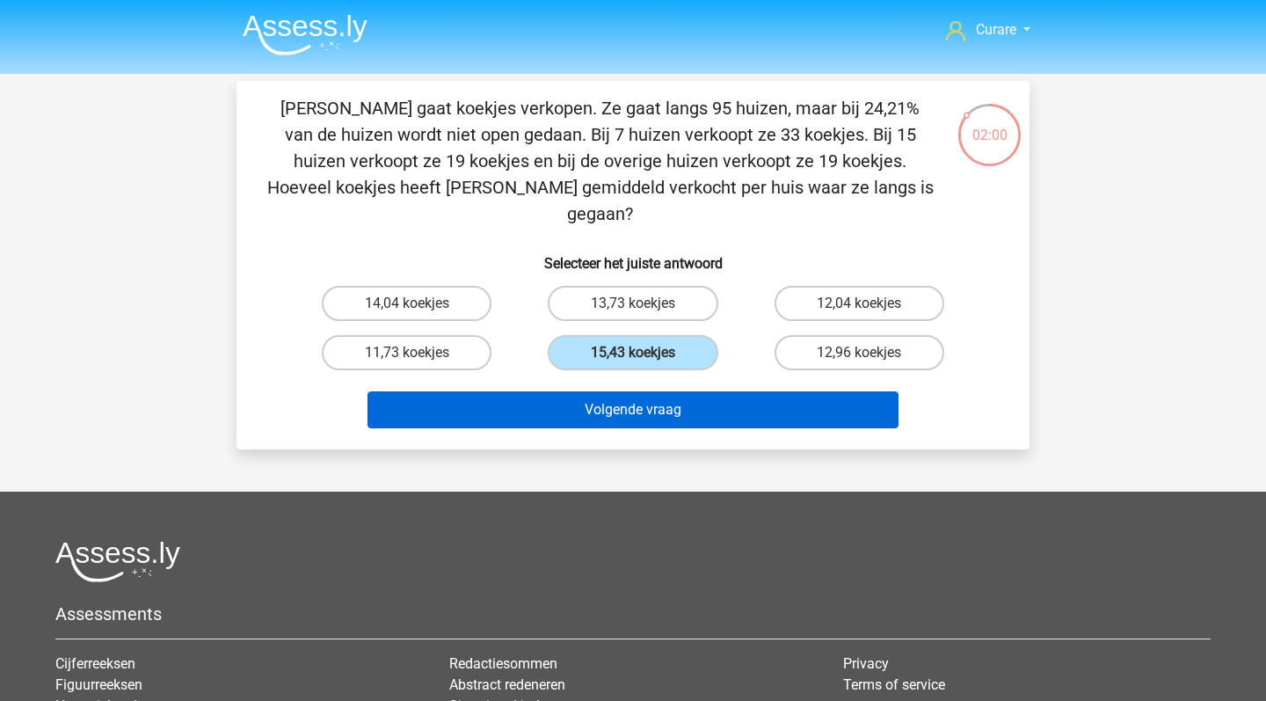
click at [743, 391] on button "Volgende vraag" at bounding box center [634, 409] width 532 height 37
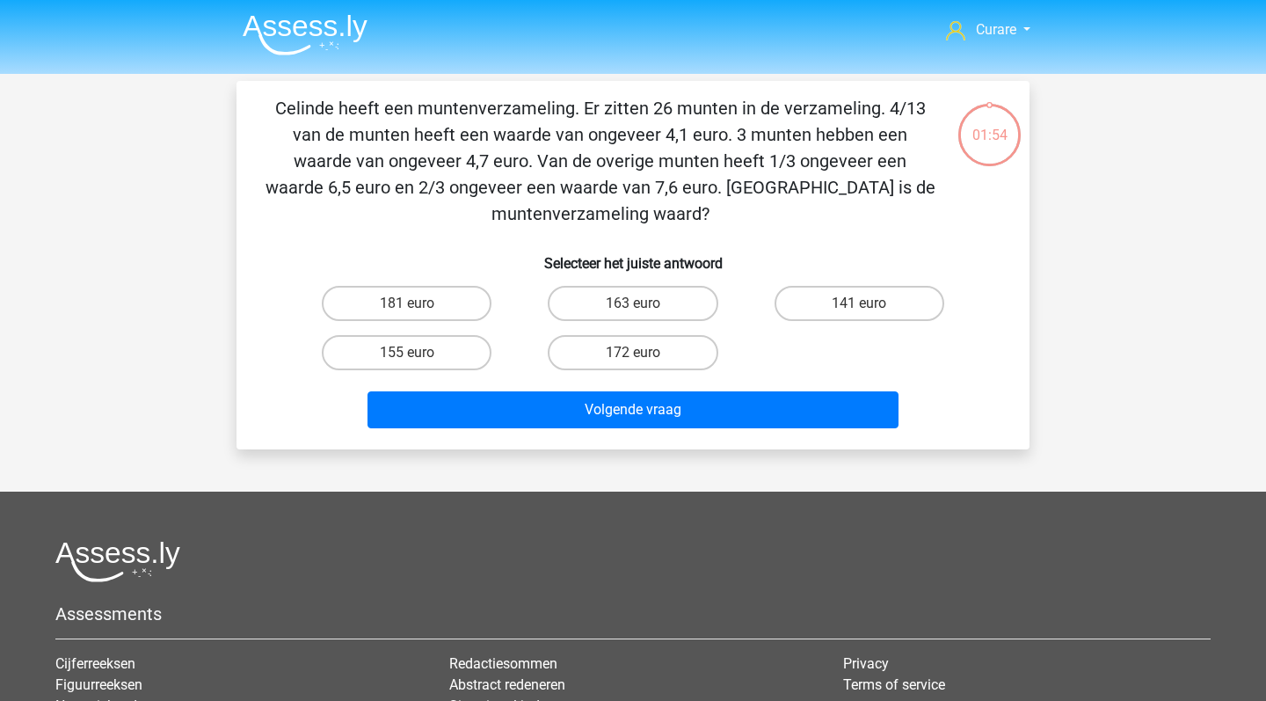
scroll to position [6, 0]
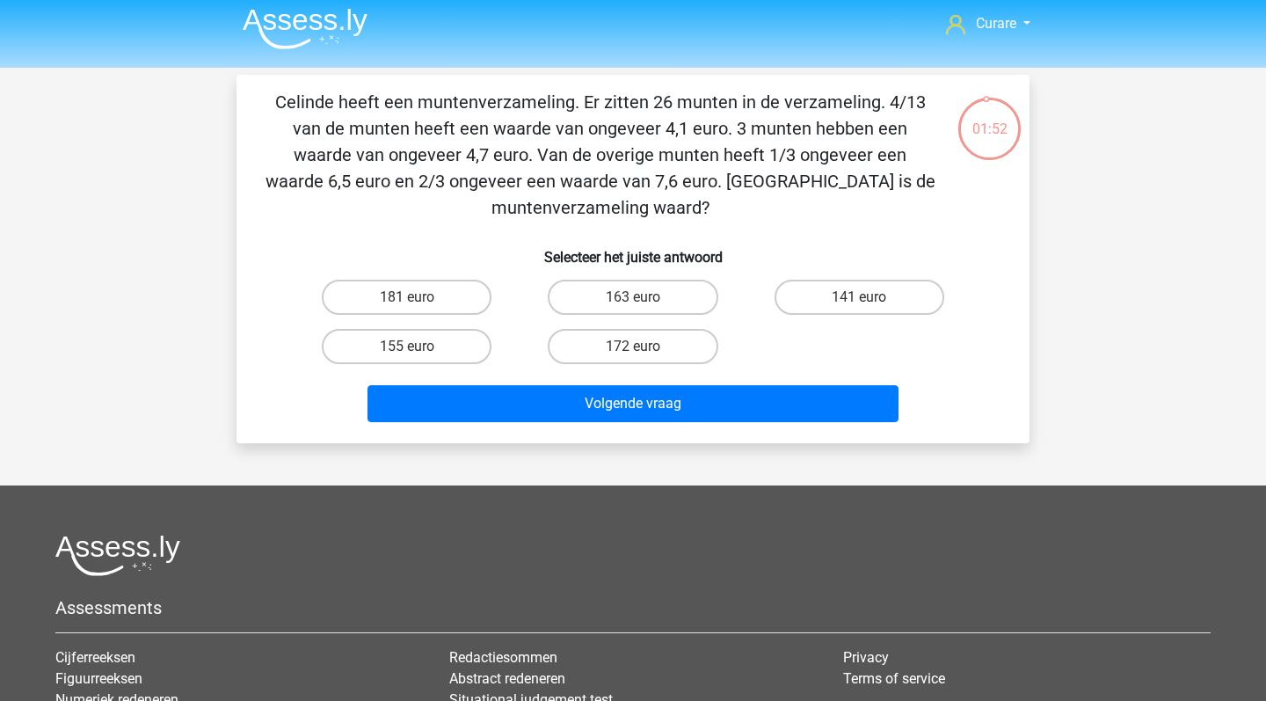
drag, startPoint x: 278, startPoint y: 103, endPoint x: 683, endPoint y: 199, distance: 416.6
click at [683, 199] on p "Celinde heeft een muntenverzameling. Er zitten 26 munten in de verzameling. 4/1…" at bounding box center [600, 155] width 671 height 132
copy p "Celinde heeft een muntenverzameling. Er zitten 26 munten in de verzameling. 4/1…"
click at [433, 350] on label "155 euro" at bounding box center [407, 346] width 170 height 35
click at [419, 350] on input "155 euro" at bounding box center [412, 352] width 11 height 11
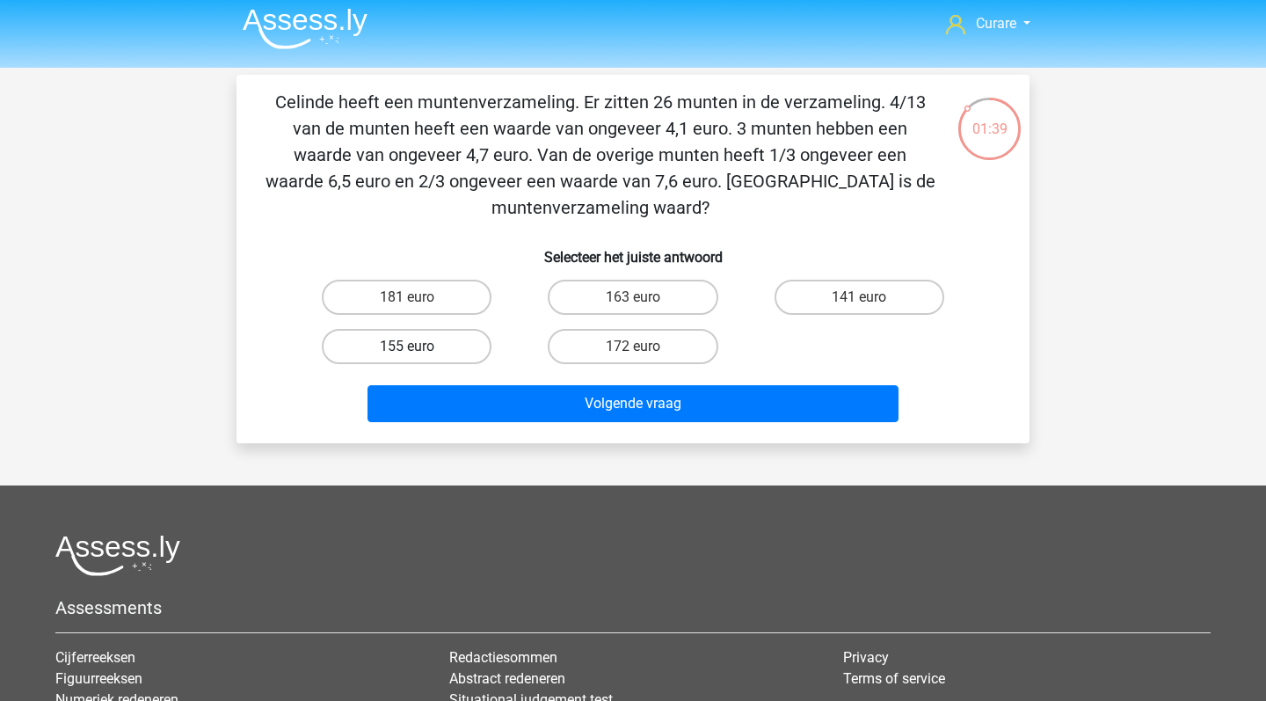
radio input "true"
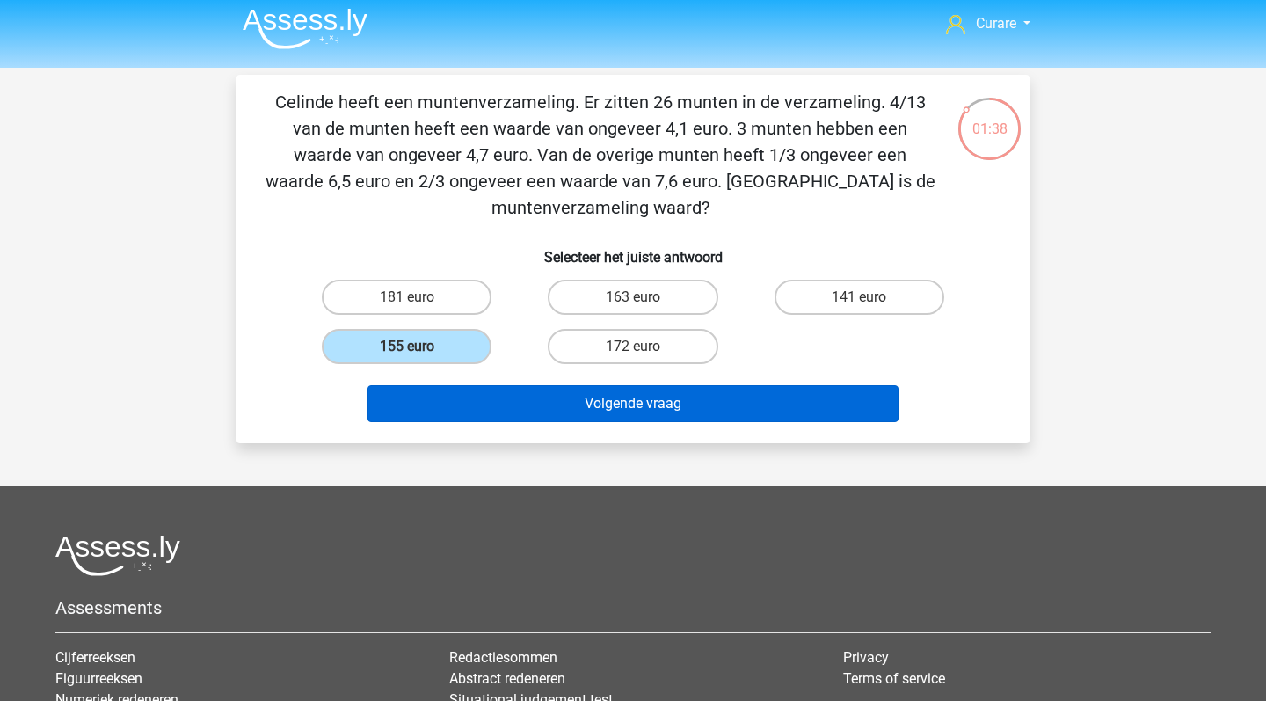
click at [565, 413] on button "Volgende vraag" at bounding box center [634, 403] width 532 height 37
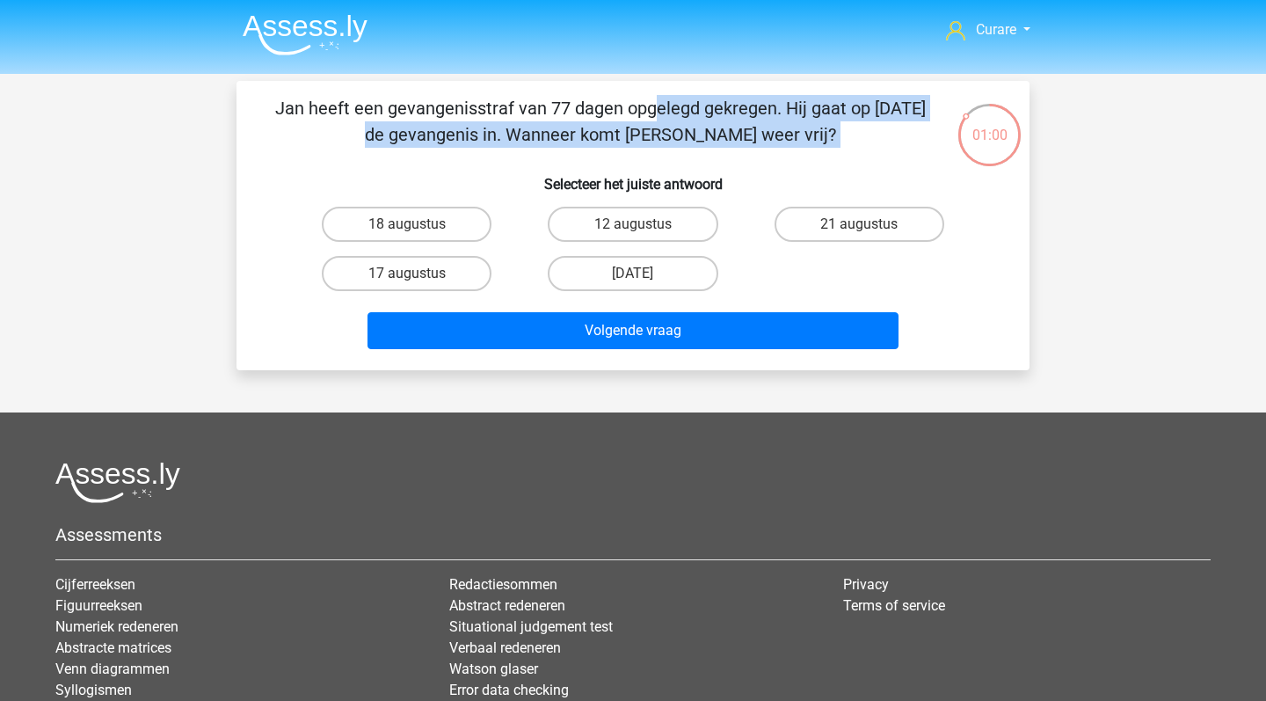
drag, startPoint x: 275, startPoint y: 112, endPoint x: 765, endPoint y: 165, distance: 492.8
click at [765, 165] on div "Jan heeft een gevangenisstraf van 77 dagen opgelegd gekregen. Hij gaat op [DATE…" at bounding box center [633, 225] width 779 height 261
copy div "Jan heeft een gevangenisstraf van 77 dagen opgelegd gekregen. Hij gaat op [DATE…"
click at [643, 232] on input "12 augustus" at bounding box center [638, 229] width 11 height 11
radio input "true"
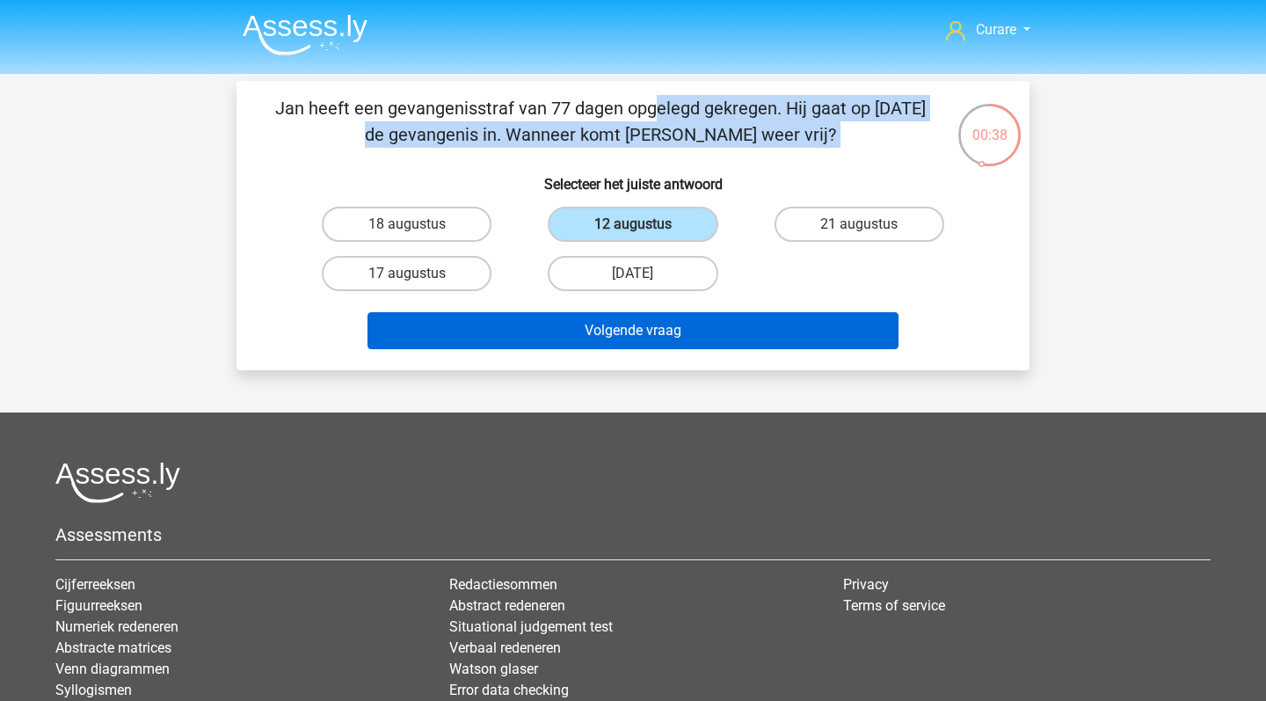
click at [642, 335] on button "Volgende vraag" at bounding box center [634, 330] width 532 height 37
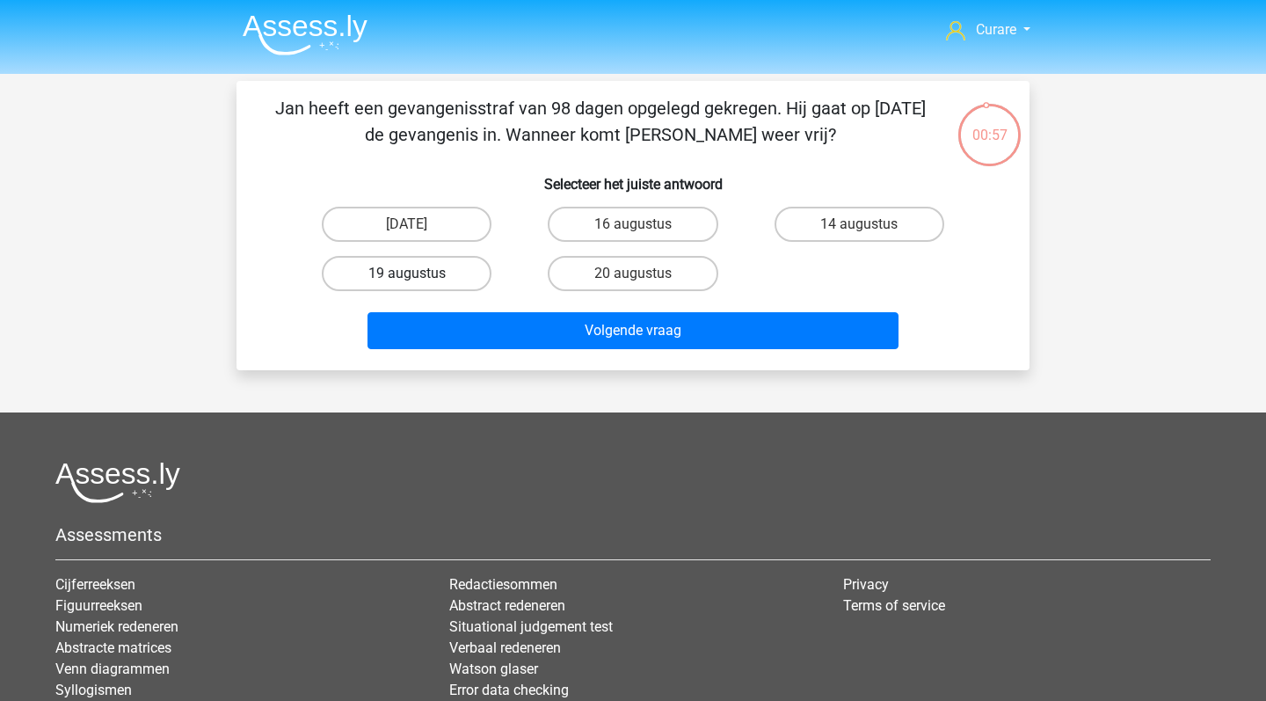
click at [411, 273] on label "19 augustus" at bounding box center [407, 273] width 170 height 35
click at [411, 274] on input "19 augustus" at bounding box center [412, 279] width 11 height 11
radio input "true"
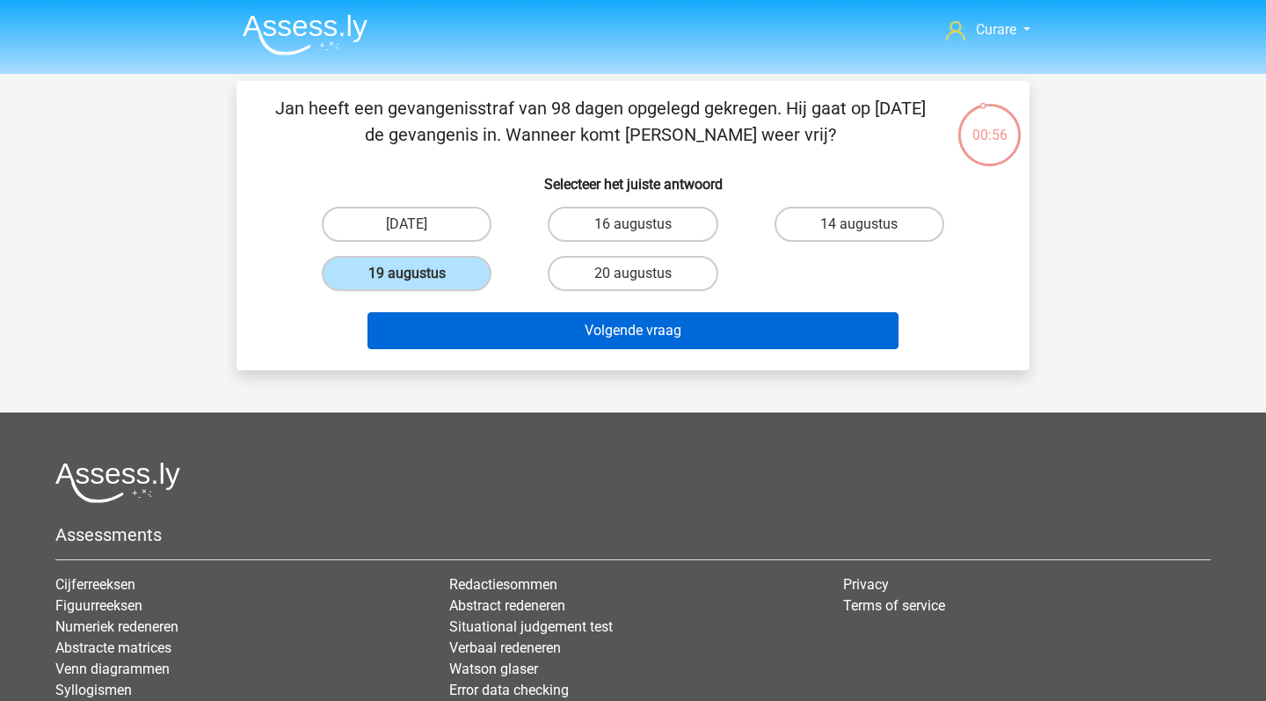
click button "Volgende vraag"
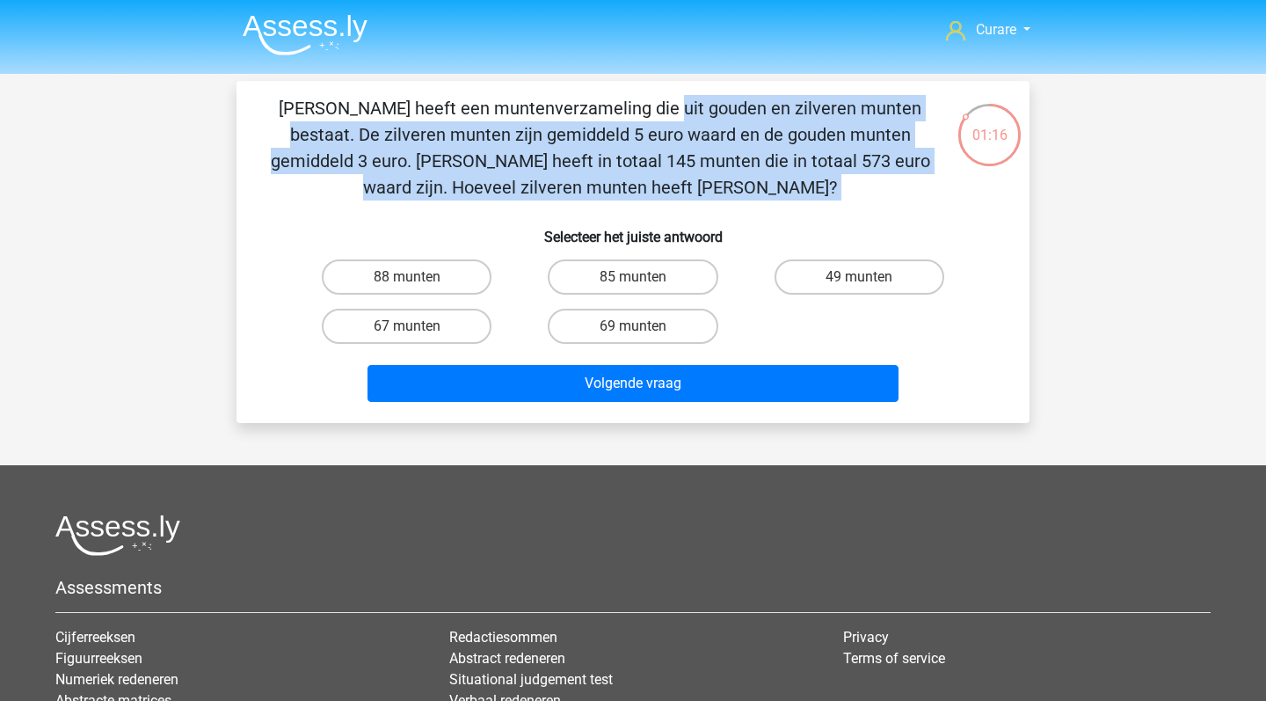
drag, startPoint x: 282, startPoint y: 106, endPoint x: 684, endPoint y: 202, distance: 413.4
click at [684, 202] on div "[PERSON_NAME] heeft een muntenverzameling die uit gouden en zilveren munten bes…" at bounding box center [633, 252] width 779 height 314
copy div "Chris heeft een muntenverzameling die uit gouden en zilveren munten bestaat. De…"
click at [669, 327] on label "69 munten" at bounding box center [633, 326] width 170 height 35
click at [645, 327] on input "69 munten" at bounding box center [638, 331] width 11 height 11
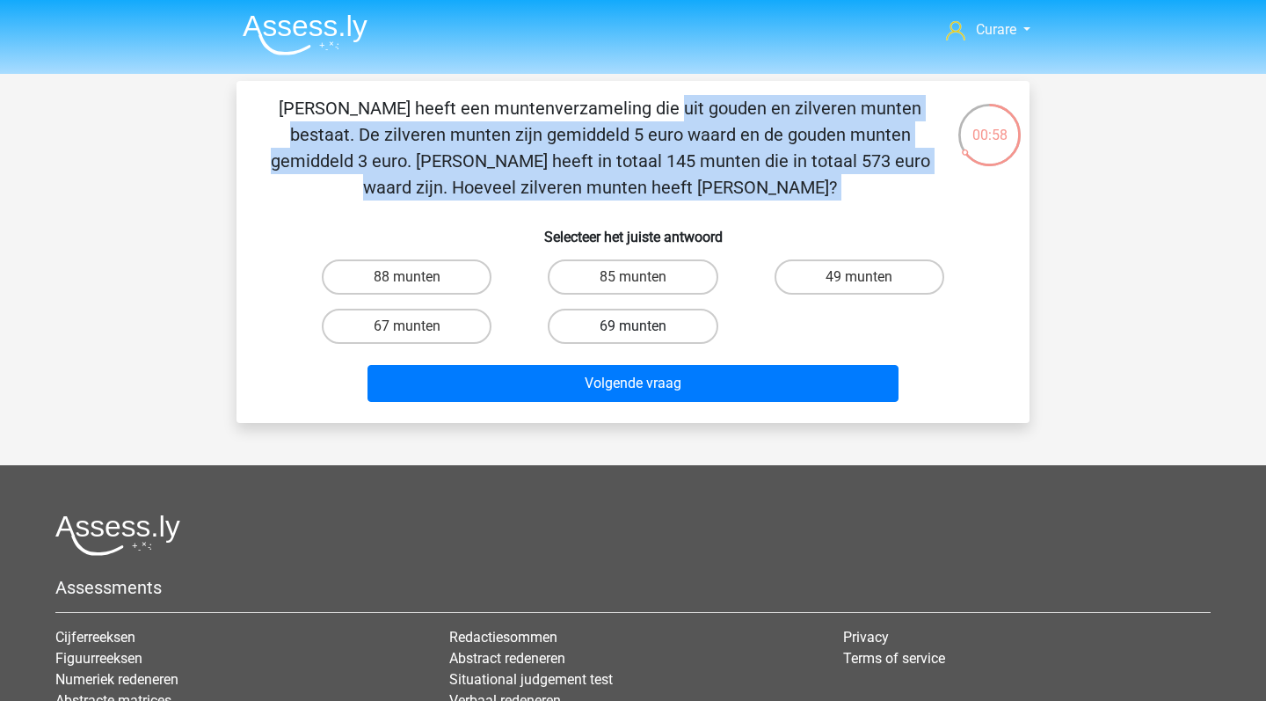
radio input "true"
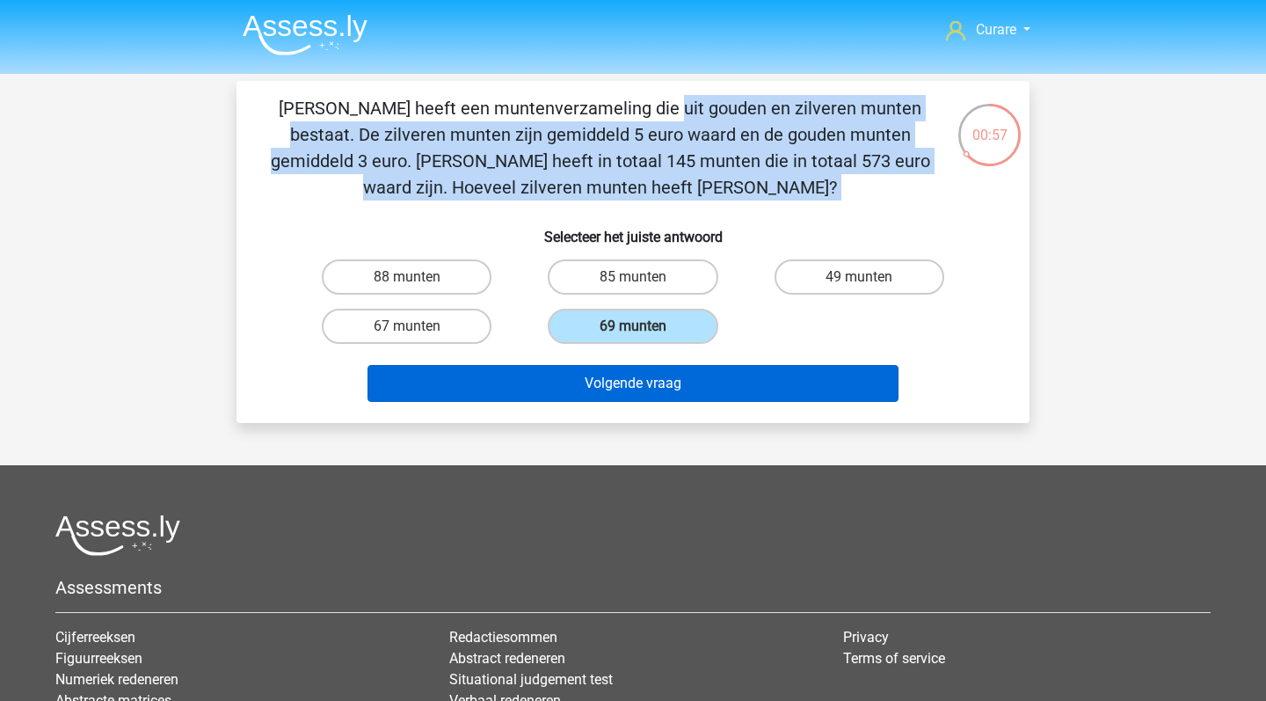
click at [674, 397] on button "Volgende vraag" at bounding box center [634, 383] width 532 height 37
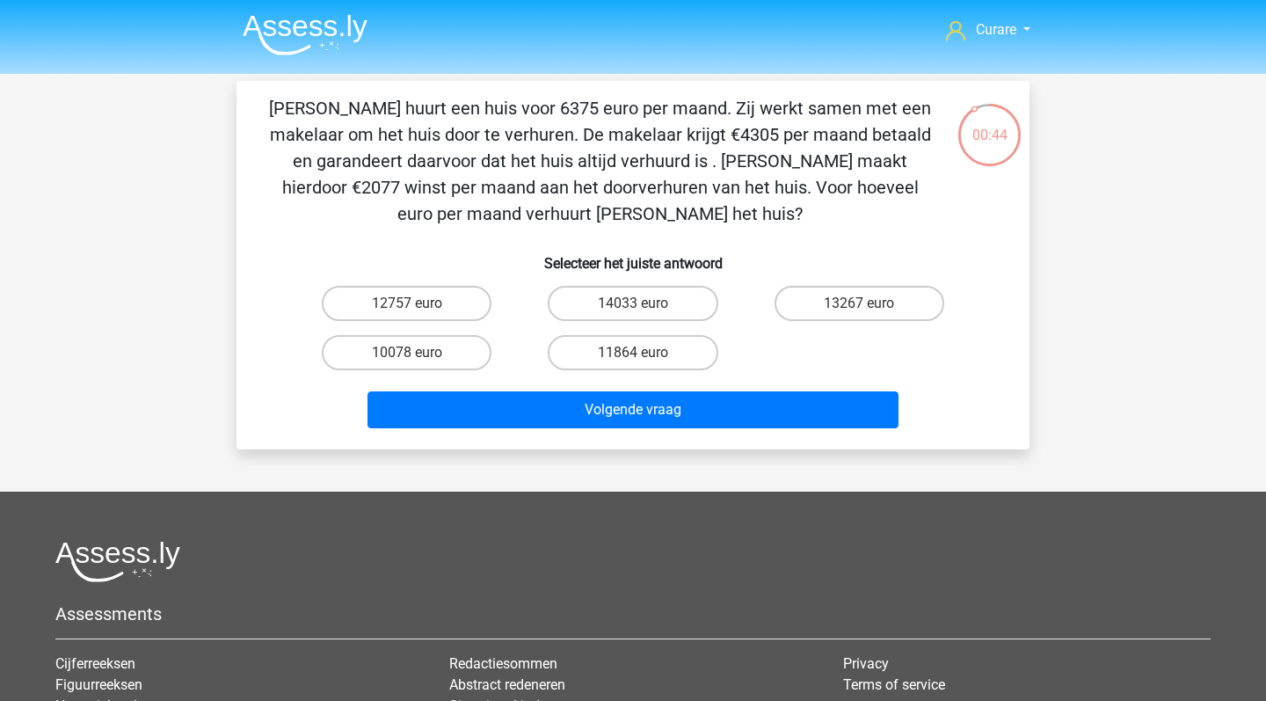
drag, startPoint x: 273, startPoint y: 106, endPoint x: 725, endPoint y: 224, distance: 467.2
click at [725, 224] on p "[PERSON_NAME] huurt een huis voor 6375 euro per maand. Zij werkt samen met een …" at bounding box center [600, 161] width 671 height 132
copy p "[PERSON_NAME] huurt een huis voor 6375 euro per maand. Zij werkt samen met een …"
click at [441, 305] on label "12757 euro" at bounding box center [407, 303] width 170 height 35
click at [419, 305] on input "12757 euro" at bounding box center [412, 308] width 11 height 11
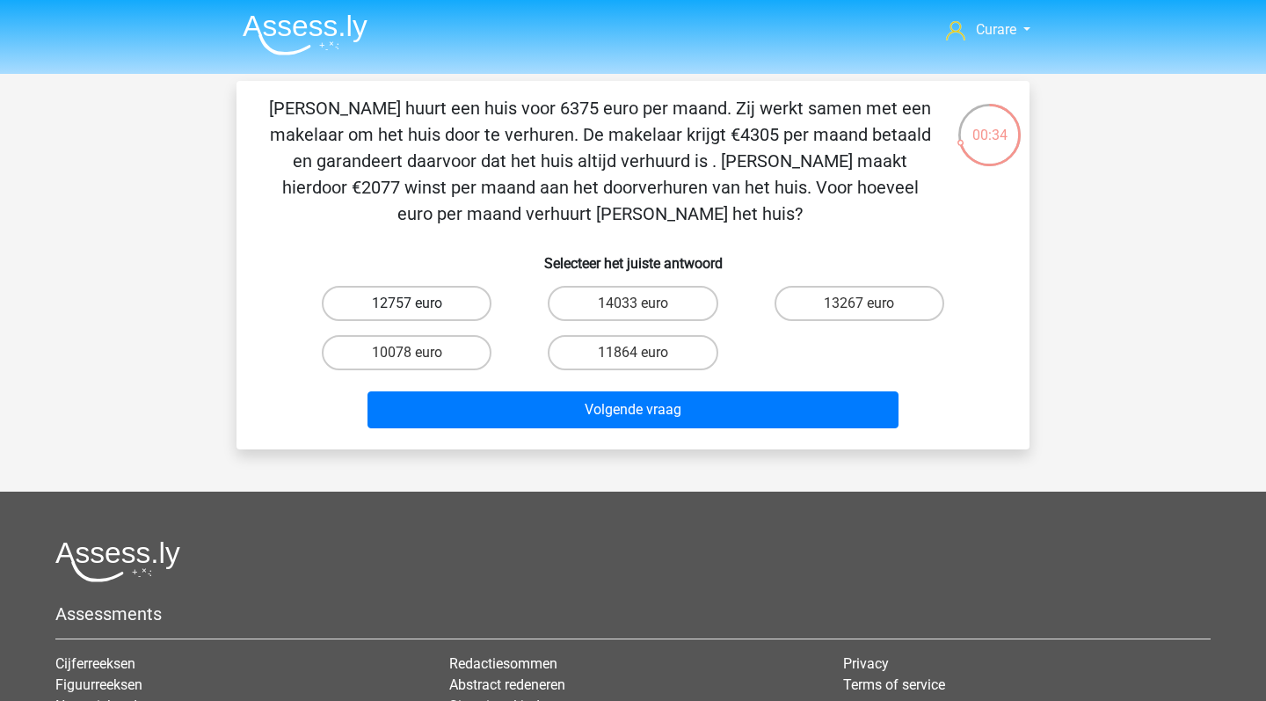
radio input "true"
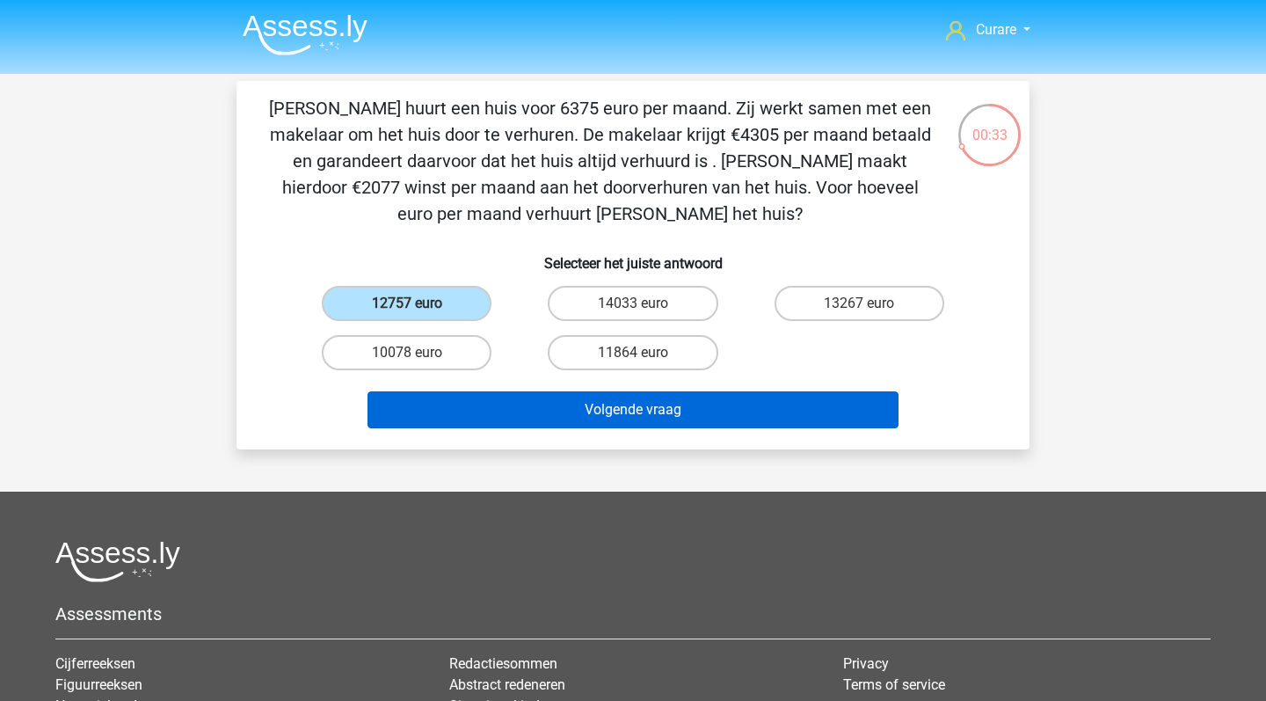
click at [602, 418] on button "Volgende vraag" at bounding box center [634, 409] width 532 height 37
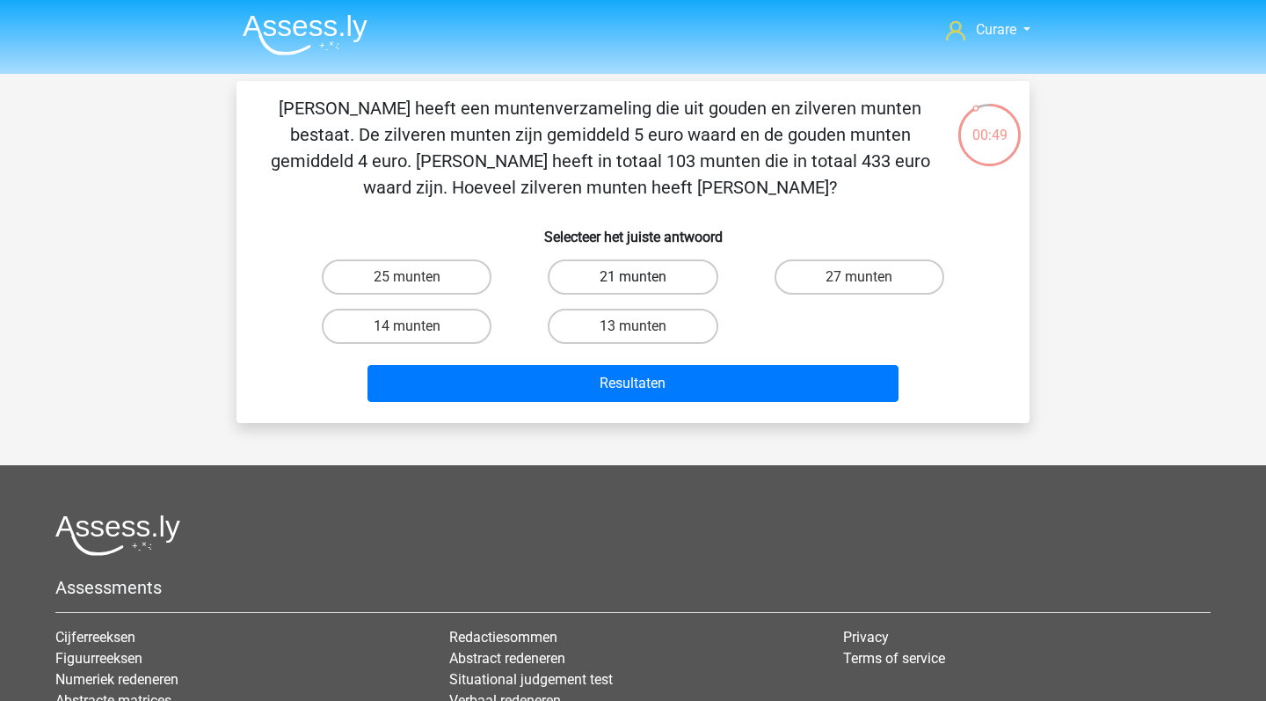
click at [628, 281] on label "21 munten" at bounding box center [633, 276] width 170 height 35
click at [633, 281] on input "21 munten" at bounding box center [638, 282] width 11 height 11
radio input "true"
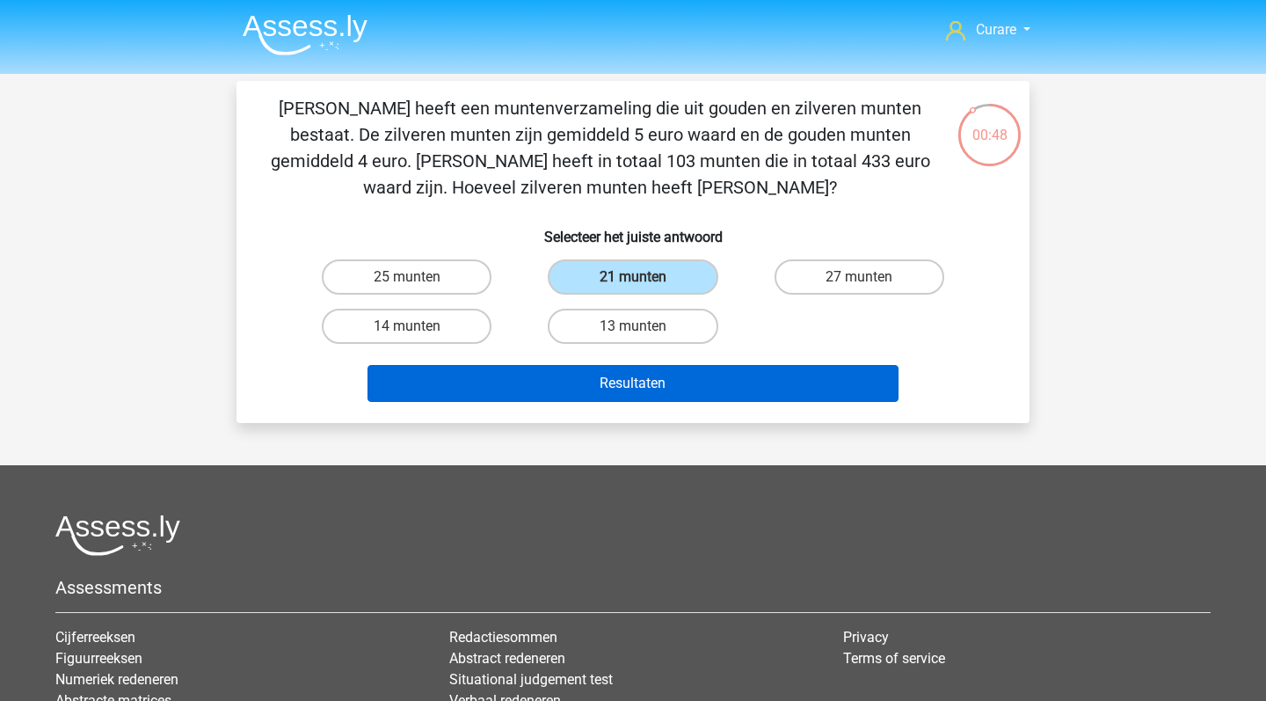
click at [639, 374] on button "Resultaten" at bounding box center [634, 383] width 532 height 37
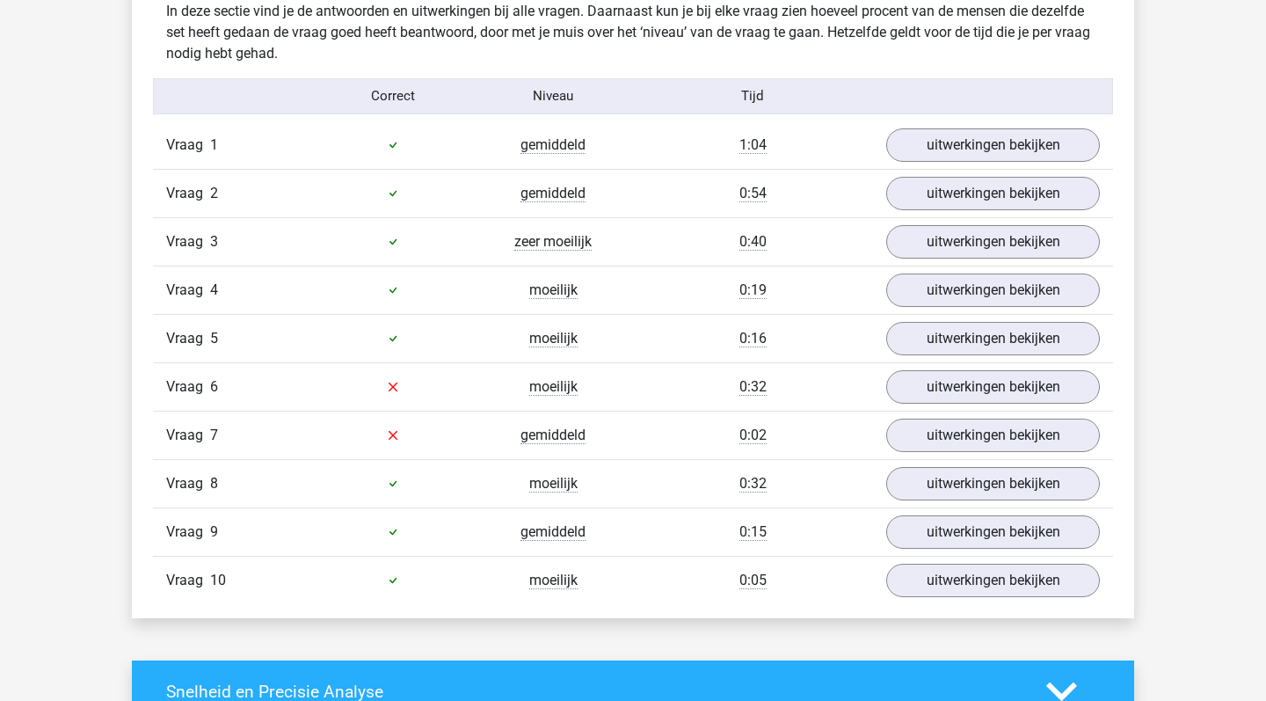
scroll to position [1120, 0]
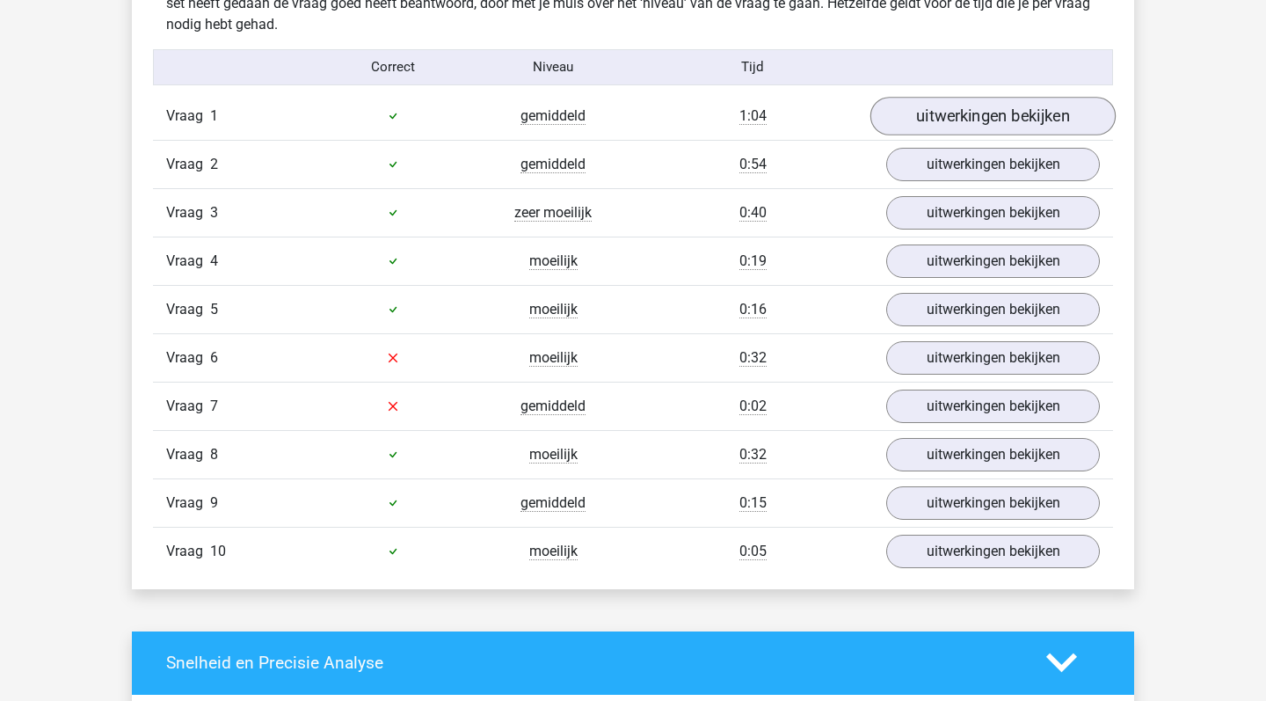
click at [967, 122] on link "uitwerkingen bekijken" at bounding box center [993, 116] width 245 height 39
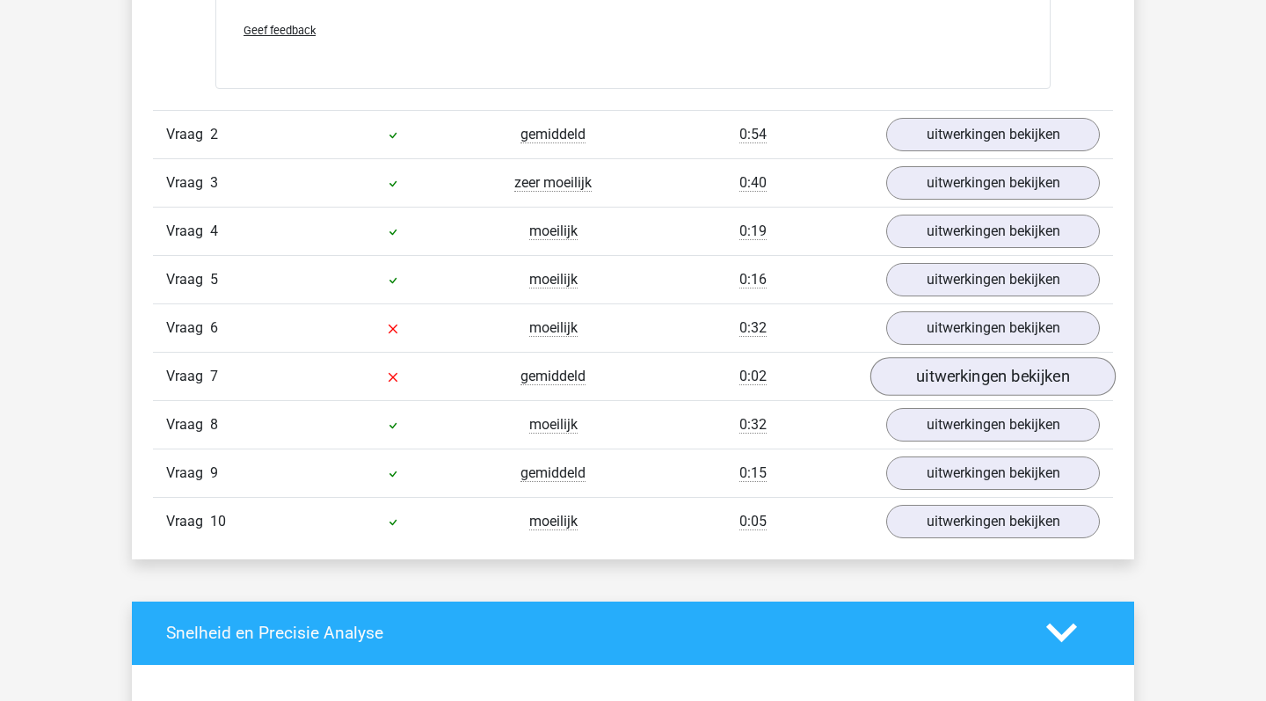
scroll to position [1594, 0]
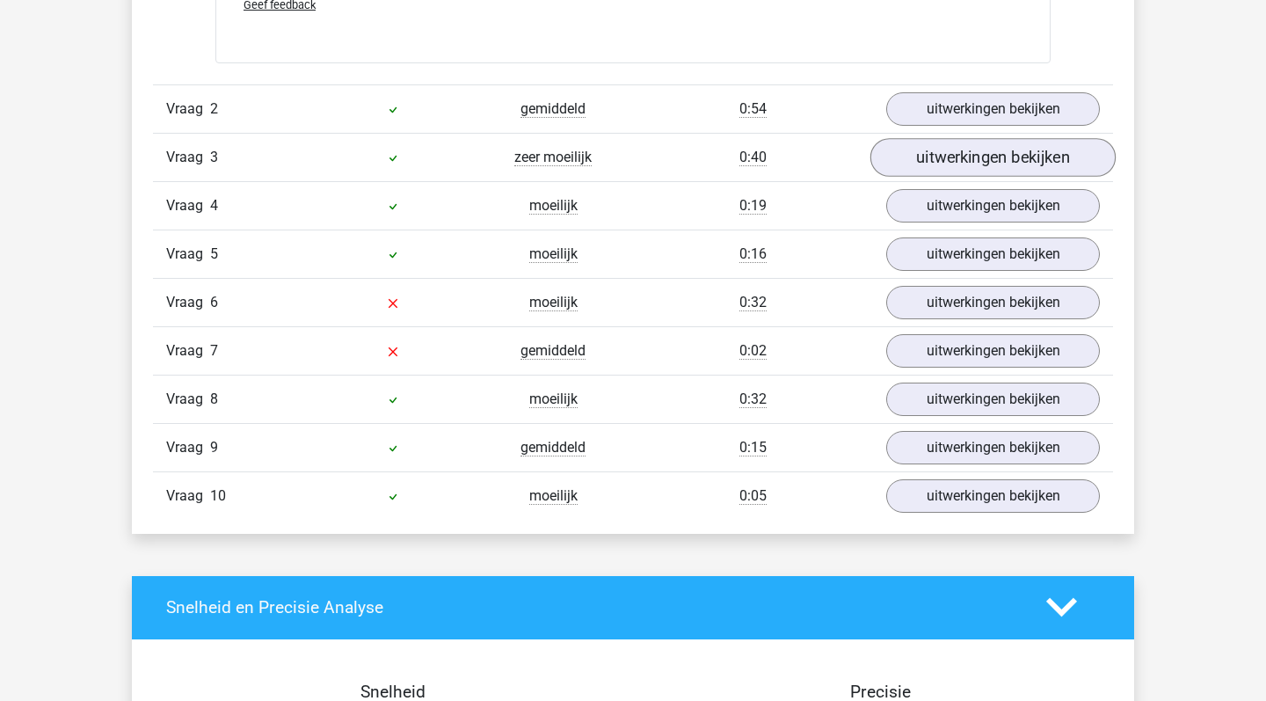
click at [954, 168] on link "uitwerkingen bekijken" at bounding box center [993, 157] width 245 height 39
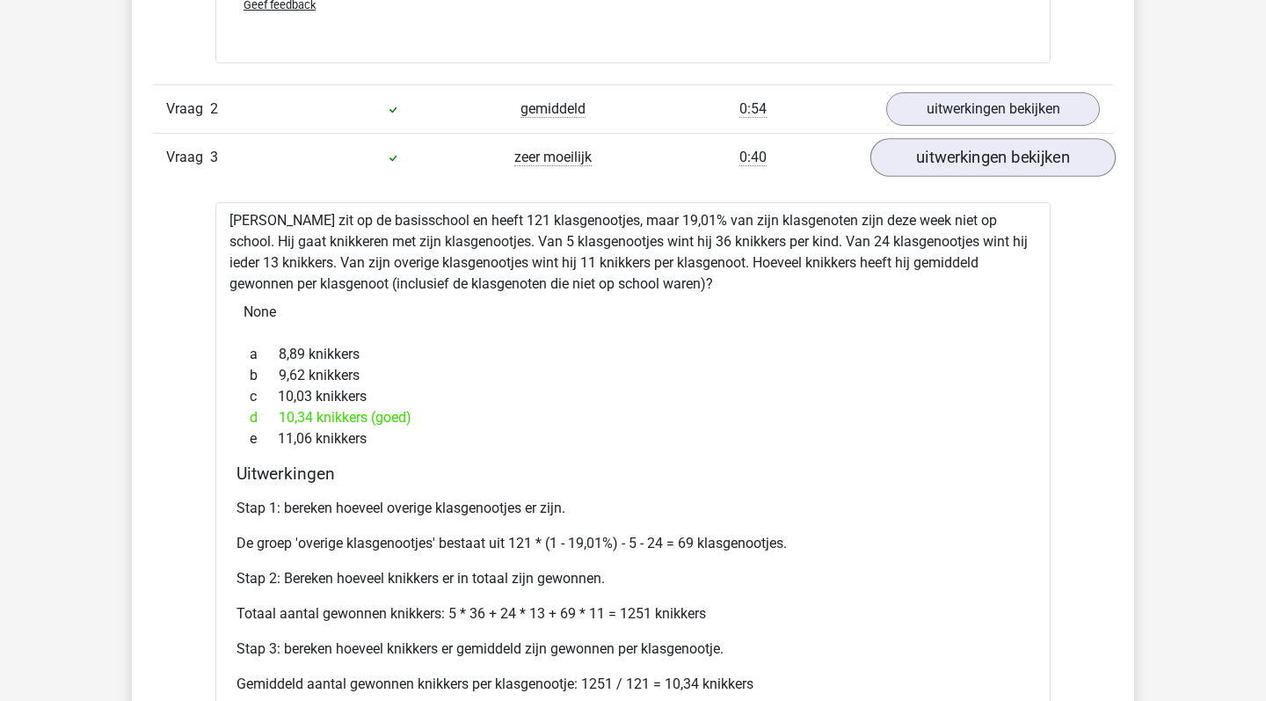
click at [954, 168] on link "uitwerkingen bekijken" at bounding box center [993, 157] width 245 height 39
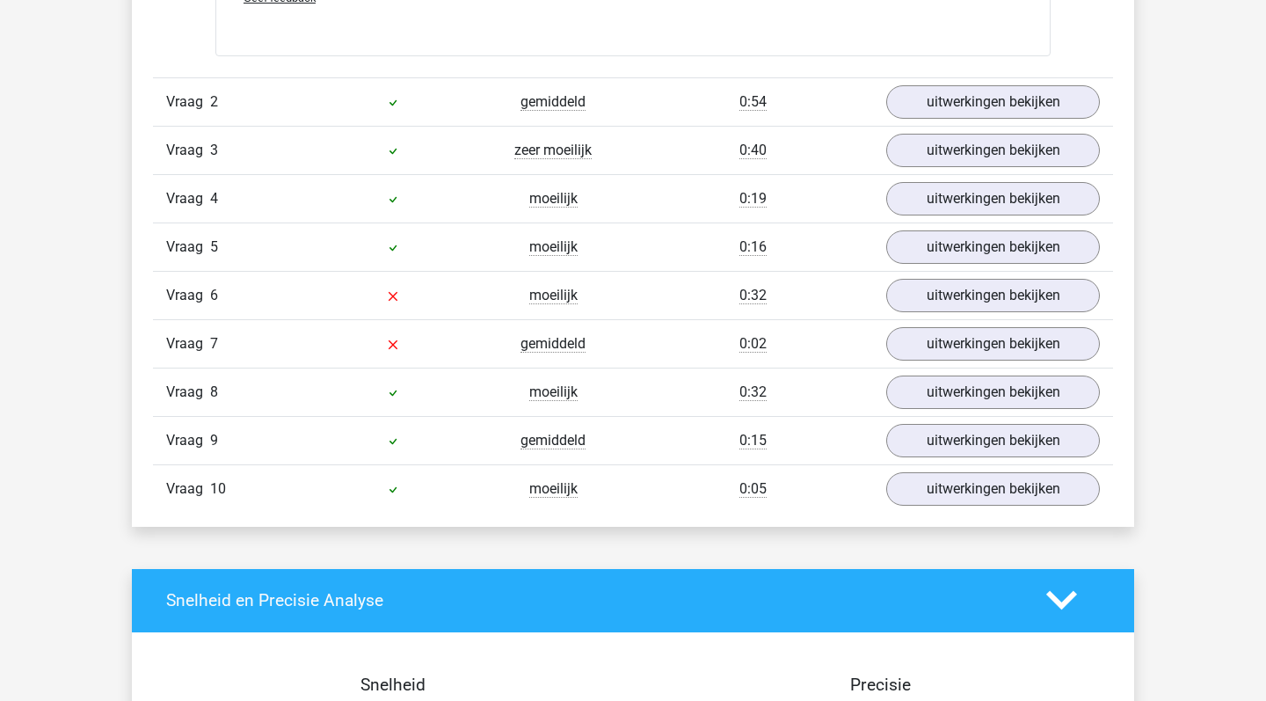
scroll to position [1599, 0]
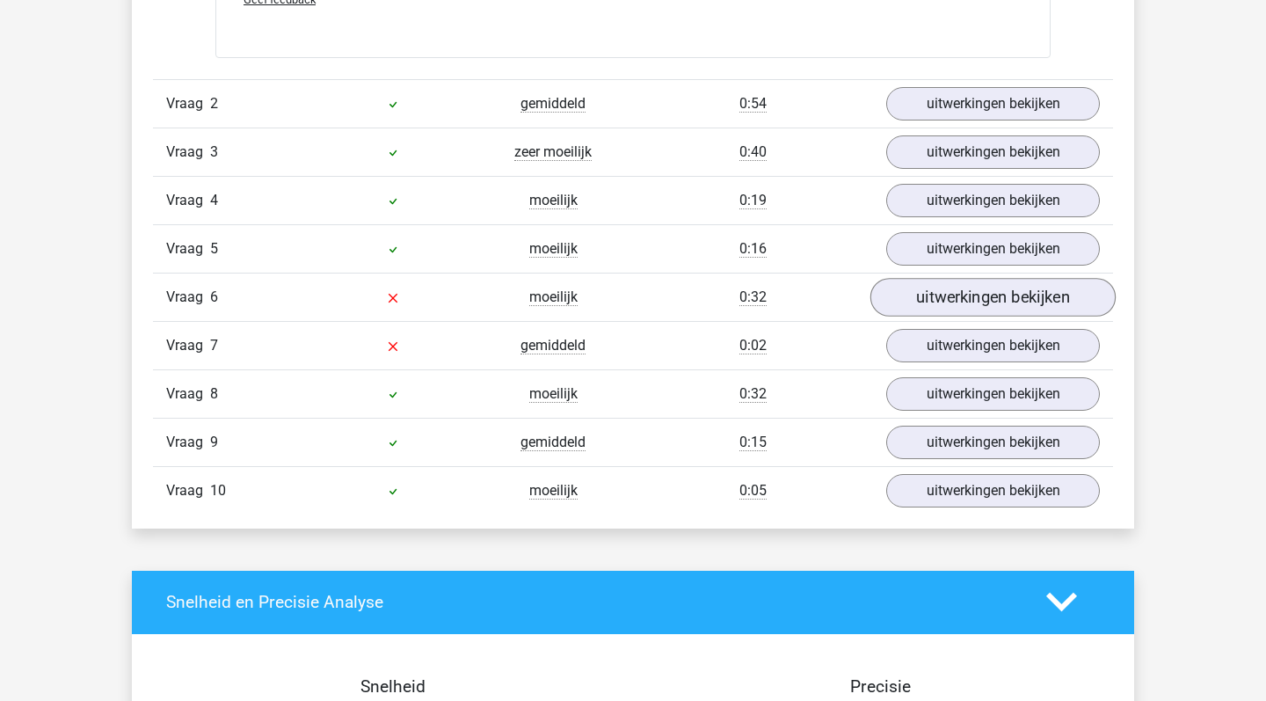
click at [936, 298] on link "uitwerkingen bekijken" at bounding box center [993, 297] width 245 height 39
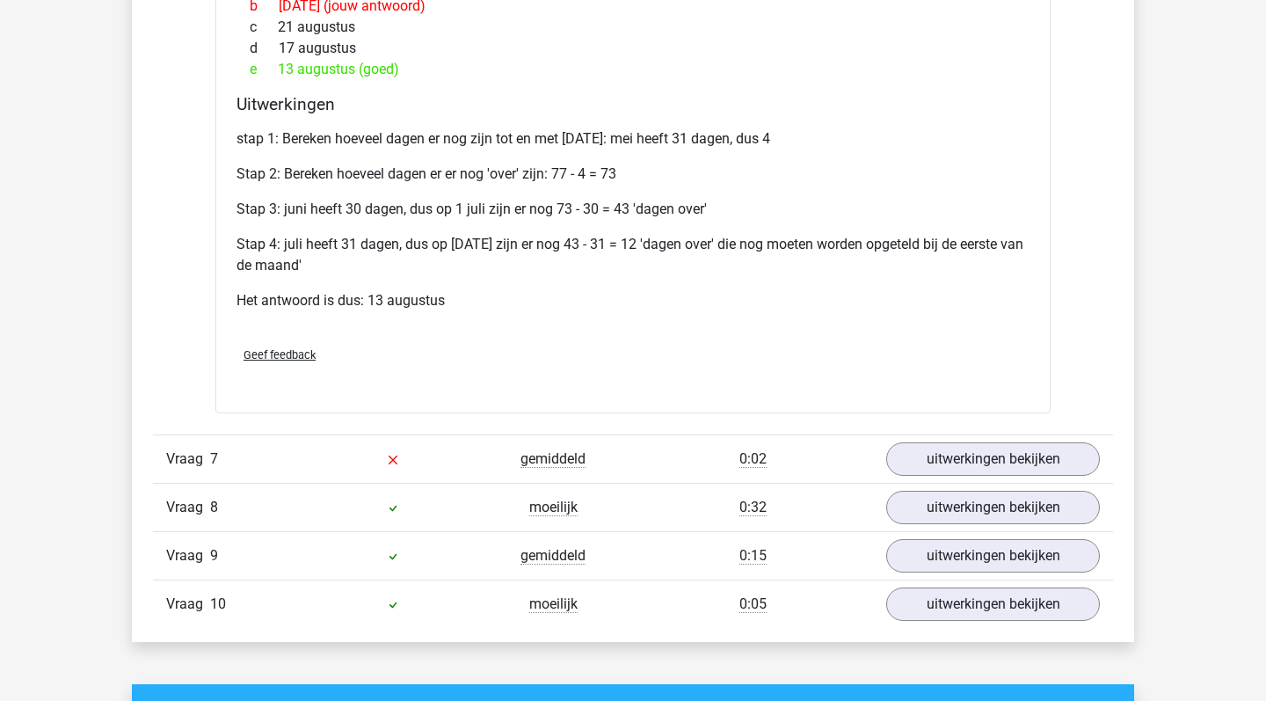
scroll to position [2105, 0]
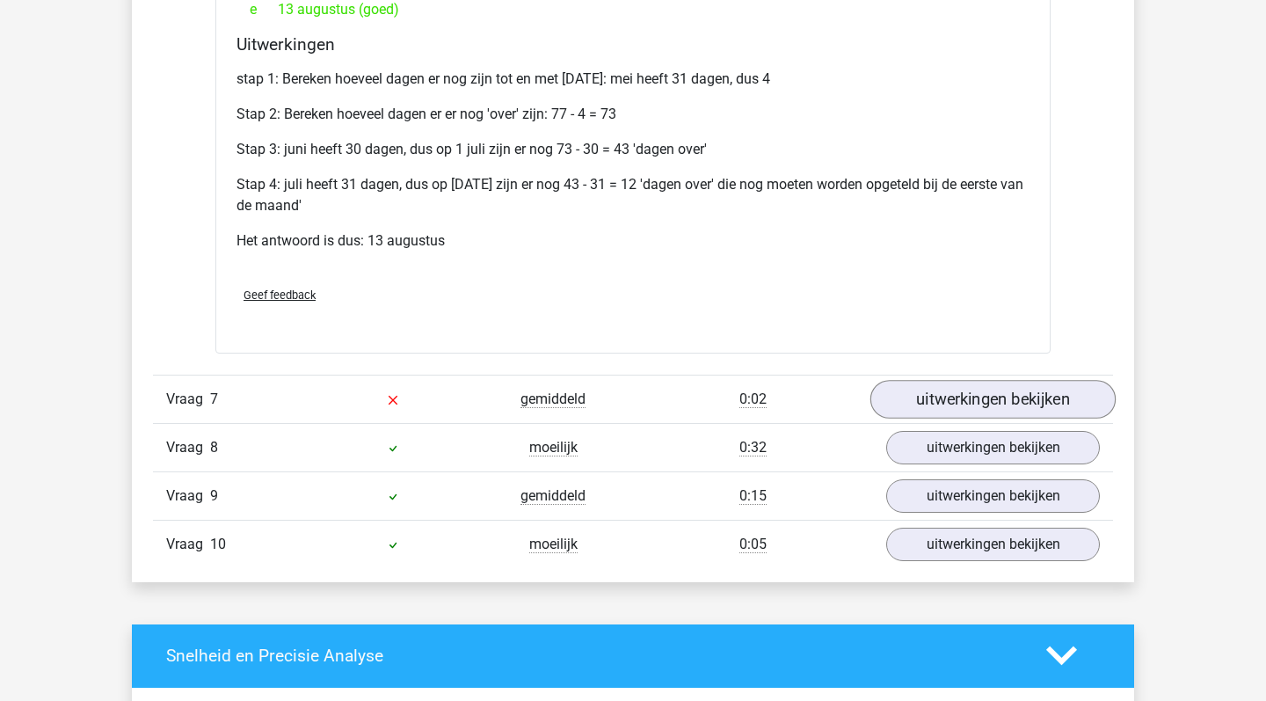
click at [909, 401] on link "uitwerkingen bekijken" at bounding box center [993, 399] width 245 height 39
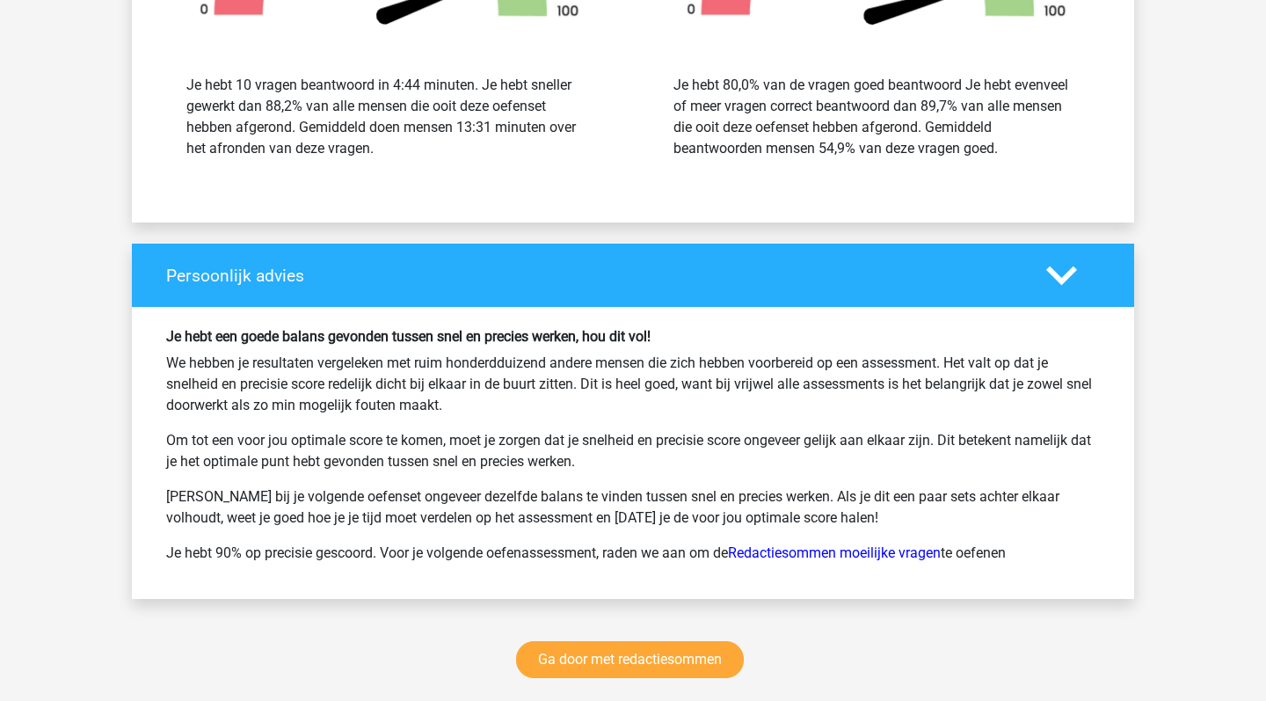
scroll to position [3895, 0]
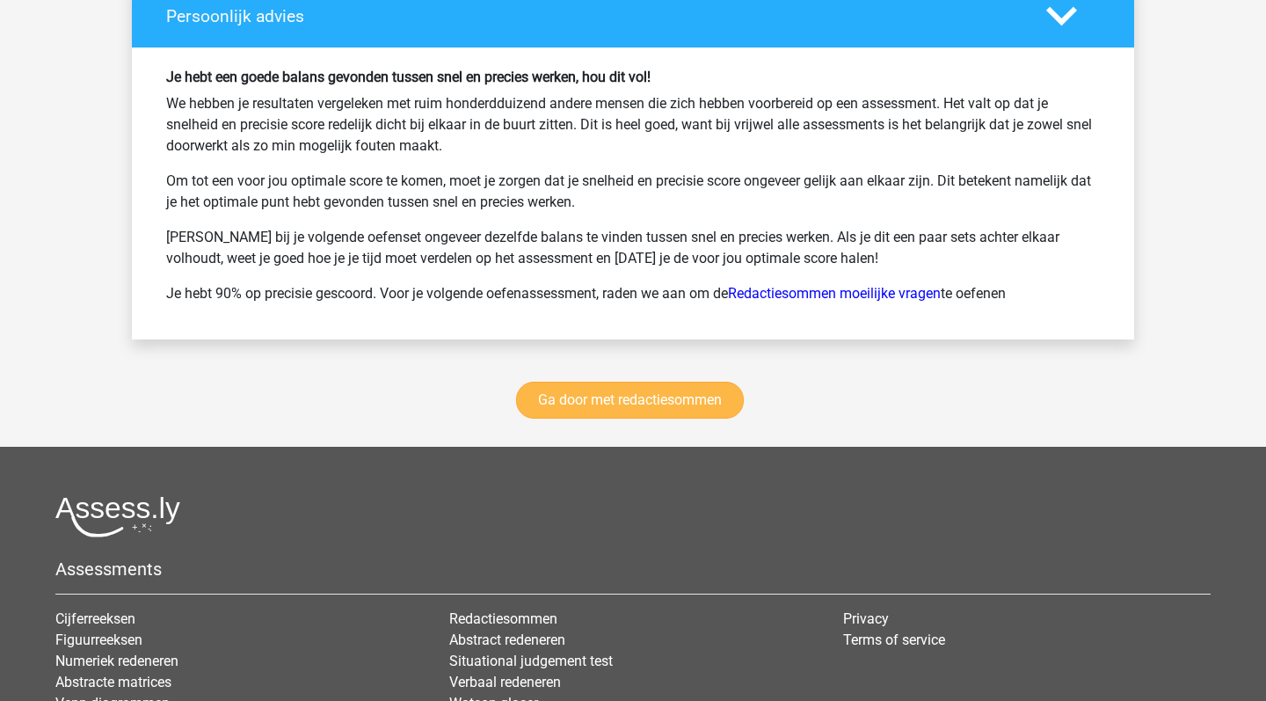
click at [660, 405] on link "Ga door met redactiesommen" at bounding box center [630, 400] width 228 height 37
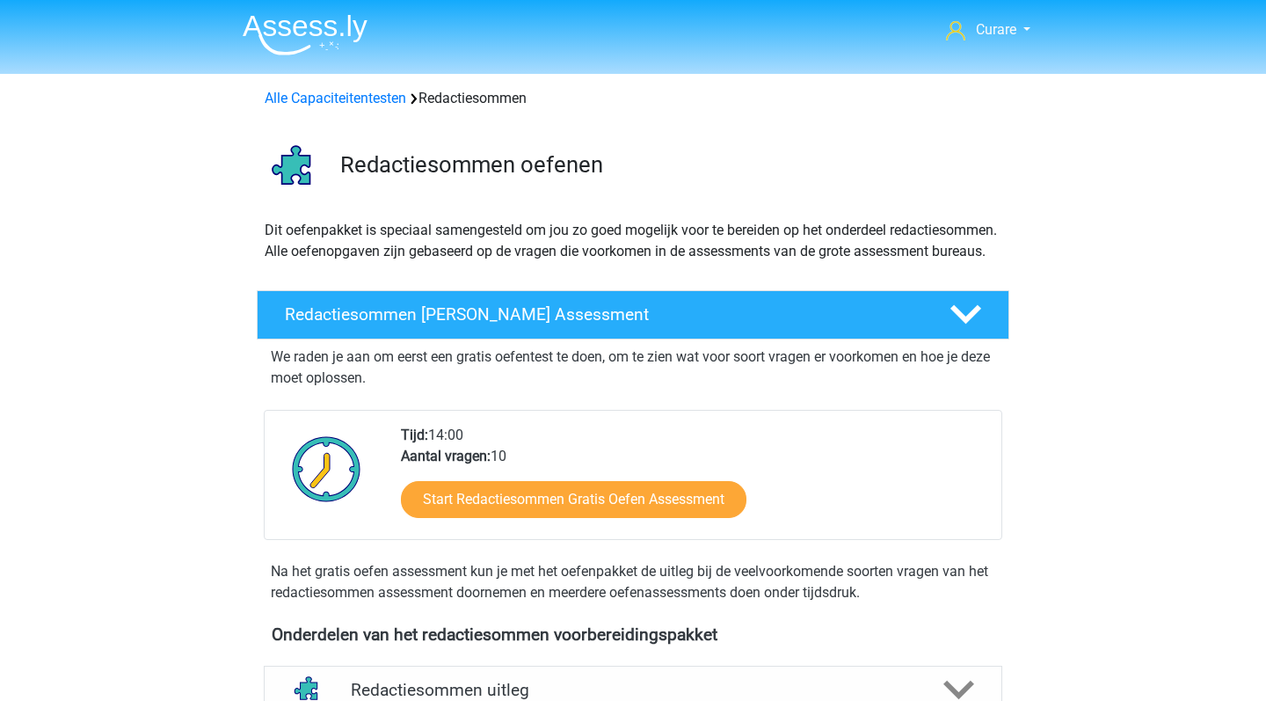
scroll to position [743, 0]
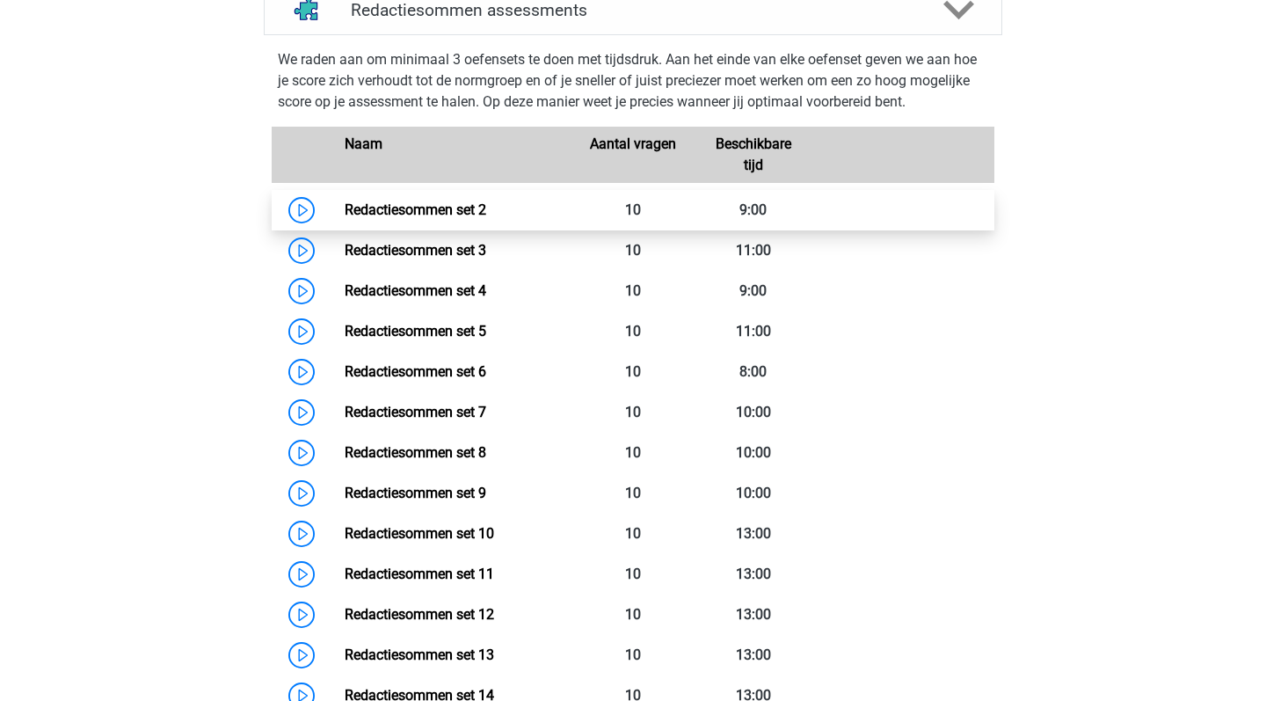
click at [388, 218] on link "Redactiesommen set 2" at bounding box center [416, 209] width 142 height 17
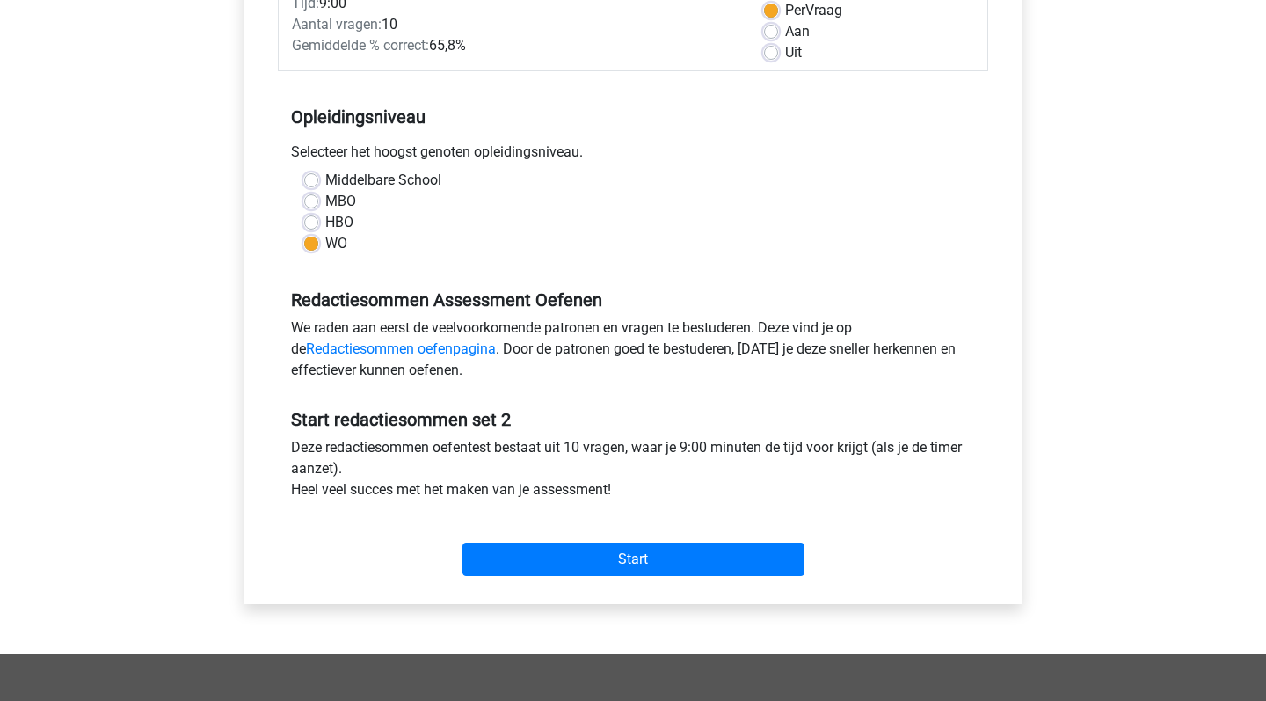
scroll to position [531, 0]
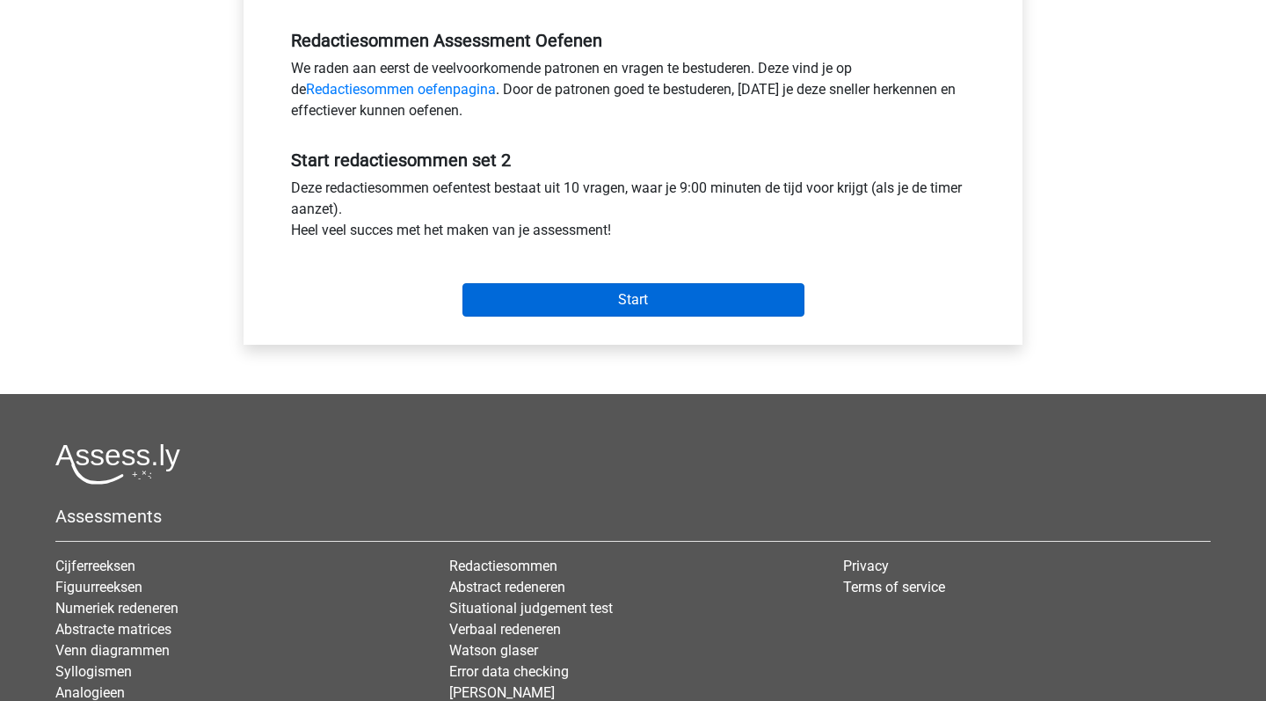
click at [630, 283] on input "Start" at bounding box center [634, 299] width 342 height 33
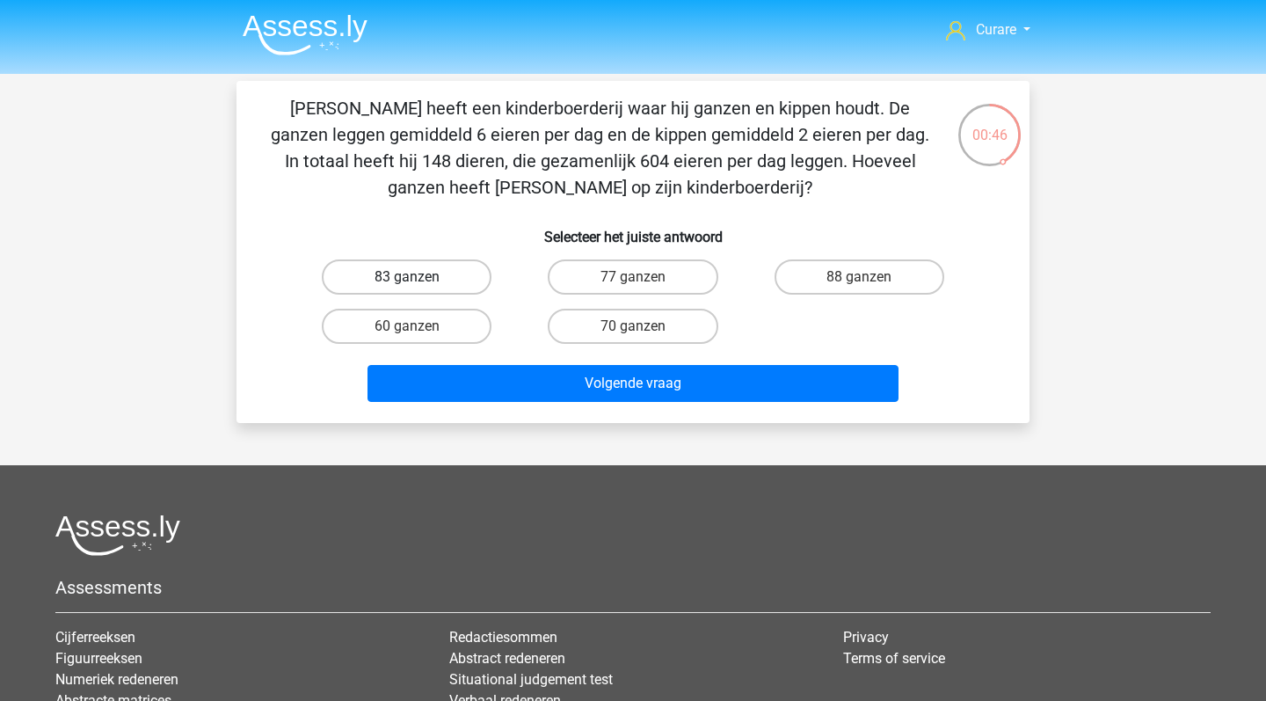
click at [417, 270] on label "83 ganzen" at bounding box center [407, 276] width 170 height 35
click at [417, 277] on input "83 ganzen" at bounding box center [412, 282] width 11 height 11
radio input "true"
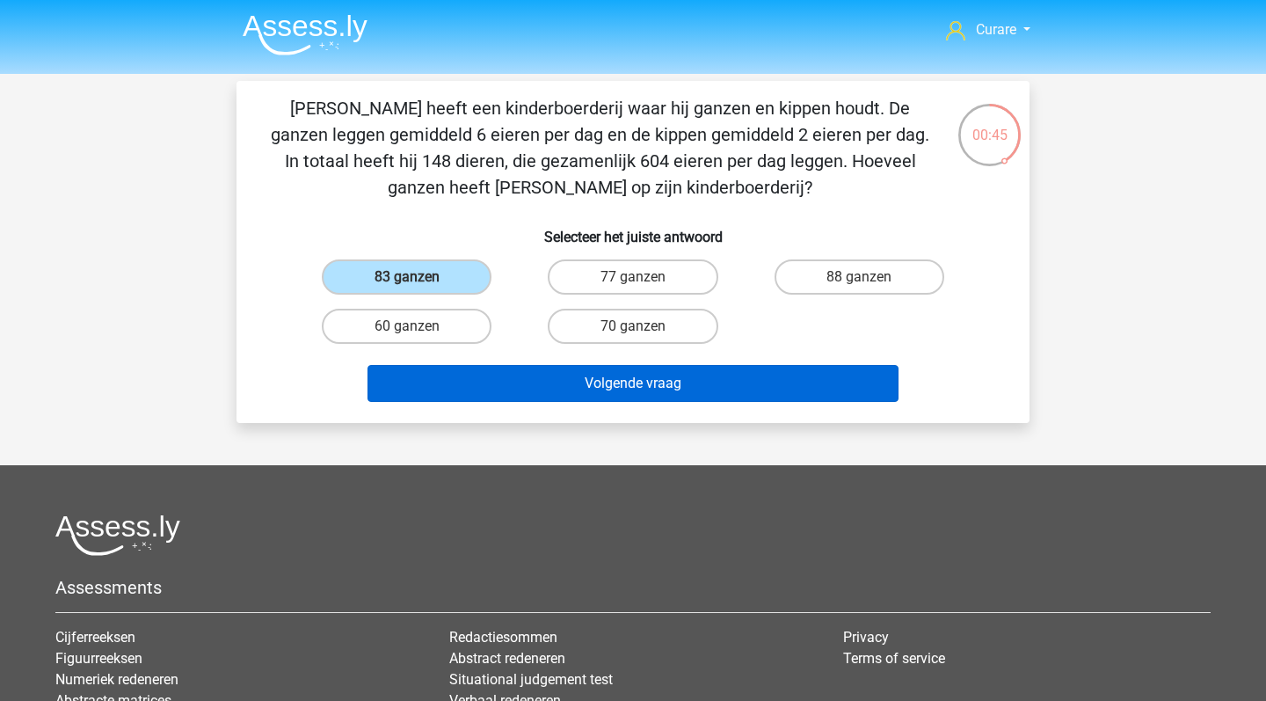
click at [704, 387] on button "Volgende vraag" at bounding box center [634, 383] width 532 height 37
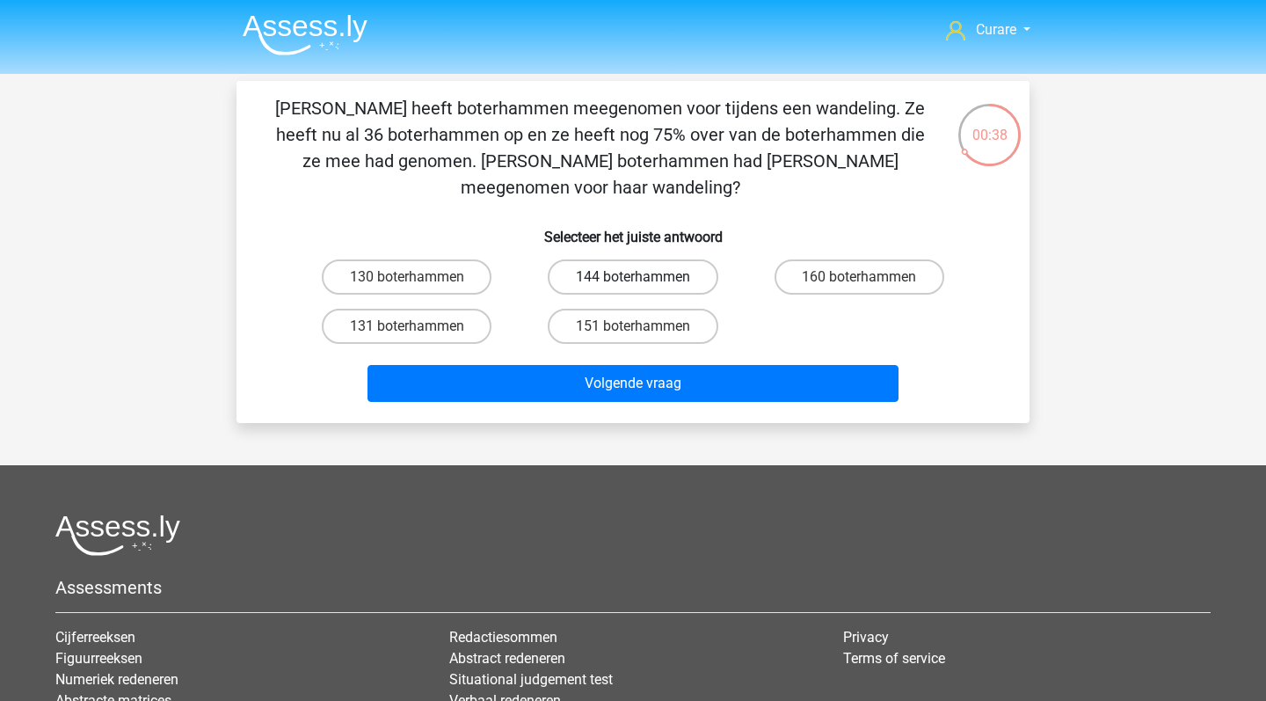
click at [672, 259] on label "144 boterhammen" at bounding box center [633, 276] width 170 height 35
click at [645, 277] on input "144 boterhammen" at bounding box center [638, 282] width 11 height 11
radio input "true"
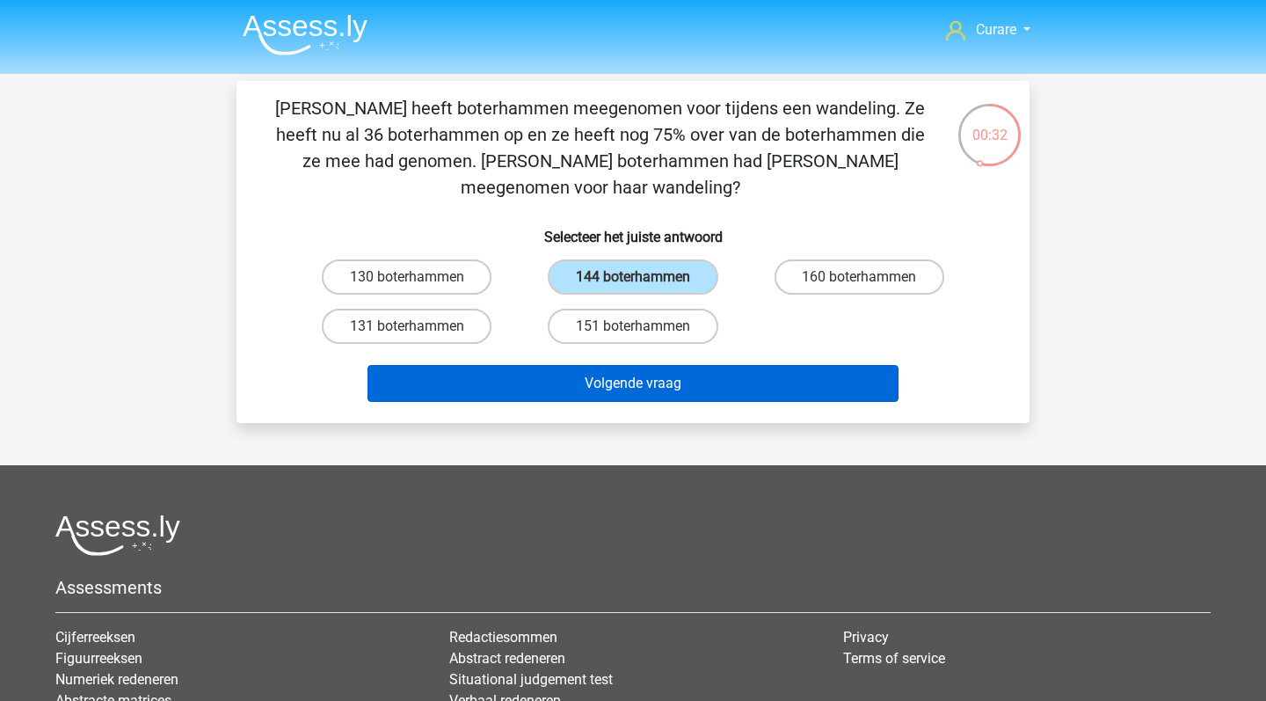
click at [638, 366] on button "Volgende vraag" at bounding box center [634, 383] width 532 height 37
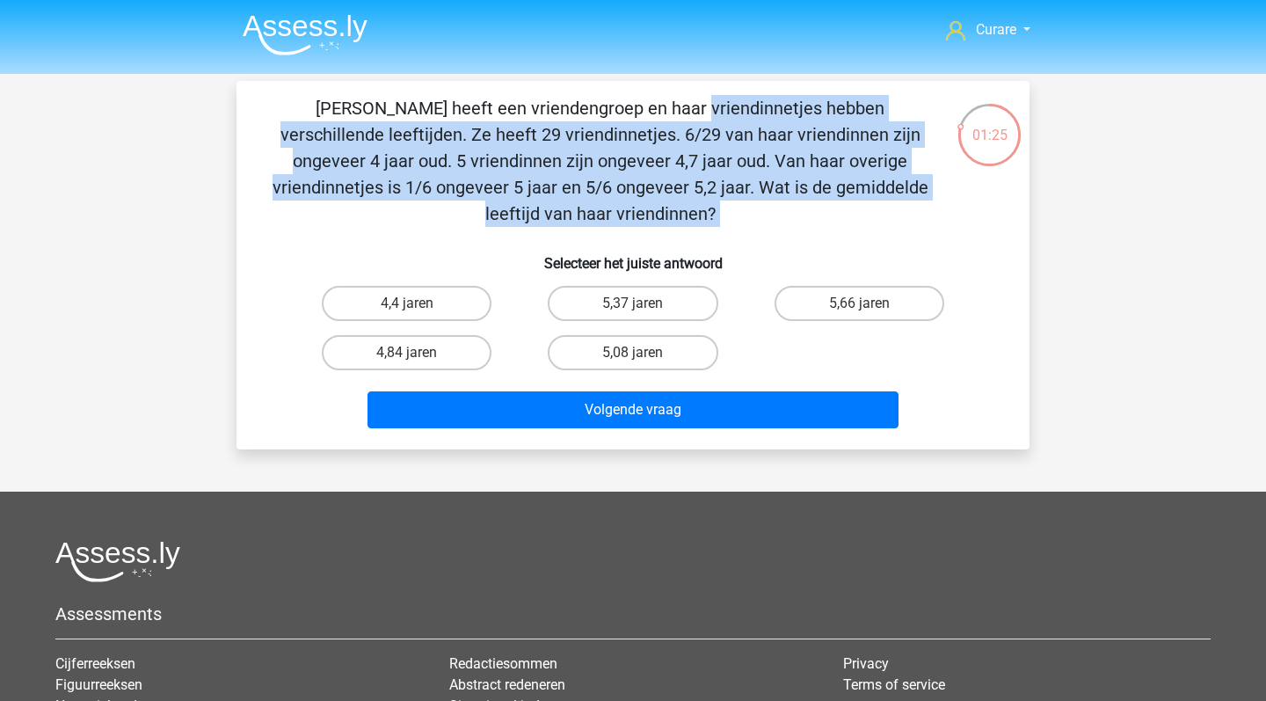
drag, startPoint x: 306, startPoint y: 109, endPoint x: 695, endPoint y: 232, distance: 407.8
click at [695, 232] on div "Celinde heeft een vriendengroep en haar vriendinnetjes hebben verschillende lee…" at bounding box center [633, 265] width 779 height 340
copy div "Celinde heeft een vriendengroep en haar vriendinnetjes hebben verschillende lee…"
click at [442, 350] on label "4,84 jaren" at bounding box center [407, 352] width 170 height 35
click at [419, 353] on input "4,84 jaren" at bounding box center [412, 358] width 11 height 11
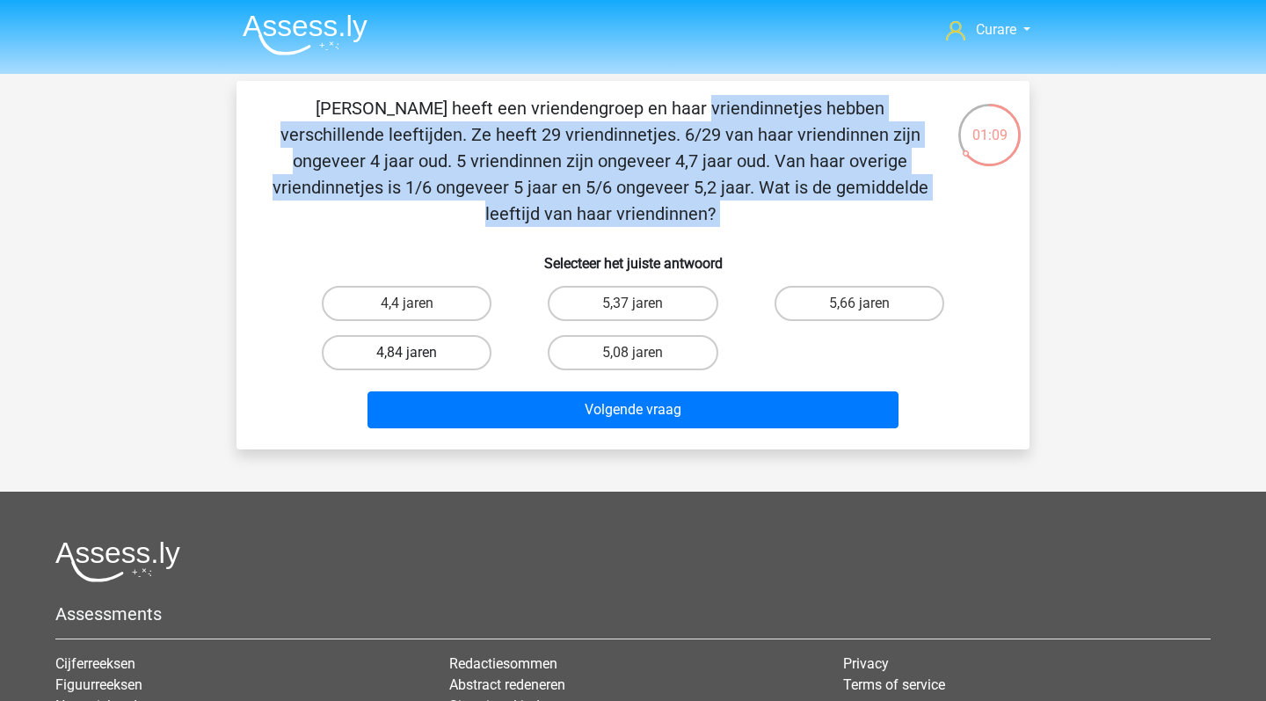
radio input "true"
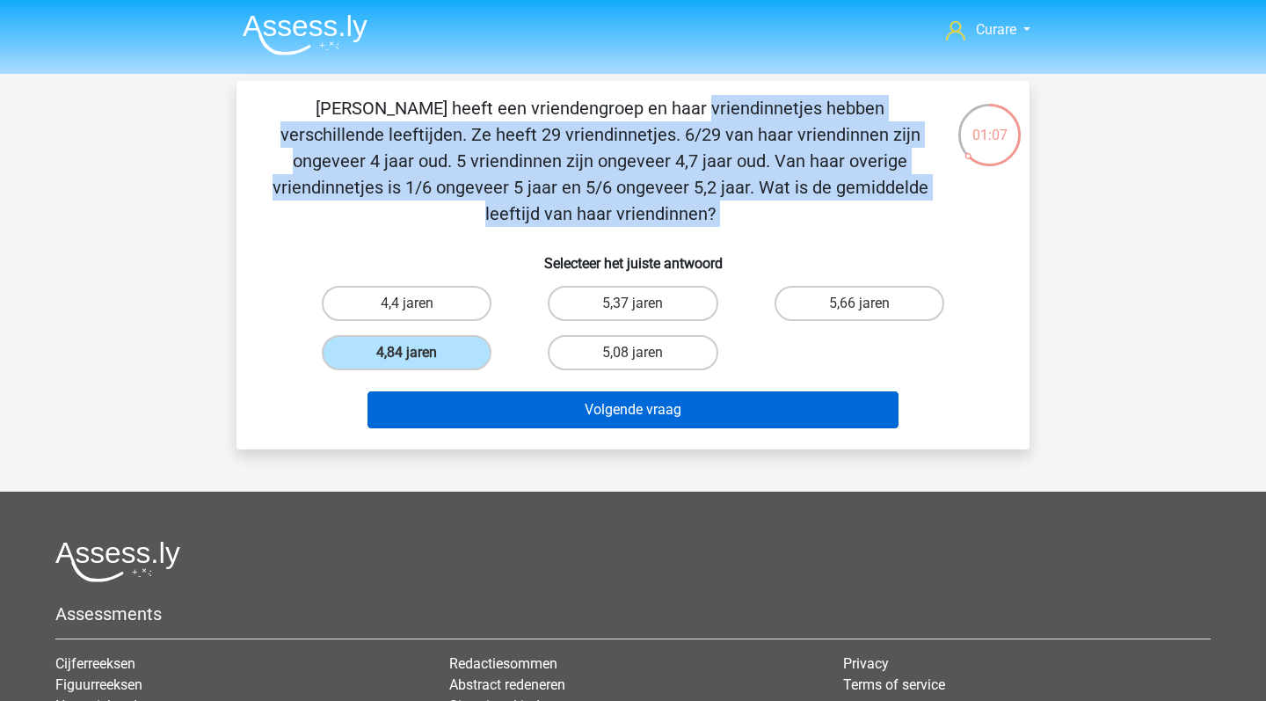
click at [556, 408] on button "Volgende vraag" at bounding box center [634, 409] width 532 height 37
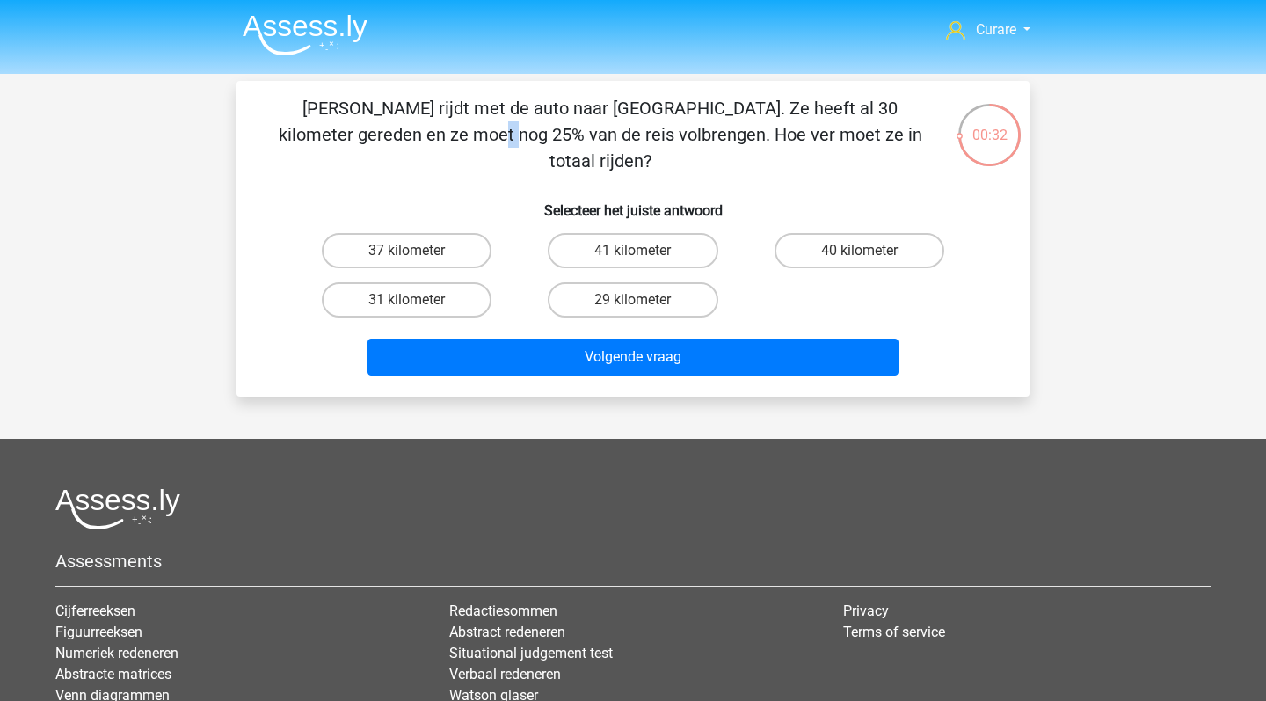
drag, startPoint x: 664, startPoint y: 109, endPoint x: 685, endPoint y: 106, distance: 21.3
click at [685, 106] on p "[PERSON_NAME] rijdt met de auto naar [GEOGRAPHIC_DATA]. Ze heeft al 30 kilomete…" at bounding box center [600, 134] width 671 height 79
click at [438, 233] on label "37 kilometer" at bounding box center [407, 250] width 170 height 35
click at [419, 251] on input "37 kilometer" at bounding box center [412, 256] width 11 height 11
radio input "true"
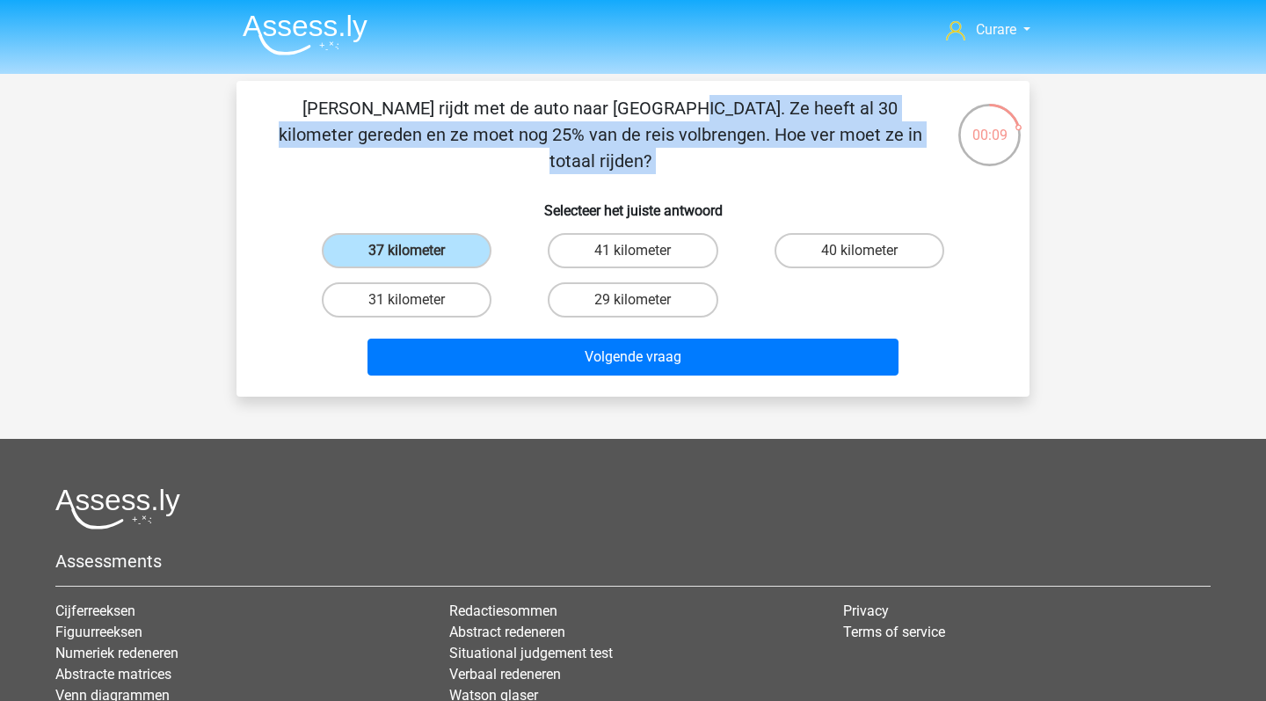
drag, startPoint x: 281, startPoint y: 111, endPoint x: 869, endPoint y: 148, distance: 589.5
click at [869, 148] on p "[PERSON_NAME] rijdt met de auto naar [GEOGRAPHIC_DATA]. Ze heeft al 30 kilomete…" at bounding box center [600, 134] width 671 height 79
copy p "[PERSON_NAME] rijdt met de auto naar [GEOGRAPHIC_DATA]. Ze heeft al 30 kilomete…"
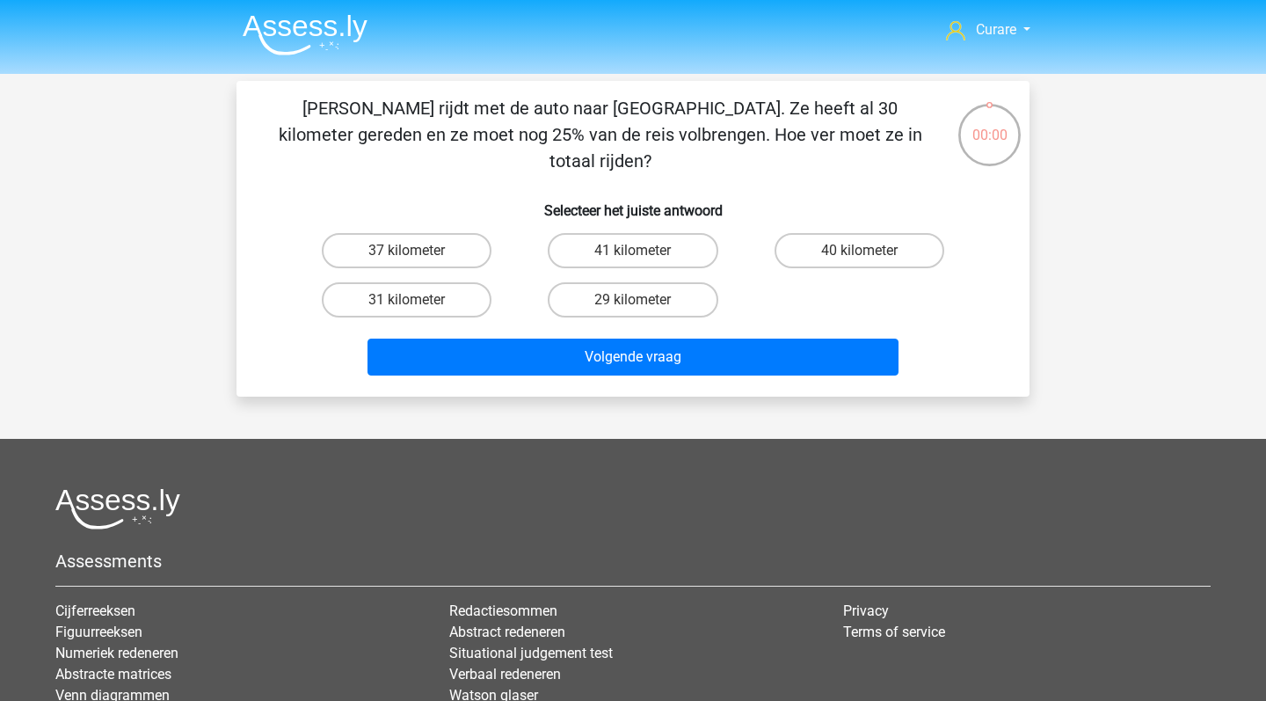
click at [873, 233] on label "40 kilometer" at bounding box center [860, 250] width 170 height 35
click at [871, 251] on input "40 kilometer" at bounding box center [864, 256] width 11 height 11
radio input "true"
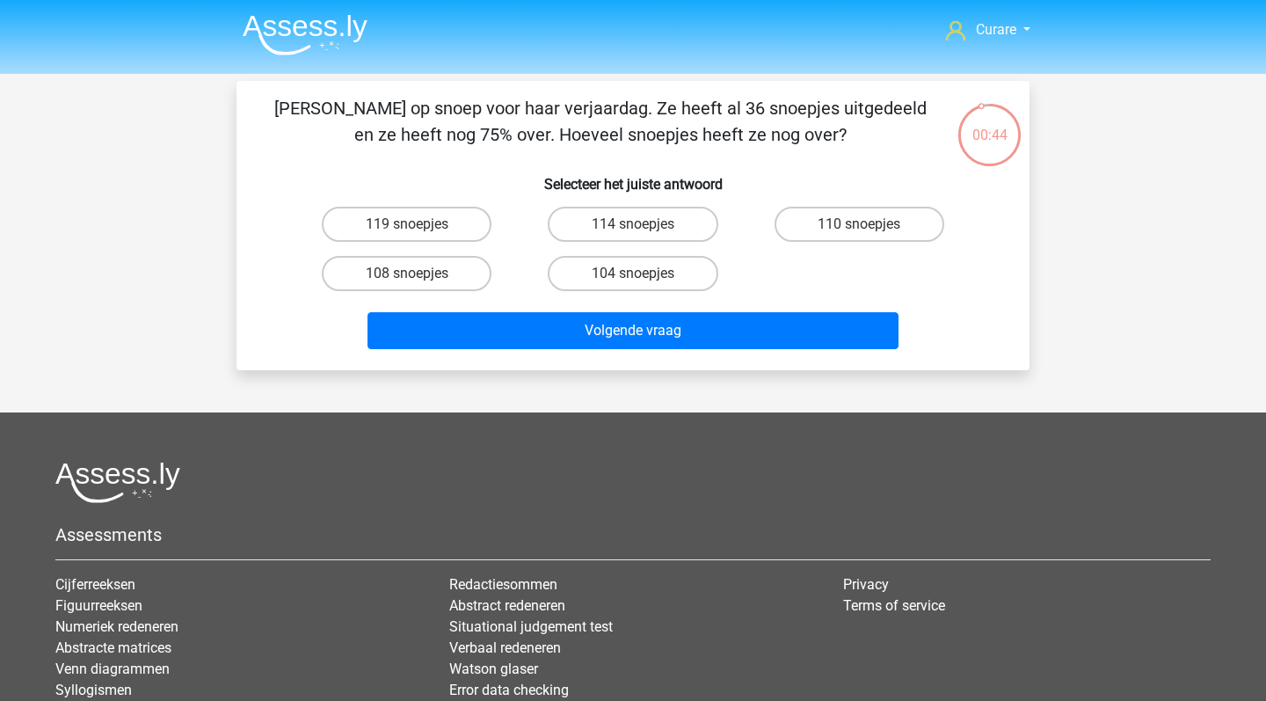
drag, startPoint x: 413, startPoint y: 112, endPoint x: 665, endPoint y: 122, distance: 251.8
click at [665, 122] on p "[PERSON_NAME] op snoep voor haar verjaardag. Ze heeft al 36 snoepjes uitgedeeld…" at bounding box center [600, 121] width 671 height 53
click at [865, 151] on div "[PERSON_NAME] op snoep voor haar verjaardag. Ze heeft al 36 snoepjes uitgedeeld…" at bounding box center [633, 225] width 779 height 261
drag, startPoint x: 636, startPoint y: 107, endPoint x: 915, endPoint y: 128, distance: 279.5
click at [915, 128] on p "[PERSON_NAME] op snoep voor haar verjaardag. Ze heeft al 36 snoepjes uitgedeeld…" at bounding box center [600, 121] width 671 height 53
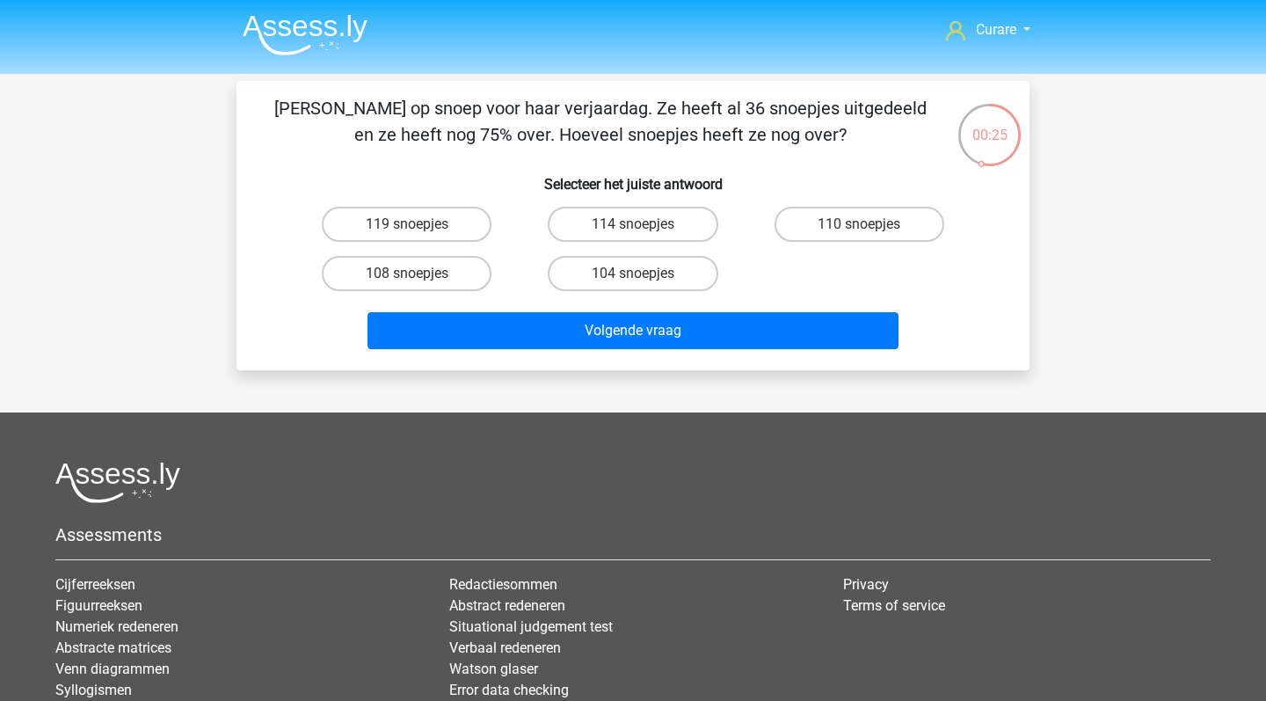
click at [546, 120] on p "[PERSON_NAME] op snoep voor haar verjaardag. Ze heeft al 36 snoepjes uitgedeeld…" at bounding box center [600, 121] width 671 height 53
drag, startPoint x: 276, startPoint y: 104, endPoint x: 887, endPoint y: 135, distance: 612.0
click at [887, 135] on p "[PERSON_NAME] op snoep voor haar verjaardag. Ze heeft al 36 snoepjes uitgedeeld…" at bounding box center [600, 121] width 671 height 53
copy p "Maria trakteert op snoep voor haar verjaardag. Ze heeft al 36 snoepjes uitgedee…"
click at [450, 271] on label "108 snoepjes" at bounding box center [407, 273] width 170 height 35
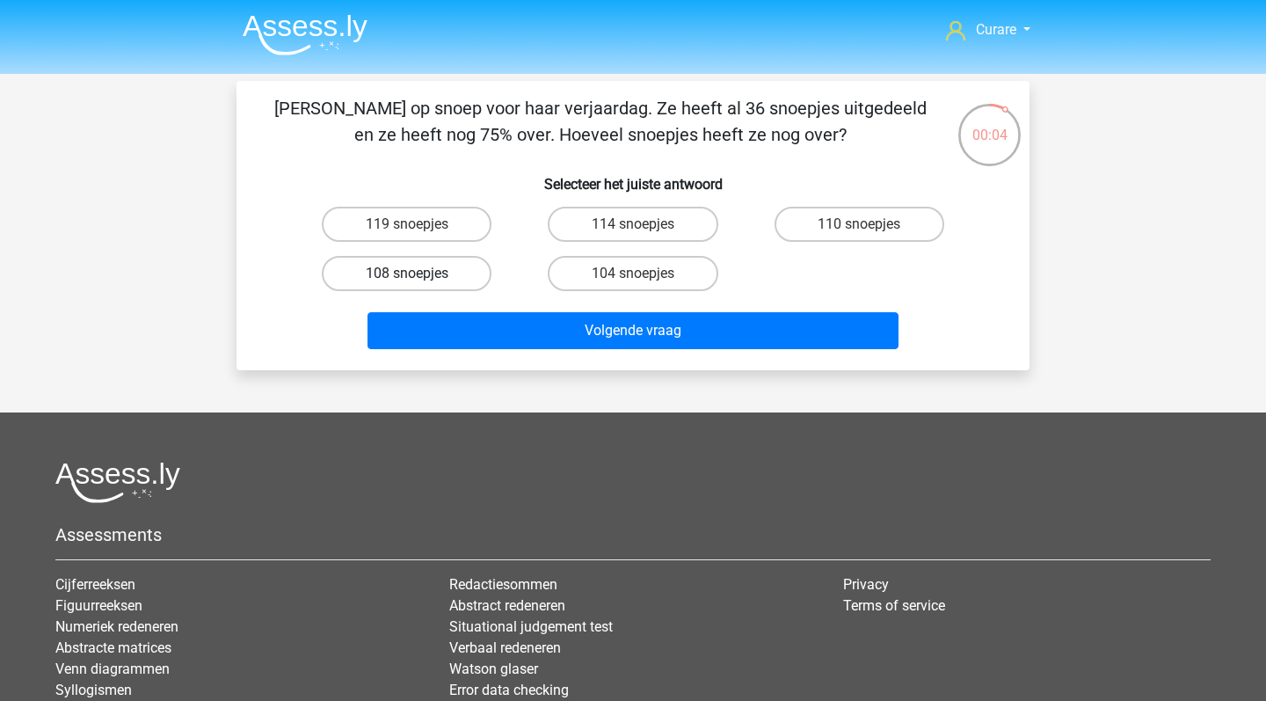
click at [419, 274] on input "108 snoepjes" at bounding box center [412, 279] width 11 height 11
radio input "true"
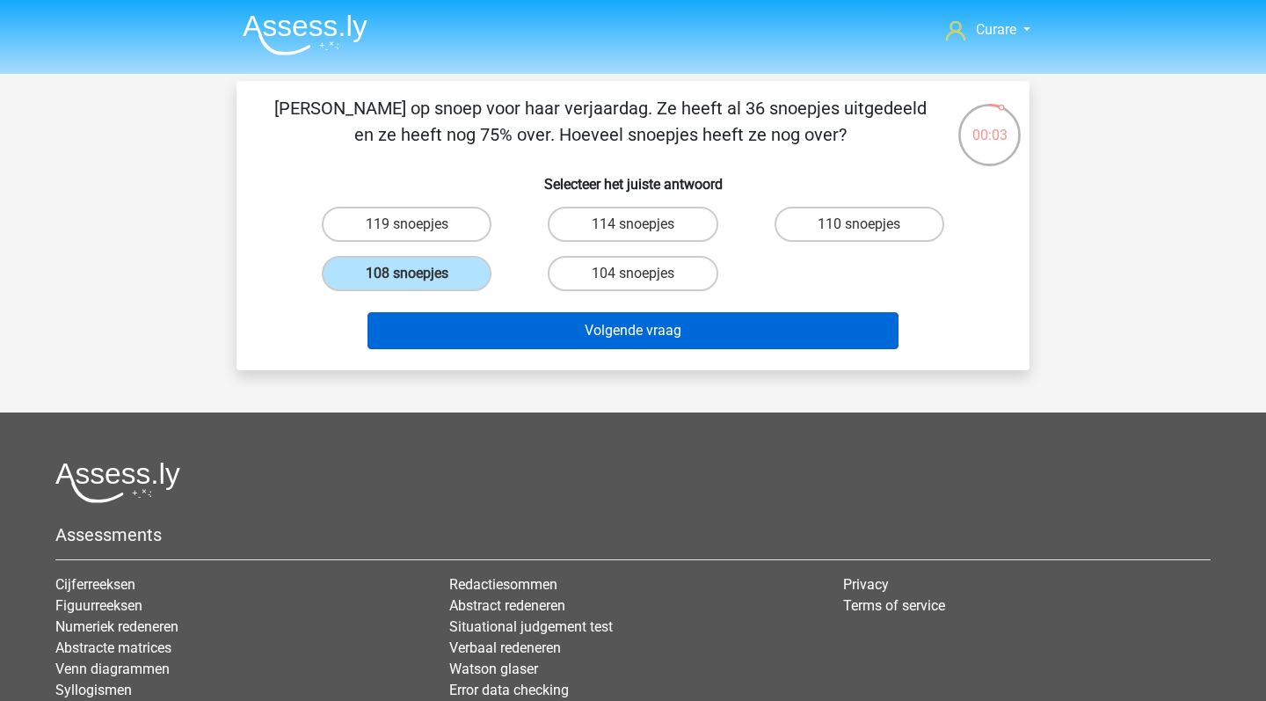
click at [597, 338] on button "Volgende vraag" at bounding box center [634, 330] width 532 height 37
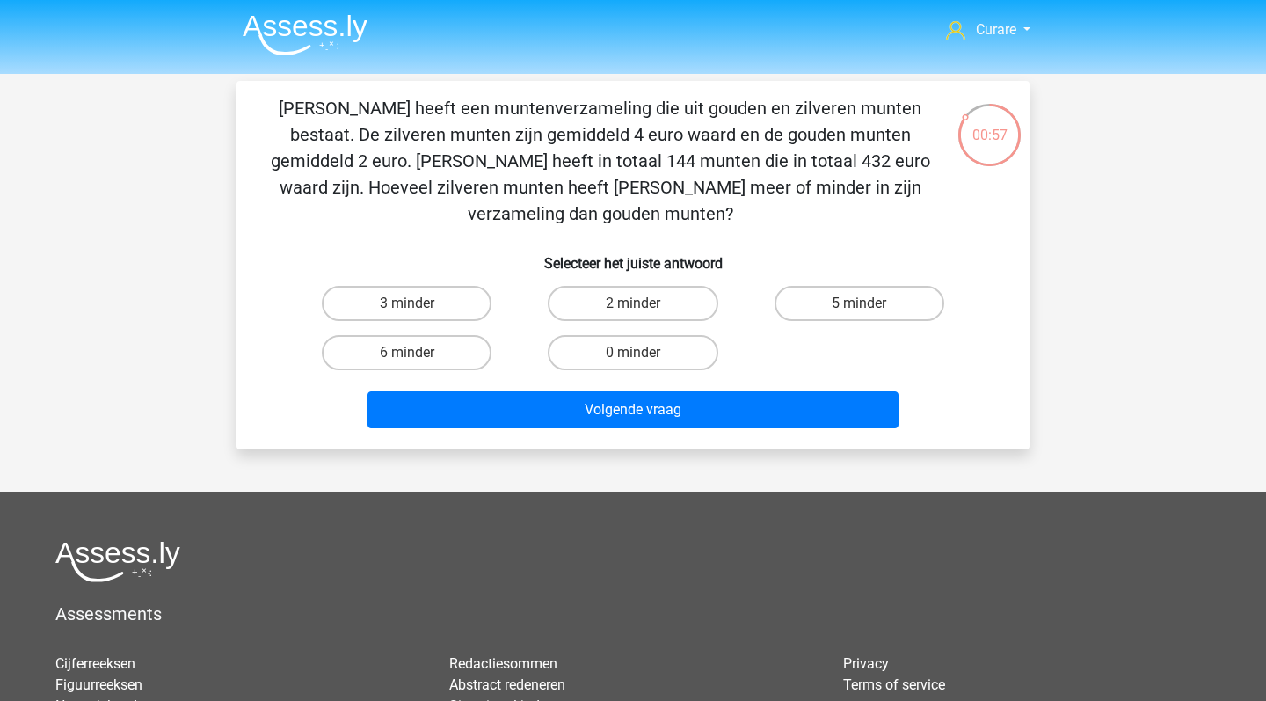
drag, startPoint x: 283, startPoint y: 106, endPoint x: 909, endPoint y: 194, distance: 632.3
click at [909, 194] on p "Chris heeft een muntenverzameling die uit gouden en zilveren munten bestaat. De…" at bounding box center [600, 161] width 671 height 132
copy p "Chris heeft een muntenverzameling die uit gouden en zilveren munten bestaat. De…"
click at [640, 335] on label "0 minder" at bounding box center [633, 352] width 170 height 35
click at [640, 353] on input "0 minder" at bounding box center [638, 358] width 11 height 11
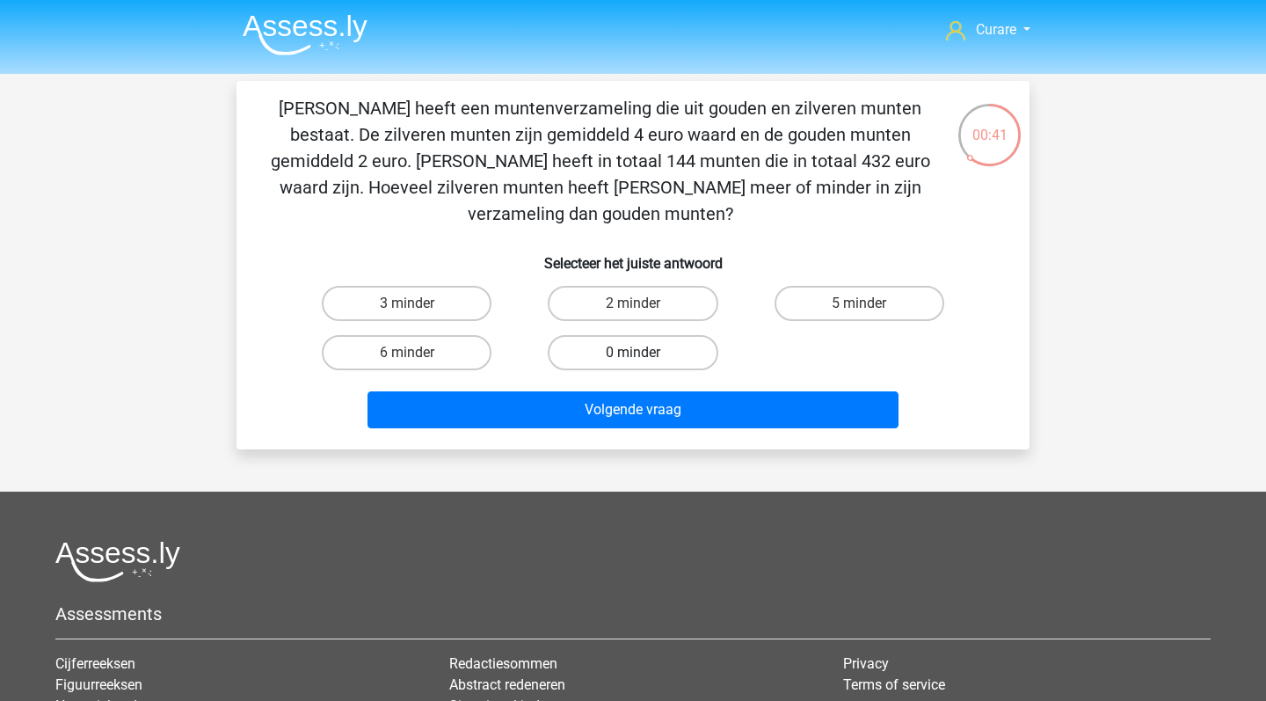
radio input "true"
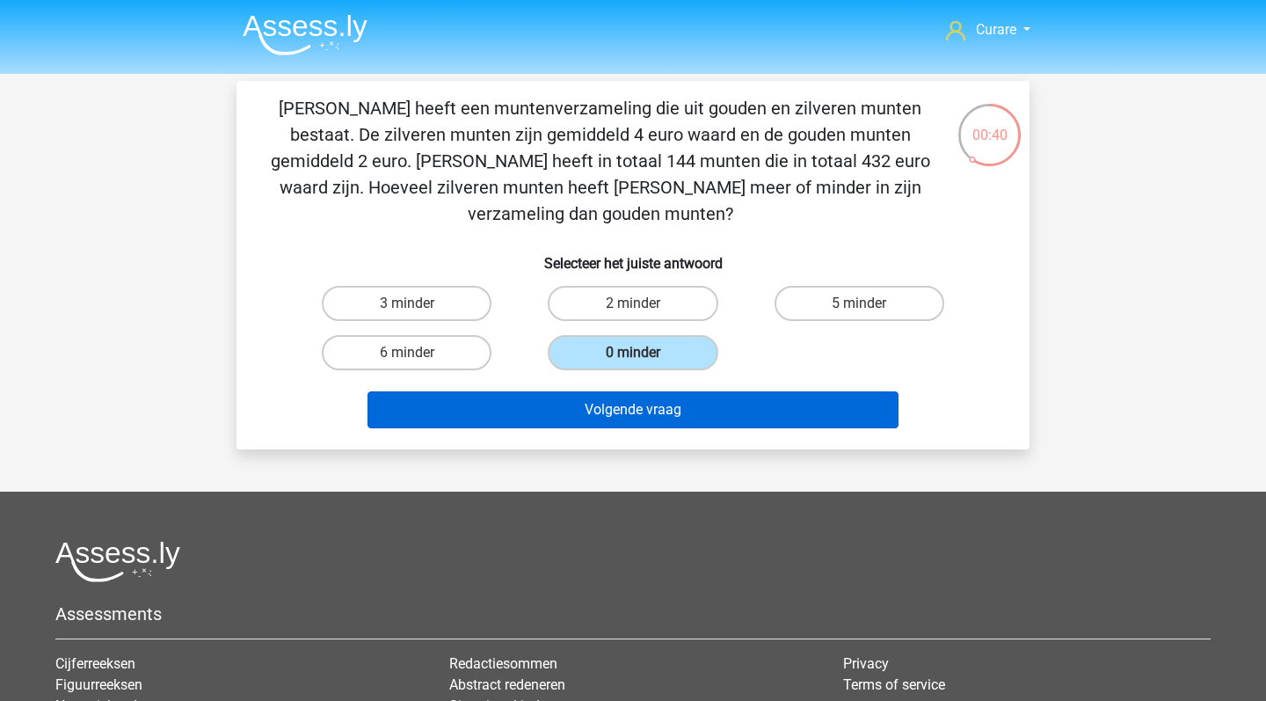
click at [673, 391] on button "Volgende vraag" at bounding box center [634, 409] width 532 height 37
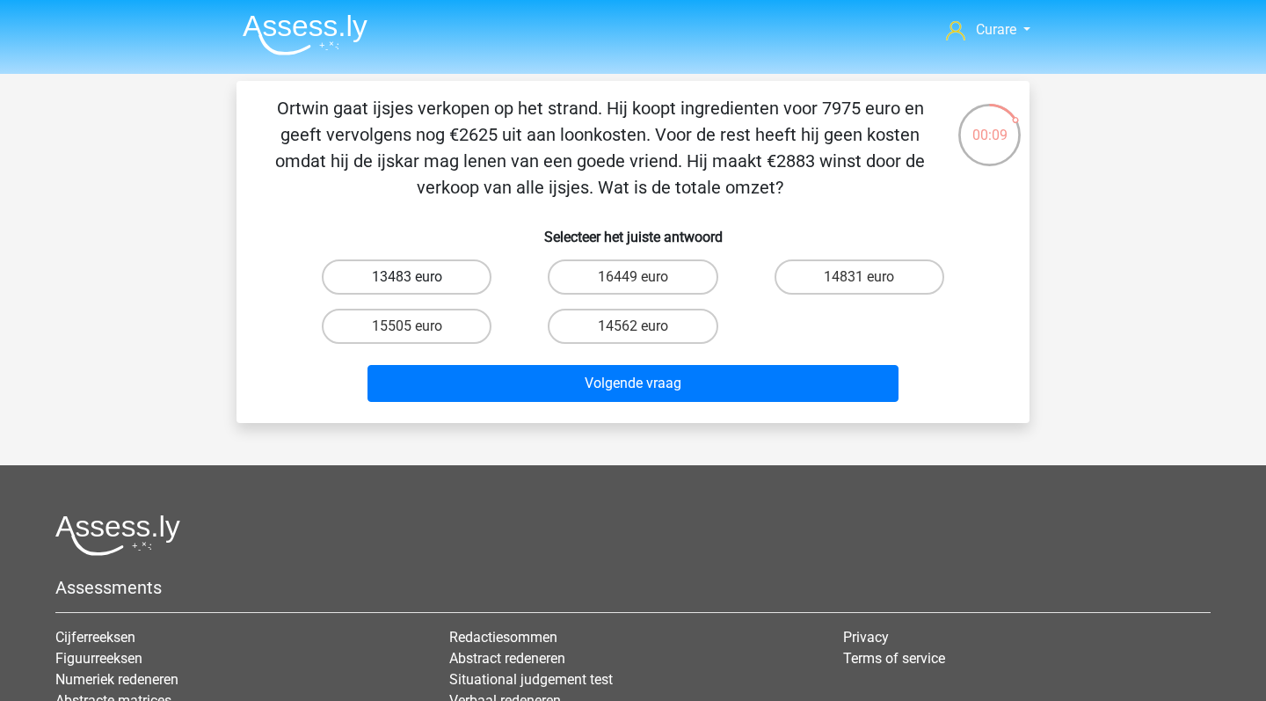
click at [400, 276] on label "13483 euro" at bounding box center [407, 276] width 170 height 35
click at [407, 277] on input "13483 euro" at bounding box center [412, 282] width 11 height 11
radio input "true"
drag, startPoint x: 695, startPoint y: 382, endPoint x: 656, endPoint y: 447, distance: 75.7
click at [656, 447] on div "Curare curare.joliger_0k@icloud.com Nederlands English" at bounding box center [633, 465] width 1266 height 930
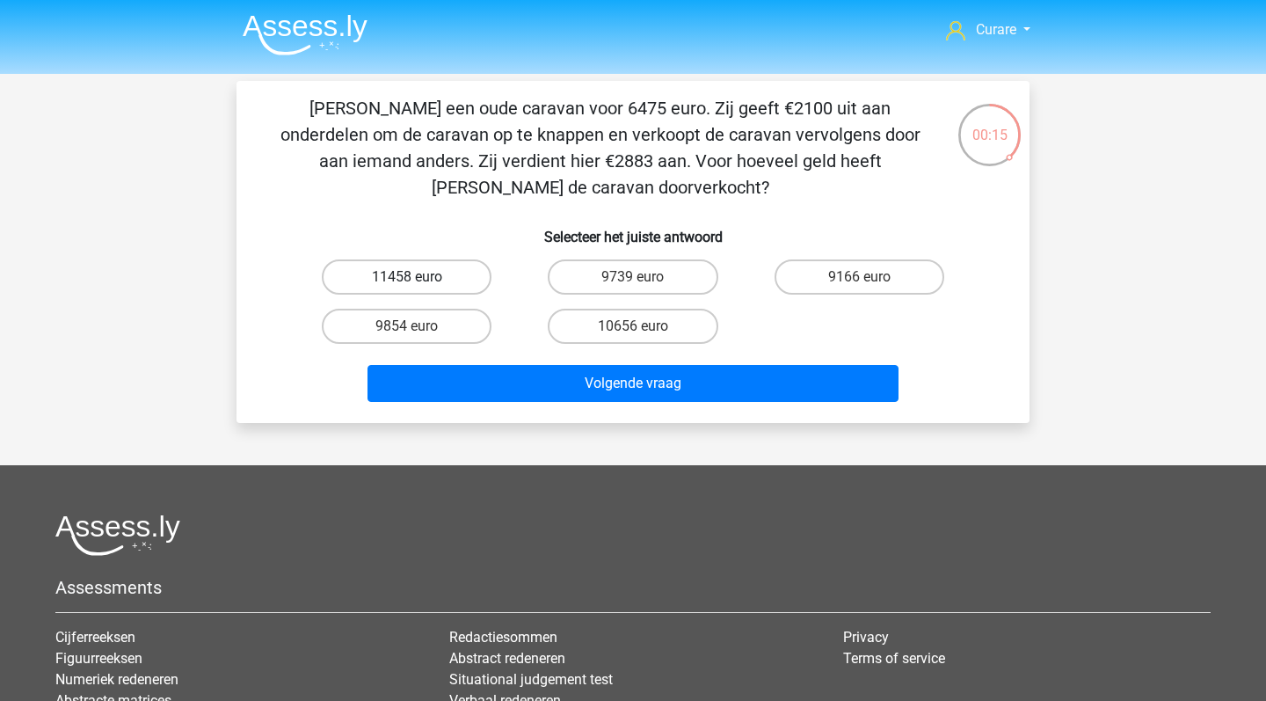
click at [420, 271] on label "11458 euro" at bounding box center [407, 276] width 170 height 35
click at [419, 277] on input "11458 euro" at bounding box center [412, 282] width 11 height 11
radio input "true"
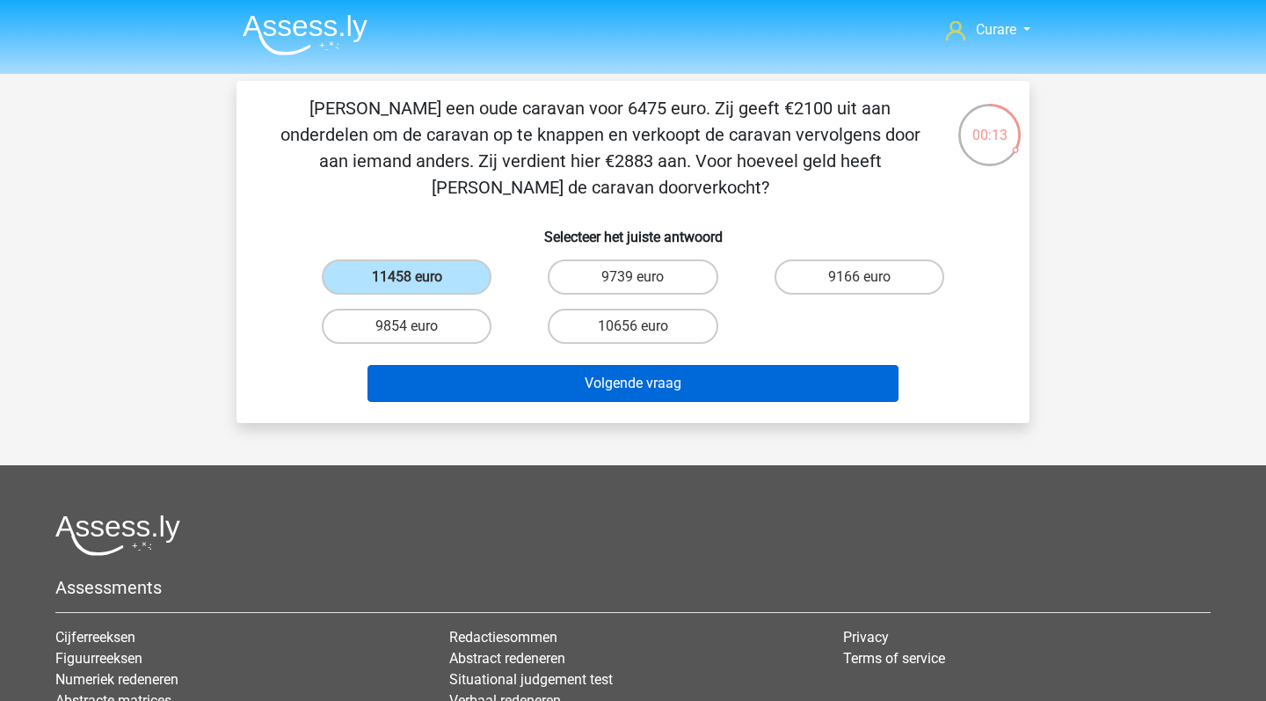
click at [693, 390] on button "Volgende vraag" at bounding box center [634, 383] width 532 height 37
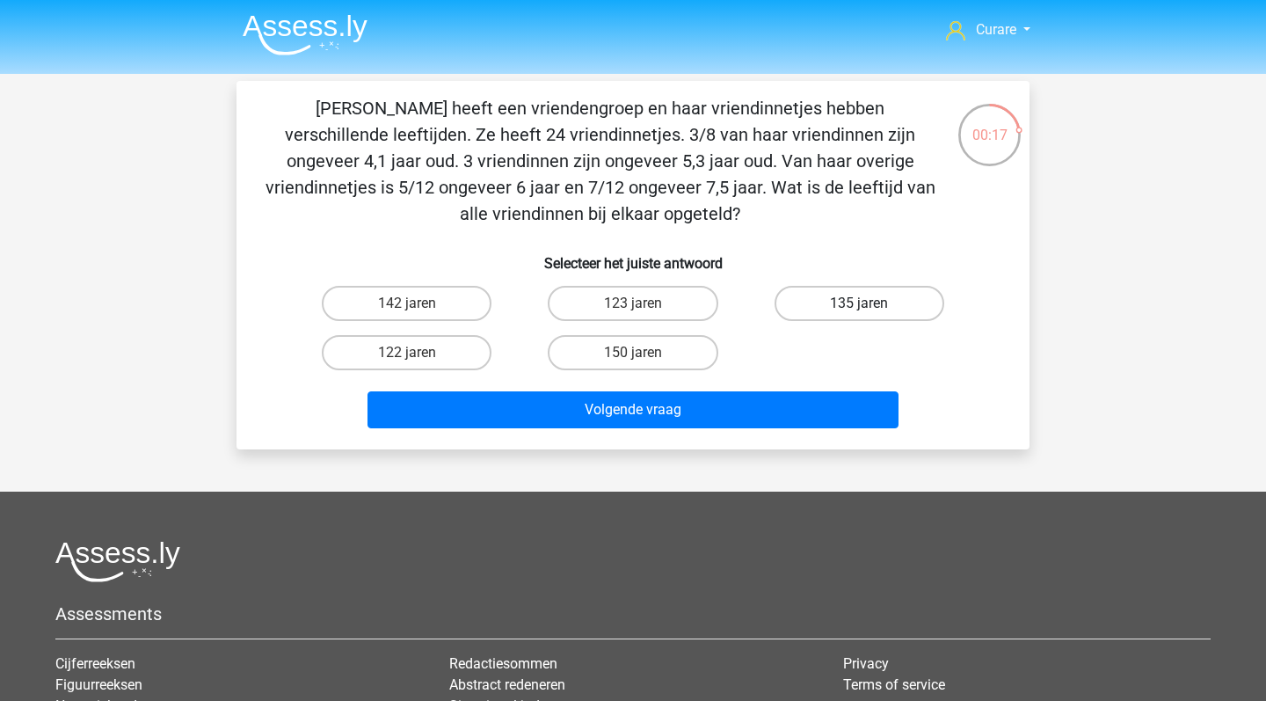
click at [875, 302] on label "135 jaren" at bounding box center [860, 303] width 170 height 35
click at [871, 303] on input "135 jaren" at bounding box center [864, 308] width 11 height 11
radio input "true"
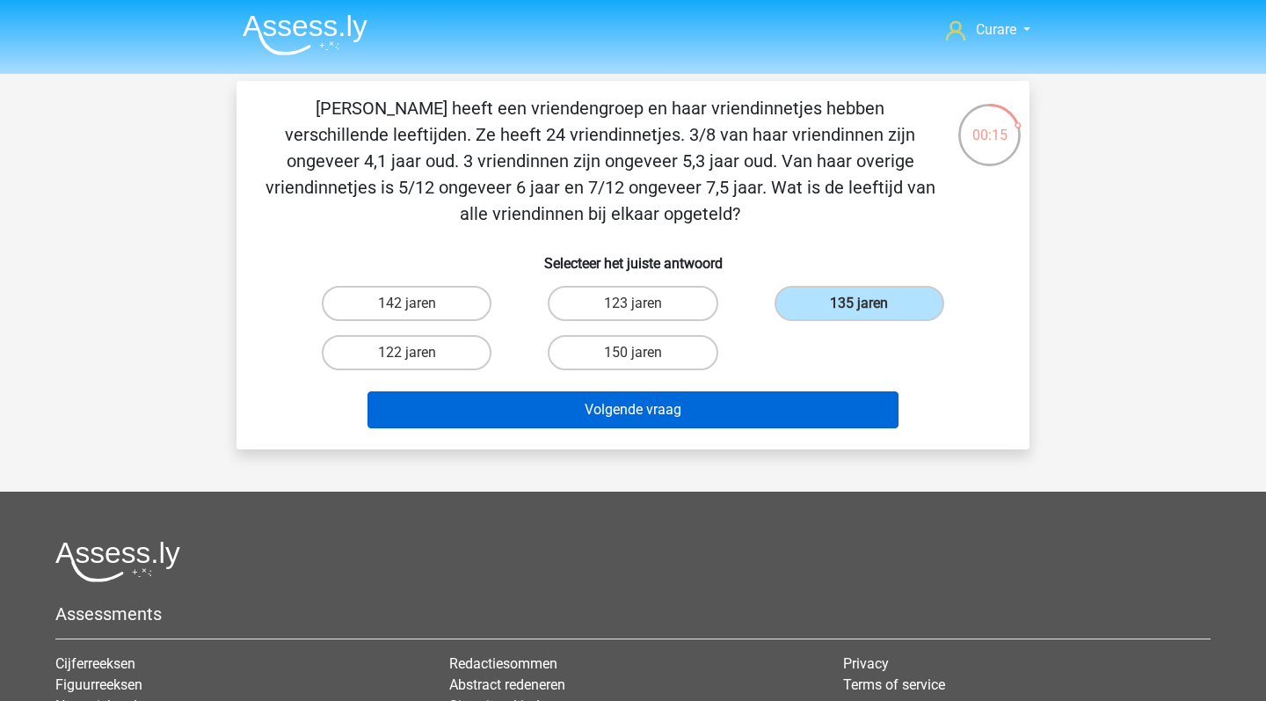
click at [615, 419] on button "Volgende vraag" at bounding box center [634, 409] width 532 height 37
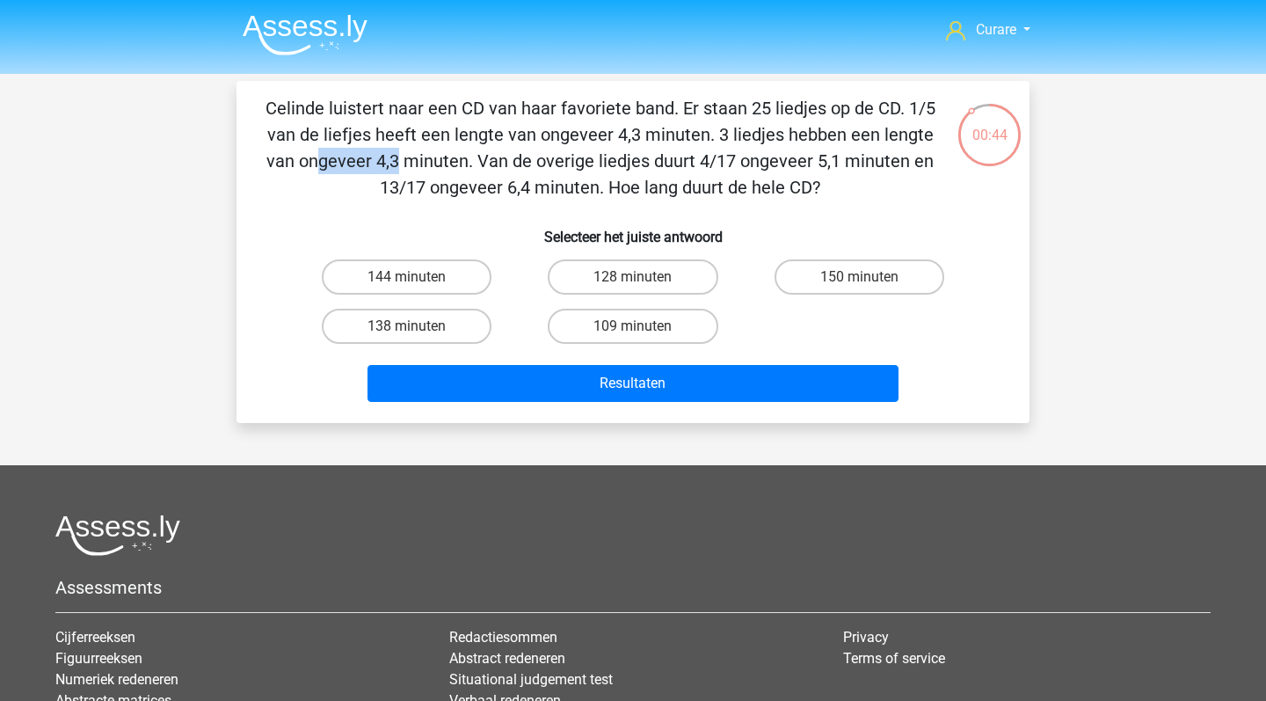
drag, startPoint x: 622, startPoint y: 137, endPoint x: 705, endPoint y: 137, distance: 83.6
click at [705, 137] on p "Celinde luistert naar een CD van haar favoriete band. Er staan 25 liedjes op de…" at bounding box center [600, 148] width 671 height 106
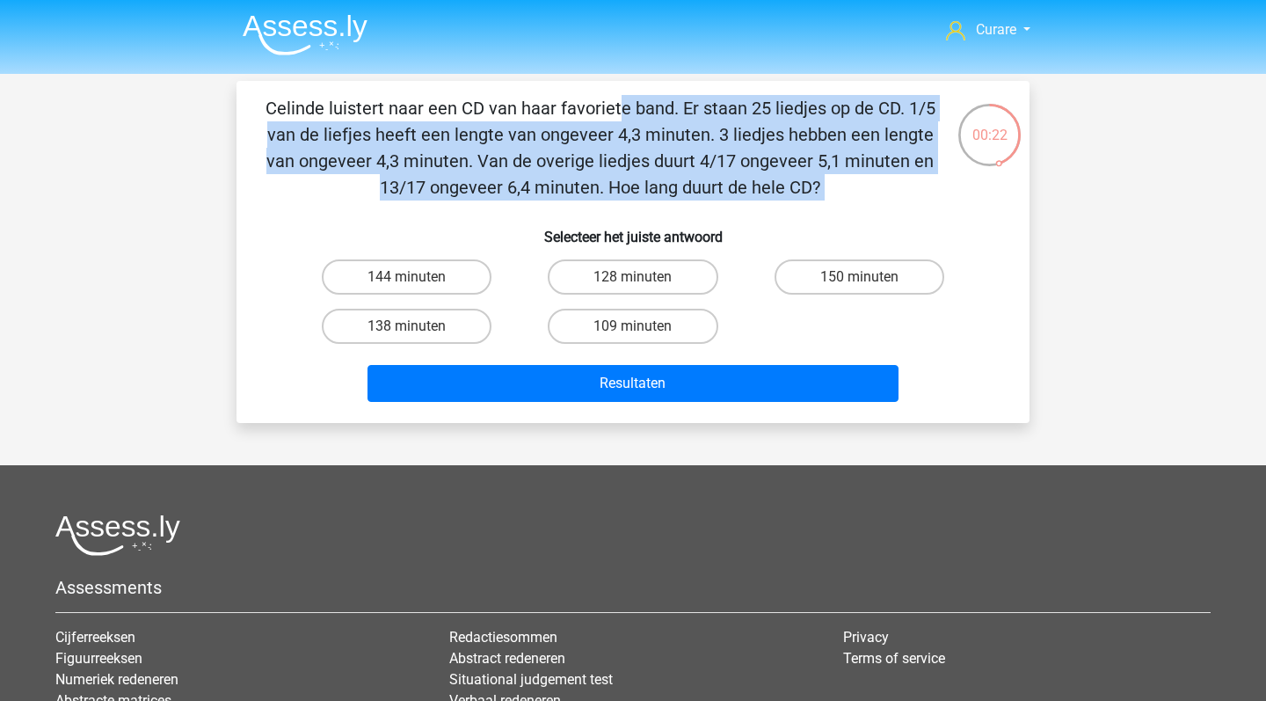
drag, startPoint x: 268, startPoint y: 104, endPoint x: 822, endPoint y: 208, distance: 563.9
click at [822, 208] on div "Celinde luistert naar een CD van haar favoriete band. Er staan 25 liedjes op de…" at bounding box center [633, 252] width 779 height 314
copy div "Celinde luistert naar een CD van haar favoriete band. Er staan 25 liedjes op de…"
click at [432, 278] on label "144 minuten" at bounding box center [407, 276] width 170 height 35
click at [419, 278] on input "144 minuten" at bounding box center [412, 282] width 11 height 11
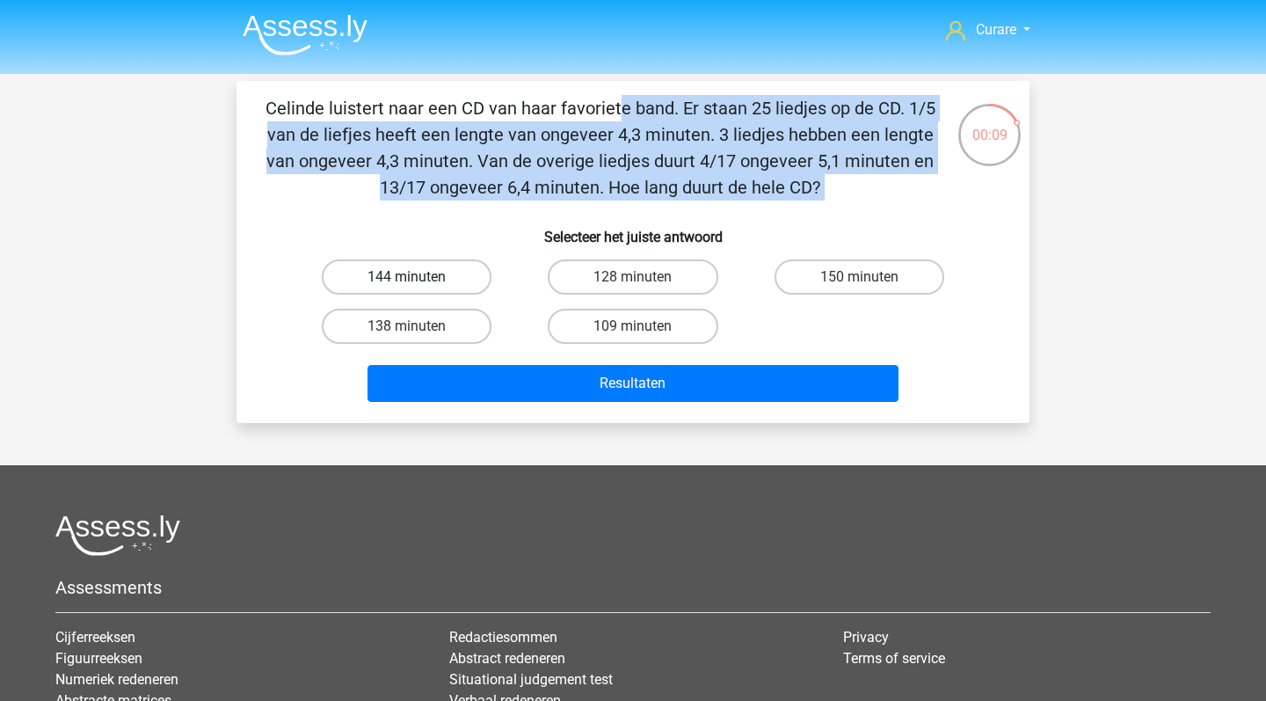
radio input "true"
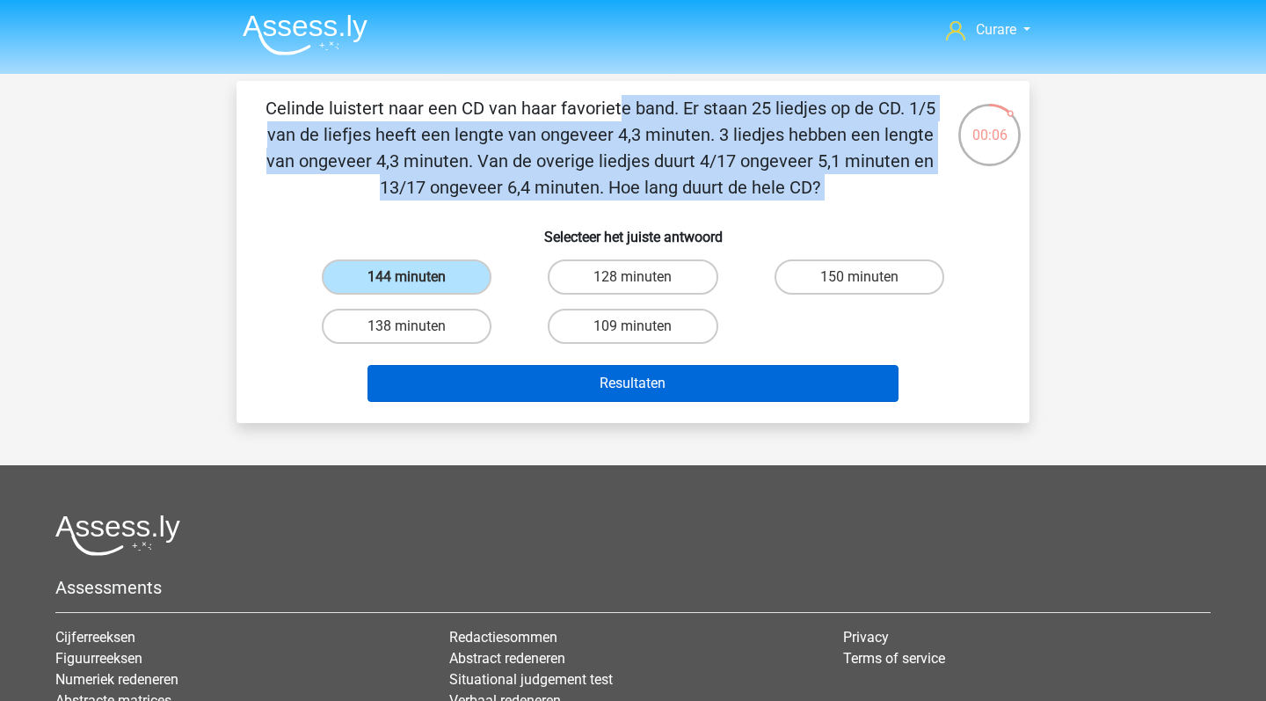
click at [655, 381] on button "Resultaten" at bounding box center [634, 383] width 532 height 37
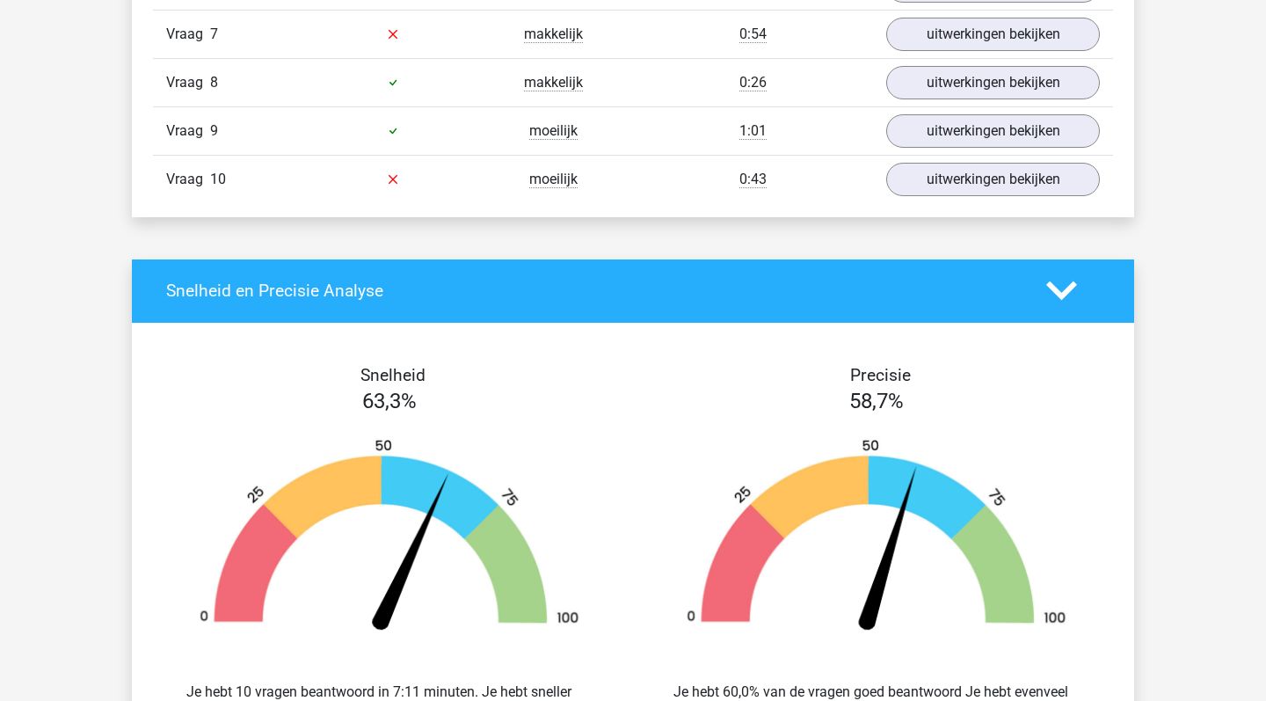
scroll to position [1368, 0]
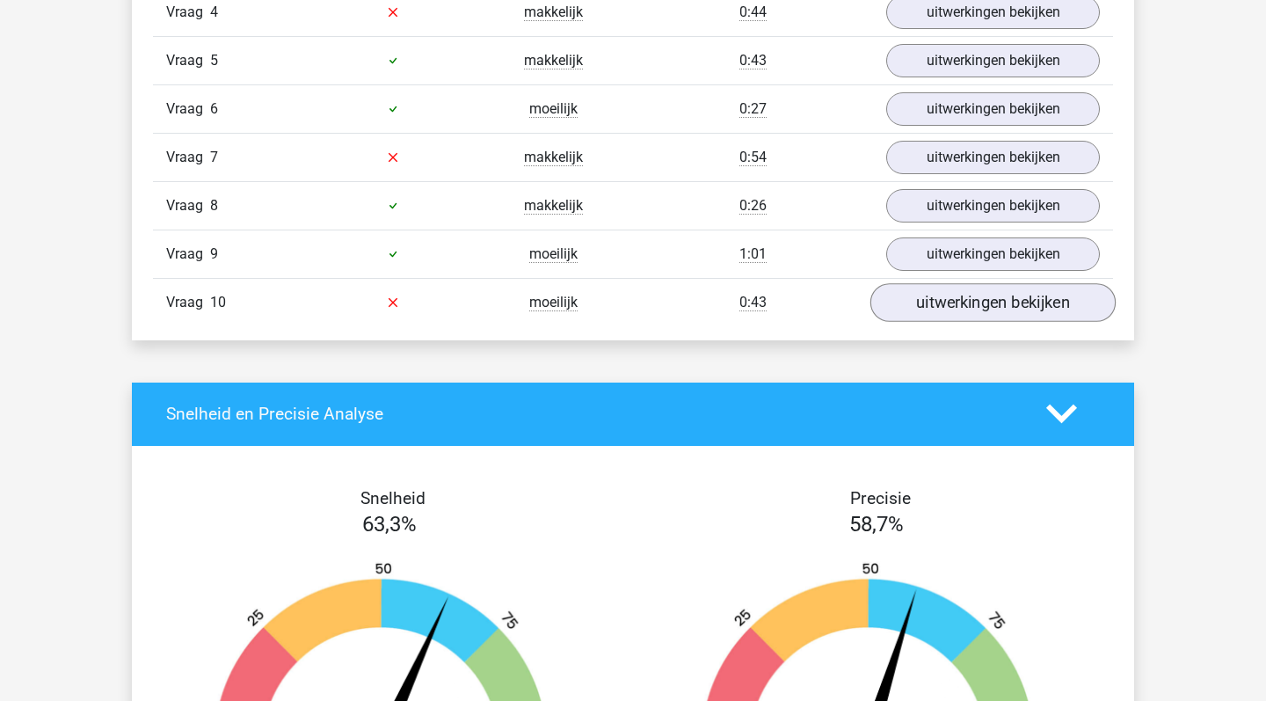
click at [946, 300] on link "uitwerkingen bekijken" at bounding box center [993, 302] width 245 height 39
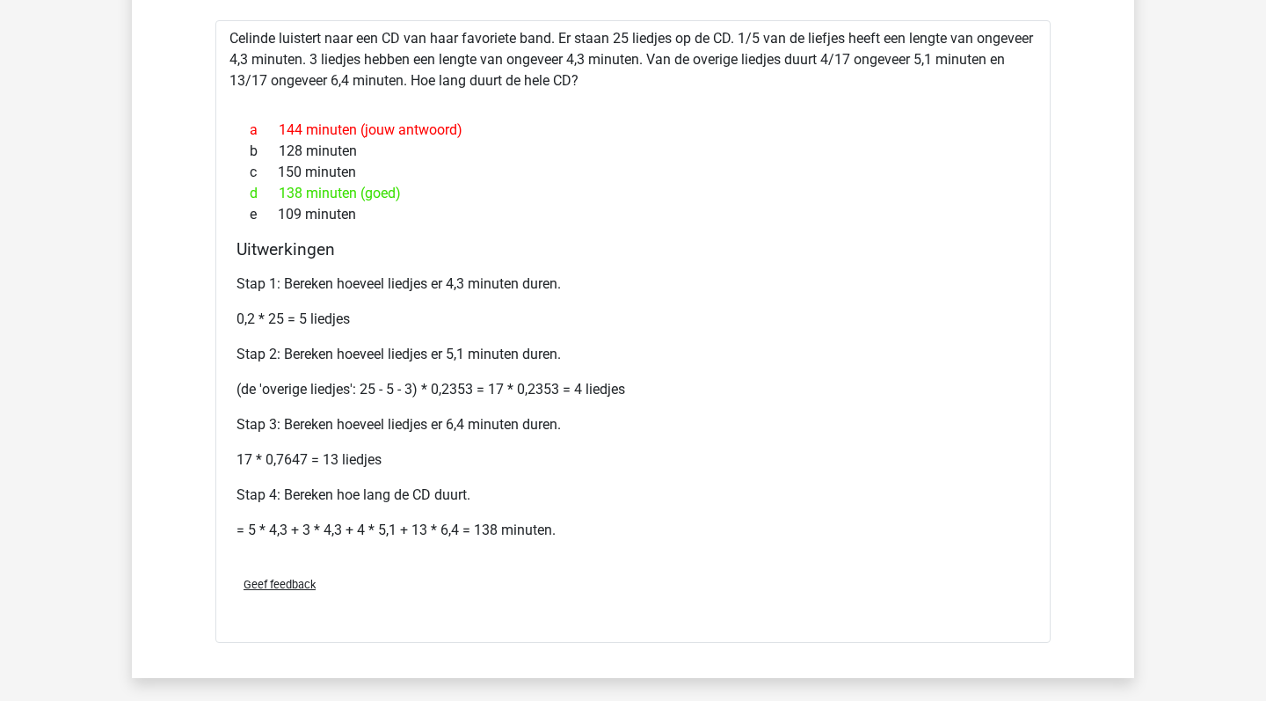
scroll to position [1704, 0]
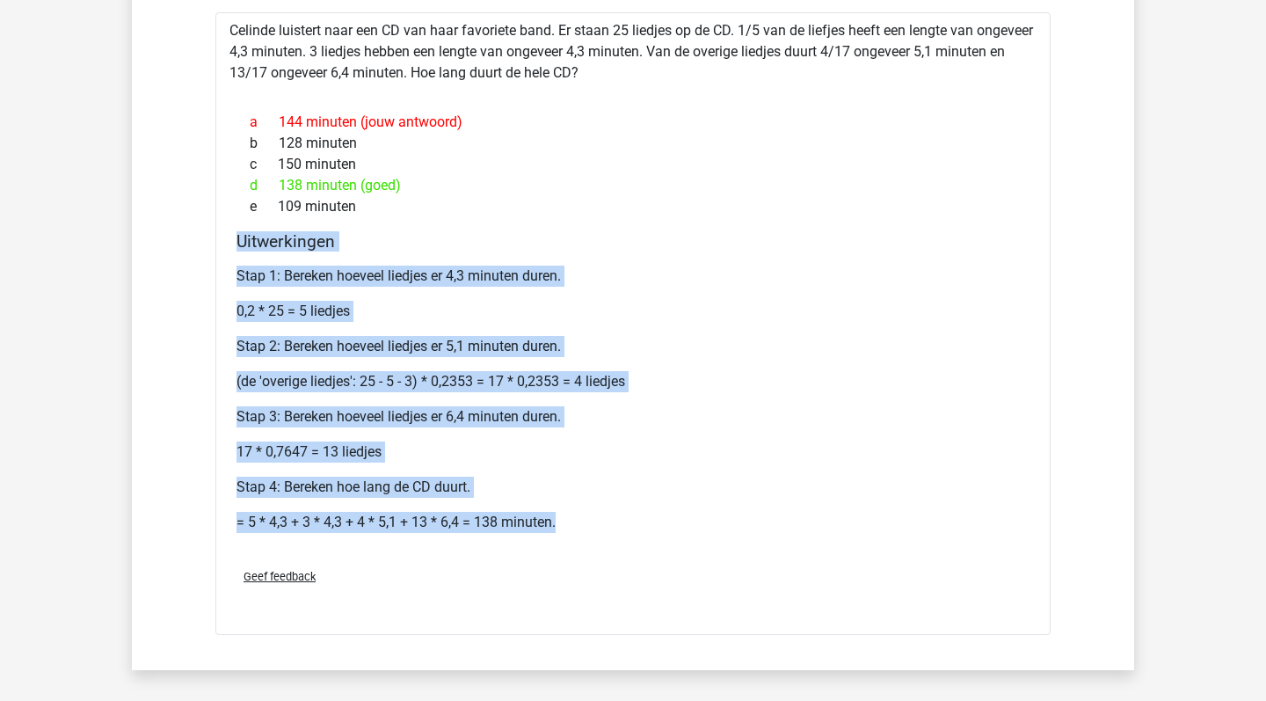
drag, startPoint x: 237, startPoint y: 239, endPoint x: 606, endPoint y: 522, distance: 464.2
click at [606, 522] on div "Uitwerkingen Stap 1: Bereken hoeveel liedjes er 4,3 minuten duren. 0,2 * 25 = 5…" at bounding box center [633, 392] width 807 height 323
copy div "Uitwerkingen Stap 1: Bereken hoeveel liedjes er 4,3 minuten duren. 0,2 * 25 = 5…"
click at [500, 352] on p "Stap 2: Bereken hoeveel liedjes er 5,1 minuten duren." at bounding box center [633, 346] width 793 height 21
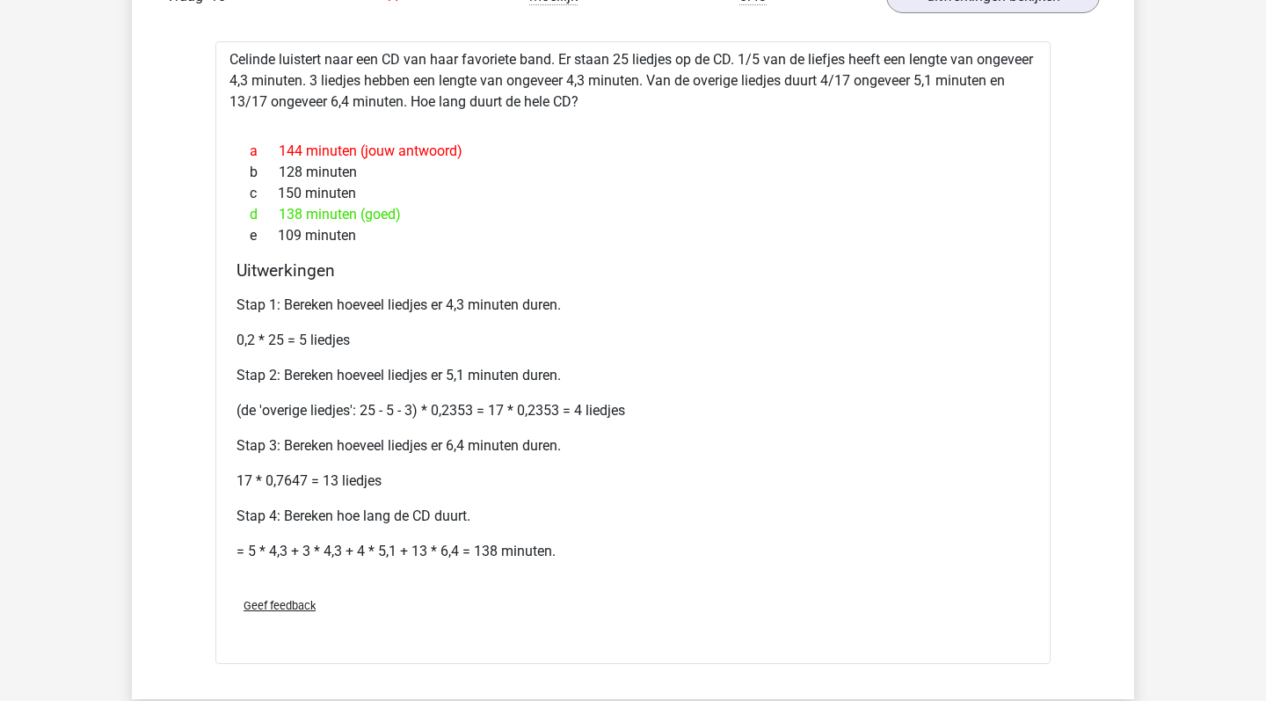
scroll to position [1676, 0]
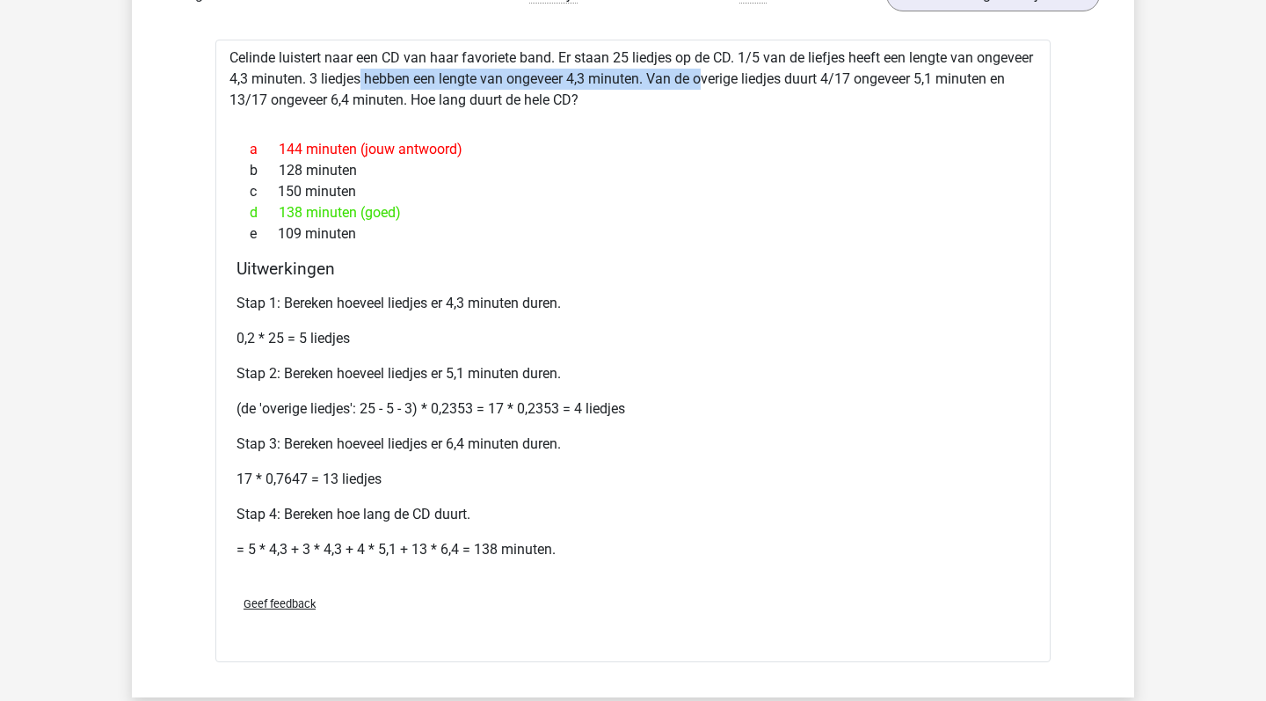
drag, startPoint x: 375, startPoint y: 75, endPoint x: 706, endPoint y: 76, distance: 331.6
click at [706, 76] on div "Celinde luistert naar een CD van haar favoriete band. Er staan 25 liedjes op de…" at bounding box center [633, 351] width 836 height 623
copy div "3 liedjes hebben een lengte van ongeveer 4,3 minuten."
click at [281, 609] on div "Geef feedback" at bounding box center [633, 603] width 807 height 45
click at [287, 603] on span "Geef feedback" at bounding box center [280, 603] width 72 height 13
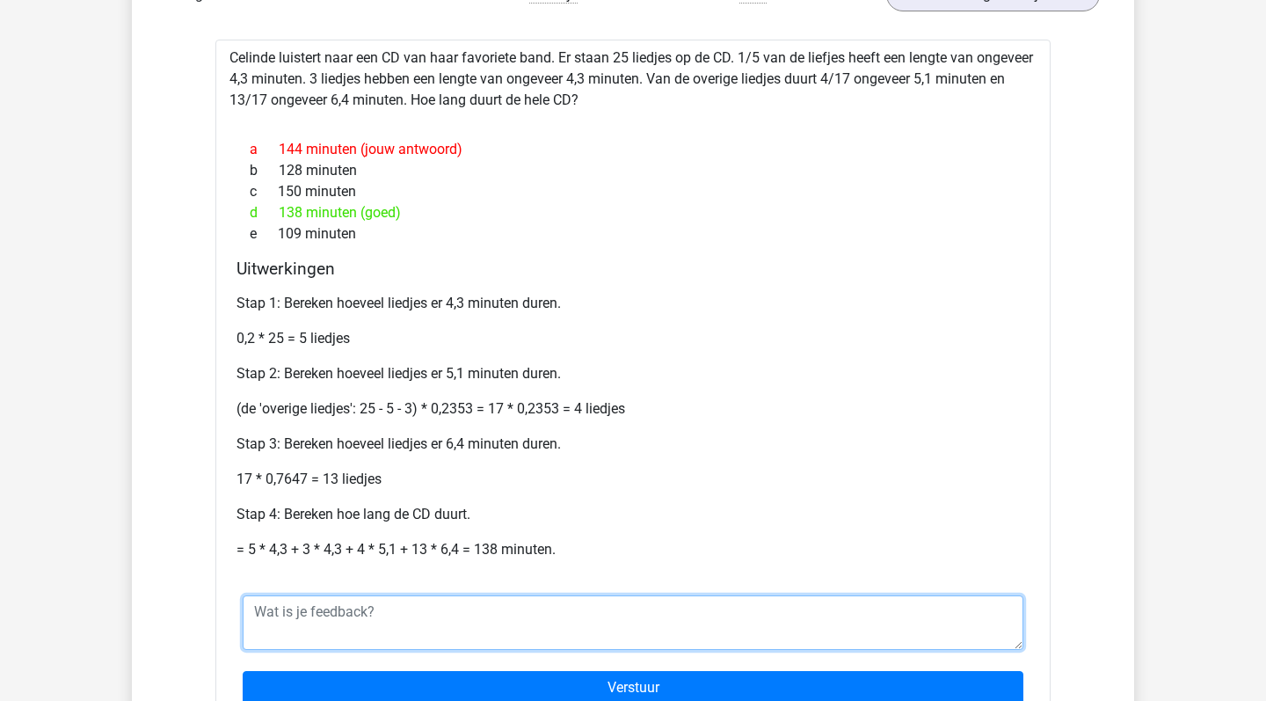
click at [394, 622] on textarea at bounding box center [633, 622] width 781 height 55
paste textarea "3 liedjes hebben een lengte van ongeveer 4,3 minuten."
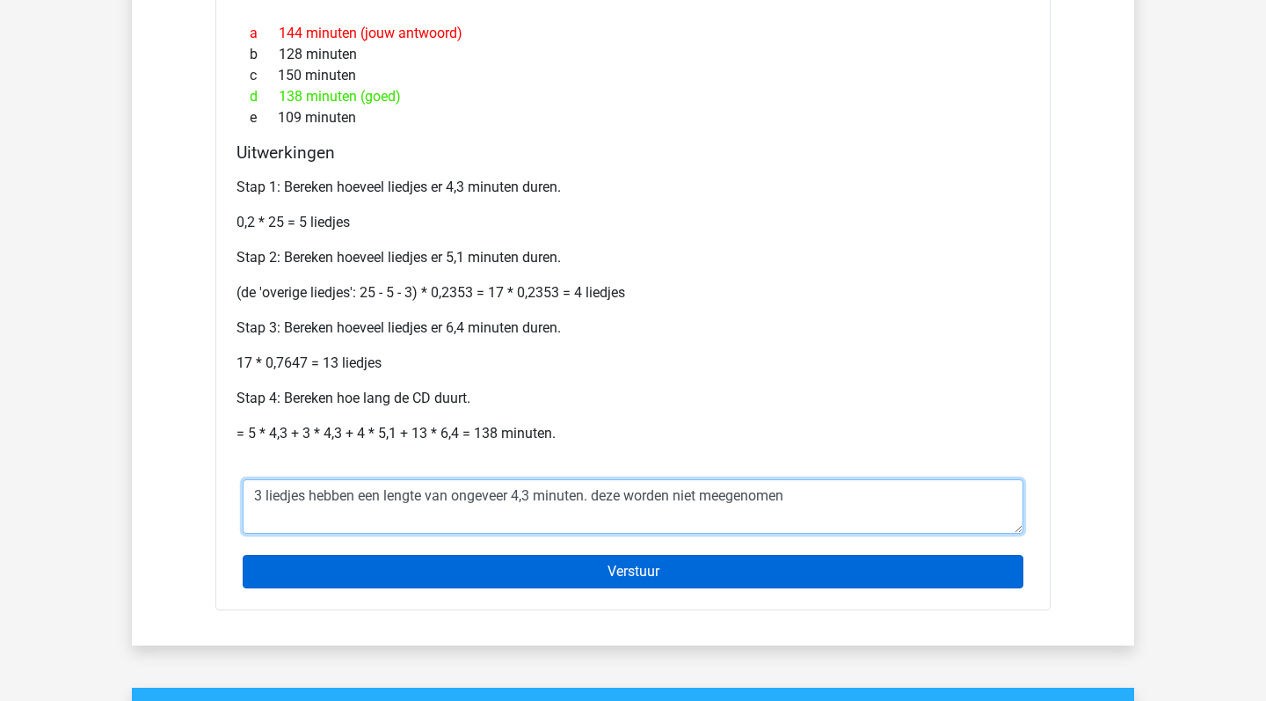
type textarea "3 liedjes hebben een lengte van ongeveer 4,3 minuten. deze worden niet meegenom…"
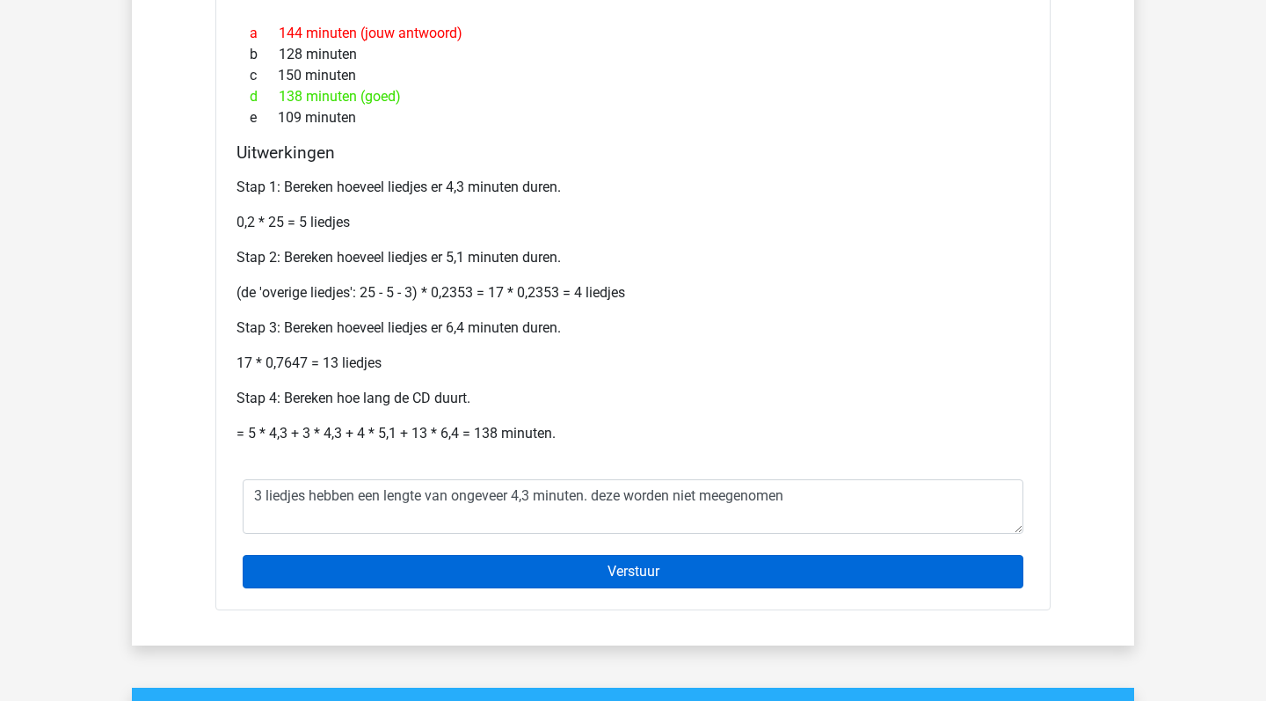
click at [650, 557] on input "Verstuur" at bounding box center [633, 571] width 781 height 33
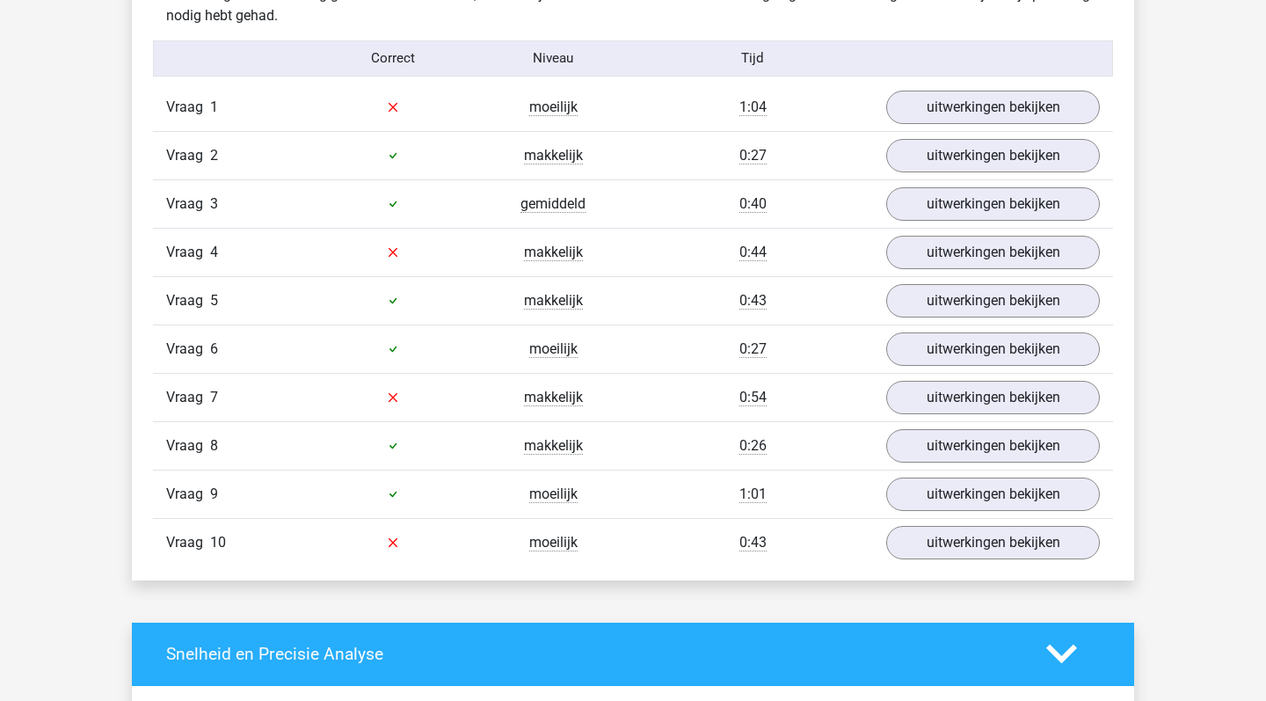
scroll to position [1128, 0]
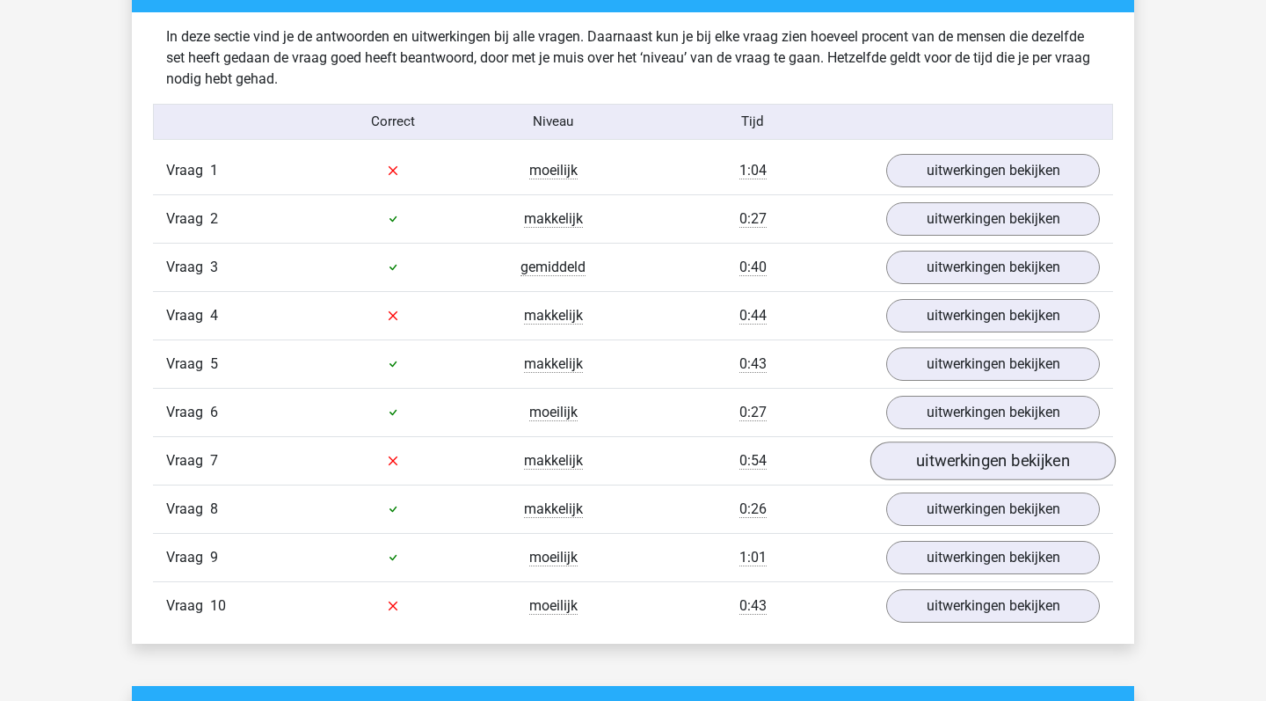
click at [949, 454] on link "uitwerkingen bekijken" at bounding box center [993, 461] width 245 height 39
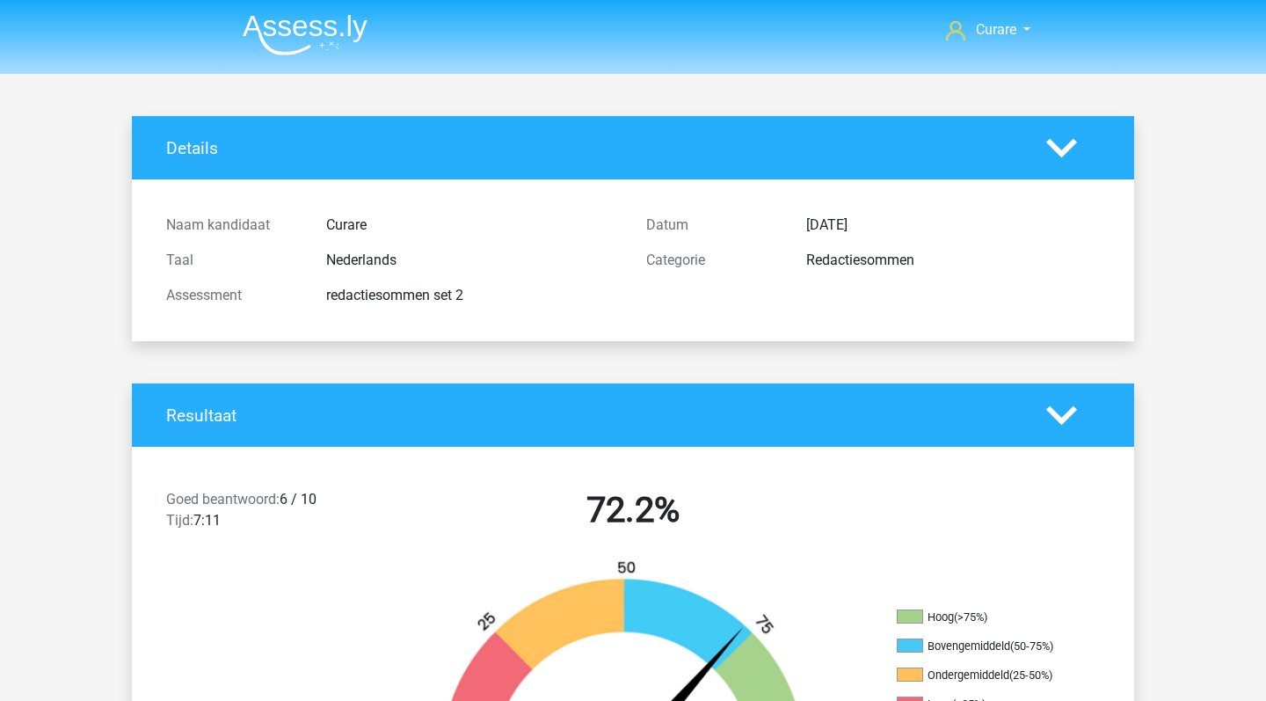
scroll to position [0, 0]
click at [323, 22] on img at bounding box center [305, 34] width 125 height 41
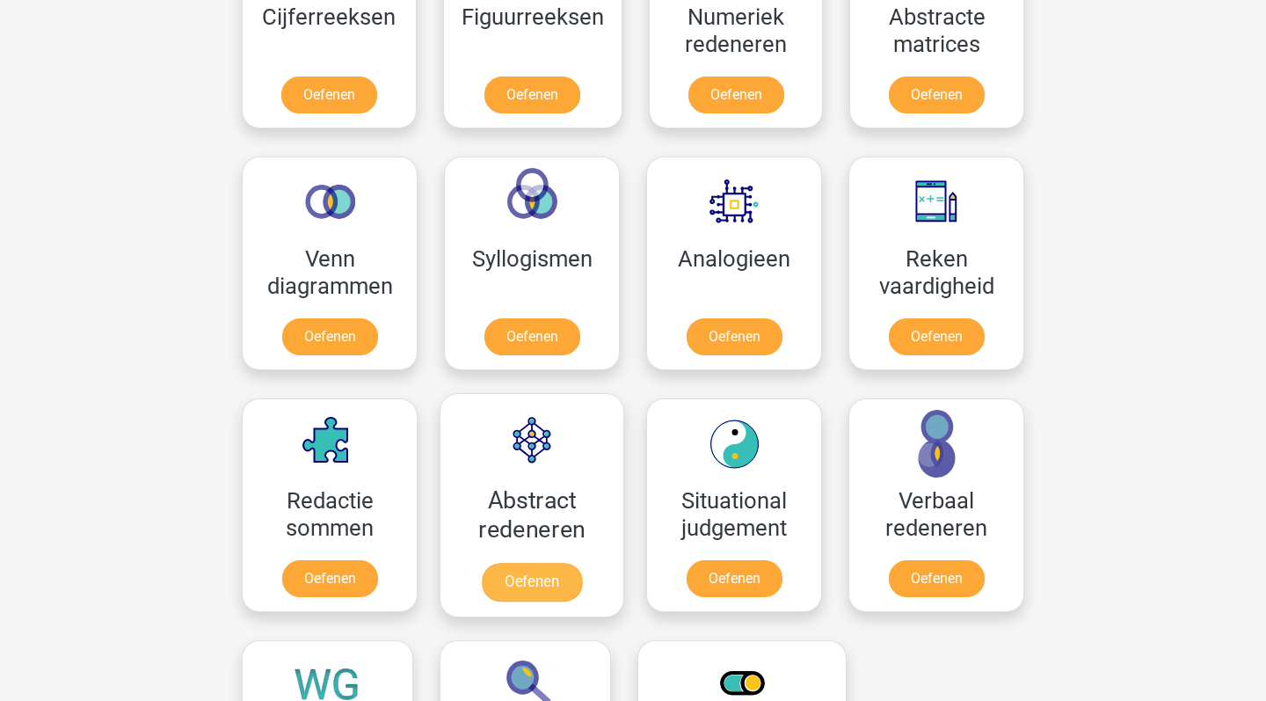
scroll to position [965, 0]
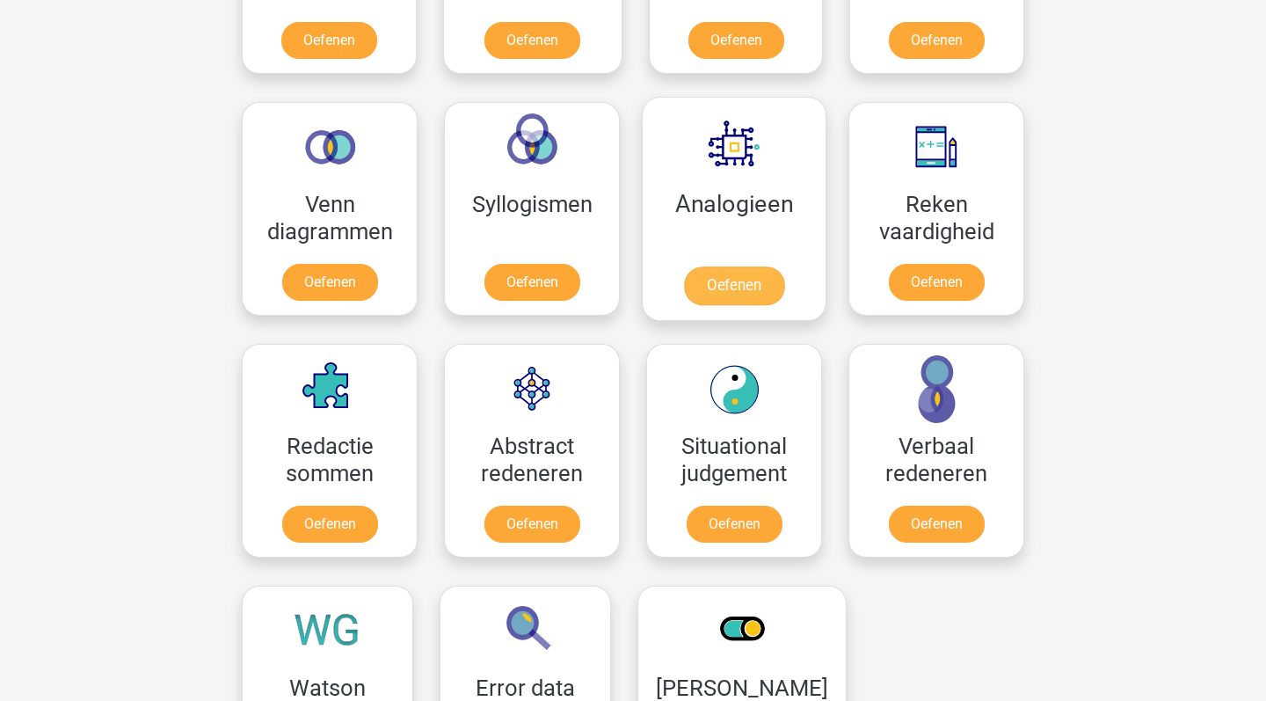
click at [755, 266] on link "Oefenen" at bounding box center [734, 285] width 100 height 39
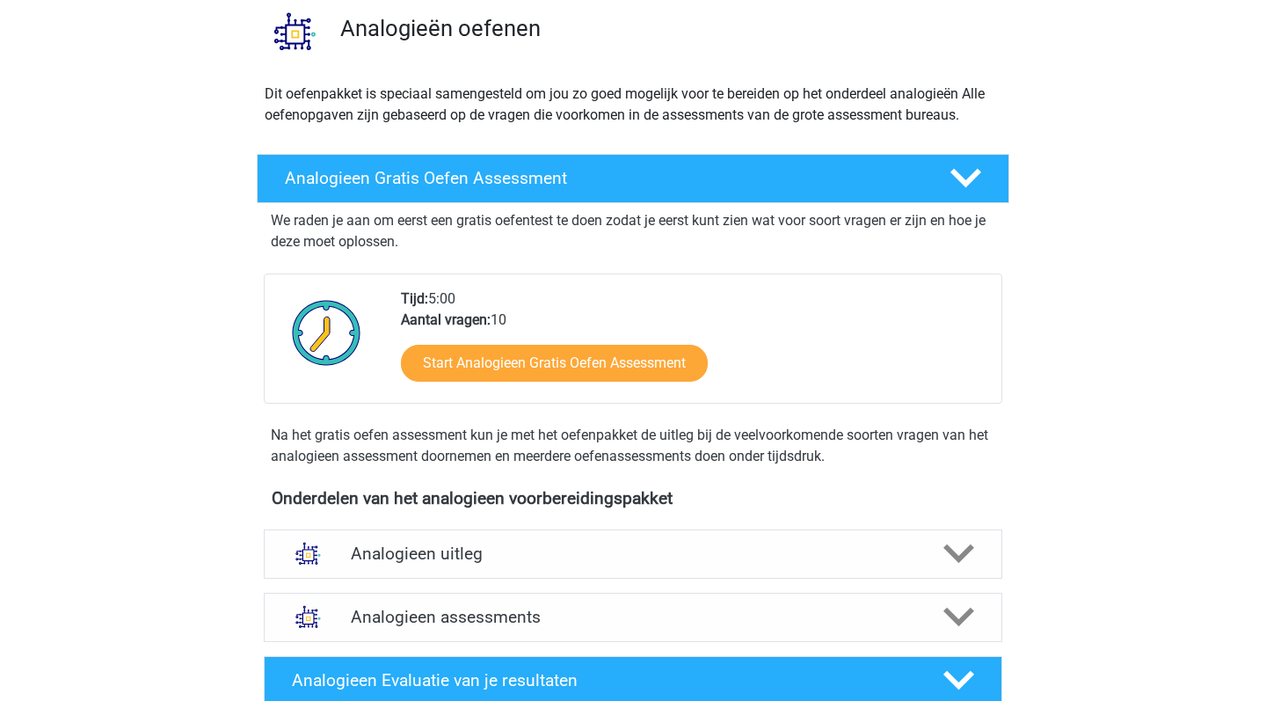
scroll to position [171, 0]
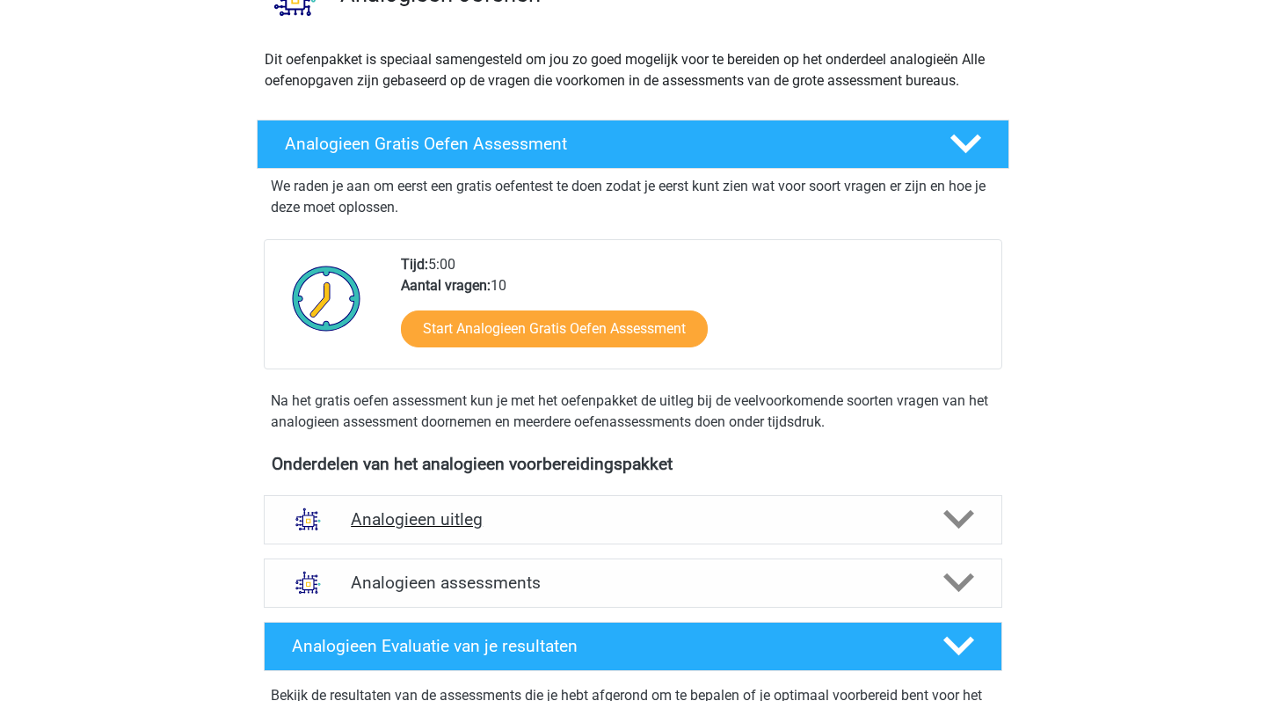
click at [488, 495] on div "Analogieen uitleg" at bounding box center [633, 519] width 739 height 49
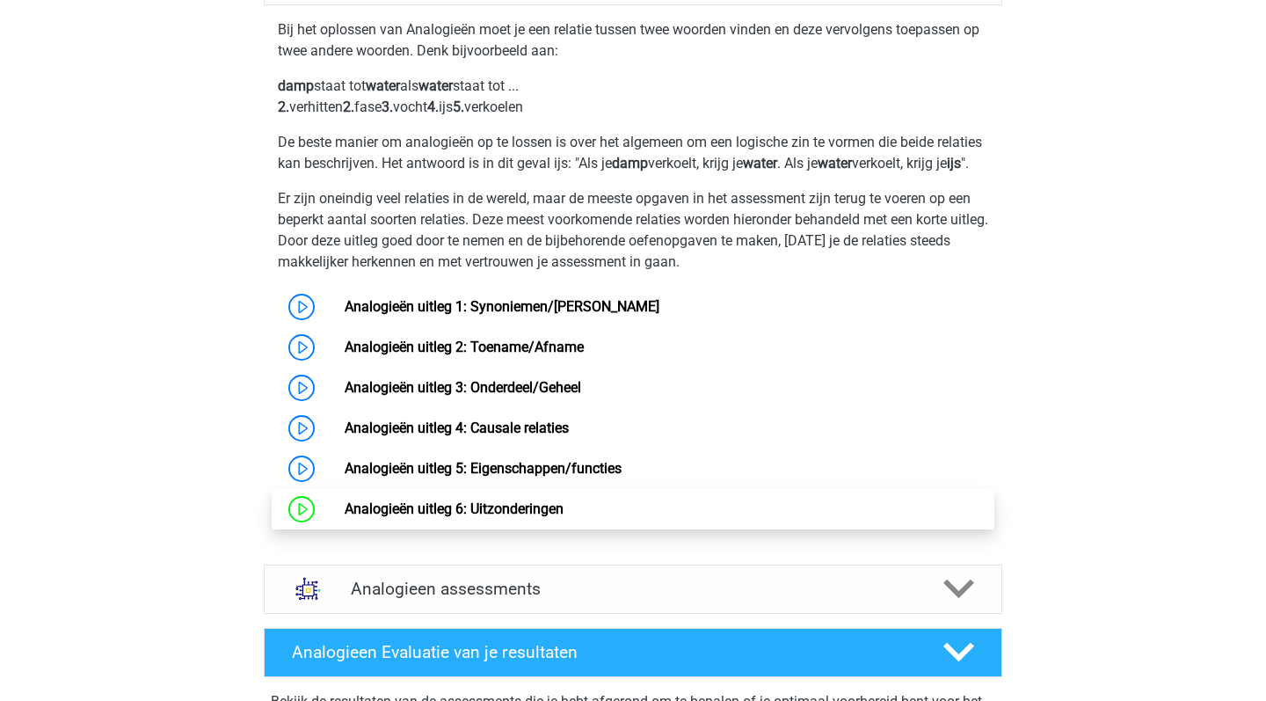
scroll to position [710, 0]
click at [552, 517] on link "Analogieën uitleg 6: Uitzonderingen" at bounding box center [454, 508] width 219 height 17
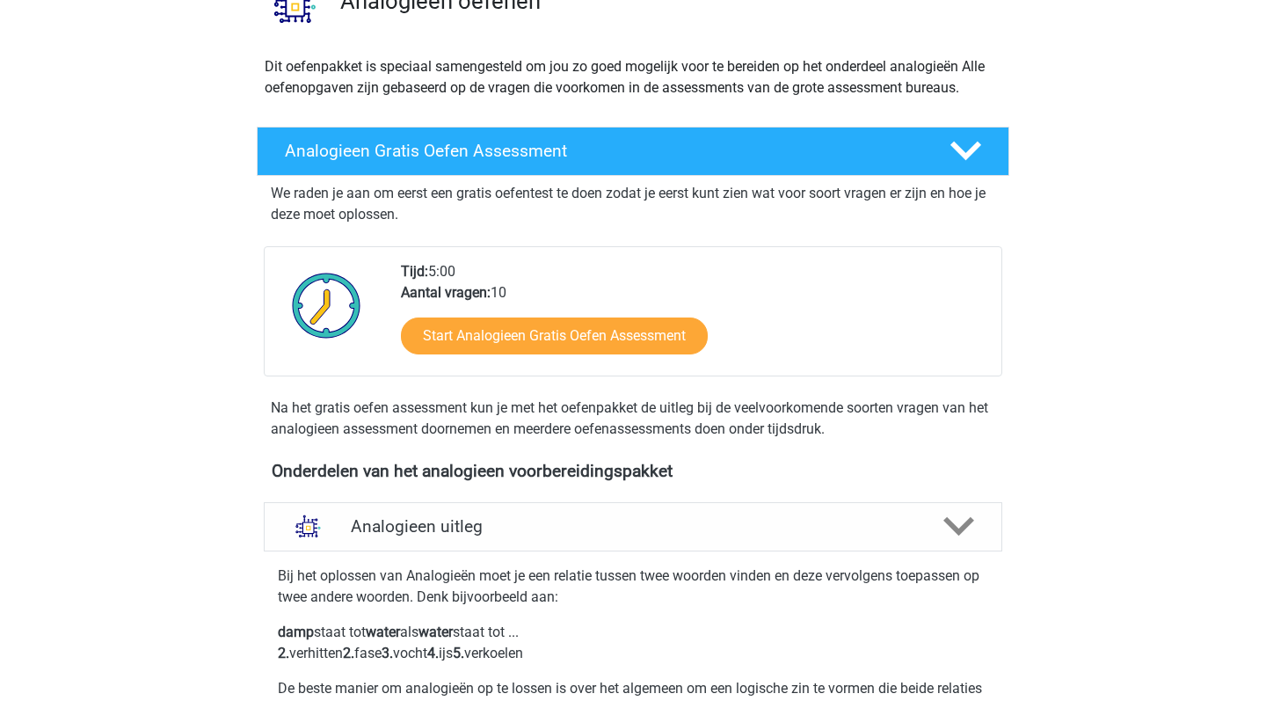
scroll to position [103, 0]
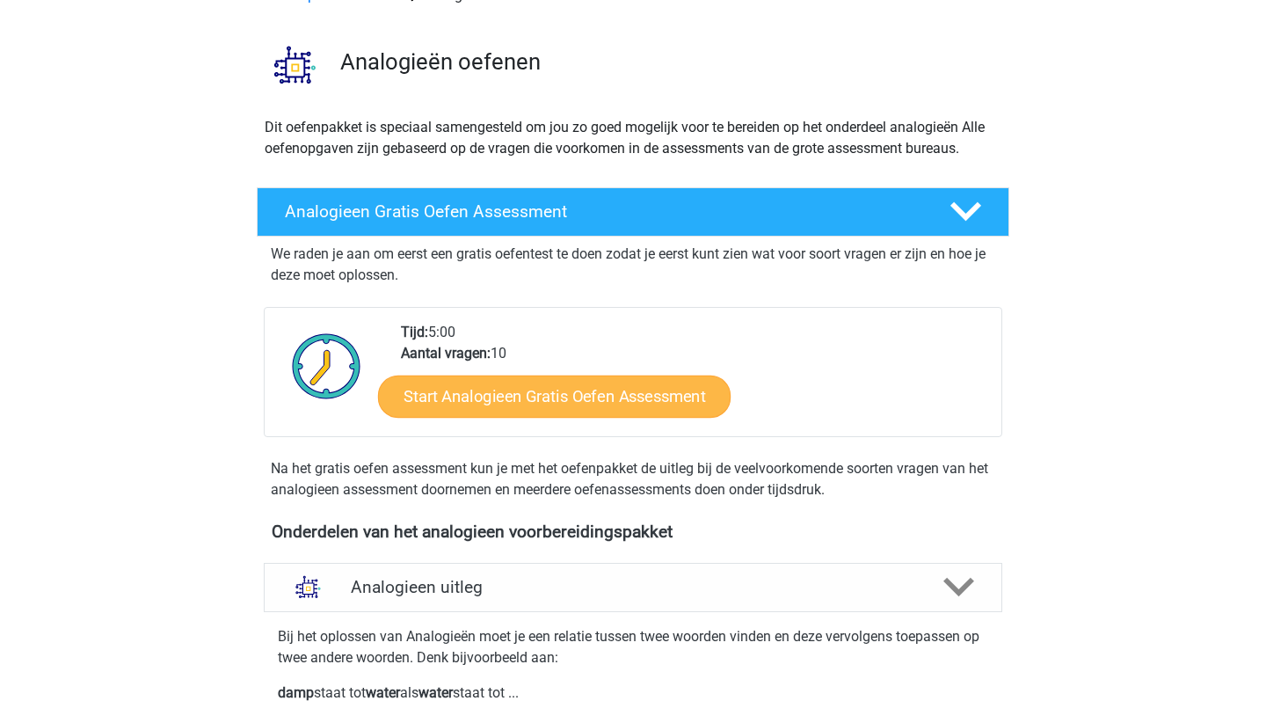
click at [604, 390] on link "Start Analogieen Gratis Oefen Assessment" at bounding box center [554, 396] width 353 height 42
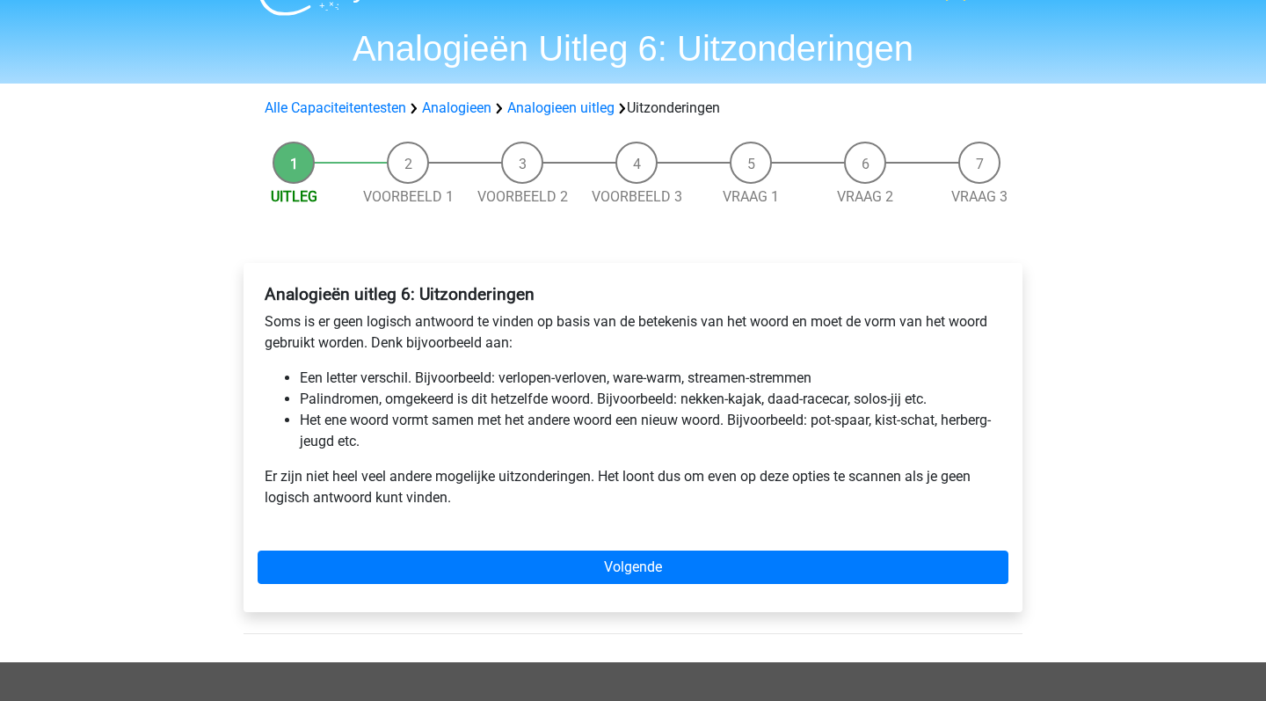
scroll to position [49, 0]
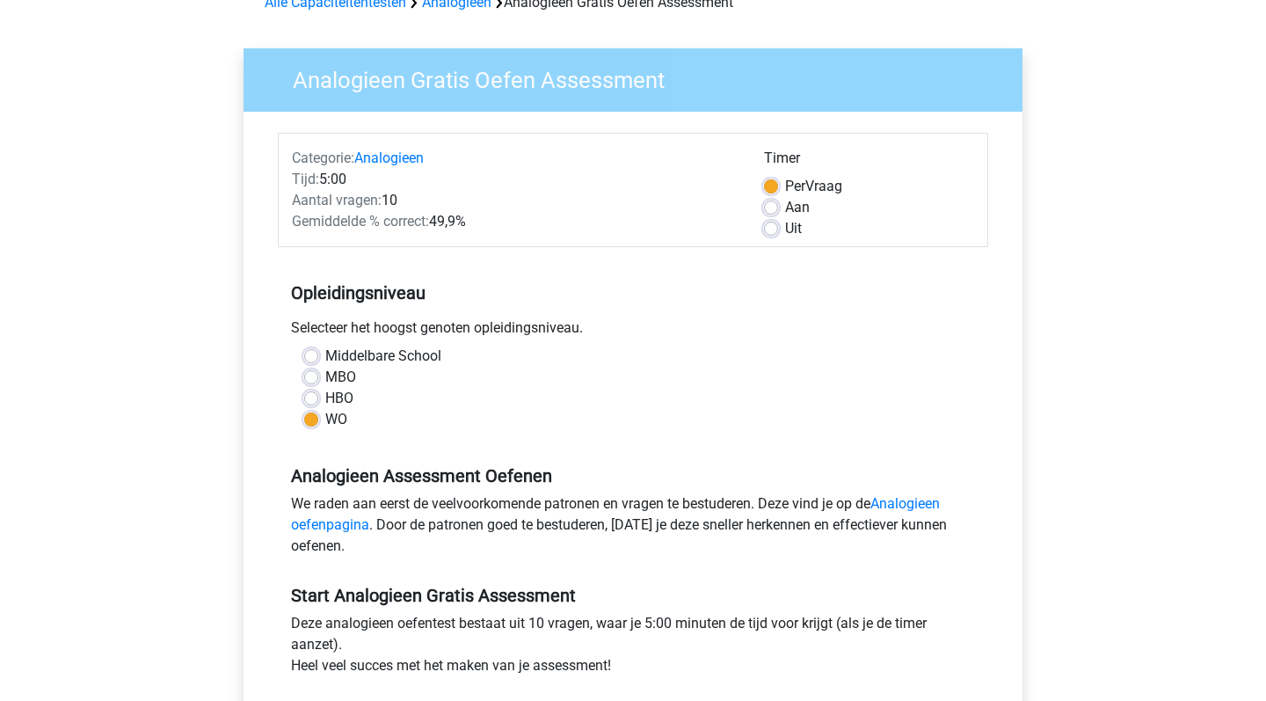
scroll to position [352, 0]
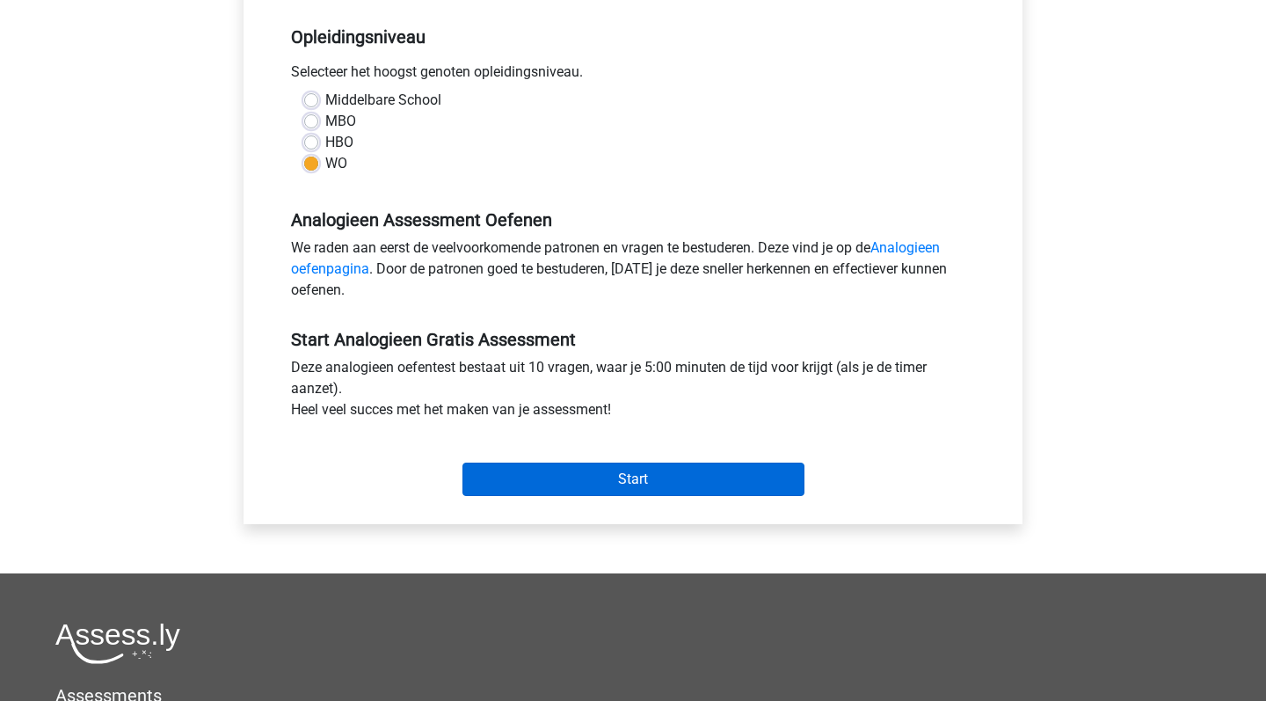
click at [650, 472] on input "Start" at bounding box center [634, 479] width 342 height 33
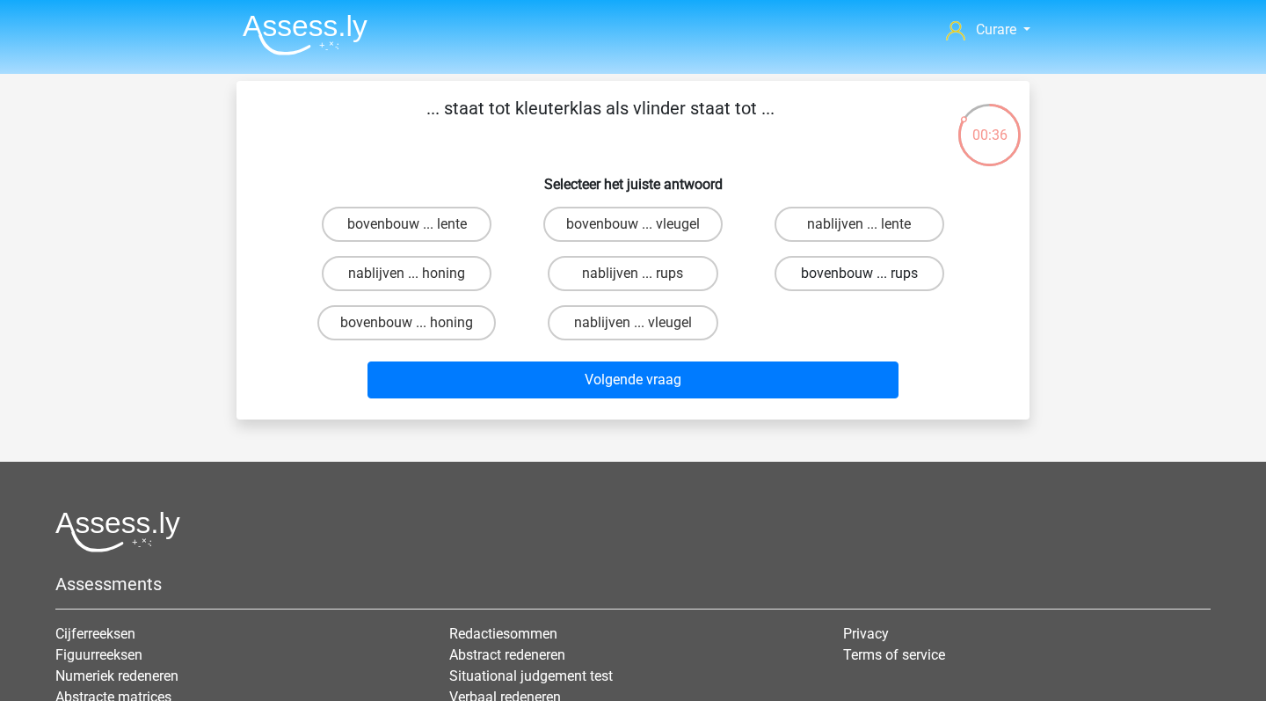
click at [857, 271] on label "bovenbouw ... rups" at bounding box center [860, 273] width 170 height 35
click at [859, 274] on input "bovenbouw ... rups" at bounding box center [864, 279] width 11 height 11
radio input "true"
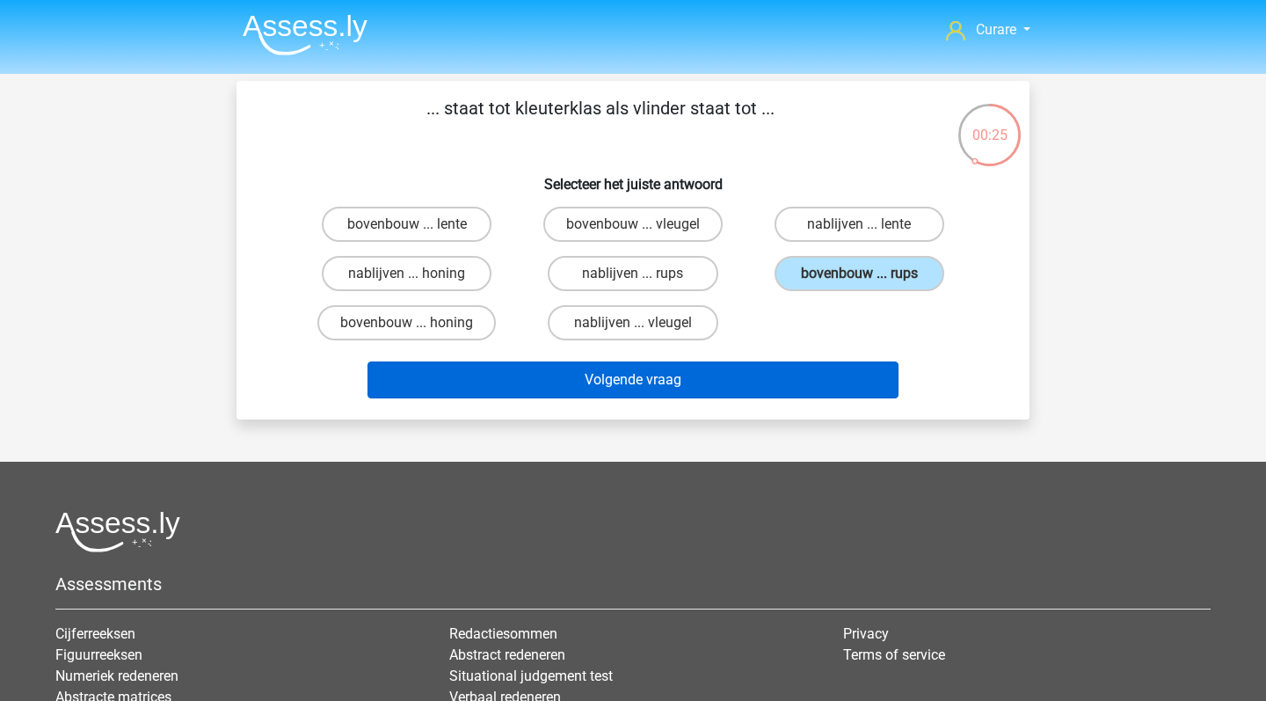
click at [703, 382] on button "Volgende vraag" at bounding box center [634, 379] width 532 height 37
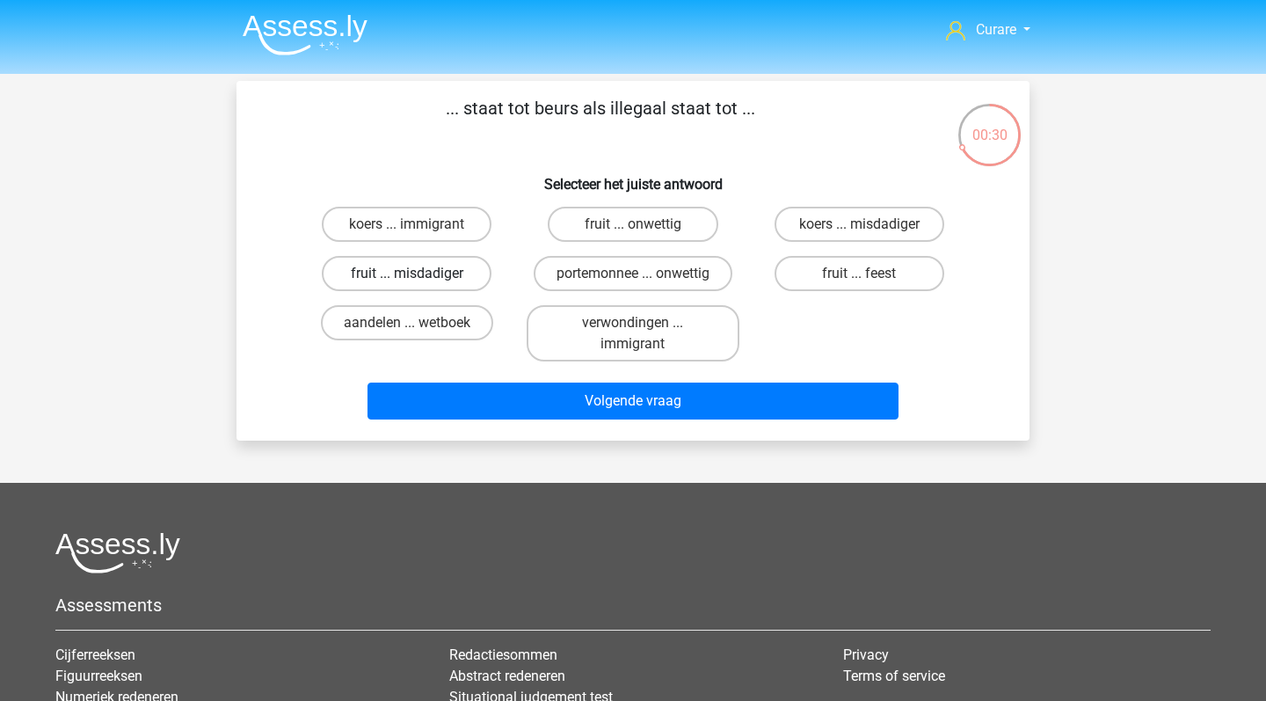
click at [464, 278] on label "fruit ... misdadiger" at bounding box center [407, 273] width 170 height 35
click at [419, 278] on input "fruit ... misdadiger" at bounding box center [412, 279] width 11 height 11
radio input "true"
click at [376, 320] on label "aandelen ... wetboek" at bounding box center [407, 322] width 172 height 35
click at [407, 323] on input "aandelen ... wetboek" at bounding box center [412, 328] width 11 height 11
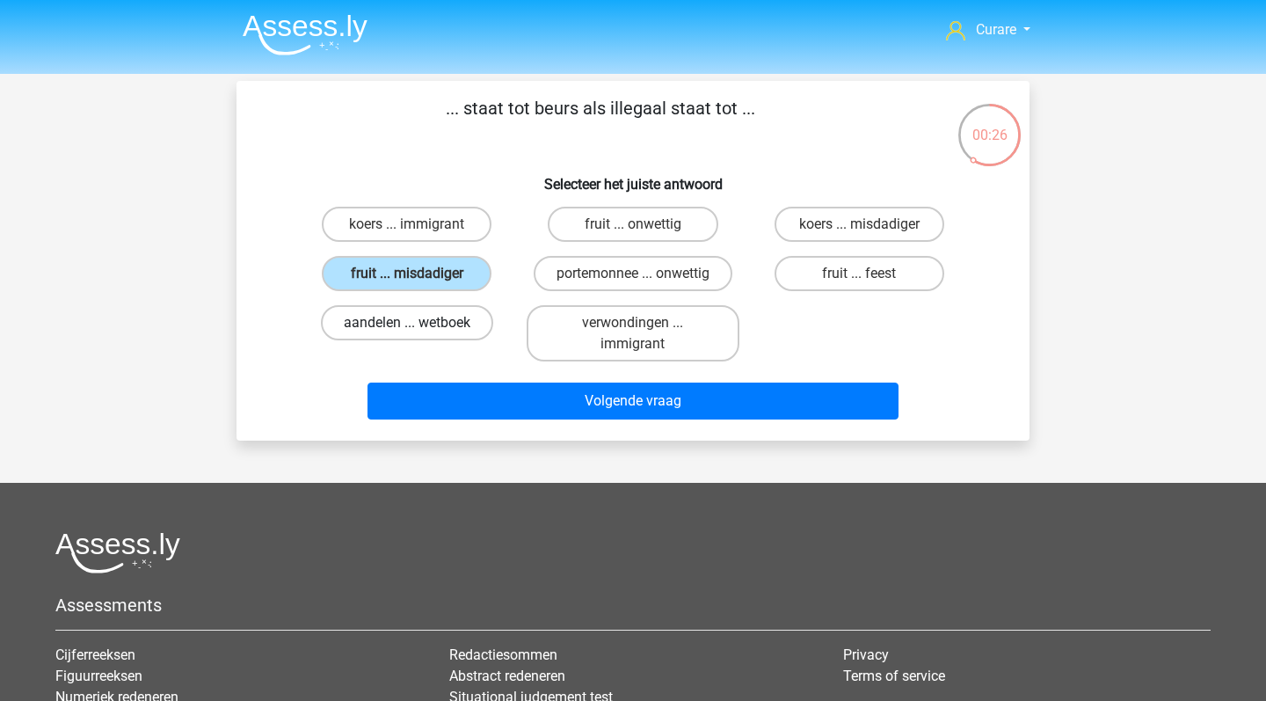
radio input "true"
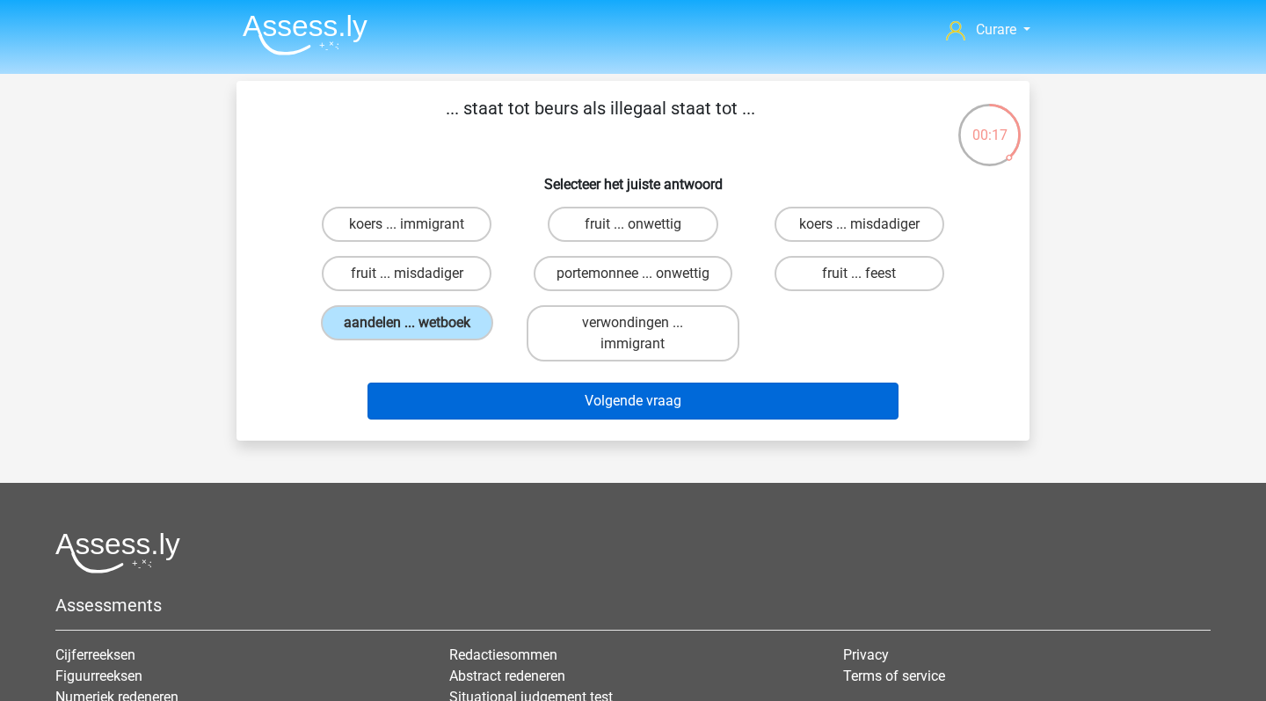
click at [501, 411] on button "Volgende vraag" at bounding box center [634, 401] width 532 height 37
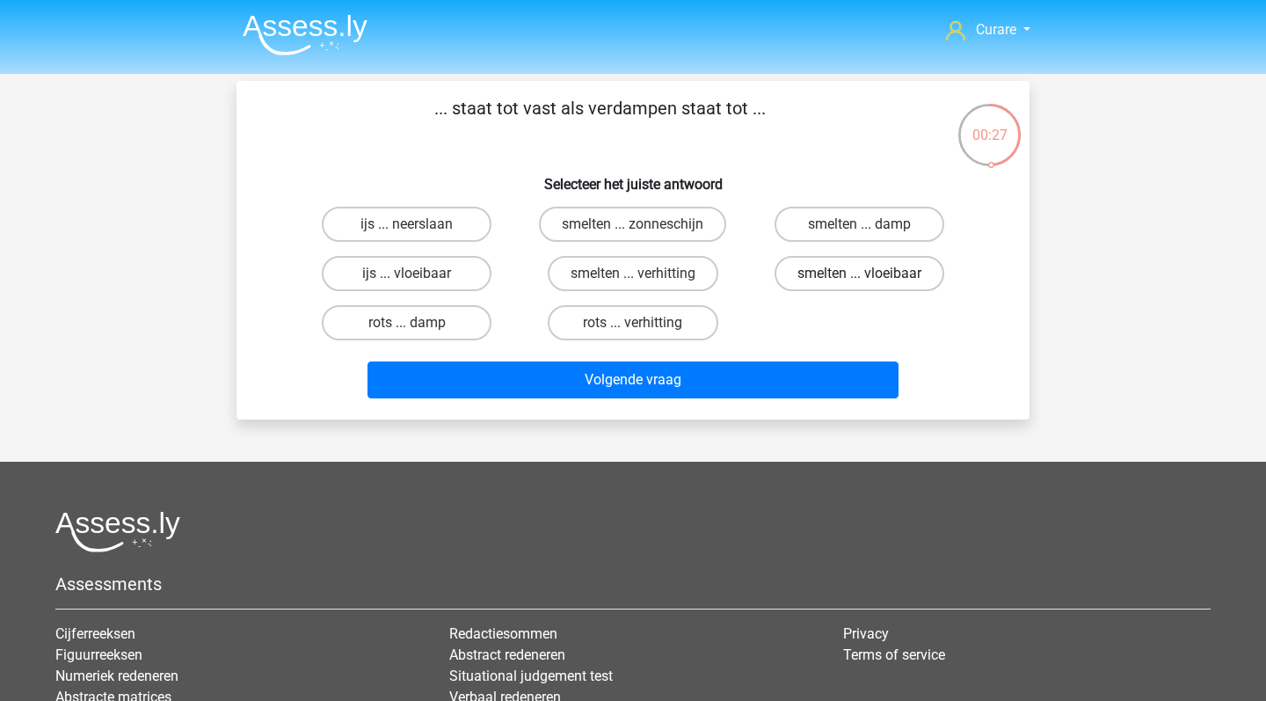
click at [872, 271] on label "smelten ... vloeibaar" at bounding box center [860, 273] width 170 height 35
click at [871, 274] on input "smelten ... vloeibaar" at bounding box center [864, 279] width 11 height 11
radio input "true"
click at [456, 320] on label "rots ... damp" at bounding box center [407, 322] width 170 height 35
click at [419, 323] on input "rots ... damp" at bounding box center [412, 328] width 11 height 11
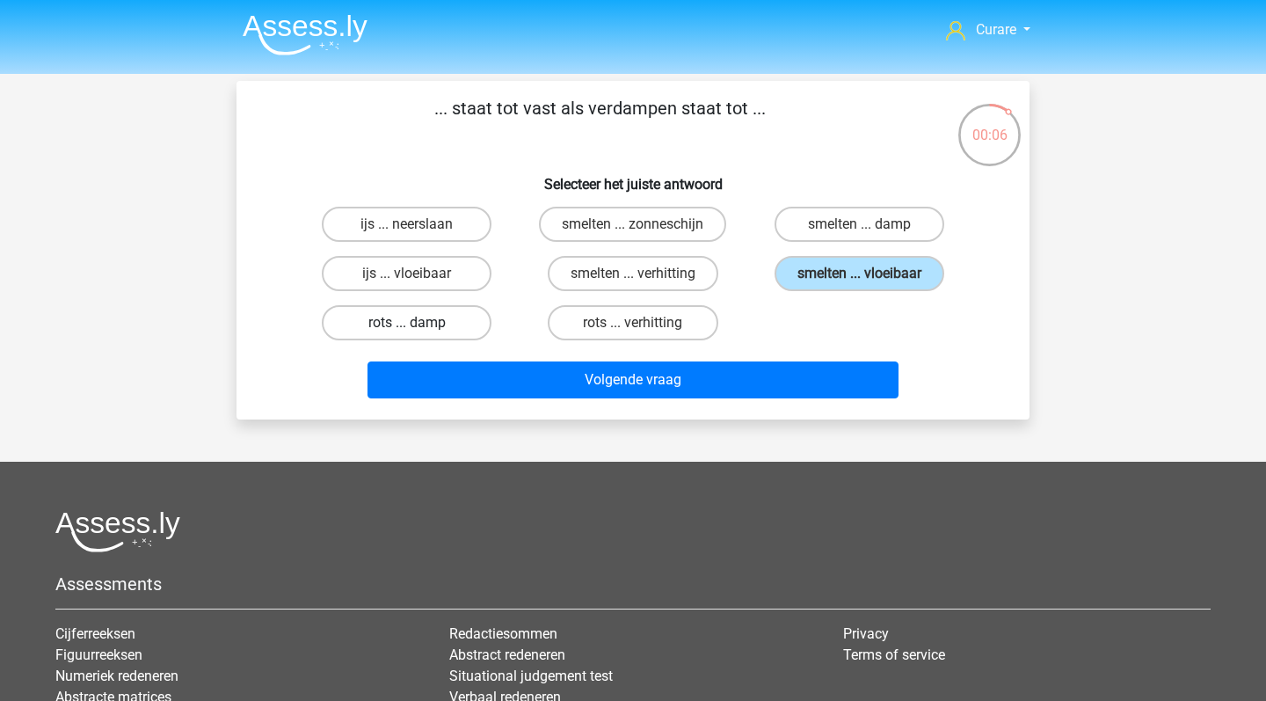
radio input "true"
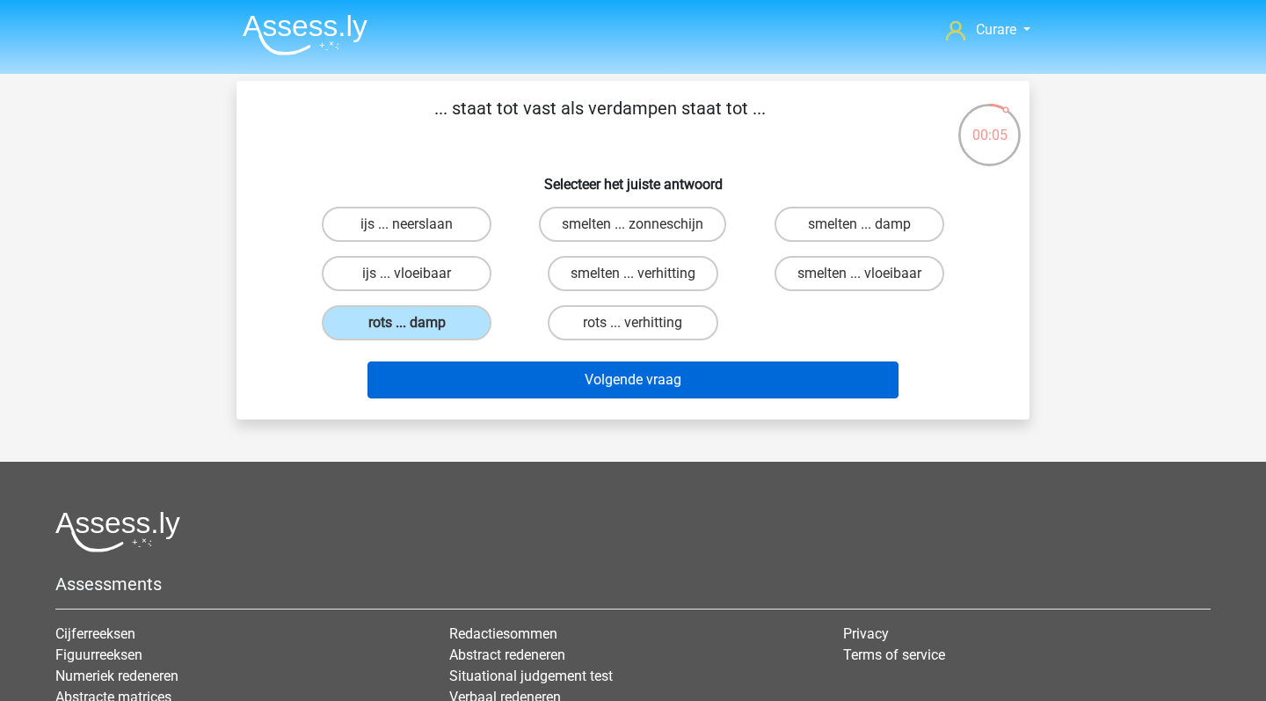
click at [502, 374] on button "Volgende vraag" at bounding box center [634, 379] width 532 height 37
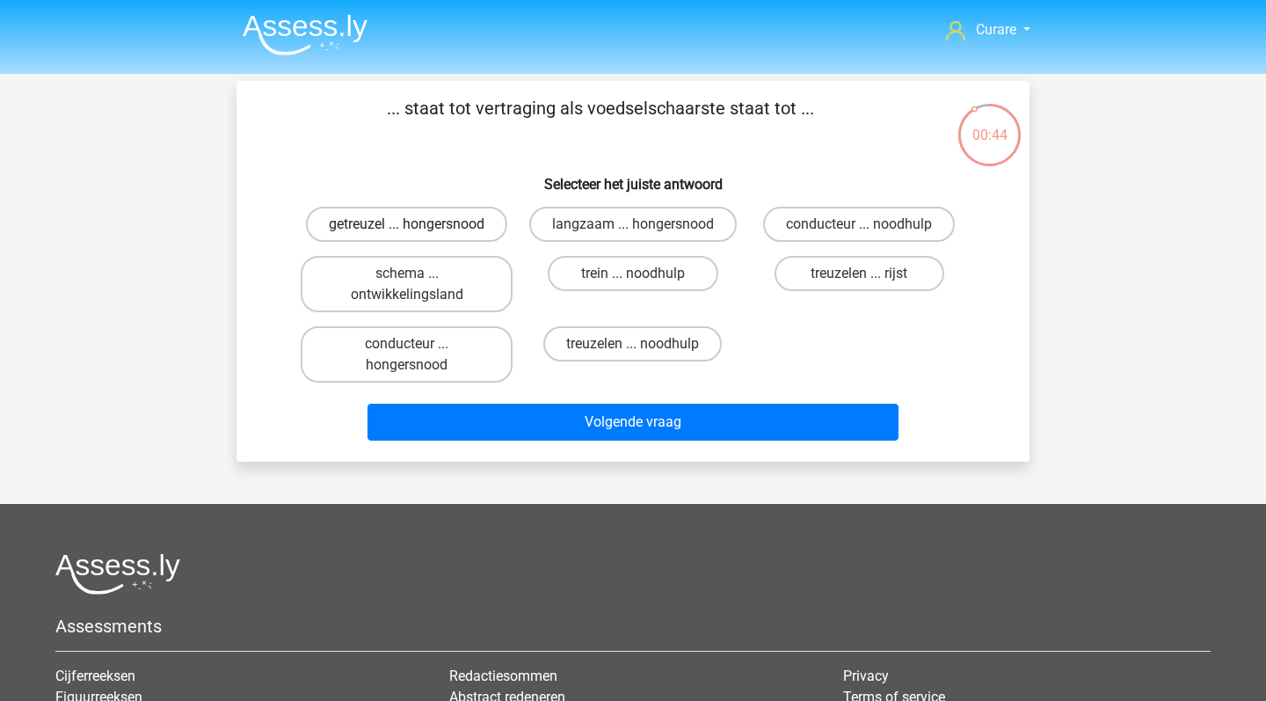
click at [456, 217] on label "getreuzel ... hongersnood" at bounding box center [406, 224] width 201 height 35
click at [419, 224] on input "getreuzel ... hongersnood" at bounding box center [412, 229] width 11 height 11
radio input "true"
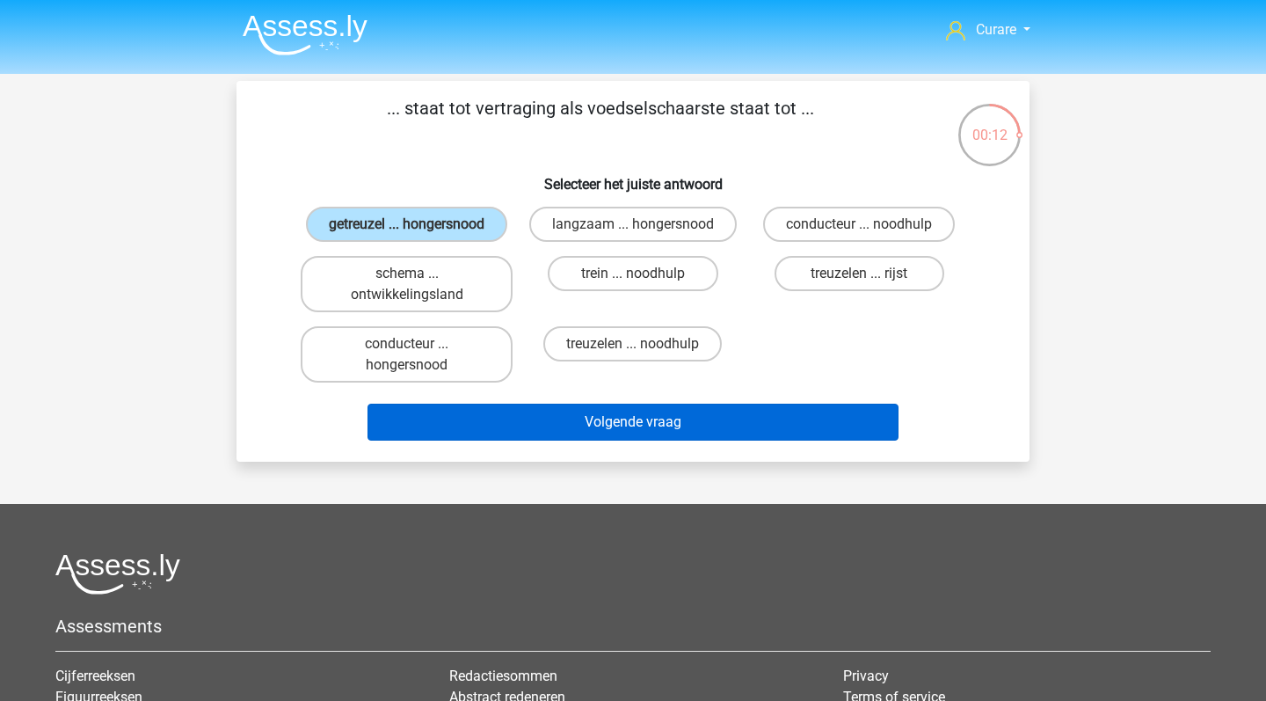
click at [641, 441] on button "Volgende vraag" at bounding box center [634, 422] width 532 height 37
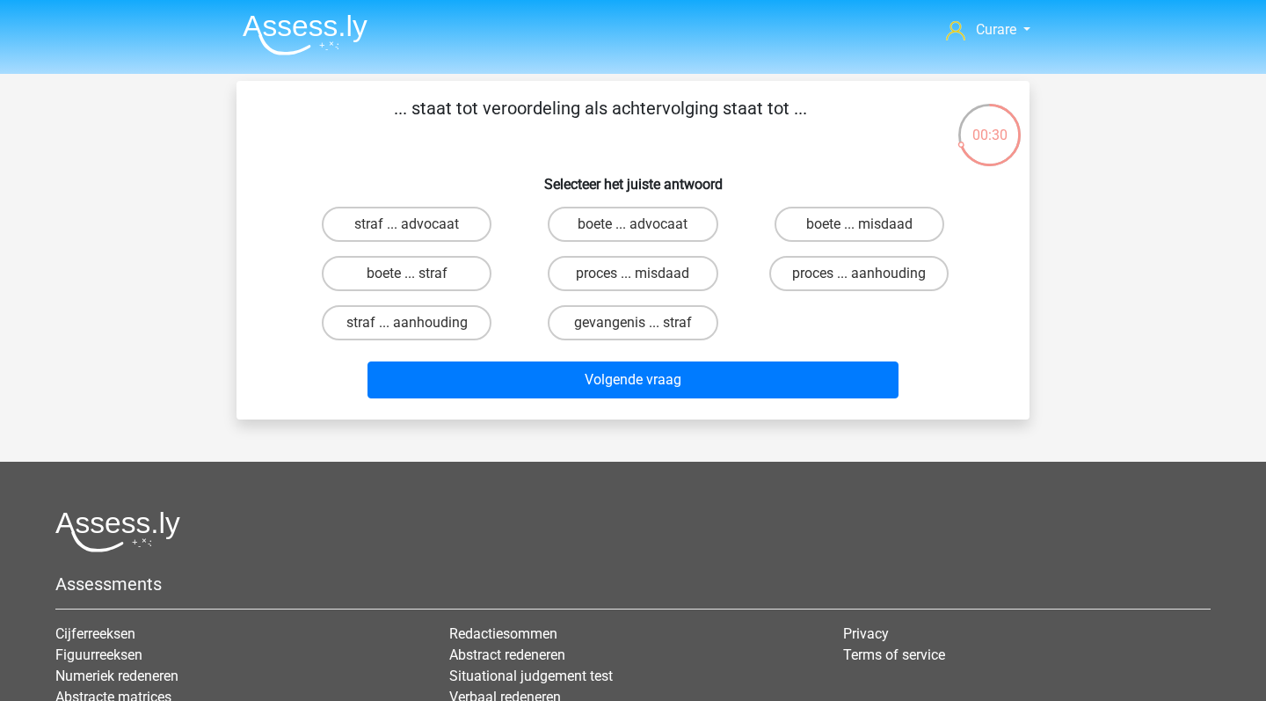
click at [866, 275] on input "proces ... aanhouding" at bounding box center [864, 279] width 11 height 11
radio input "true"
click at [450, 323] on label "straf ... aanhouding" at bounding box center [407, 322] width 170 height 35
click at [419, 323] on input "straf ... aanhouding" at bounding box center [412, 328] width 11 height 11
radio input "true"
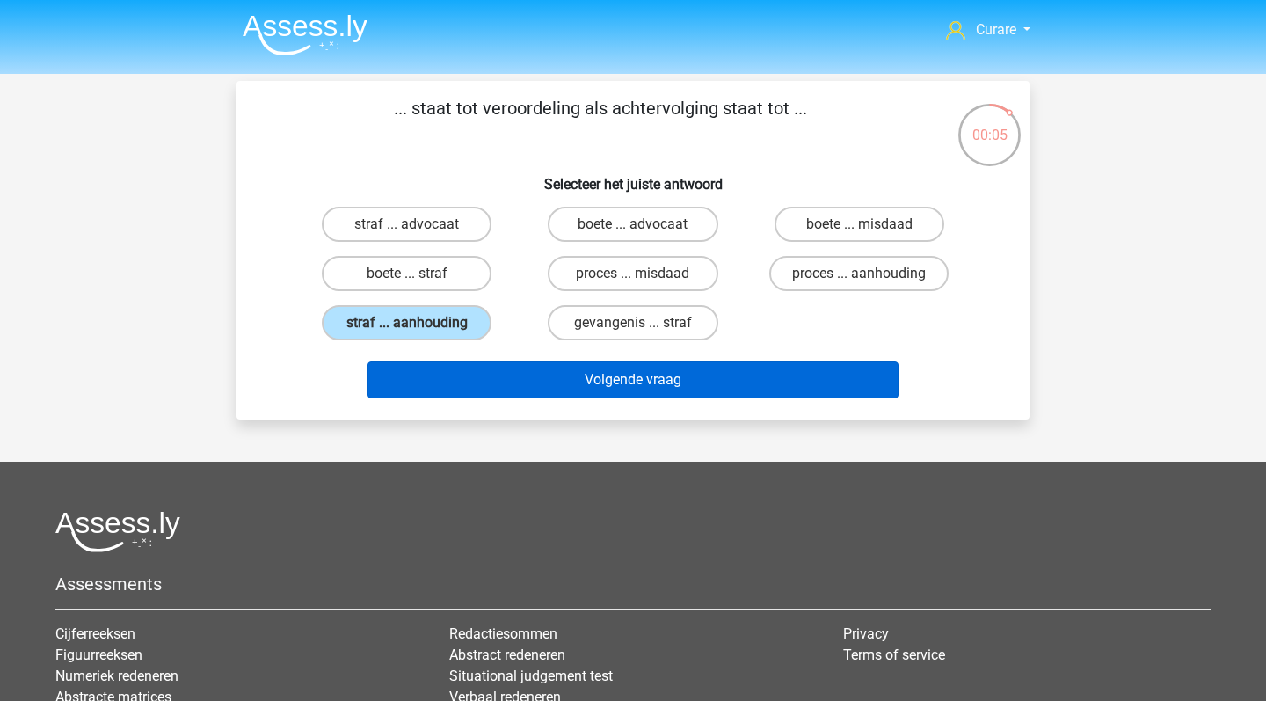
click at [607, 385] on button "Volgende vraag" at bounding box center [634, 379] width 532 height 37
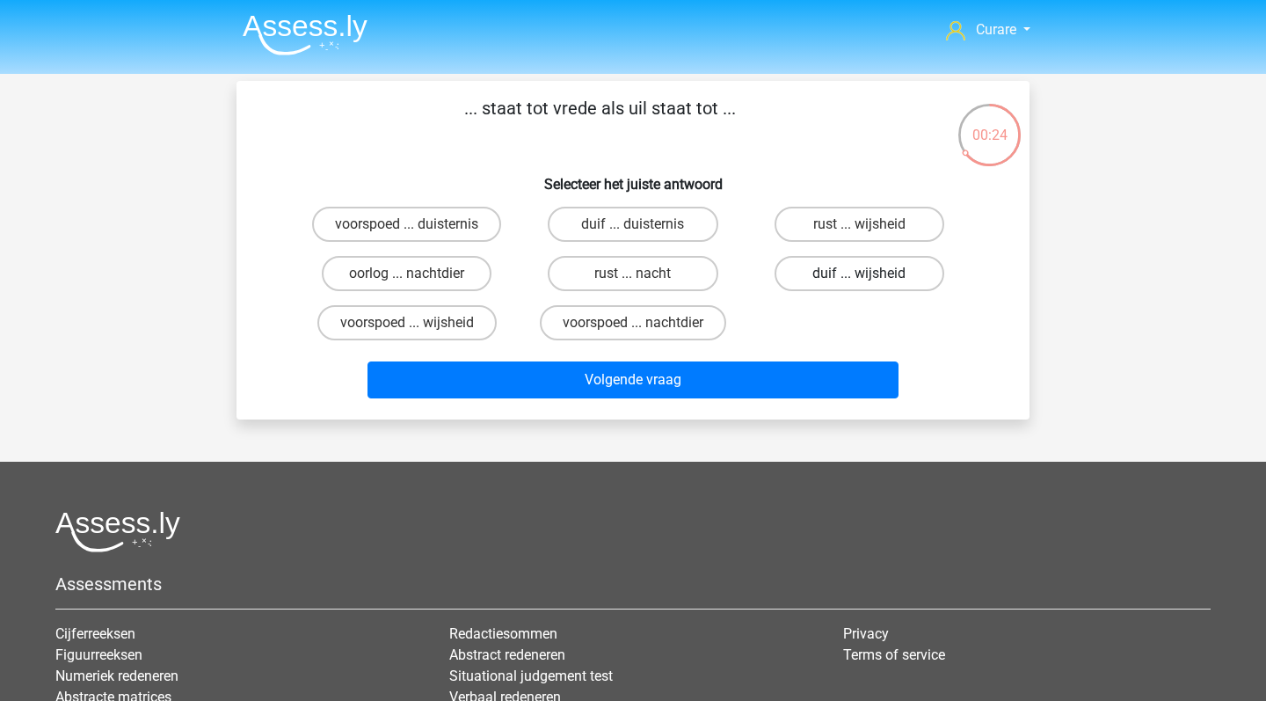
click at [834, 271] on label "duif ... wijsheid" at bounding box center [860, 273] width 170 height 35
click at [859, 274] on input "duif ... wijsheid" at bounding box center [864, 279] width 11 height 11
radio input "true"
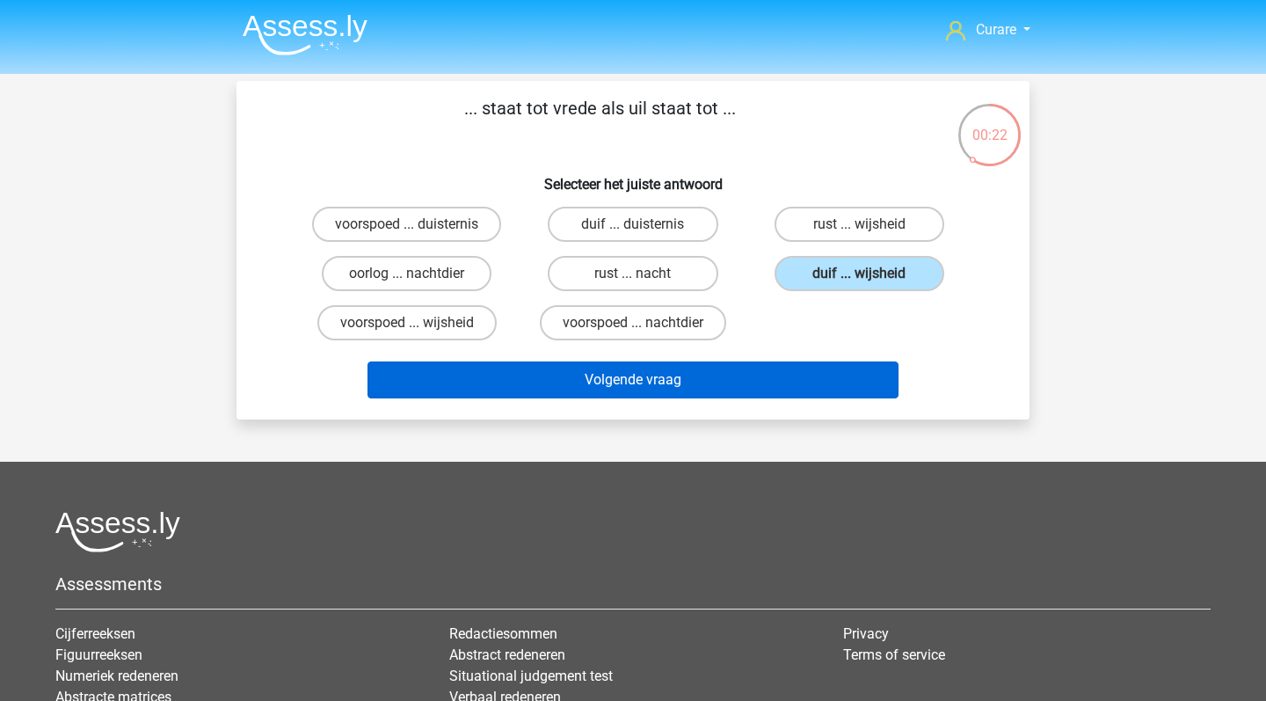
click at [764, 383] on button "Volgende vraag" at bounding box center [634, 379] width 532 height 37
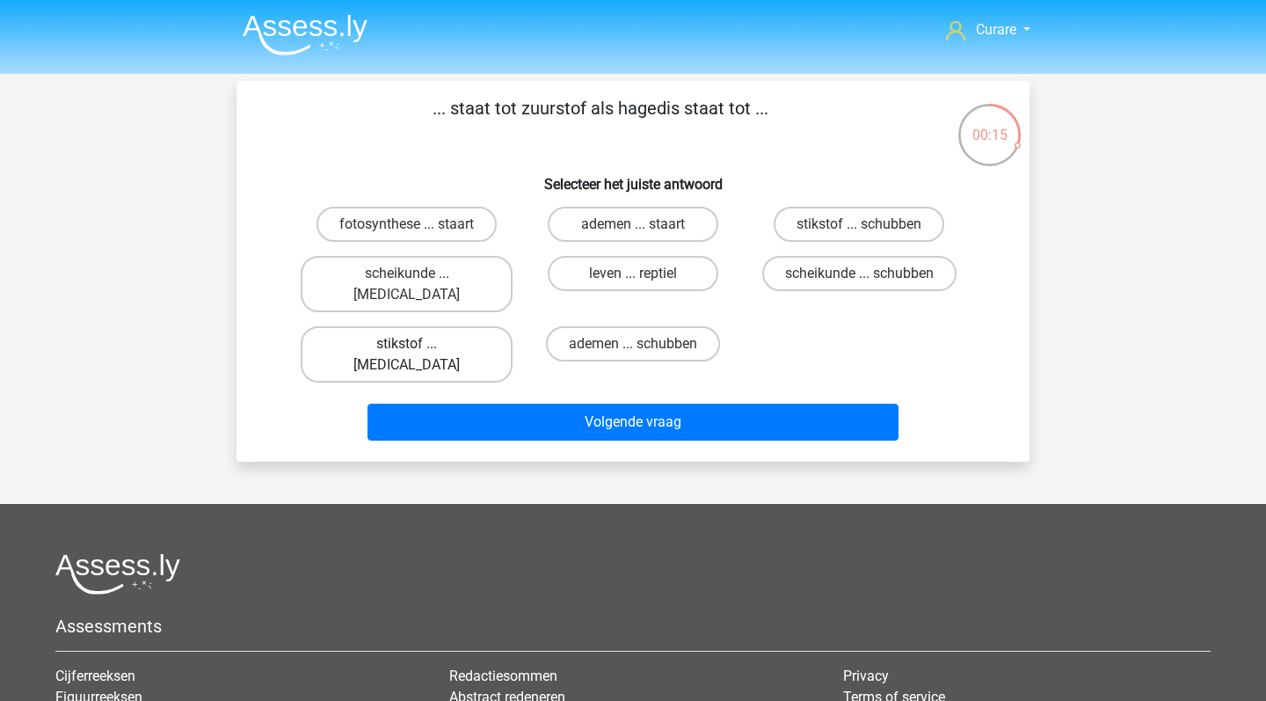
click at [462, 333] on label "stikstof ... krokodil" at bounding box center [407, 354] width 212 height 56
click at [419, 344] on input "stikstof ... krokodil" at bounding box center [412, 349] width 11 height 11
radio input "true"
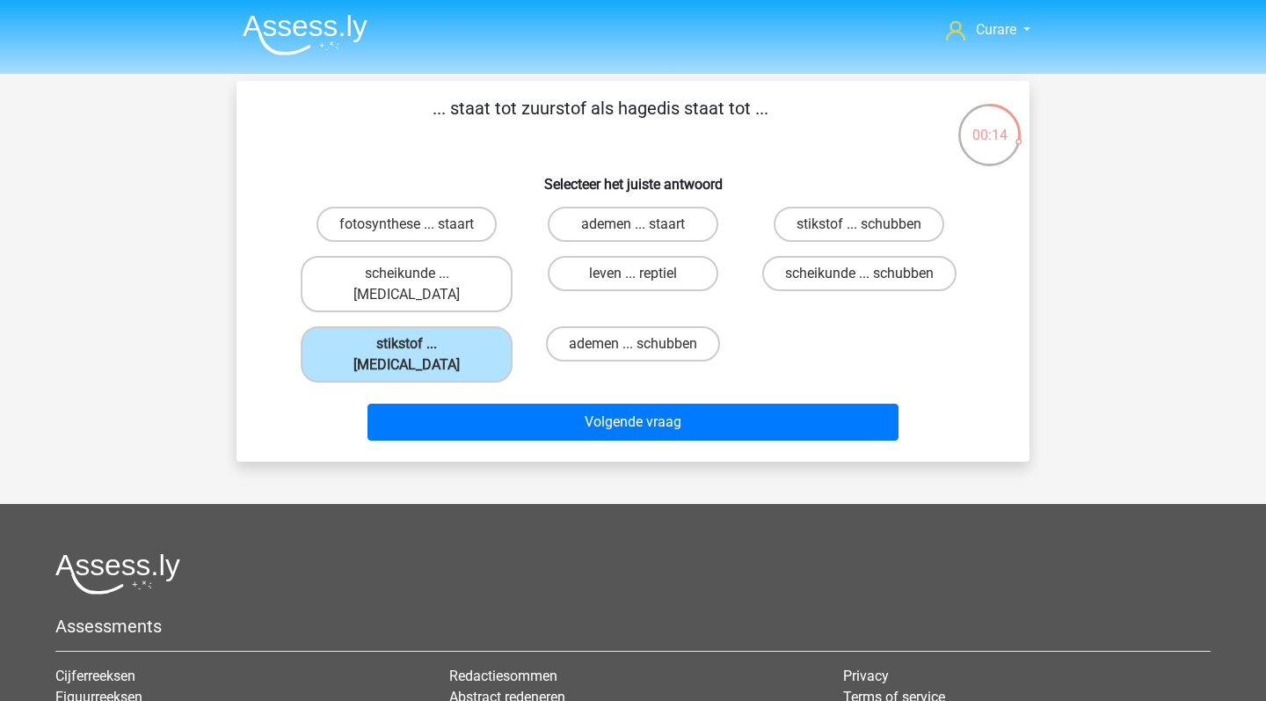
click at [865, 224] on input "stikstof ... schubben" at bounding box center [864, 229] width 11 height 11
radio input "true"
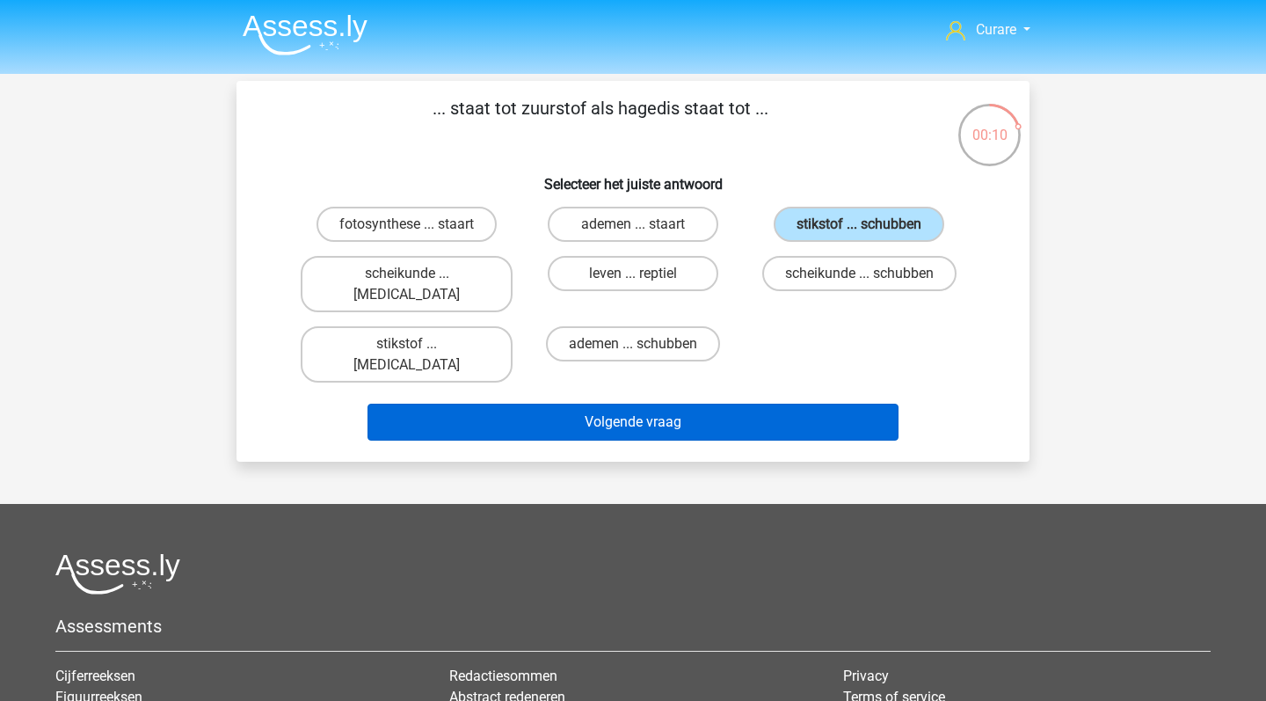
click at [731, 404] on button "Volgende vraag" at bounding box center [634, 422] width 532 height 37
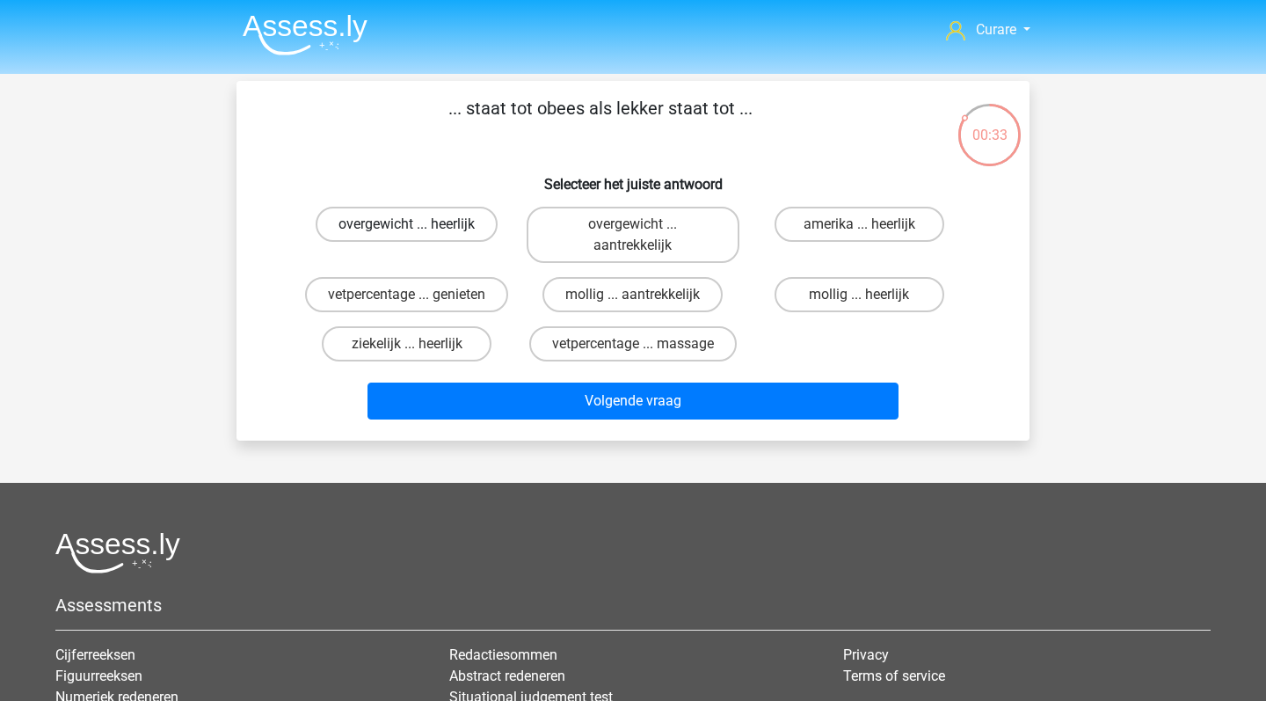
click at [431, 234] on label "overgewicht ... heerlijk" at bounding box center [407, 224] width 182 height 35
click at [419, 234] on input "overgewicht ... heerlijk" at bounding box center [412, 229] width 11 height 11
radio input "true"
click at [711, 229] on label "overgewicht ... aantrekkelijk" at bounding box center [633, 235] width 212 height 56
click at [645, 229] on input "overgewicht ... aantrekkelijk" at bounding box center [638, 229] width 11 height 11
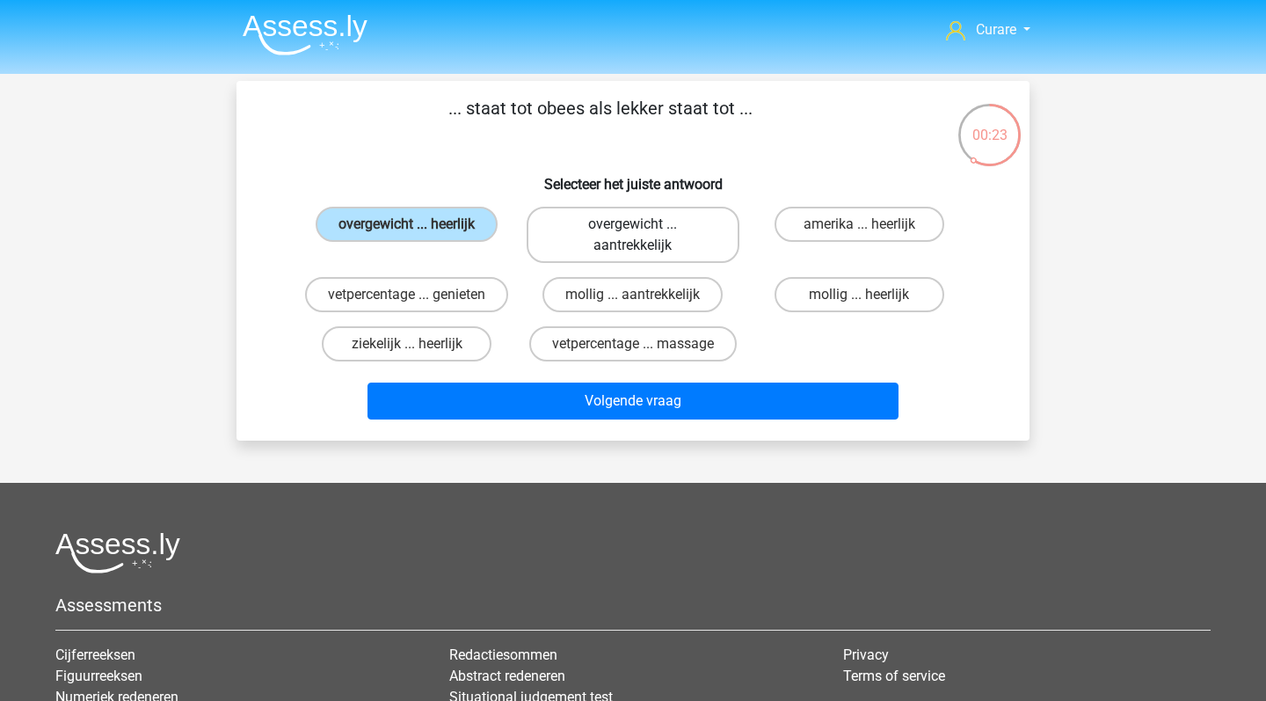
radio input "true"
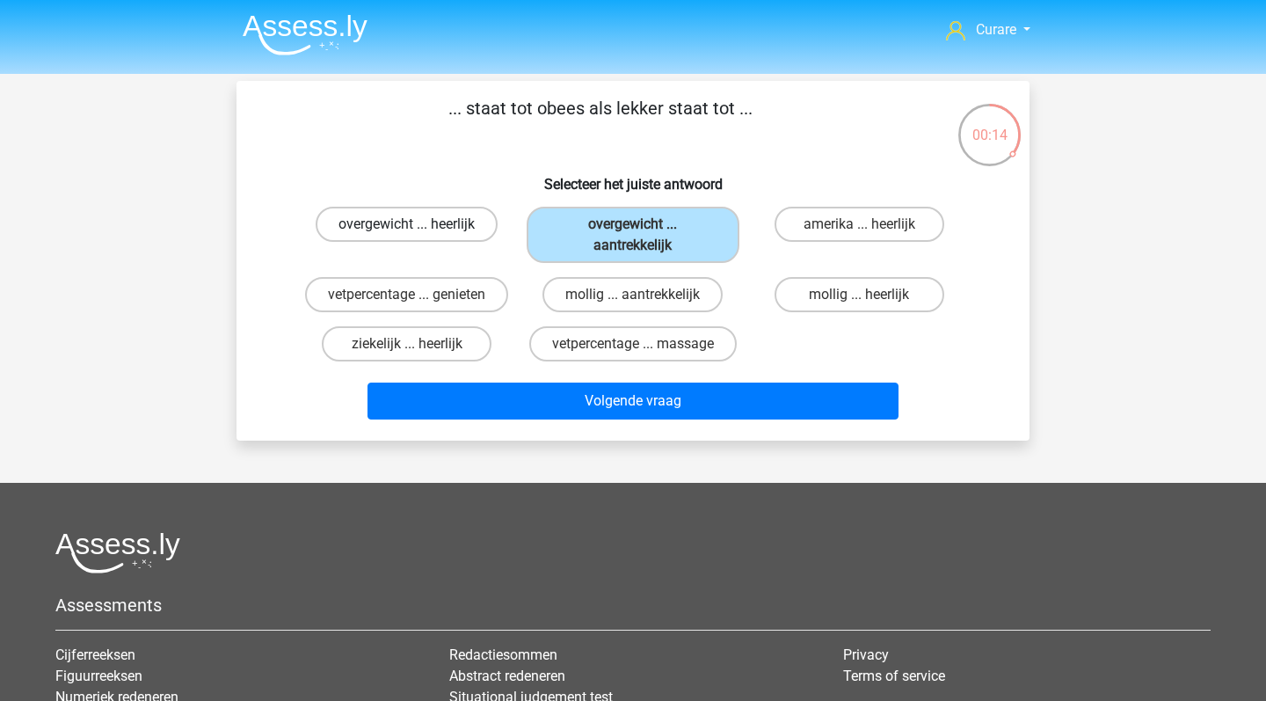
click at [480, 227] on label "overgewicht ... heerlijk" at bounding box center [407, 224] width 182 height 35
click at [419, 227] on input "overgewicht ... heerlijk" at bounding box center [412, 229] width 11 height 11
radio input "true"
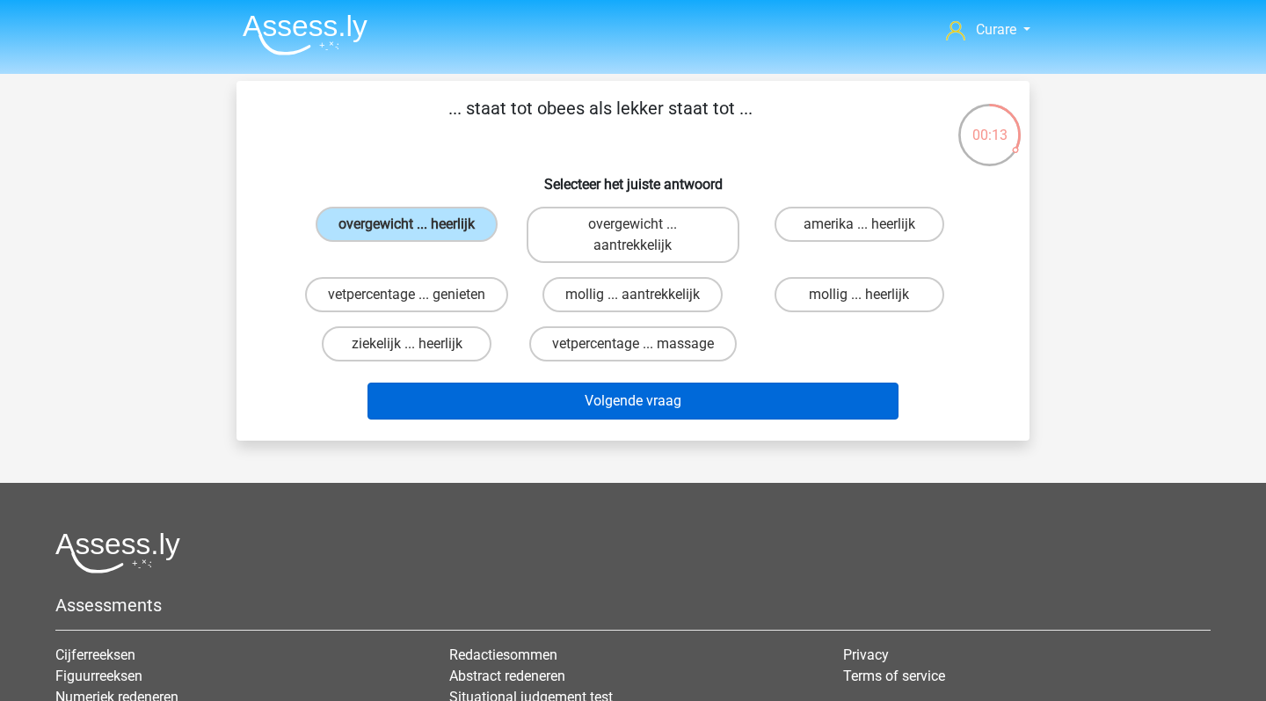
click at [658, 404] on button "Volgende vraag" at bounding box center [634, 401] width 532 height 37
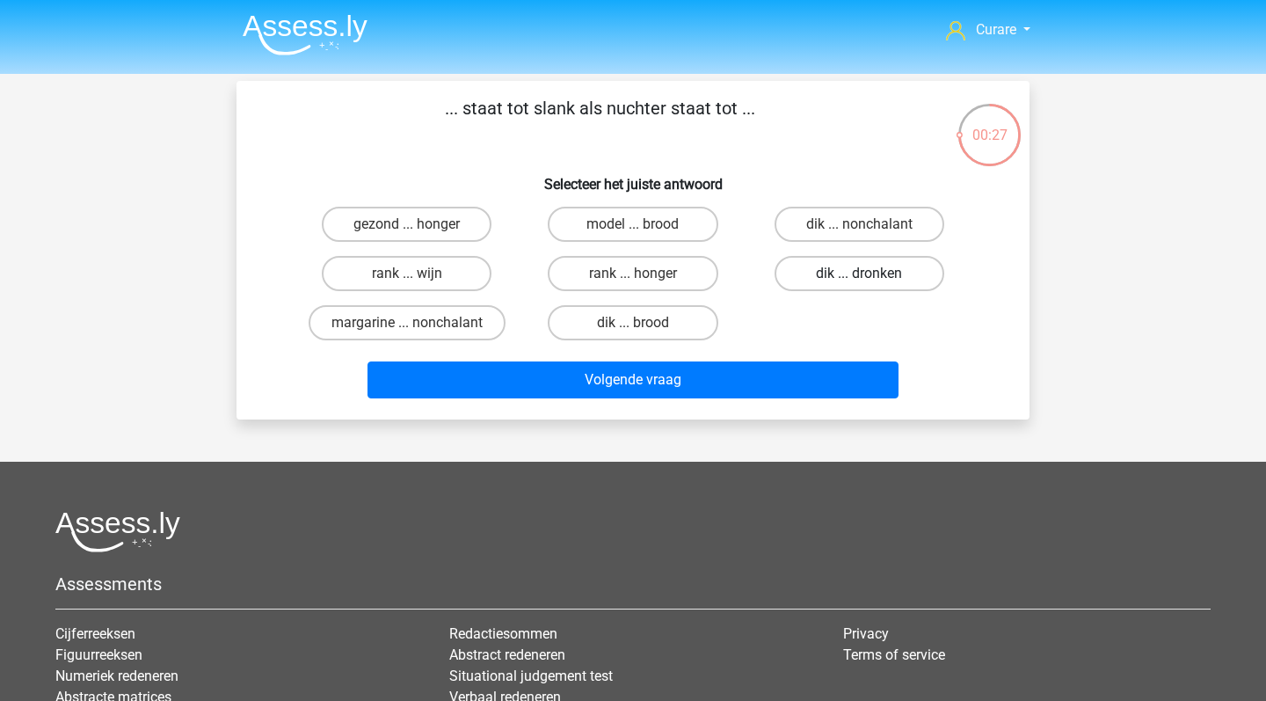
click at [874, 281] on label "dik ... dronken" at bounding box center [860, 273] width 170 height 35
click at [871, 281] on input "dik ... dronken" at bounding box center [864, 279] width 11 height 11
radio input "true"
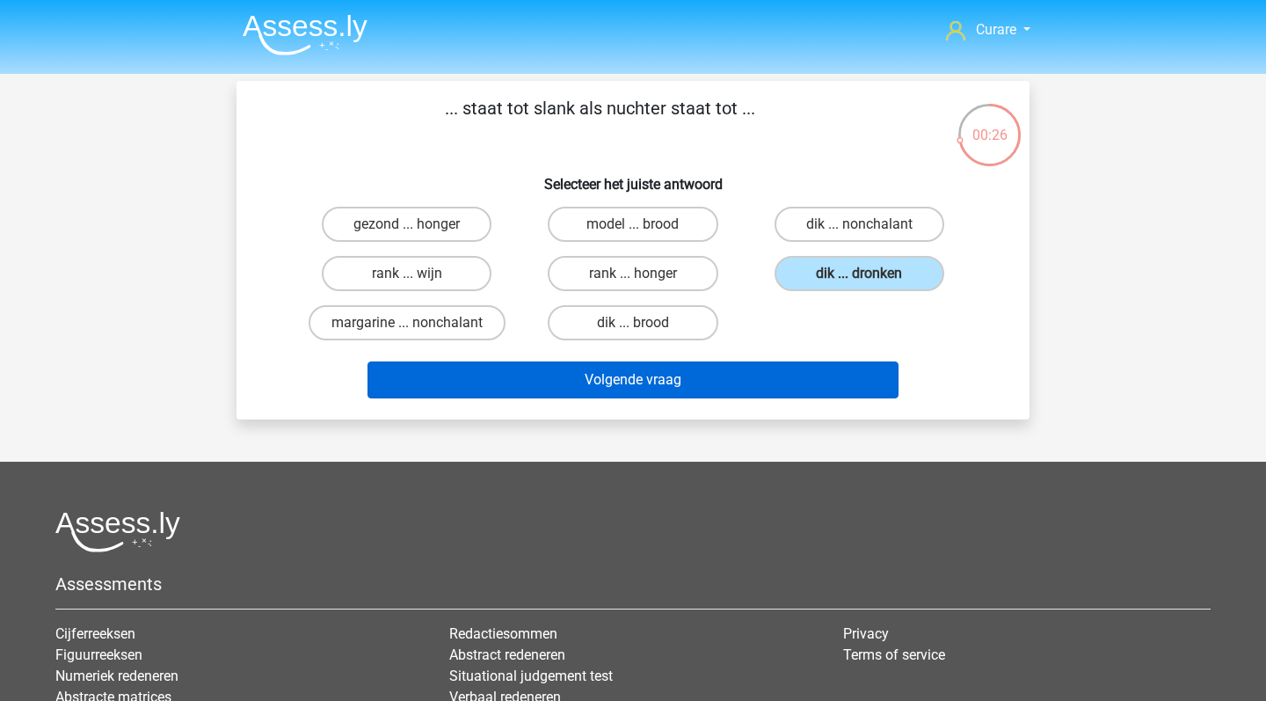
click at [719, 393] on button "Volgende vraag" at bounding box center [634, 379] width 532 height 37
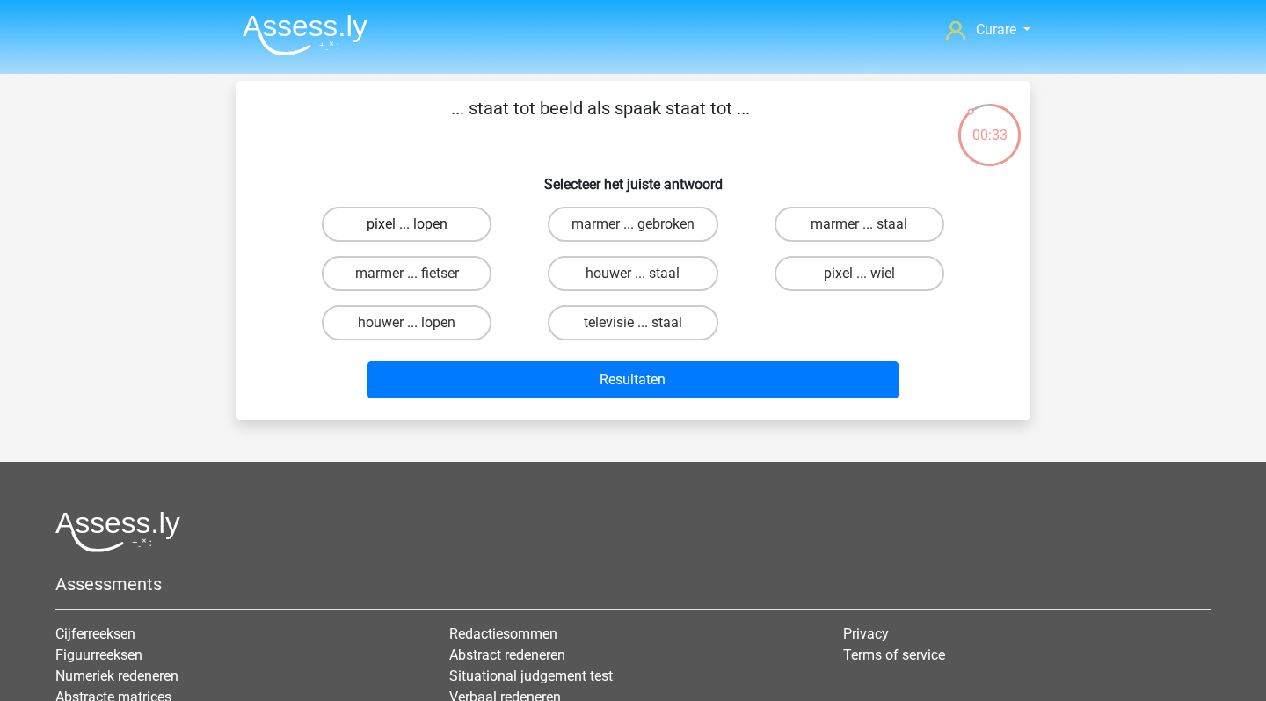
click at [453, 225] on label "pixel ... lopen" at bounding box center [407, 224] width 170 height 35
click at [419, 225] on input "pixel ... lopen" at bounding box center [412, 229] width 11 height 11
radio input "true"
click at [843, 280] on label "pixel ... wiel" at bounding box center [860, 273] width 170 height 35
click at [859, 280] on input "pixel ... wiel" at bounding box center [864, 279] width 11 height 11
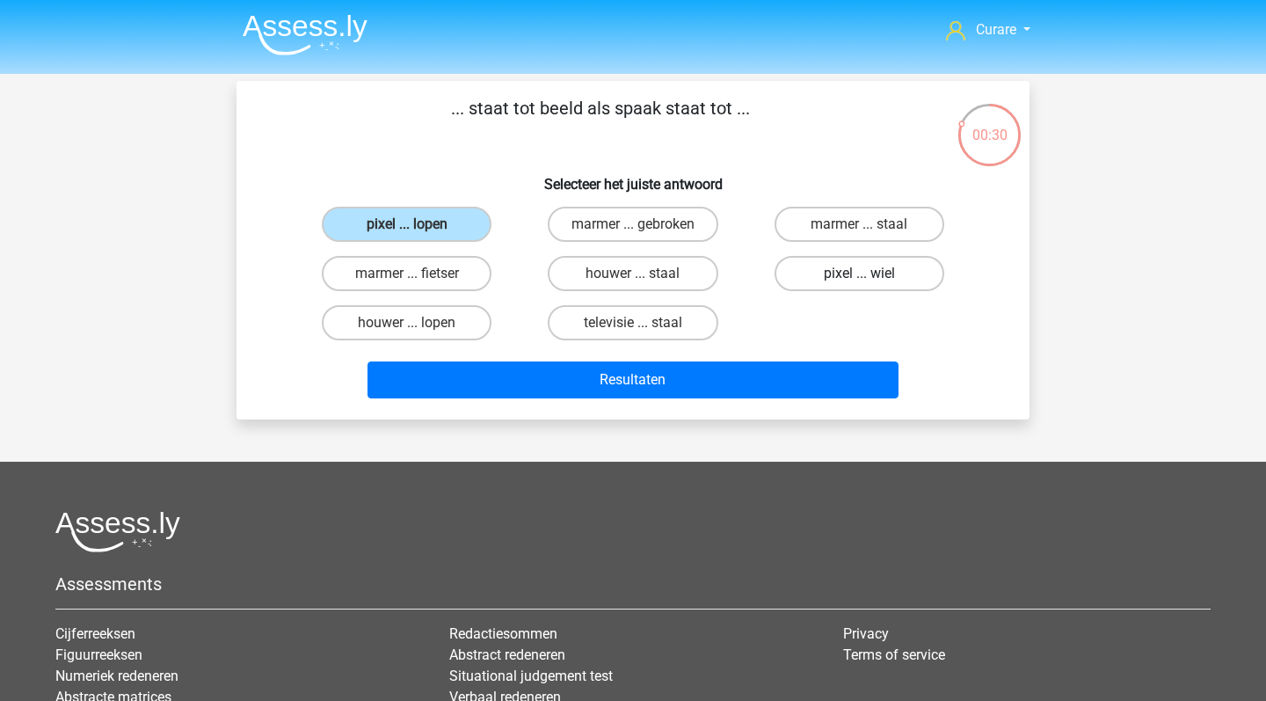
radio input "true"
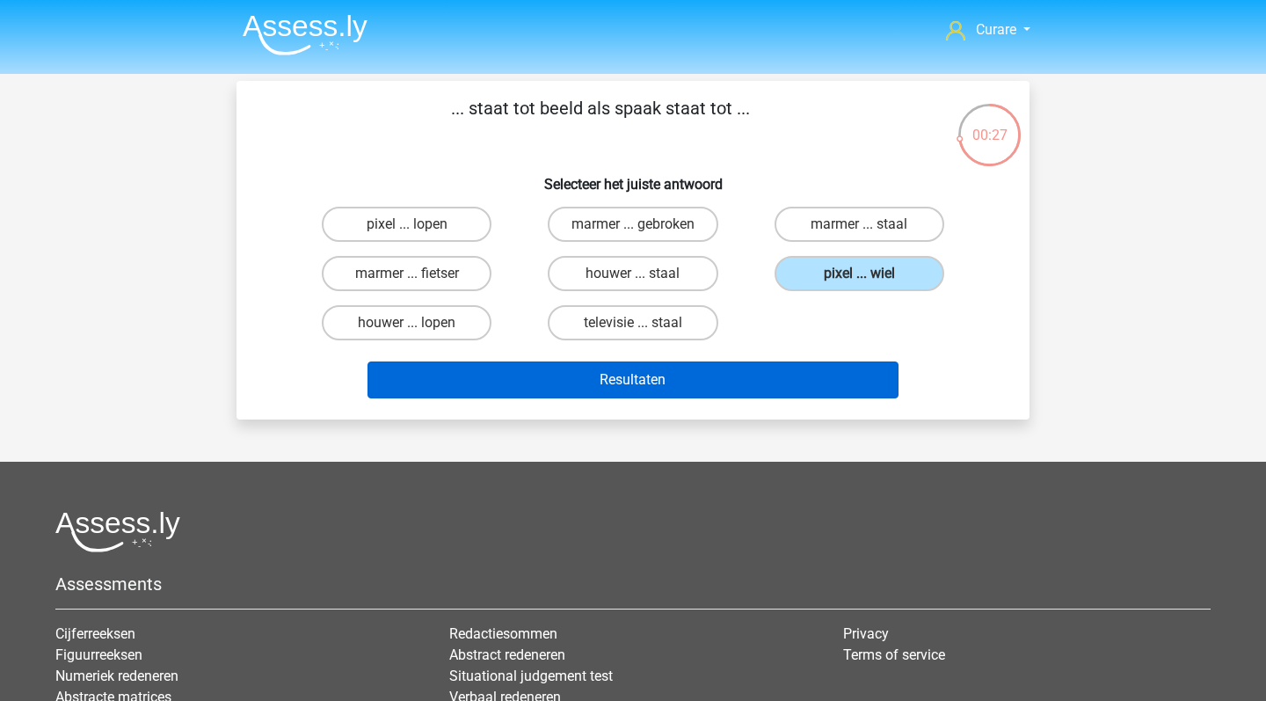
click at [747, 376] on button "Resultaten" at bounding box center [634, 379] width 532 height 37
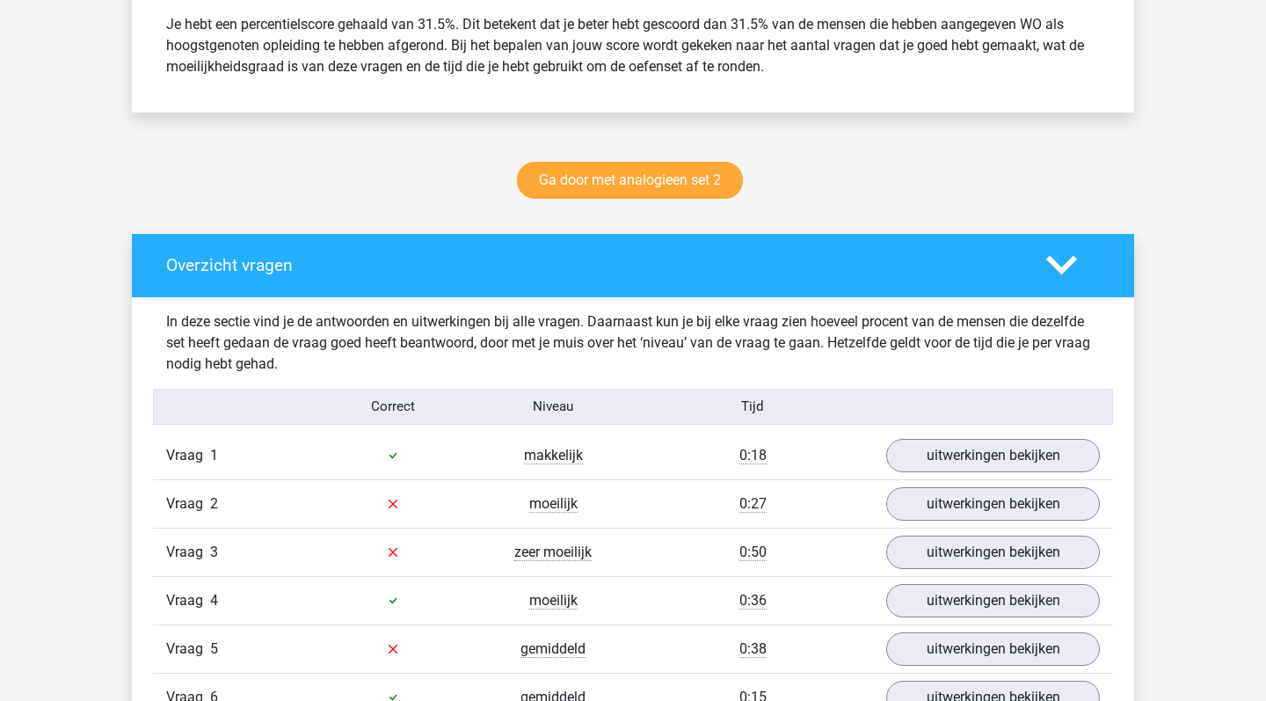
scroll to position [1022, 0]
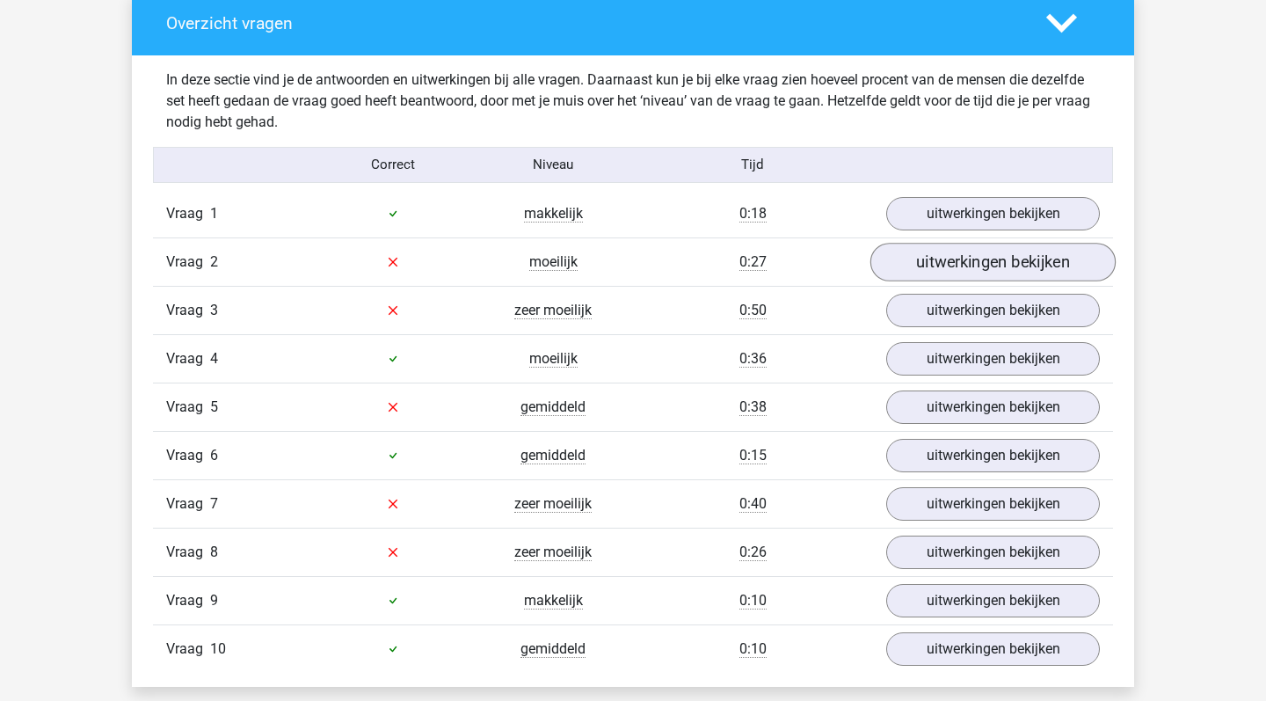
click at [989, 267] on link "uitwerkingen bekijken" at bounding box center [993, 262] width 245 height 39
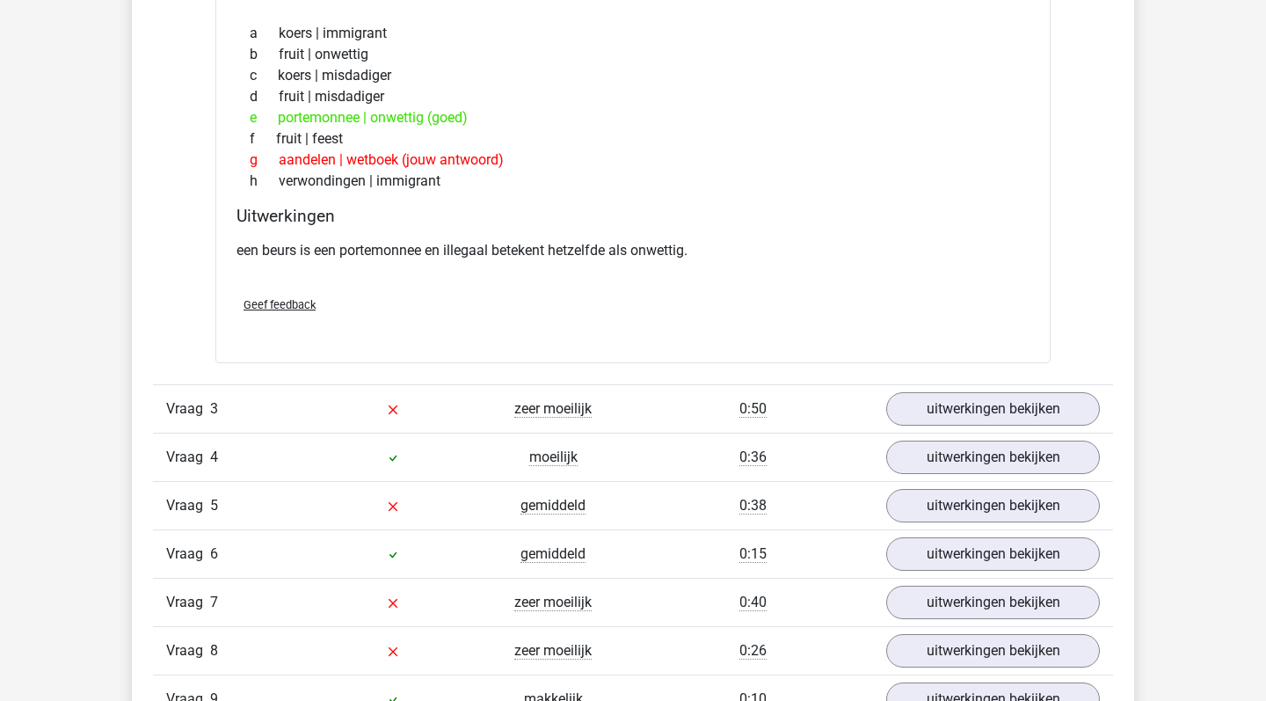
scroll to position [1371, 0]
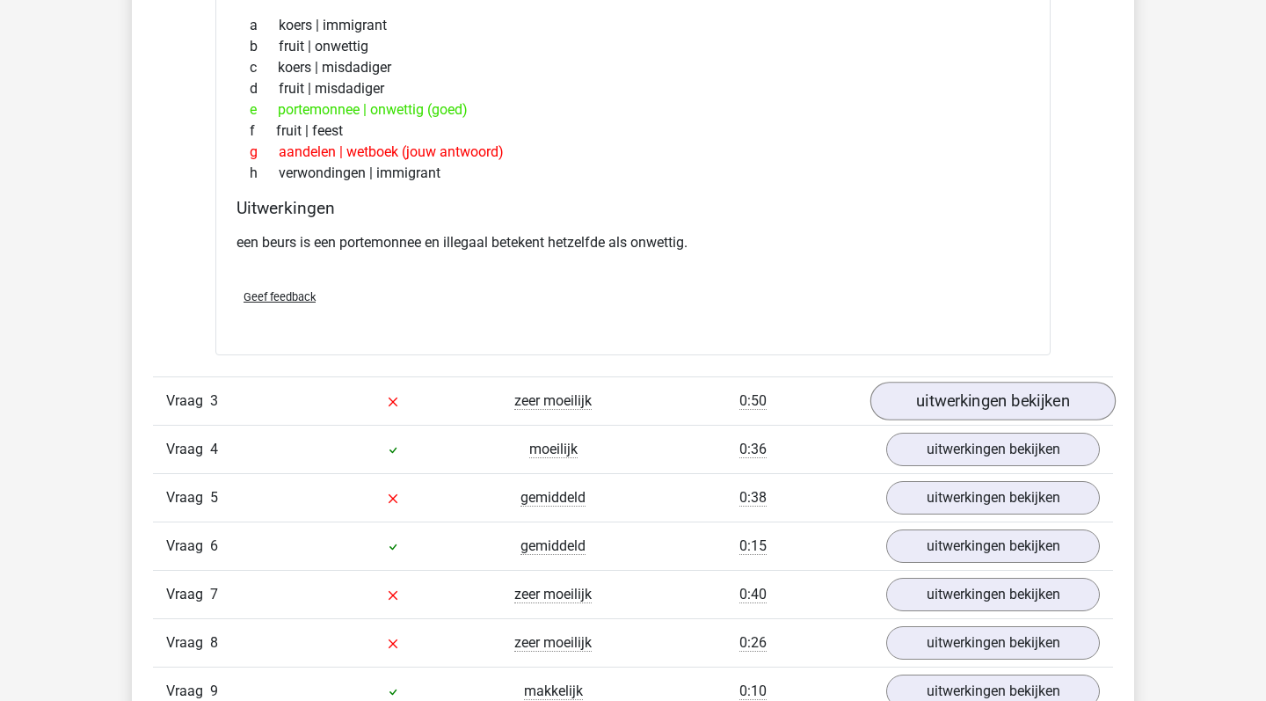
click at [950, 405] on link "uitwerkingen bekijken" at bounding box center [993, 401] width 245 height 39
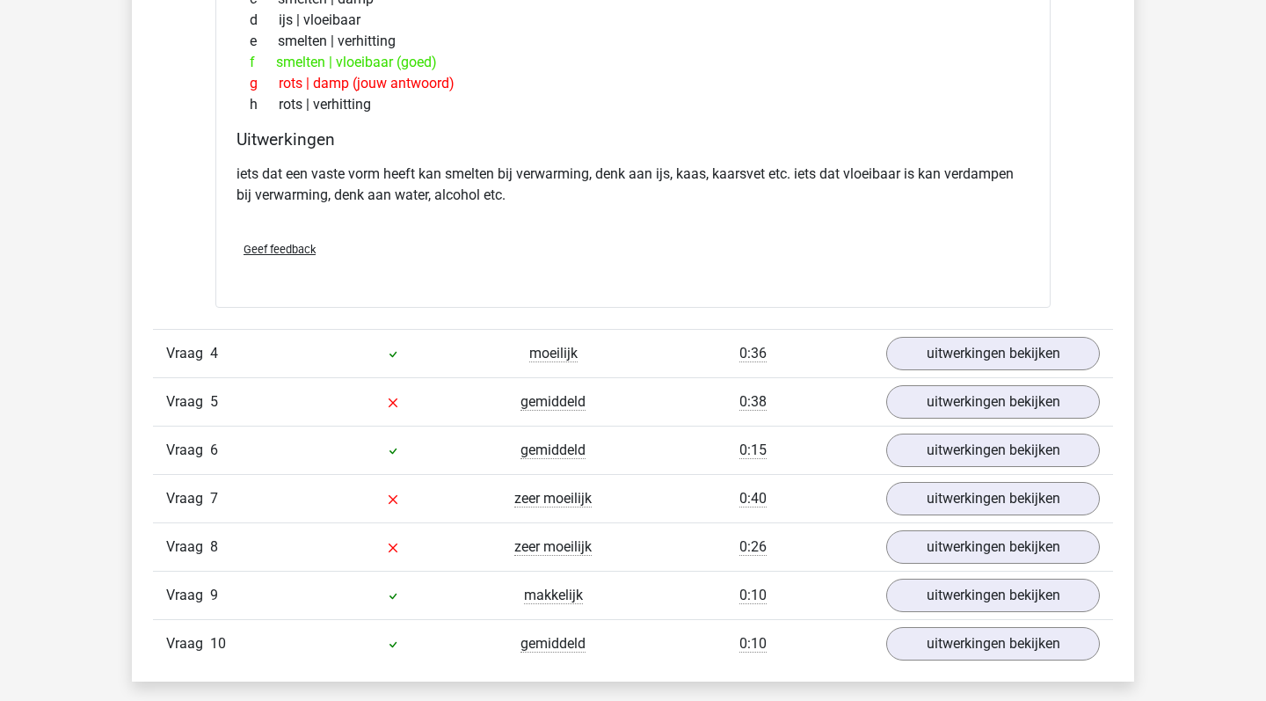
scroll to position [1930, 0]
click at [972, 395] on link "uitwerkingen bekijken" at bounding box center [993, 400] width 245 height 39
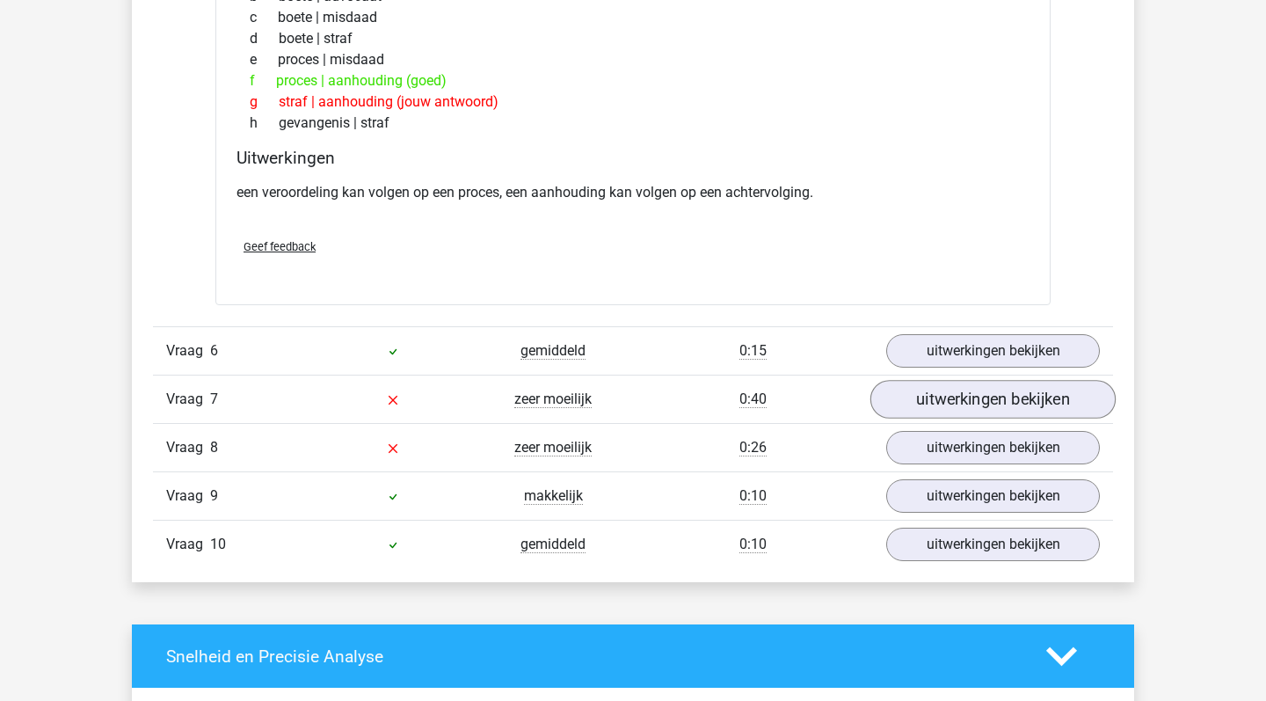
scroll to position [2473, 0]
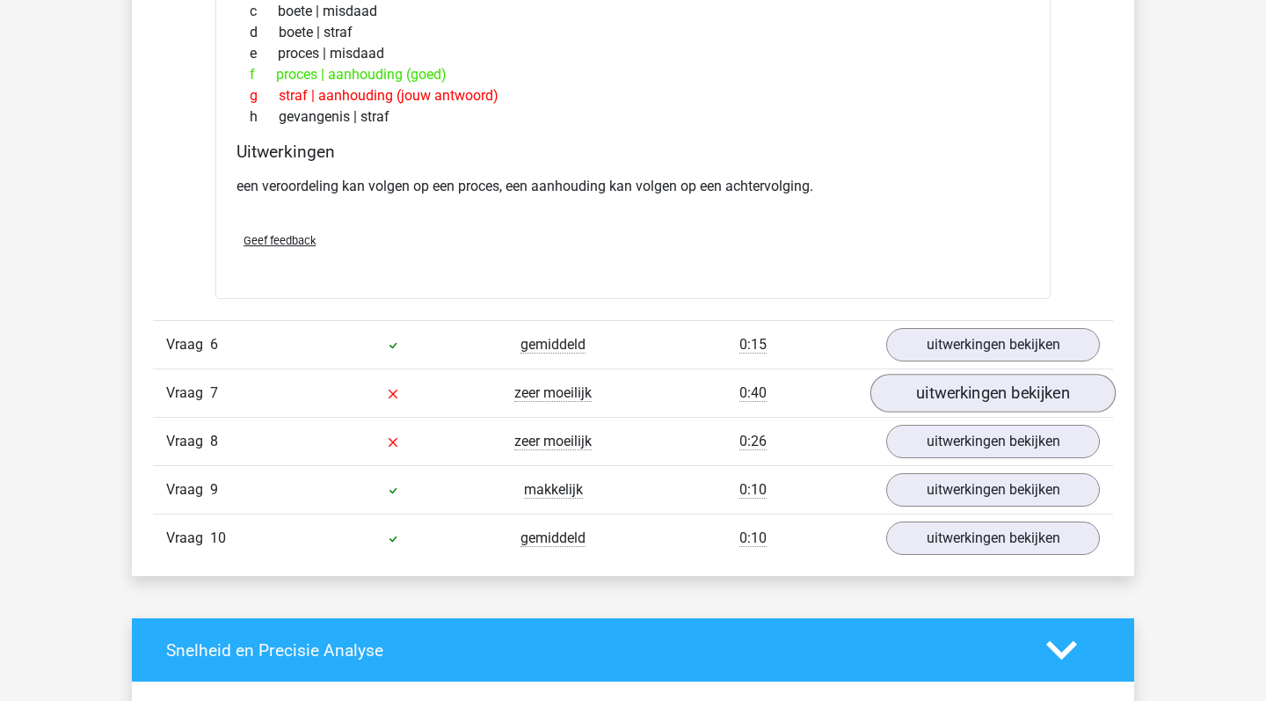
click at [941, 398] on link "uitwerkingen bekijken" at bounding box center [993, 393] width 245 height 39
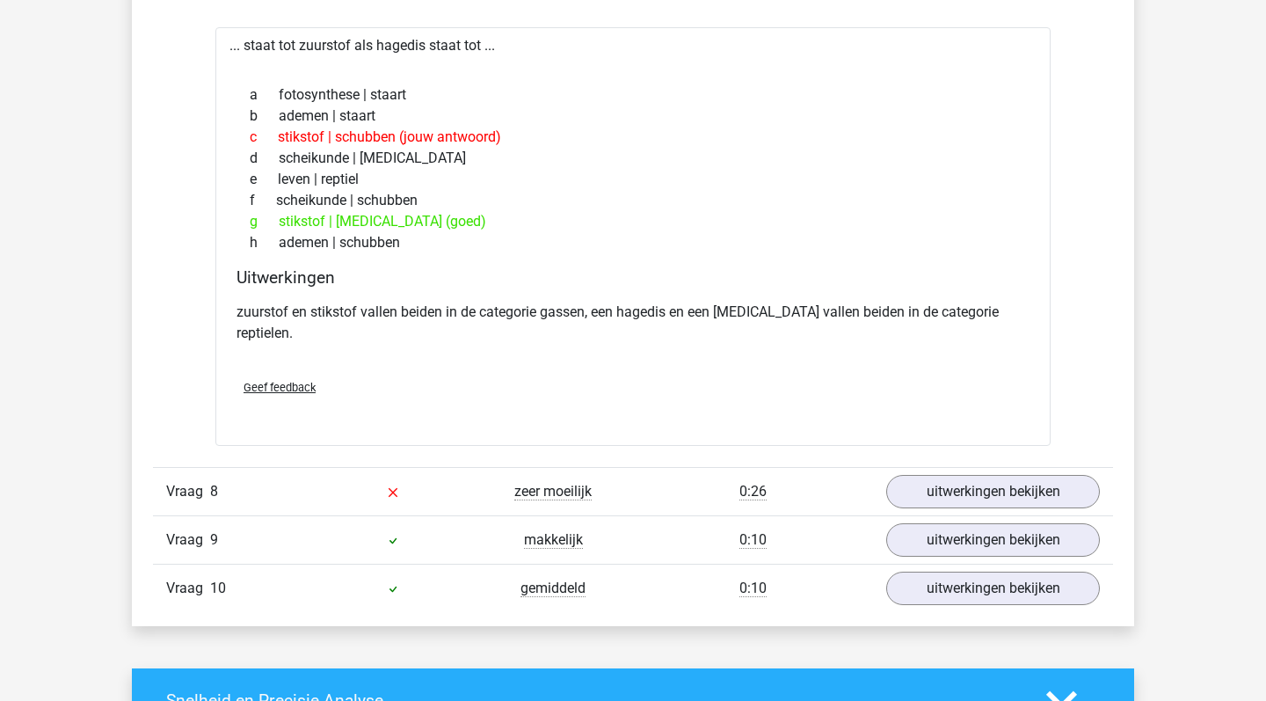
scroll to position [2898, 0]
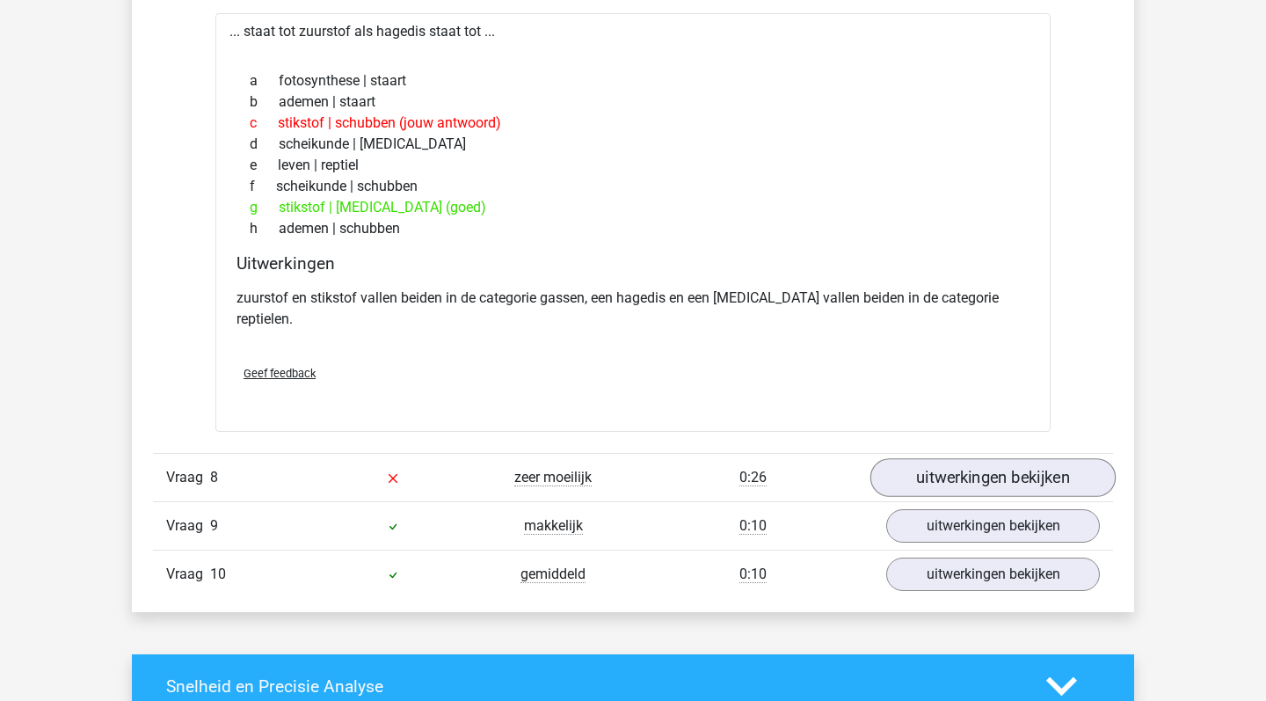
click at [961, 464] on link "uitwerkingen bekijken" at bounding box center [993, 478] width 245 height 39
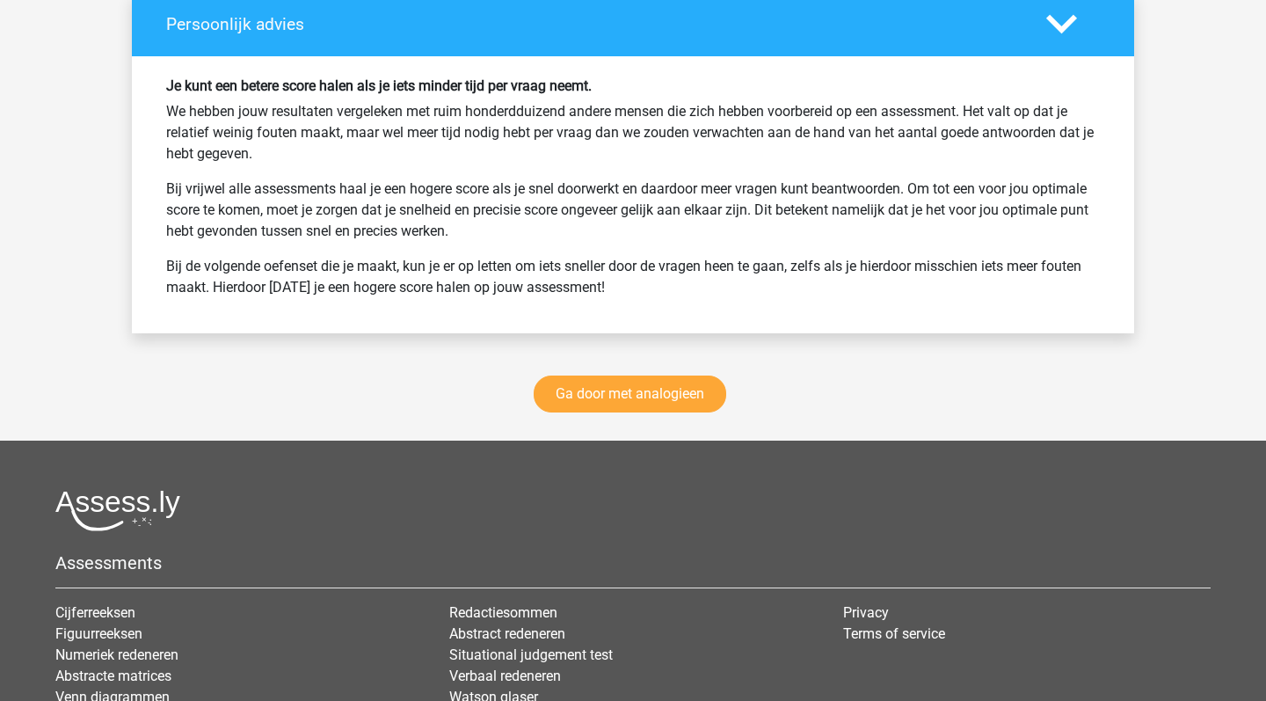
scroll to position [4611, 0]
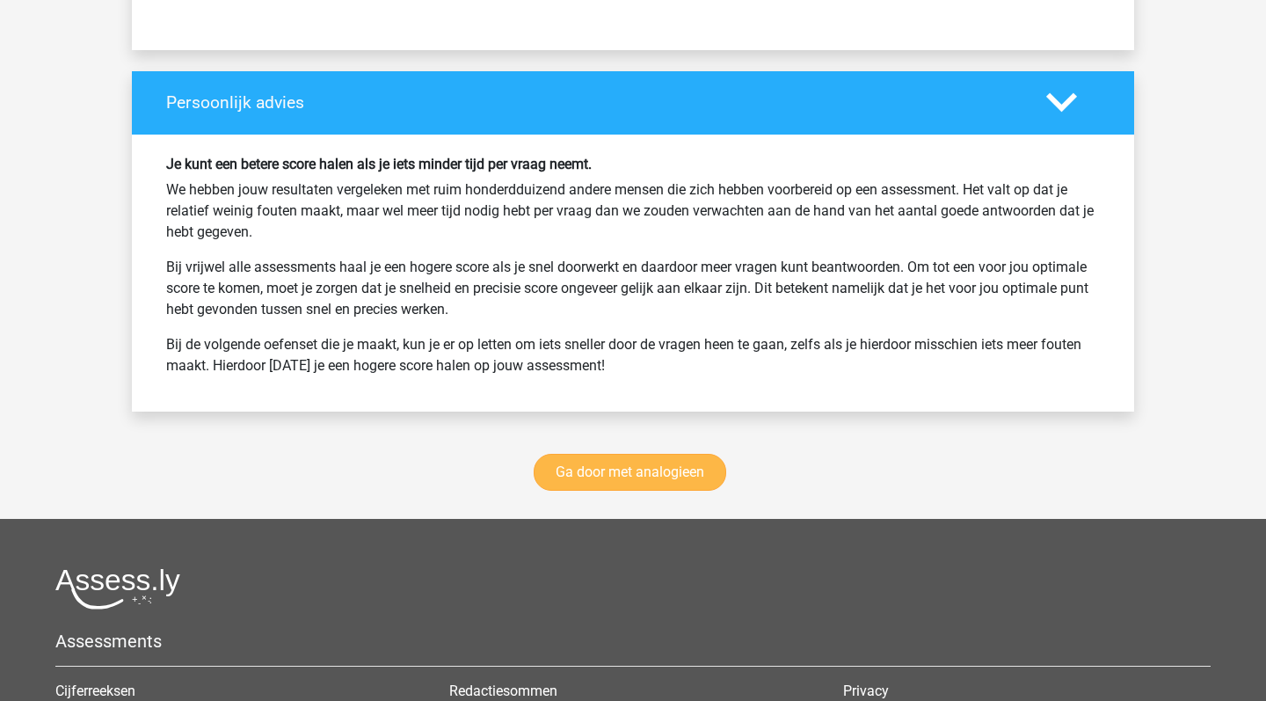
click at [634, 454] on link "Ga door met analogieen" at bounding box center [630, 472] width 193 height 37
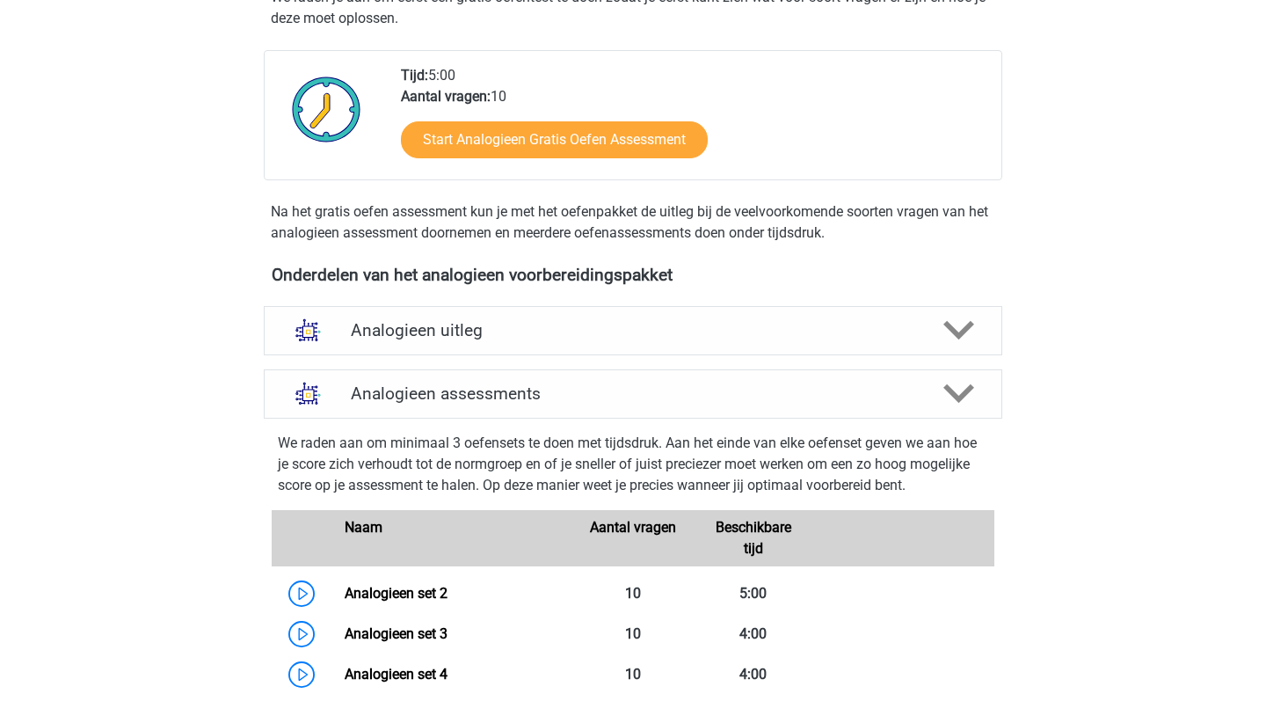
scroll to position [359, 0]
click at [583, 338] on h4 "Analogieen uitleg" at bounding box center [633, 331] width 565 height 20
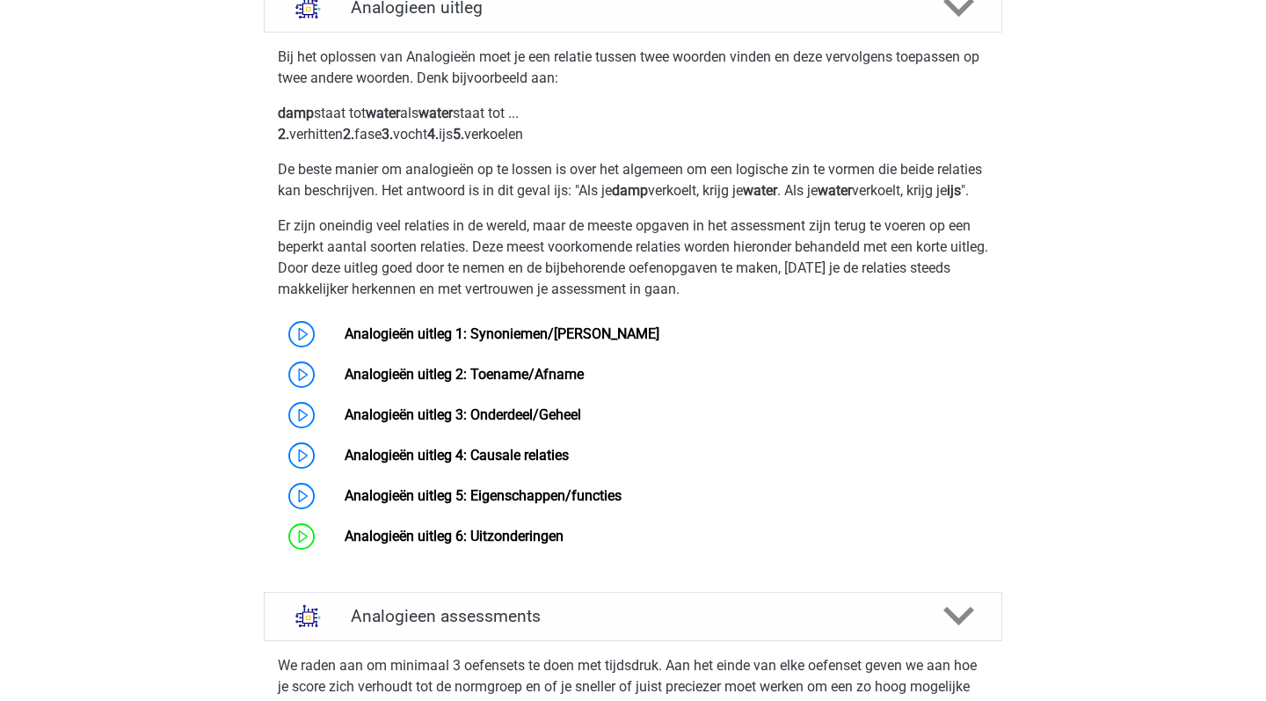
scroll to position [687, 0]
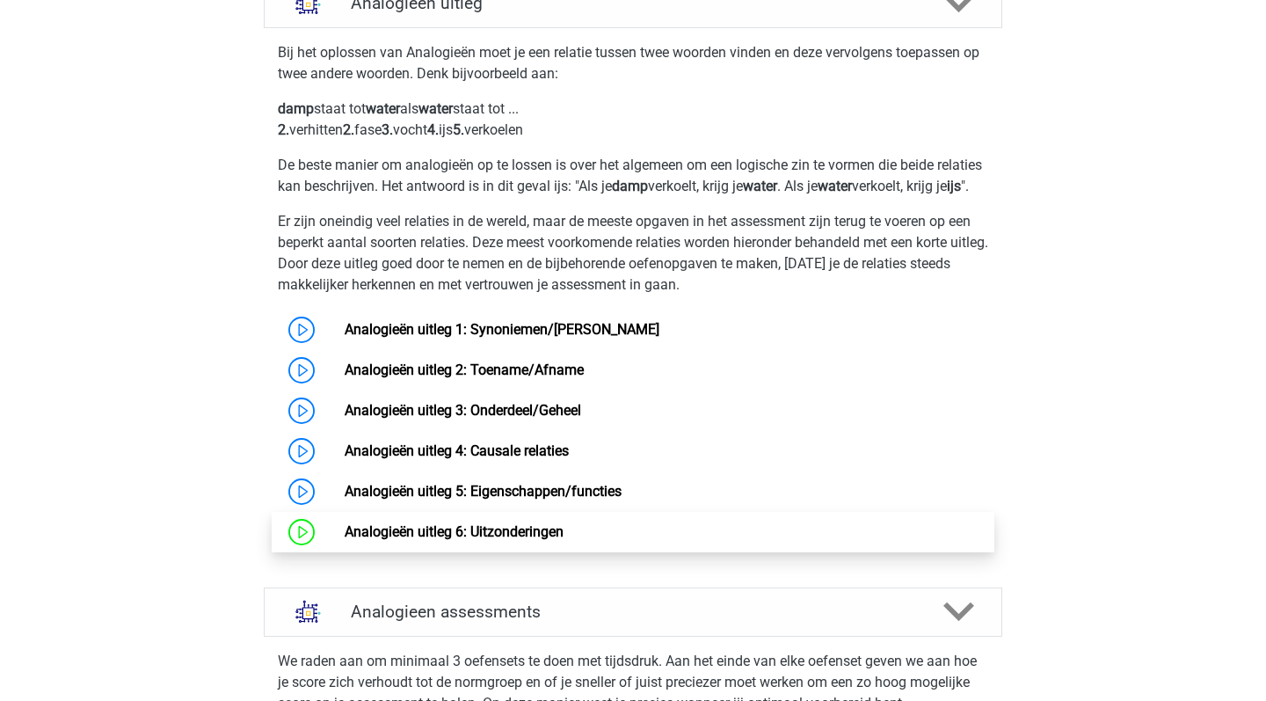
click at [519, 540] on link "Analogieën uitleg 6: Uitzonderingen" at bounding box center [454, 531] width 219 height 17
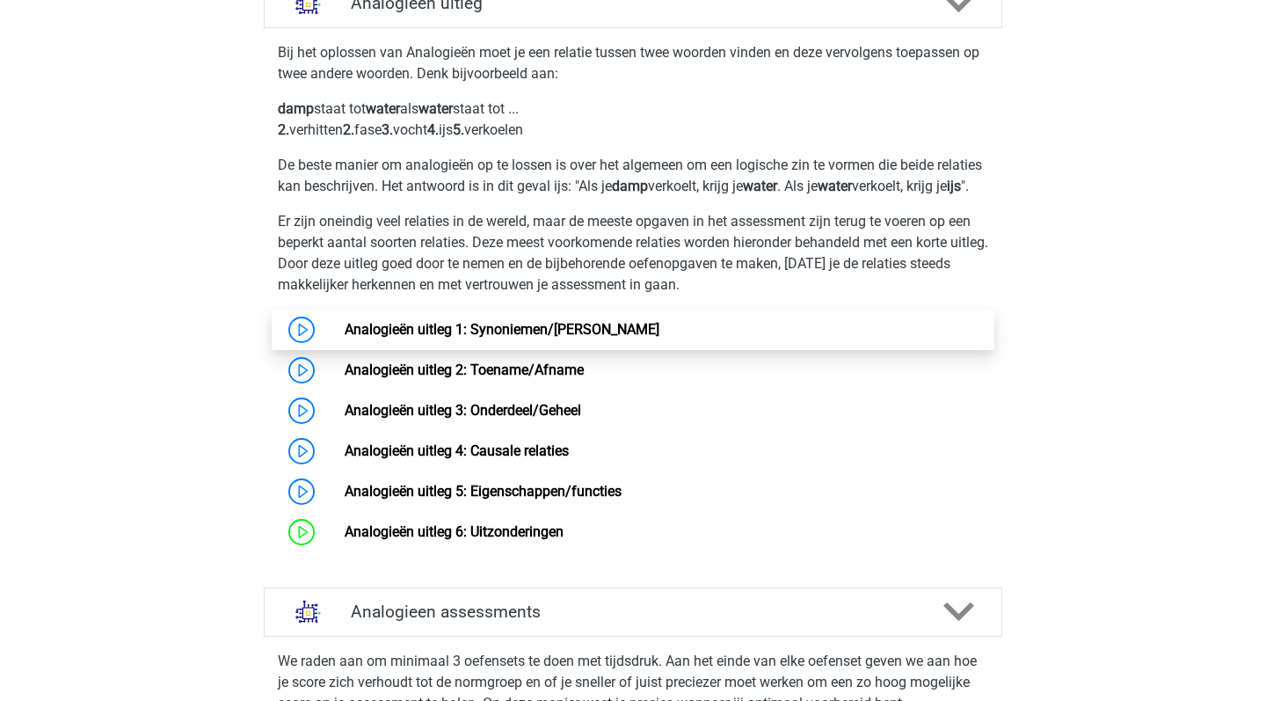
click at [646, 338] on link "Analogieën uitleg 1: Synoniemen/[PERSON_NAME]" at bounding box center [502, 329] width 315 height 17
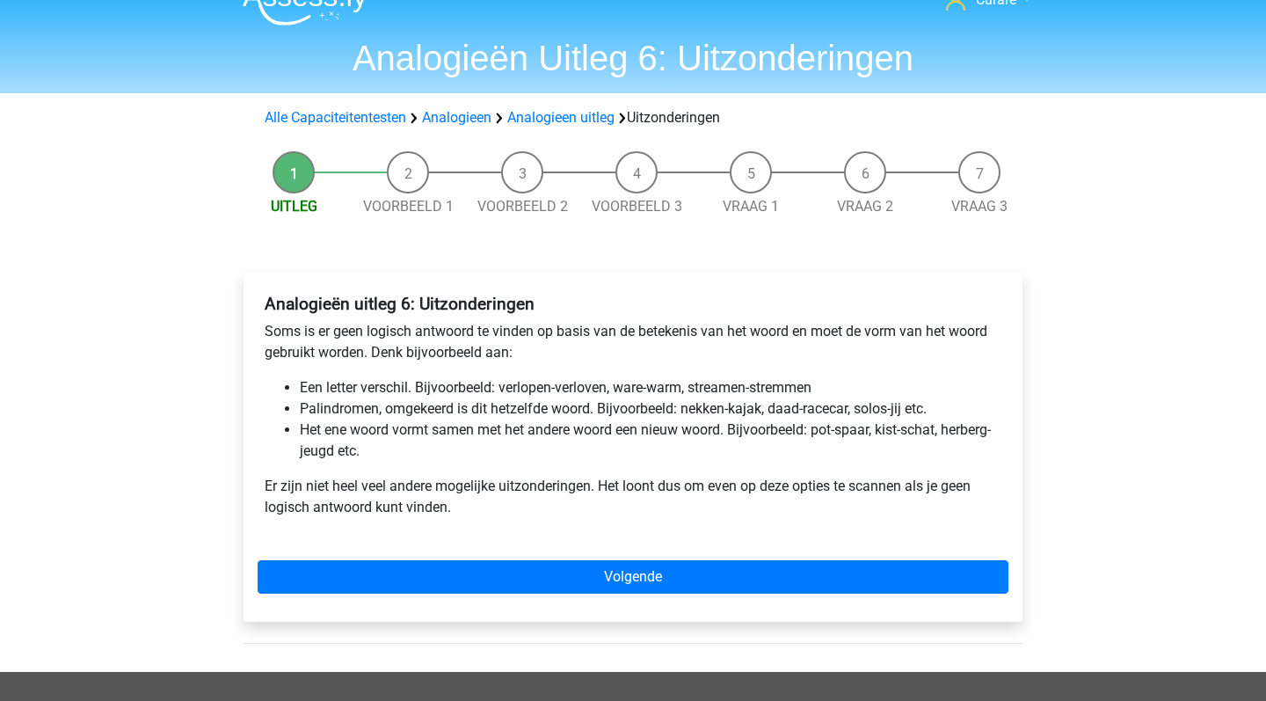
scroll to position [37, 0]
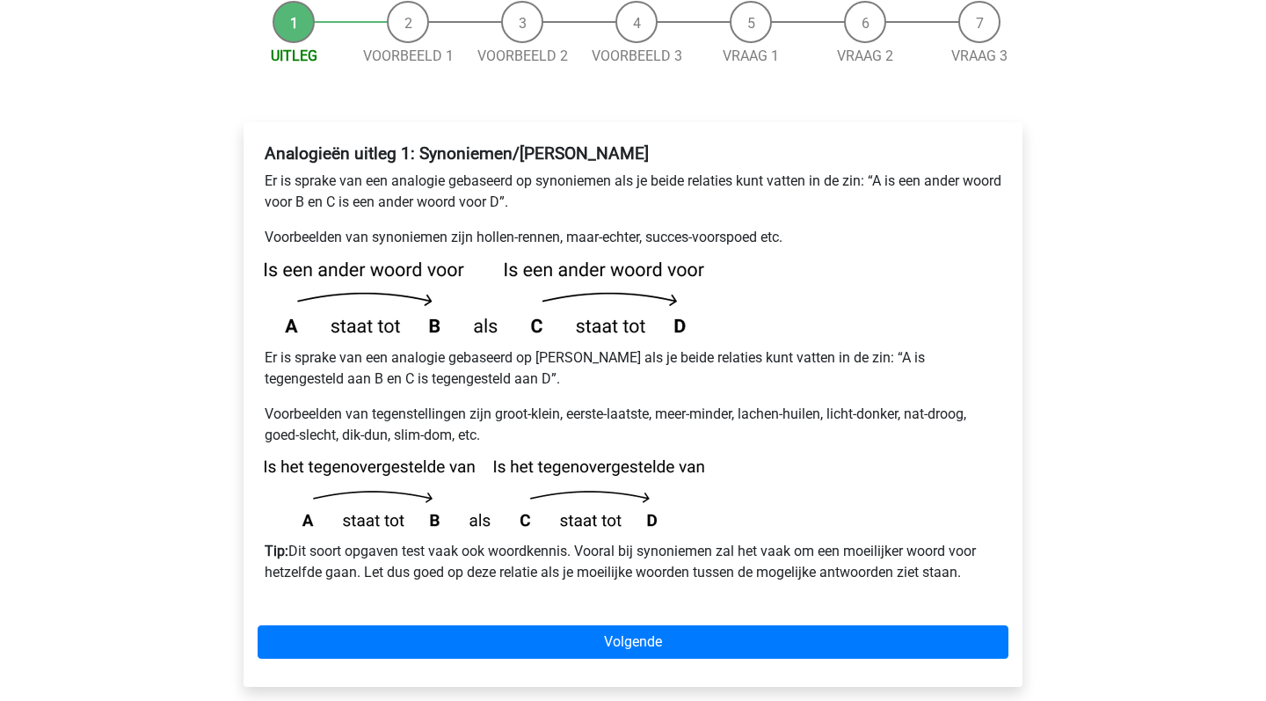
scroll to position [228, 0]
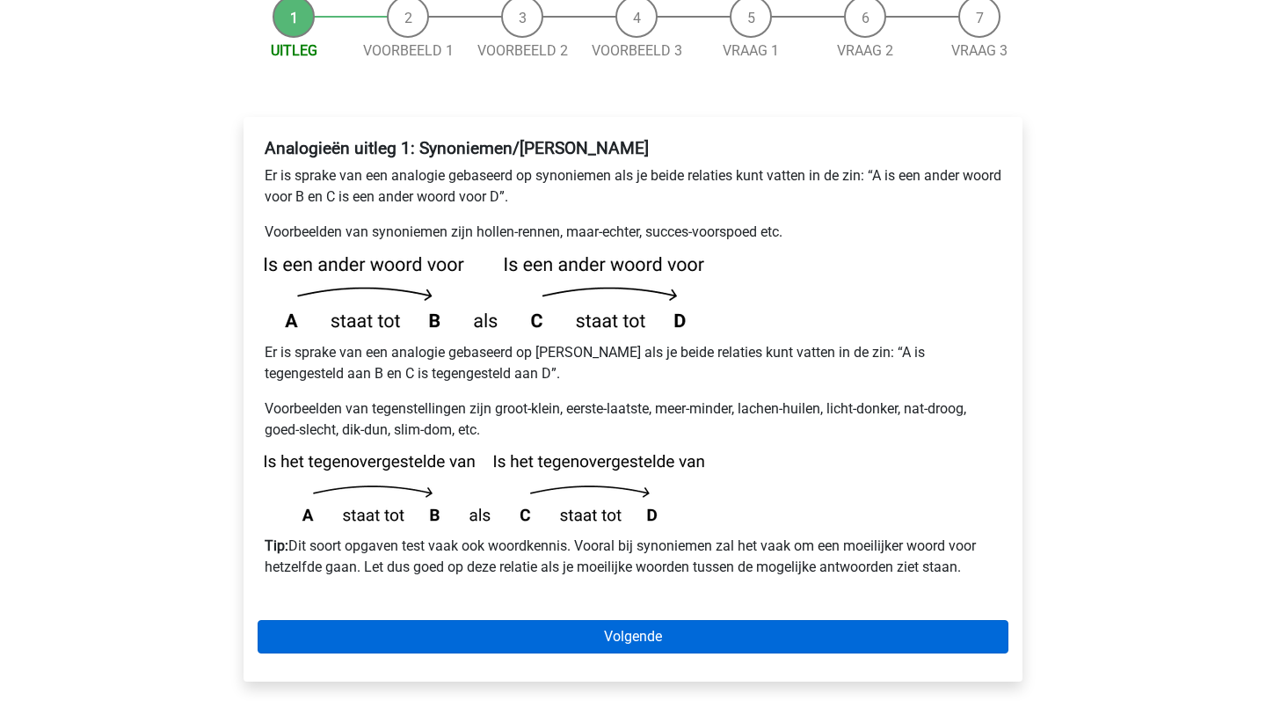
click at [634, 620] on link "Volgende" at bounding box center [633, 636] width 751 height 33
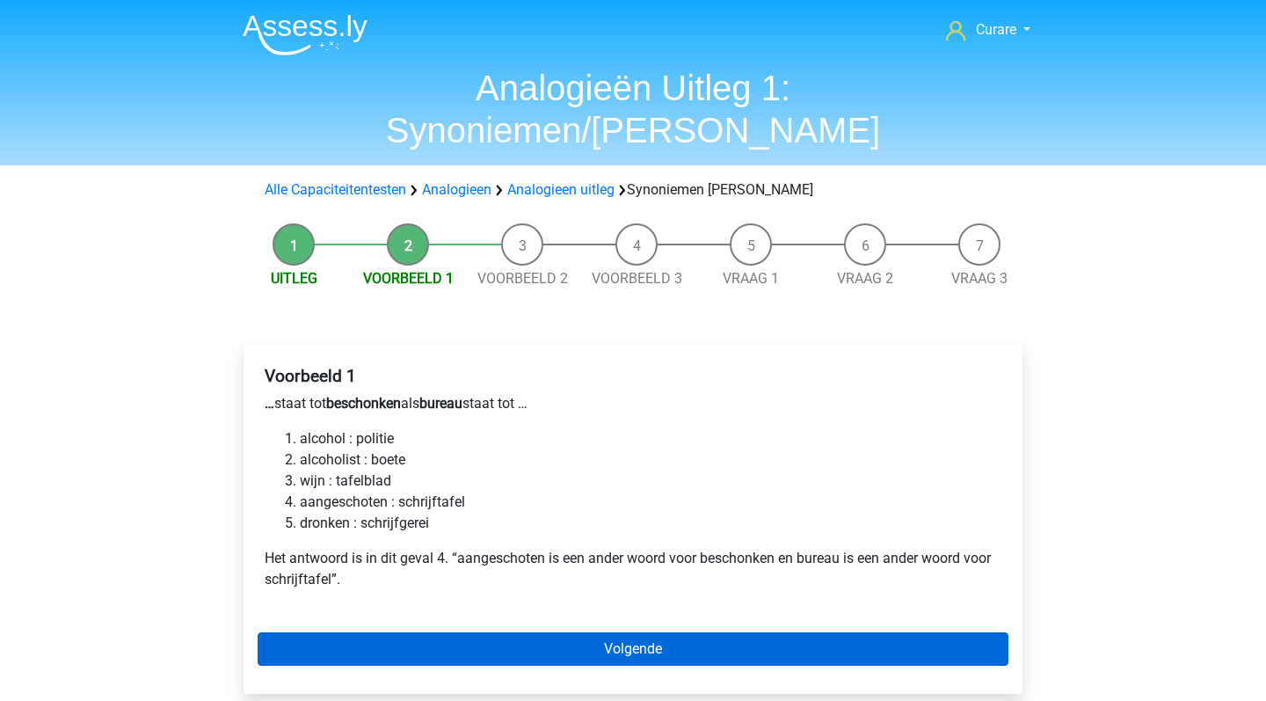
click at [595, 632] on link "Volgende" at bounding box center [633, 648] width 751 height 33
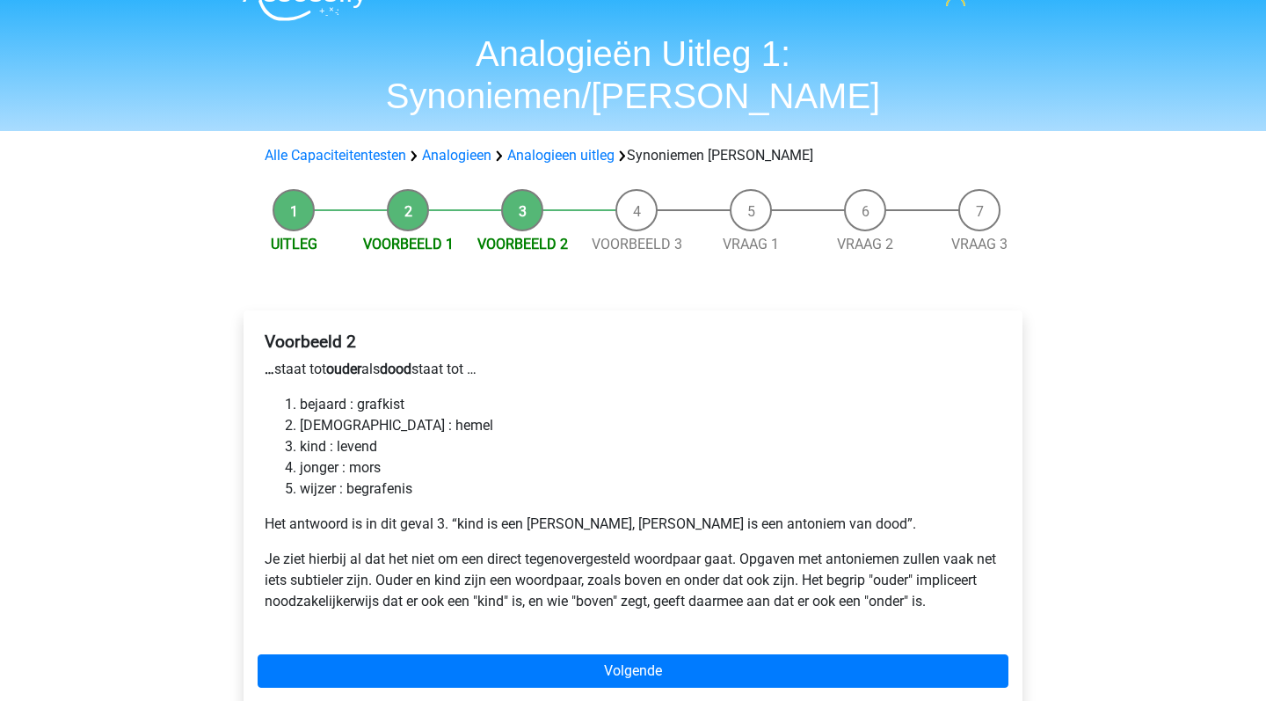
scroll to position [36, 0]
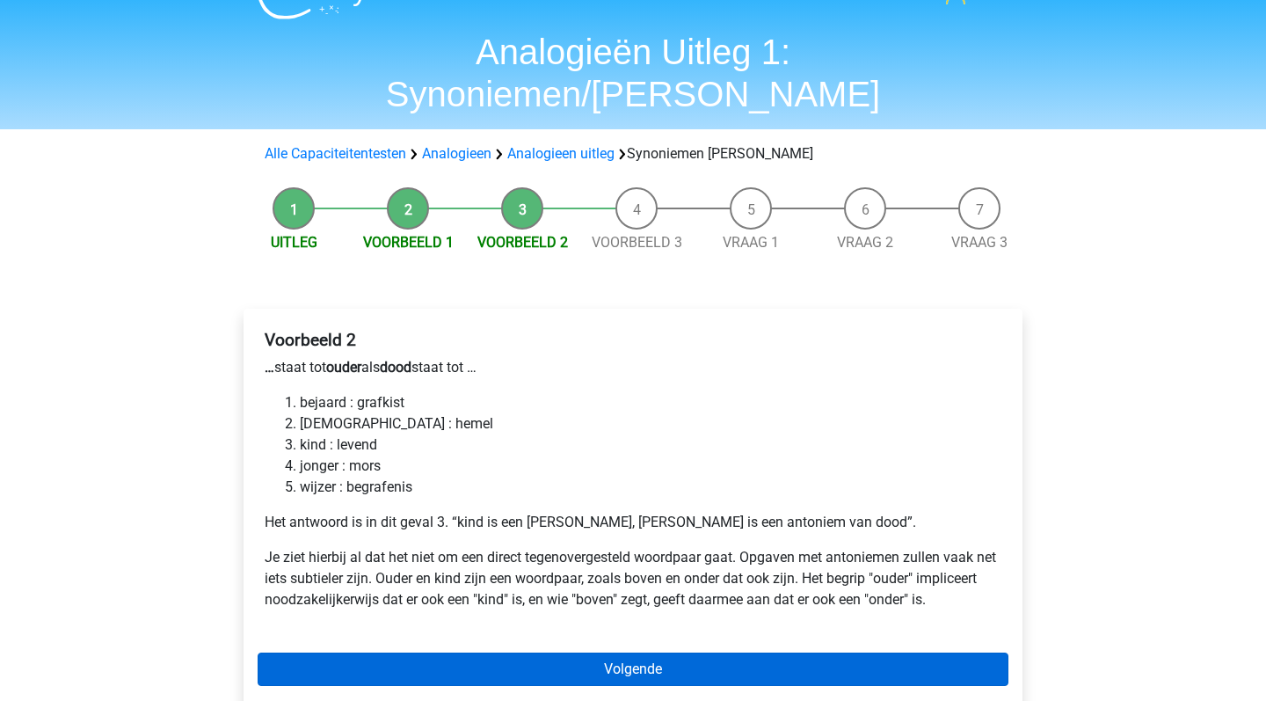
click at [599, 653] on link "Volgende" at bounding box center [633, 669] width 751 height 33
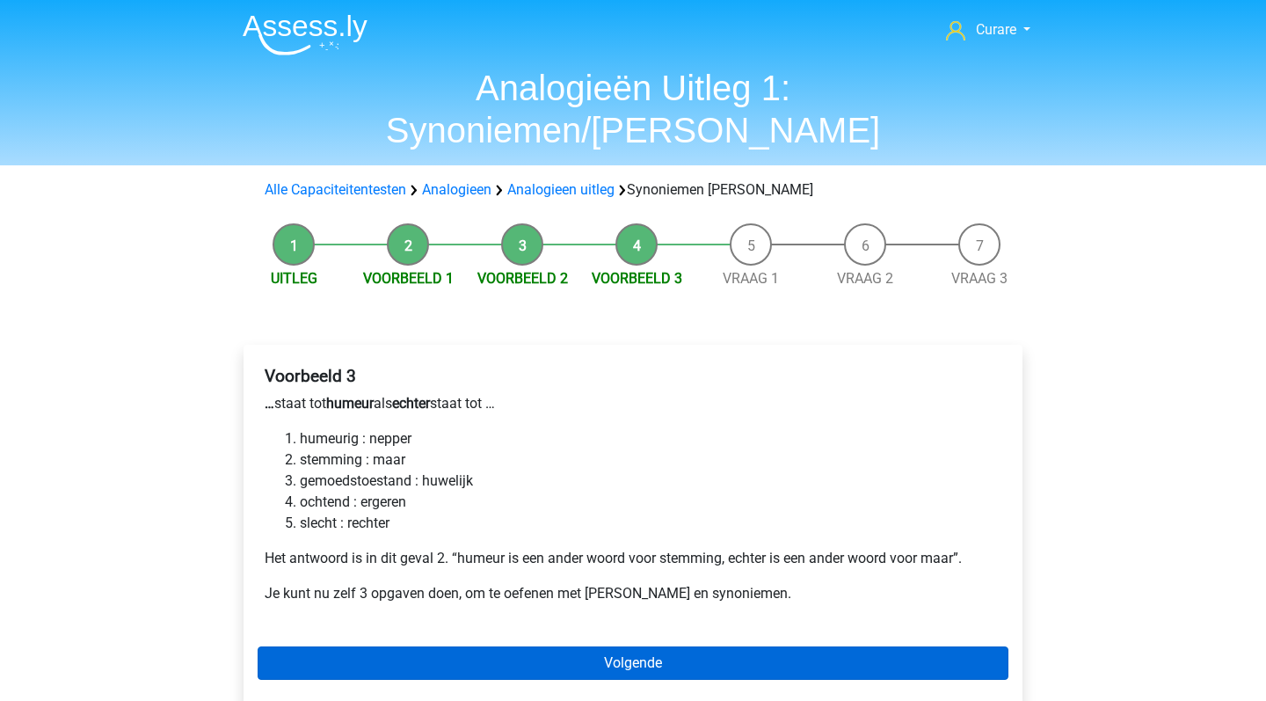
click at [619, 646] on link "Volgende" at bounding box center [633, 662] width 751 height 33
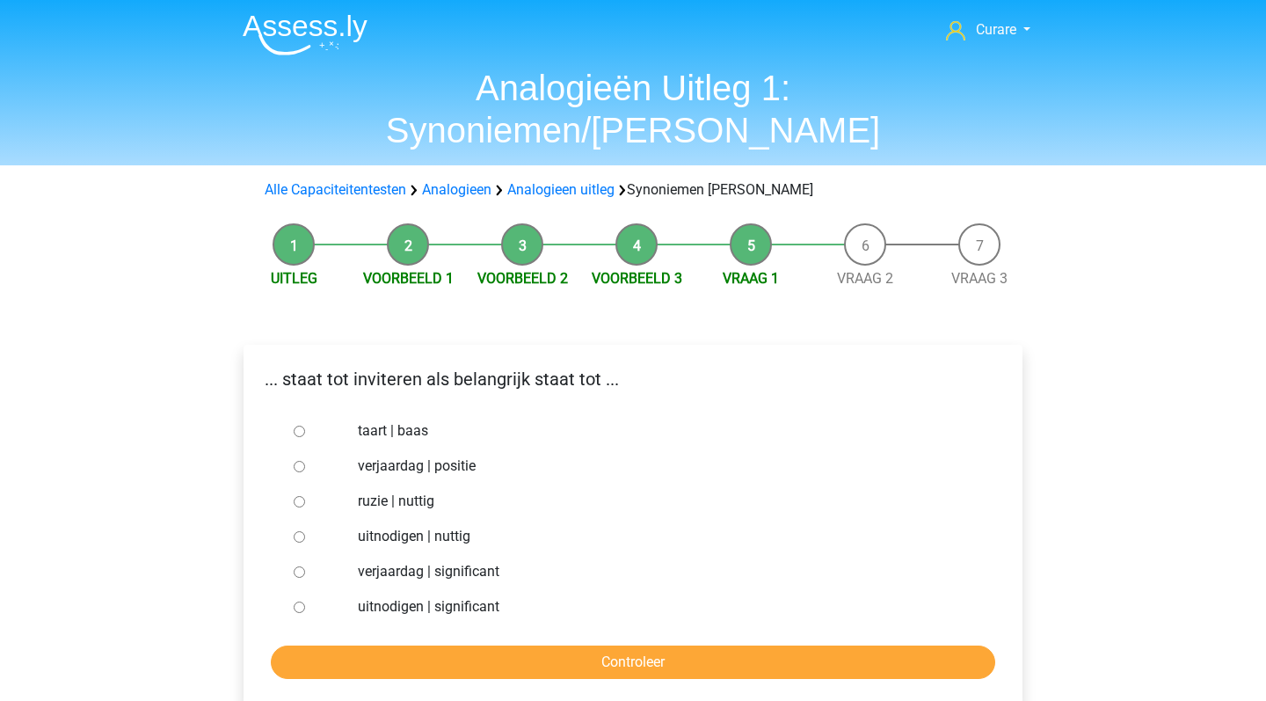
click at [395, 526] on label "uitnodigen | nuttig" at bounding box center [662, 536] width 609 height 21
click at [305, 531] on input "uitnodigen | nuttig" at bounding box center [299, 536] width 11 height 11
radio input "true"
click at [461, 596] on label "uitnodigen | significant" at bounding box center [662, 606] width 609 height 21
click at [305, 602] on input "uitnodigen | significant" at bounding box center [299, 607] width 11 height 11
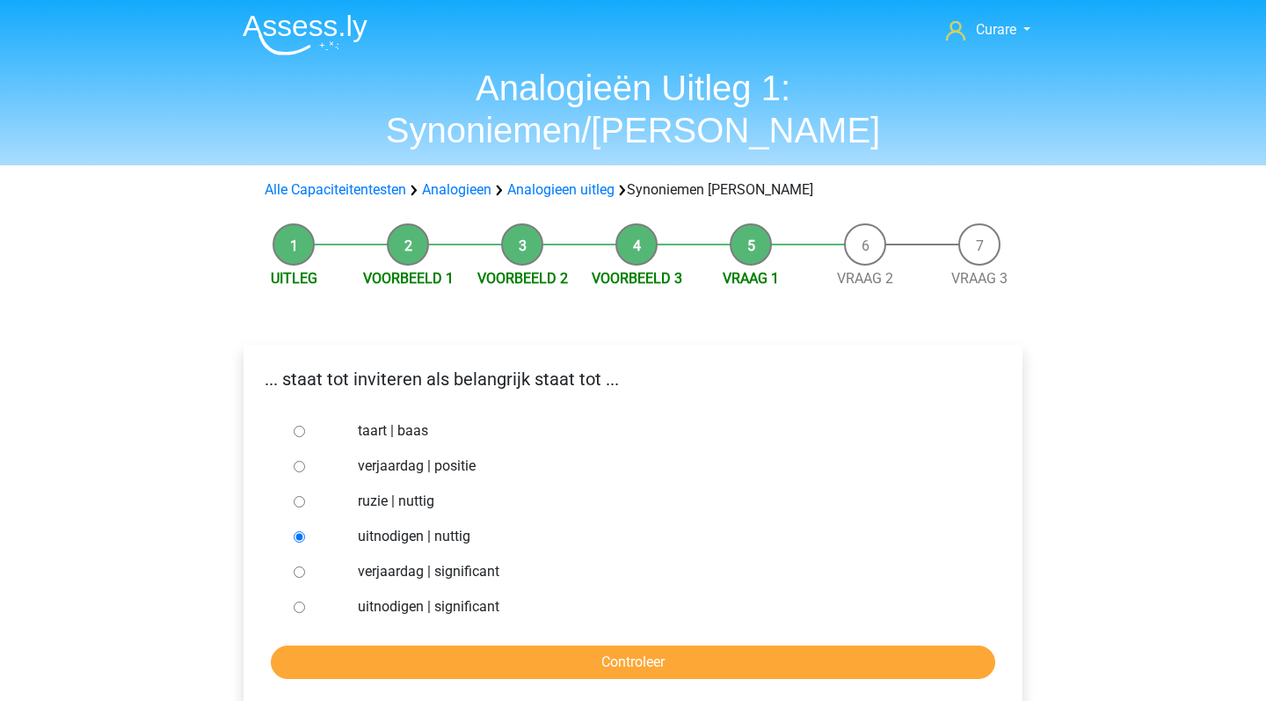
radio input "true"
click at [622, 646] on input "Controleer" at bounding box center [633, 662] width 725 height 33
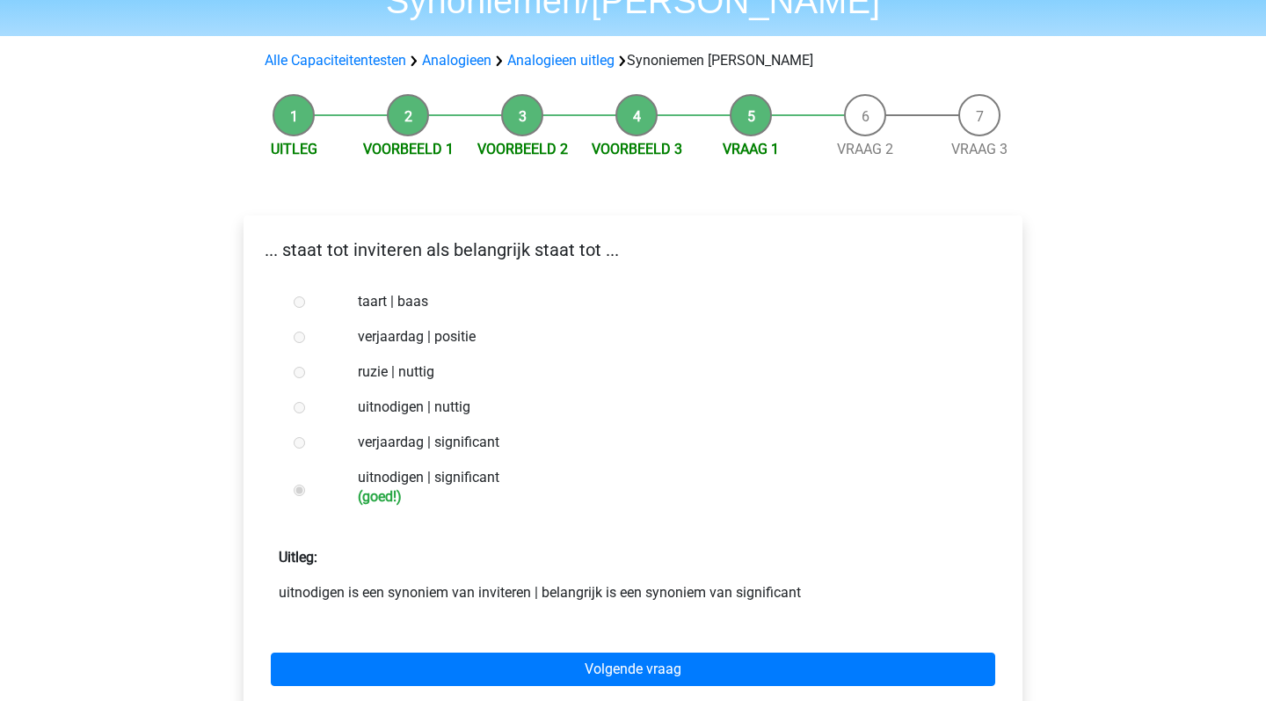
scroll to position [197, 0]
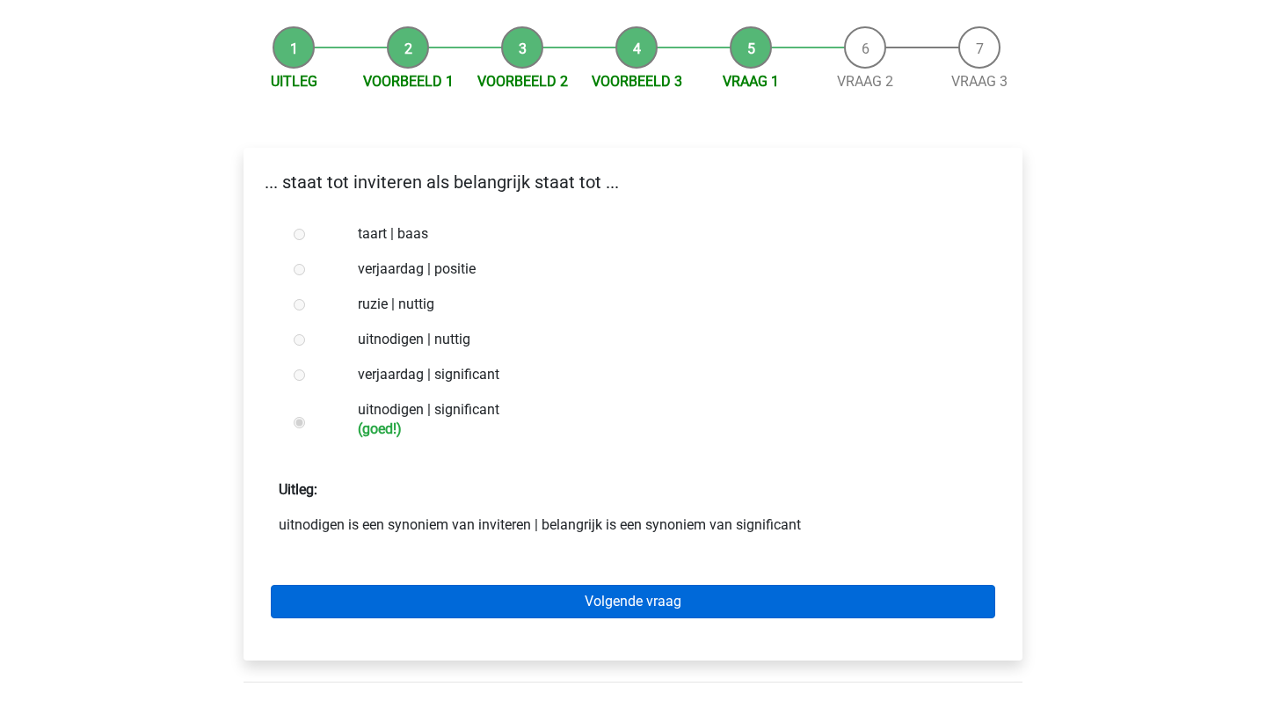
click at [666, 585] on link "Volgende vraag" at bounding box center [633, 601] width 725 height 33
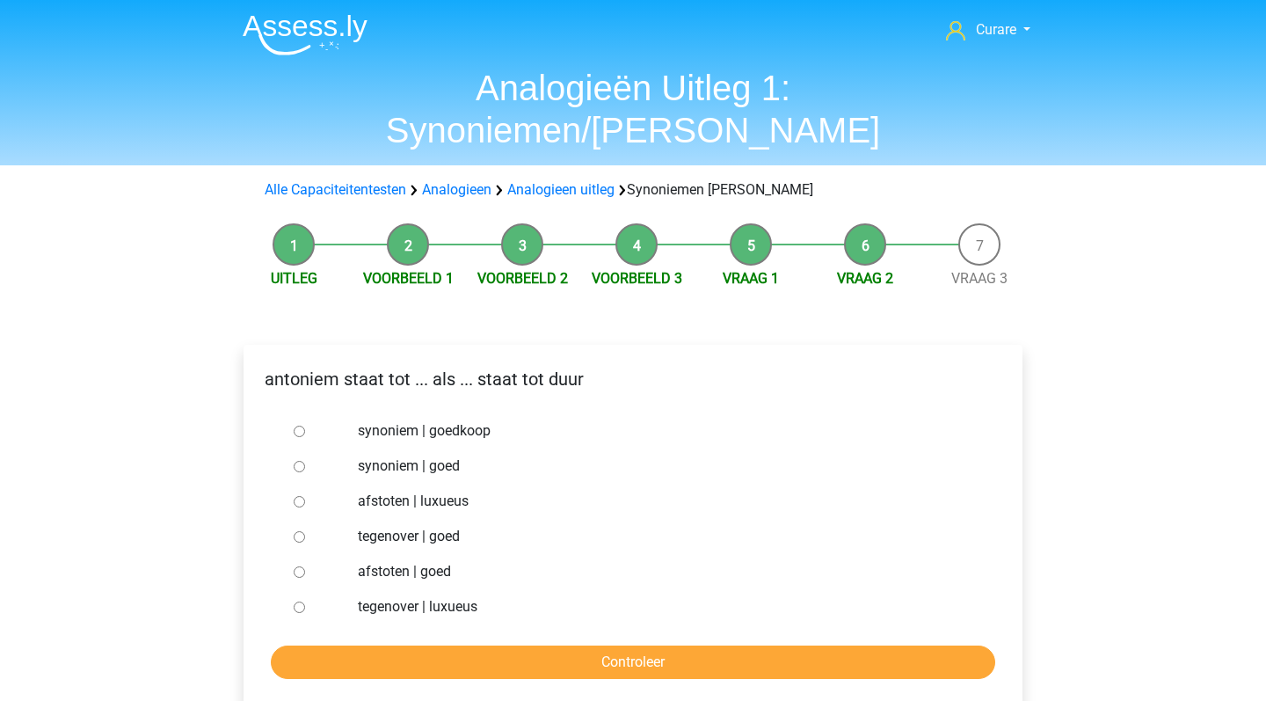
click at [460, 420] on label "synoniem | goedkoop" at bounding box center [662, 430] width 609 height 21
click at [305, 426] on input "synoniem | goedkoop" at bounding box center [299, 431] width 11 height 11
radio input "true"
click at [663, 646] on input "Controleer" at bounding box center [633, 662] width 725 height 33
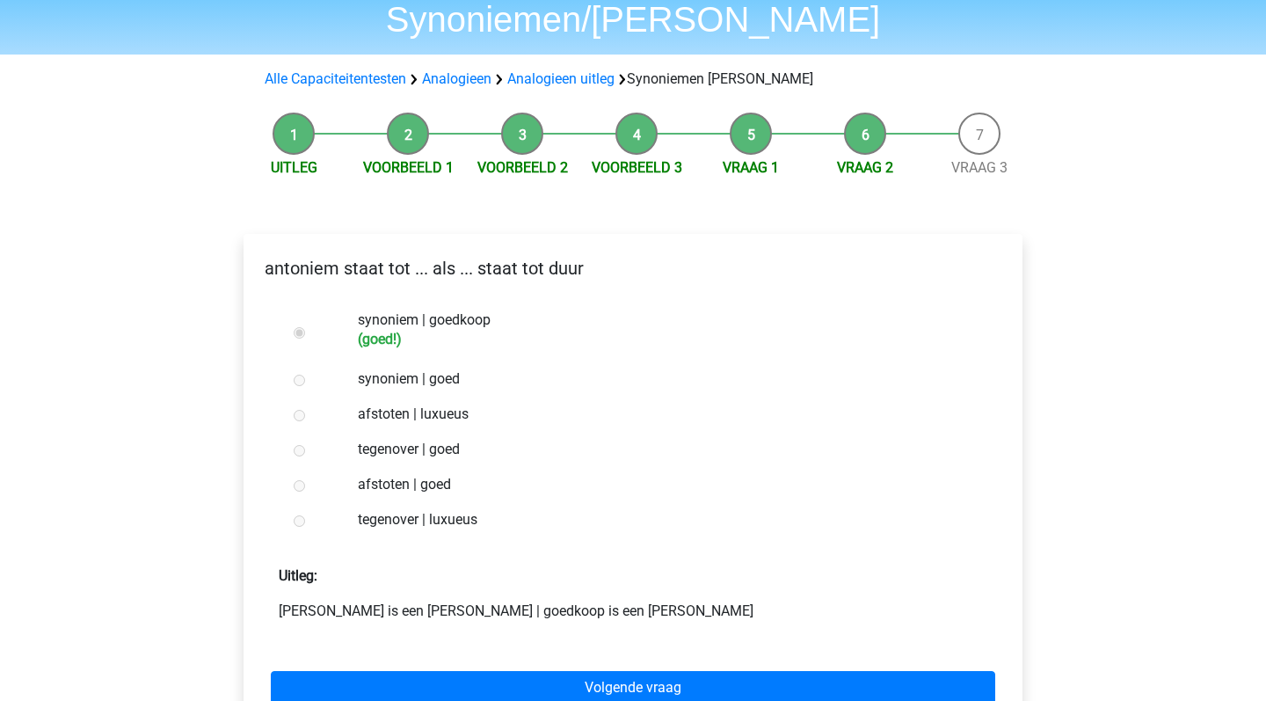
scroll to position [141, 0]
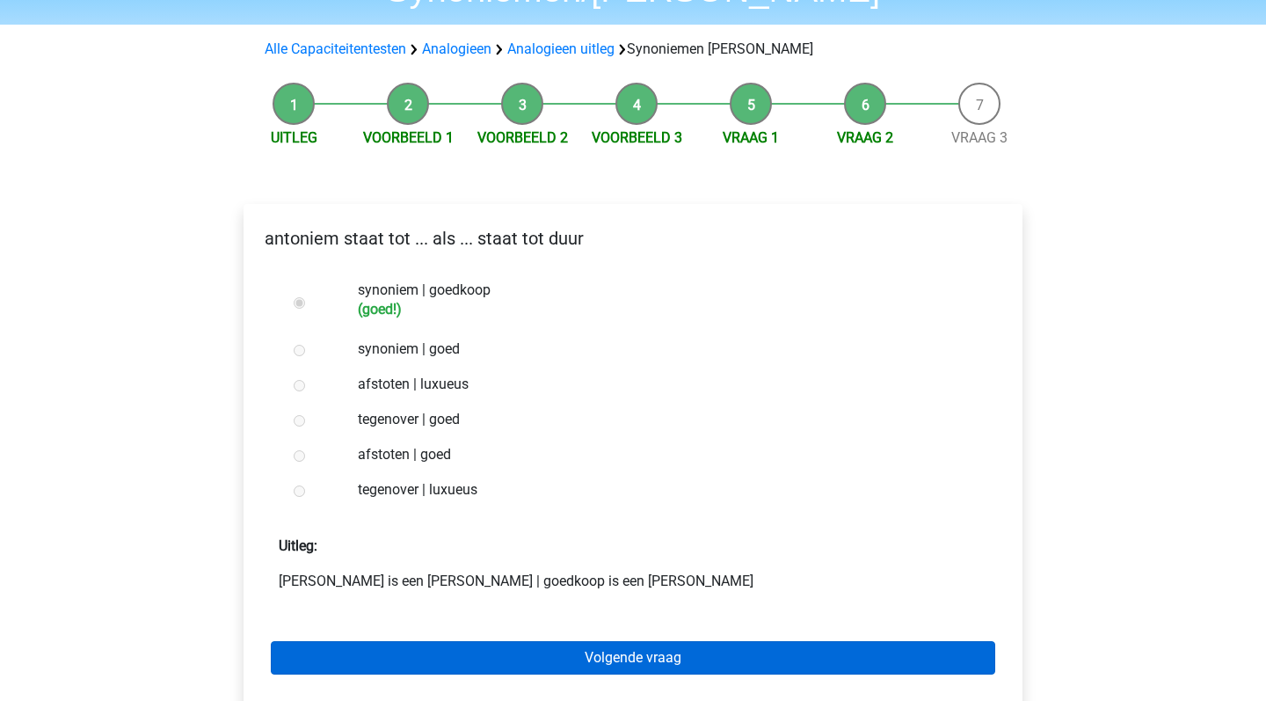
click at [629, 641] on link "Volgende vraag" at bounding box center [633, 657] width 725 height 33
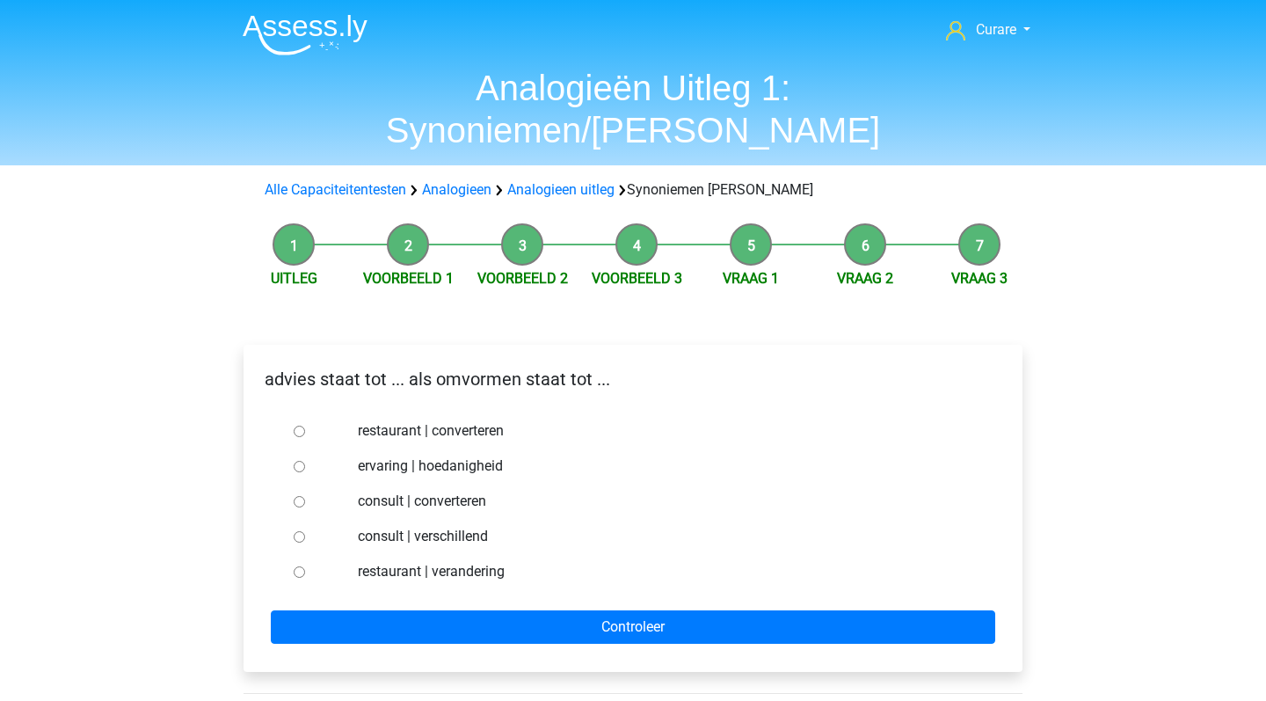
click at [477, 491] on label "consult | converteren" at bounding box center [662, 501] width 609 height 21
click at [305, 496] on input "consult | converteren" at bounding box center [299, 501] width 11 height 11
radio input "true"
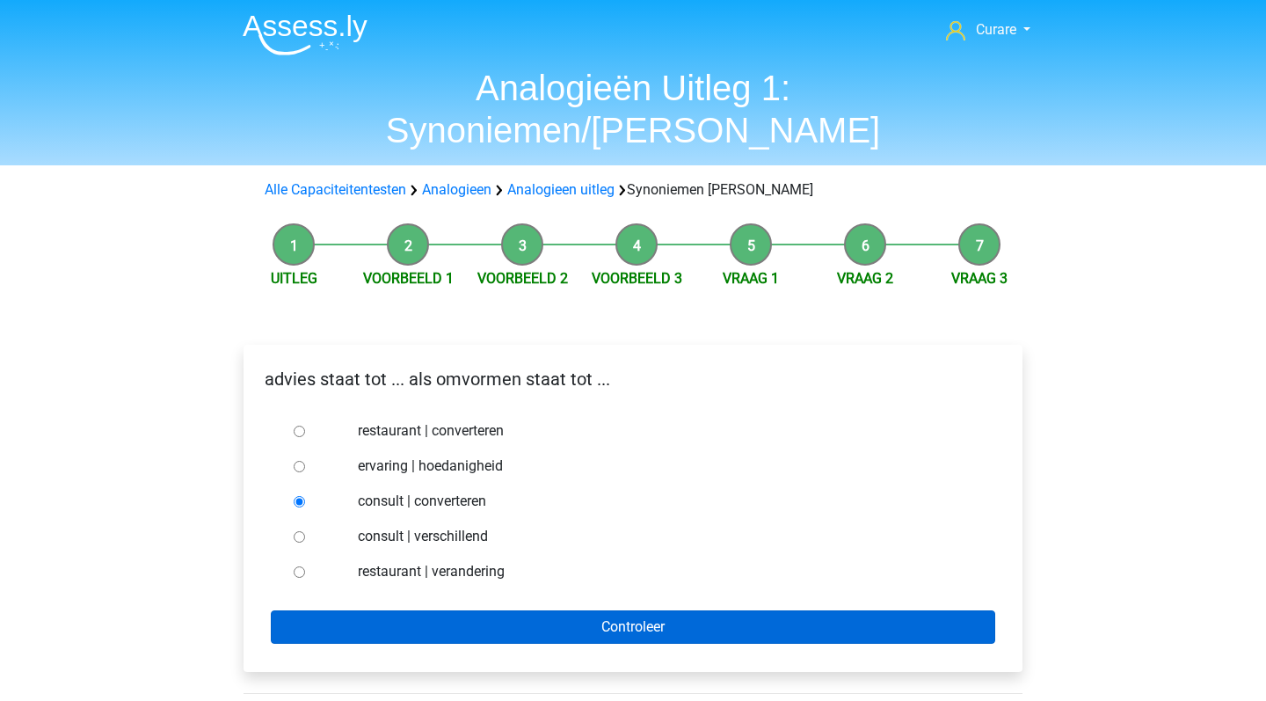
click at [617, 610] on input "Controleer" at bounding box center [633, 626] width 725 height 33
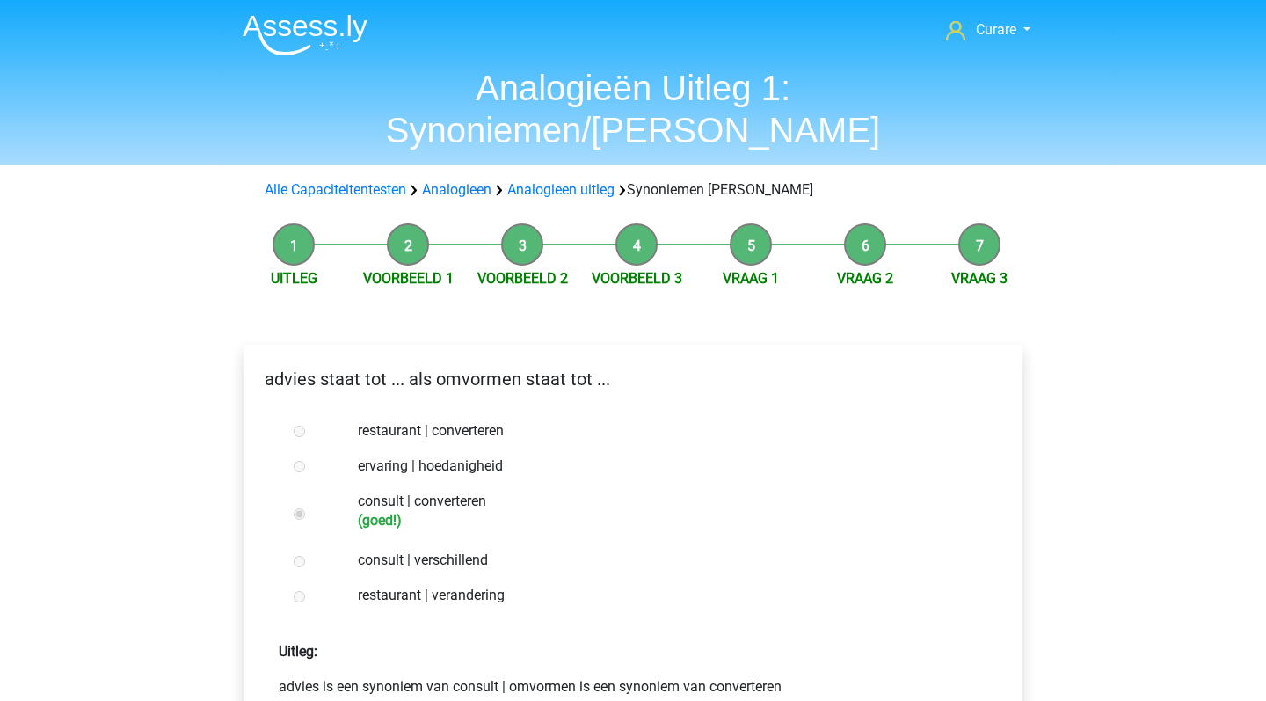
scroll to position [225, 0]
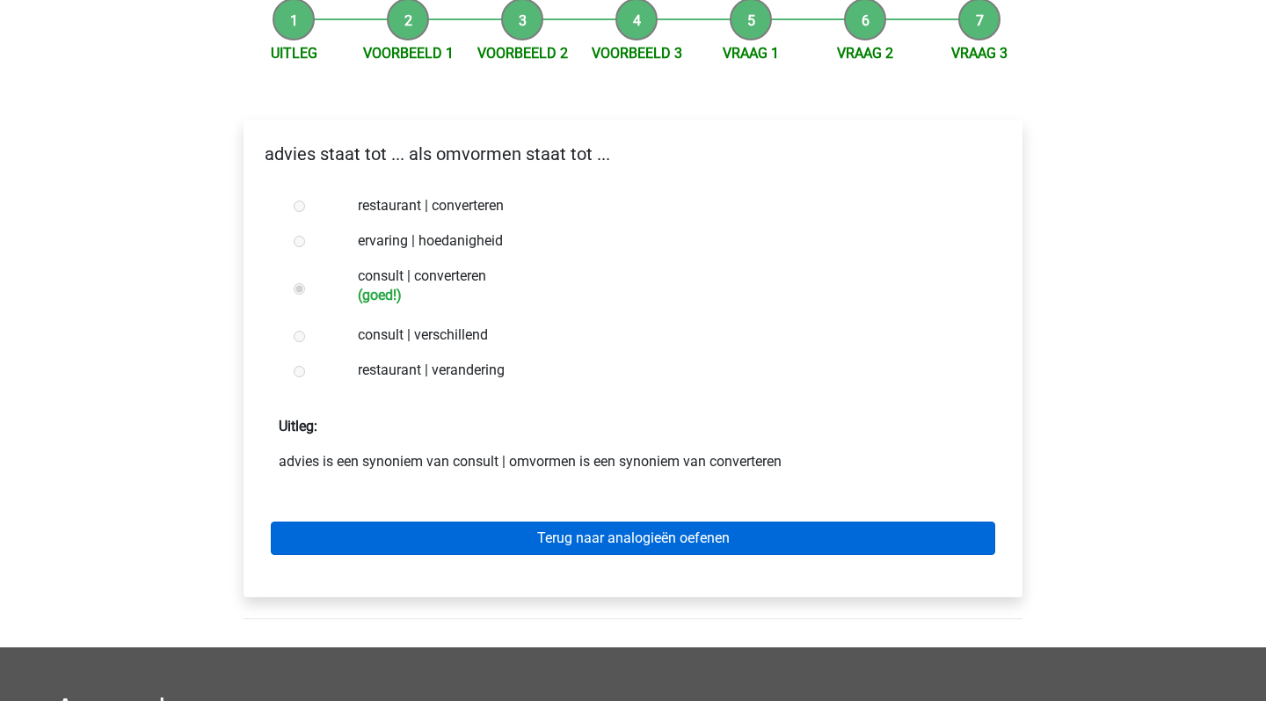
click at [663, 522] on link "Terug naar analogieën oefenen" at bounding box center [633, 538] width 725 height 33
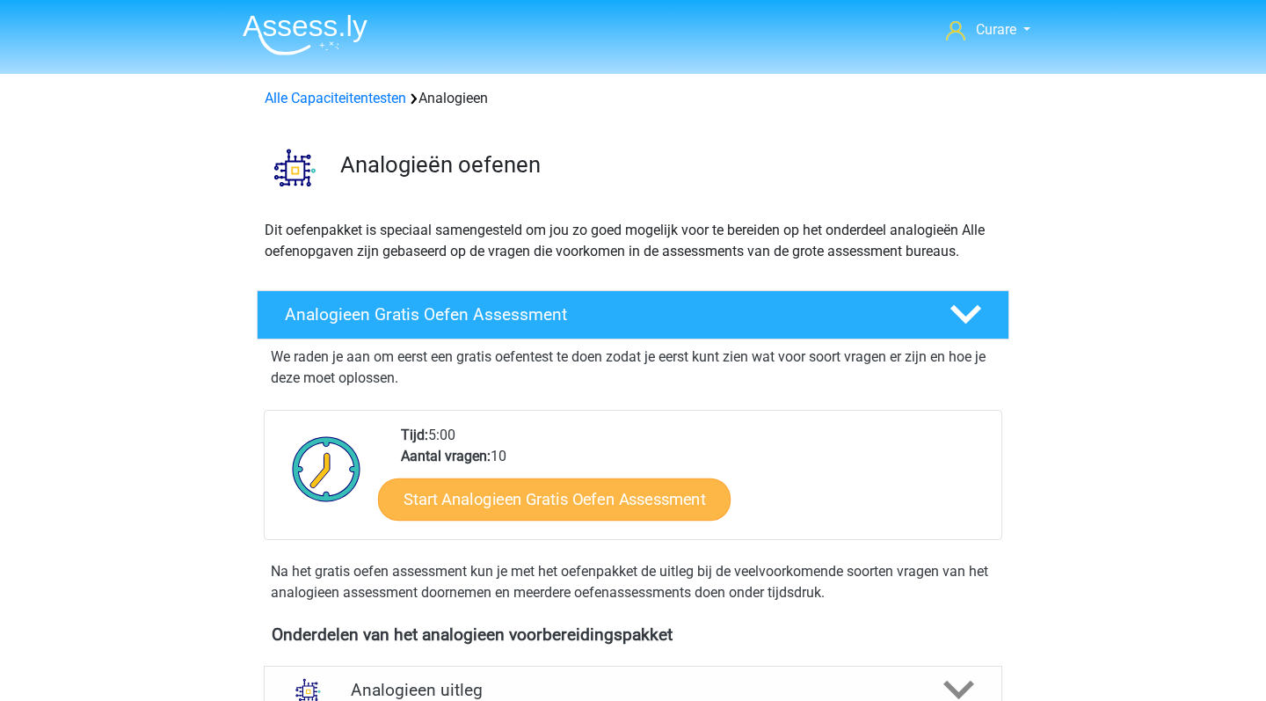
scroll to position [253, 0]
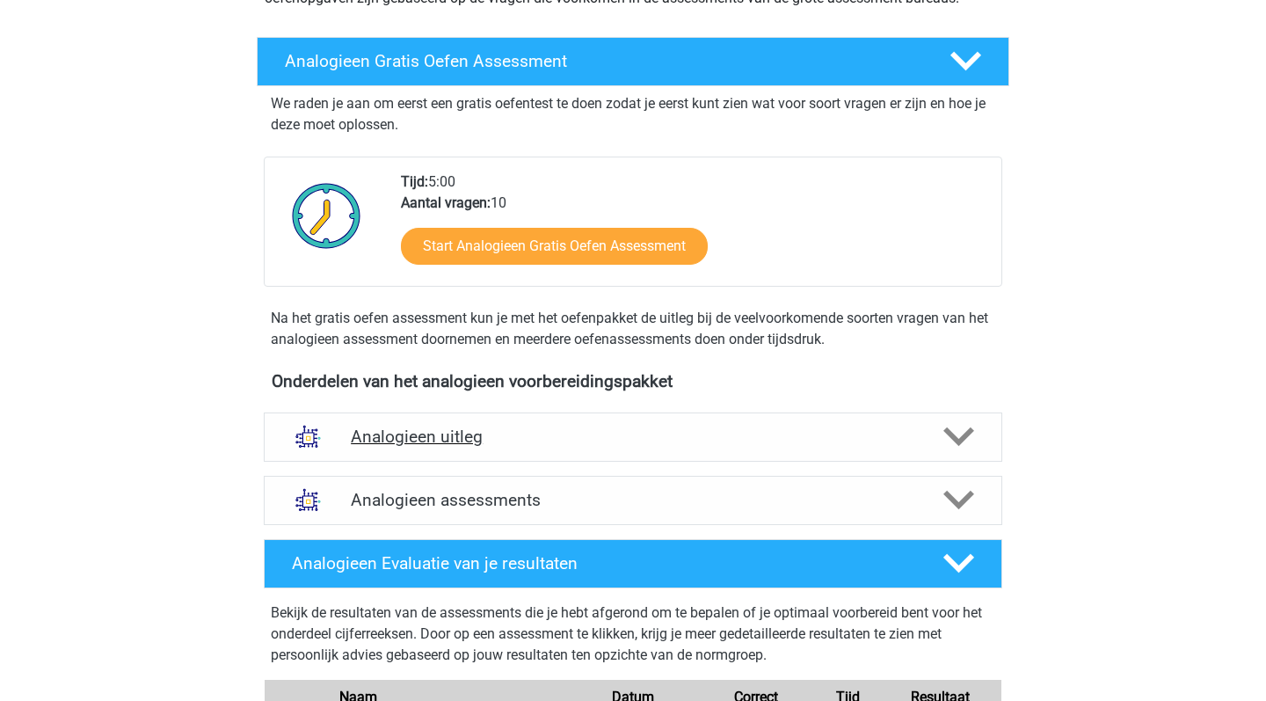
click at [655, 423] on div "Analogieen uitleg" at bounding box center [633, 436] width 739 height 49
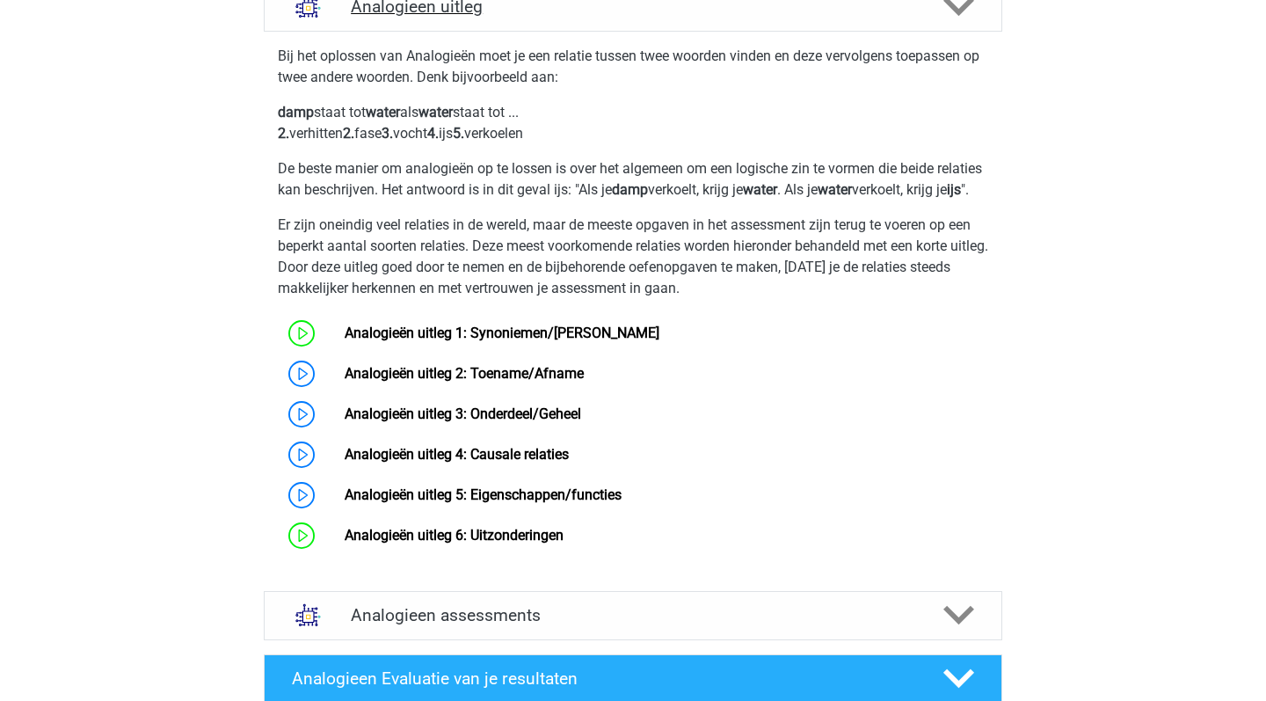
scroll to position [722, 0]
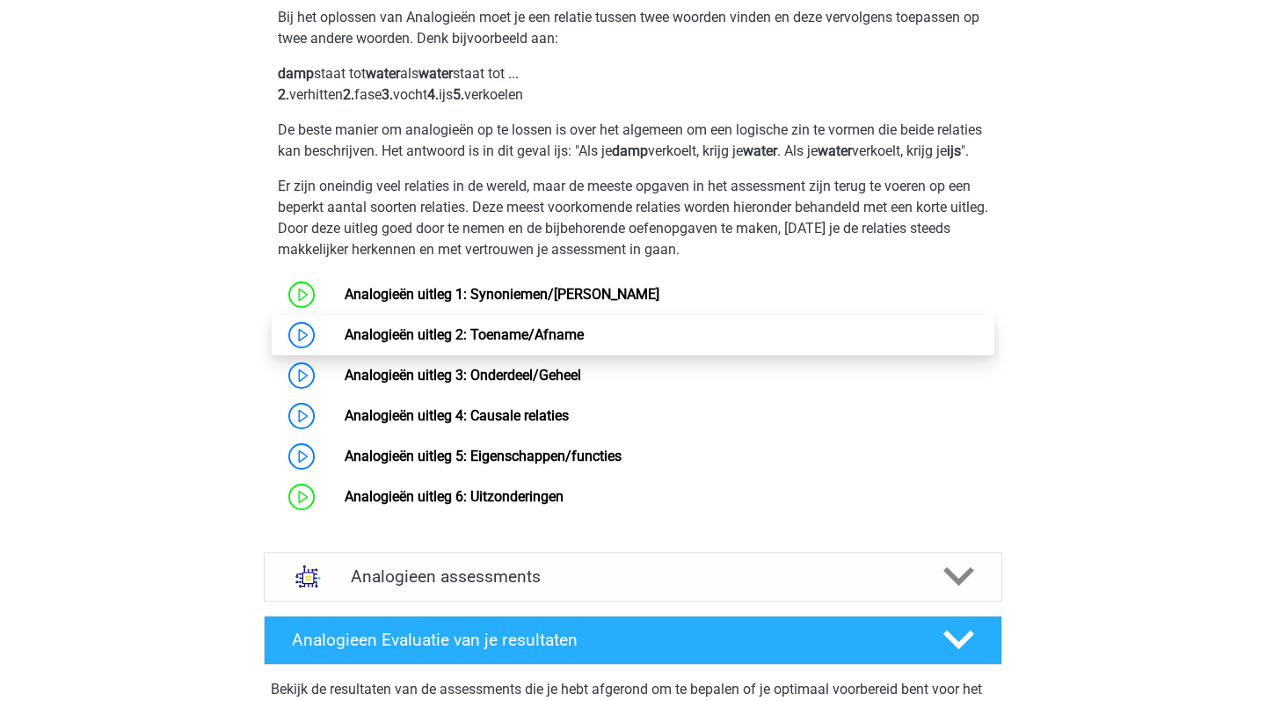
click at [584, 343] on link "Analogieën uitleg 2: Toename/Afname" at bounding box center [464, 334] width 239 height 17
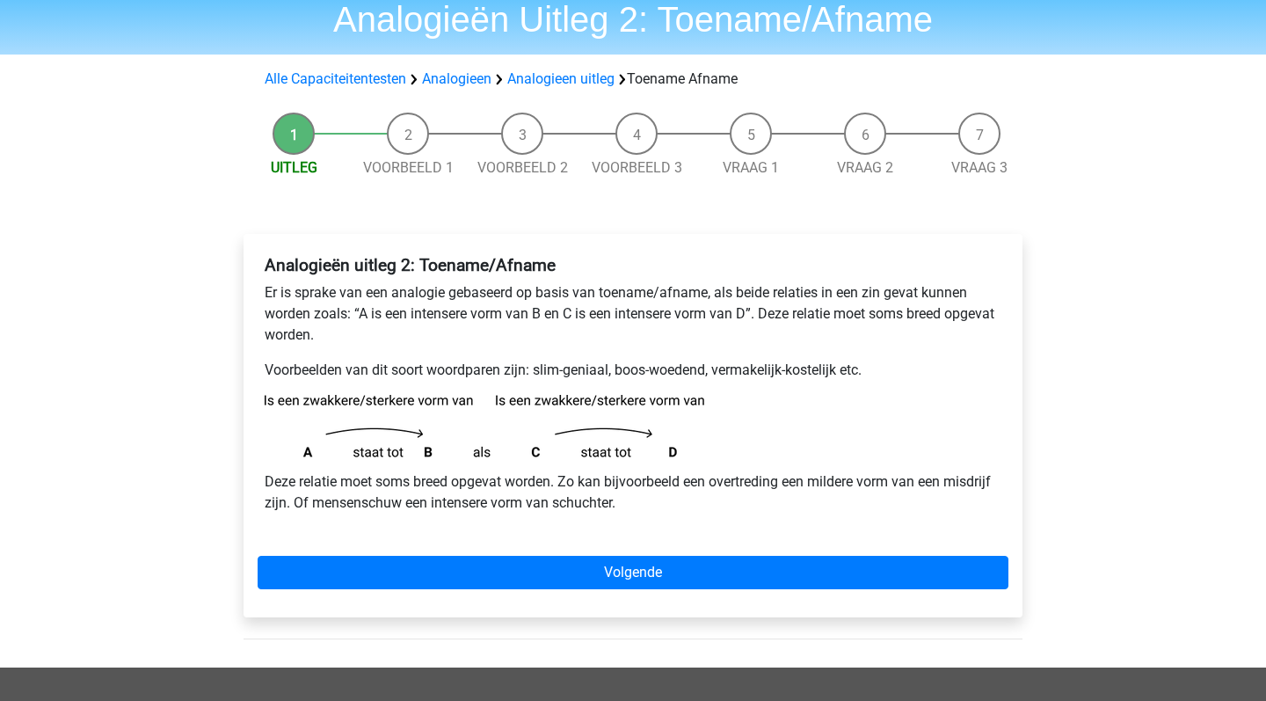
scroll to position [73, 0]
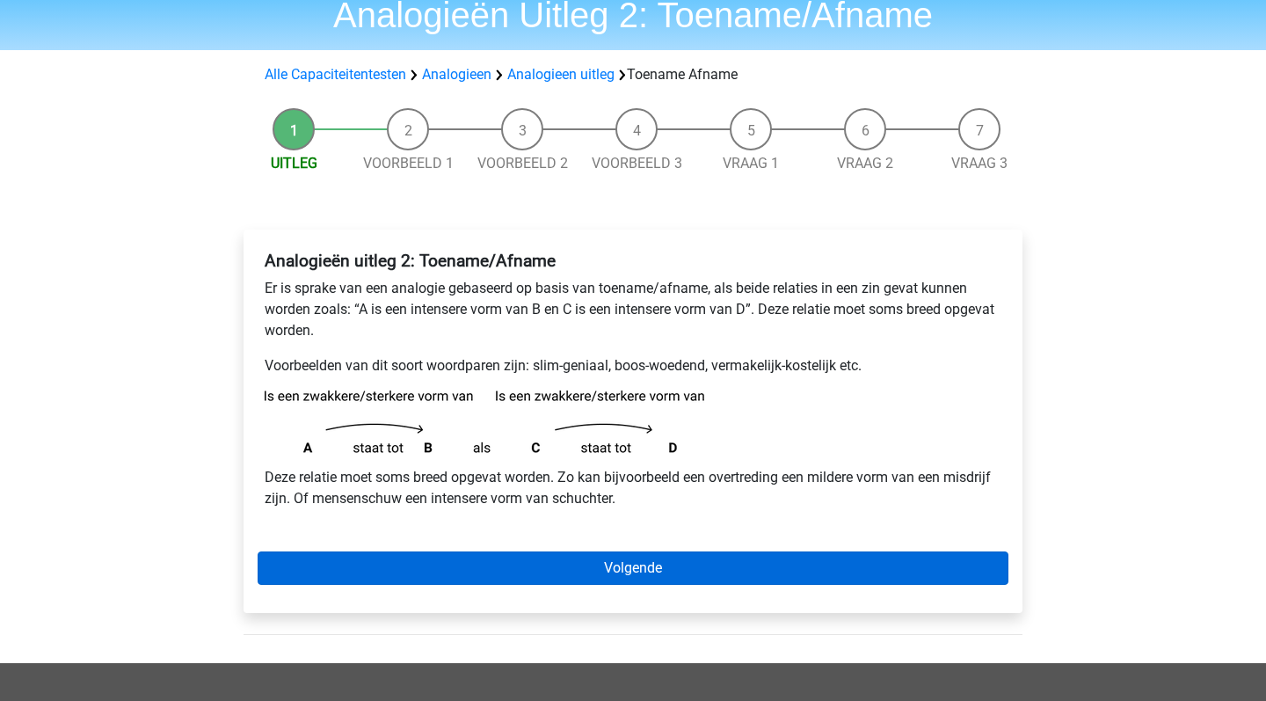
click at [646, 574] on link "Volgende" at bounding box center [633, 567] width 751 height 33
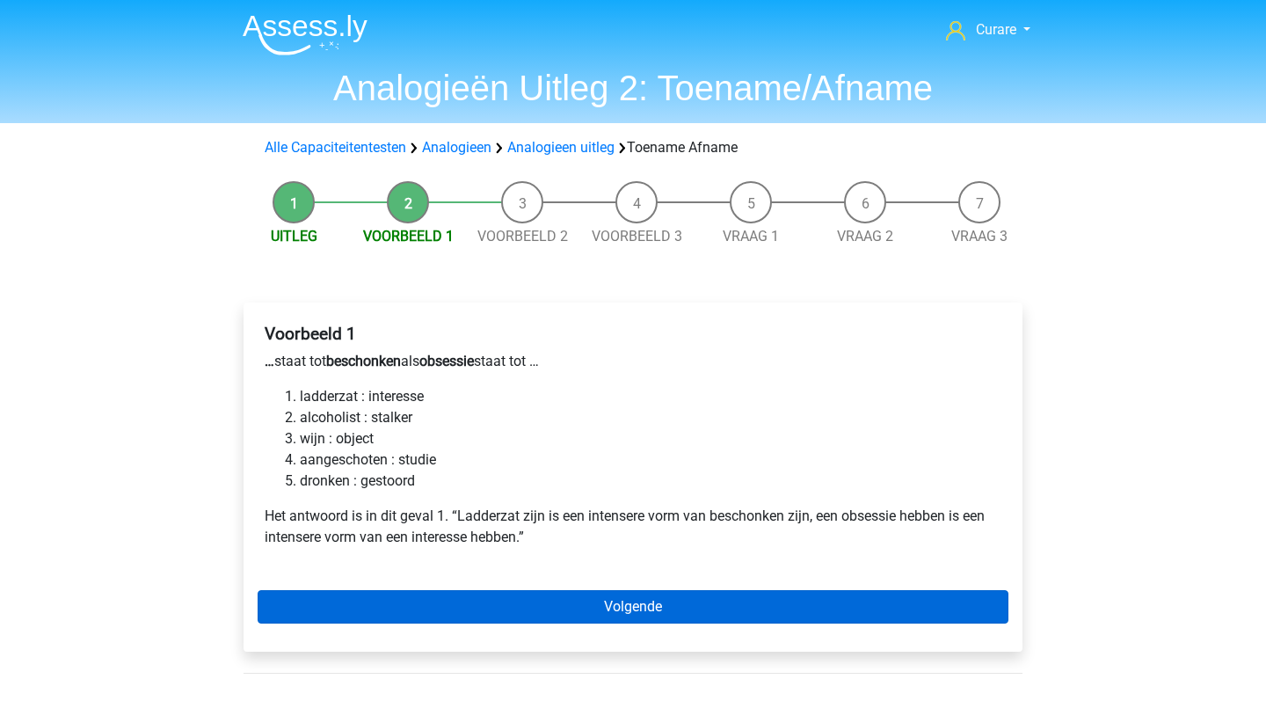
click at [658, 603] on link "Volgende" at bounding box center [633, 606] width 751 height 33
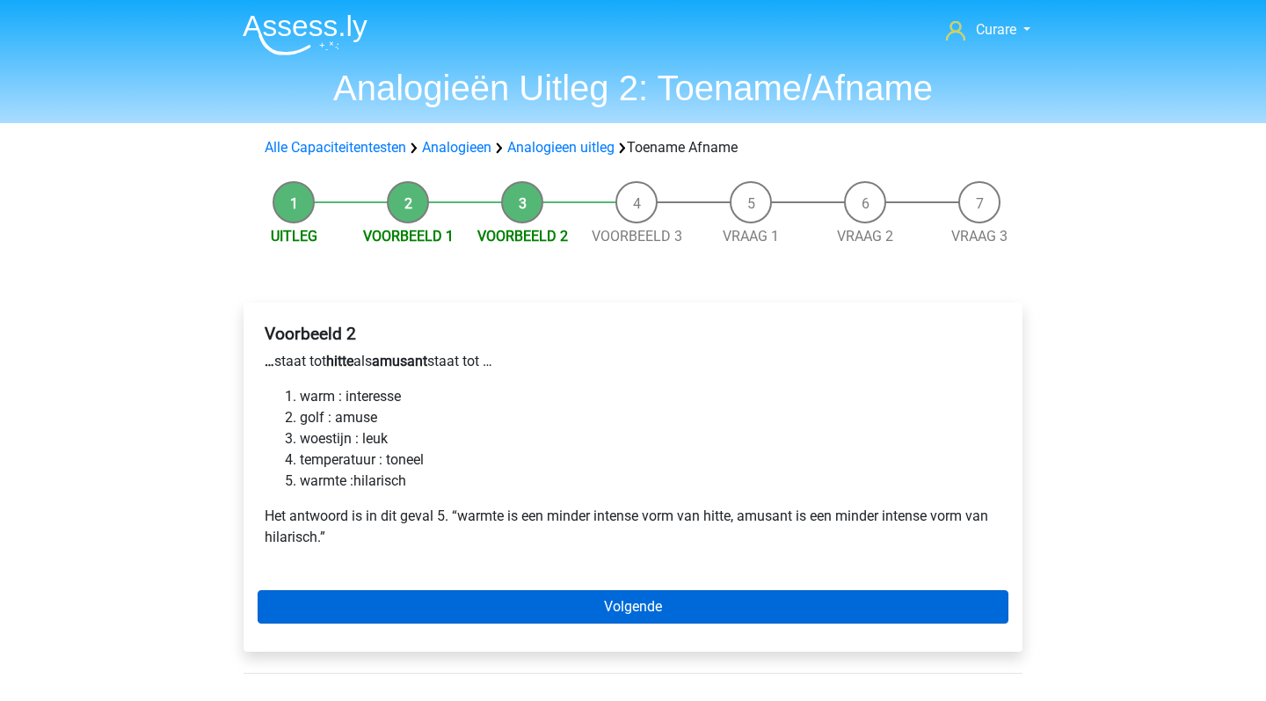
click at [652, 602] on link "Volgende" at bounding box center [633, 606] width 751 height 33
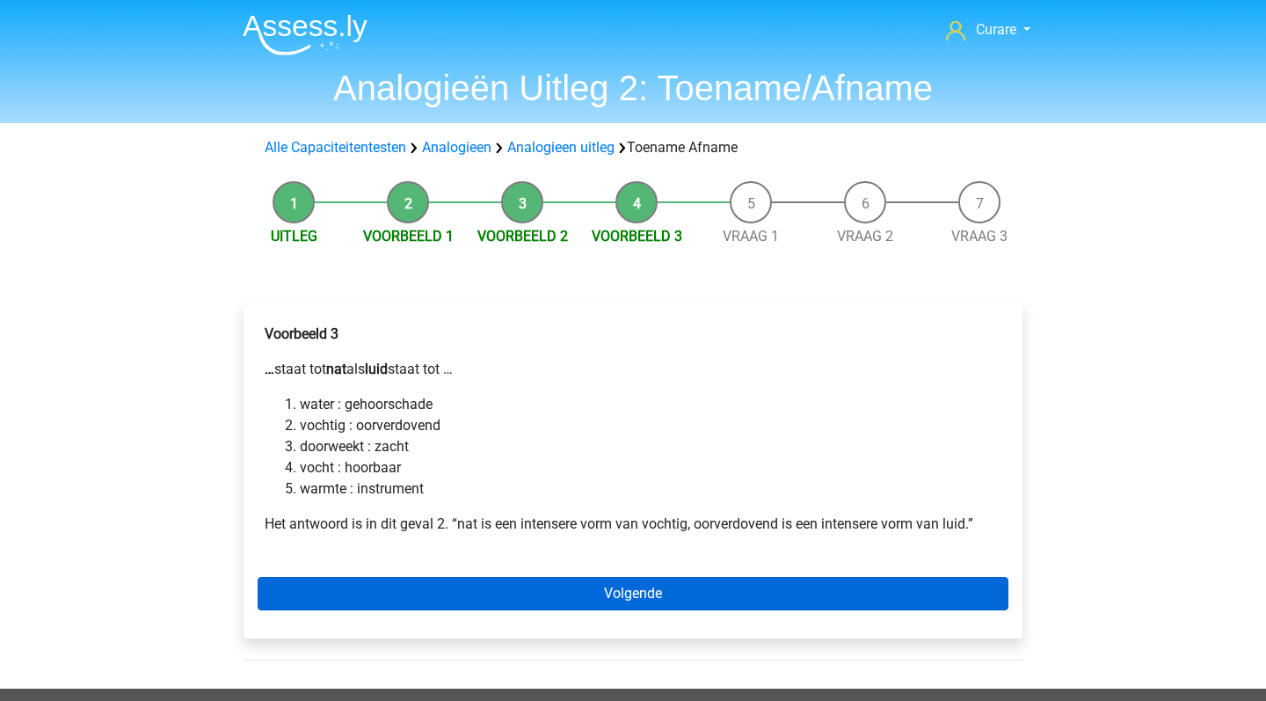
click at [625, 589] on link "Volgende" at bounding box center [633, 593] width 751 height 33
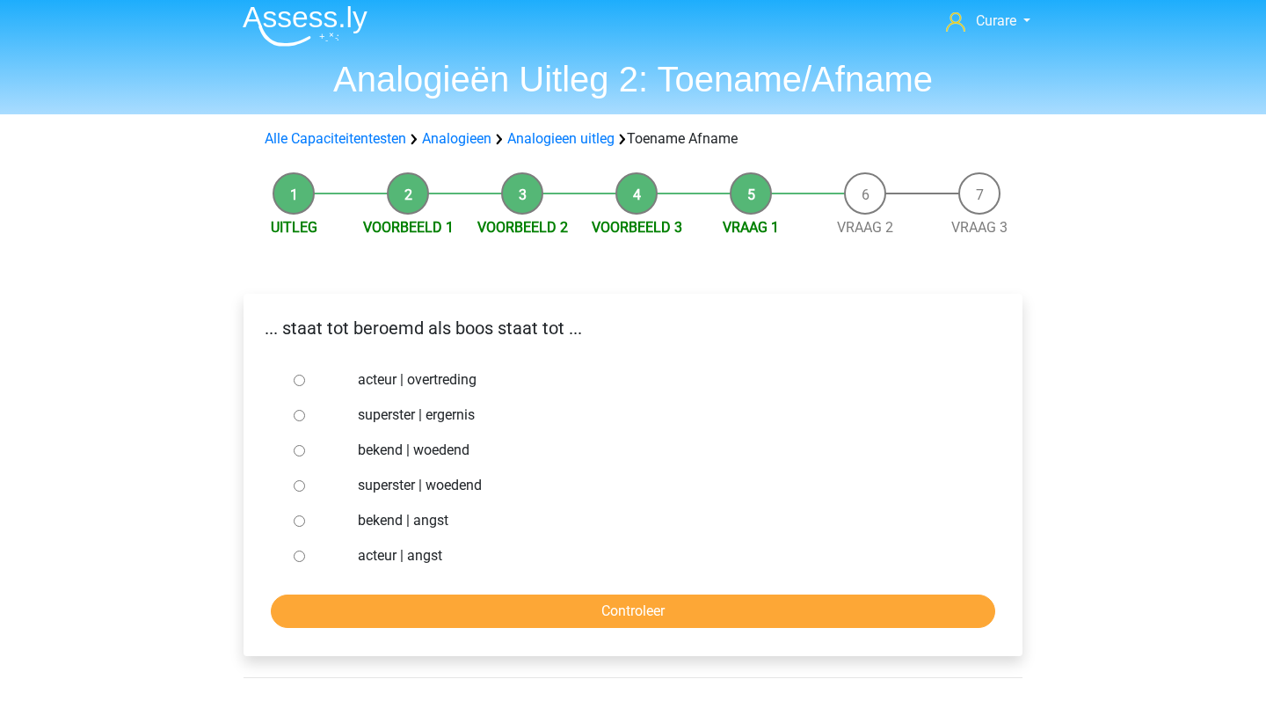
scroll to position [11, 0]
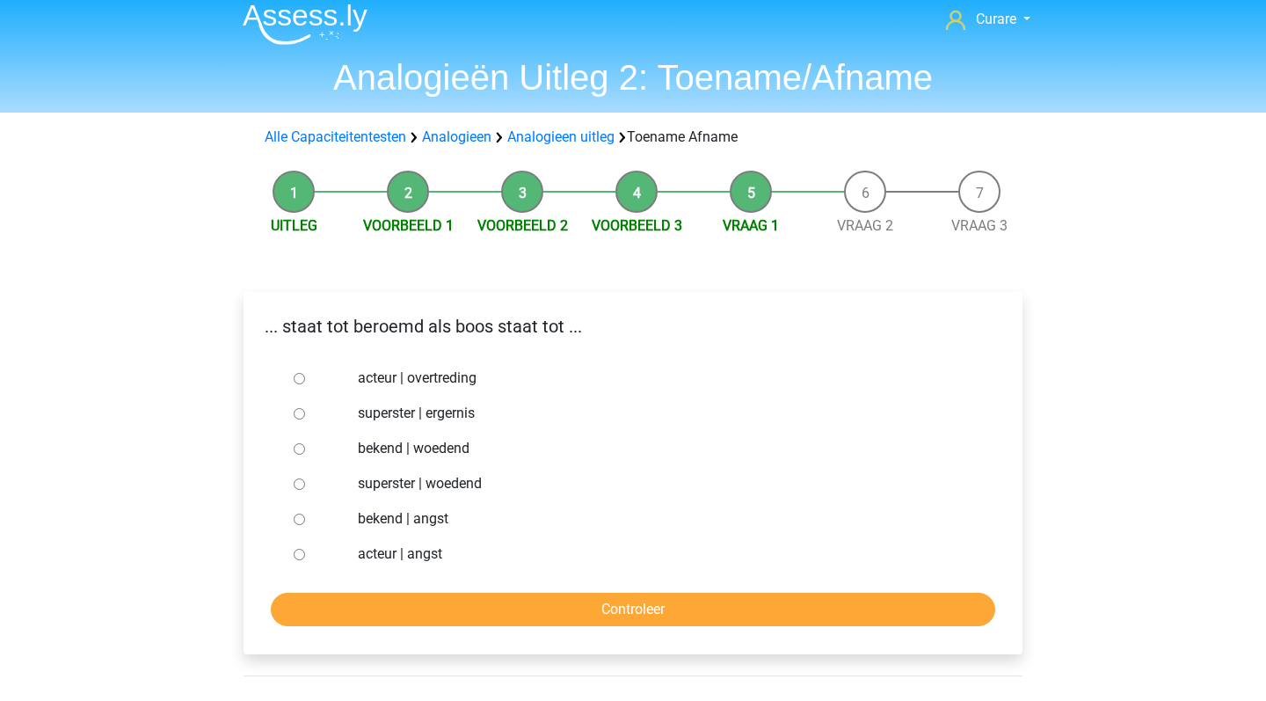
click at [435, 484] on label "superster | woedend" at bounding box center [662, 483] width 609 height 21
click at [305, 484] on input "superster | woedend" at bounding box center [299, 483] width 11 height 11
radio input "true"
click at [637, 609] on input "Controleer" at bounding box center [633, 609] width 725 height 33
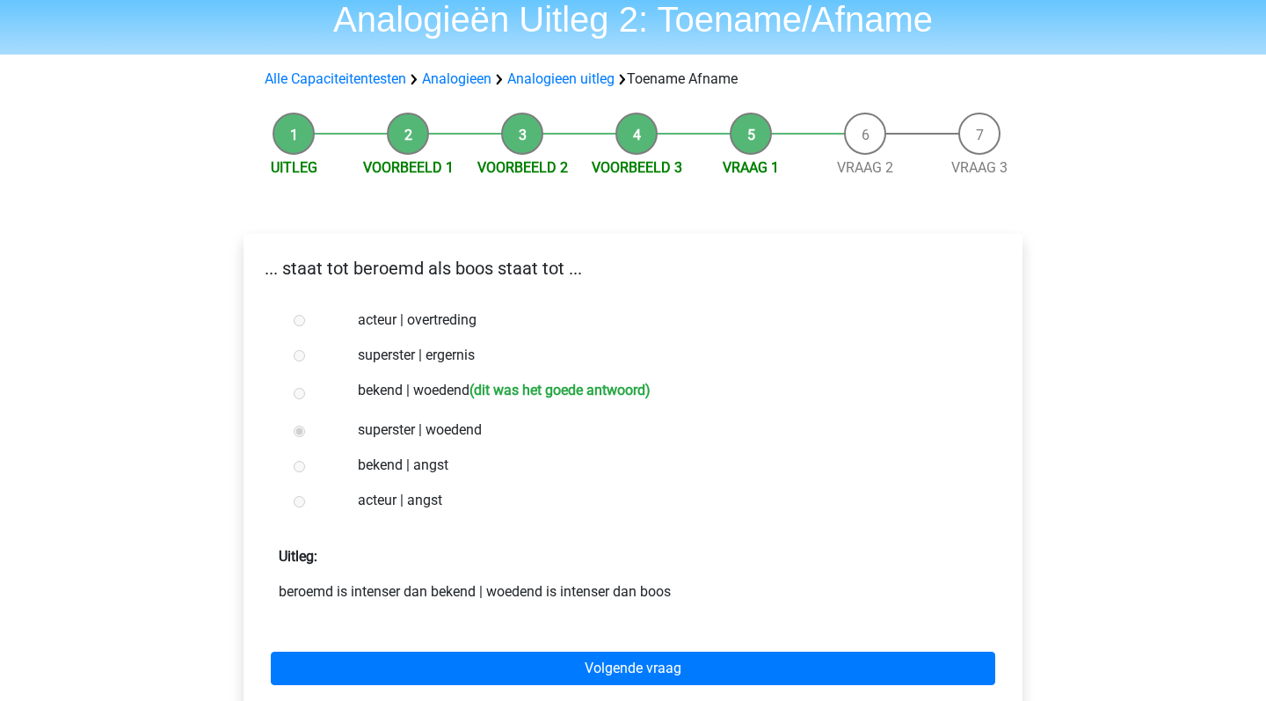
scroll to position [68, 0]
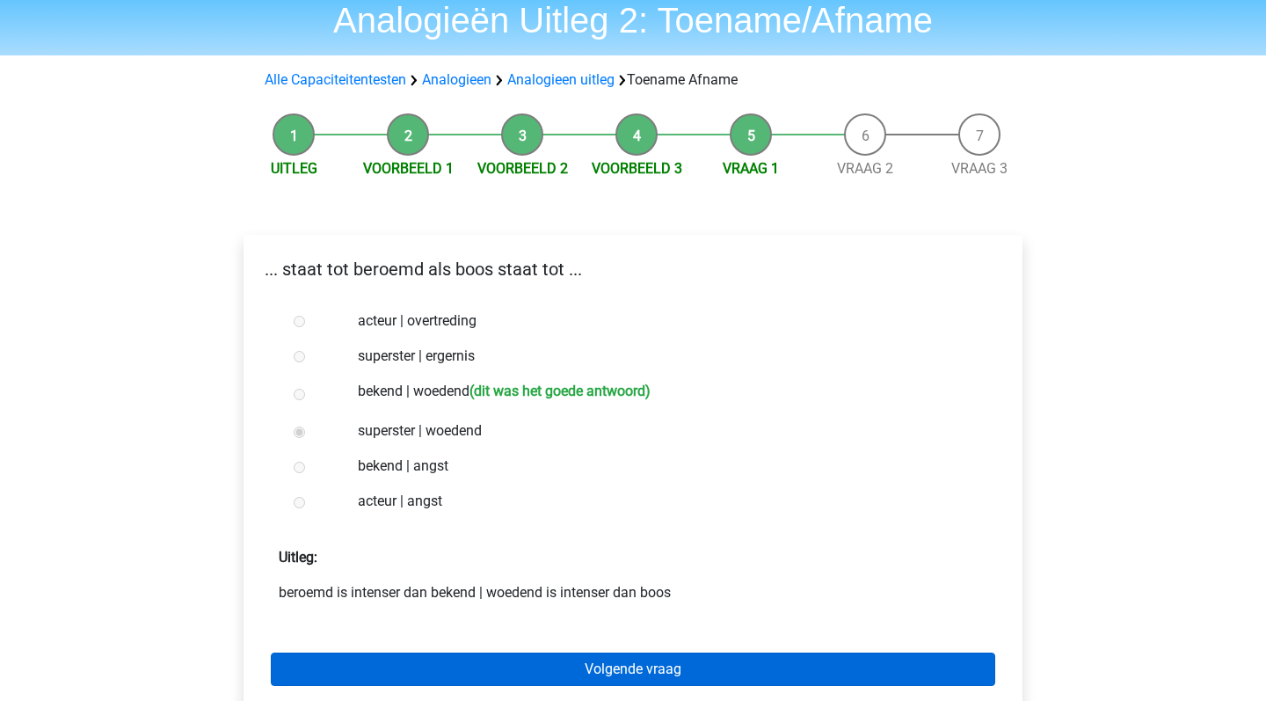
click at [666, 674] on link "Volgende vraag" at bounding box center [633, 669] width 725 height 33
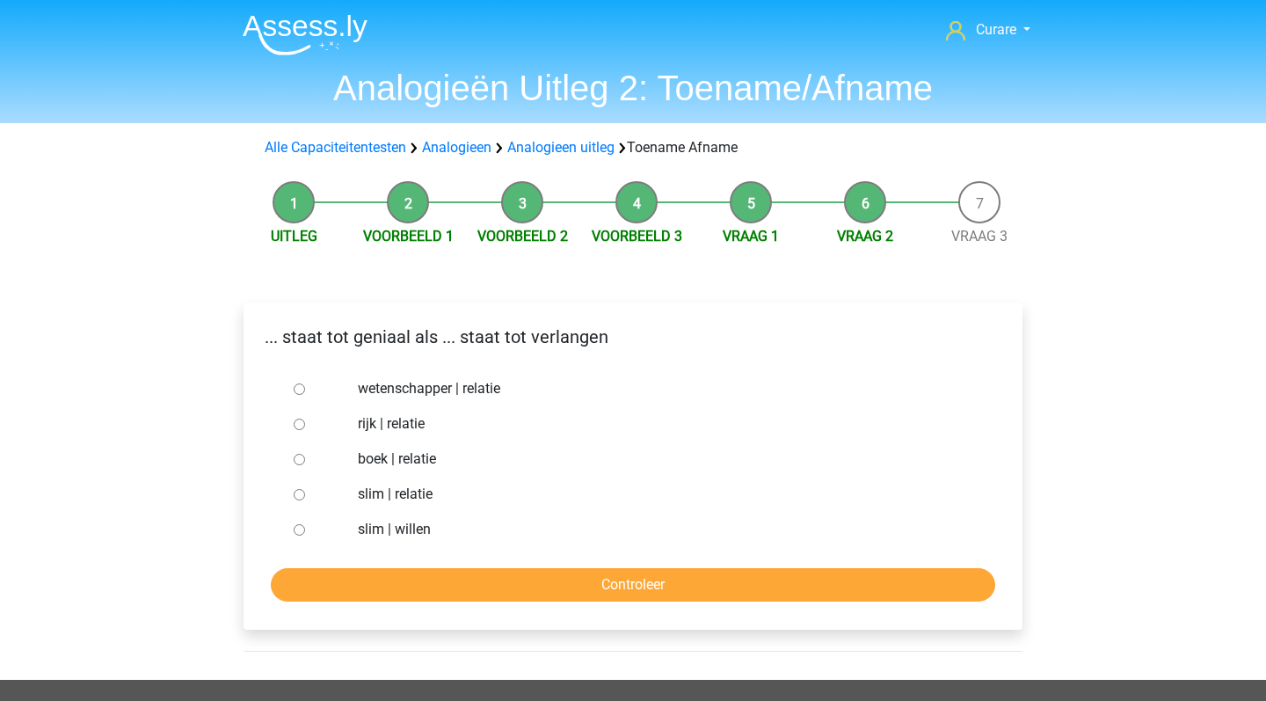
click at [404, 527] on label "slim | willen" at bounding box center [662, 529] width 609 height 21
click at [305, 527] on input "slim | willen" at bounding box center [299, 529] width 11 height 11
radio input "true"
click at [548, 600] on input "Controleer" at bounding box center [633, 584] width 725 height 33
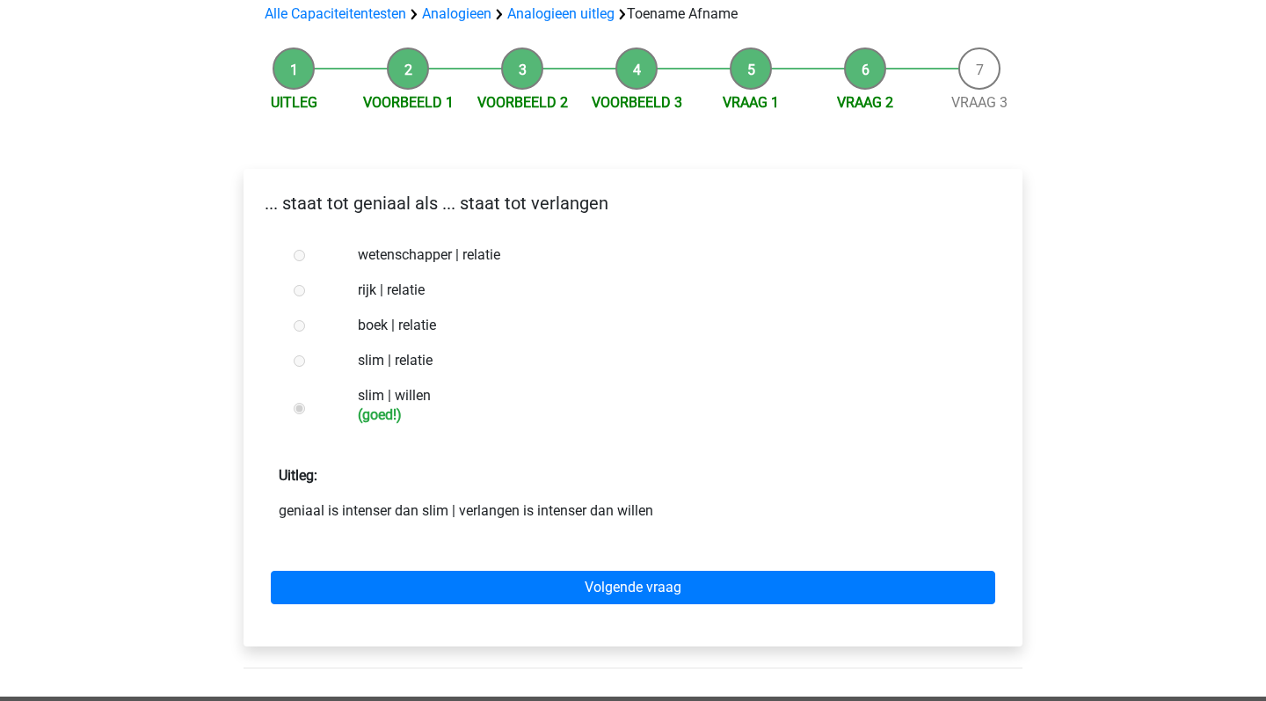
scroll to position [191, 0]
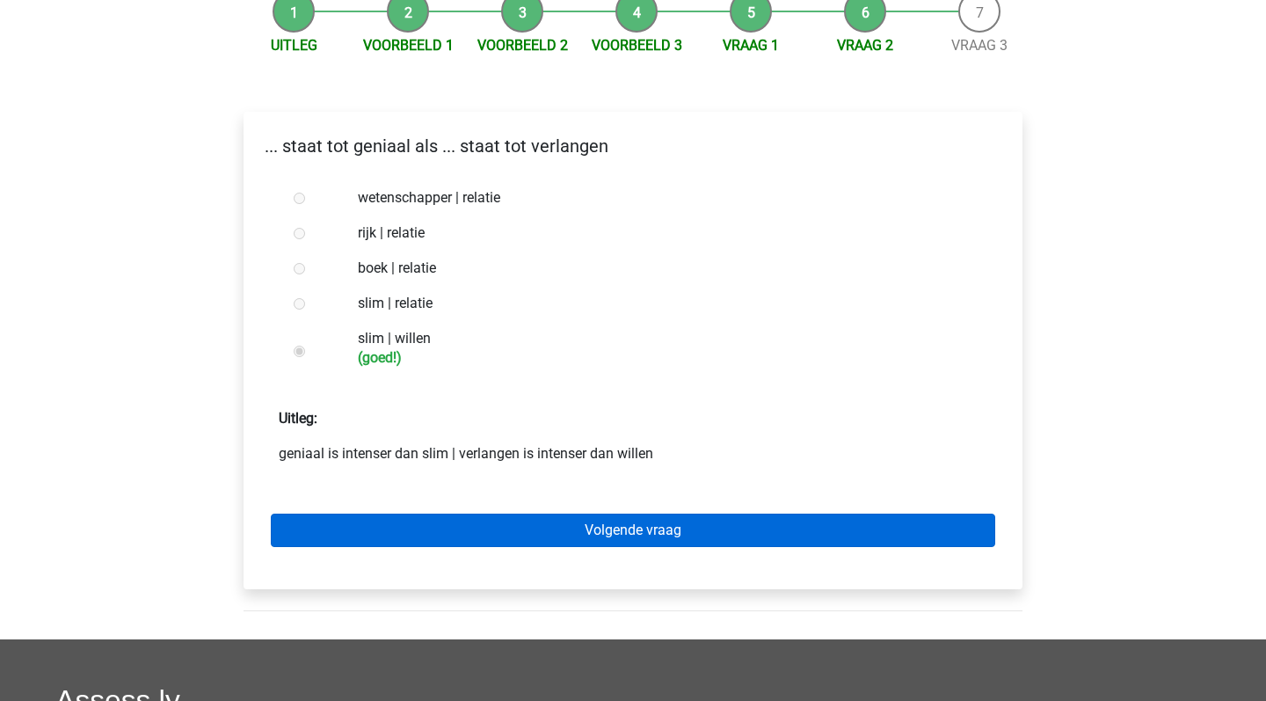
click at [663, 536] on link "Volgende vraag" at bounding box center [633, 530] width 725 height 33
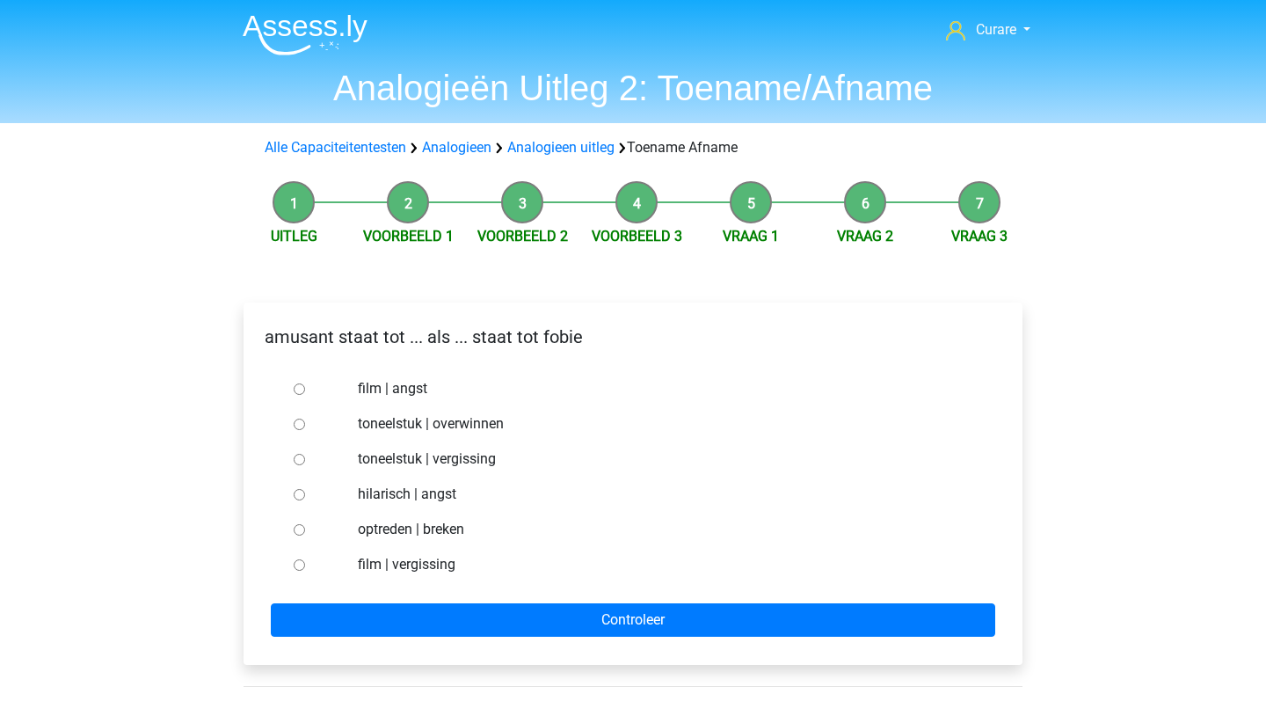
click at [433, 493] on label "hilarisch | angst" at bounding box center [662, 494] width 609 height 21
click at [305, 493] on input "hilarisch | angst" at bounding box center [299, 494] width 11 height 11
radio input "true"
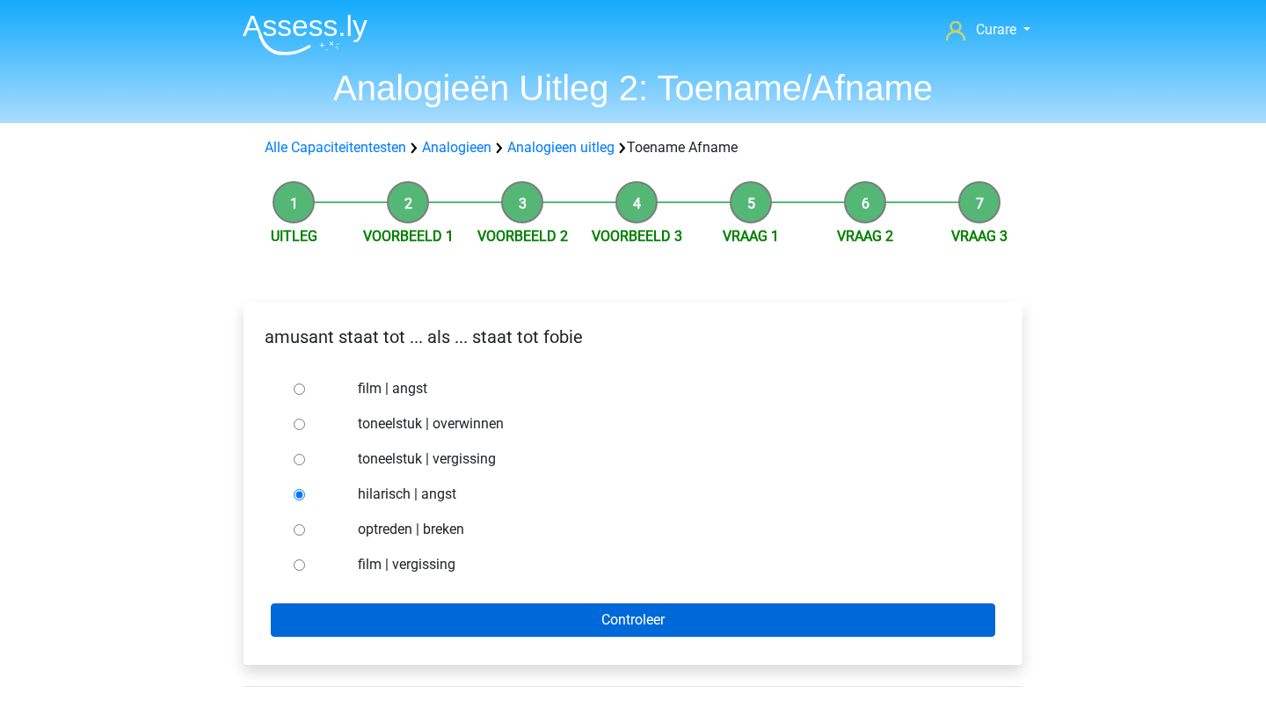
click at [624, 615] on input "Controleer" at bounding box center [633, 619] width 725 height 33
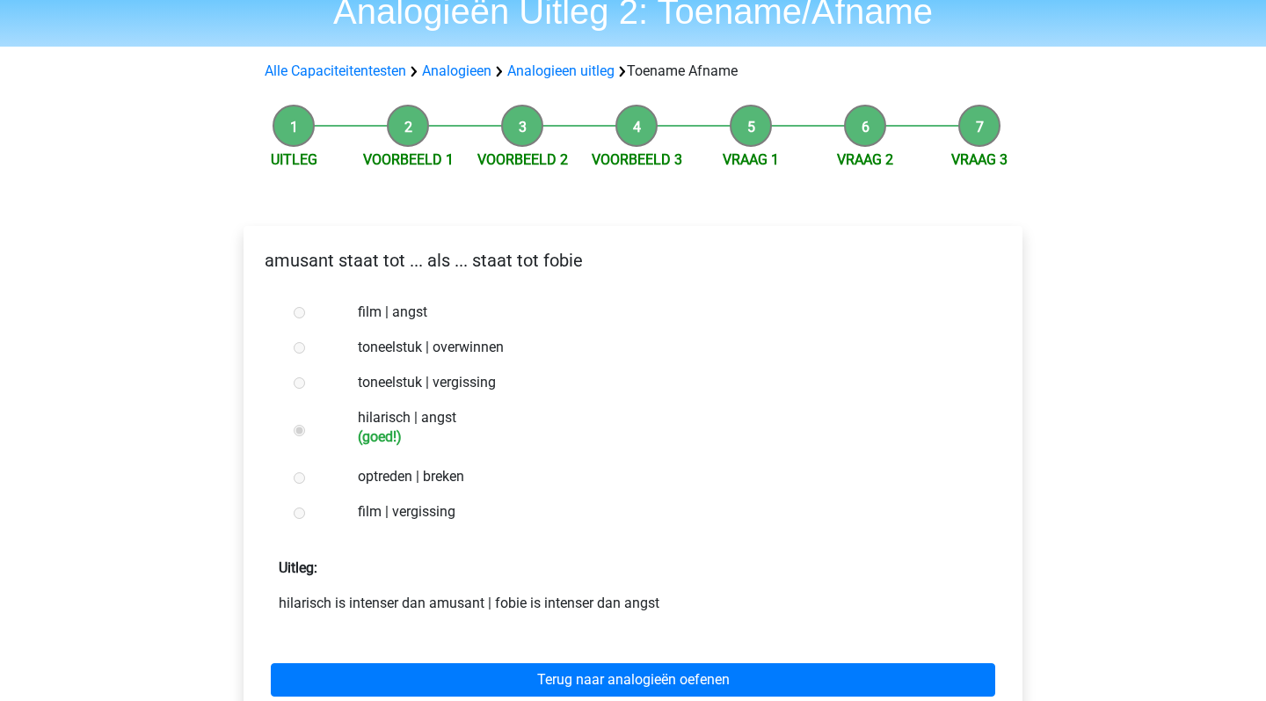
scroll to position [78, 0]
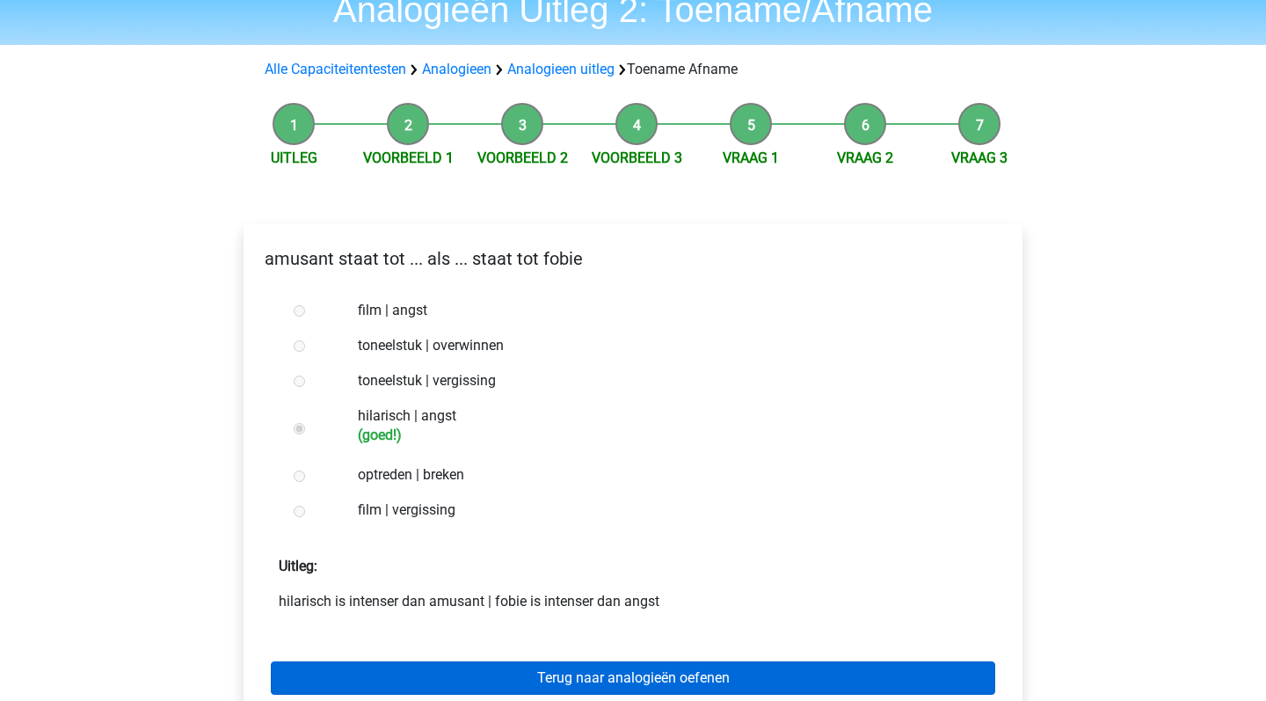
click at [641, 679] on link "Terug naar analogieën oefenen" at bounding box center [633, 677] width 725 height 33
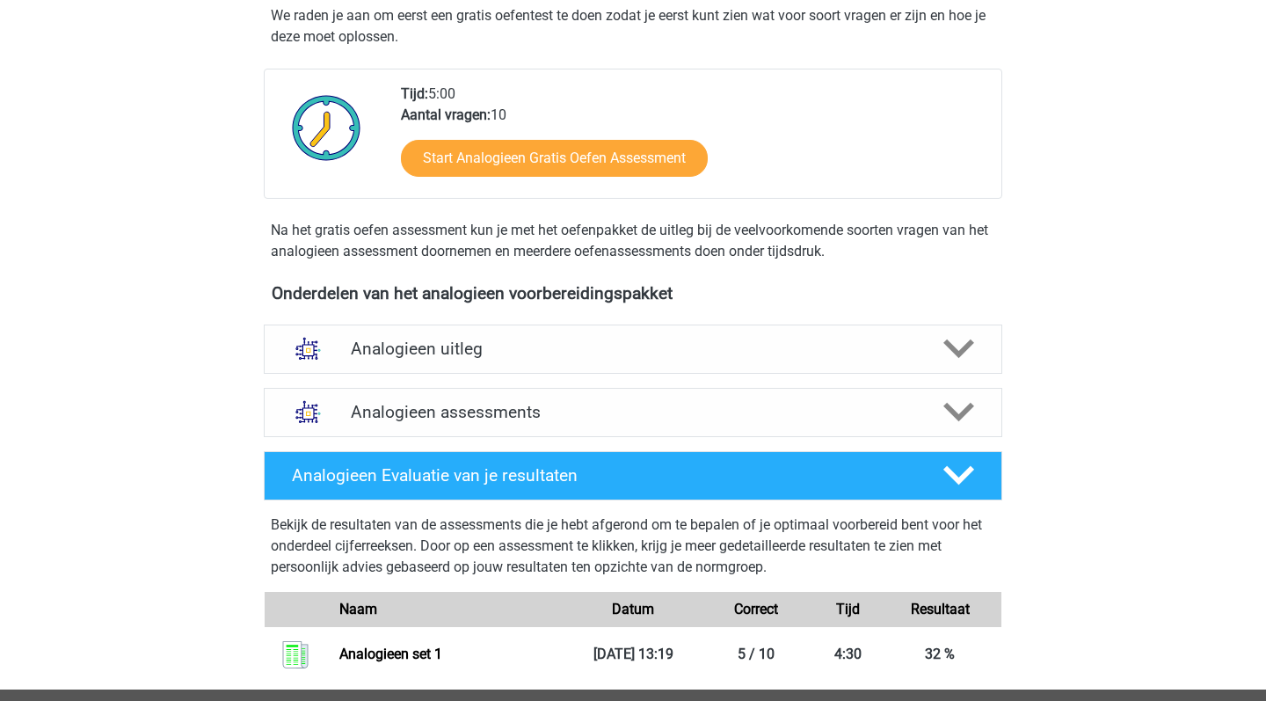
scroll to position [375, 0]
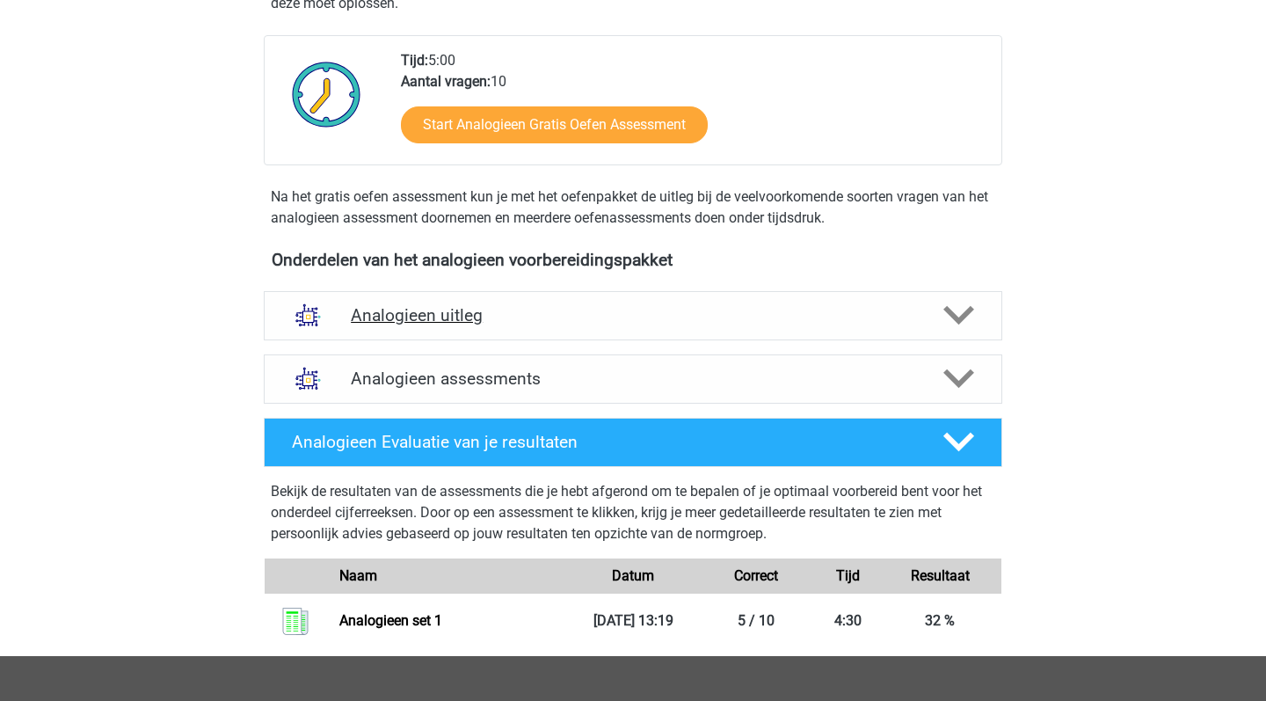
click at [714, 312] on h4 "Analogieen uitleg" at bounding box center [633, 315] width 565 height 20
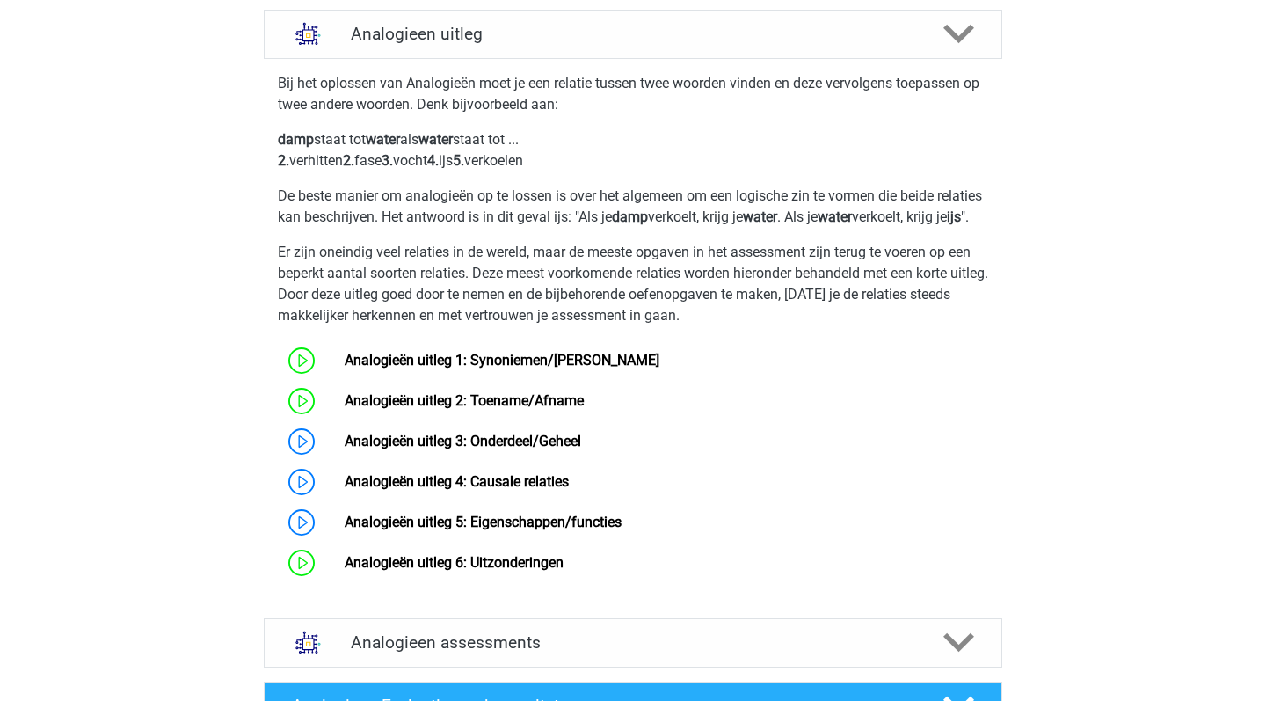
scroll to position [760, 0]
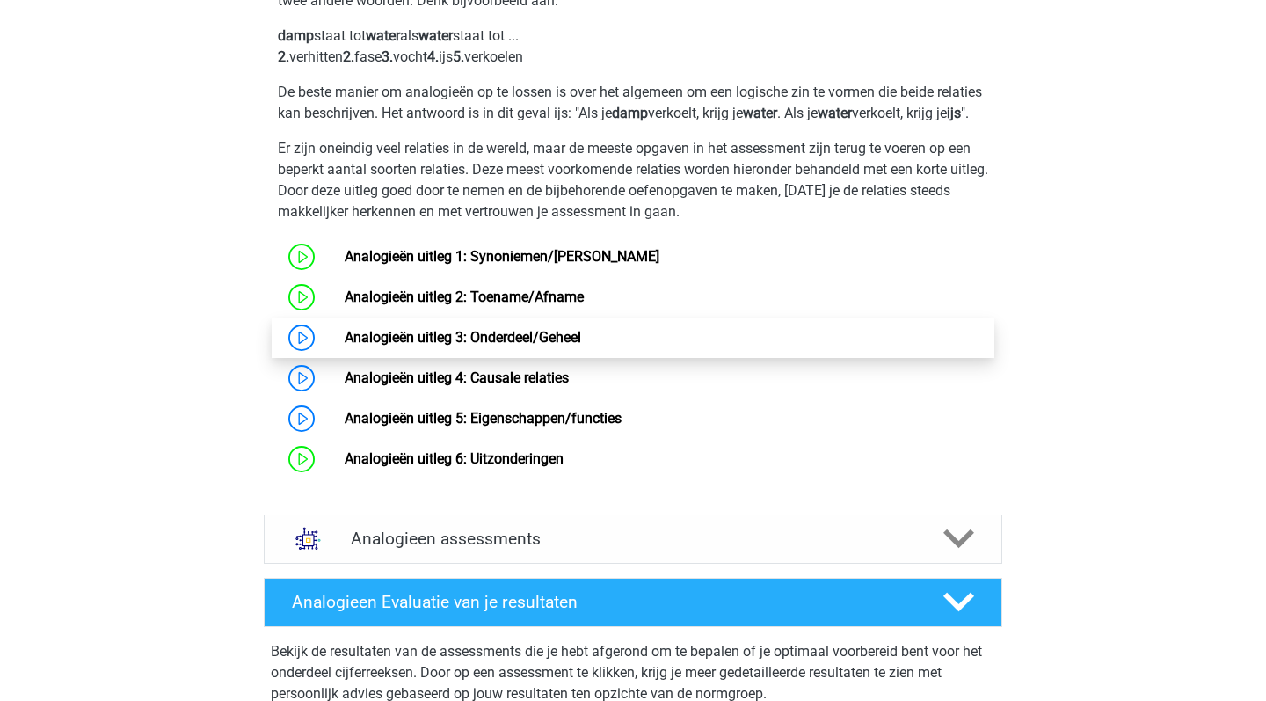
click at [572, 346] on link "Analogieën uitleg 3: Onderdeel/Geheel" at bounding box center [463, 337] width 237 height 17
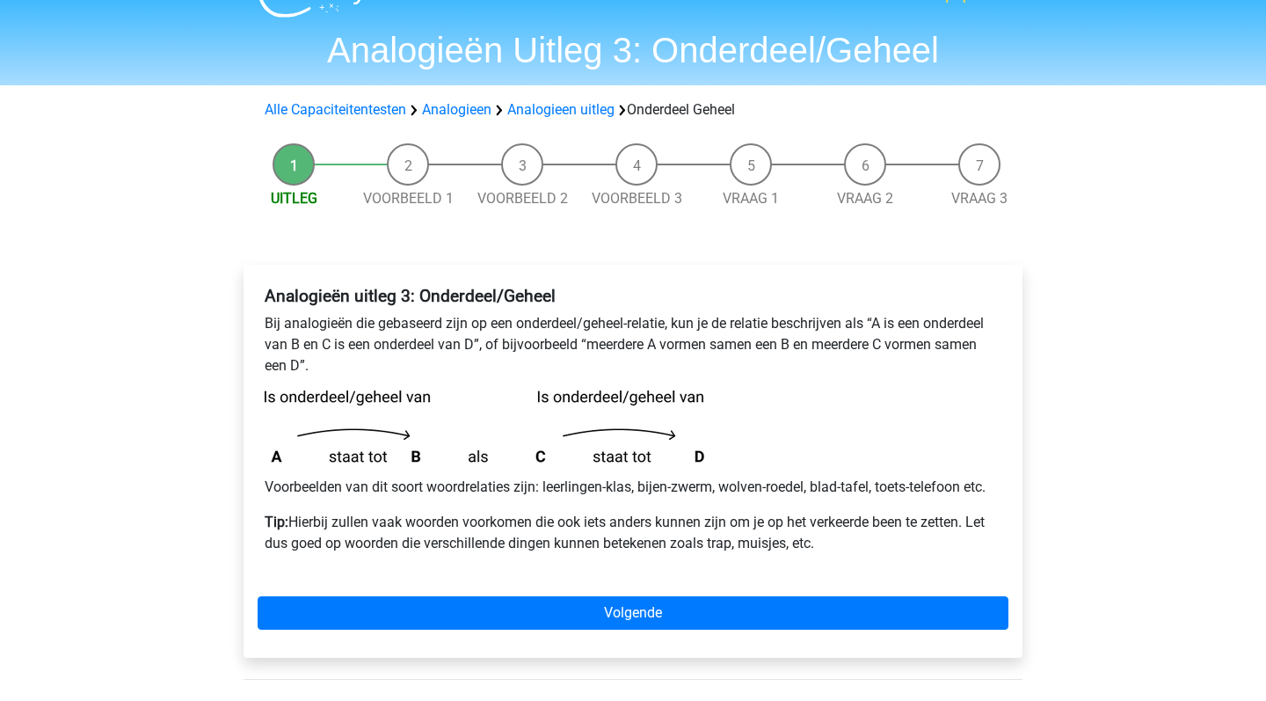
scroll to position [39, 0]
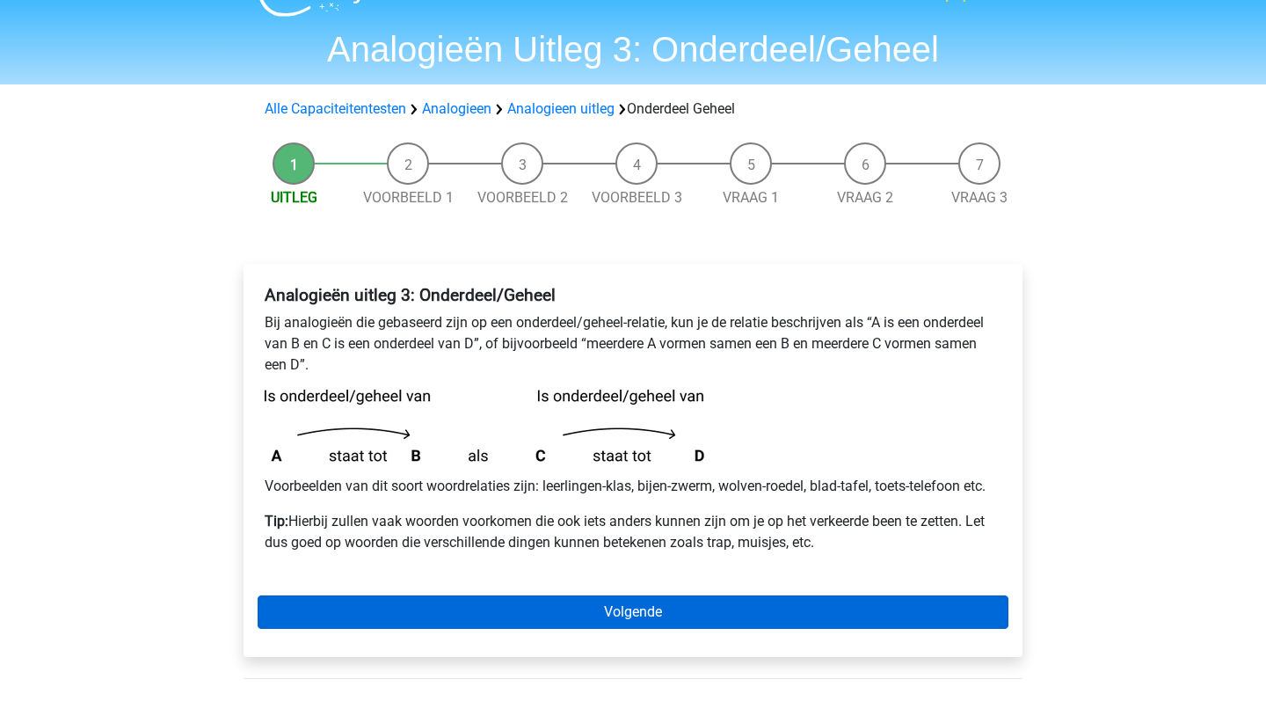
click at [587, 603] on link "Volgende" at bounding box center [633, 611] width 751 height 33
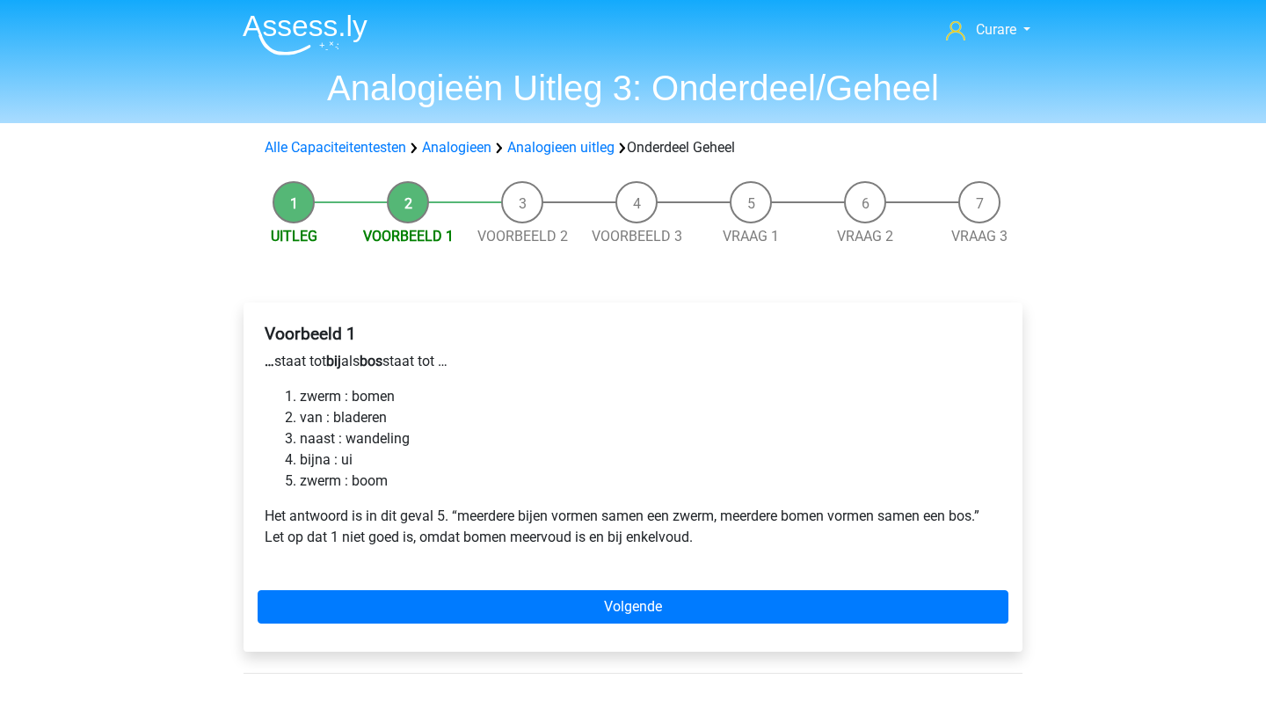
scroll to position [14, 0]
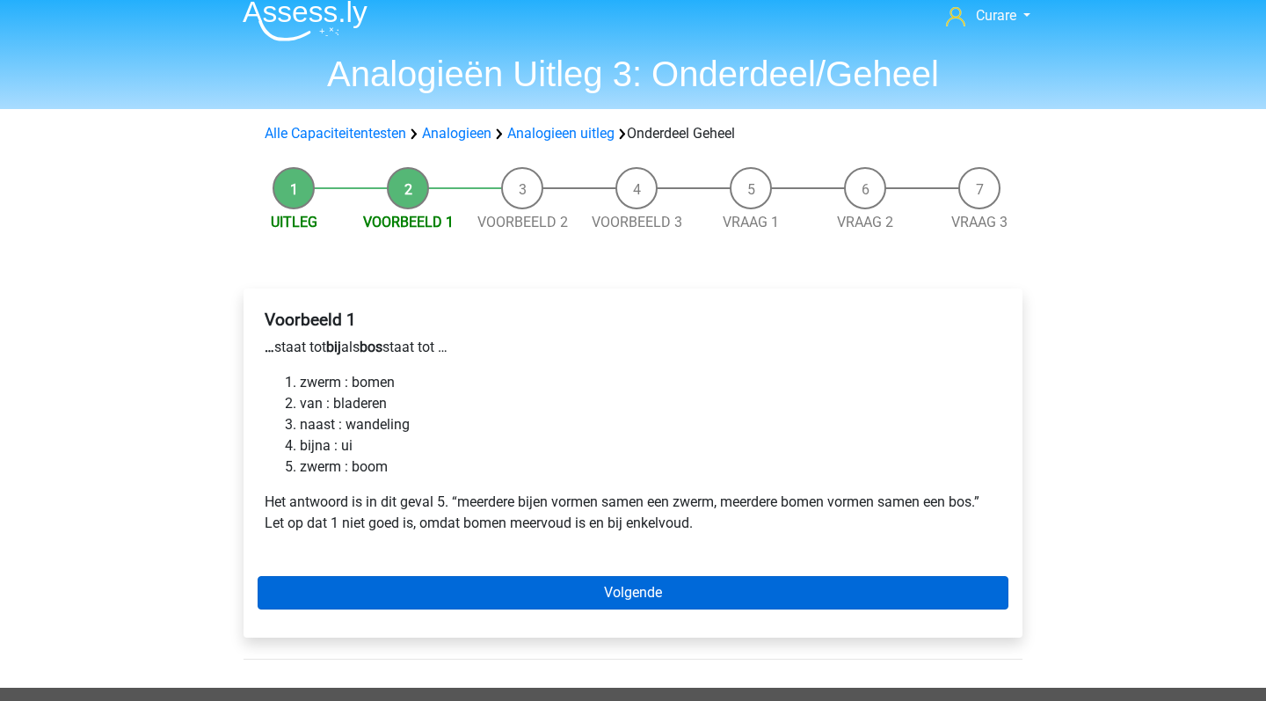
click at [595, 599] on link "Volgende" at bounding box center [633, 592] width 751 height 33
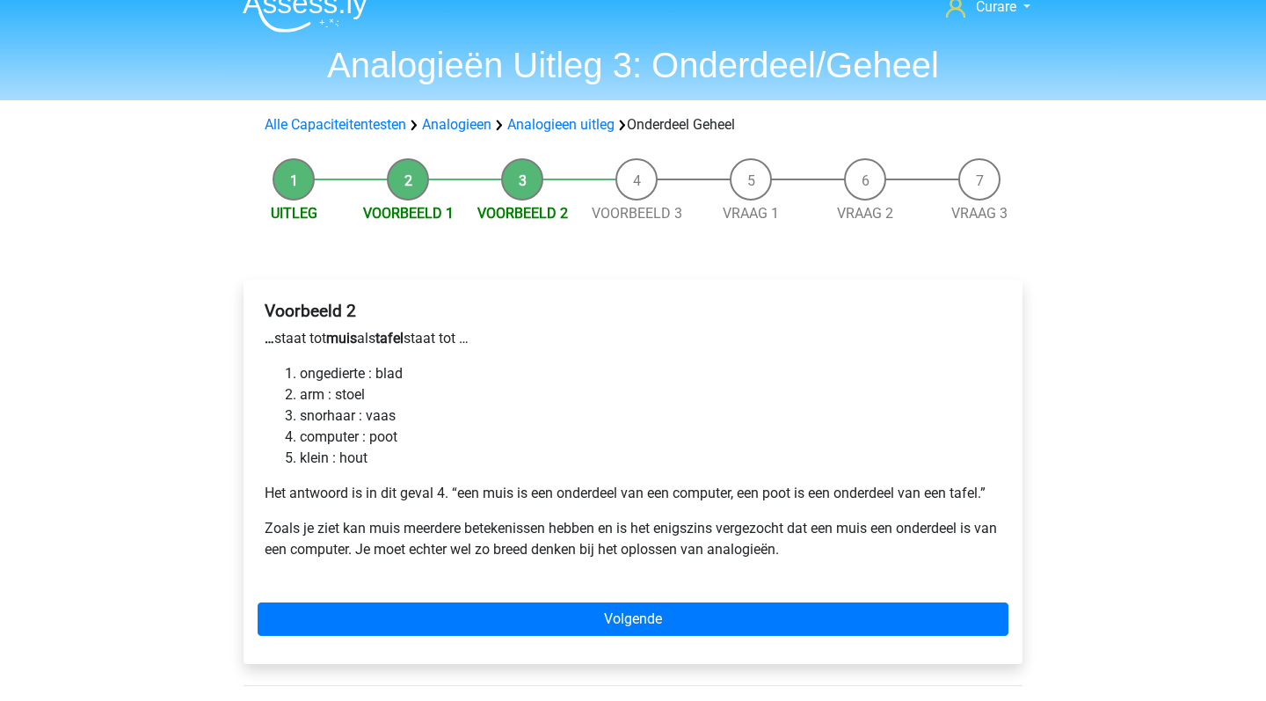
scroll to position [30, 0]
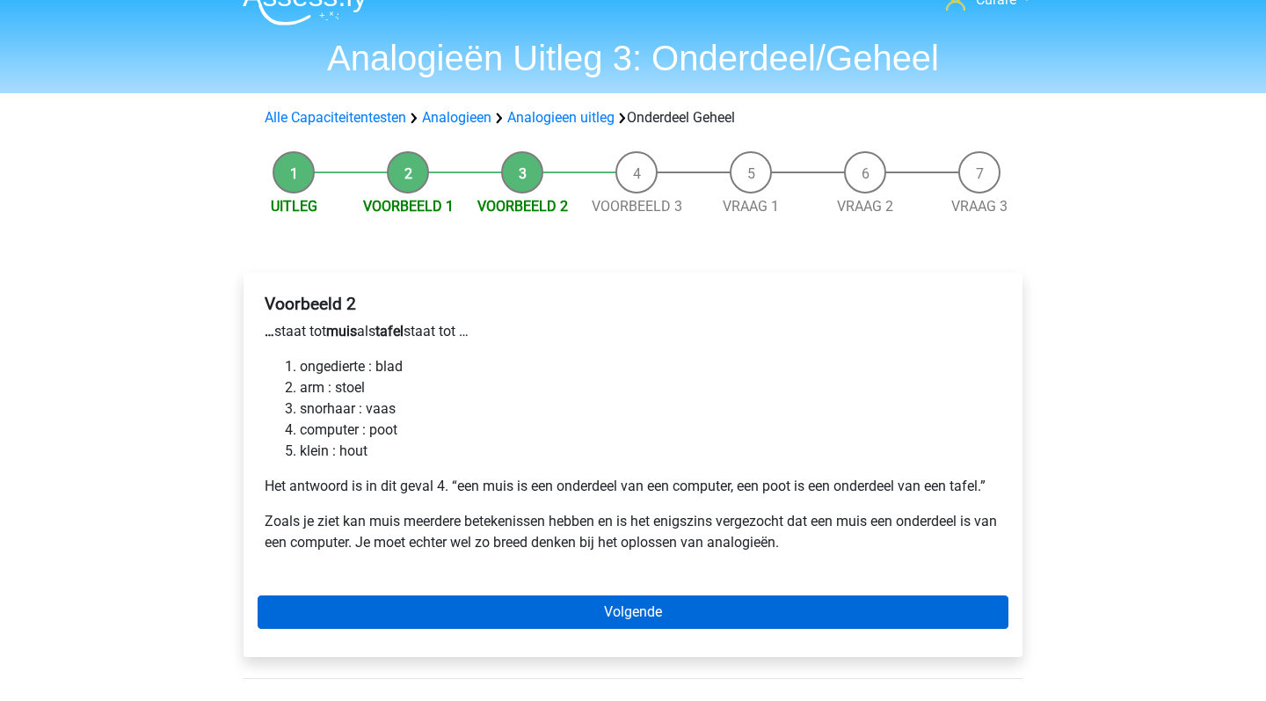
click at [609, 597] on link "Volgende" at bounding box center [633, 611] width 751 height 33
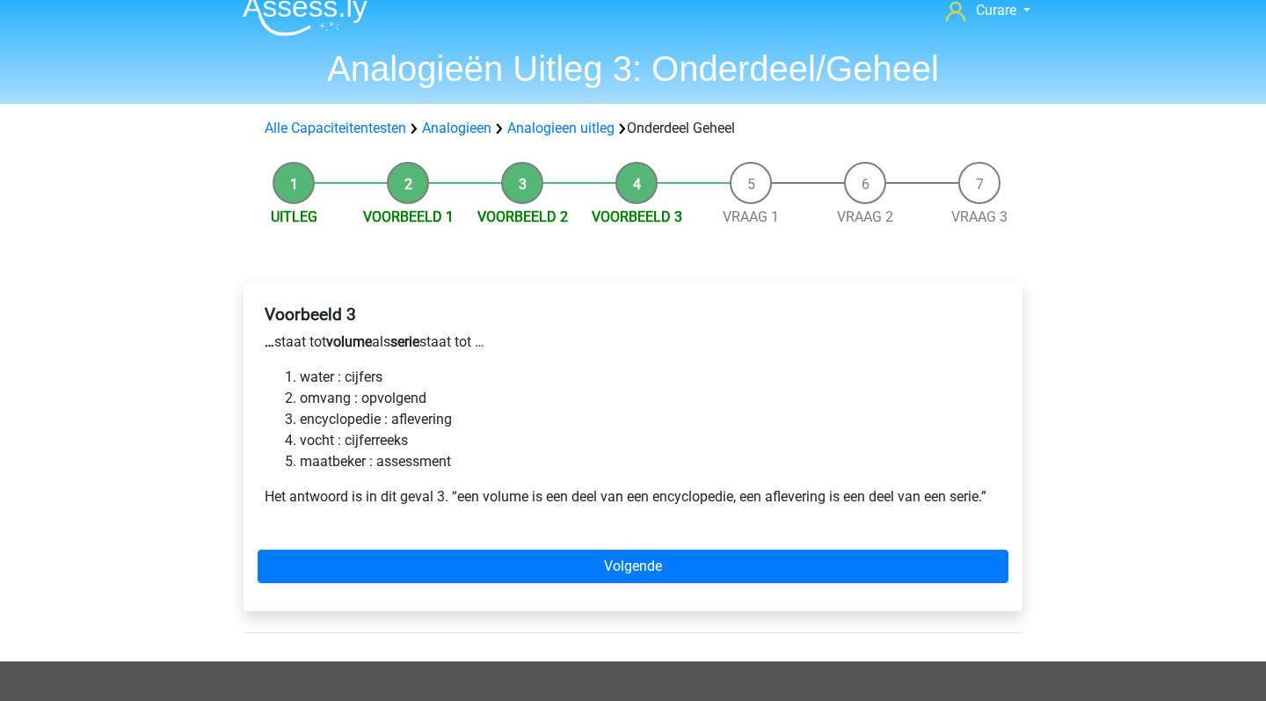
scroll to position [21, 0]
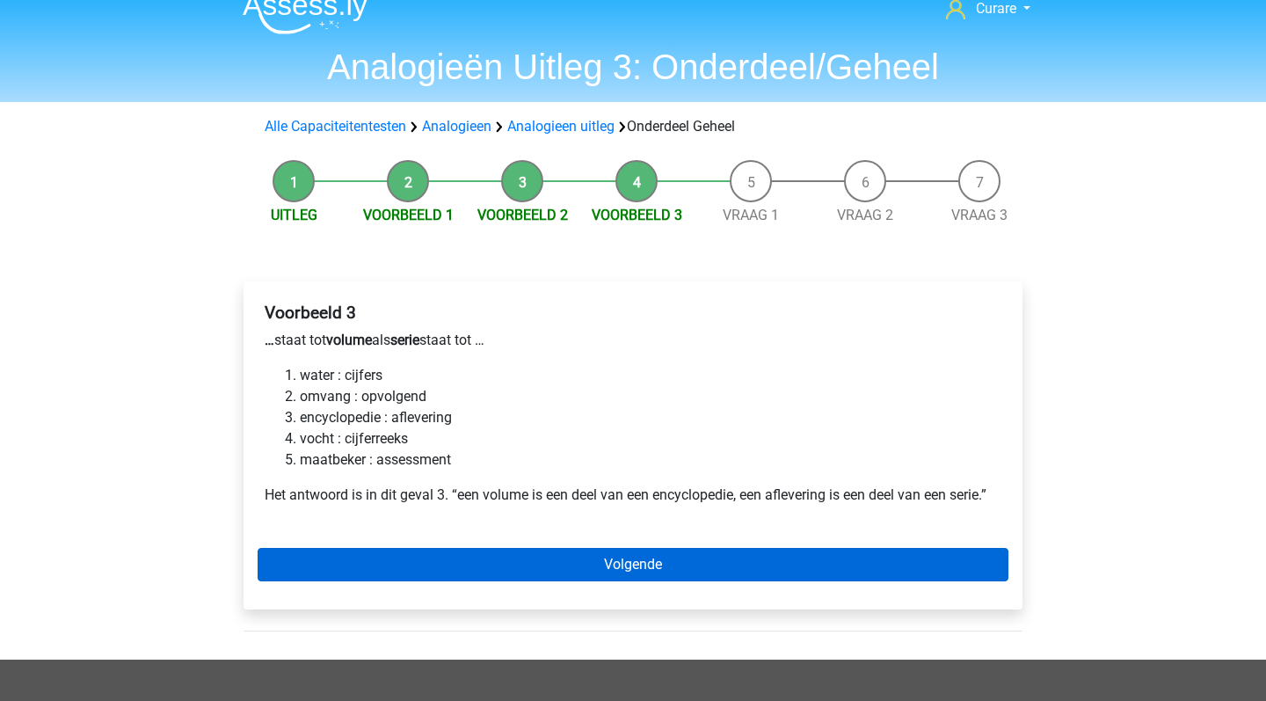
click at [638, 566] on link "Volgende" at bounding box center [633, 564] width 751 height 33
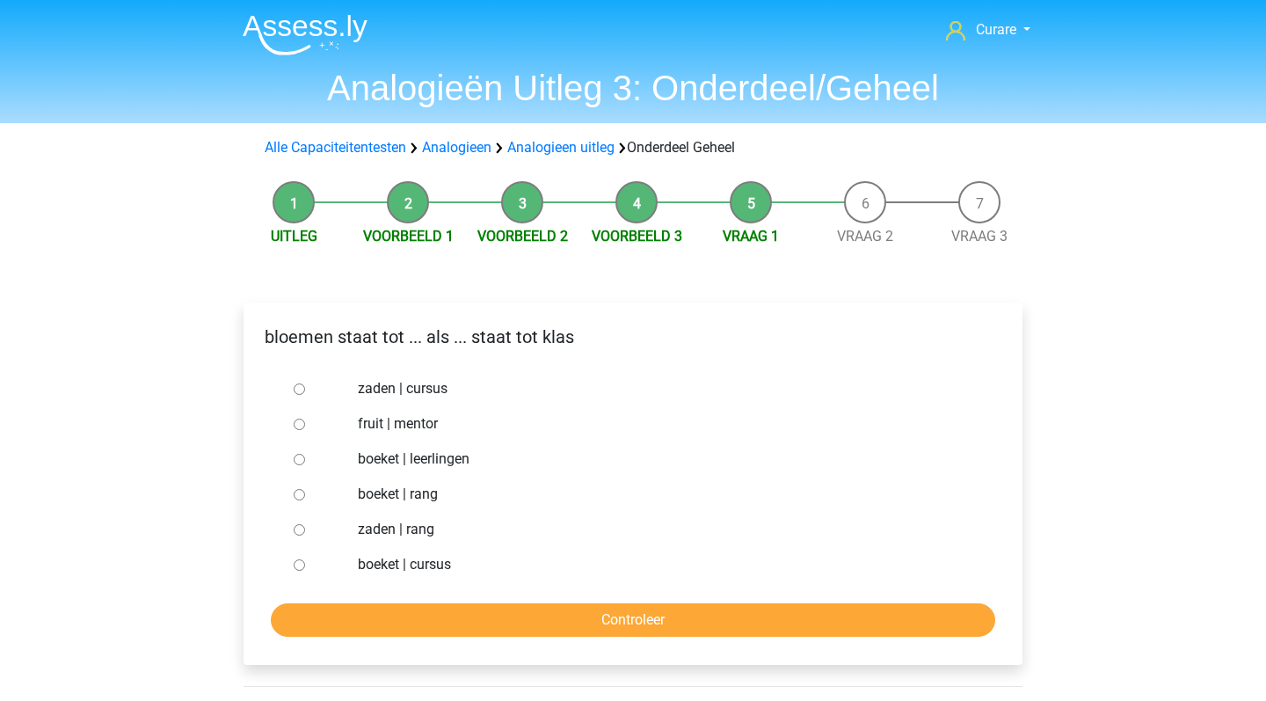
click at [442, 461] on label "boeket | leerlingen" at bounding box center [662, 459] width 609 height 21
click at [305, 461] on input "boeket | leerlingen" at bounding box center [299, 459] width 11 height 11
radio input "true"
click at [607, 619] on input "Controleer" at bounding box center [633, 619] width 725 height 33
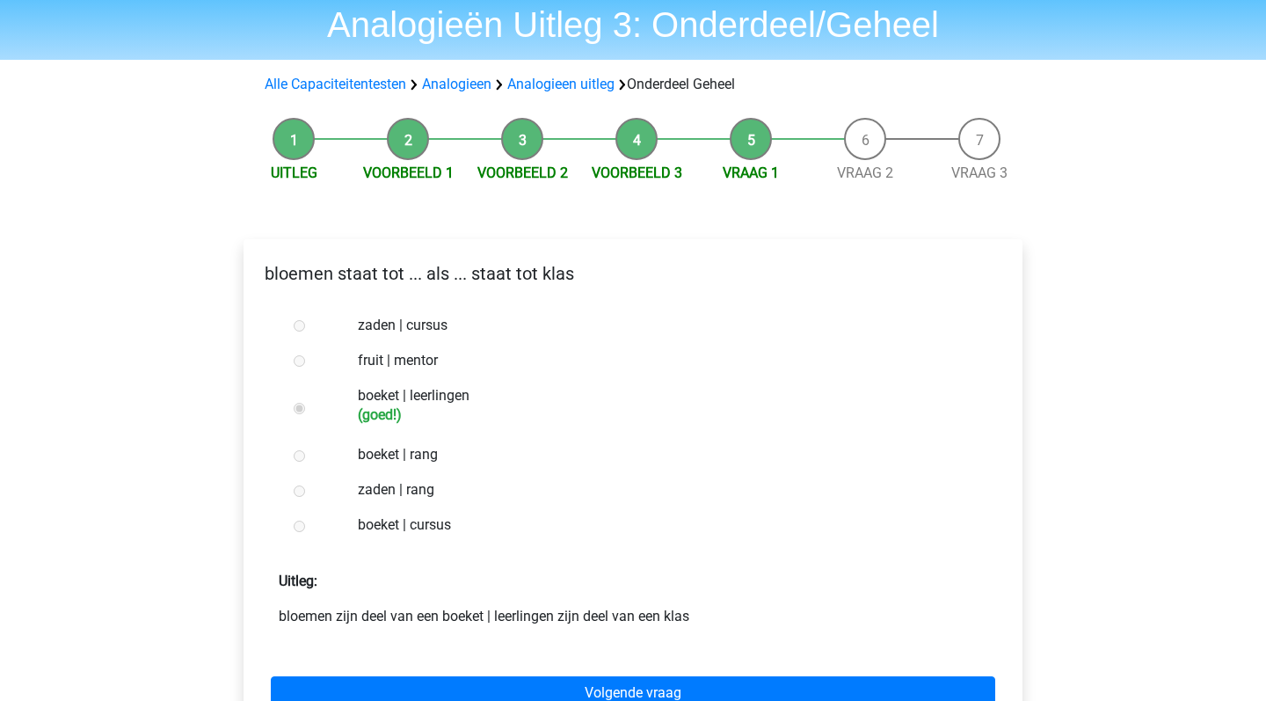
scroll to position [188, 0]
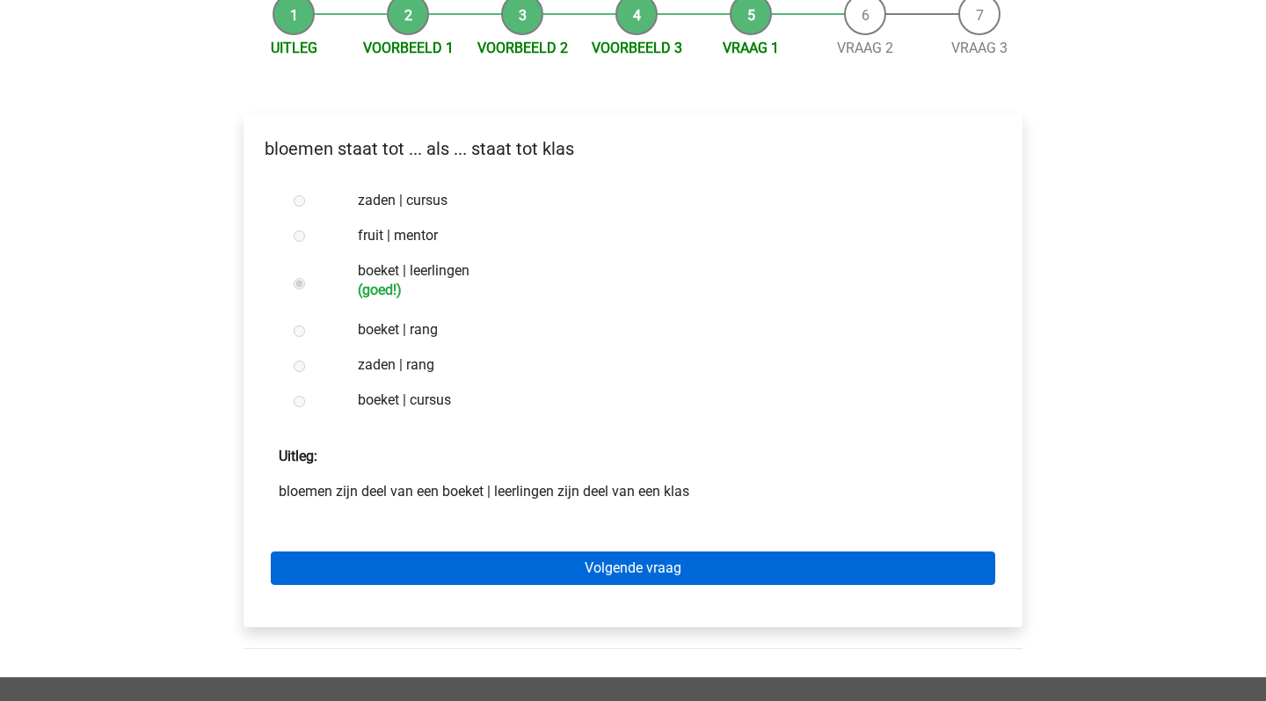
click at [653, 568] on link "Volgende vraag" at bounding box center [633, 567] width 725 height 33
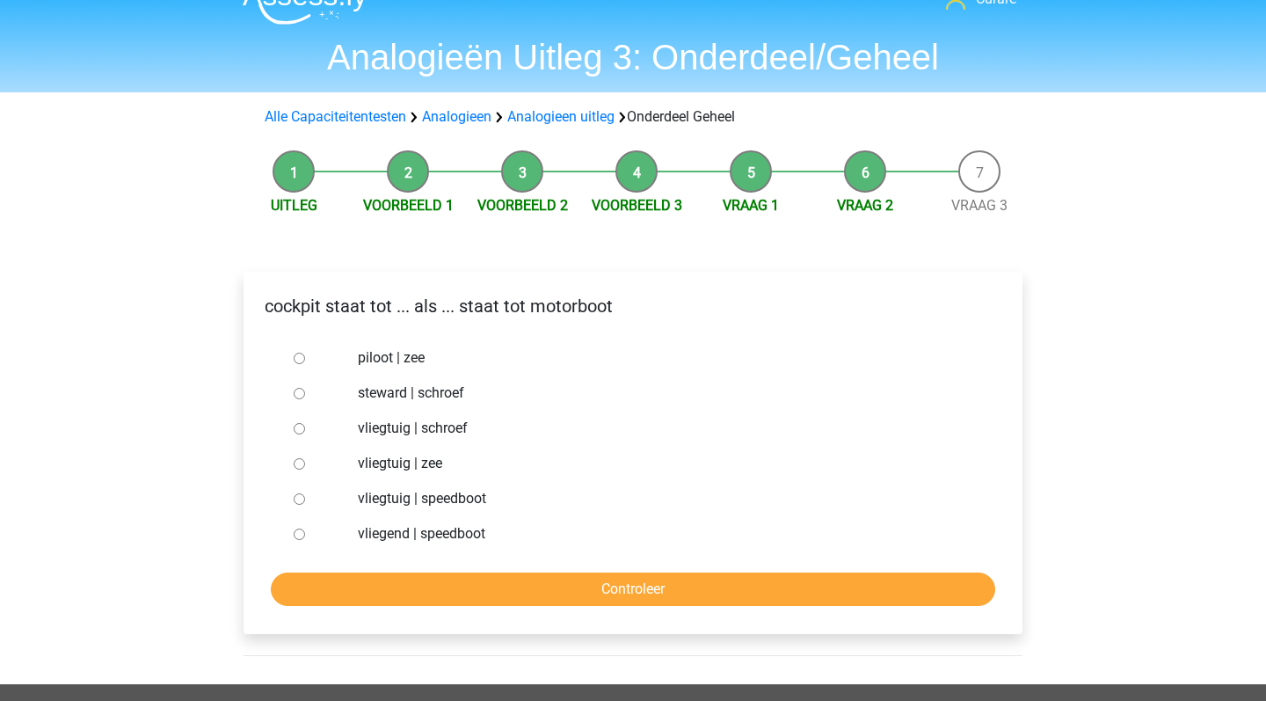
scroll to position [35, 0]
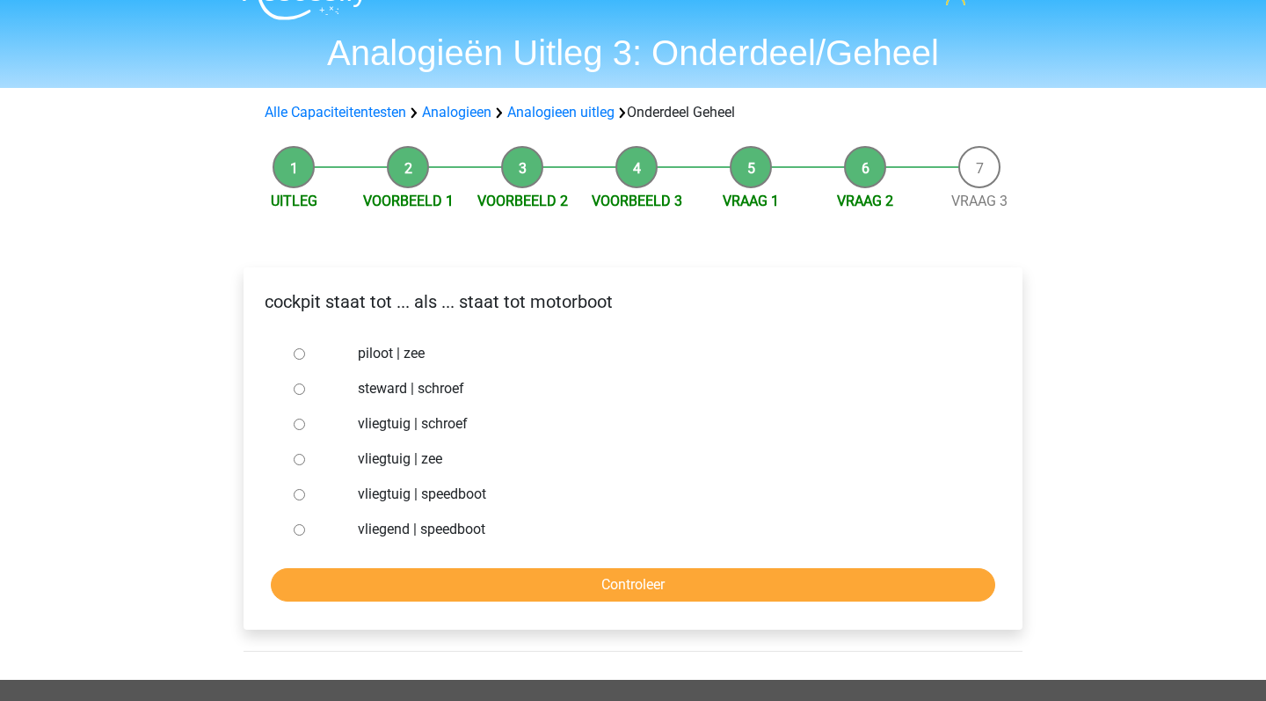
click at [453, 424] on label "vliegtuig | schroef" at bounding box center [662, 423] width 609 height 21
click at [305, 424] on input "vliegtuig | schroef" at bounding box center [299, 424] width 11 height 11
radio input "true"
click at [641, 592] on input "Controleer" at bounding box center [633, 584] width 725 height 33
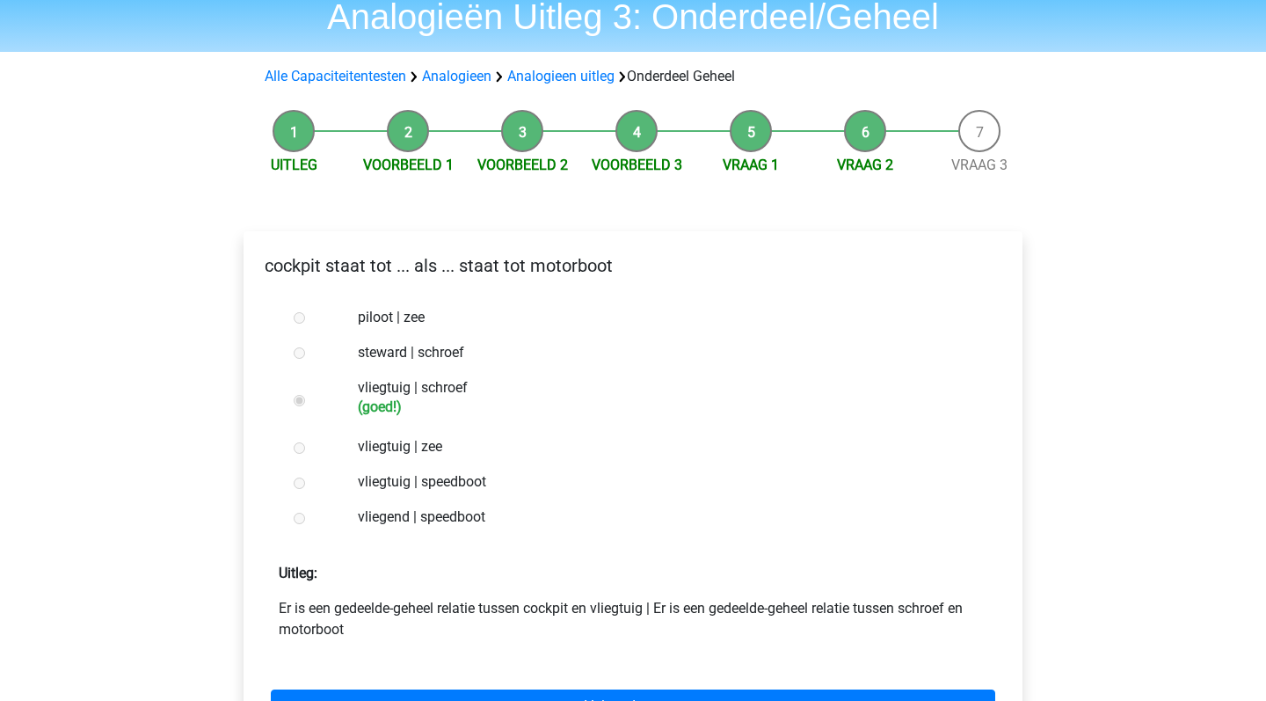
scroll to position [280, 0]
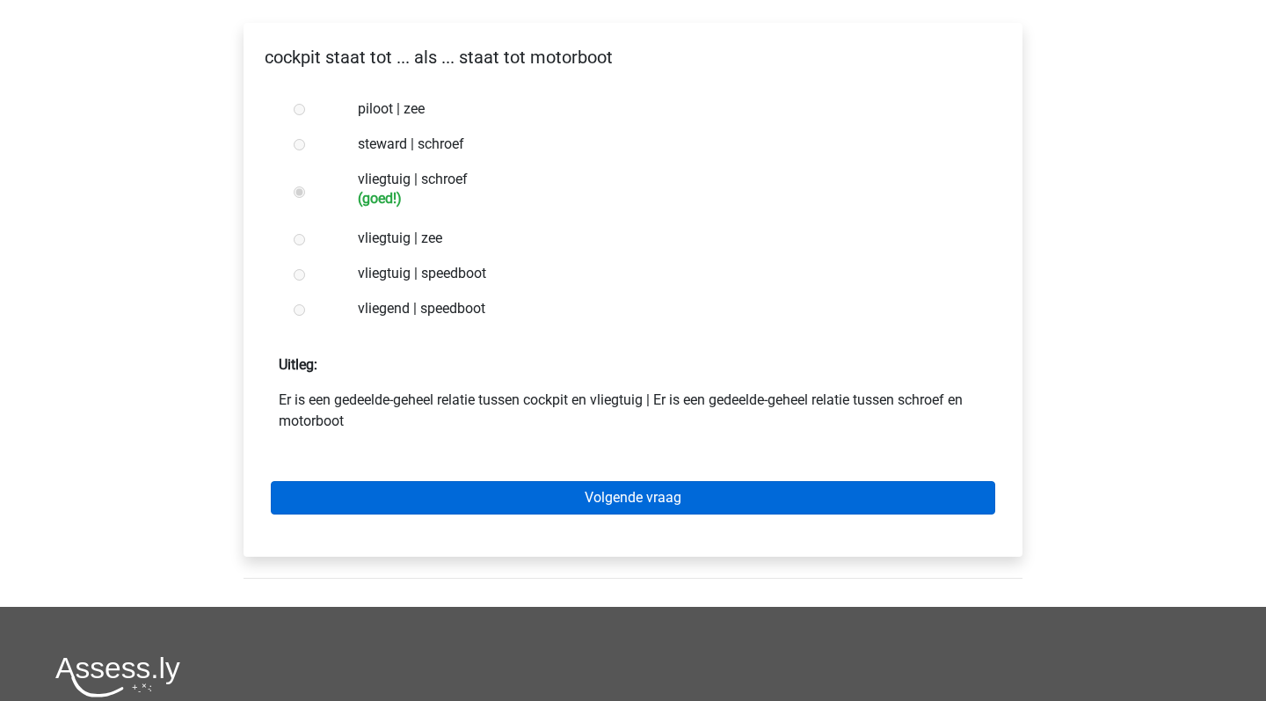
click at [653, 498] on link "Volgende vraag" at bounding box center [633, 497] width 725 height 33
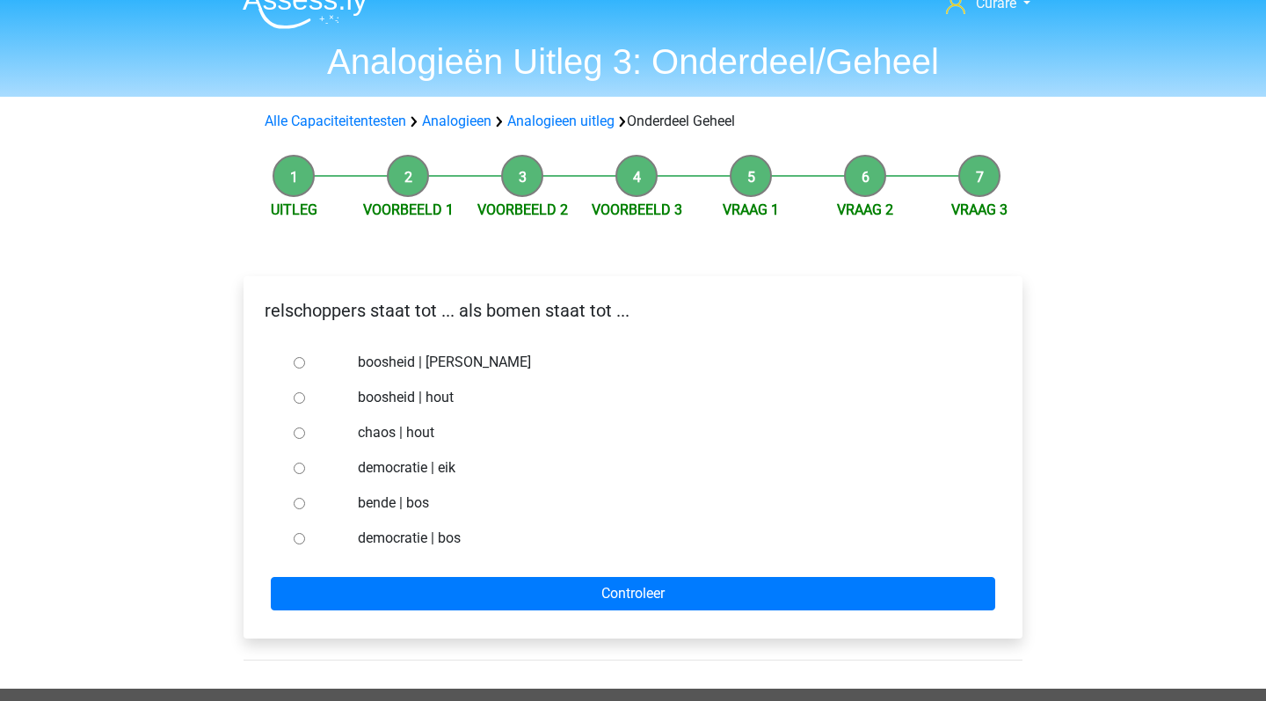
scroll to position [28, 0]
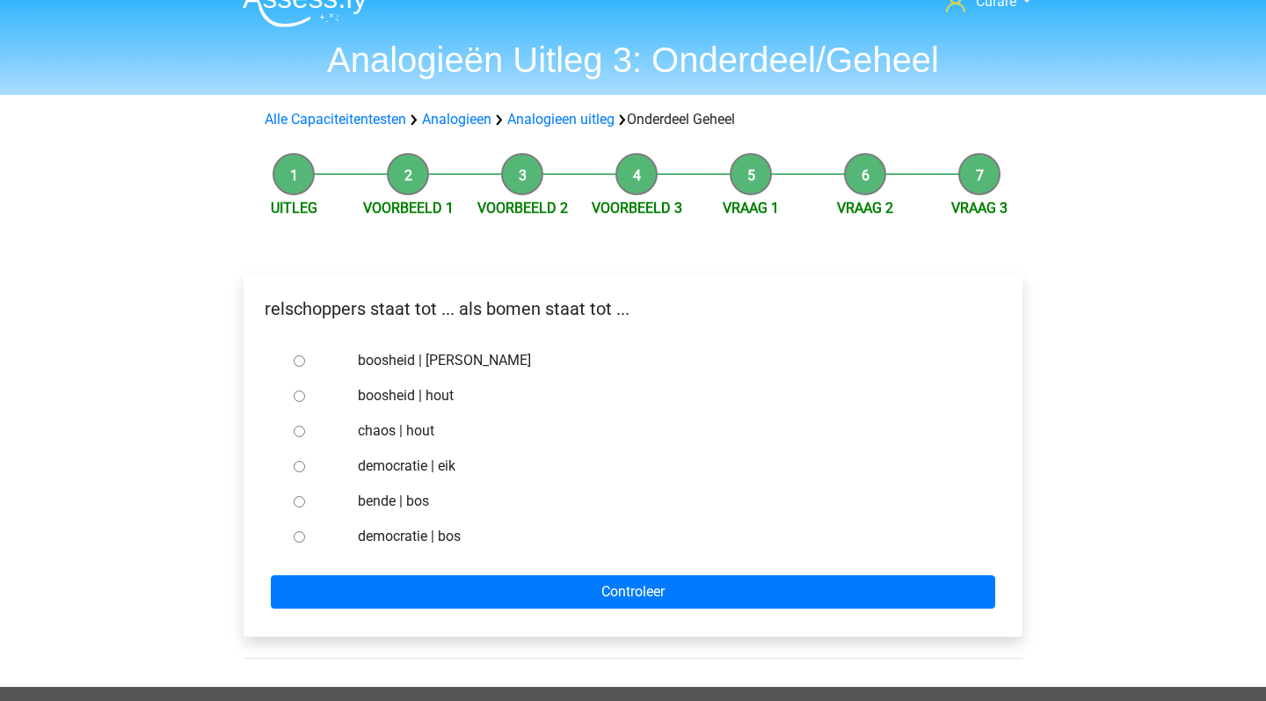
click at [380, 507] on label "bende | bos" at bounding box center [662, 501] width 609 height 21
click at [305, 507] on input "bende | bos" at bounding box center [299, 501] width 11 height 11
radio input "true"
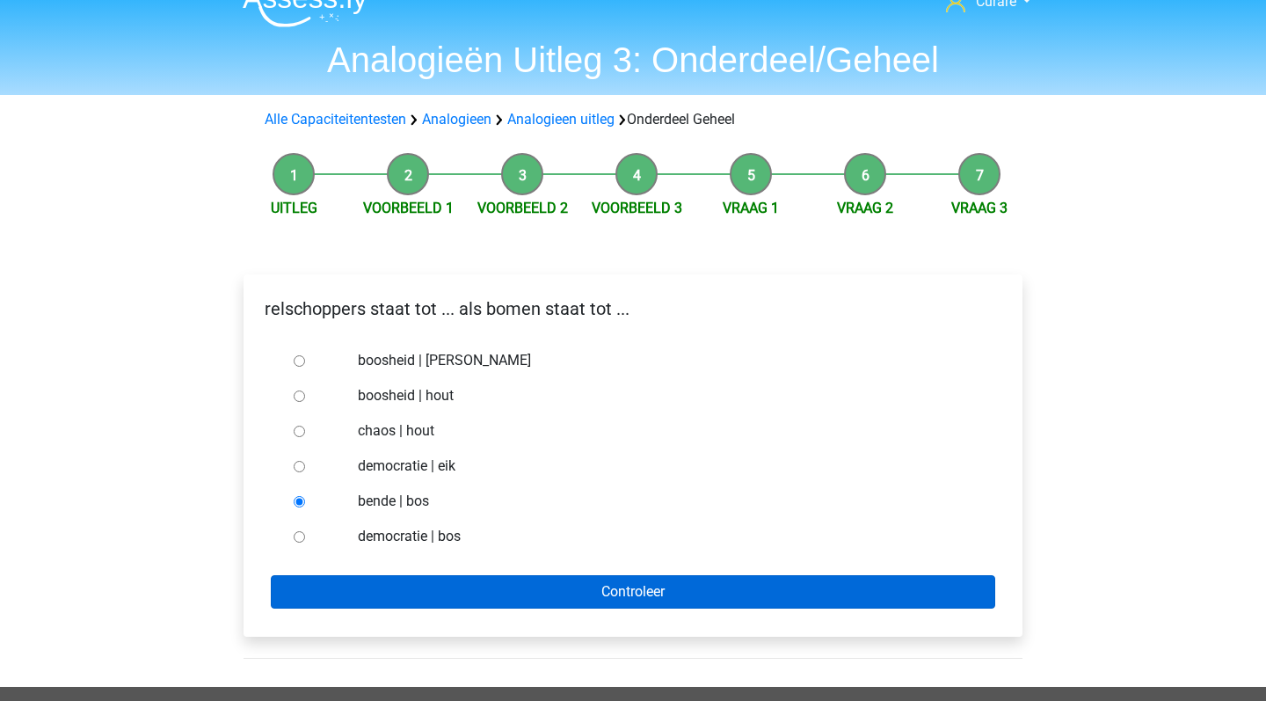
click at [723, 595] on input "Controleer" at bounding box center [633, 591] width 725 height 33
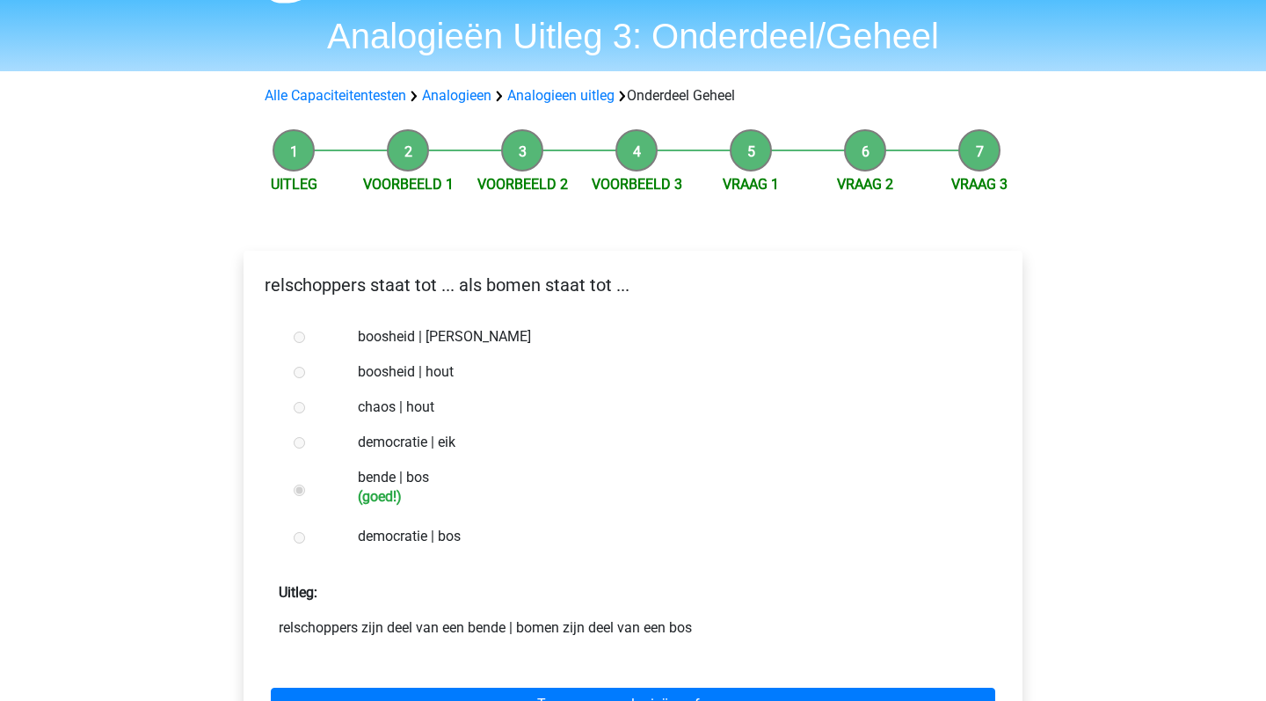
scroll to position [225, 0]
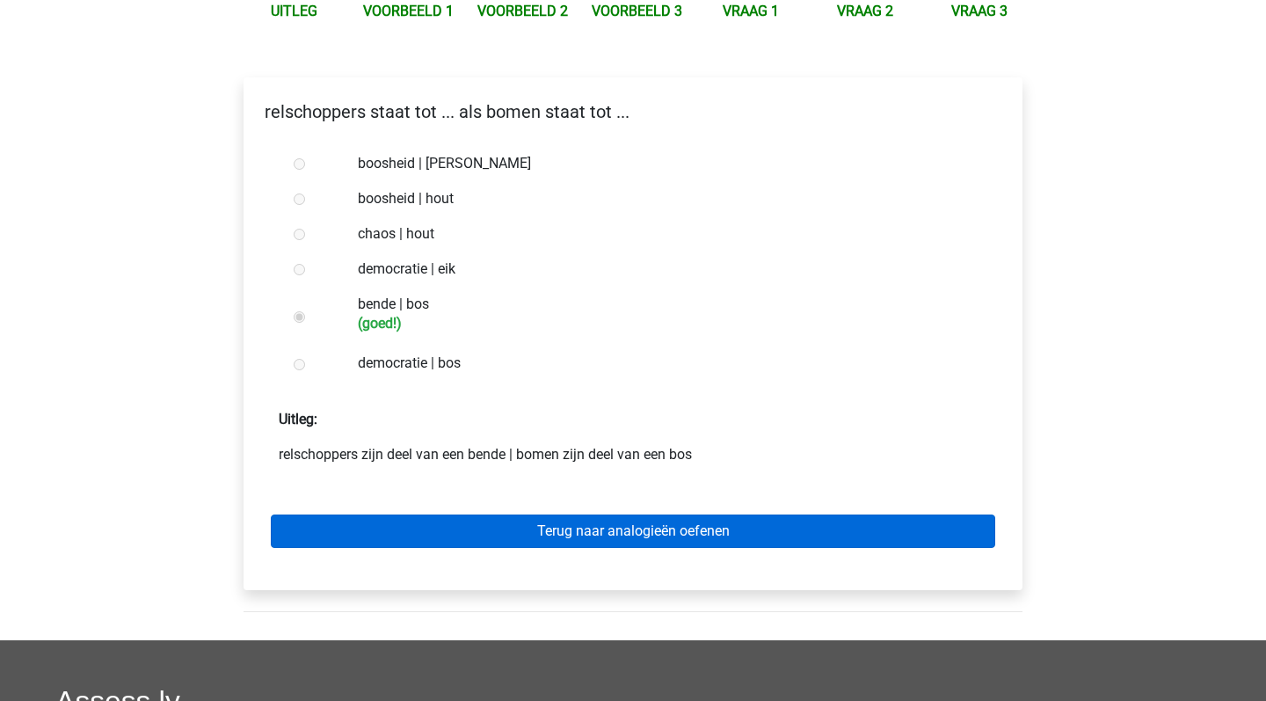
click at [675, 535] on link "Terug naar analogieën oefenen" at bounding box center [633, 531] width 725 height 33
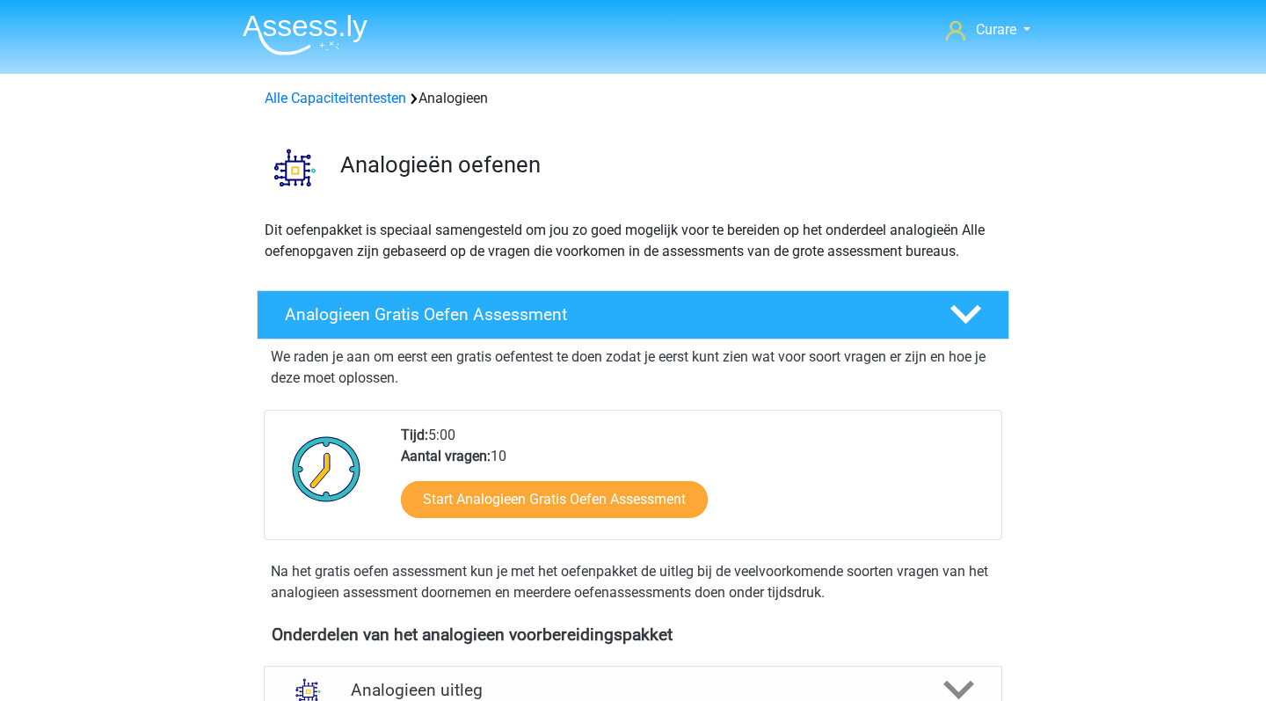
scroll to position [288, 0]
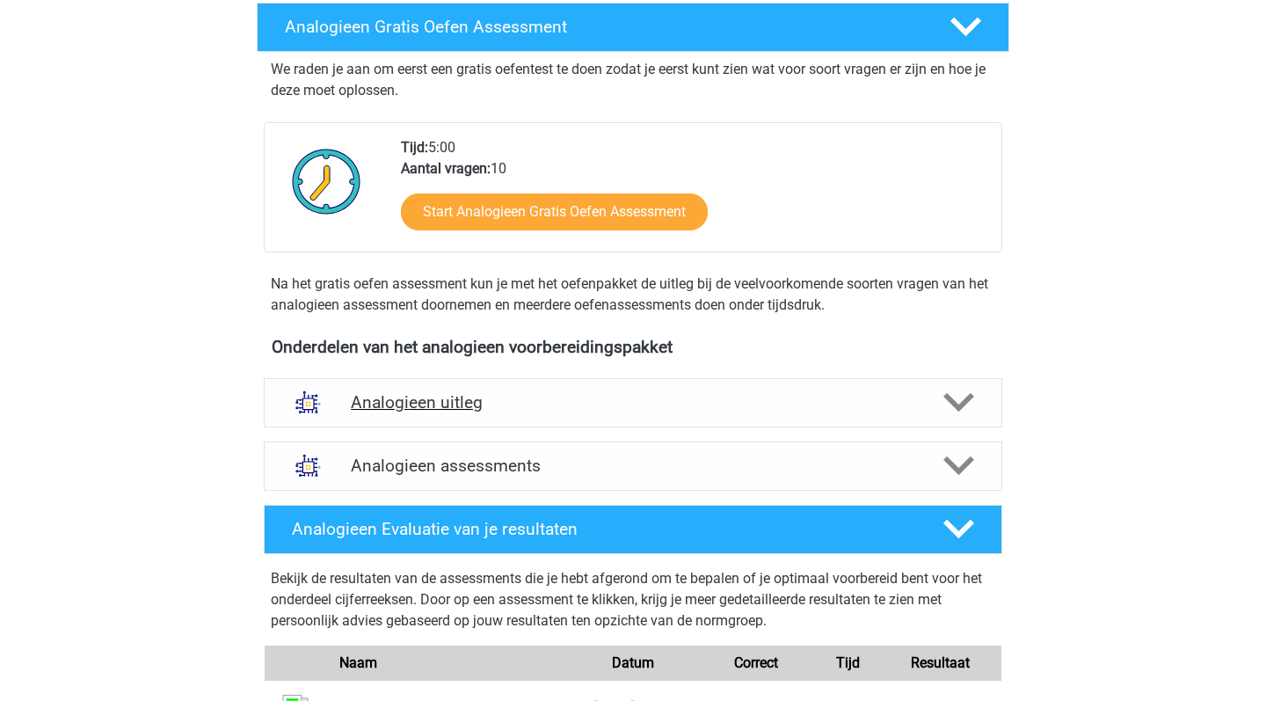
click at [666, 399] on h4 "Analogieen uitleg" at bounding box center [633, 402] width 565 height 20
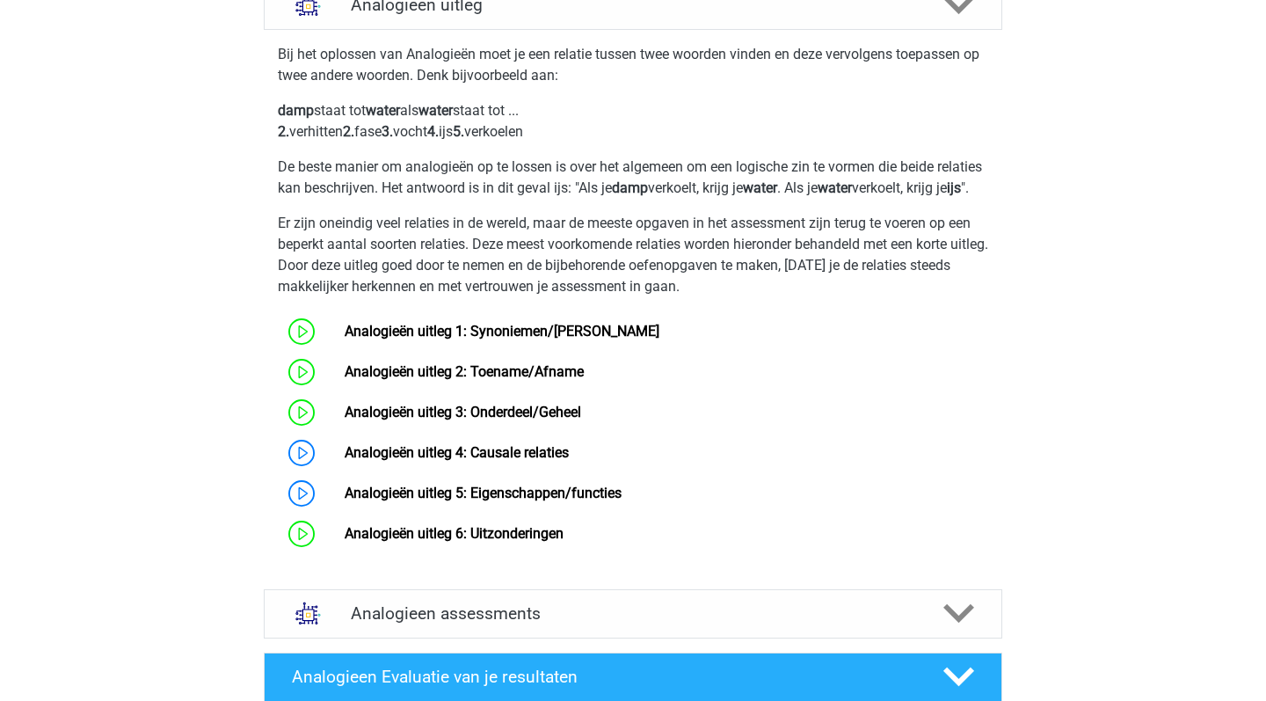
scroll to position [704, 0]
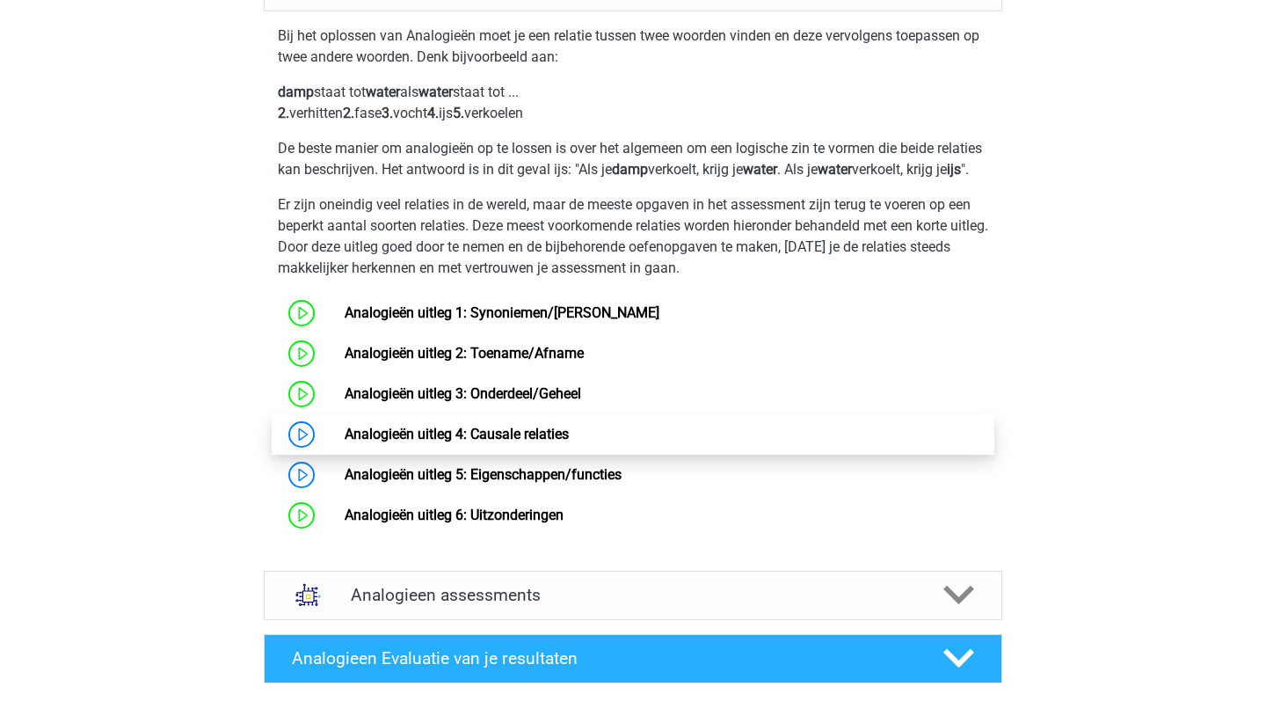
click at [569, 442] on link "Analogieën uitleg 4: Causale relaties" at bounding box center [457, 434] width 224 height 17
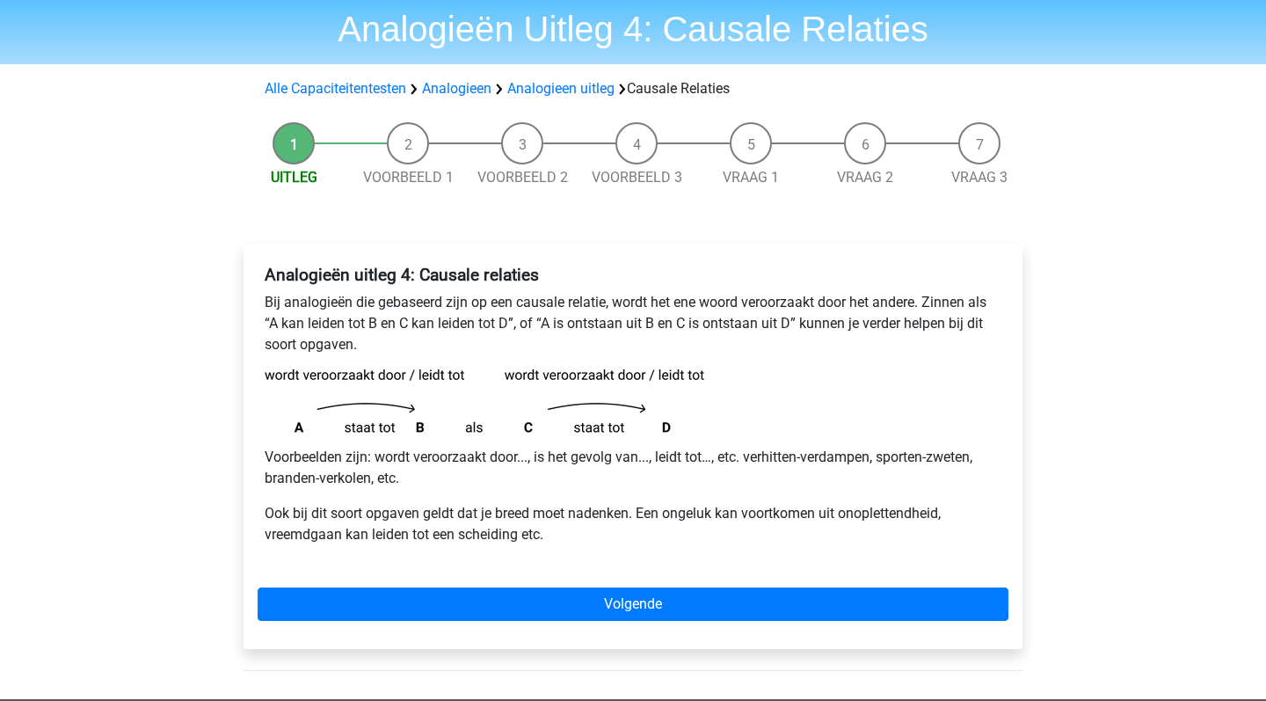
scroll to position [65, 0]
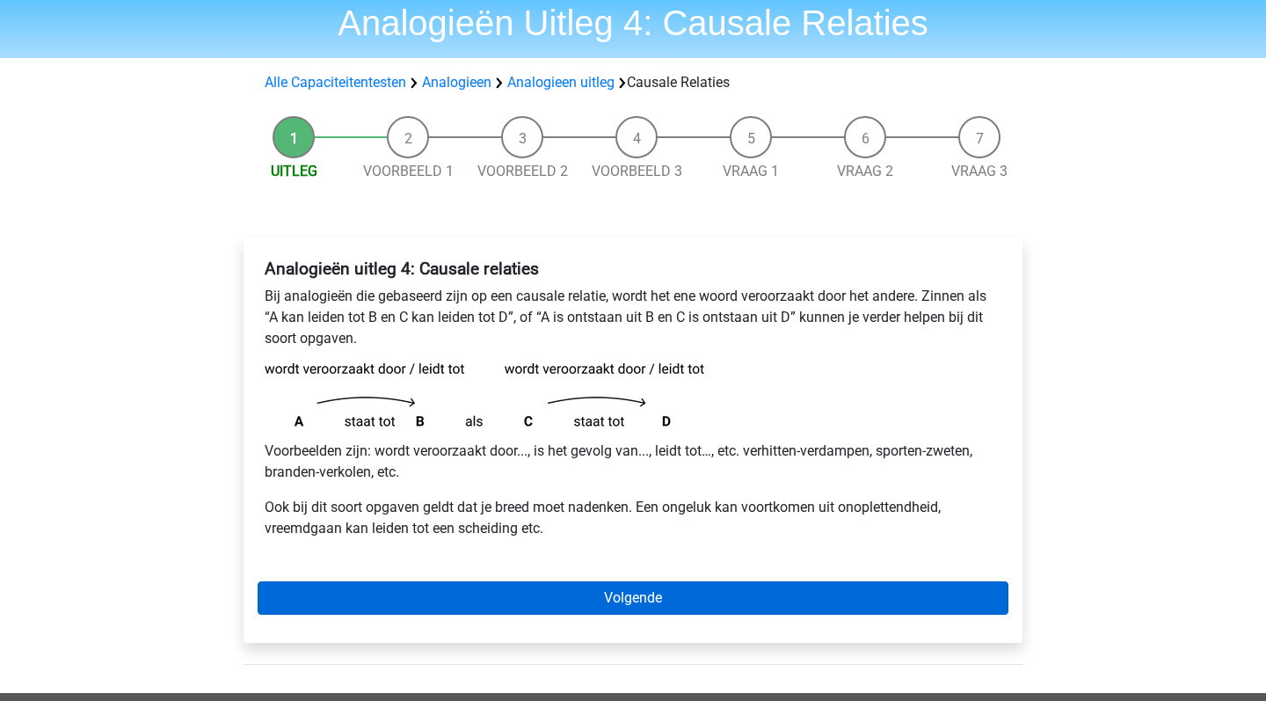
click at [668, 595] on link "Volgende" at bounding box center [633, 597] width 751 height 33
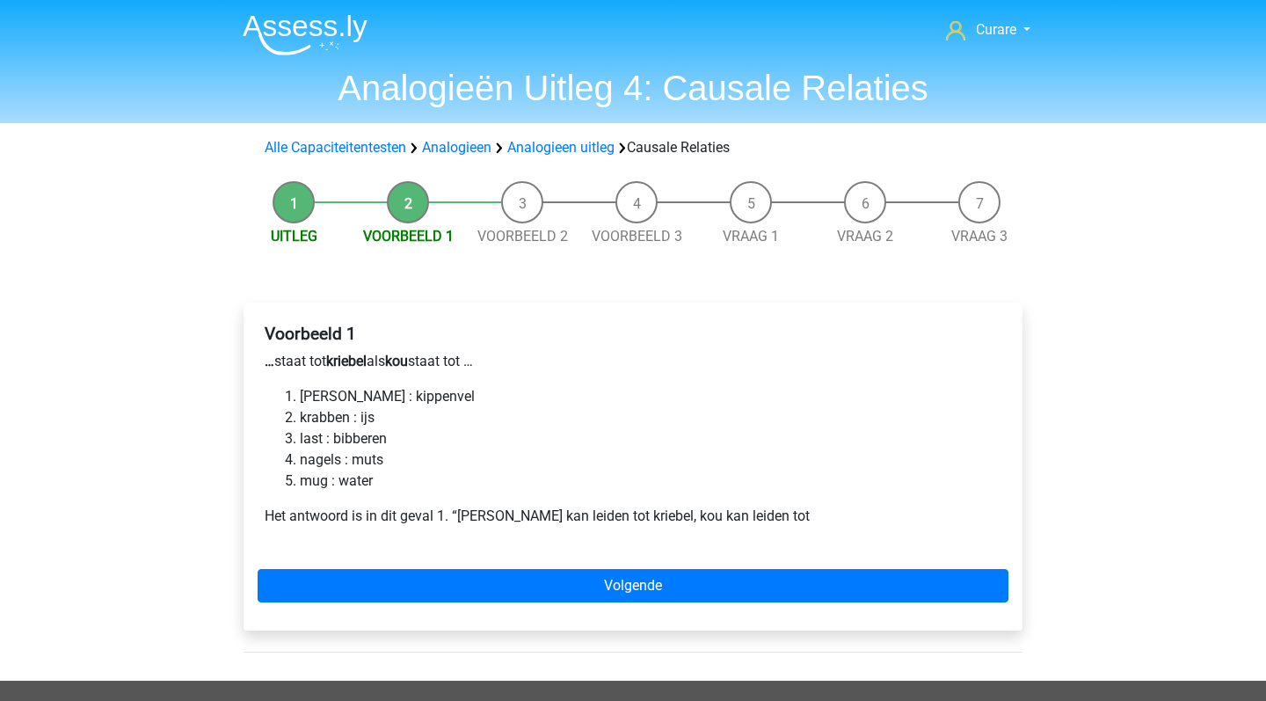
click at [353, 409] on li "krabben : ijs" at bounding box center [651, 417] width 702 height 21
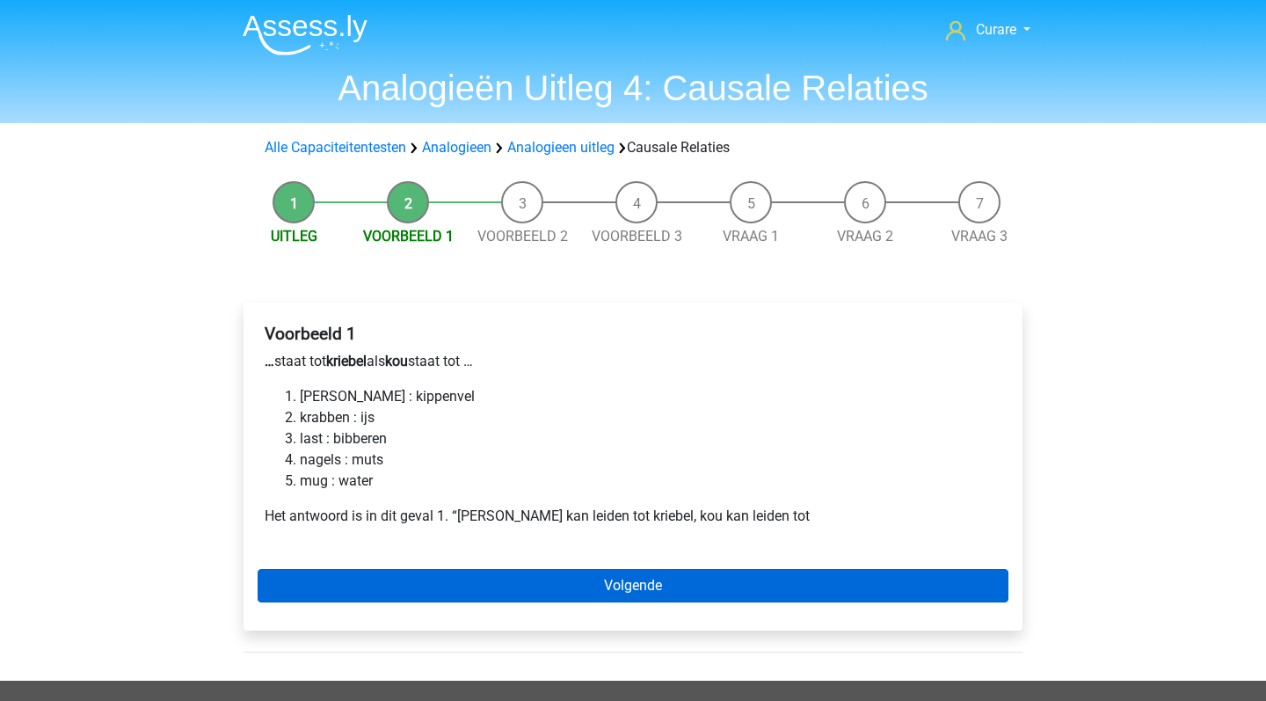
click at [603, 583] on link "Volgende" at bounding box center [633, 585] width 751 height 33
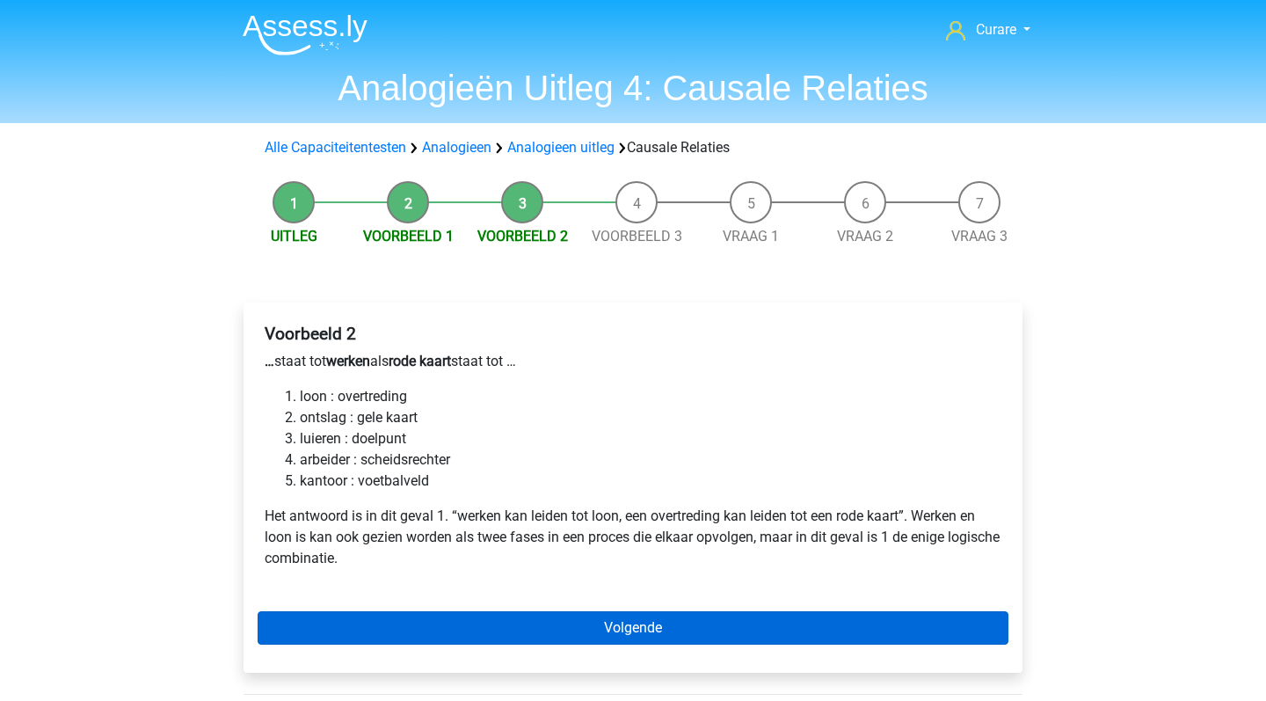
click at [617, 611] on link "Volgende" at bounding box center [633, 627] width 751 height 33
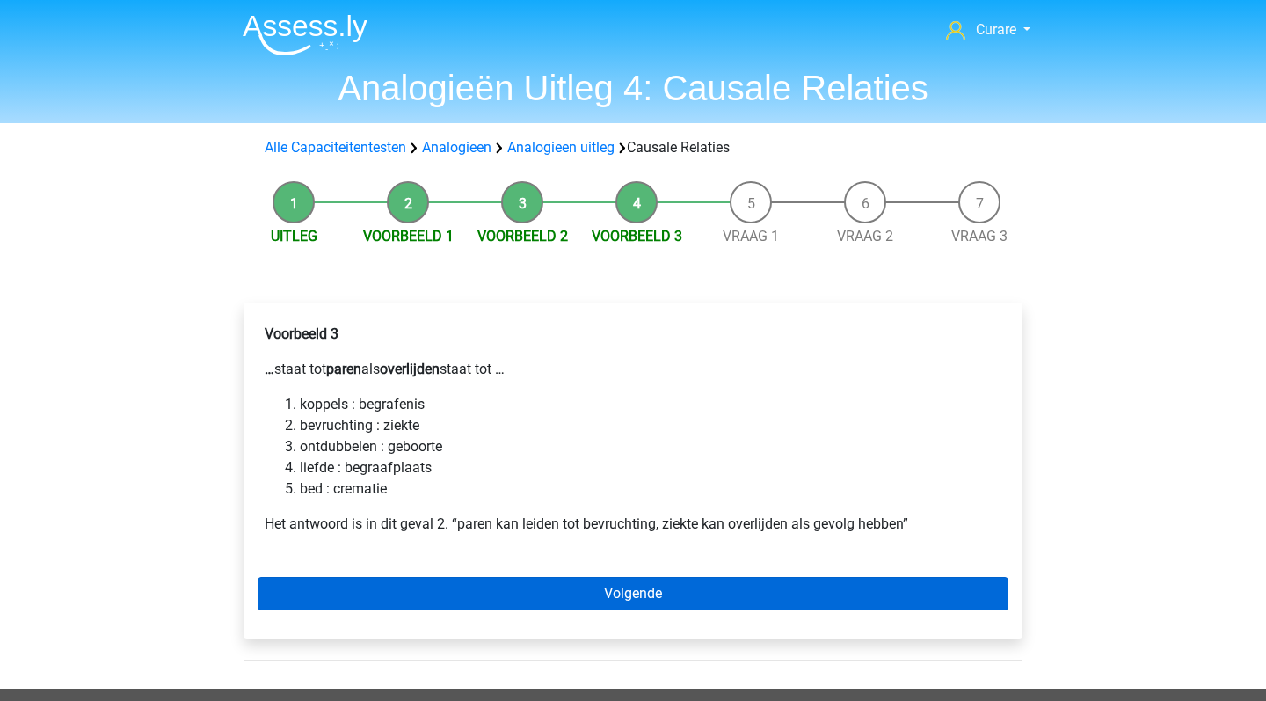
click at [630, 604] on link "Volgende" at bounding box center [633, 593] width 751 height 33
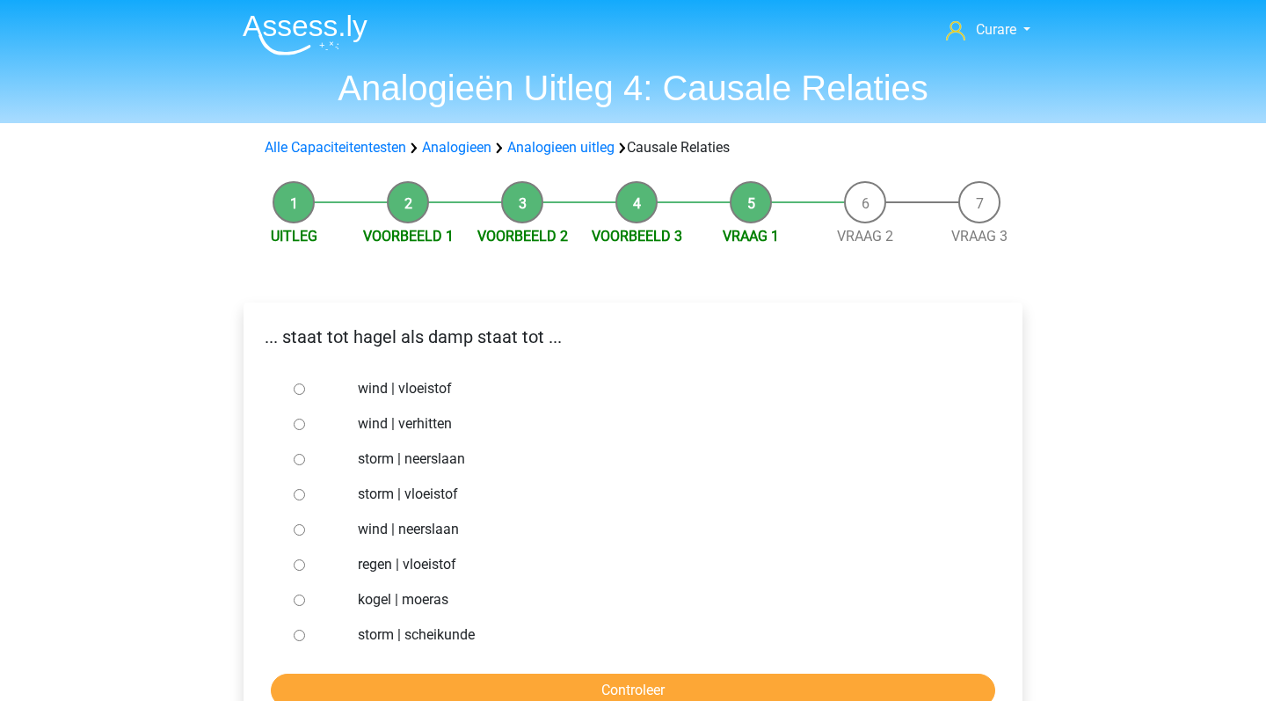
click at [430, 563] on label "regen | vloeistof" at bounding box center [662, 564] width 609 height 21
click at [305, 563] on input "regen | vloeistof" at bounding box center [299, 564] width 11 height 11
radio input "true"
click at [610, 684] on input "Controleer" at bounding box center [633, 690] width 725 height 33
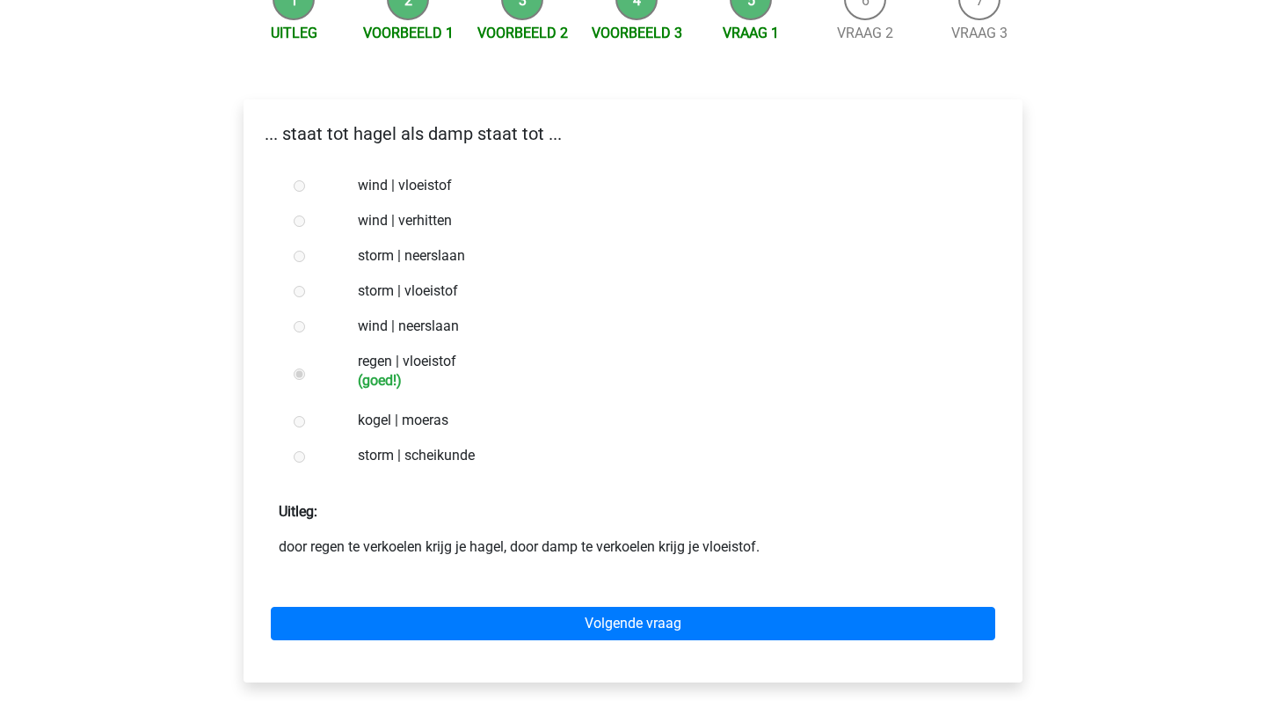
scroll to position [211, 0]
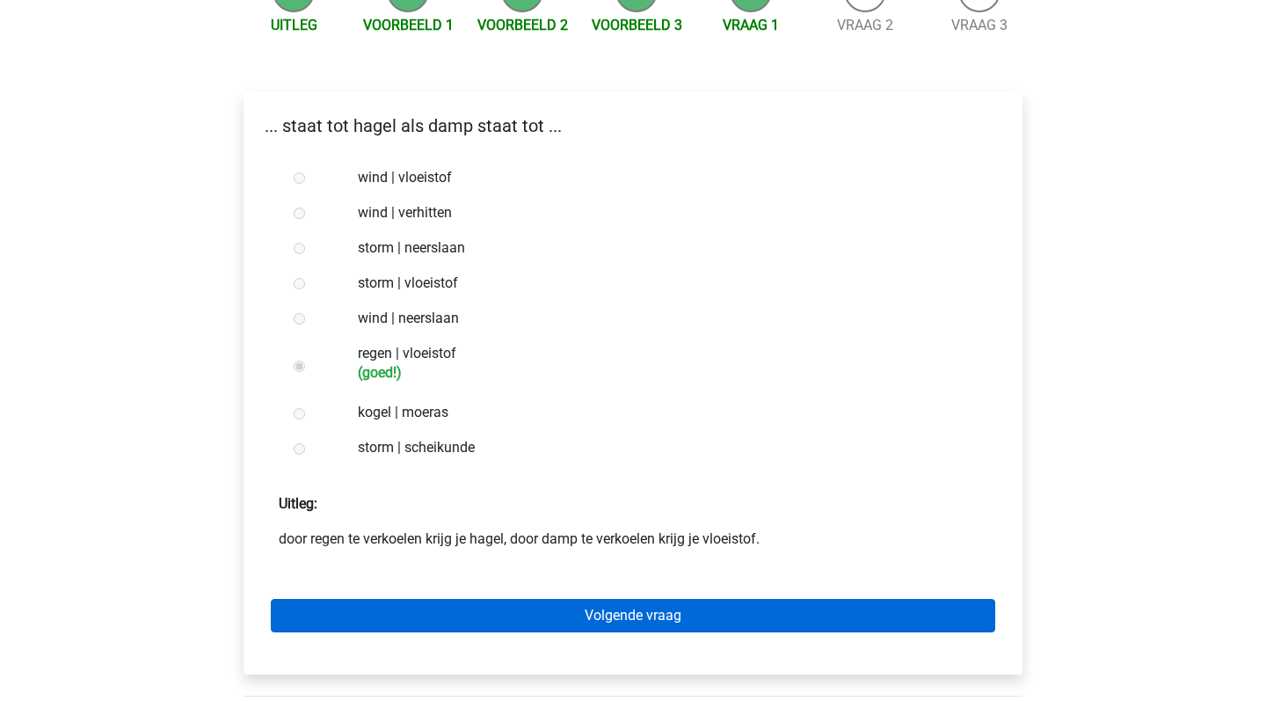
click at [626, 605] on link "Volgende vraag" at bounding box center [633, 615] width 725 height 33
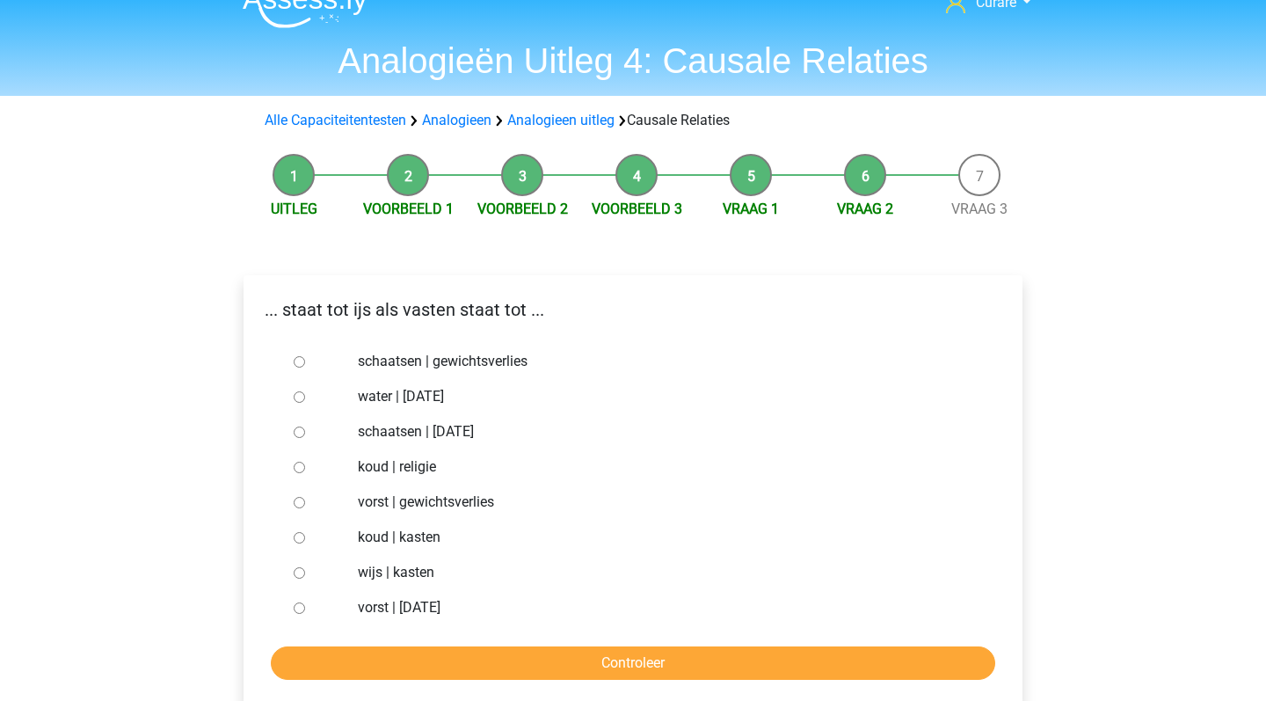
scroll to position [31, 0]
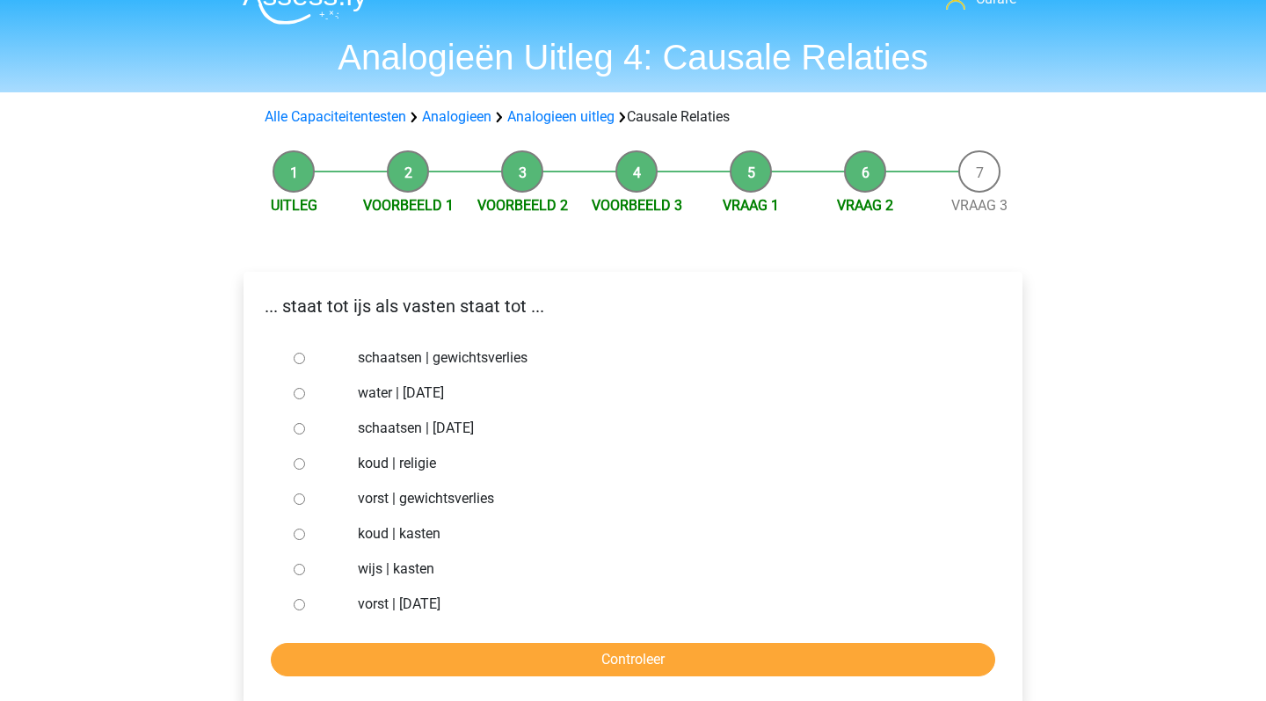
click at [451, 498] on label "vorst | gewichtsverlies" at bounding box center [662, 498] width 609 height 21
click at [305, 498] on input "vorst | gewichtsverlies" at bounding box center [299, 498] width 11 height 11
radio input "true"
click at [625, 657] on input "Controleer" at bounding box center [633, 659] width 725 height 33
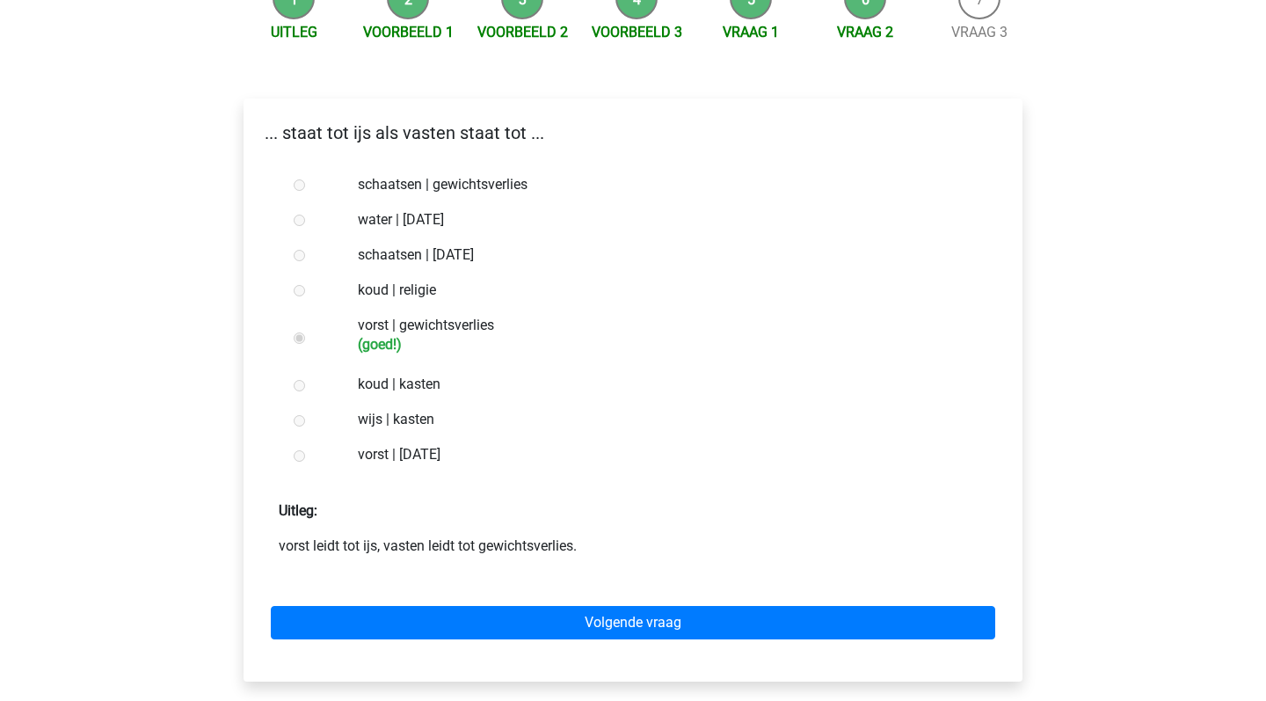
scroll to position [244, 0]
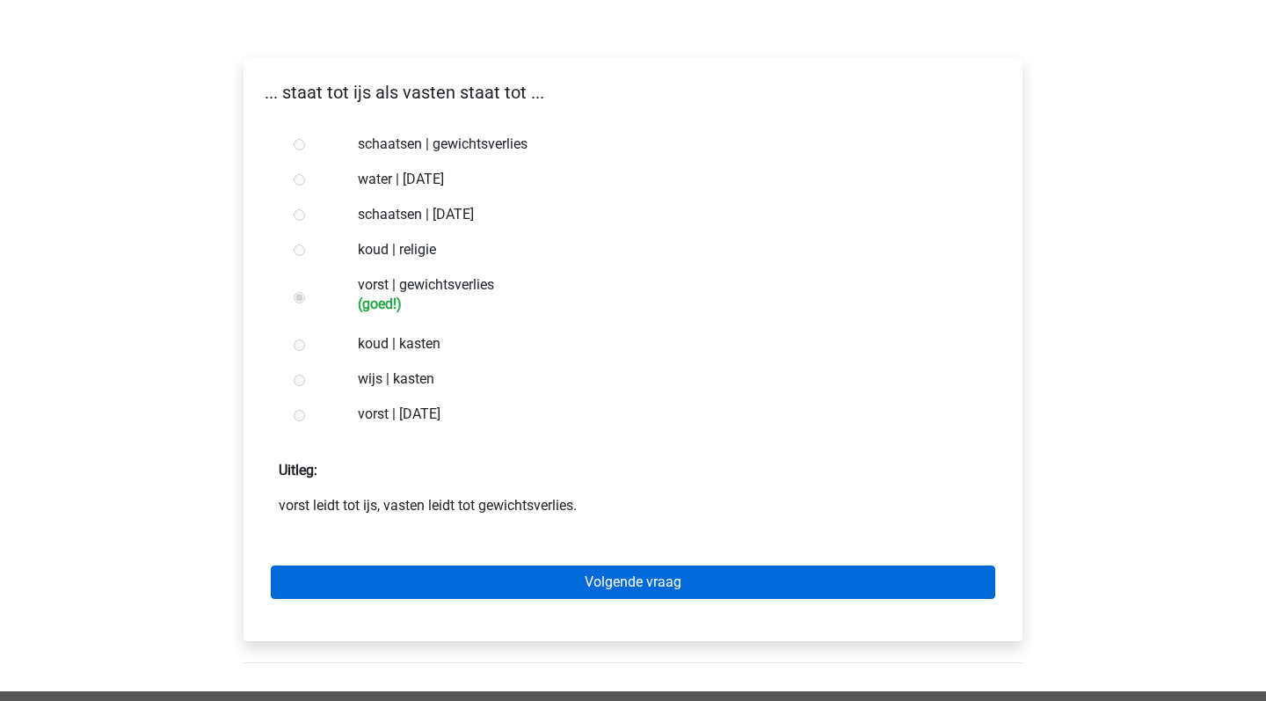
click at [633, 585] on link "Volgende vraag" at bounding box center [633, 582] width 725 height 33
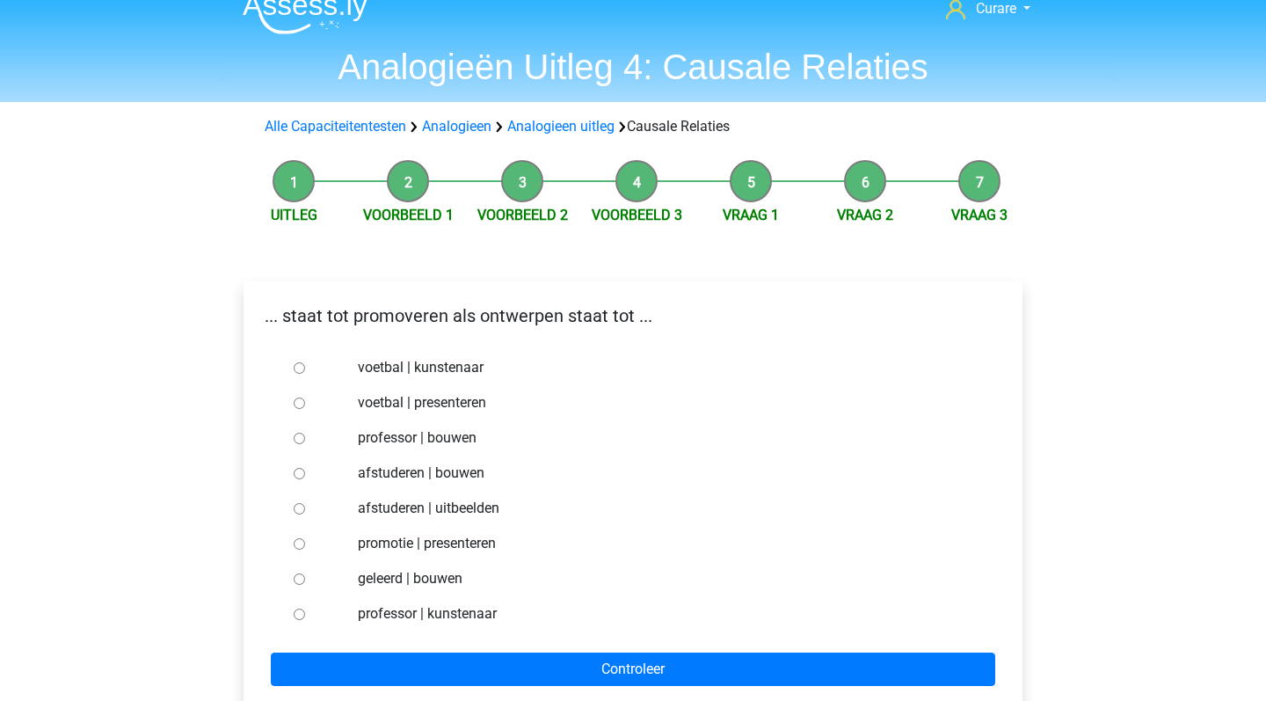
scroll to position [22, 0]
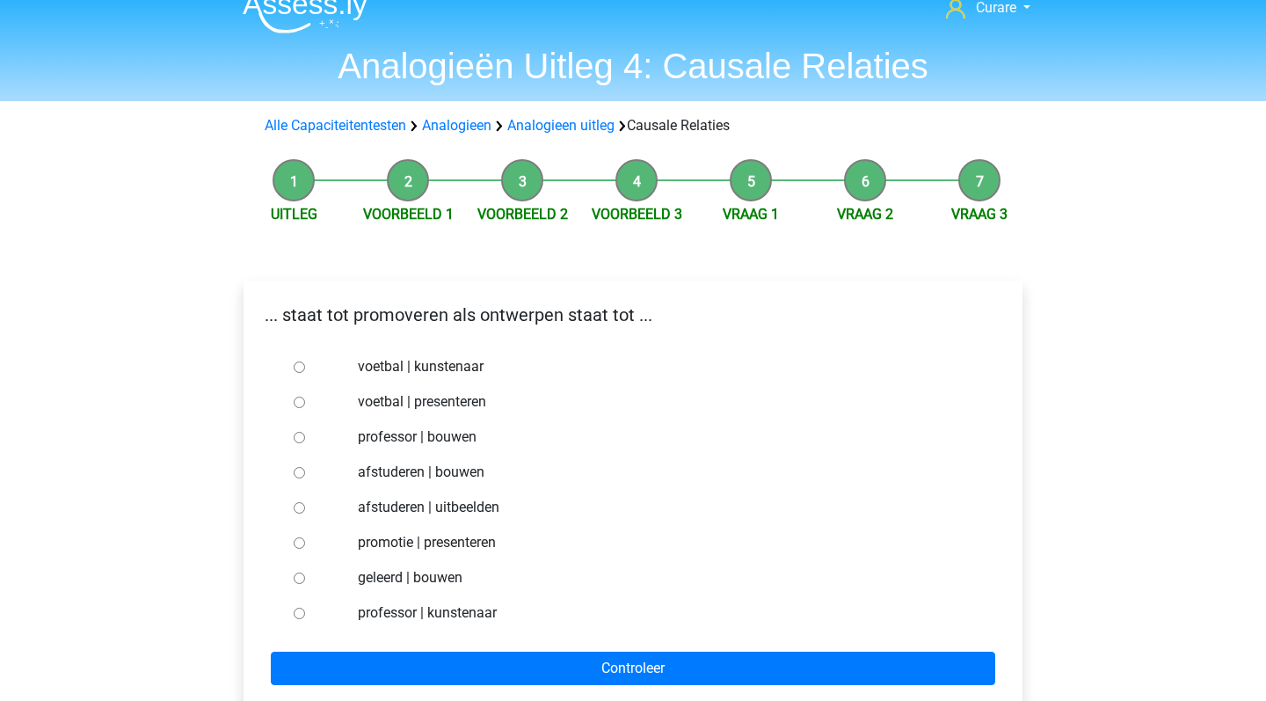
click at [469, 499] on label "afstuderen | uitbeelden" at bounding box center [662, 507] width 609 height 21
click at [305, 502] on input "afstuderen | uitbeelden" at bounding box center [299, 507] width 11 height 11
radio input "true"
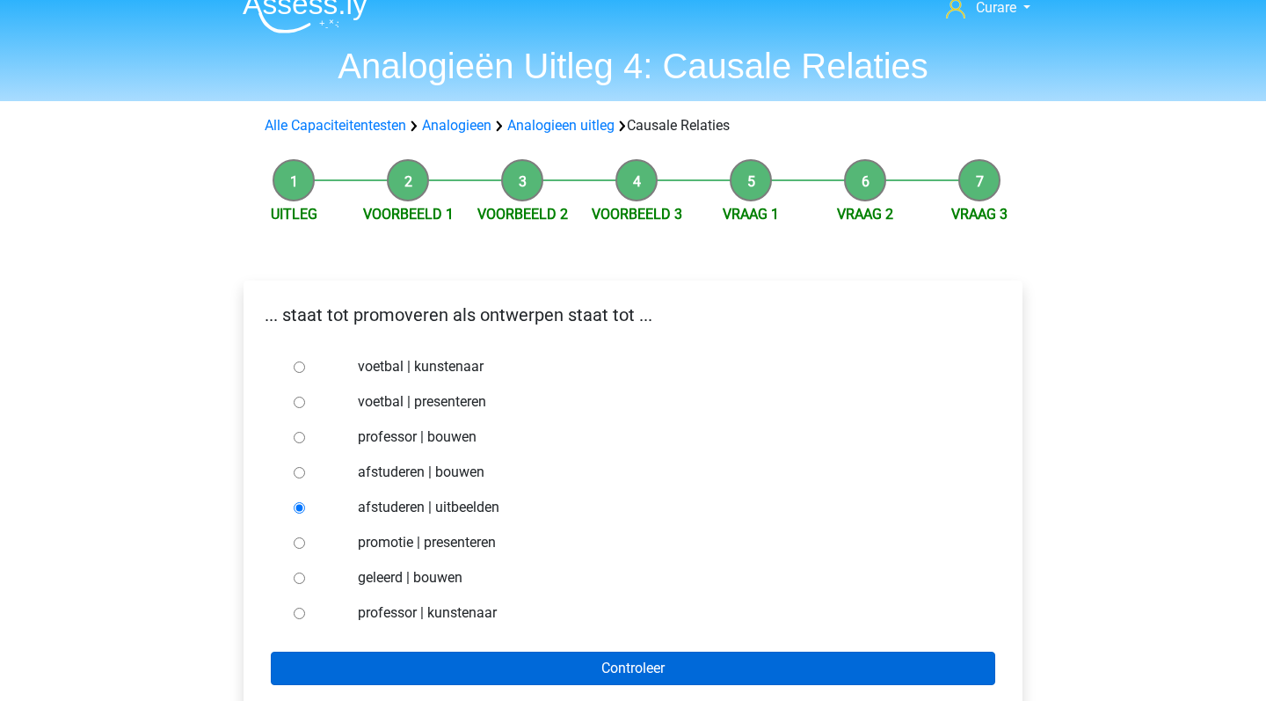
click at [664, 668] on input "Controleer" at bounding box center [633, 668] width 725 height 33
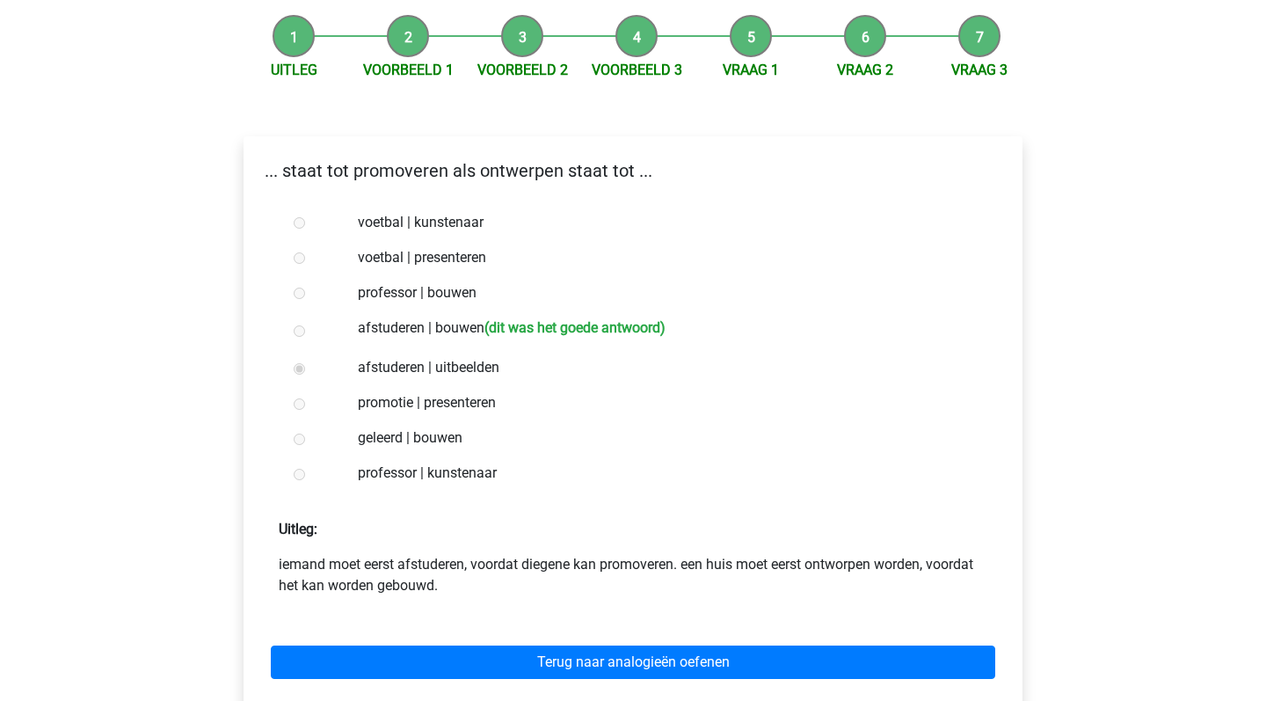
scroll to position [173, 0]
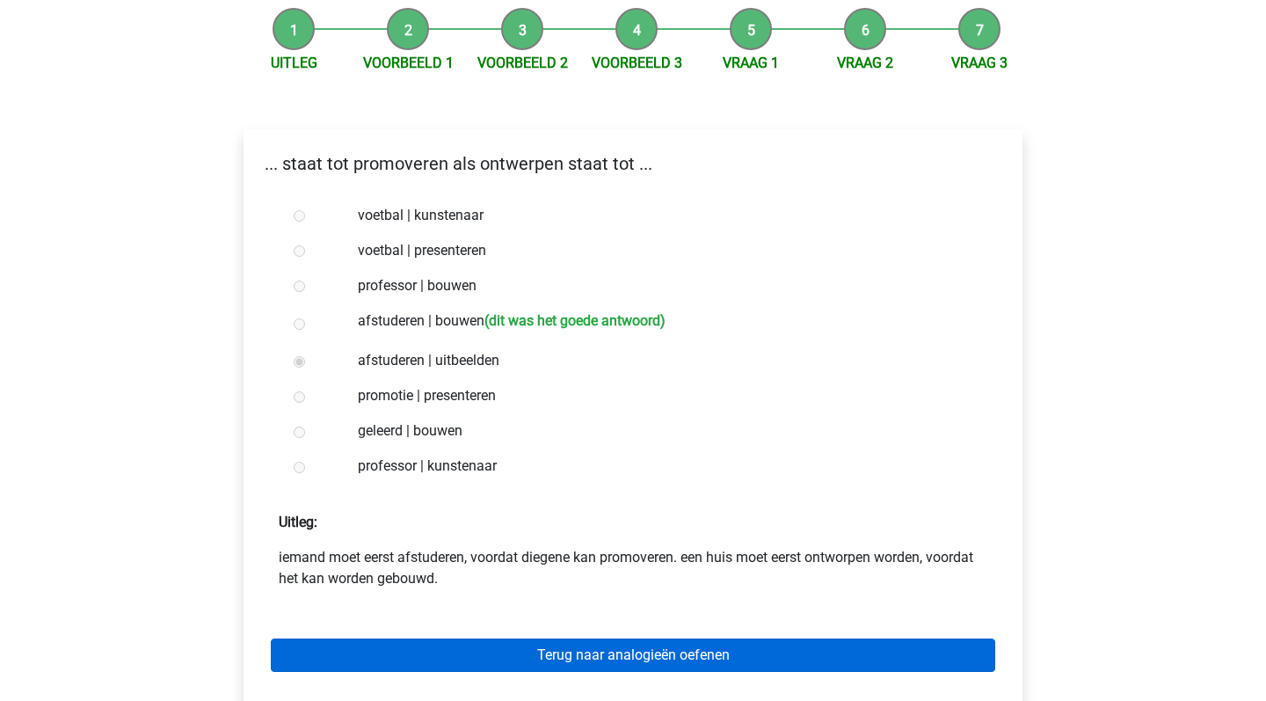
click at [652, 660] on link "Terug naar analogieën oefenen" at bounding box center [633, 655] width 725 height 33
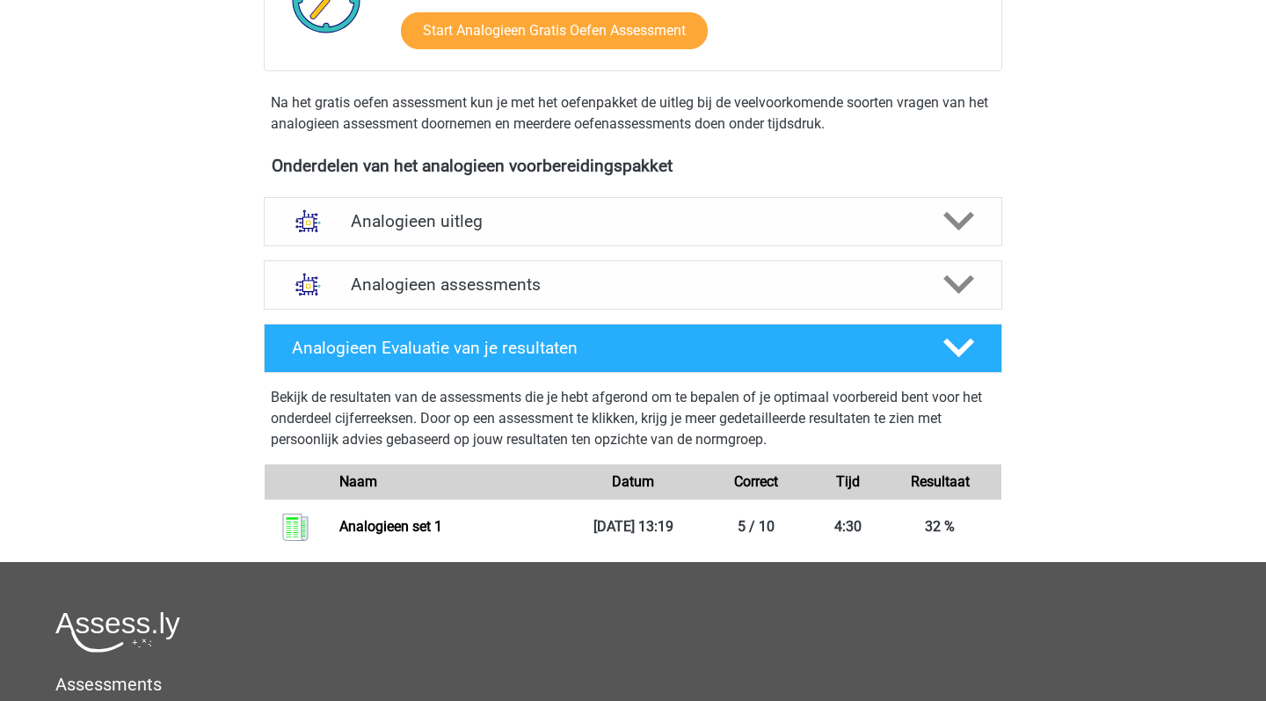
scroll to position [390, 0]
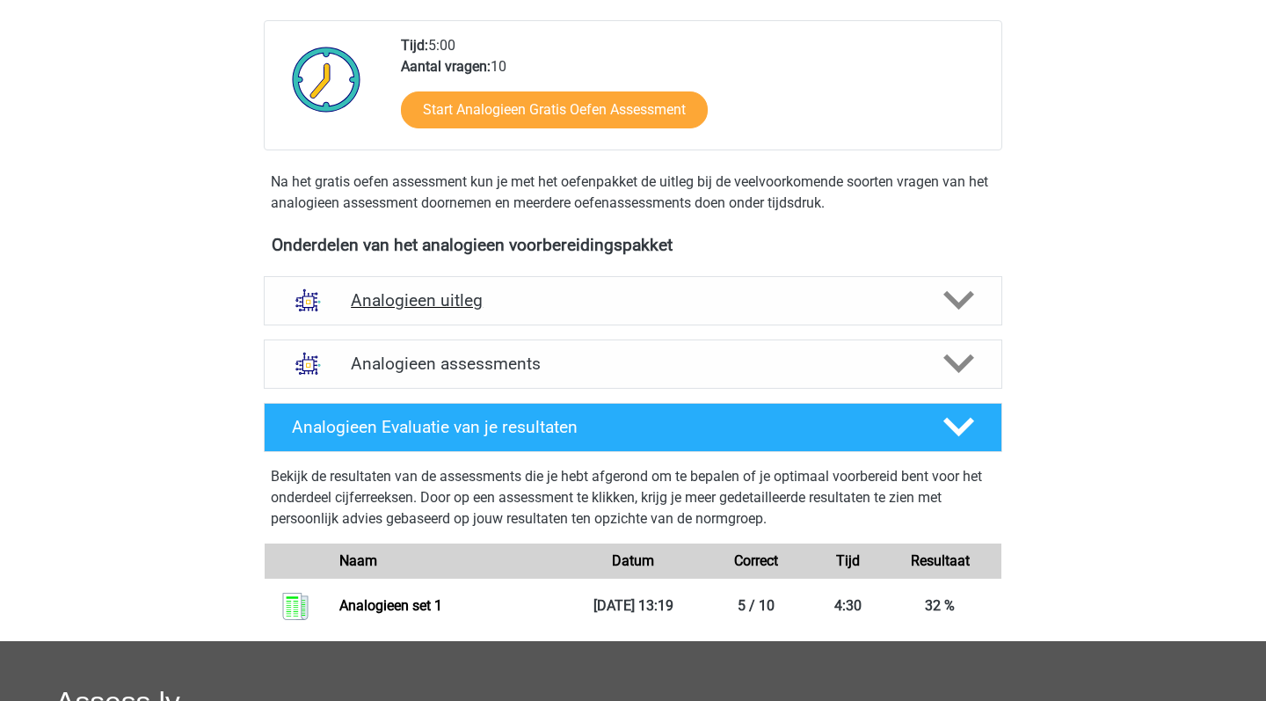
click at [648, 284] on div "Analogieen uitleg" at bounding box center [633, 300] width 739 height 49
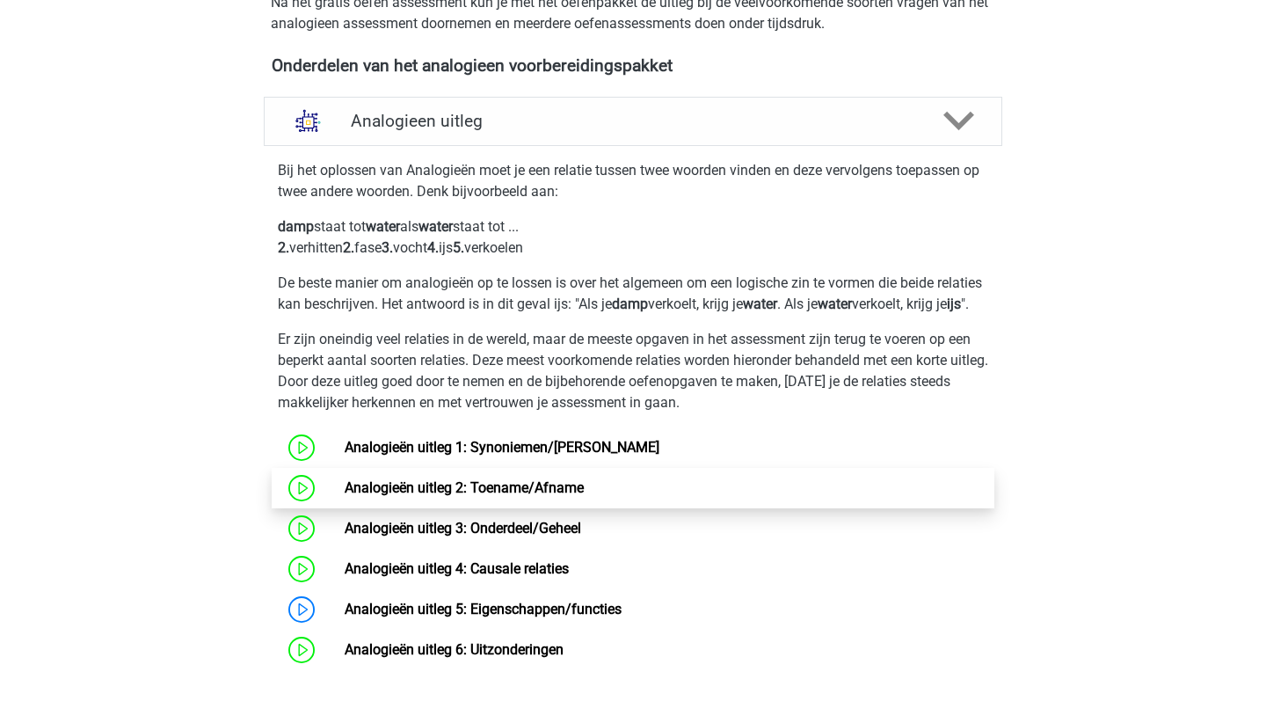
scroll to position [702, 0]
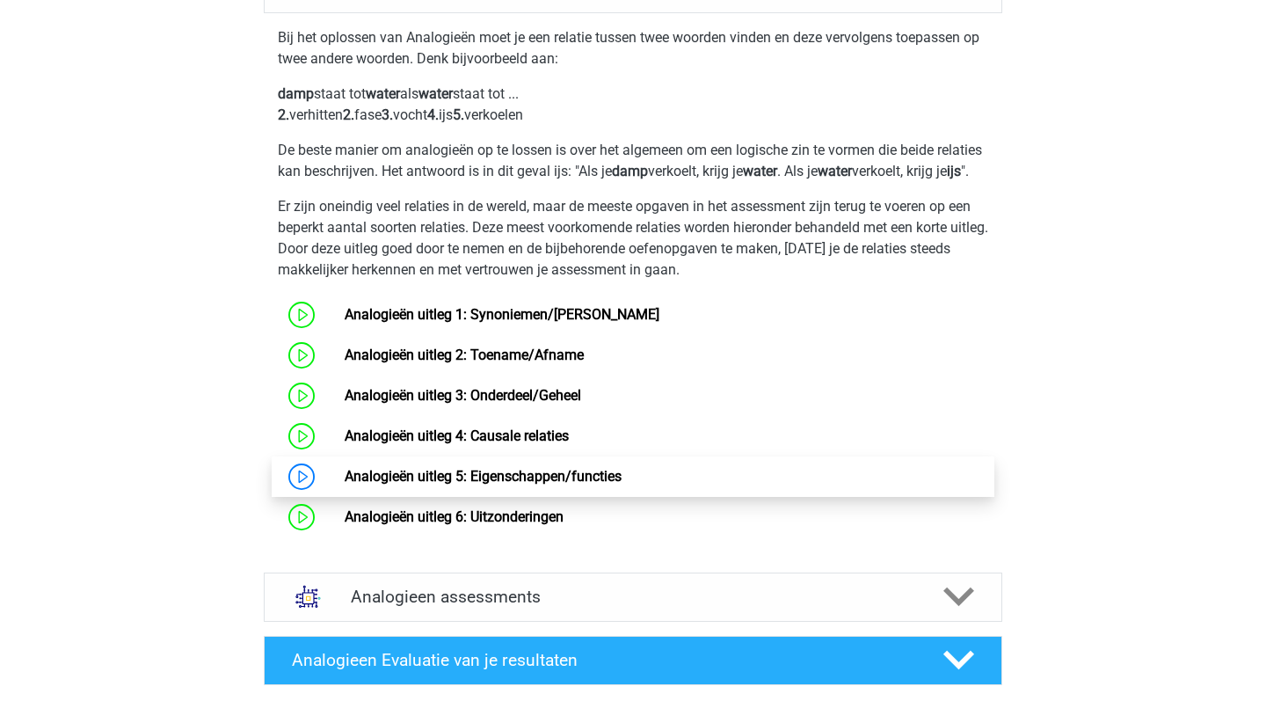
click at [603, 485] on link "Analogieën uitleg 5: Eigenschappen/functies" at bounding box center [483, 476] width 277 height 17
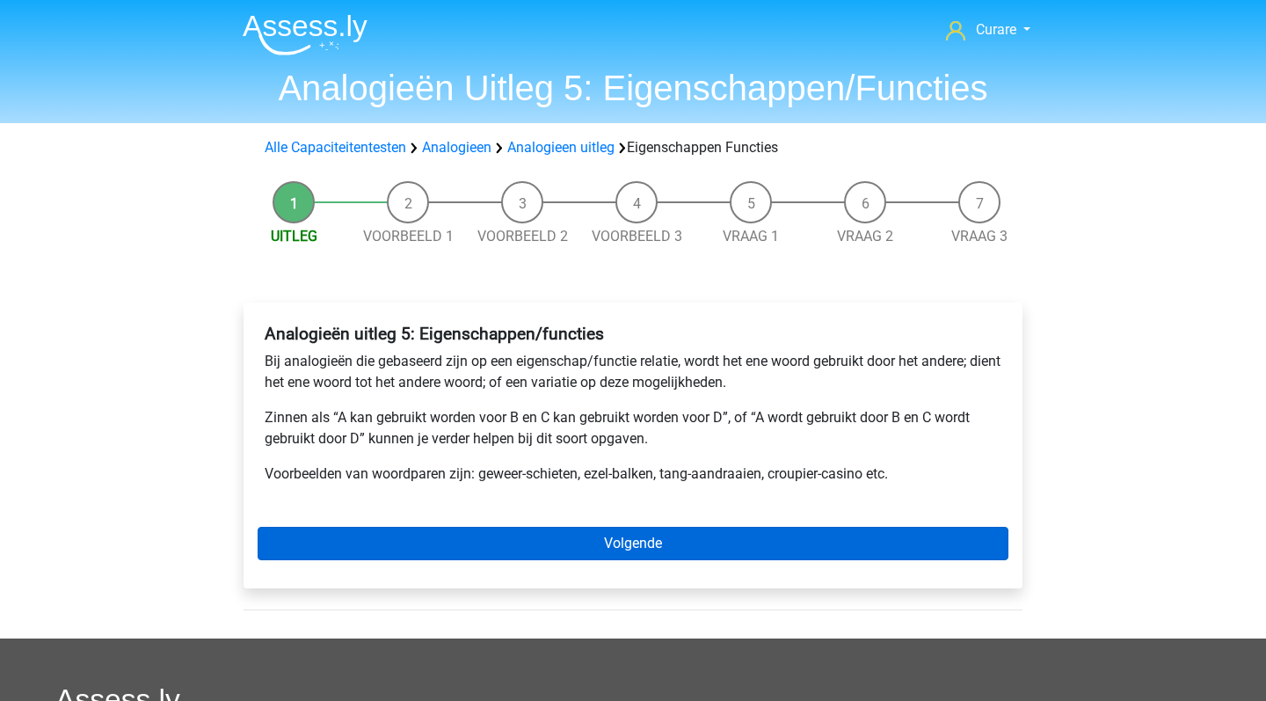
click at [601, 552] on link "Volgende" at bounding box center [633, 543] width 751 height 33
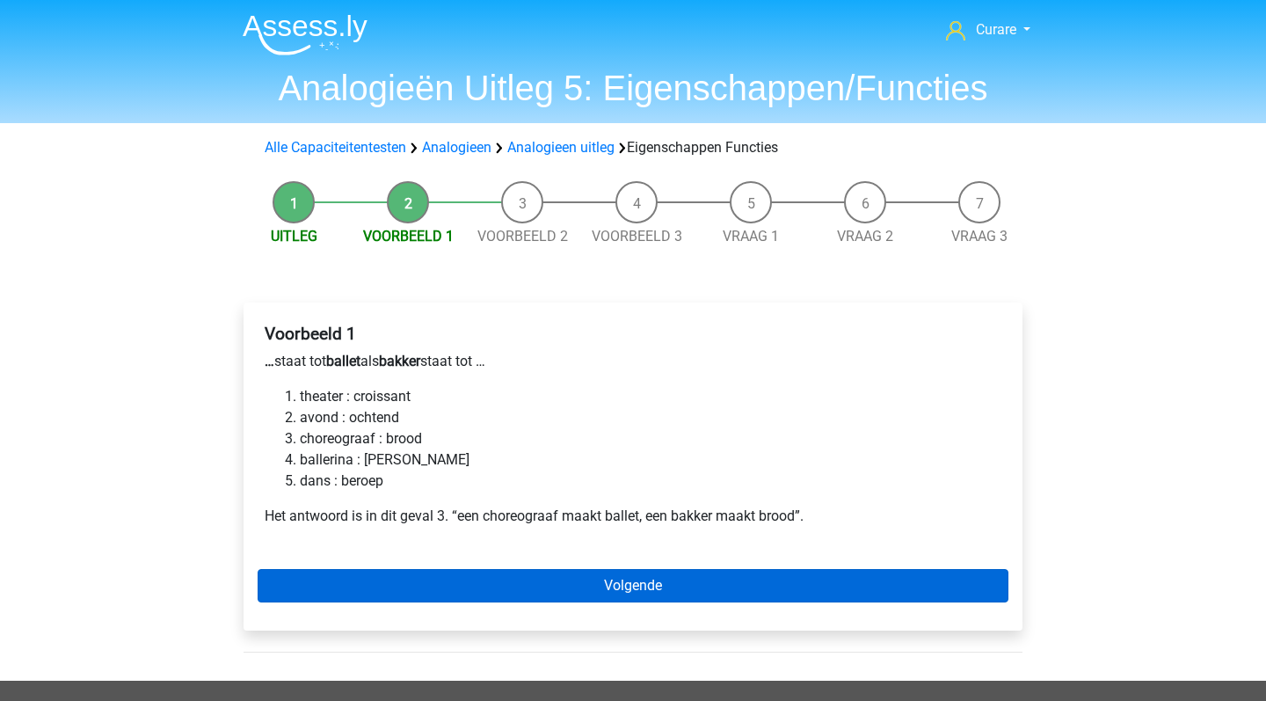
click at [650, 588] on link "Volgende" at bounding box center [633, 585] width 751 height 33
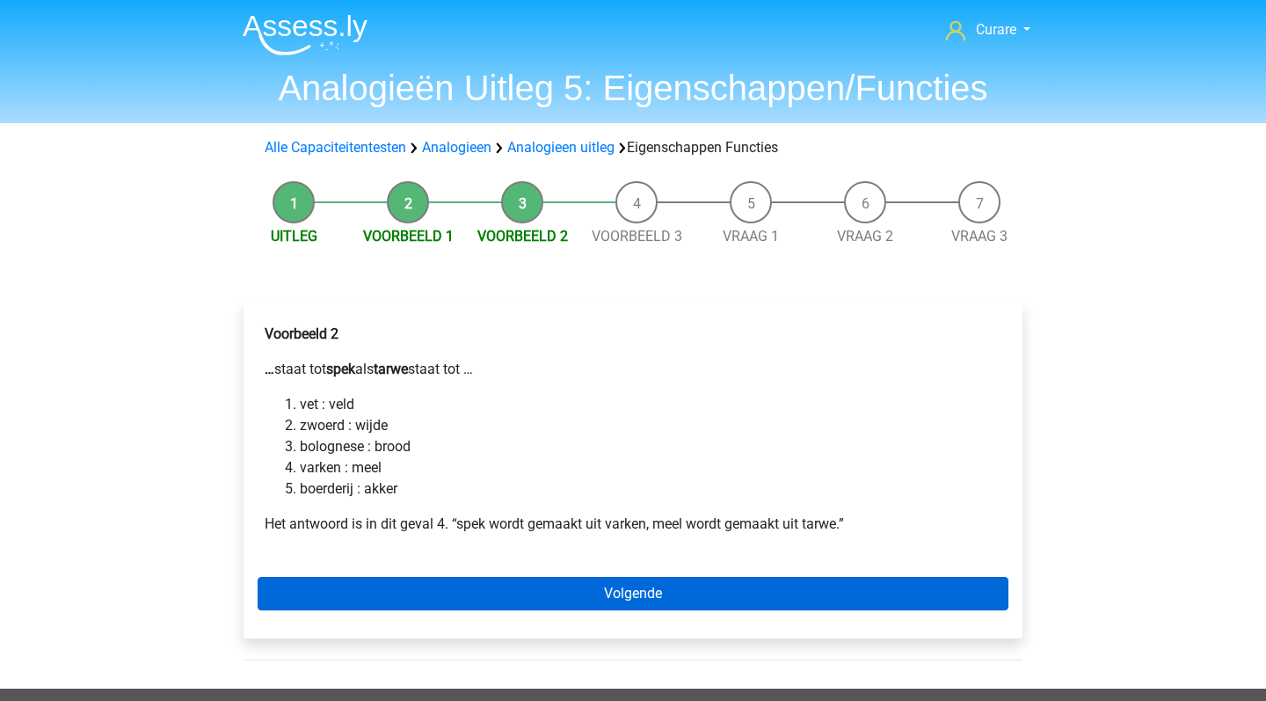
click at [645, 593] on link "Volgende" at bounding box center [633, 593] width 751 height 33
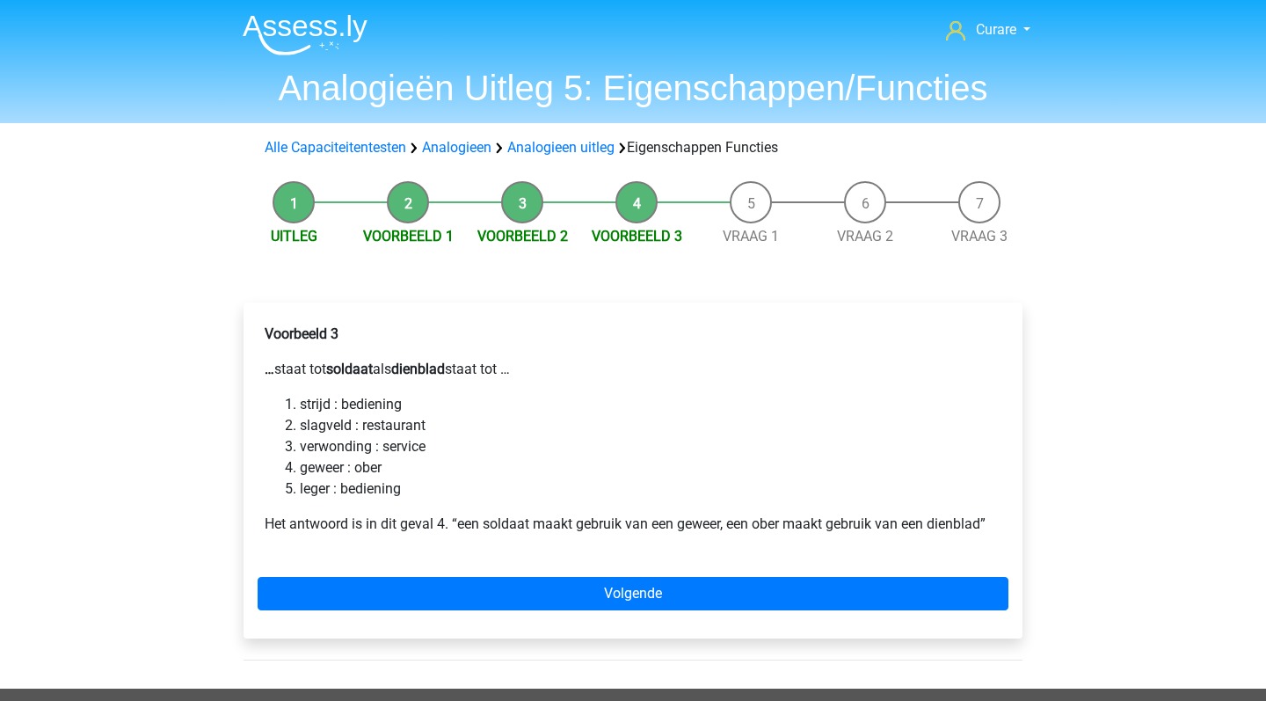
click at [645, 593] on link "Volgende" at bounding box center [633, 593] width 751 height 33
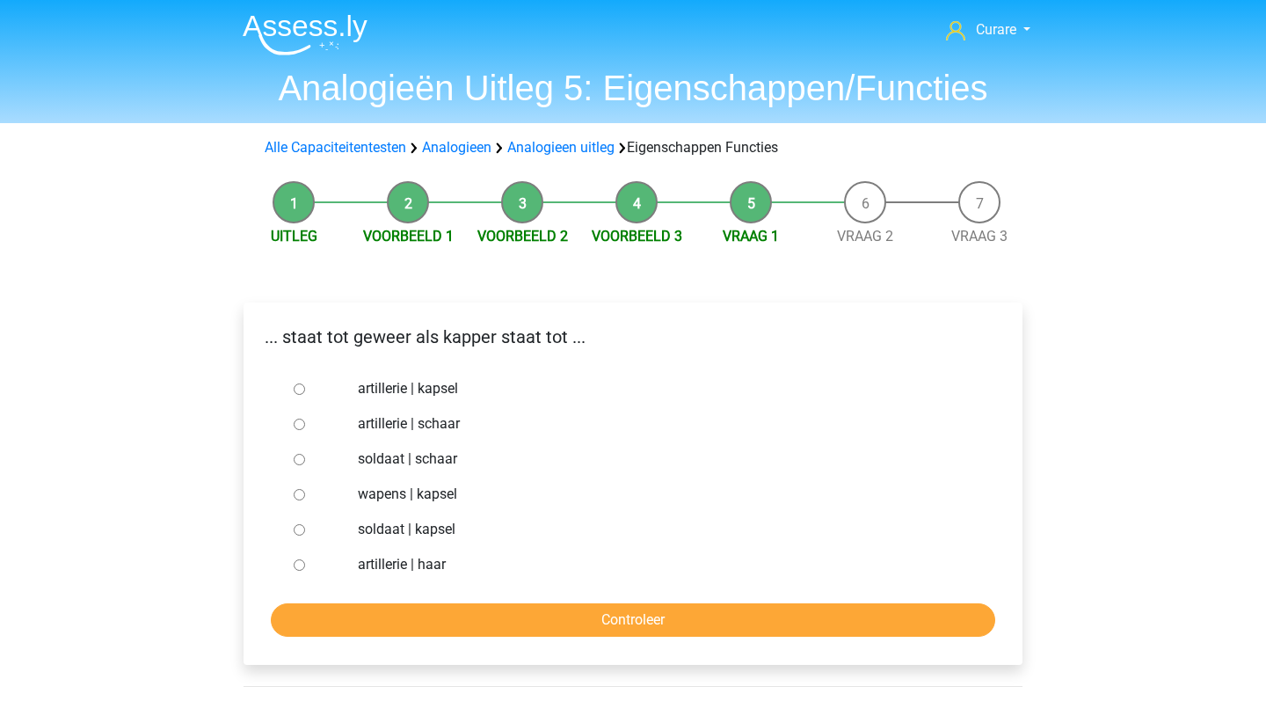
click at [413, 460] on label "soldaat | schaar" at bounding box center [662, 459] width 609 height 21
click at [305, 460] on input "soldaat | schaar" at bounding box center [299, 459] width 11 height 11
radio input "true"
click at [593, 615] on input "Controleer" at bounding box center [633, 619] width 725 height 33
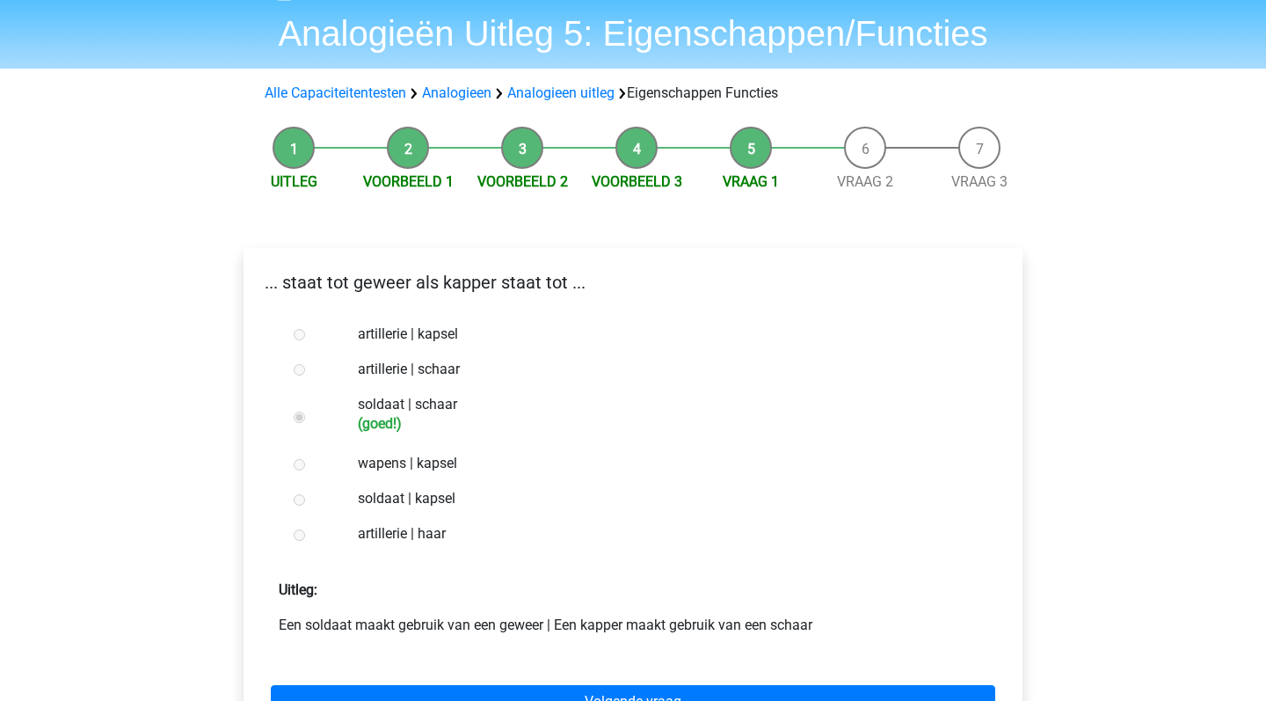
scroll to position [172, 0]
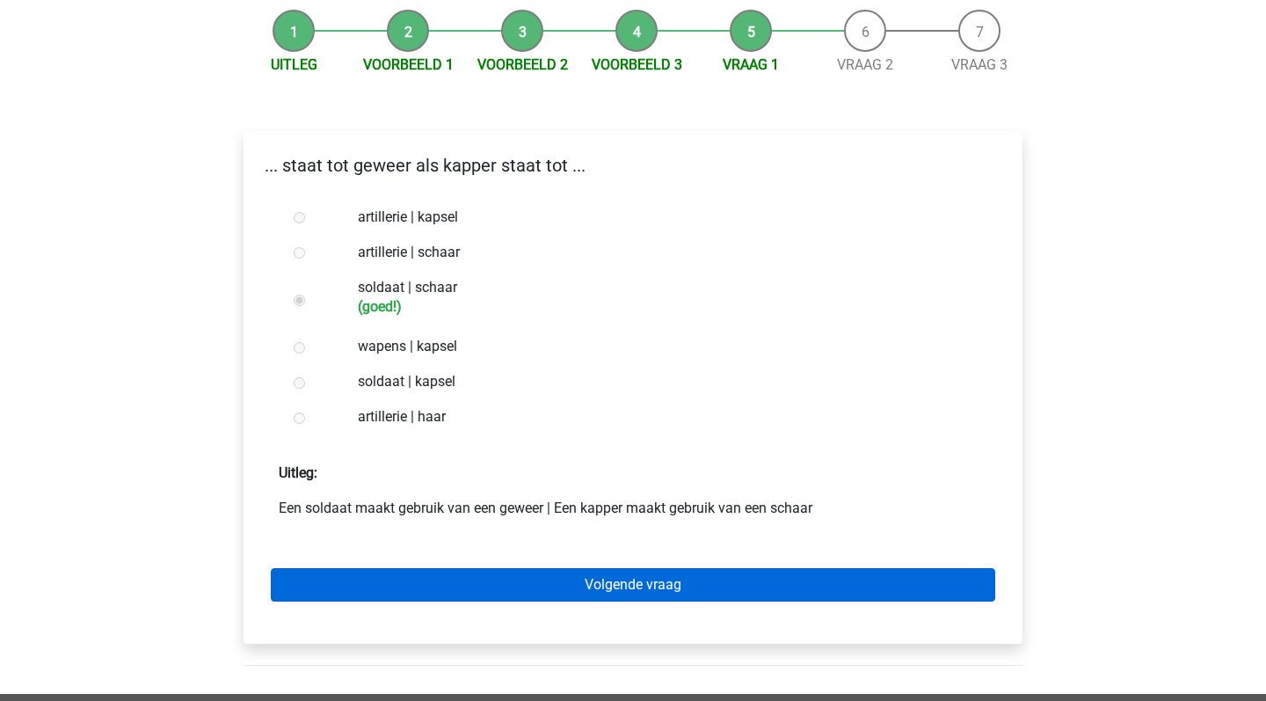
click at [609, 592] on link "Volgende vraag" at bounding box center [633, 584] width 725 height 33
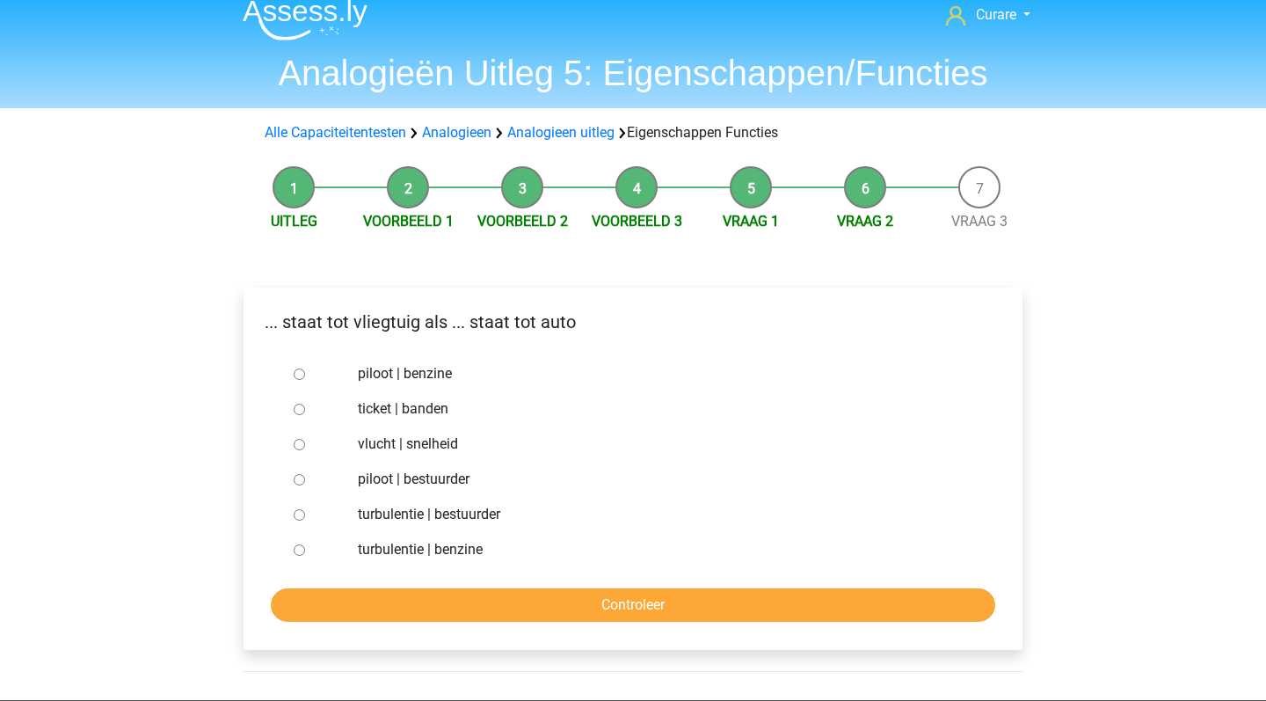
scroll to position [15, 0]
click at [448, 481] on label "piloot | bestuurder" at bounding box center [662, 479] width 609 height 21
click at [305, 481] on input "piloot | bestuurder" at bounding box center [299, 479] width 11 height 11
radio input "true"
click at [588, 609] on input "Controleer" at bounding box center [633, 604] width 725 height 33
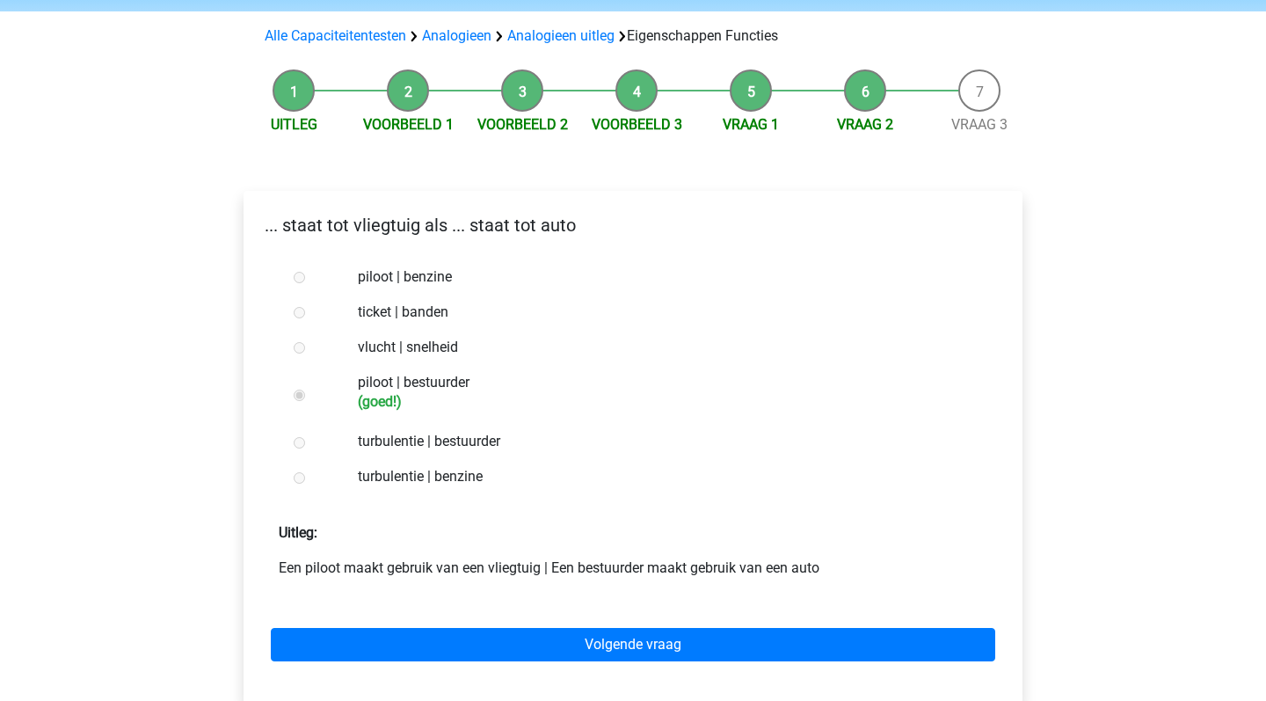
scroll to position [139, 0]
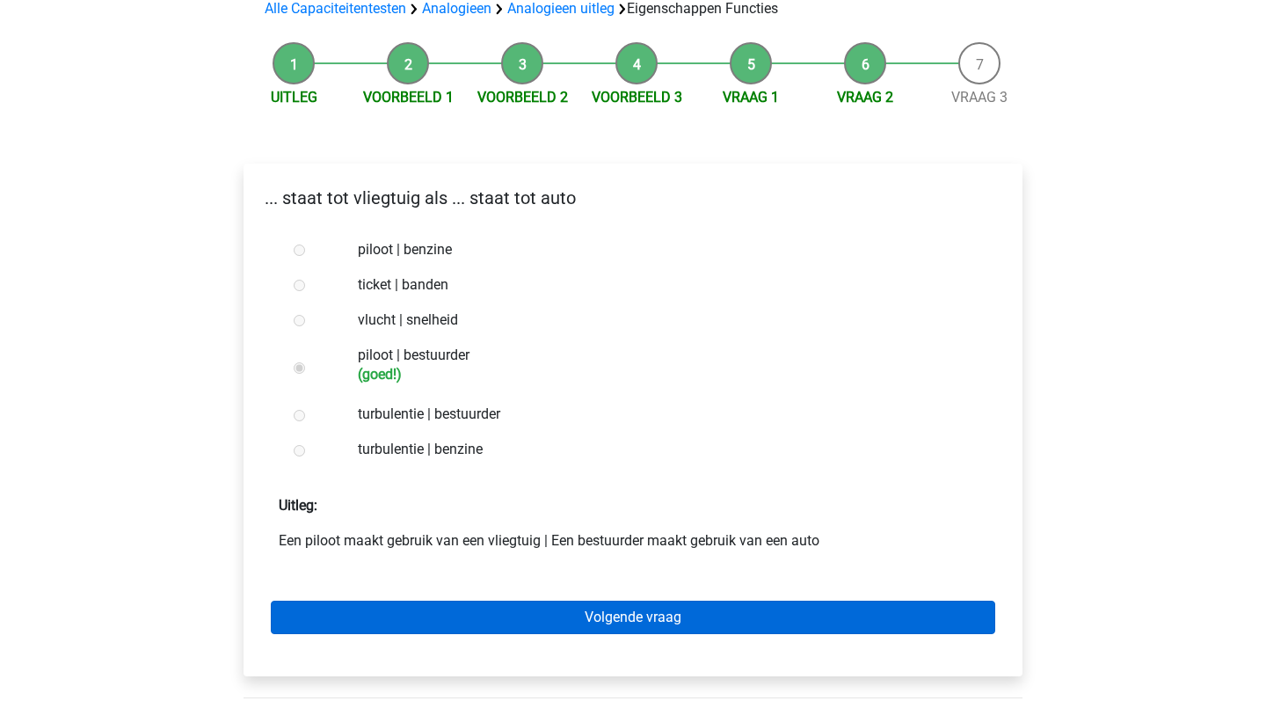
click at [617, 617] on link "Volgende vraag" at bounding box center [633, 617] width 725 height 33
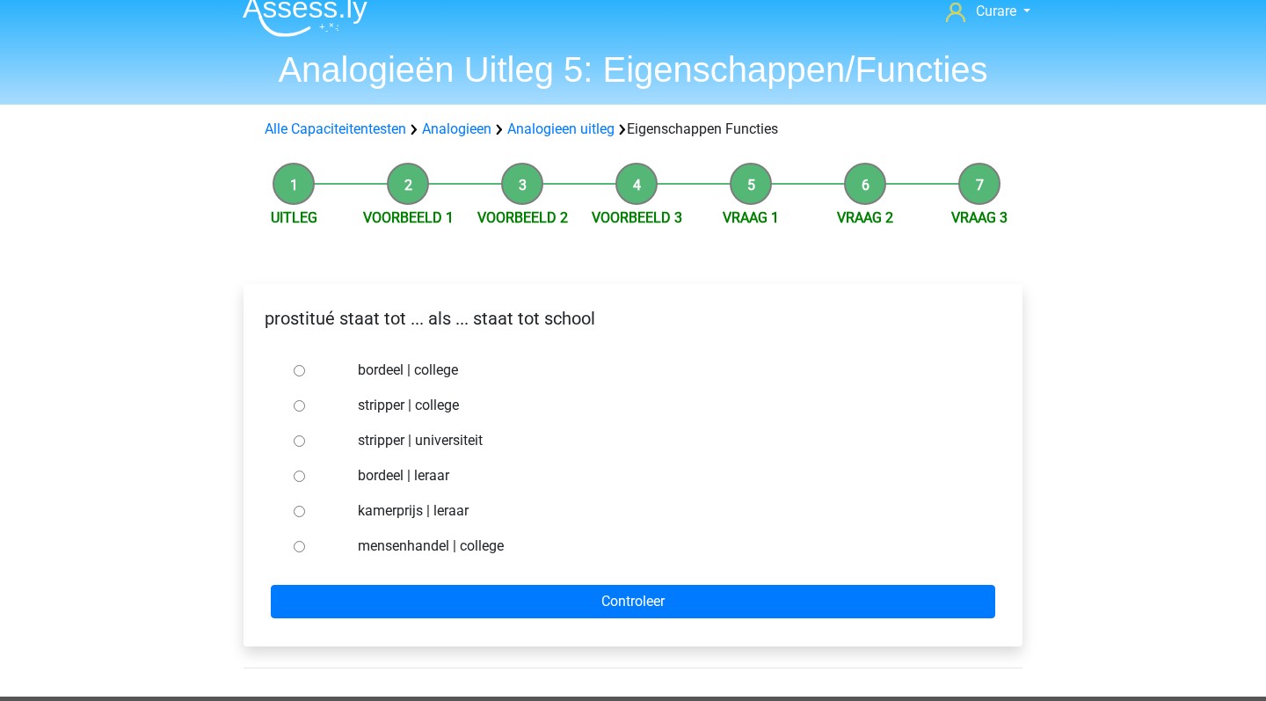
scroll to position [20, 0]
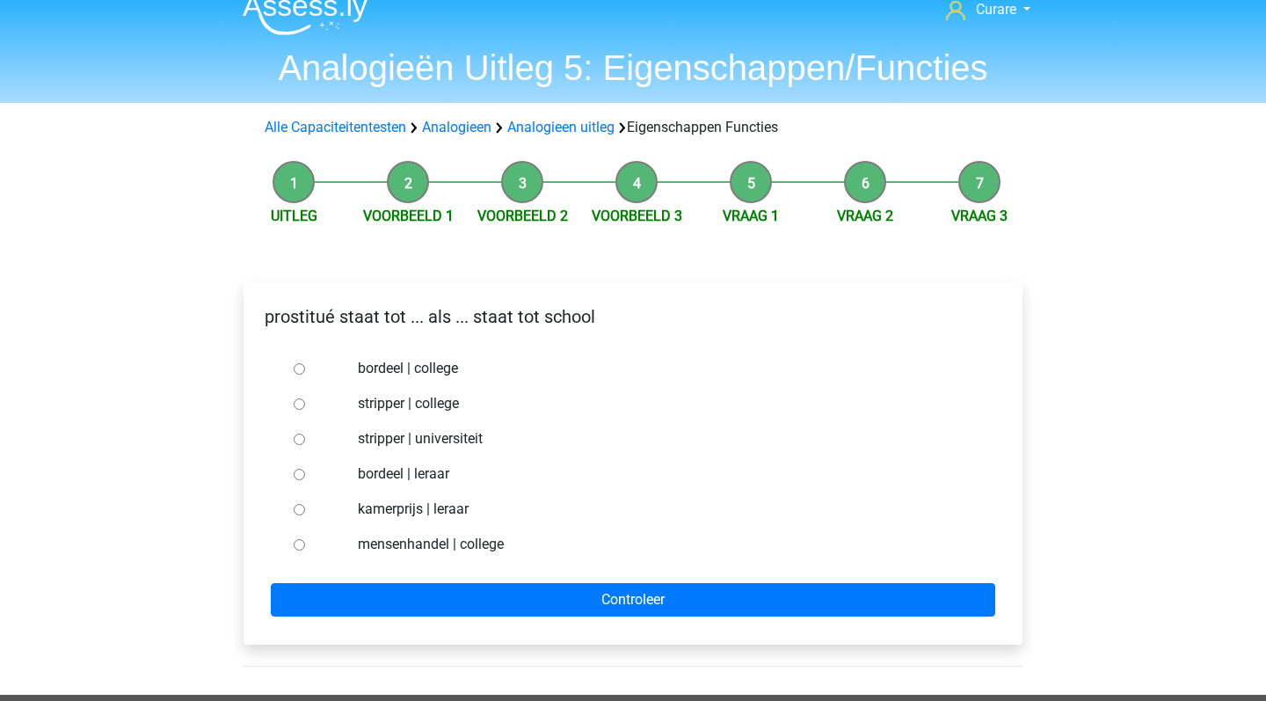
click at [427, 368] on label "bordeel | college" at bounding box center [662, 368] width 609 height 21
click at [305, 368] on input "bordeel | college" at bounding box center [299, 368] width 11 height 11
radio input "true"
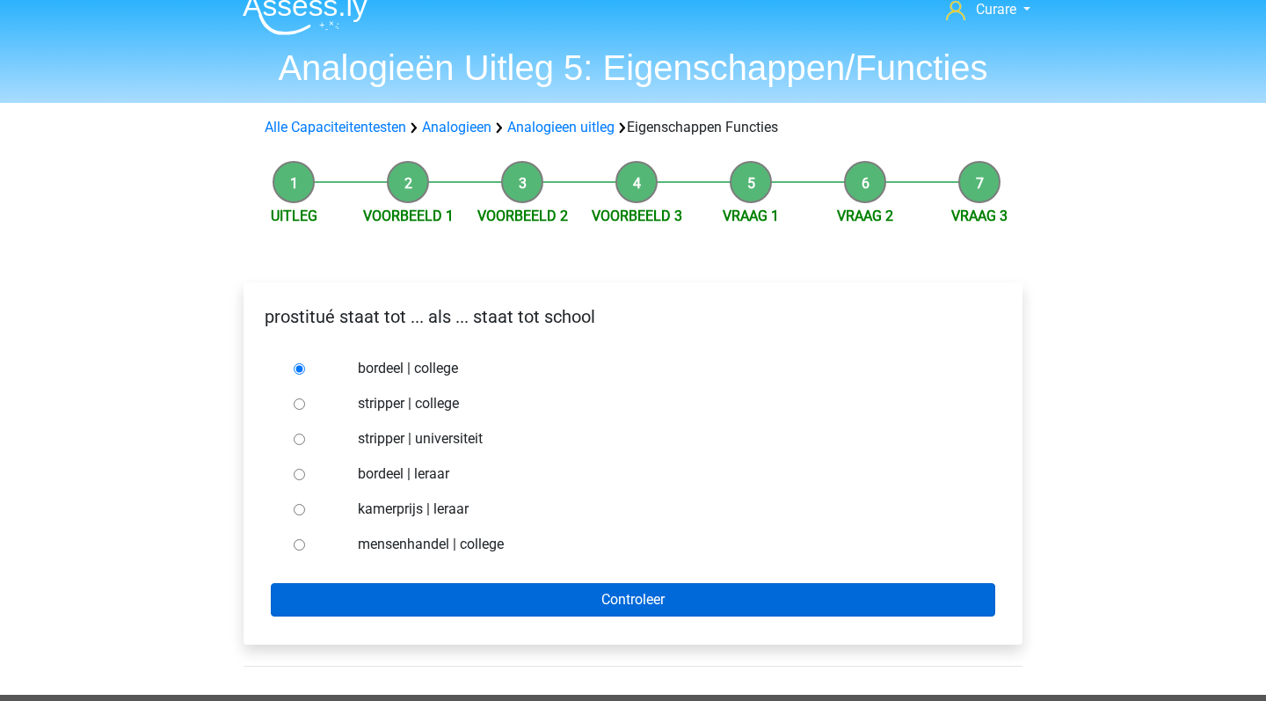
click at [678, 597] on input "Controleer" at bounding box center [633, 599] width 725 height 33
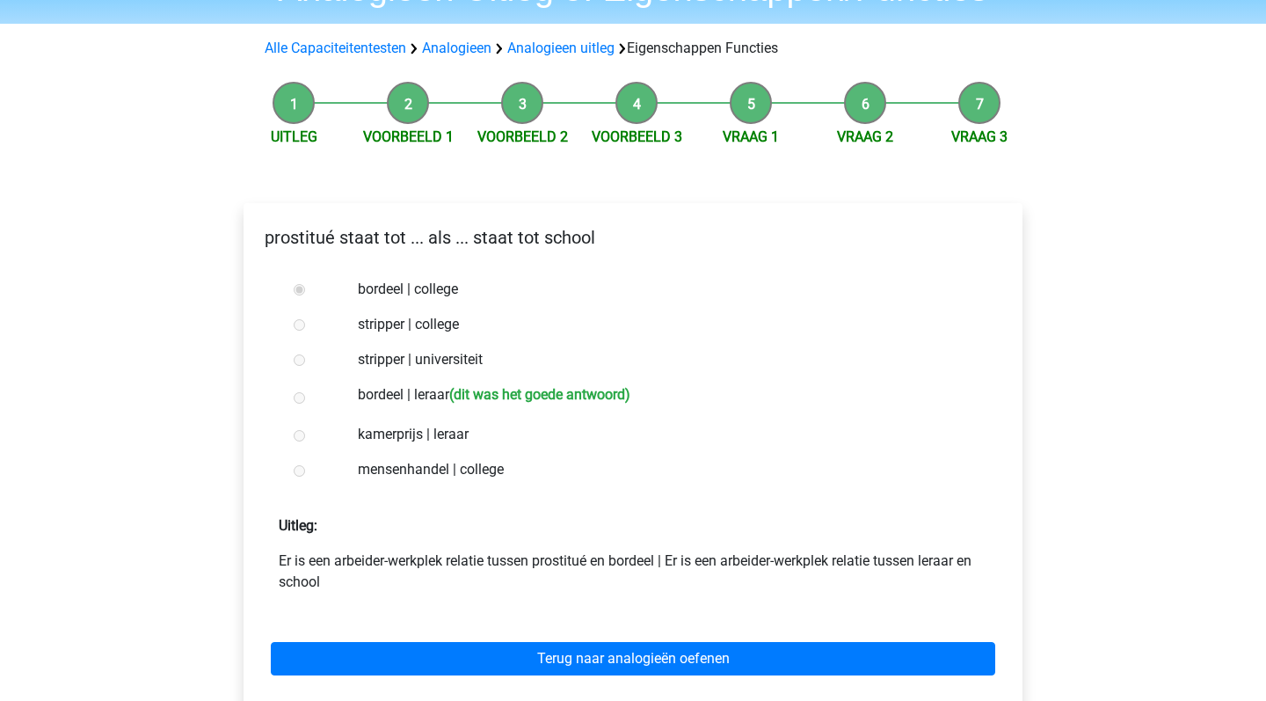
scroll to position [106, 0]
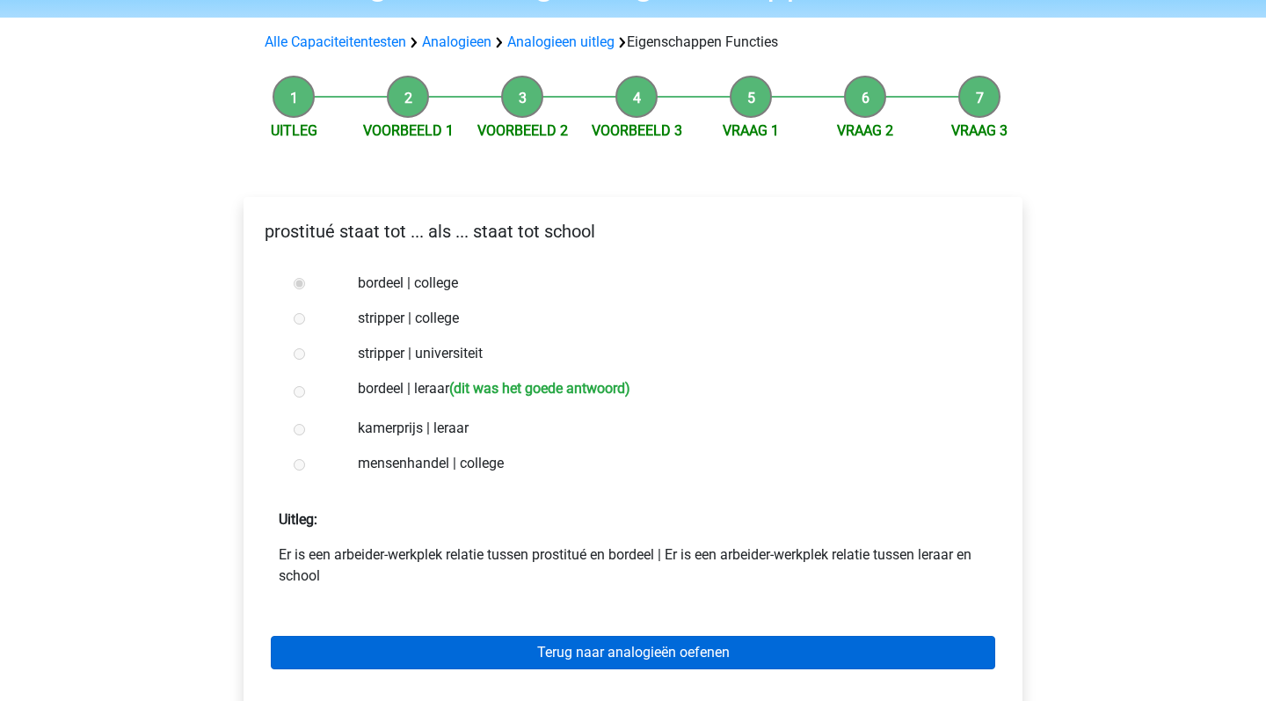
click at [642, 654] on link "Terug naar analogieën oefenen" at bounding box center [633, 652] width 725 height 33
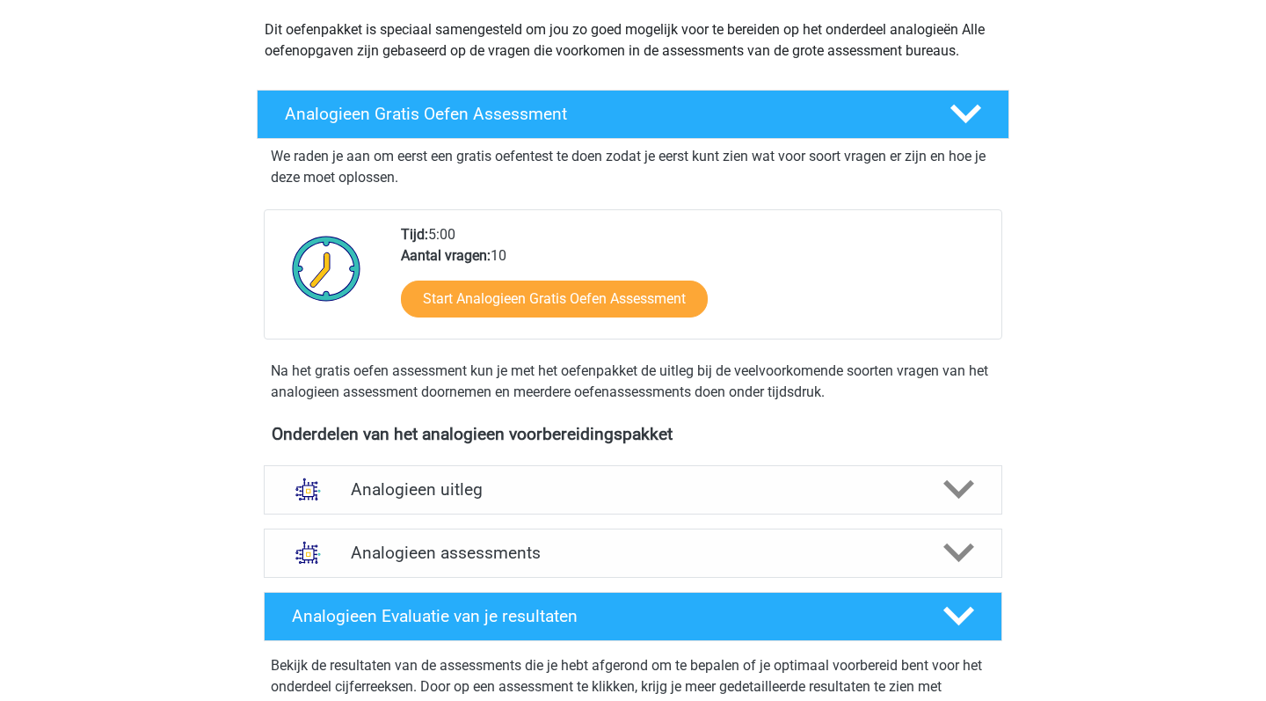
scroll to position [201, 0]
